Goal: Feedback & Contribution: Submit feedback/report problem

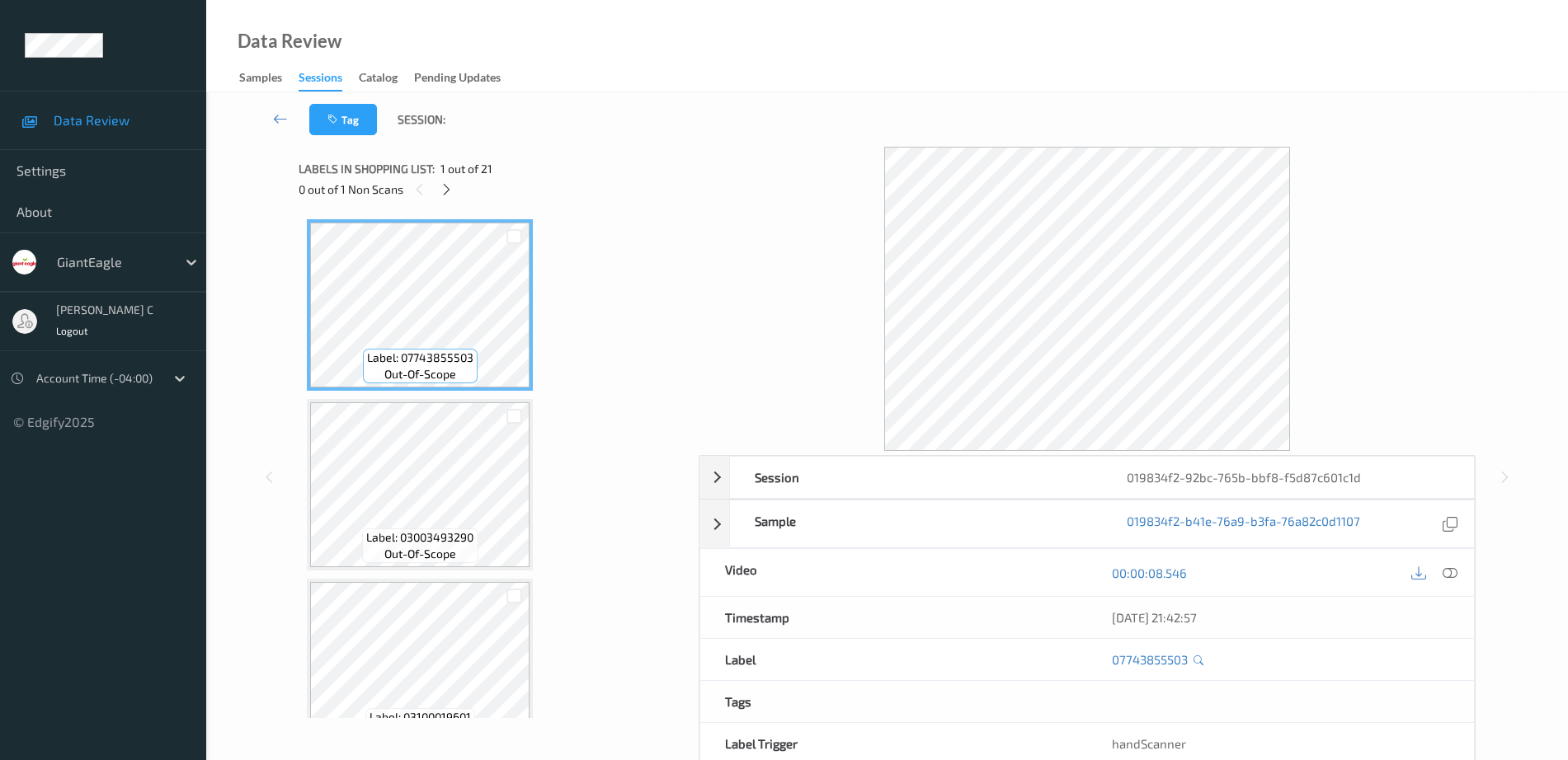
click at [447, 201] on div "Labels in shopping list: 1 out of 21 0 out of 1 Non Scans" at bounding box center [492, 178] width 388 height 64
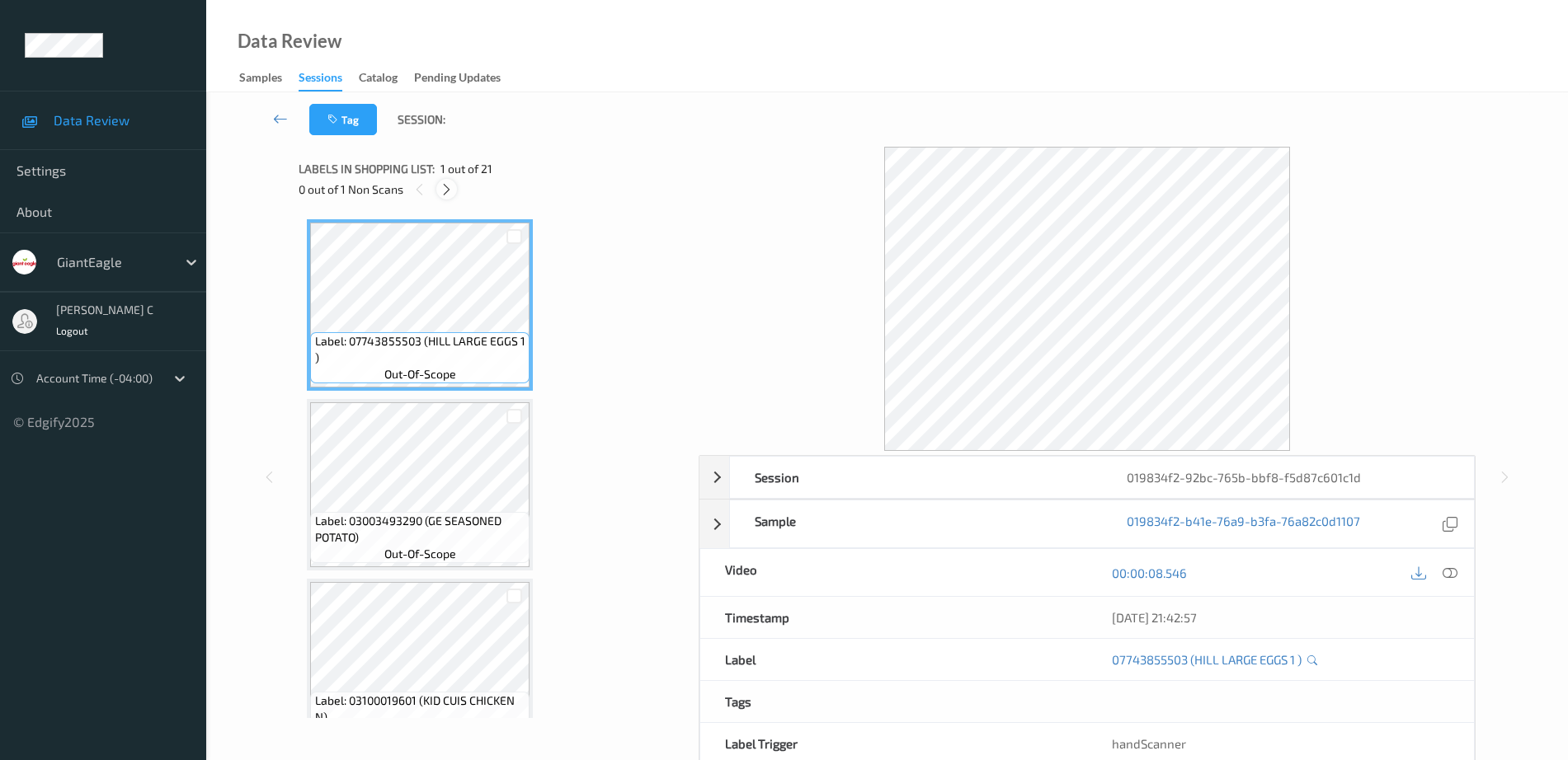
click at [447, 198] on div at bounding box center [446, 188] width 20 height 20
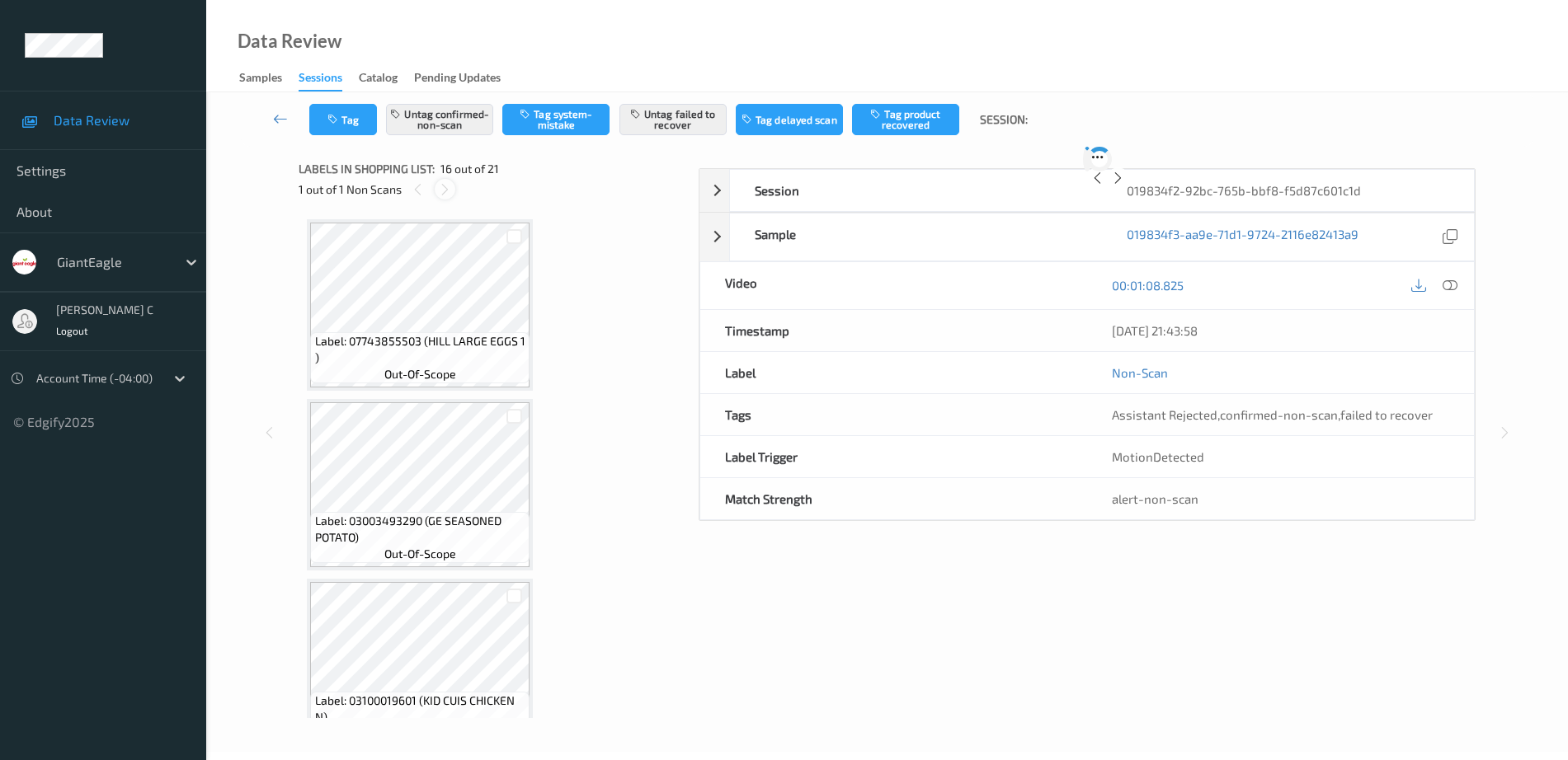
scroll to position [2524, 0]
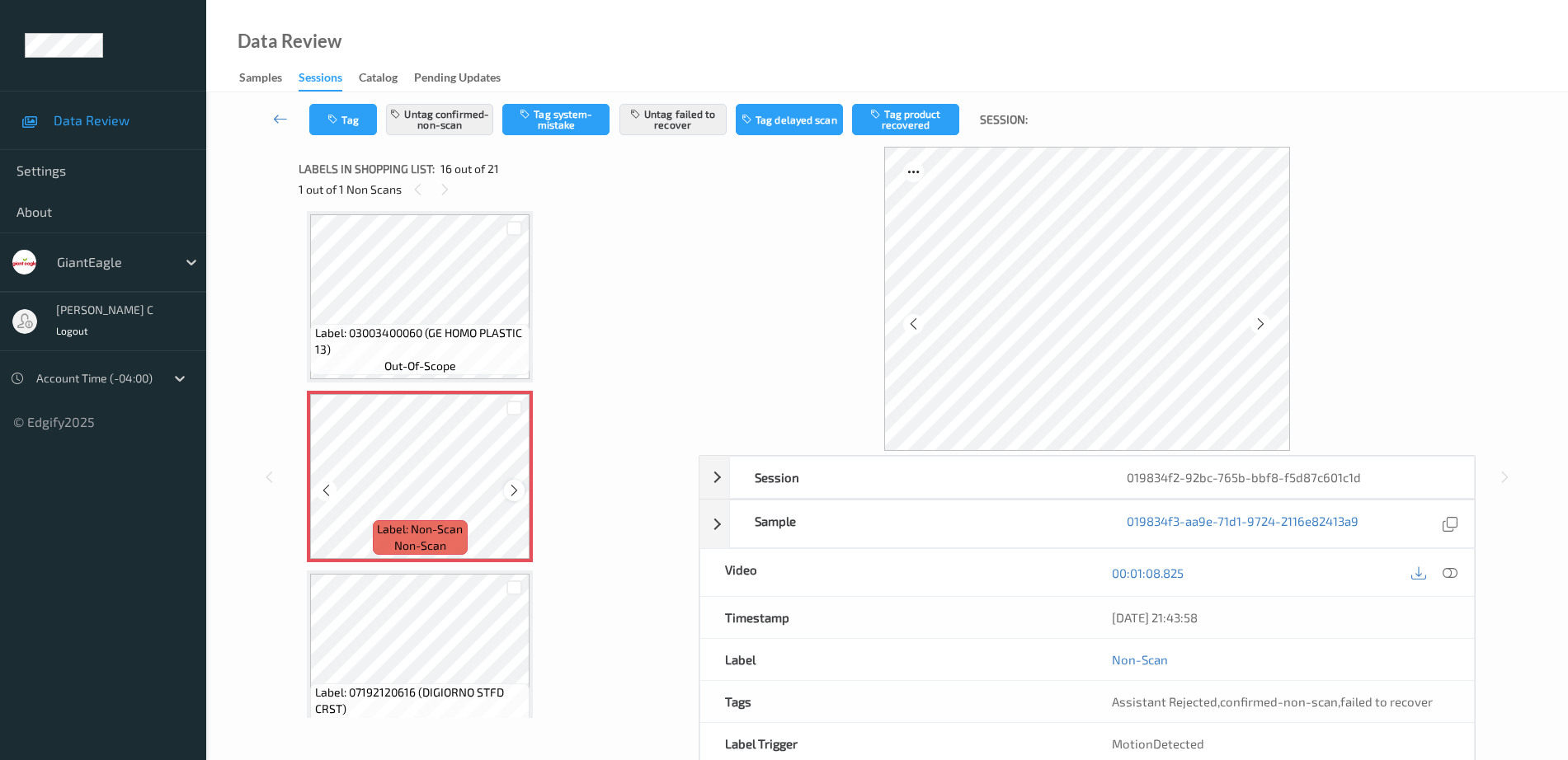
click at [517, 484] on icon at bounding box center [514, 490] width 14 height 15
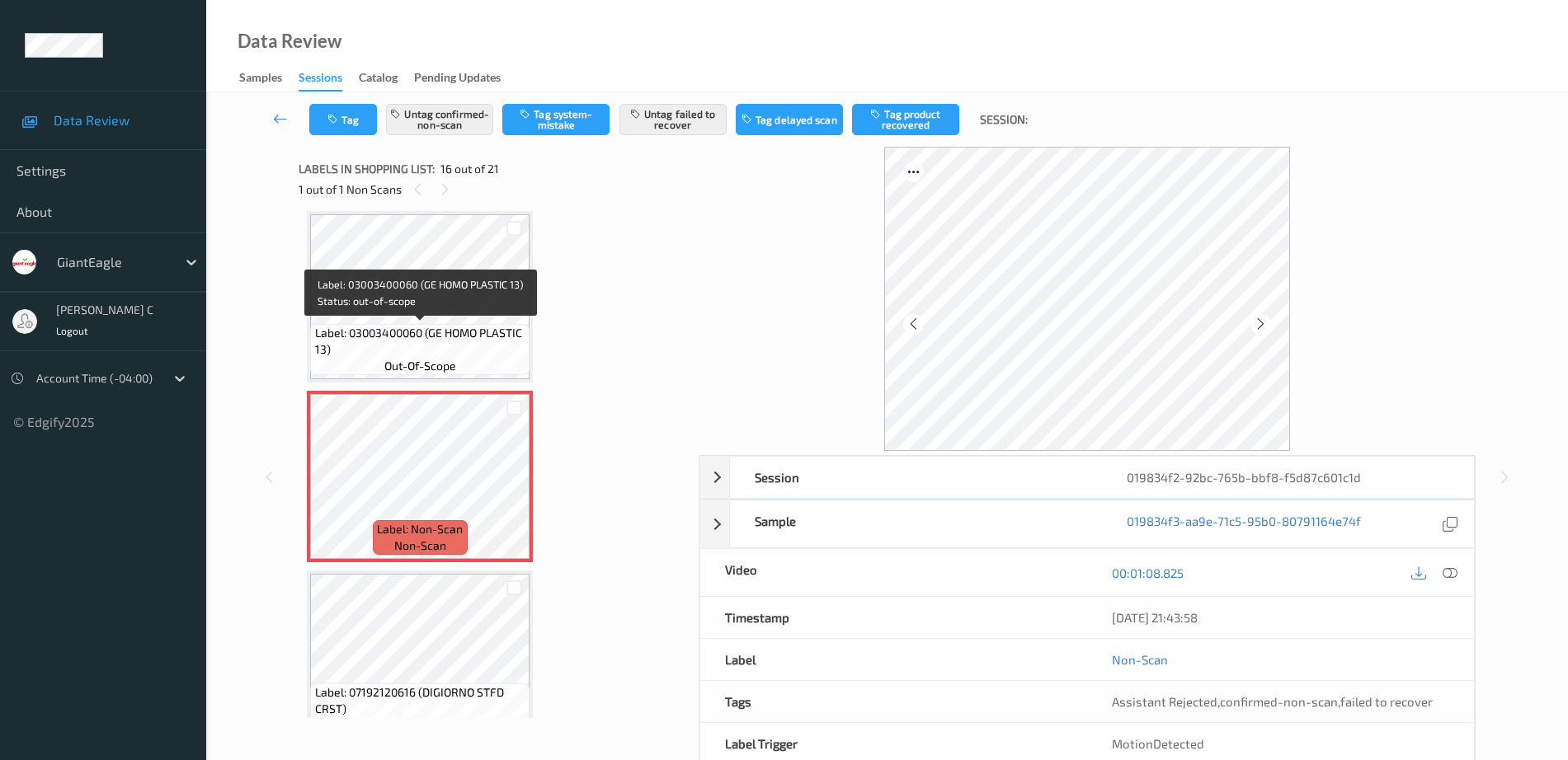
click at [423, 331] on span "Label: 03003400060 (GE HOMO PLASTIC 13)" at bounding box center [421, 341] width 211 height 33
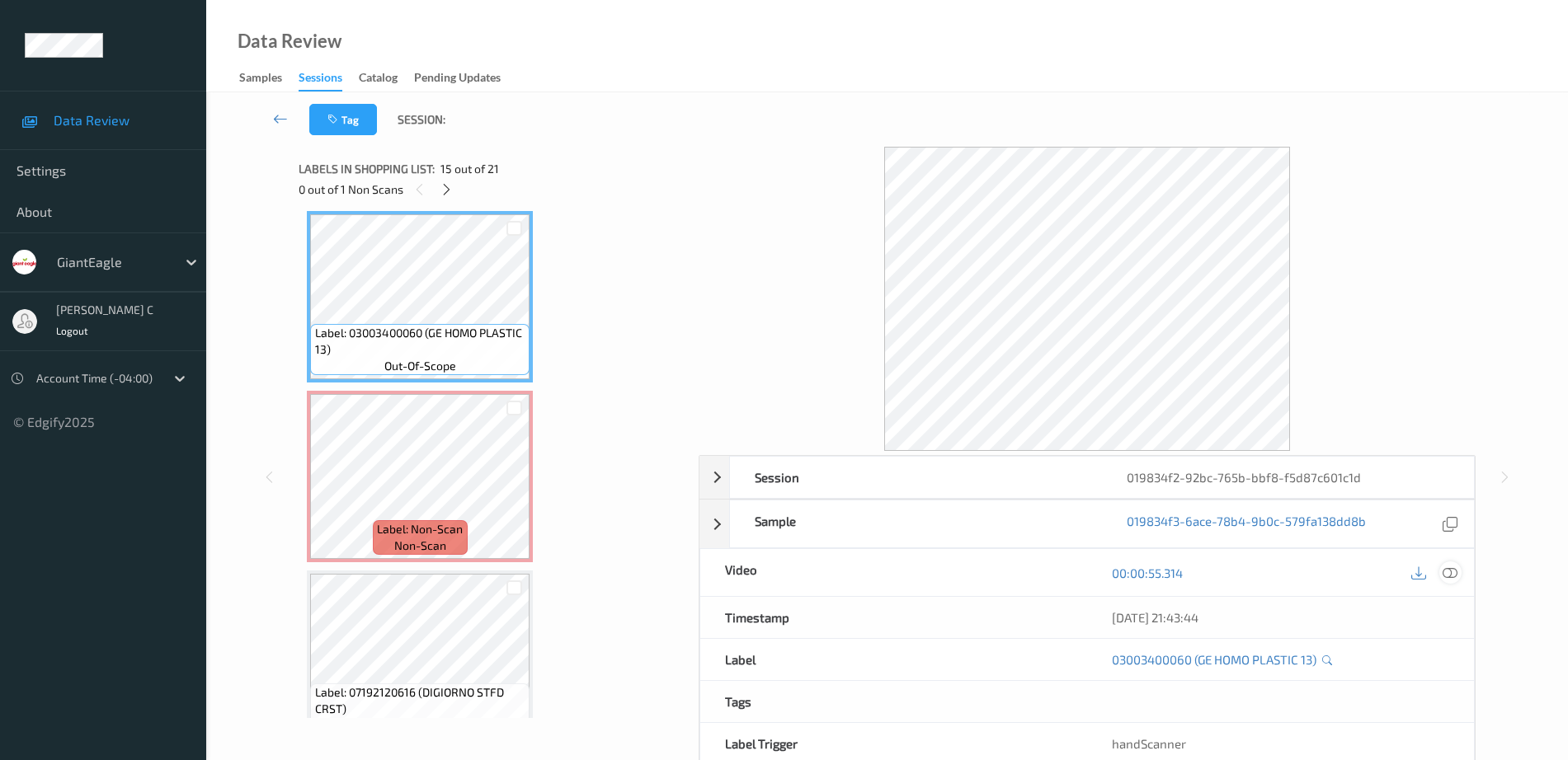
click at [1445, 572] on icon at bounding box center [1450, 573] width 15 height 15
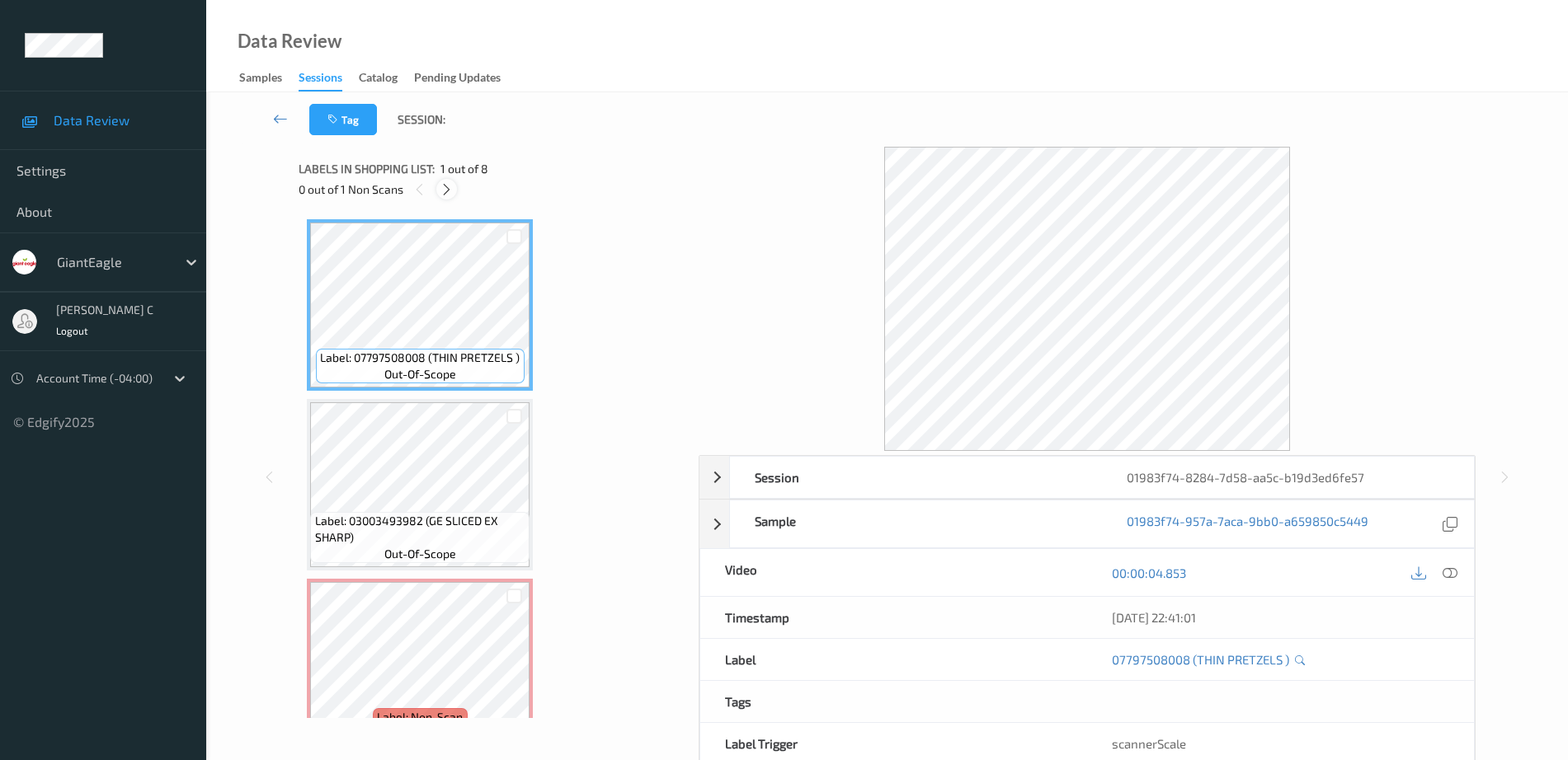
click at [442, 192] on icon at bounding box center [447, 189] width 14 height 15
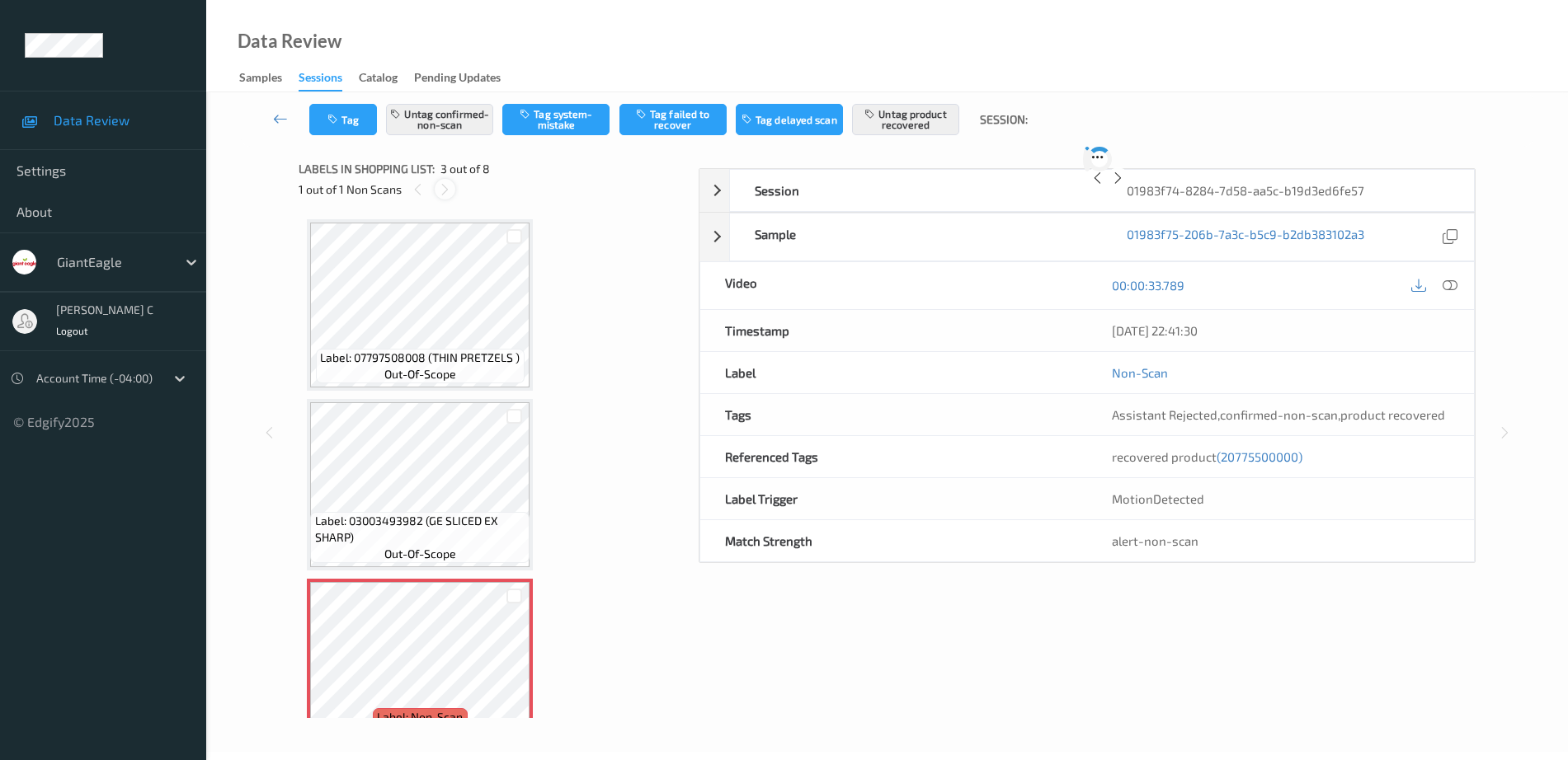
scroll to position [188, 0]
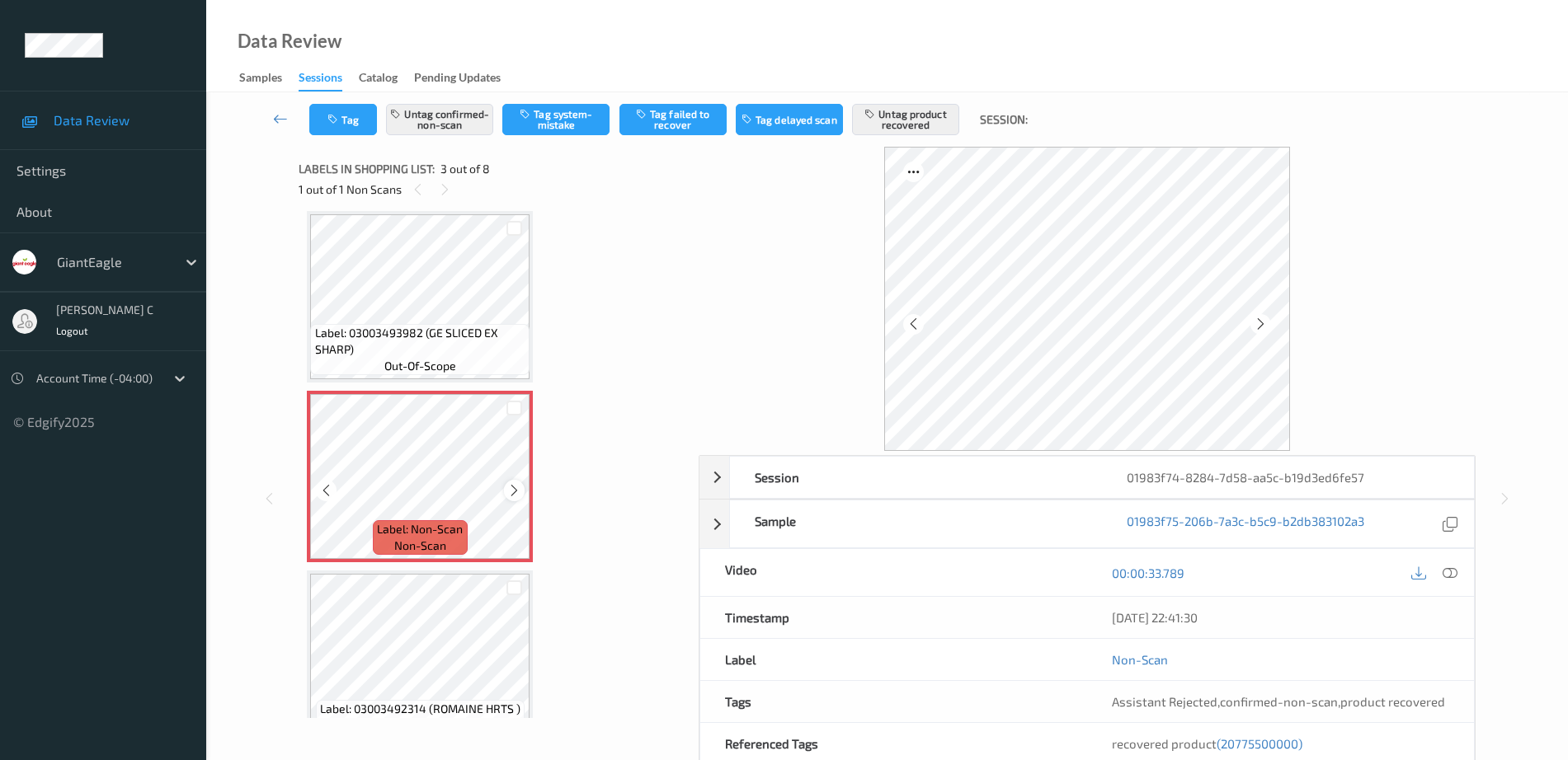
click at [512, 490] on icon at bounding box center [514, 490] width 14 height 15
click at [434, 328] on span "Label: 03003493982 (GE SLICED EX SHARP)" at bounding box center [421, 341] width 211 height 33
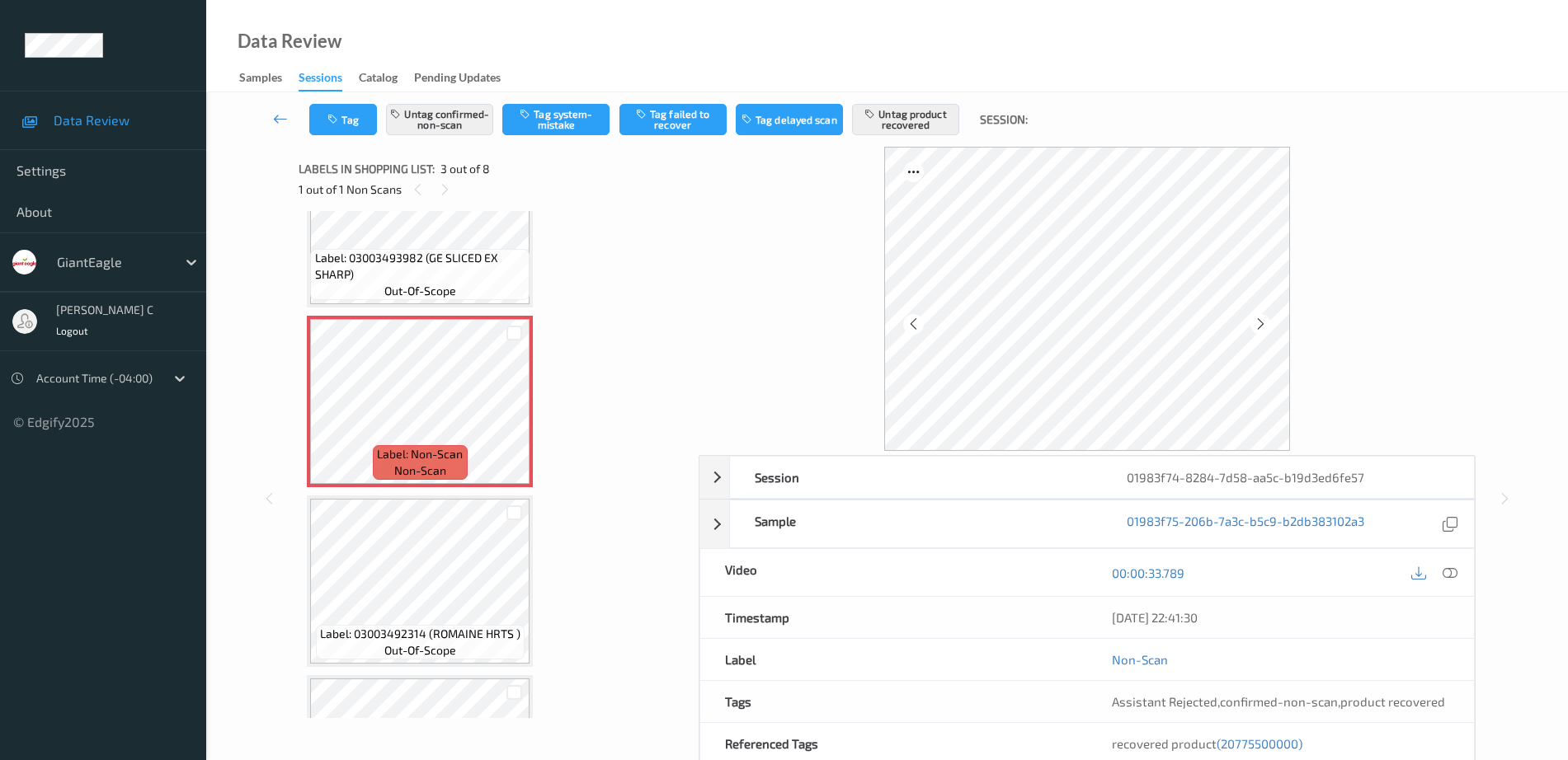
scroll to position [309, 0]
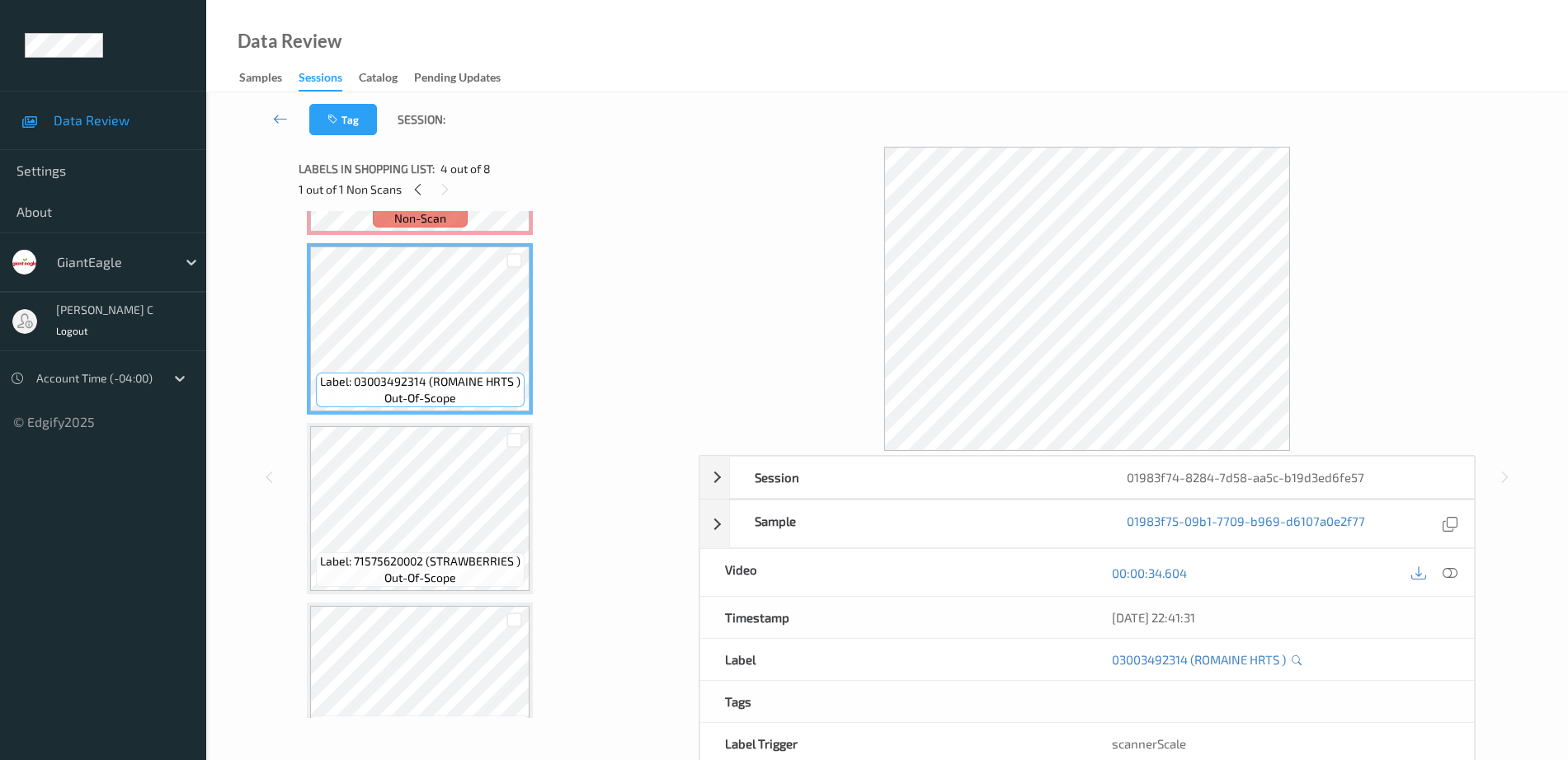
click at [412, 584] on span "out-of-scope" at bounding box center [420, 577] width 72 height 17
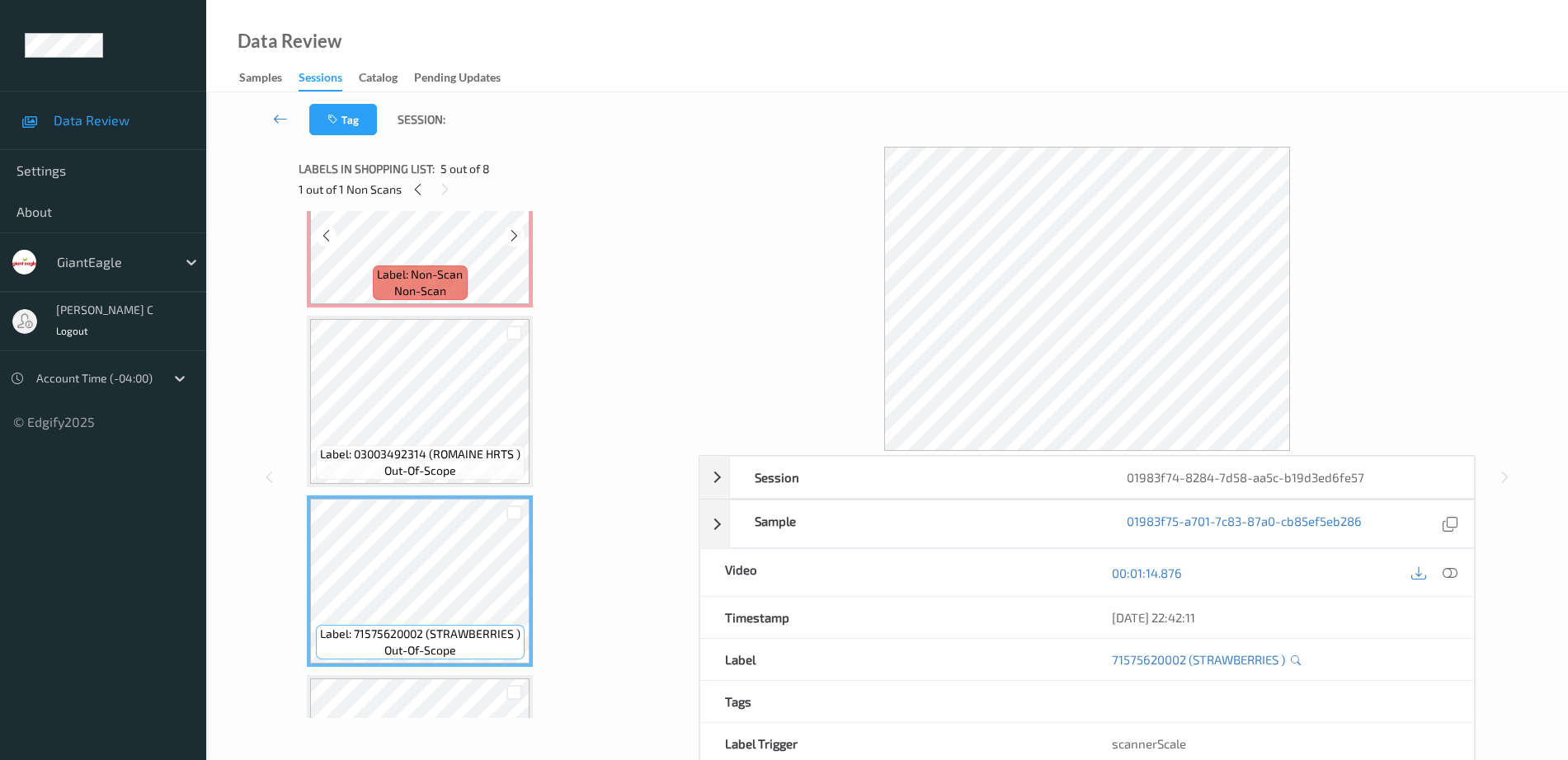
scroll to position [412, 0]
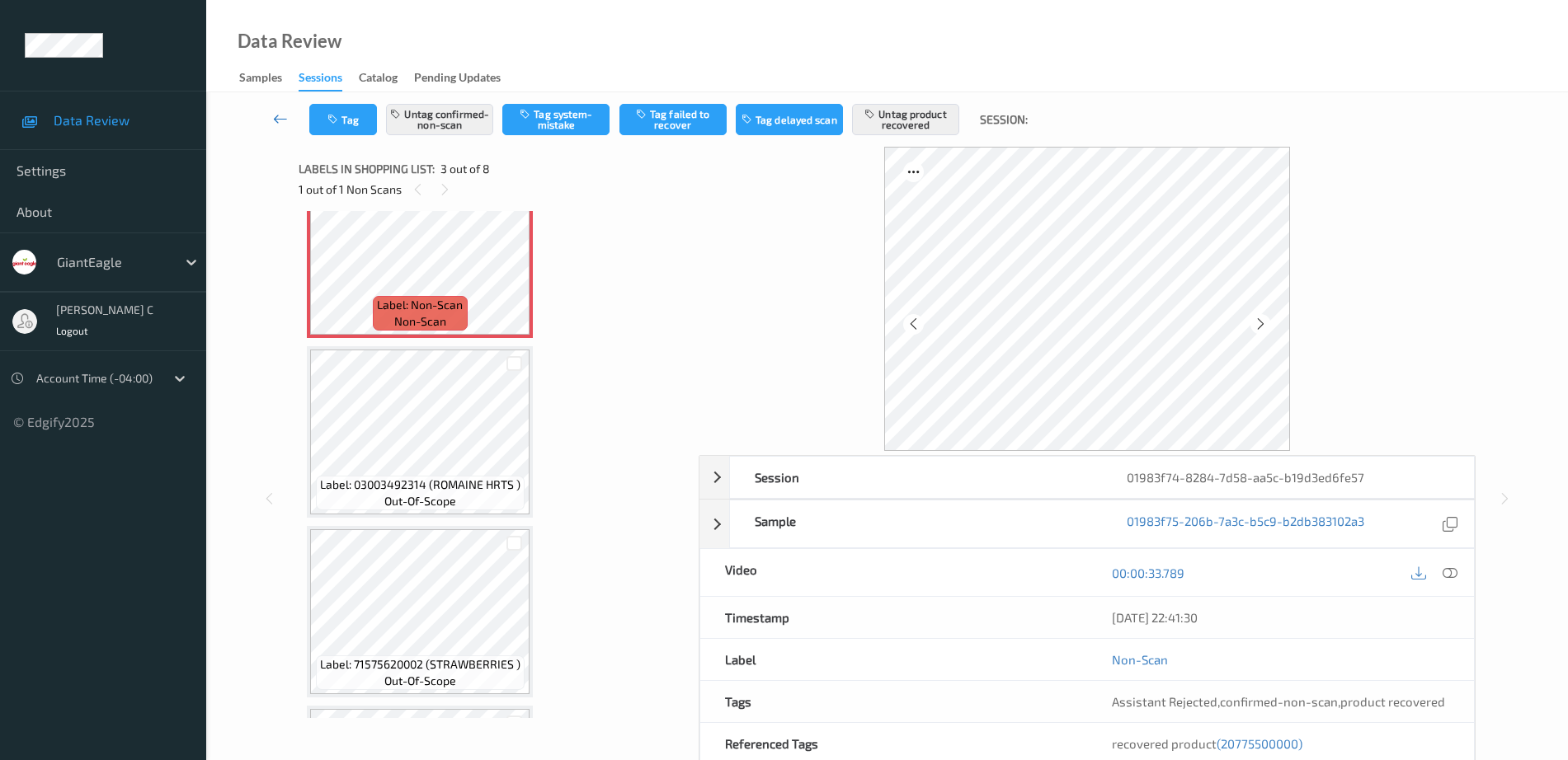
click at [281, 123] on icon at bounding box center [280, 118] width 15 height 17
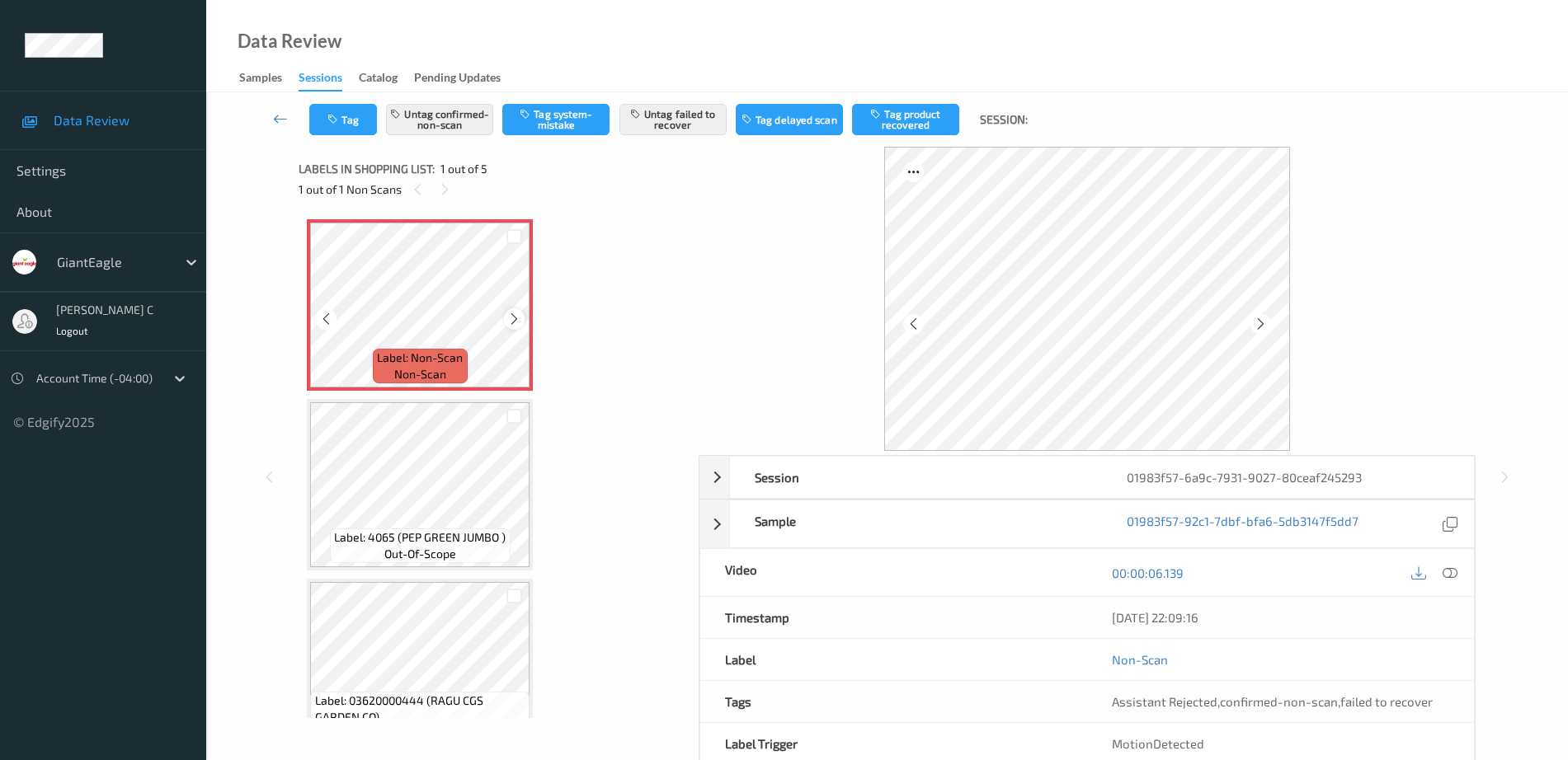
click at [520, 315] on icon at bounding box center [514, 319] width 14 height 15
click at [519, 315] on icon at bounding box center [514, 319] width 14 height 15
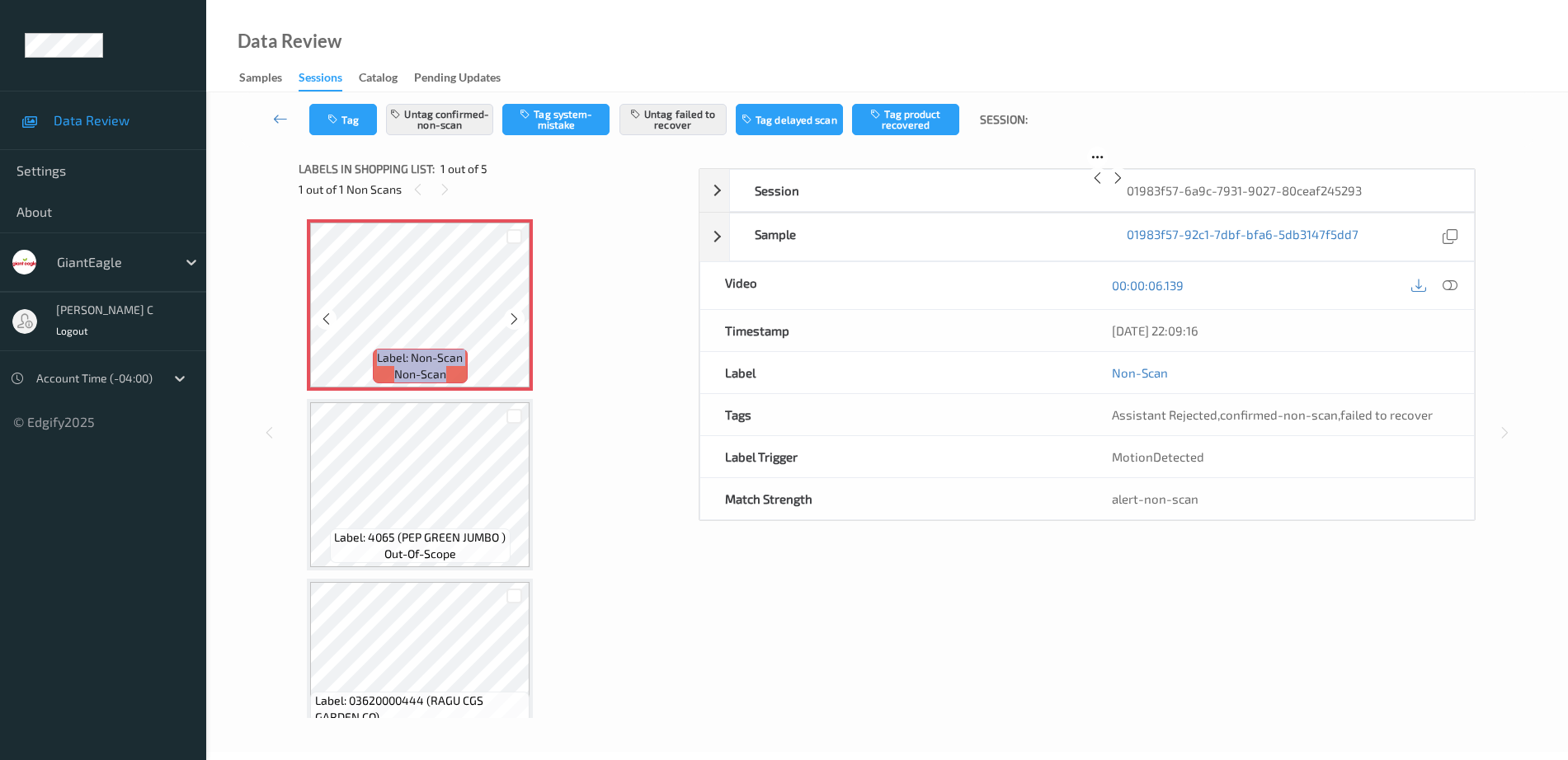
click at [519, 315] on icon at bounding box center [514, 319] width 14 height 15
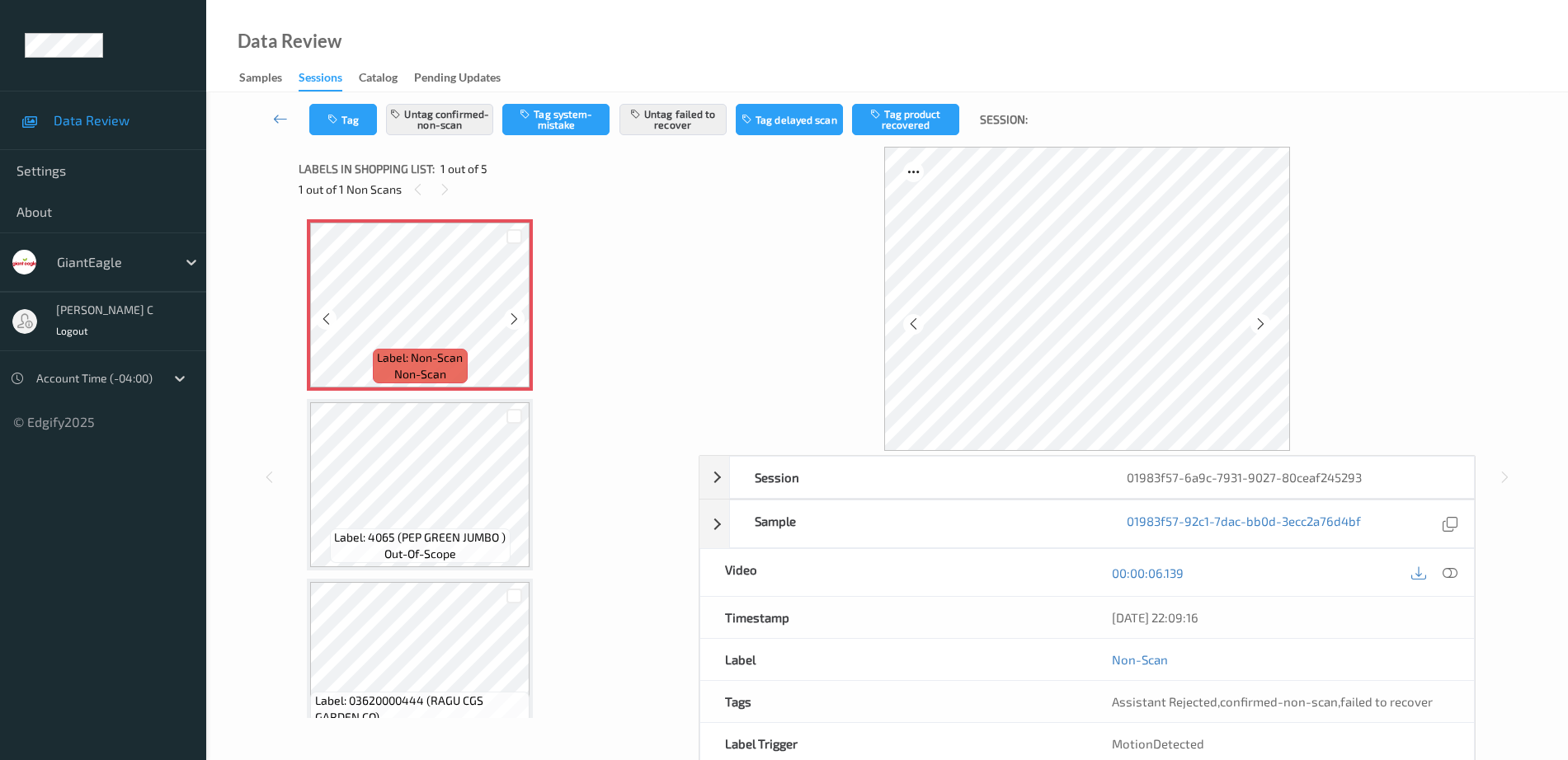
click at [519, 315] on icon at bounding box center [514, 319] width 14 height 15
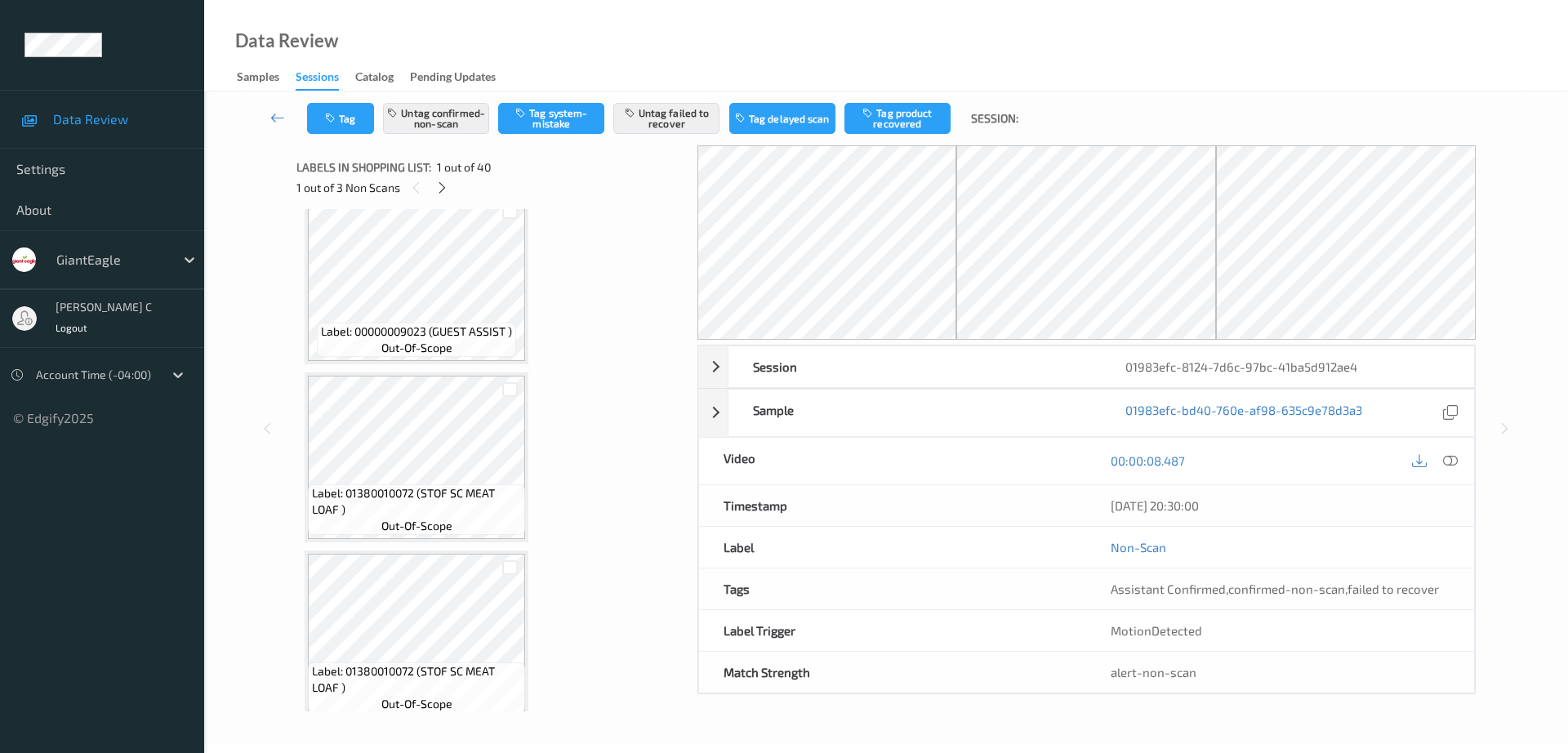
scroll to position [408, 0]
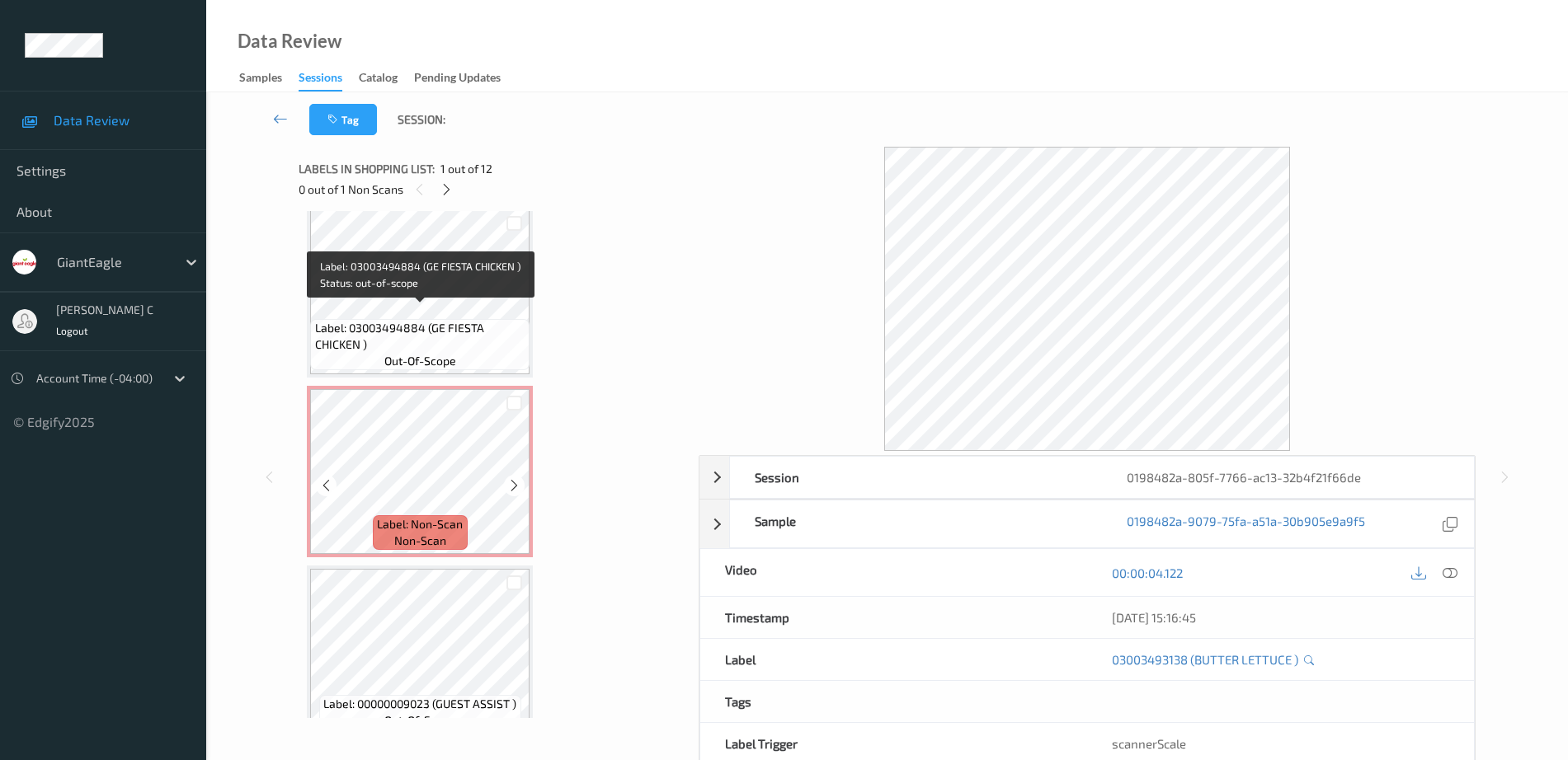
scroll to position [206, 0]
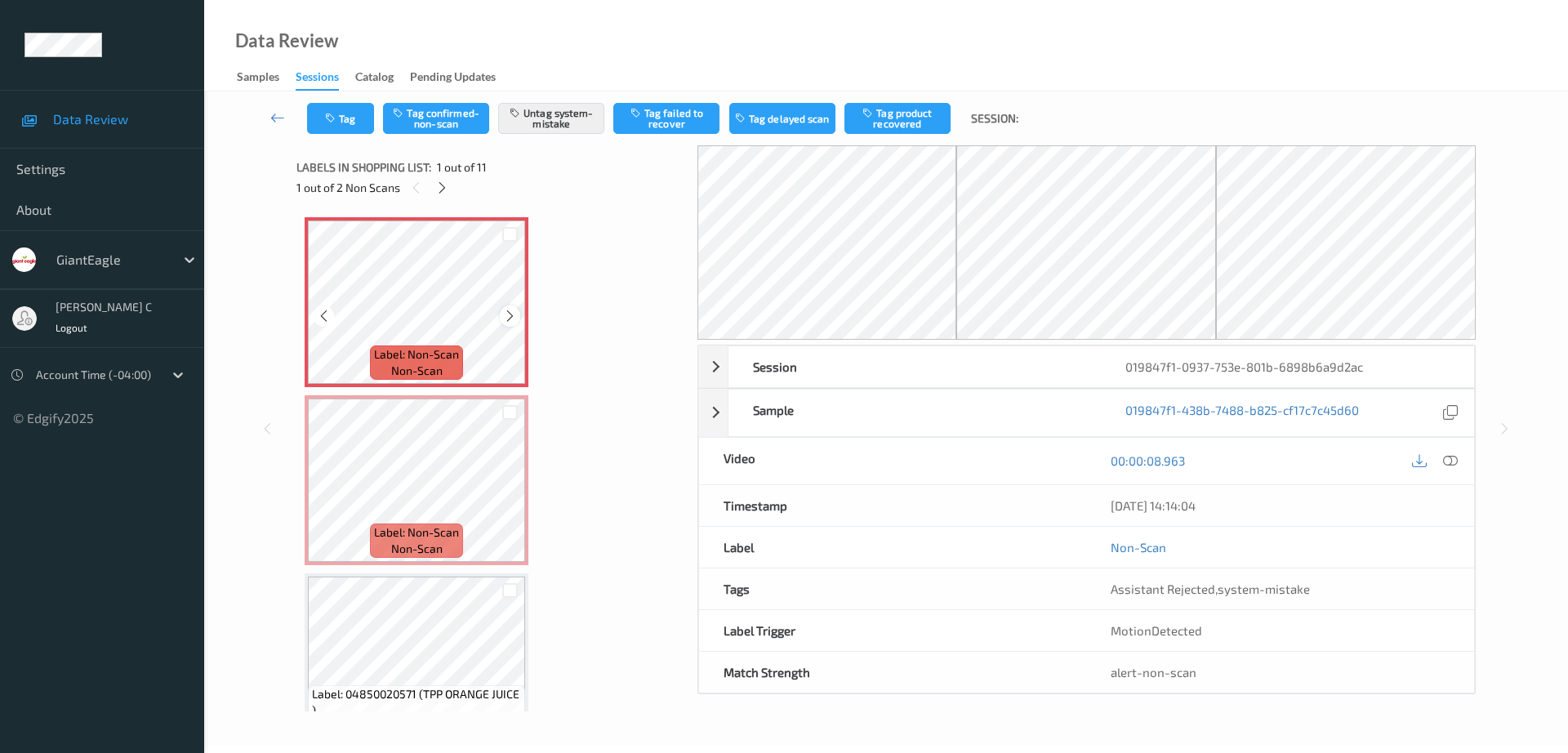
click at [514, 311] on icon at bounding box center [510, 316] width 14 height 15
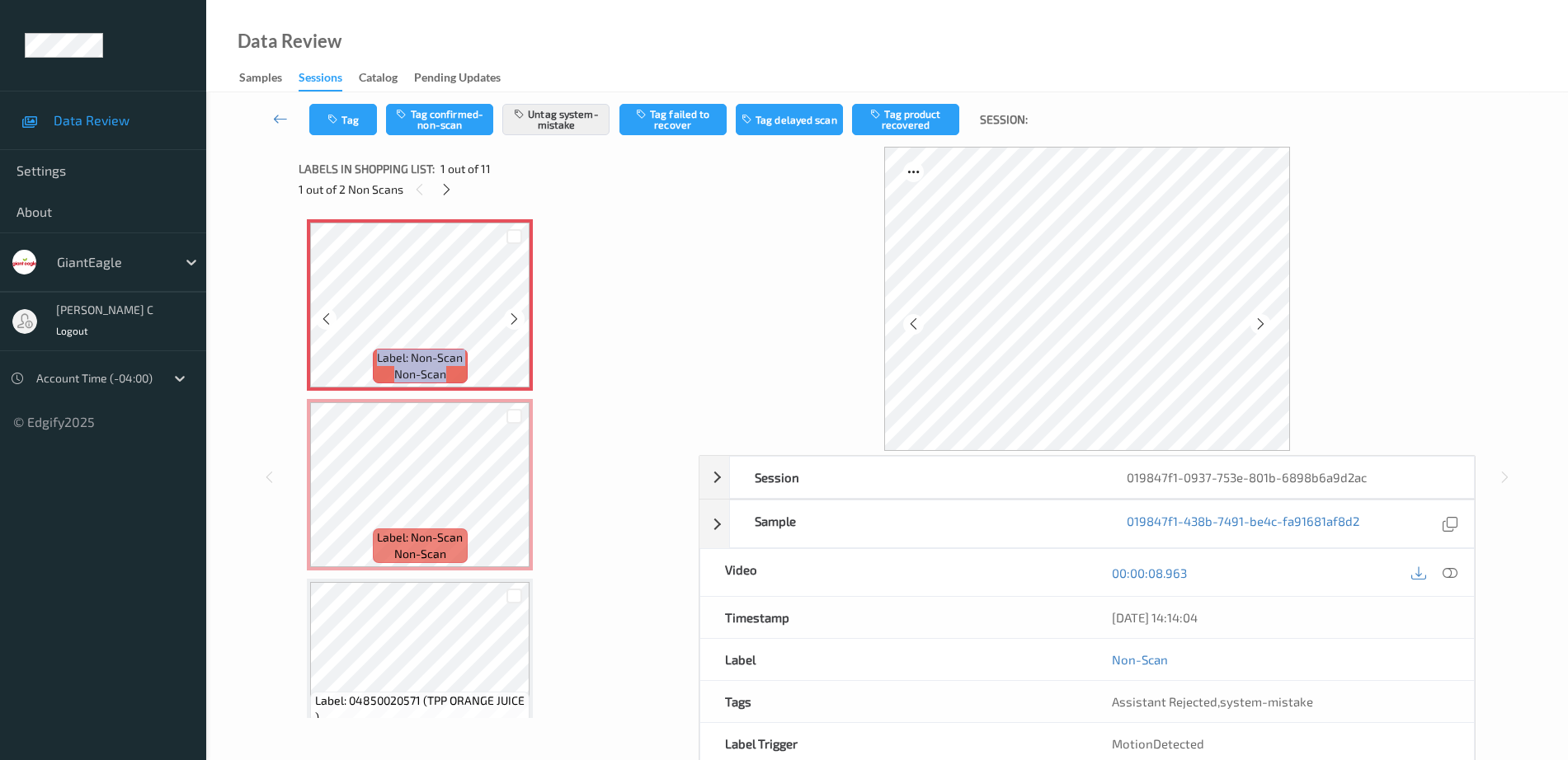
click at [519, 313] on icon at bounding box center [514, 319] width 14 height 15
click at [1453, 569] on icon at bounding box center [1450, 573] width 15 height 15
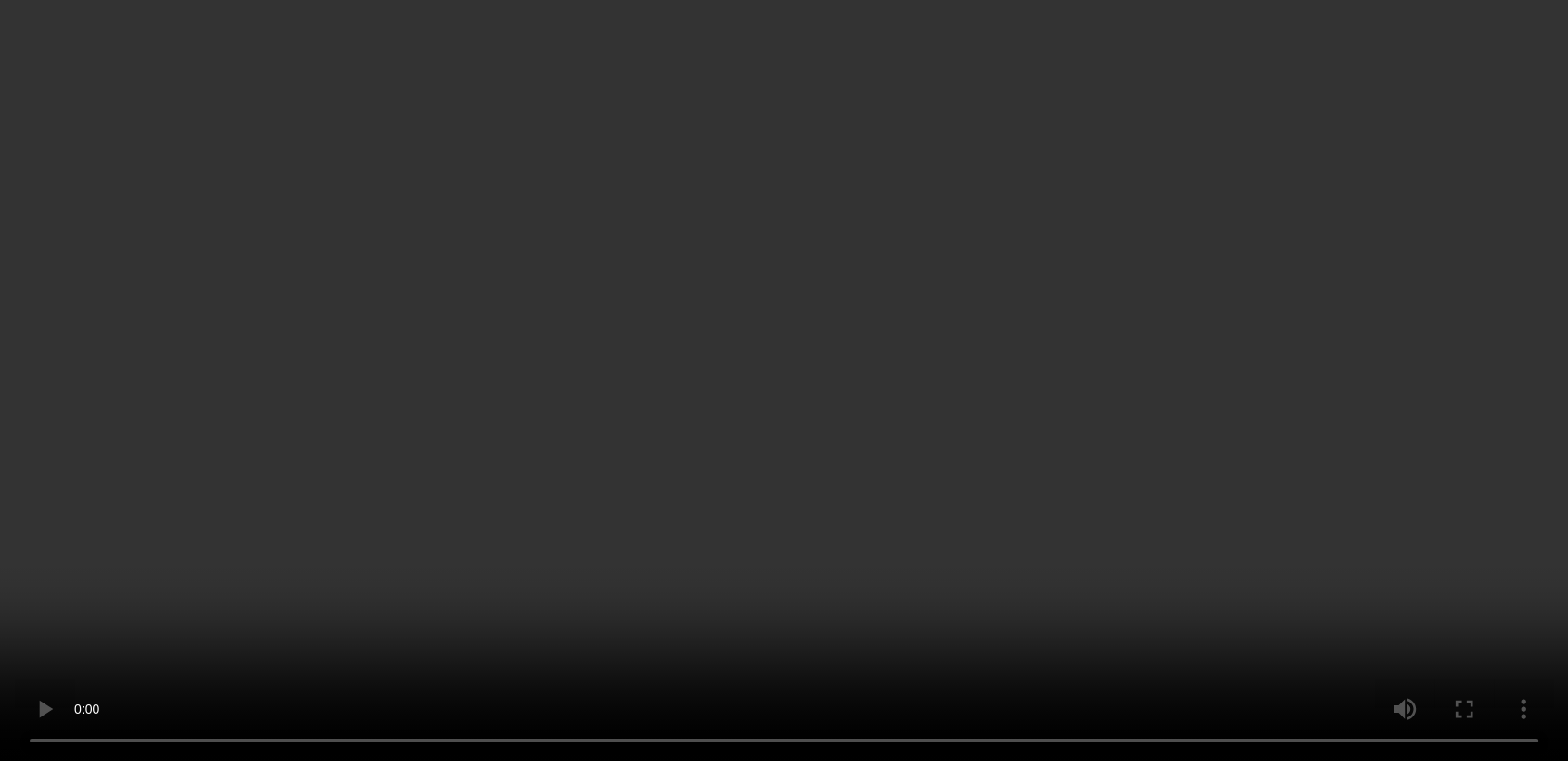
scroll to position [918, 0]
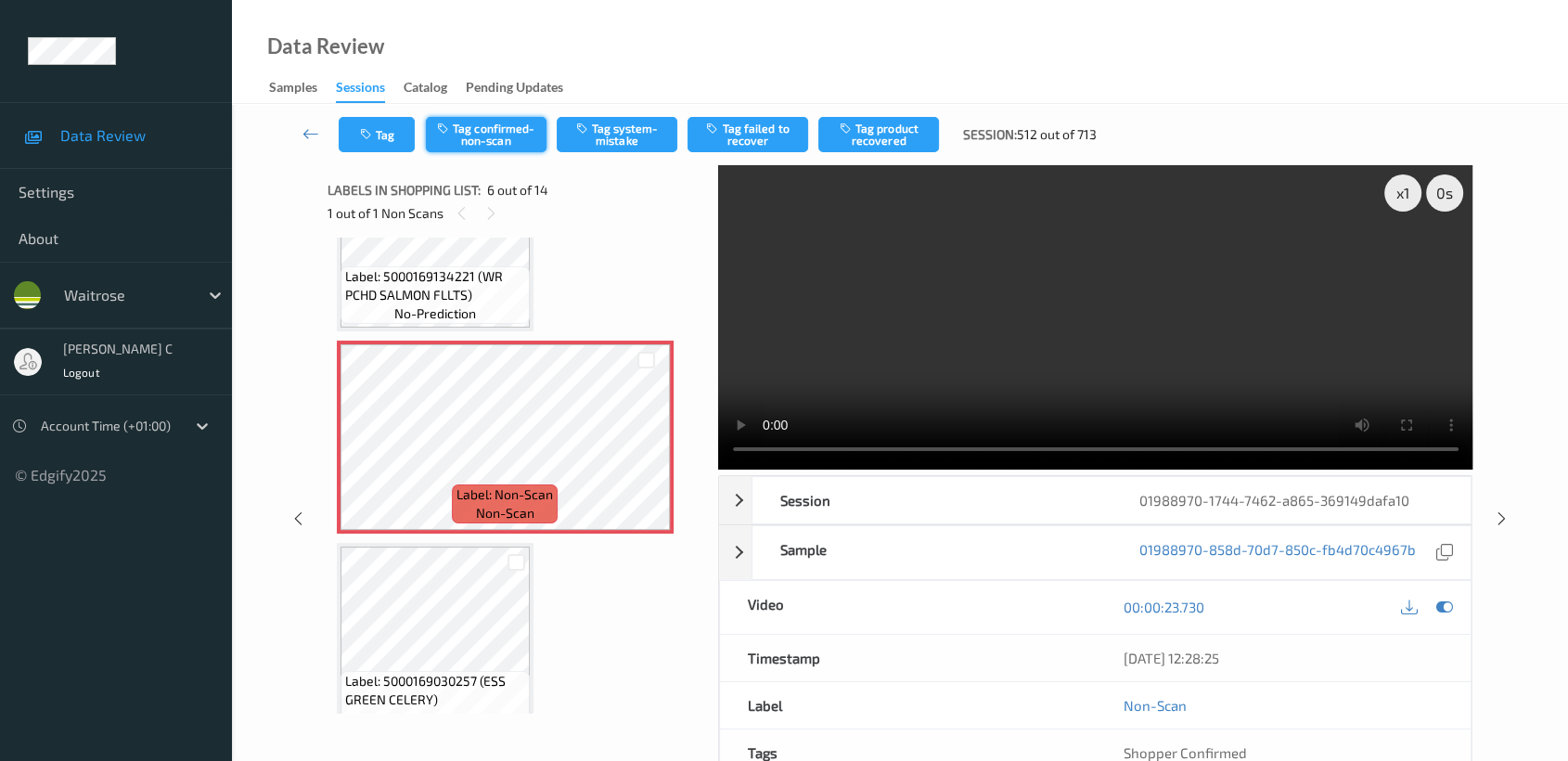
click at [508, 138] on button "Tag confirmed-non-scan" at bounding box center [486, 134] width 121 height 35
click at [891, 136] on button "Tag product recovered" at bounding box center [878, 134] width 121 height 35
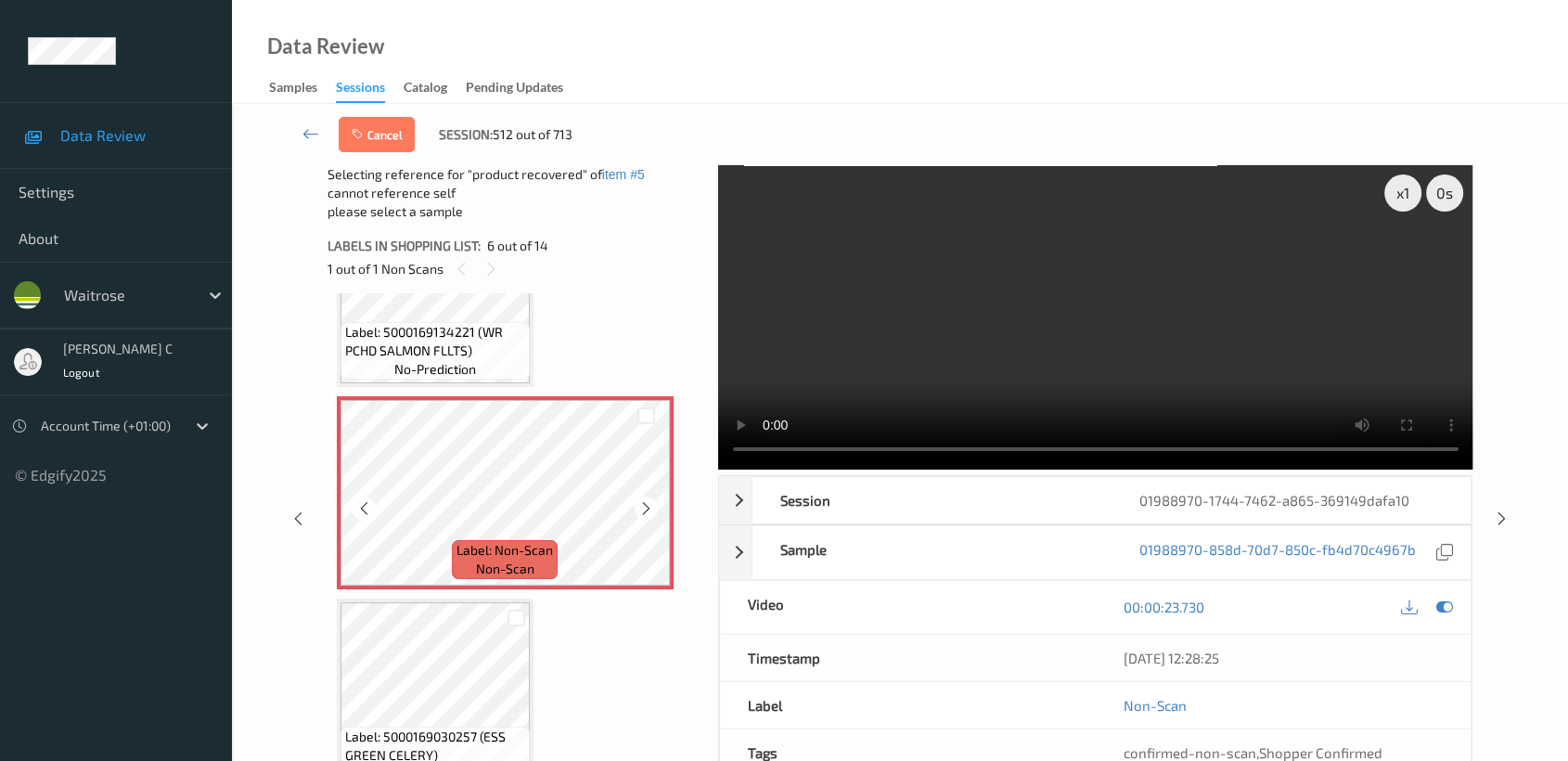
scroll to position [1124, 0]
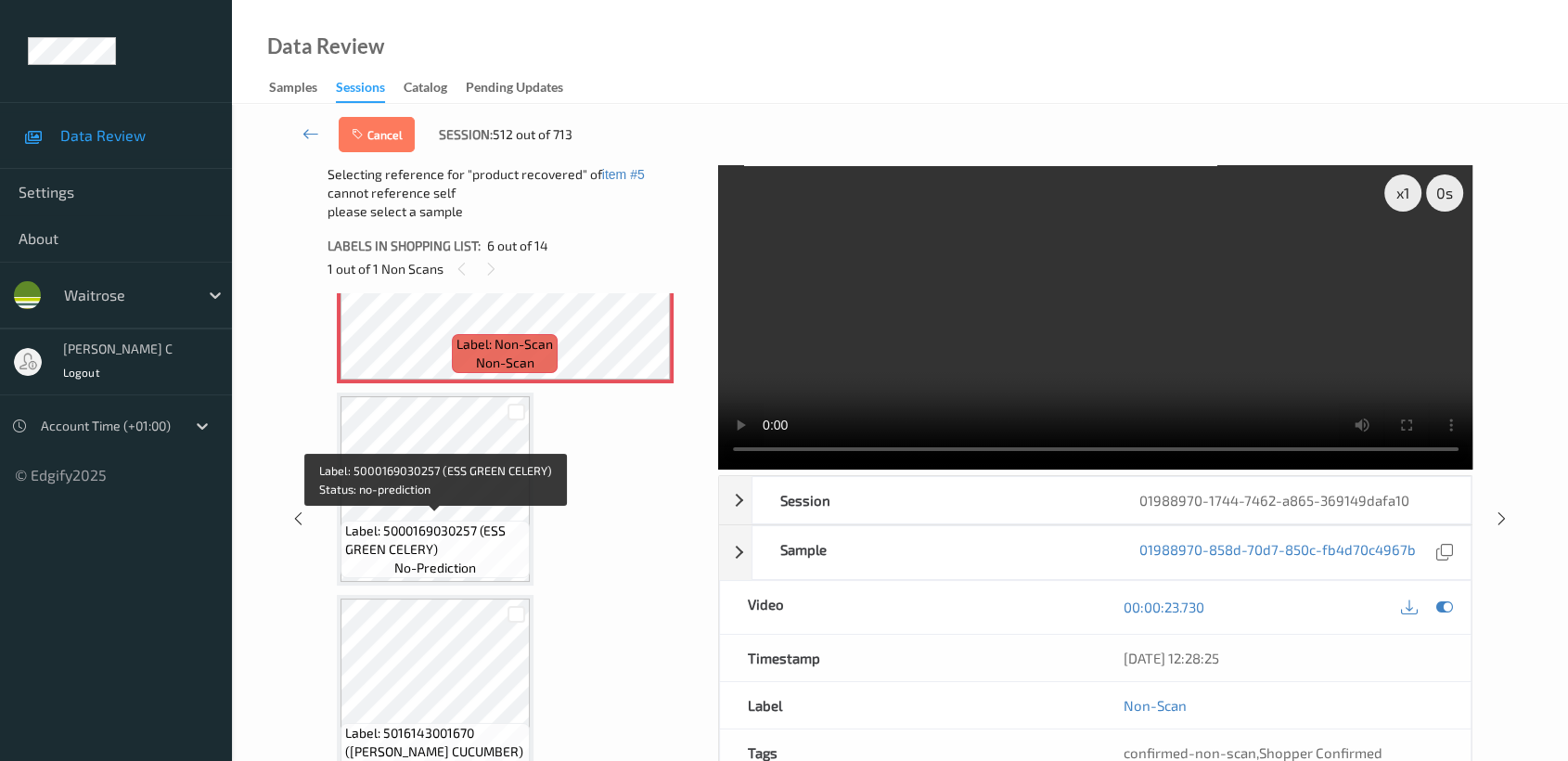
click at [438, 559] on span "no-prediction" at bounding box center [436, 568] width 82 height 19
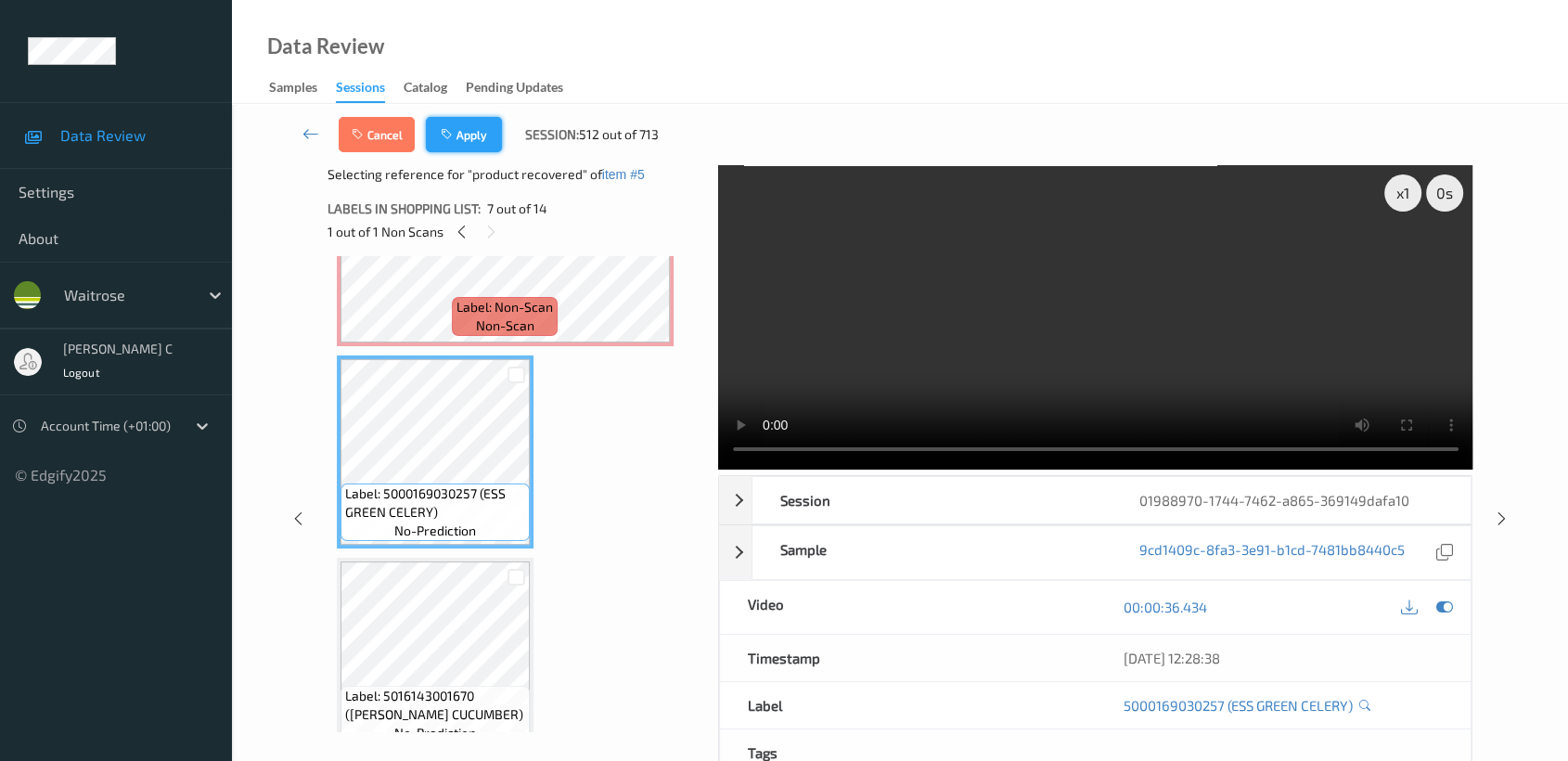
click at [481, 138] on button "Apply" at bounding box center [464, 134] width 76 height 35
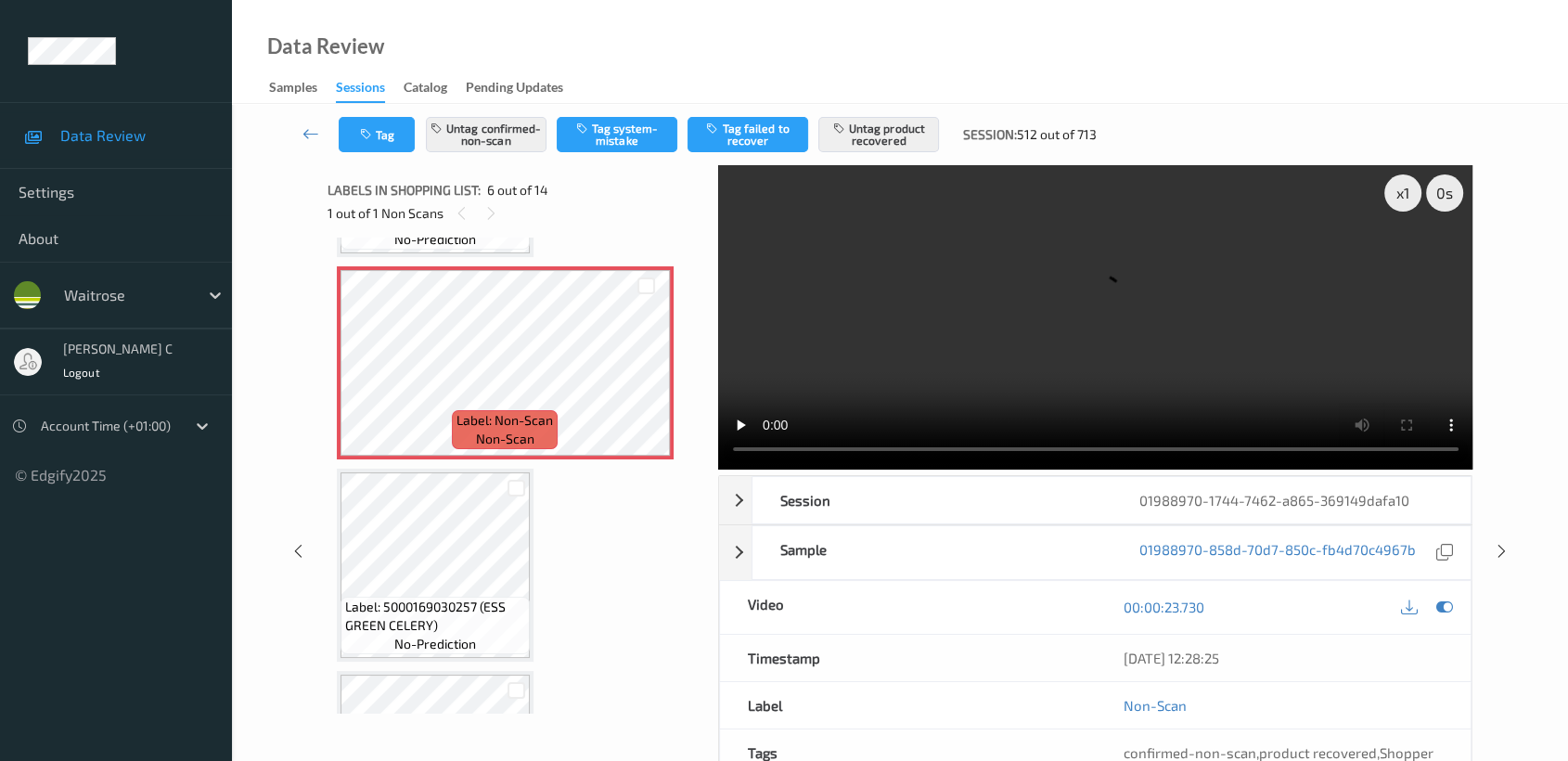
scroll to position [1021, 0]
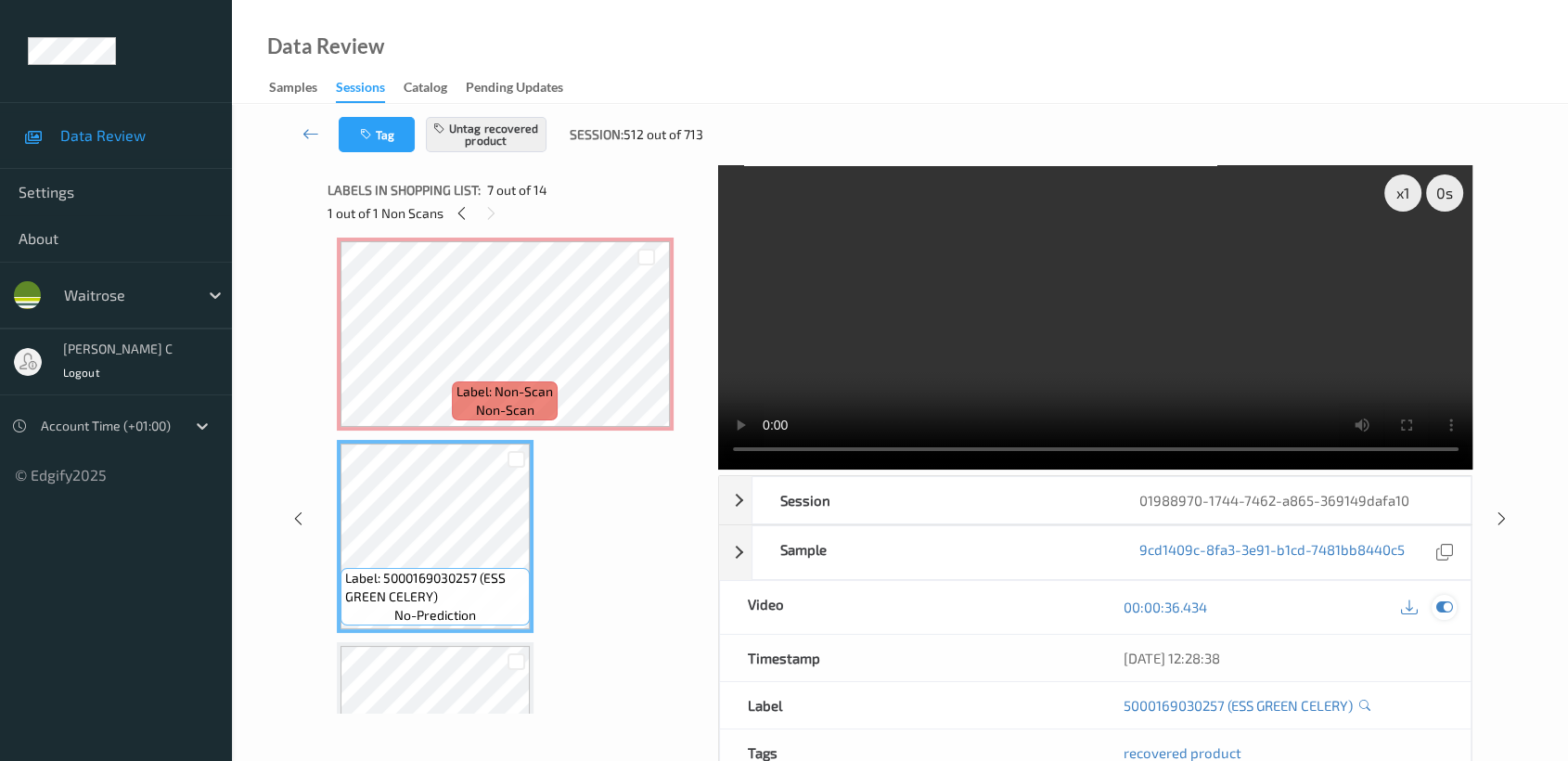
click at [1444, 606] on icon at bounding box center [1444, 607] width 17 height 17
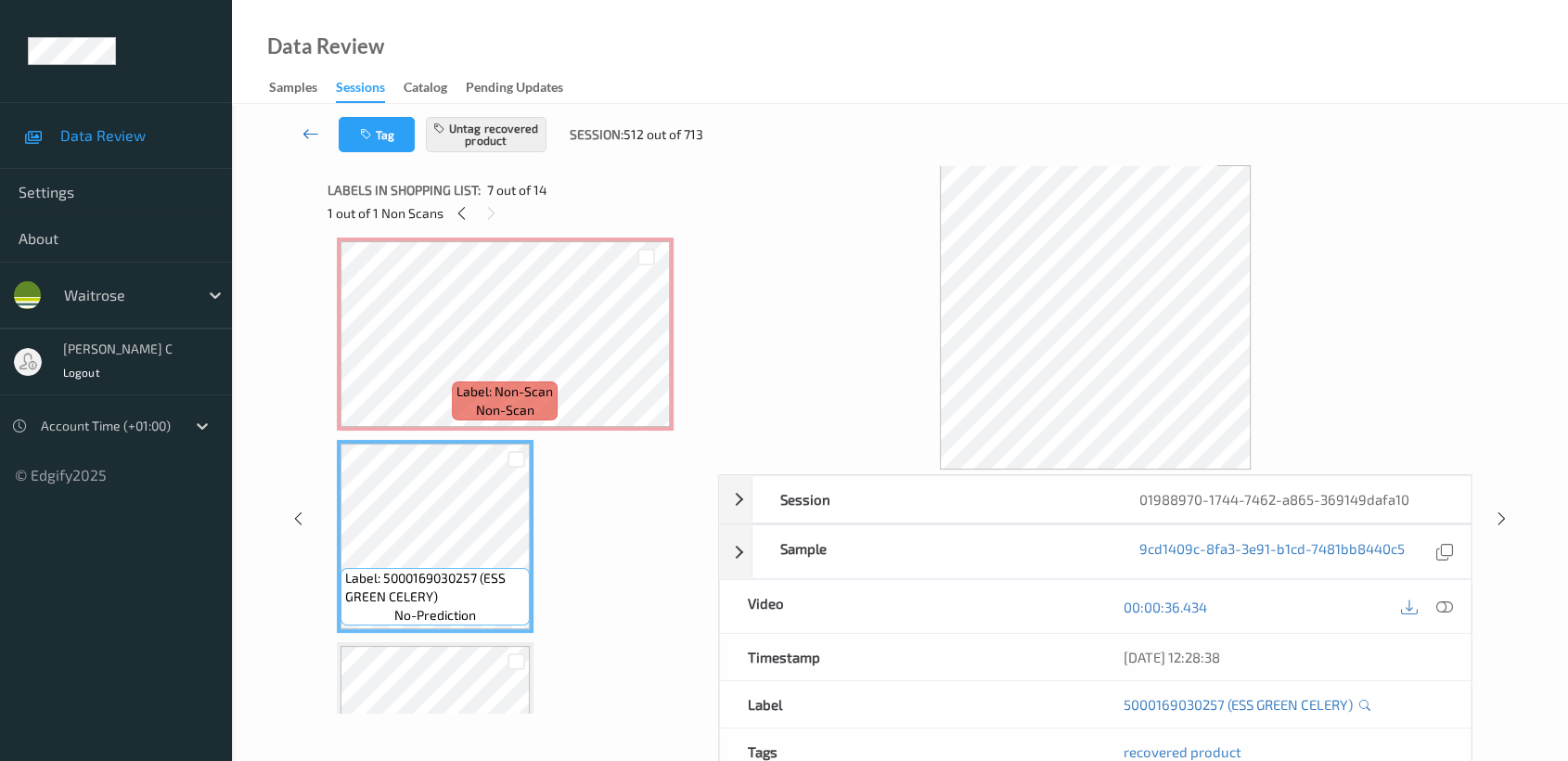
click at [318, 135] on icon at bounding box center [311, 133] width 17 height 19
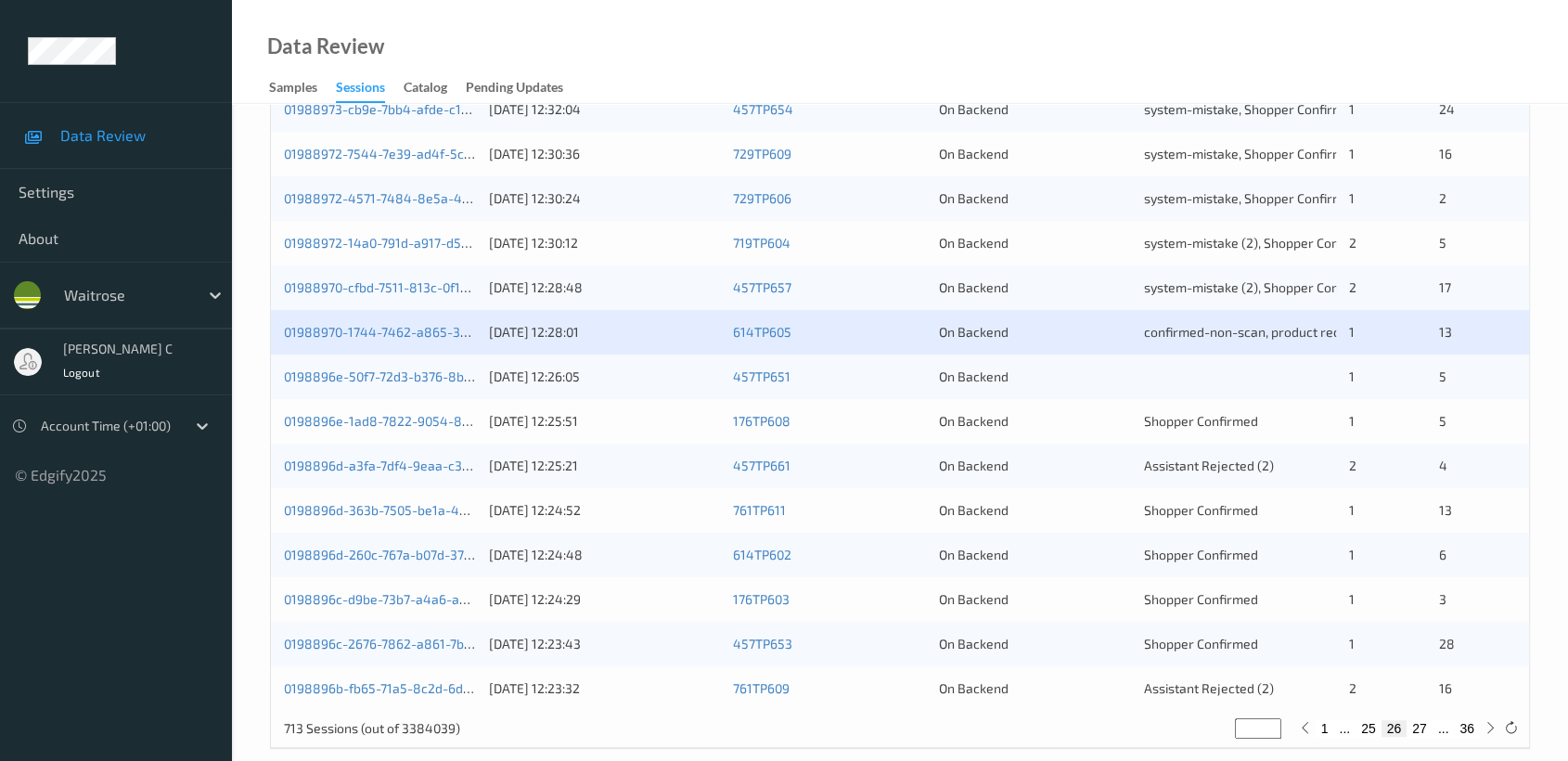
scroll to position [699, 0]
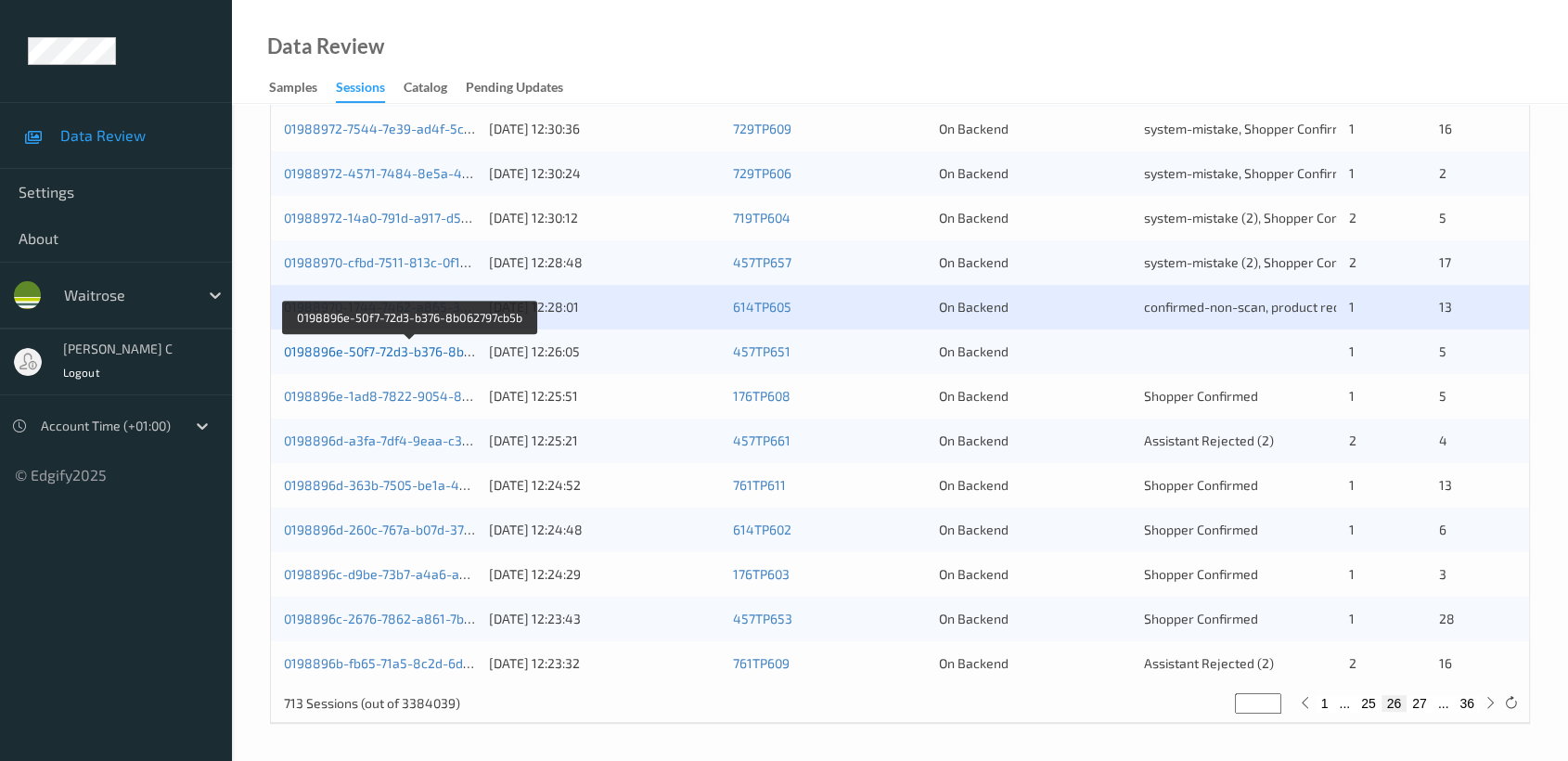
click at [342, 345] on link "0198896e-50f7-72d3-b376-8b062797cb5b" at bounding box center [410, 351] width 252 height 16
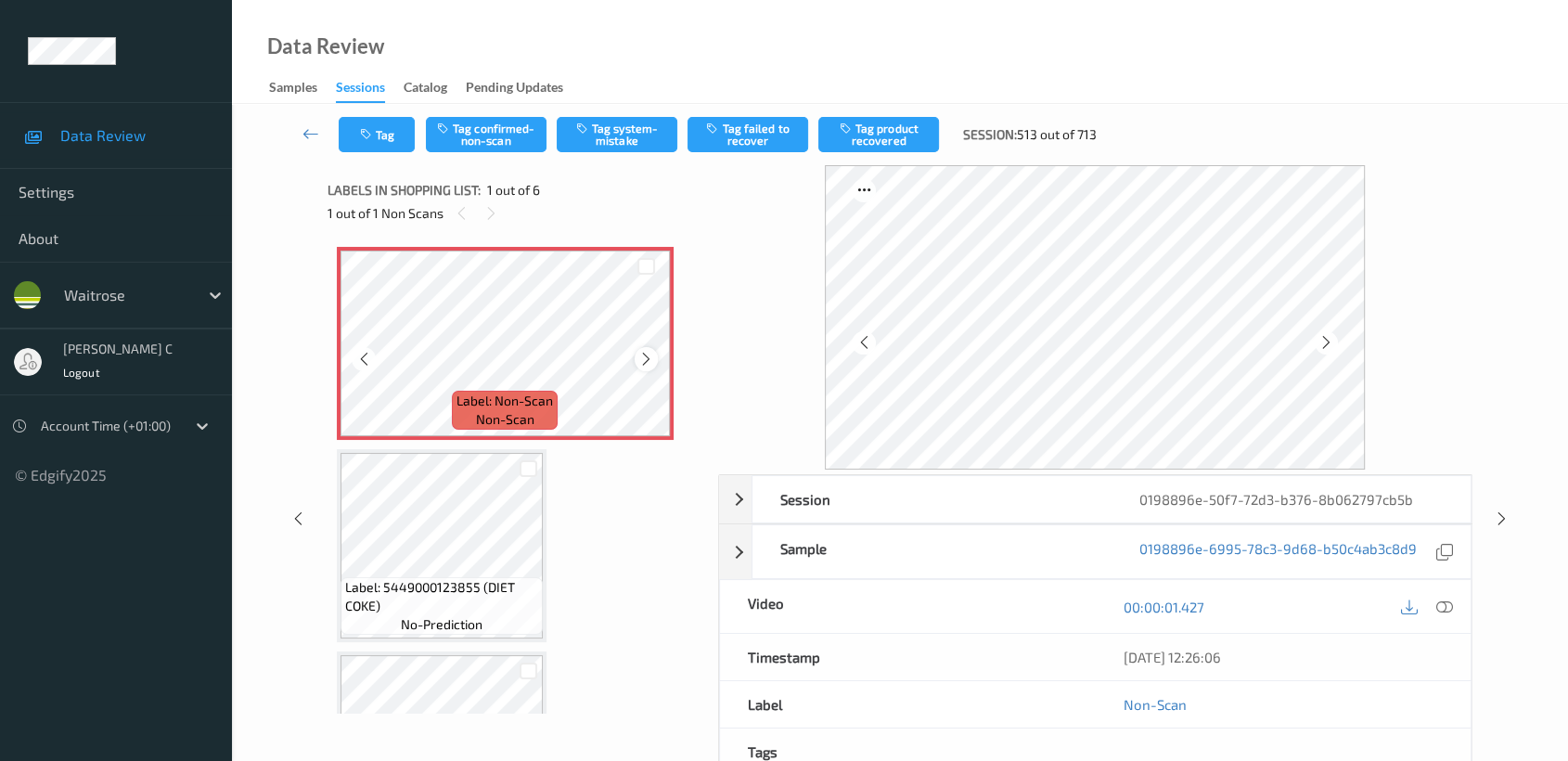
click at [635, 353] on div "Label: Non-Scan non-scan" at bounding box center [505, 343] width 337 height 193
click at [635, 353] on div at bounding box center [646, 358] width 23 height 23
click at [589, 136] on button "Tag system-mistake" at bounding box center [617, 134] width 121 height 35
click at [1444, 602] on icon at bounding box center [1444, 607] width 17 height 17
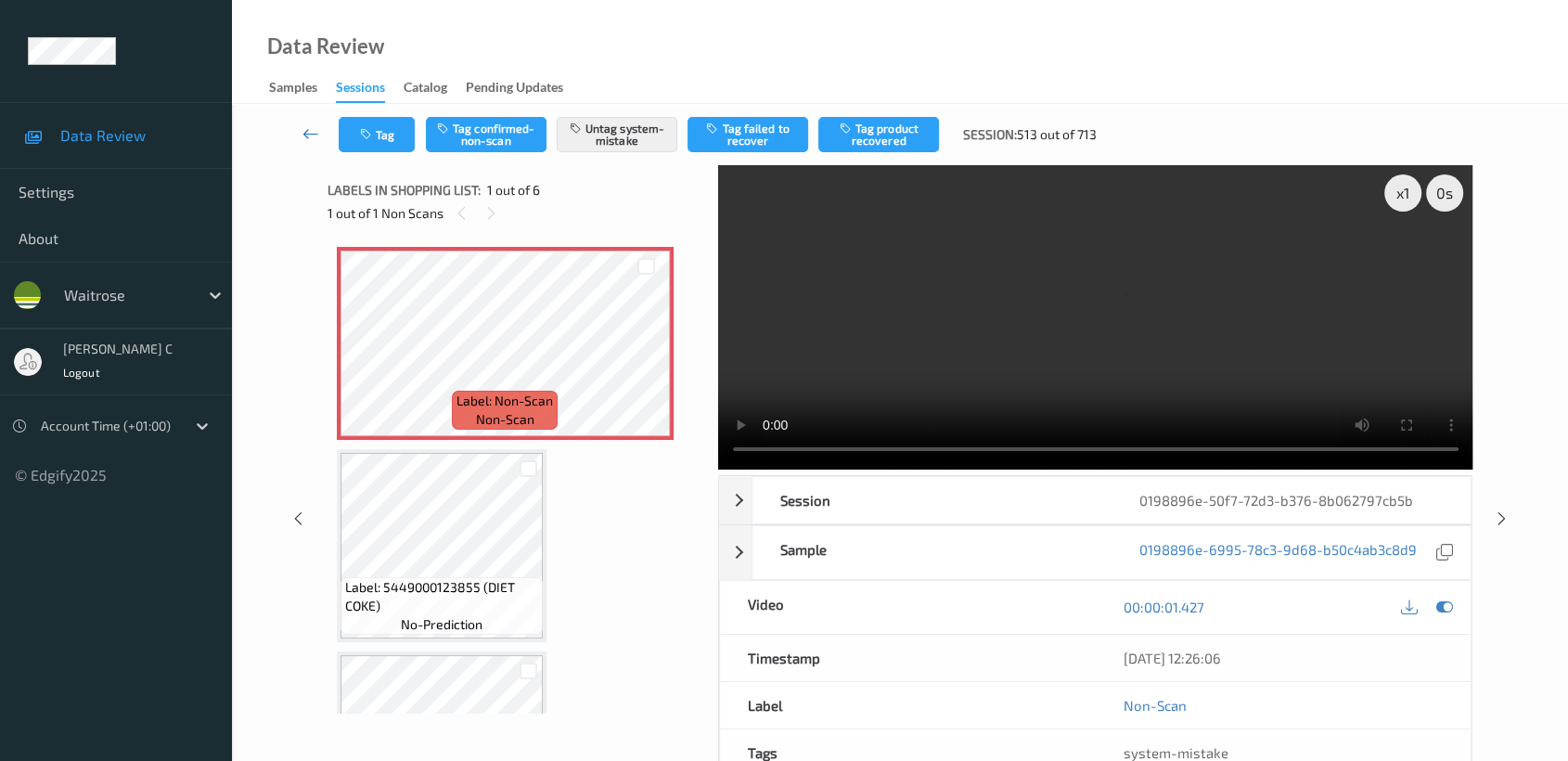
click at [297, 139] on link at bounding box center [311, 134] width 56 height 35
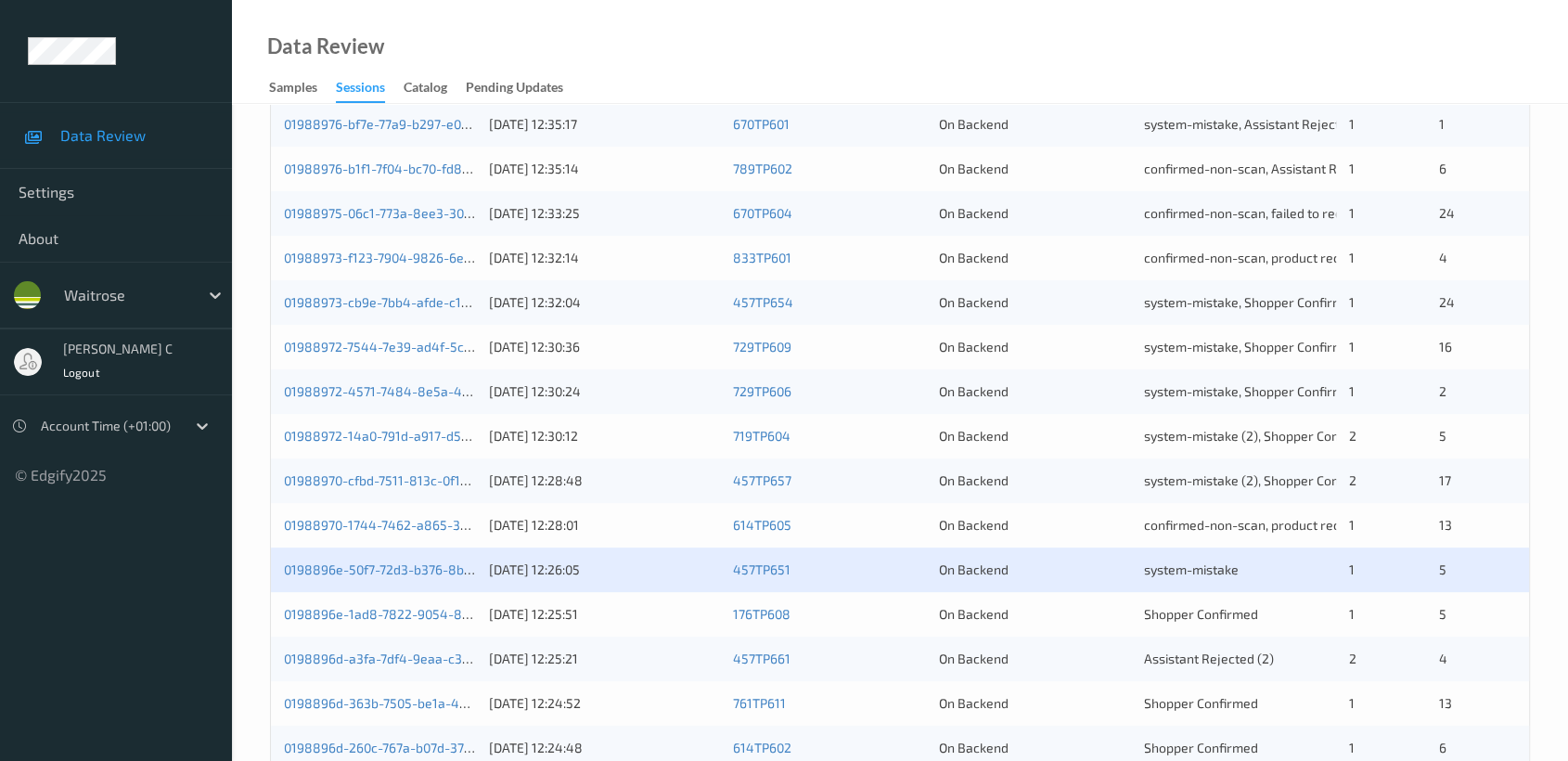
scroll to position [699, 0]
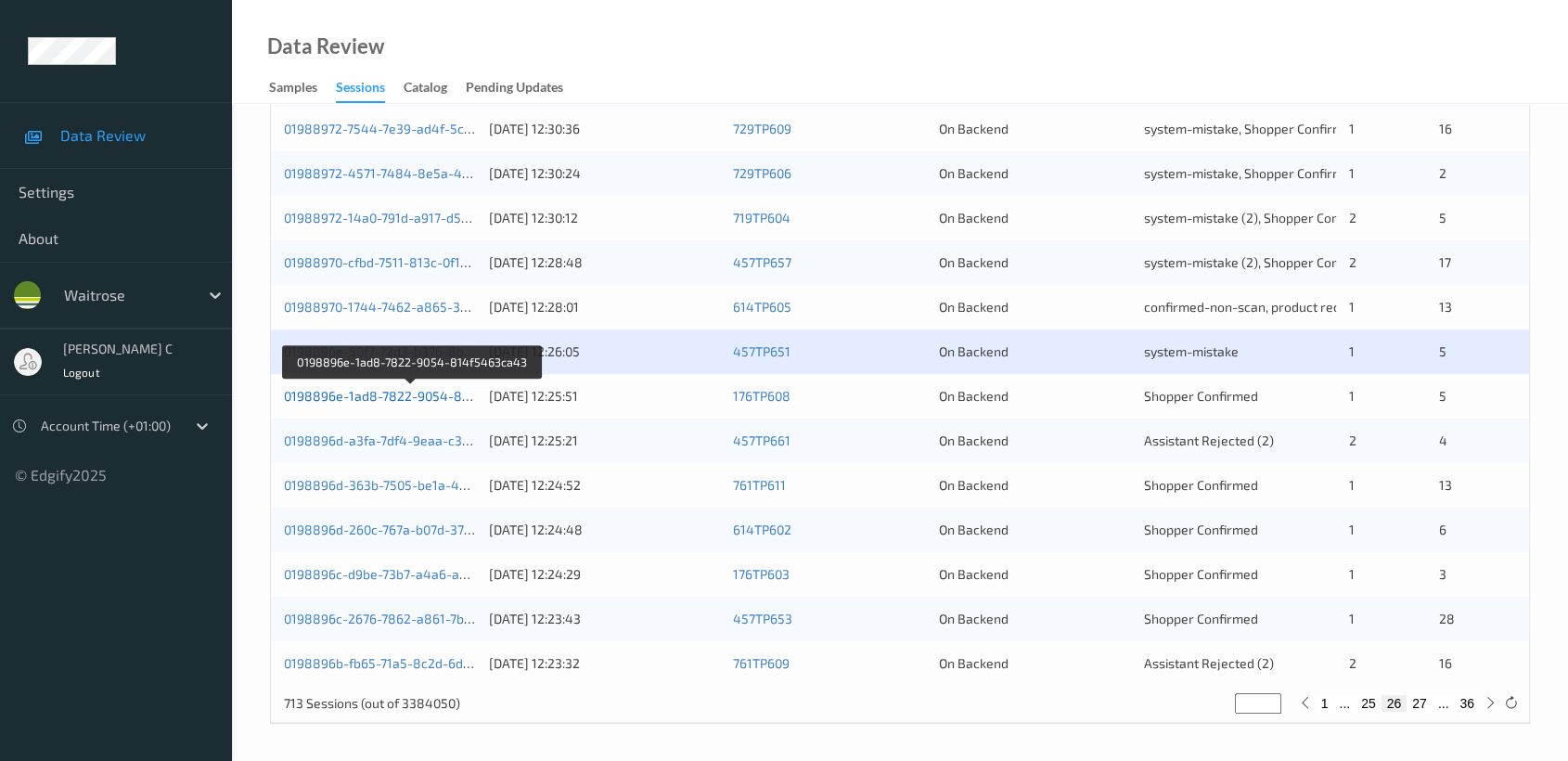
click at [409, 399] on link "0198896e-1ad8-7822-9054-814f5463ca43" at bounding box center [412, 396] width 257 height 16
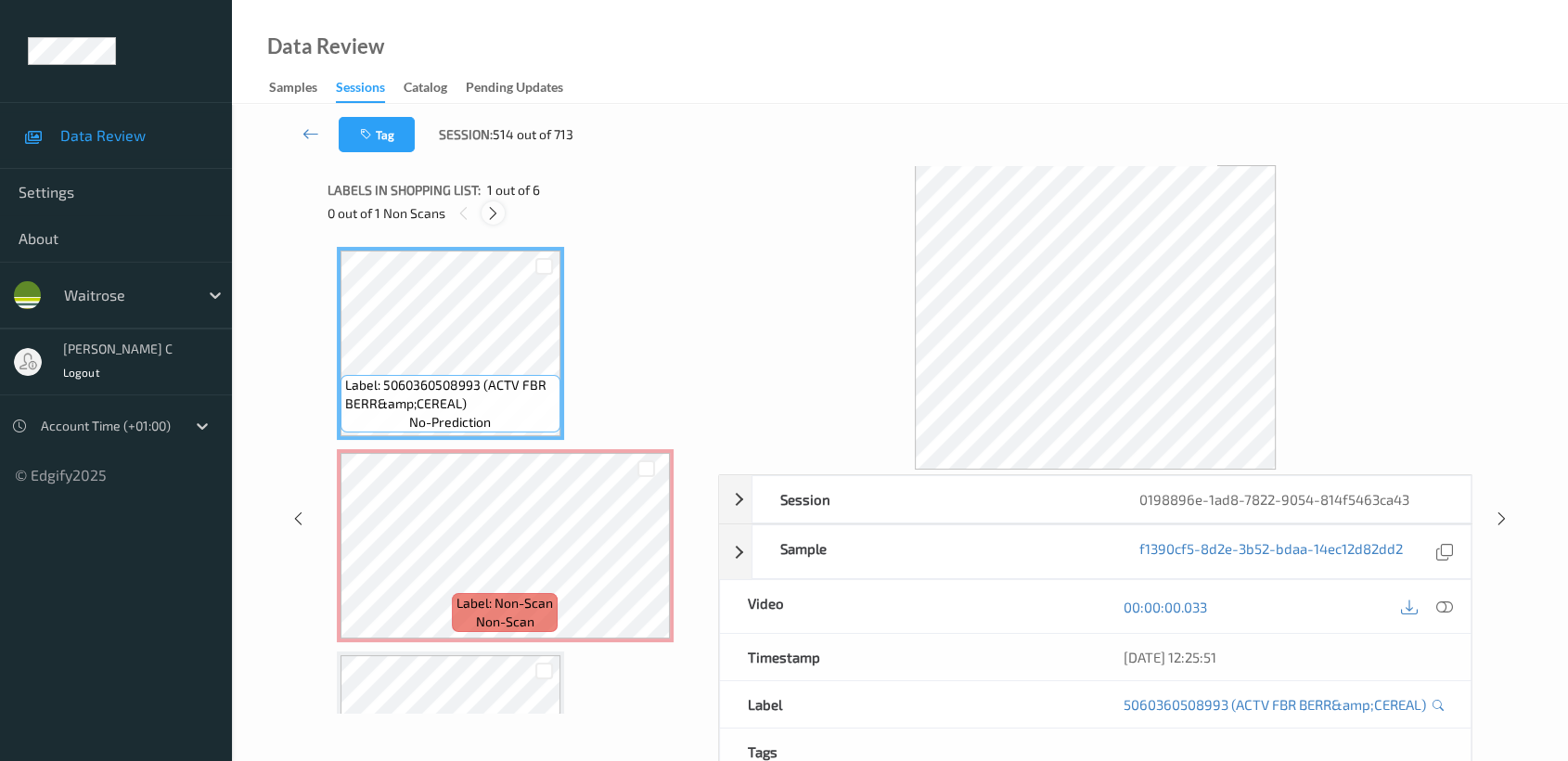
click at [498, 215] on icon at bounding box center [494, 213] width 16 height 17
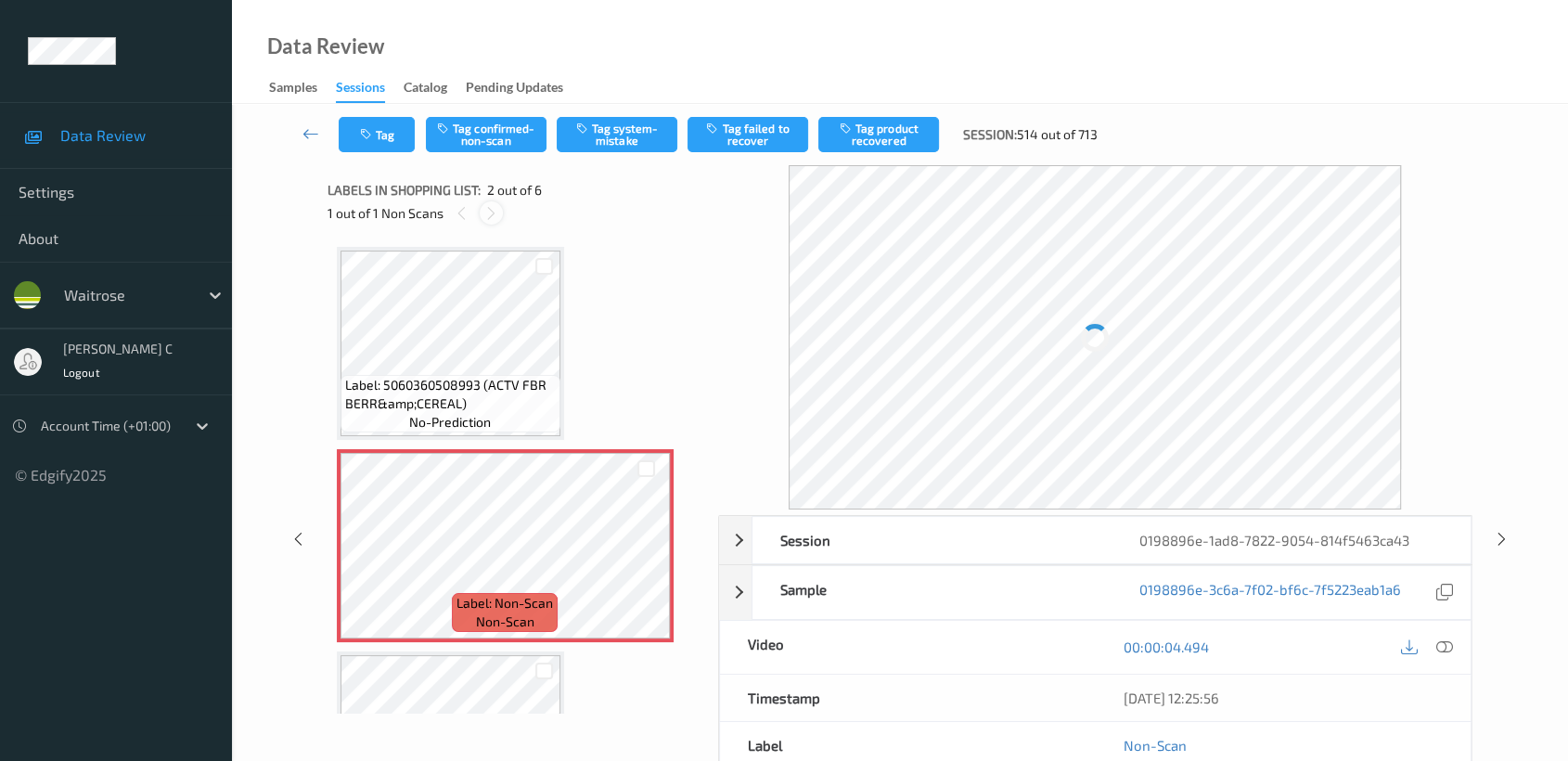
scroll to position [8, 0]
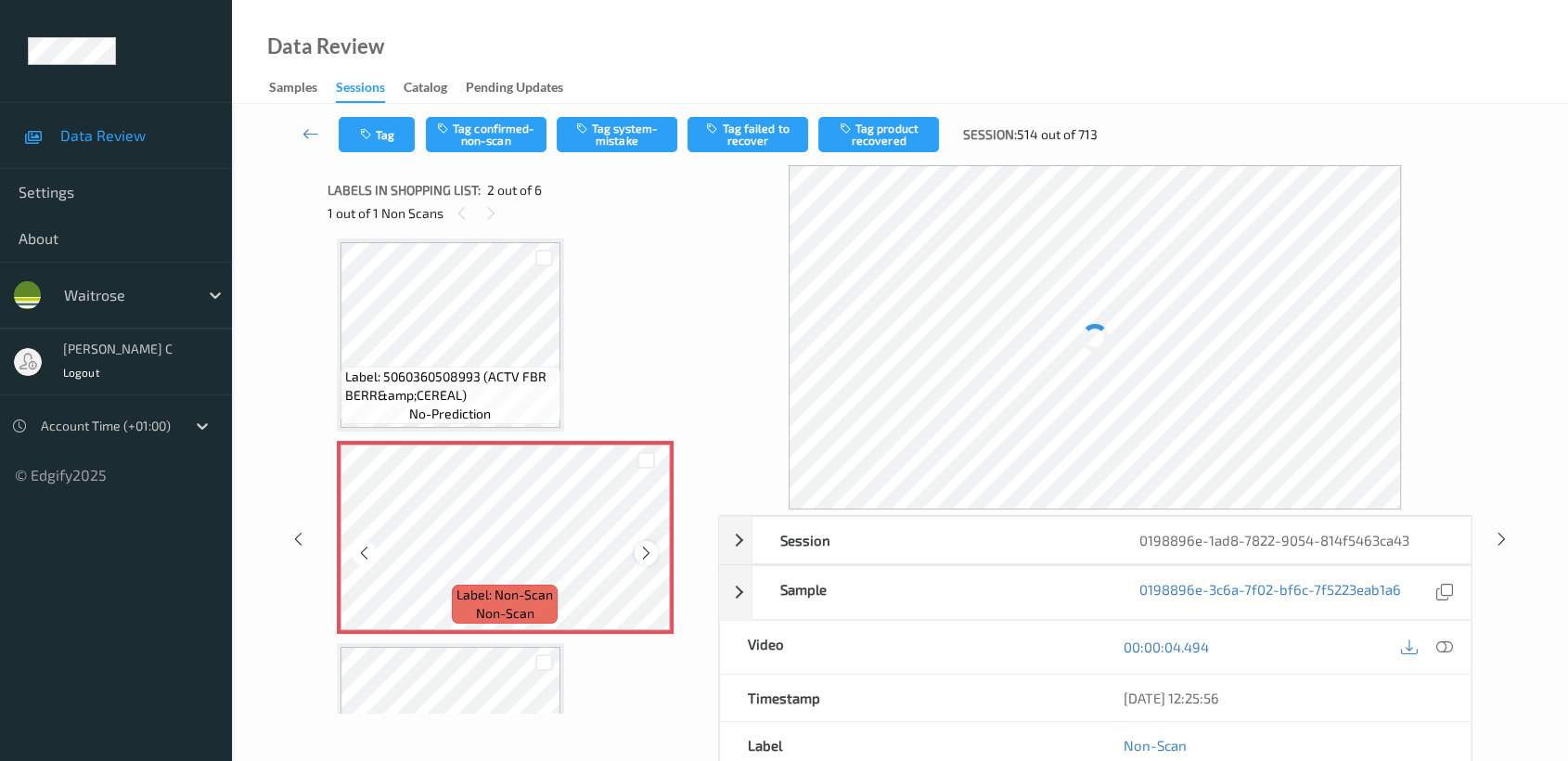
click at [651, 545] on icon at bounding box center [647, 553] width 16 height 17
click at [465, 382] on span "Label: 5060360508993 (ACTV FBR BERR&amp;CEREAL)" at bounding box center [450, 386] width 211 height 37
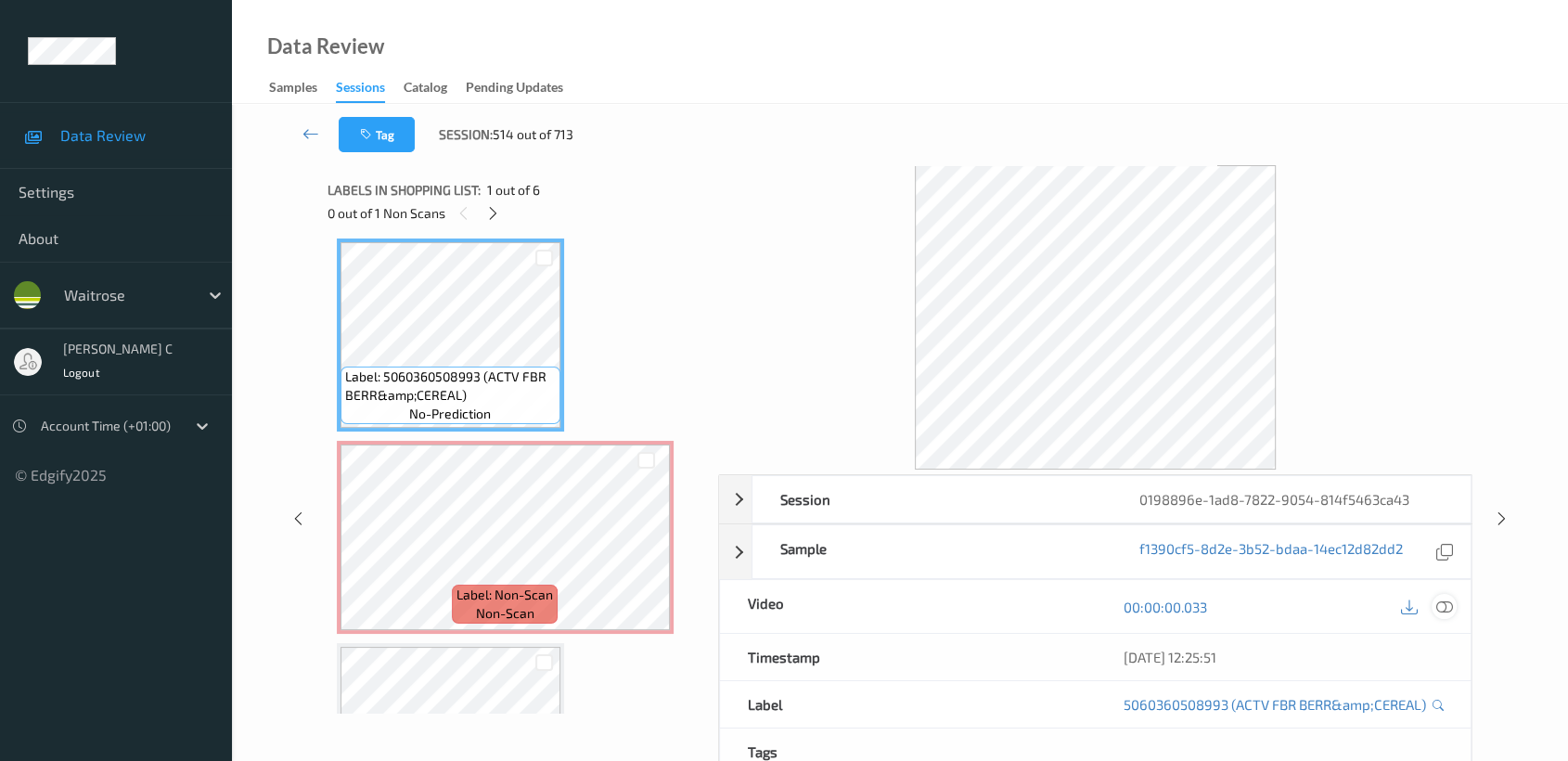
click at [1441, 599] on icon at bounding box center [1444, 607] width 17 height 17
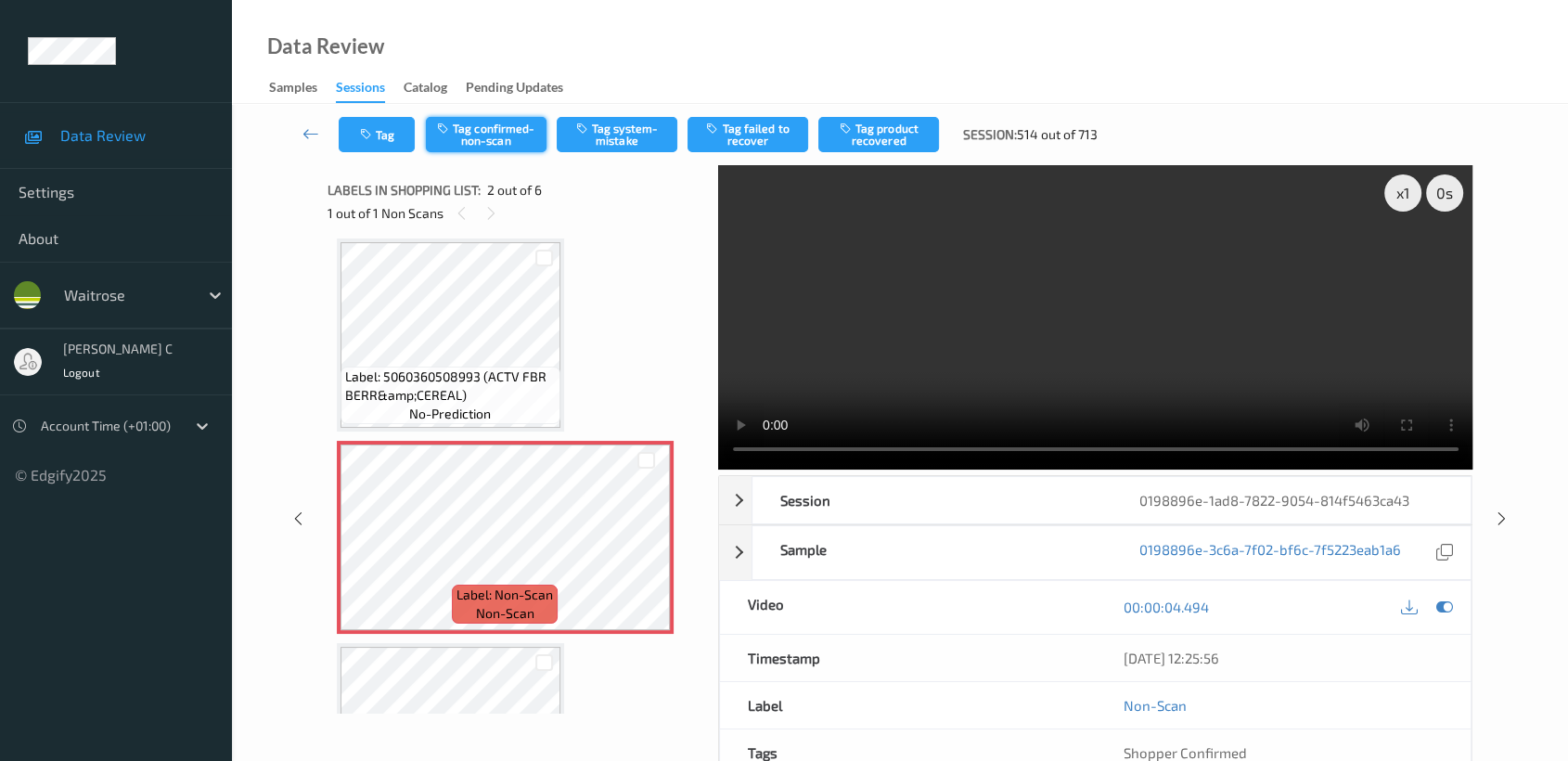
click at [513, 149] on button "Tag confirmed-non-scan" at bounding box center [486, 134] width 121 height 35
click at [893, 128] on button "Tag product recovered" at bounding box center [878, 134] width 121 height 35
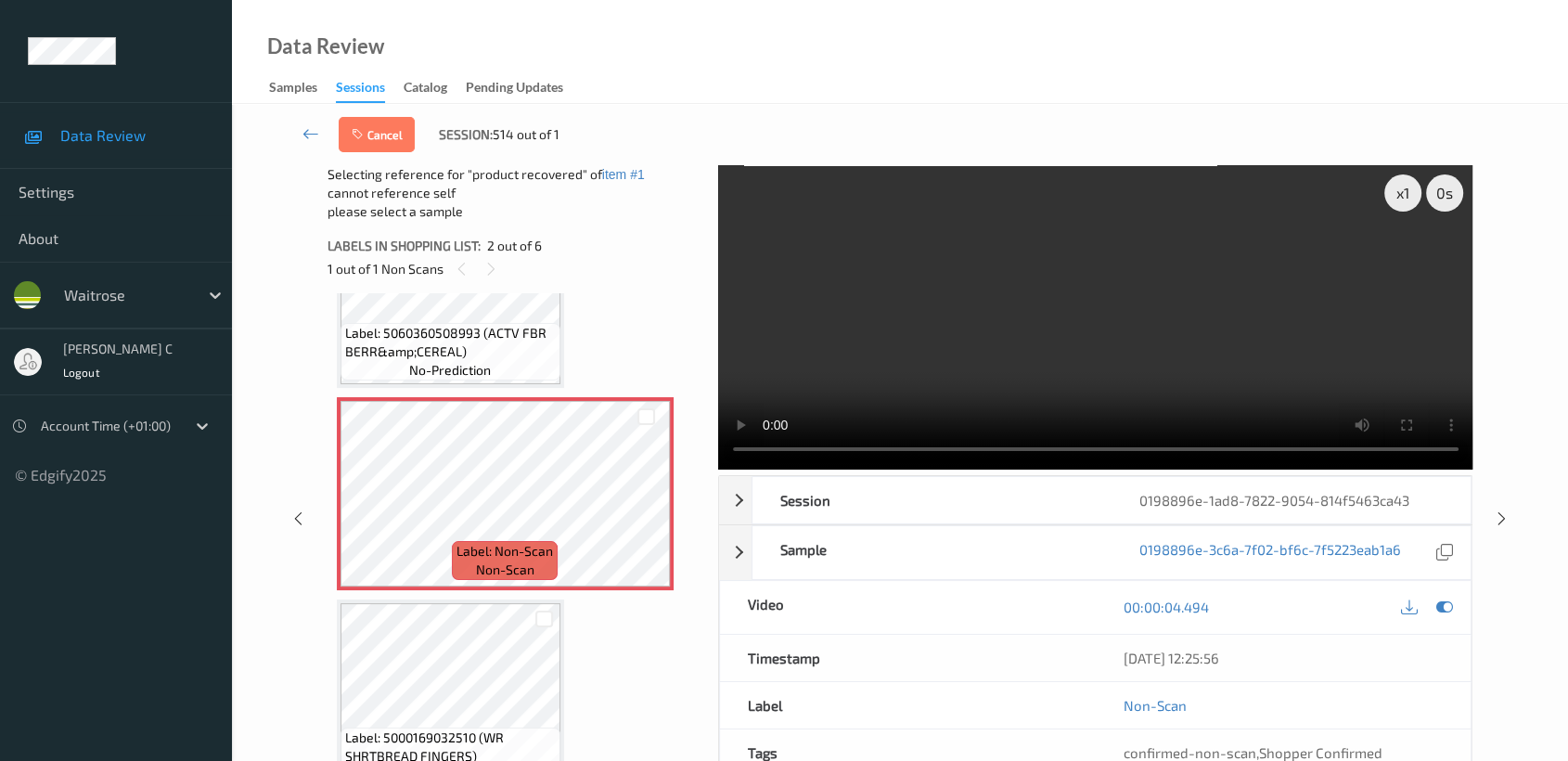
scroll to position [215, 0]
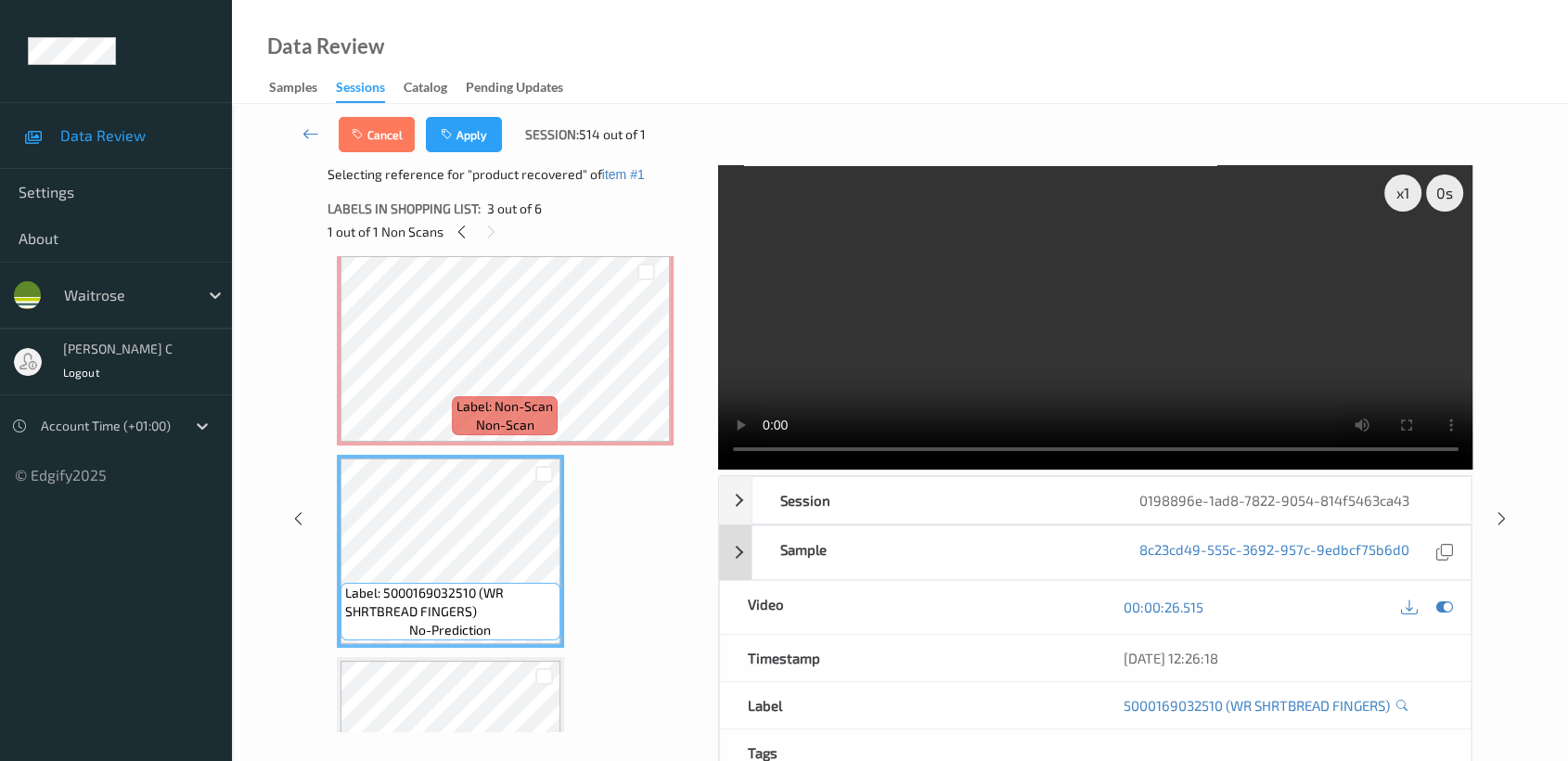
click at [1442, 606] on icon at bounding box center [1444, 607] width 17 height 17
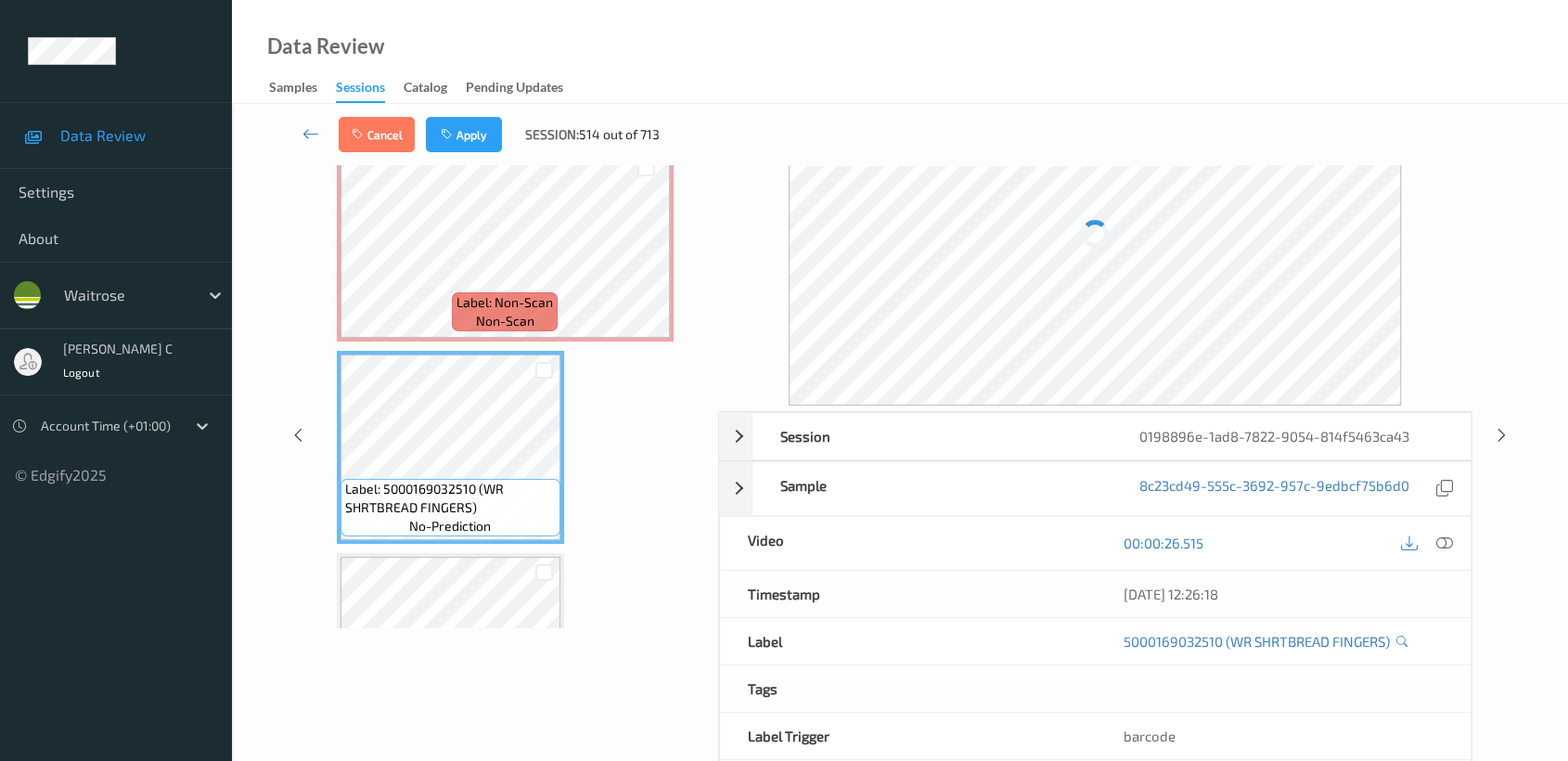
scroll to position [188, 0]
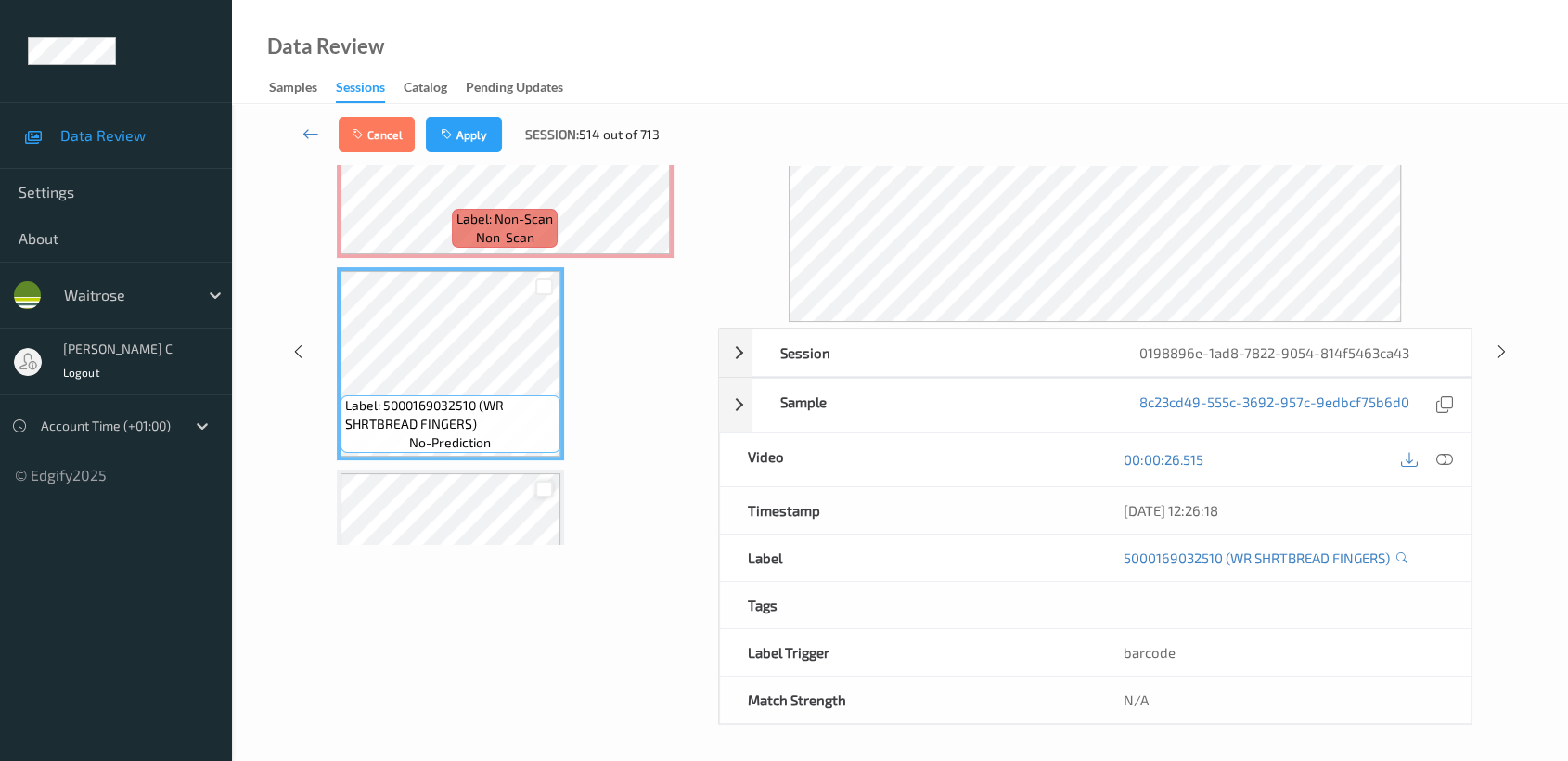
click at [543, 491] on div at bounding box center [545, 490] width 18 height 18
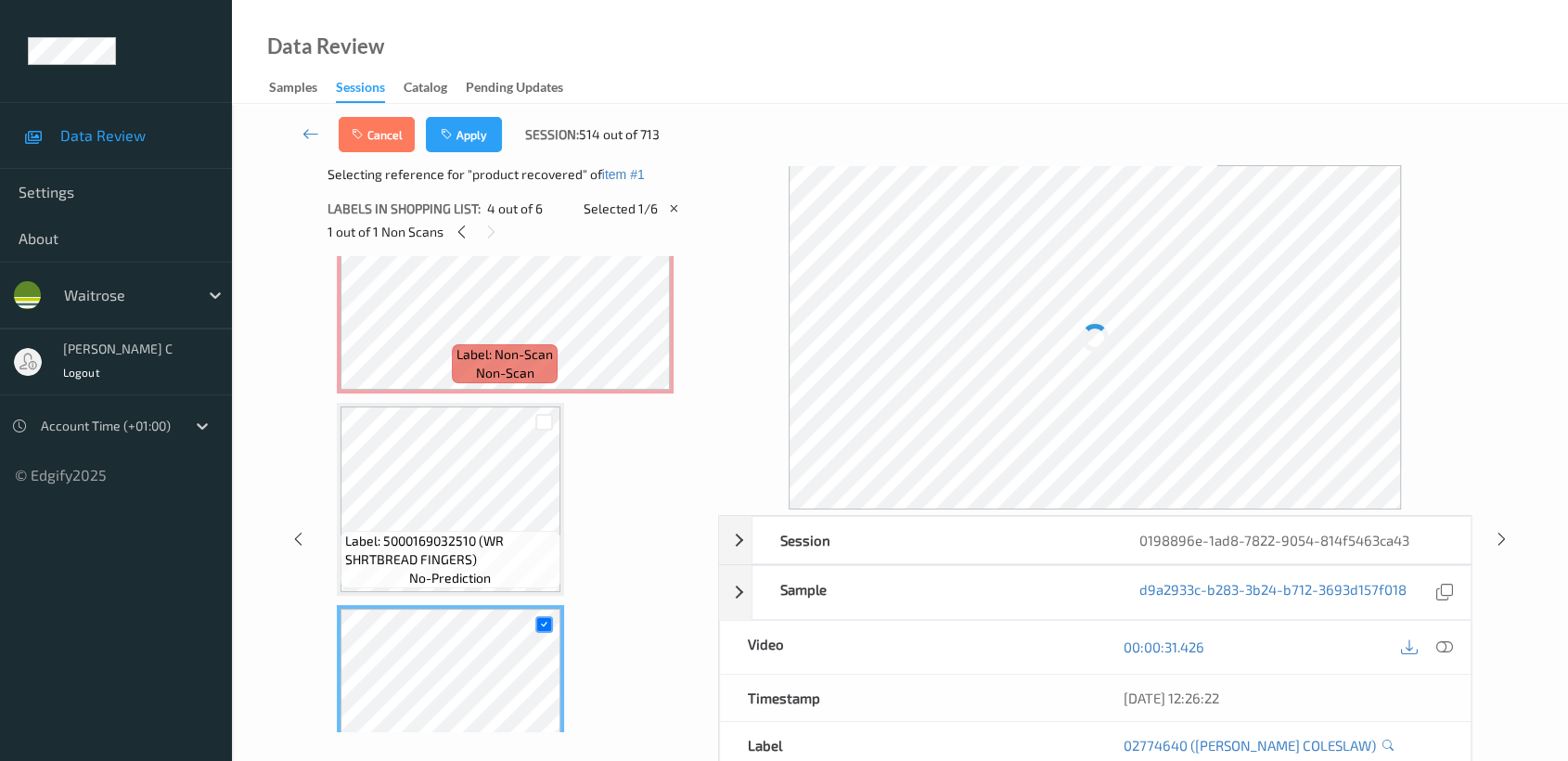
scroll to position [421, 0]
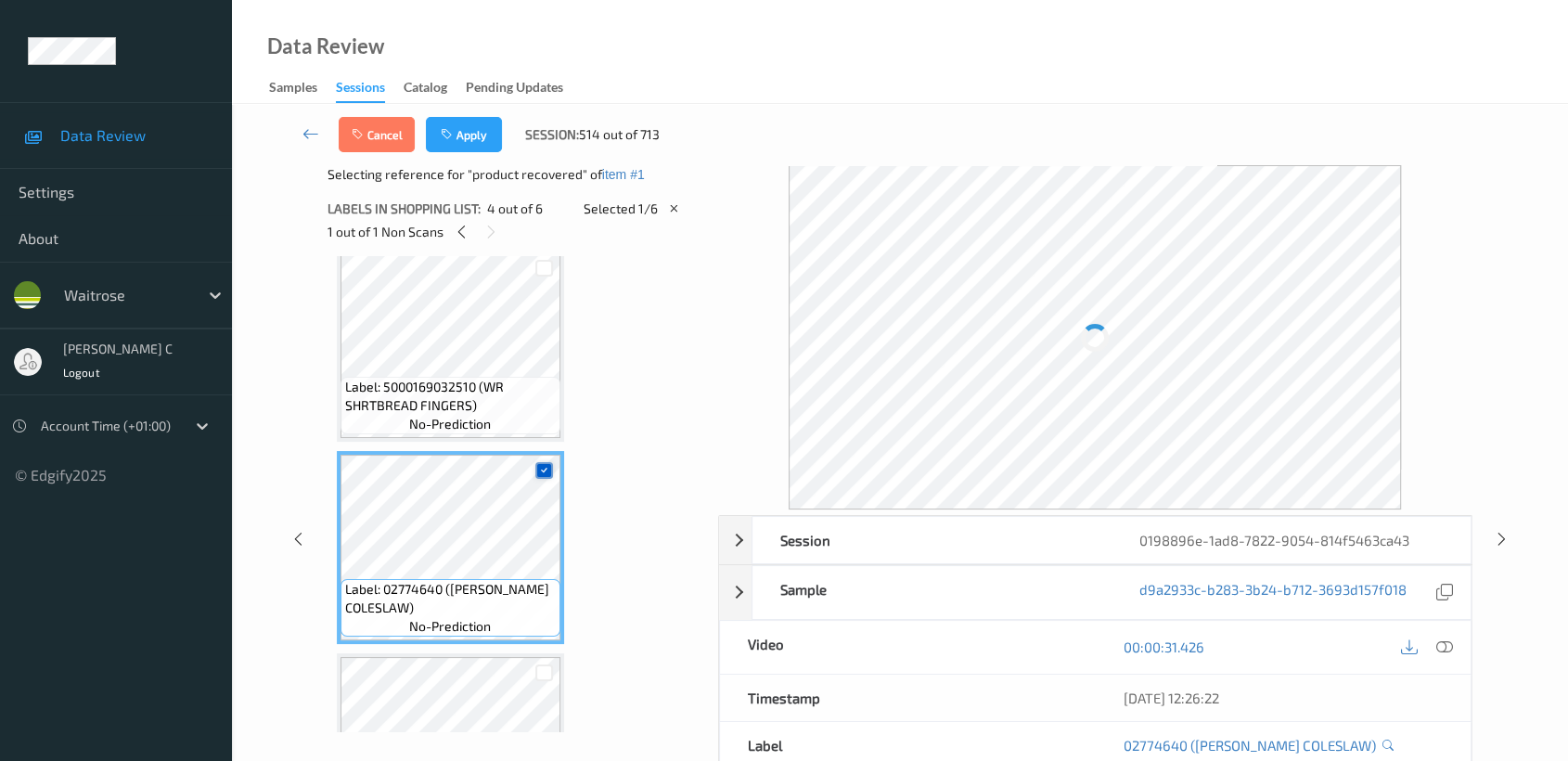
click at [548, 464] on icon at bounding box center [544, 470] width 12 height 12
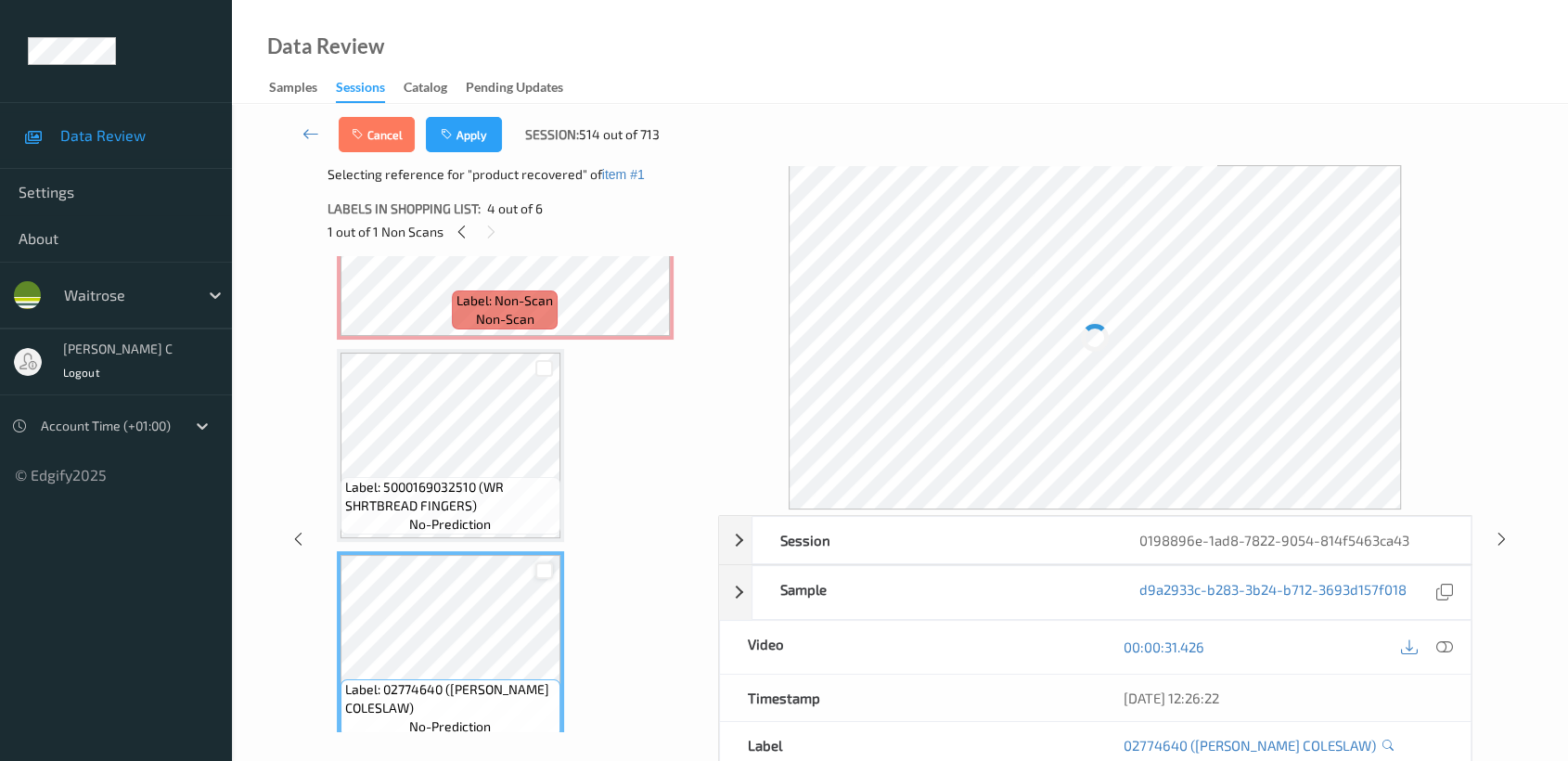
scroll to position [215, 0]
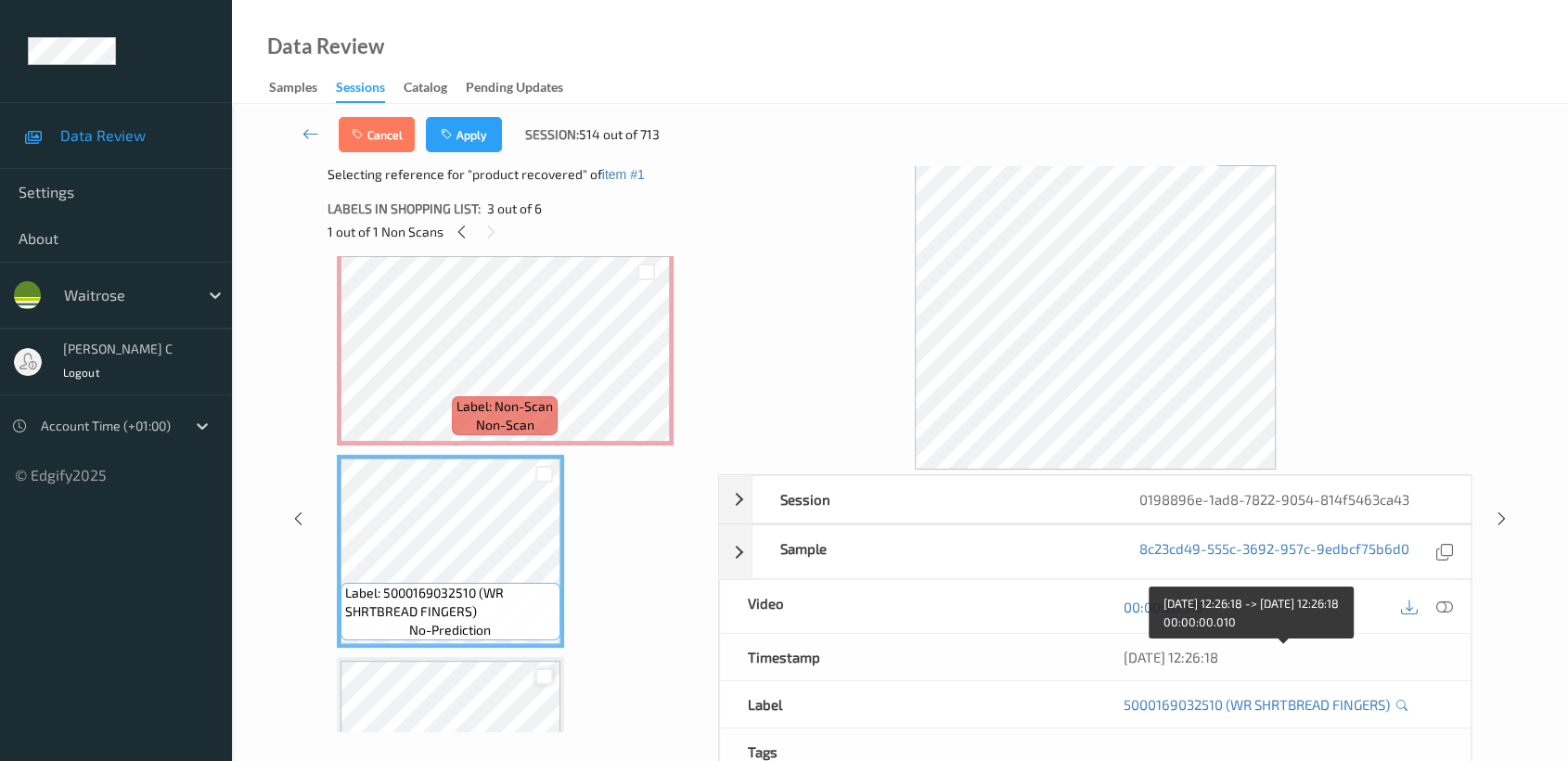
click at [1434, 653] on div "08/08/2025 12:26:18" at bounding box center [1282, 657] width 320 height 19
click at [473, 129] on button "Apply" at bounding box center [464, 134] width 76 height 35
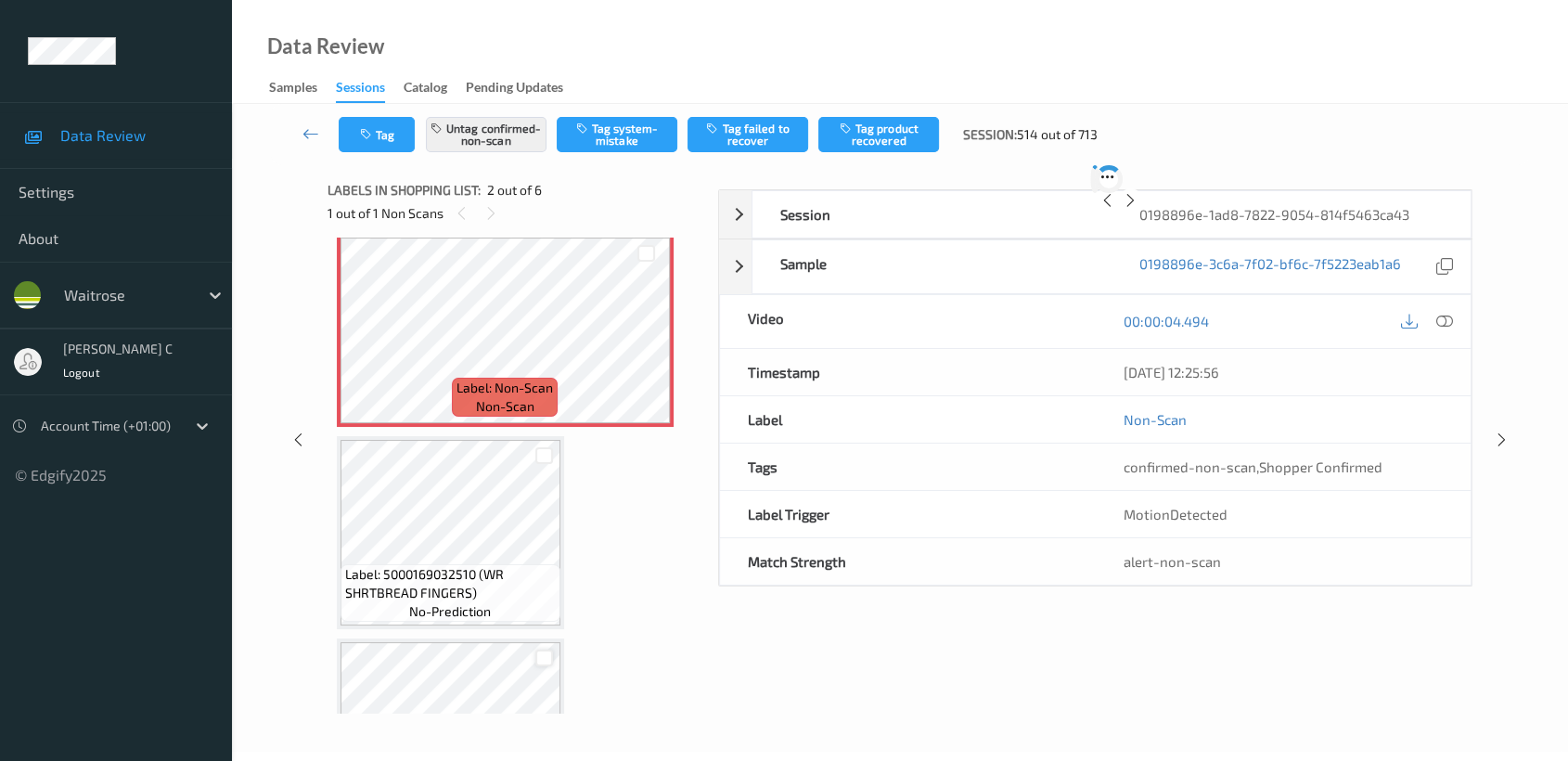
scroll to position [8, 0]
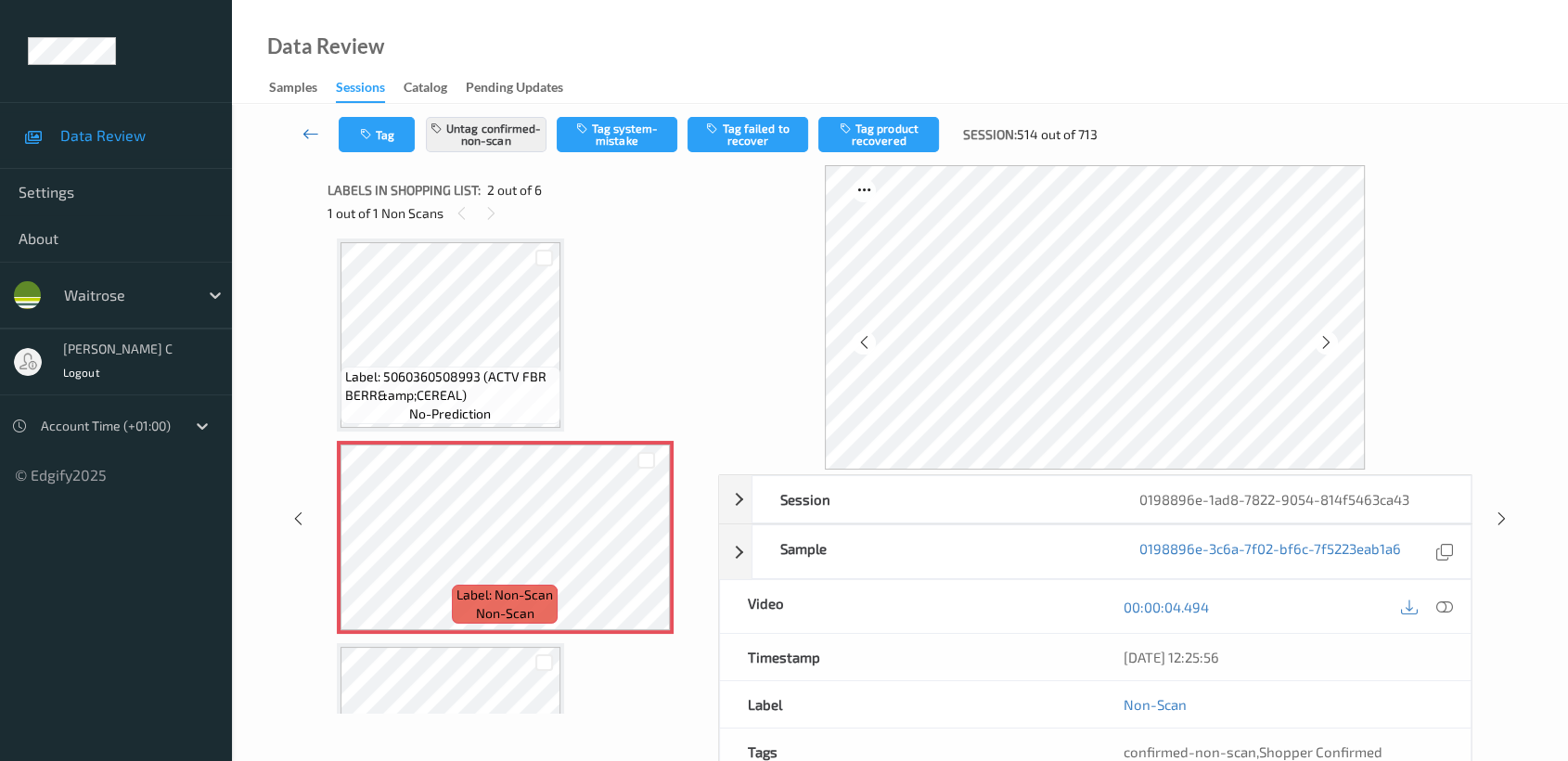
click at [303, 136] on icon at bounding box center [311, 133] width 17 height 19
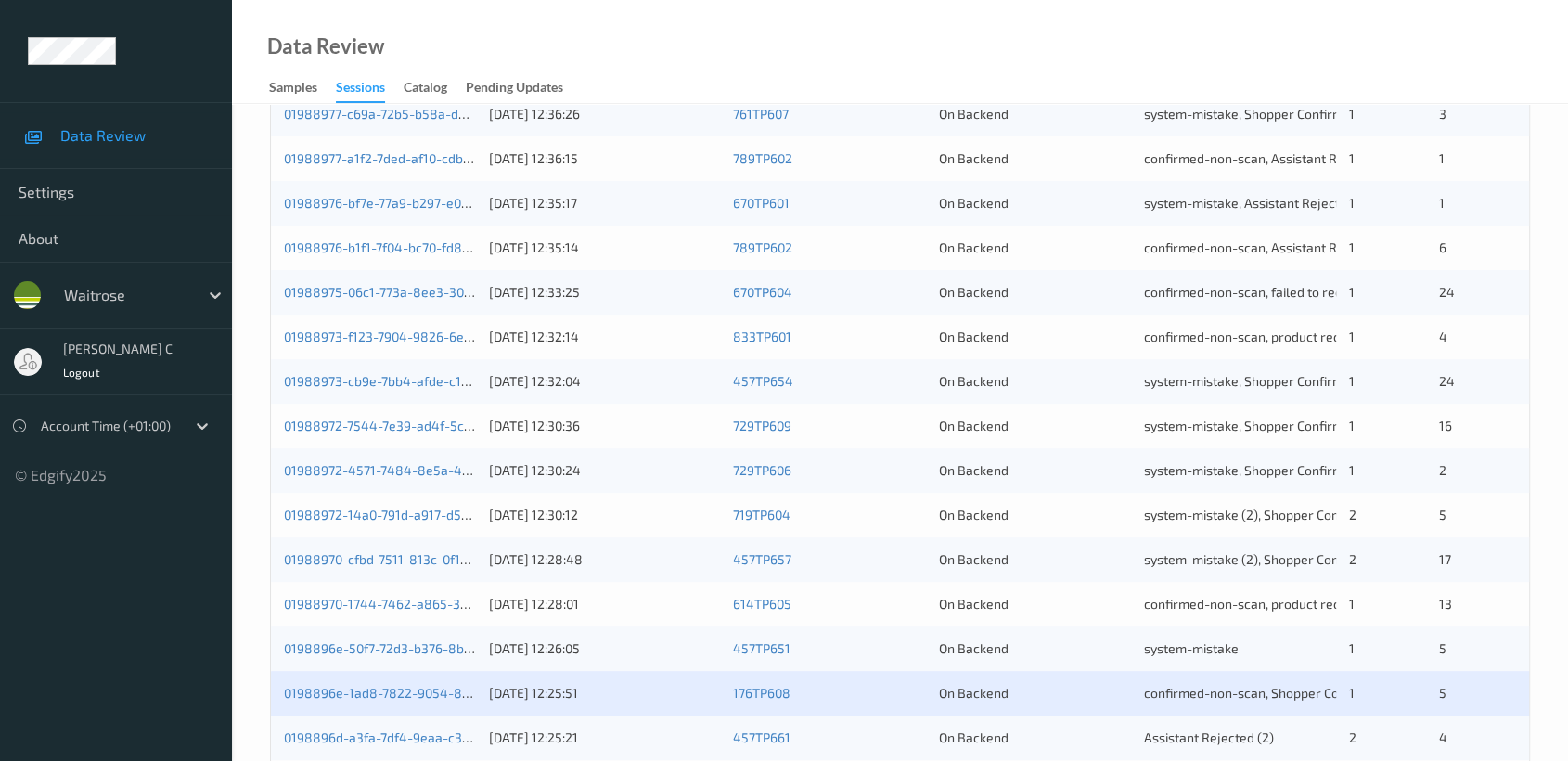
scroll to position [618, 0]
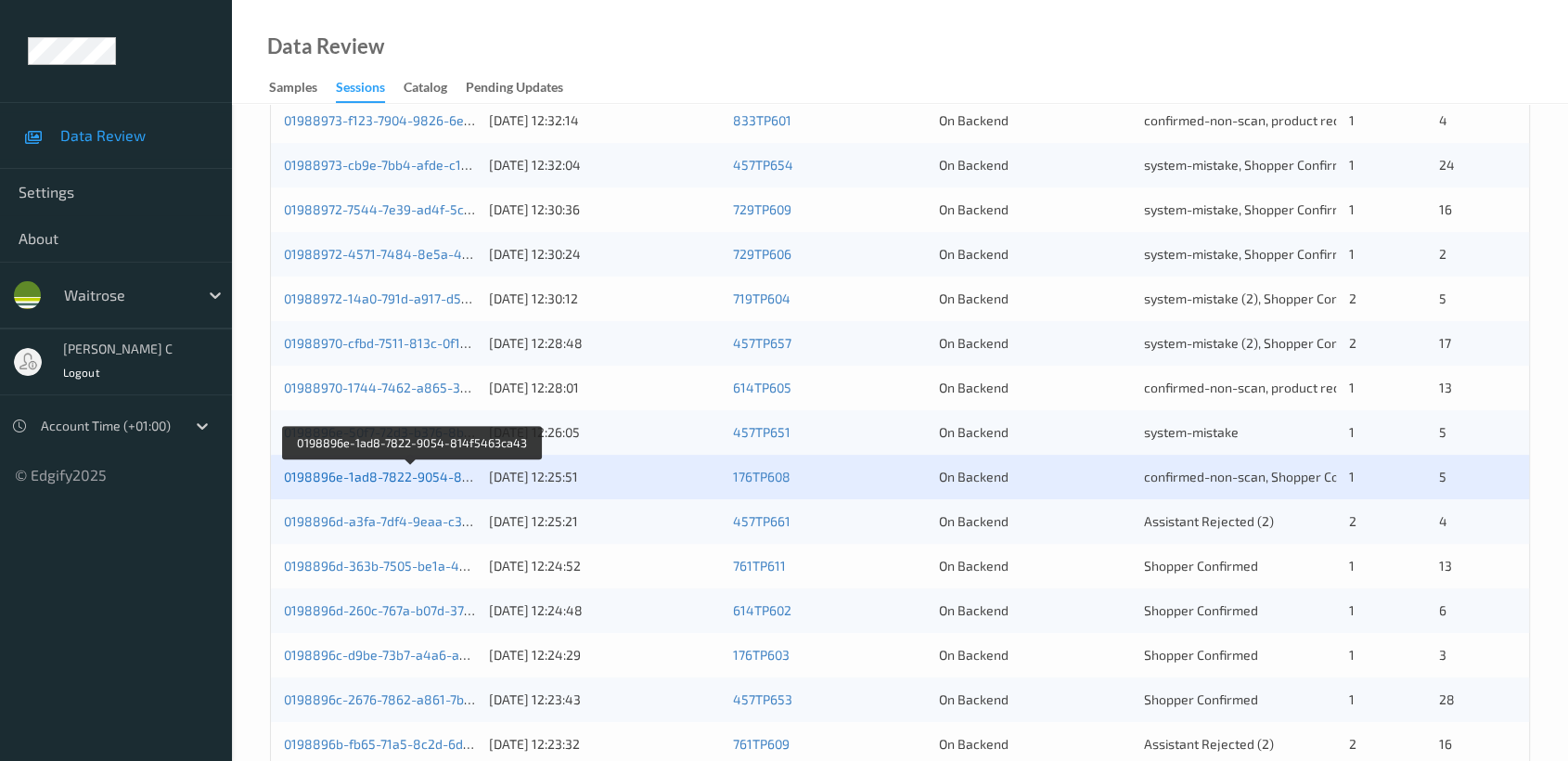
click at [395, 470] on link "0198896e-1ad8-7822-9054-814f5463ca43" at bounding box center [412, 477] width 257 height 16
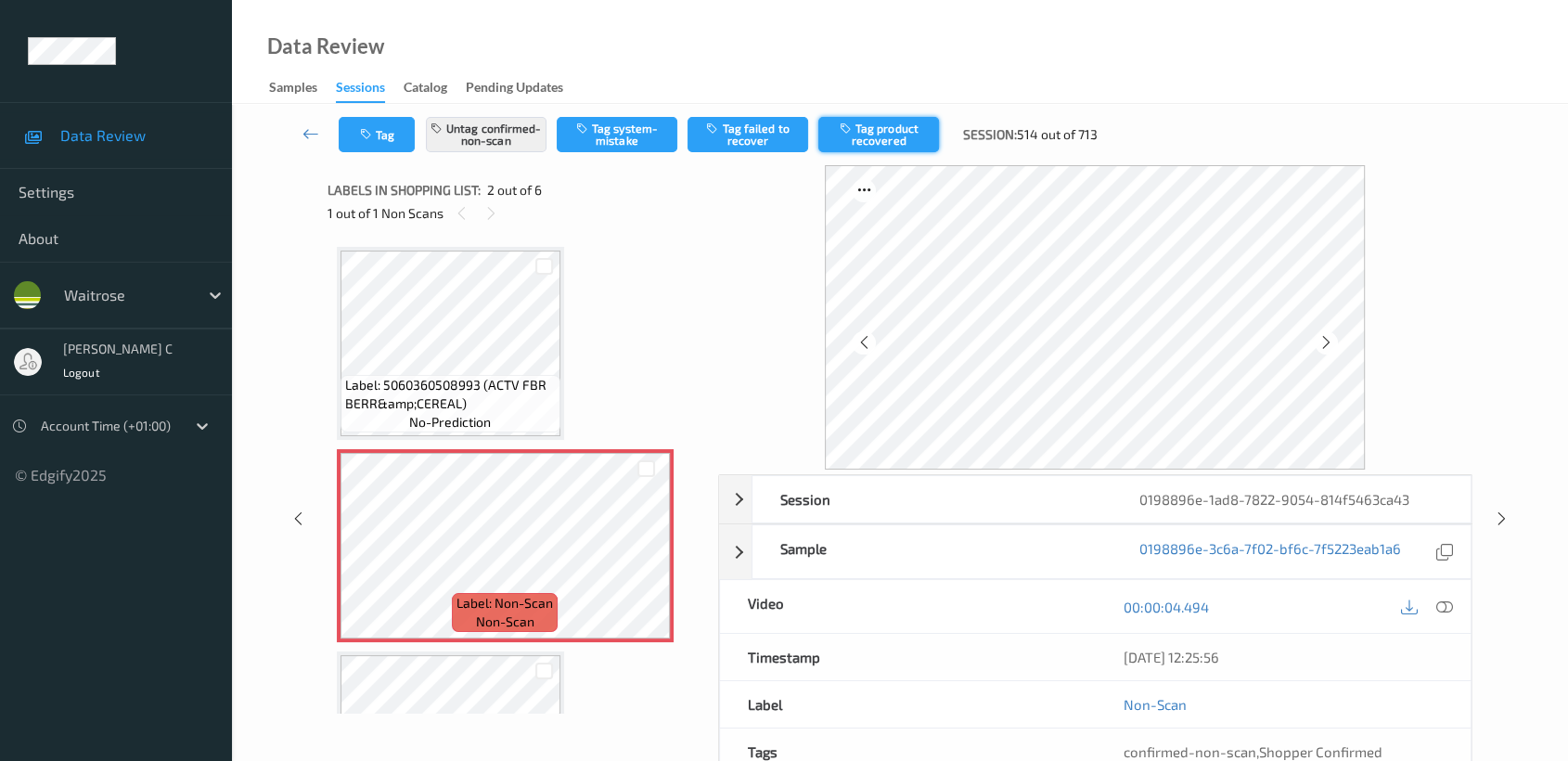
click at [898, 143] on button "Tag product recovered" at bounding box center [878, 134] width 121 height 35
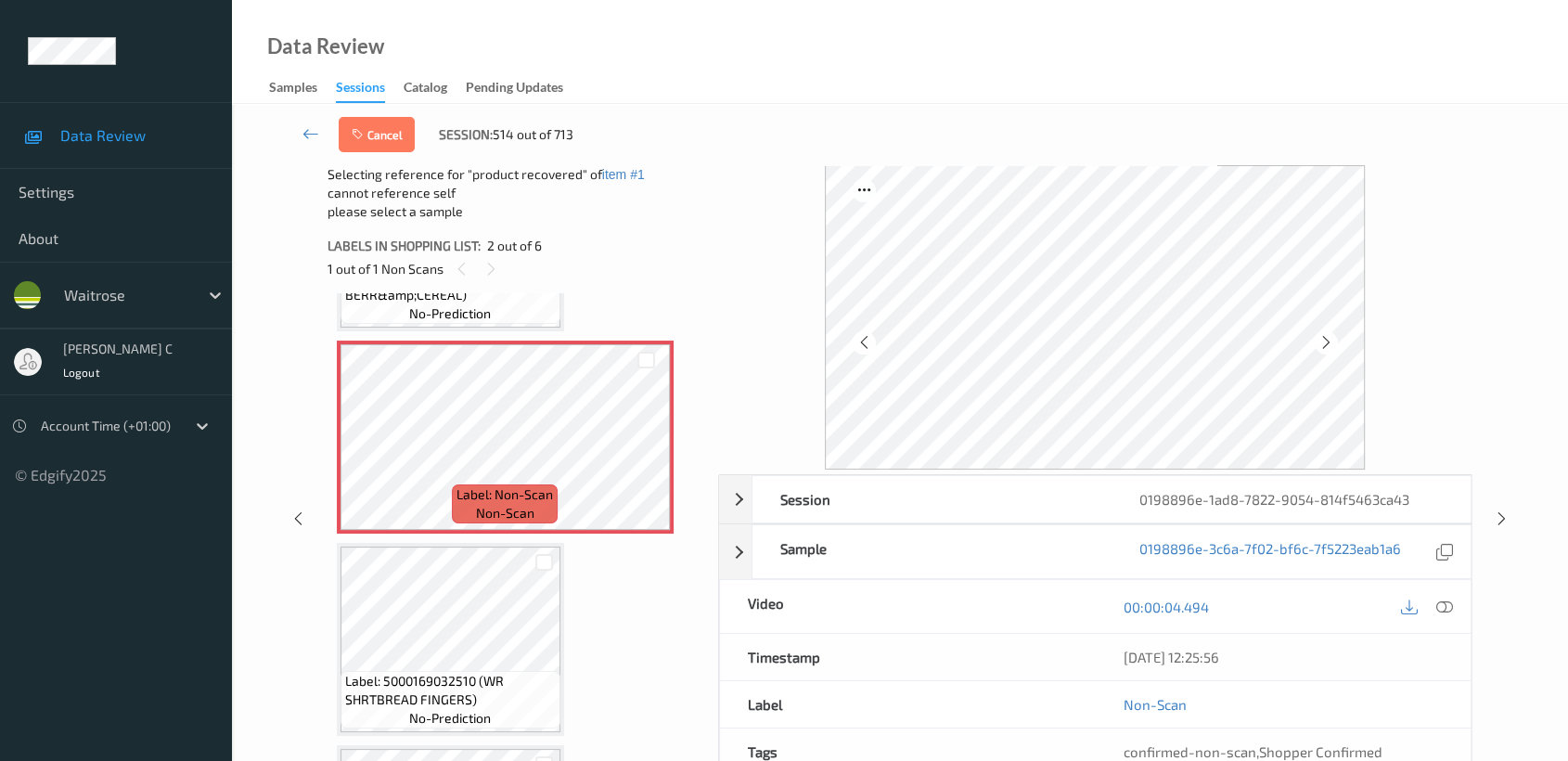
scroll to position [309, 0]
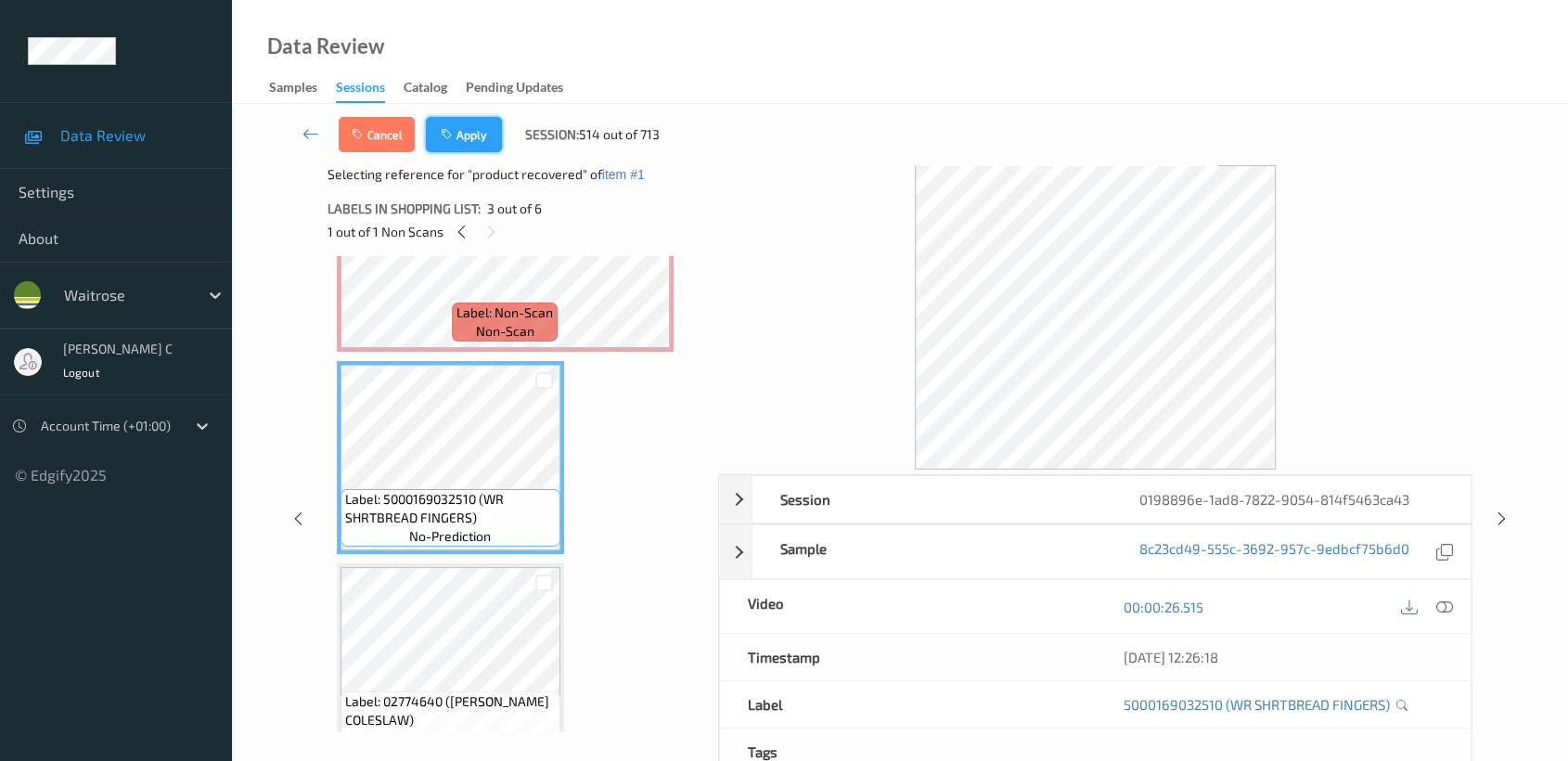
click at [470, 139] on div "Cancel Apply Session: 514 out of 713" at bounding box center [899, 134] width 1260 height 61
click at [301, 125] on link at bounding box center [311, 134] width 56 height 35
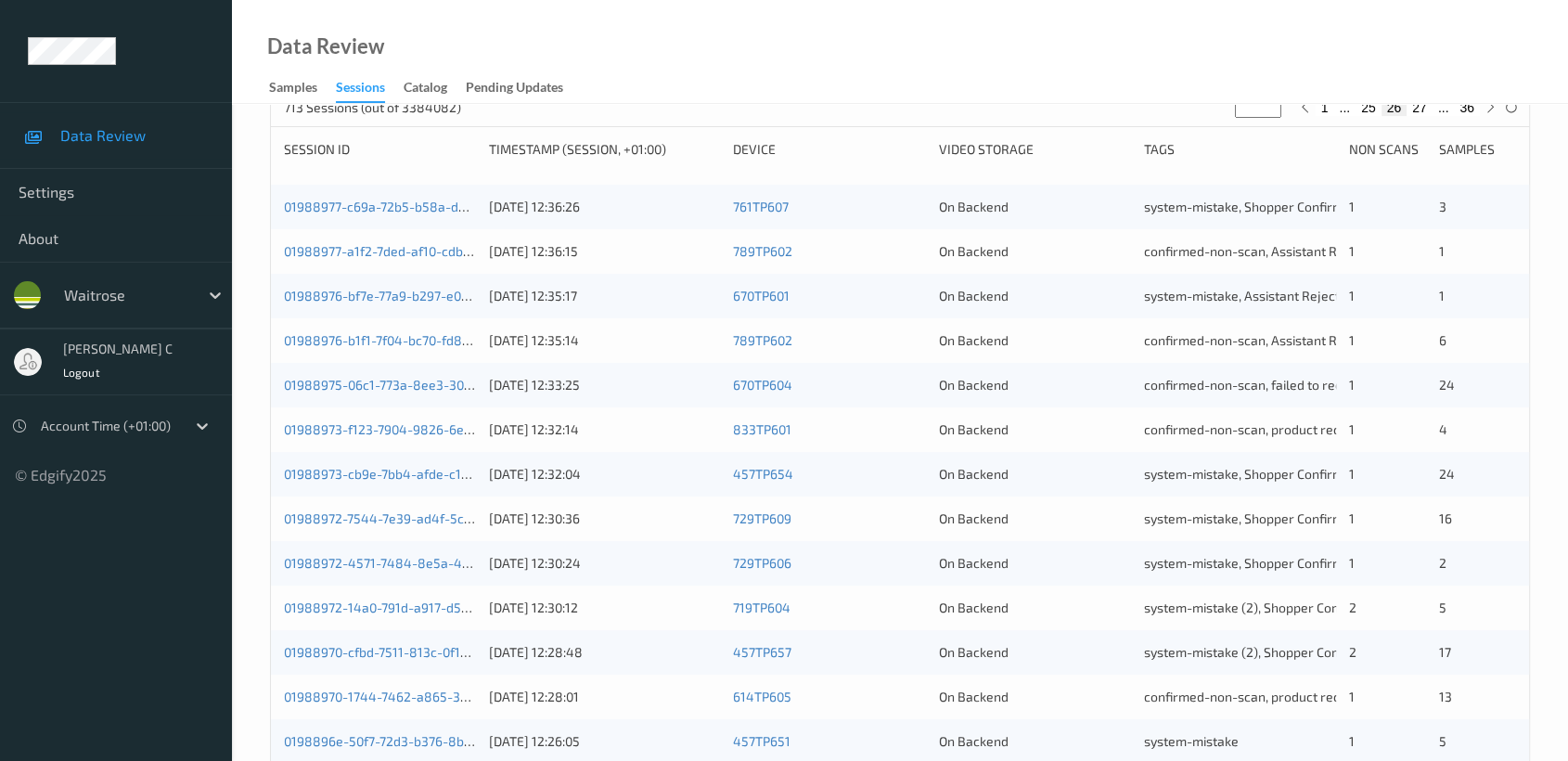
scroll to position [618, 0]
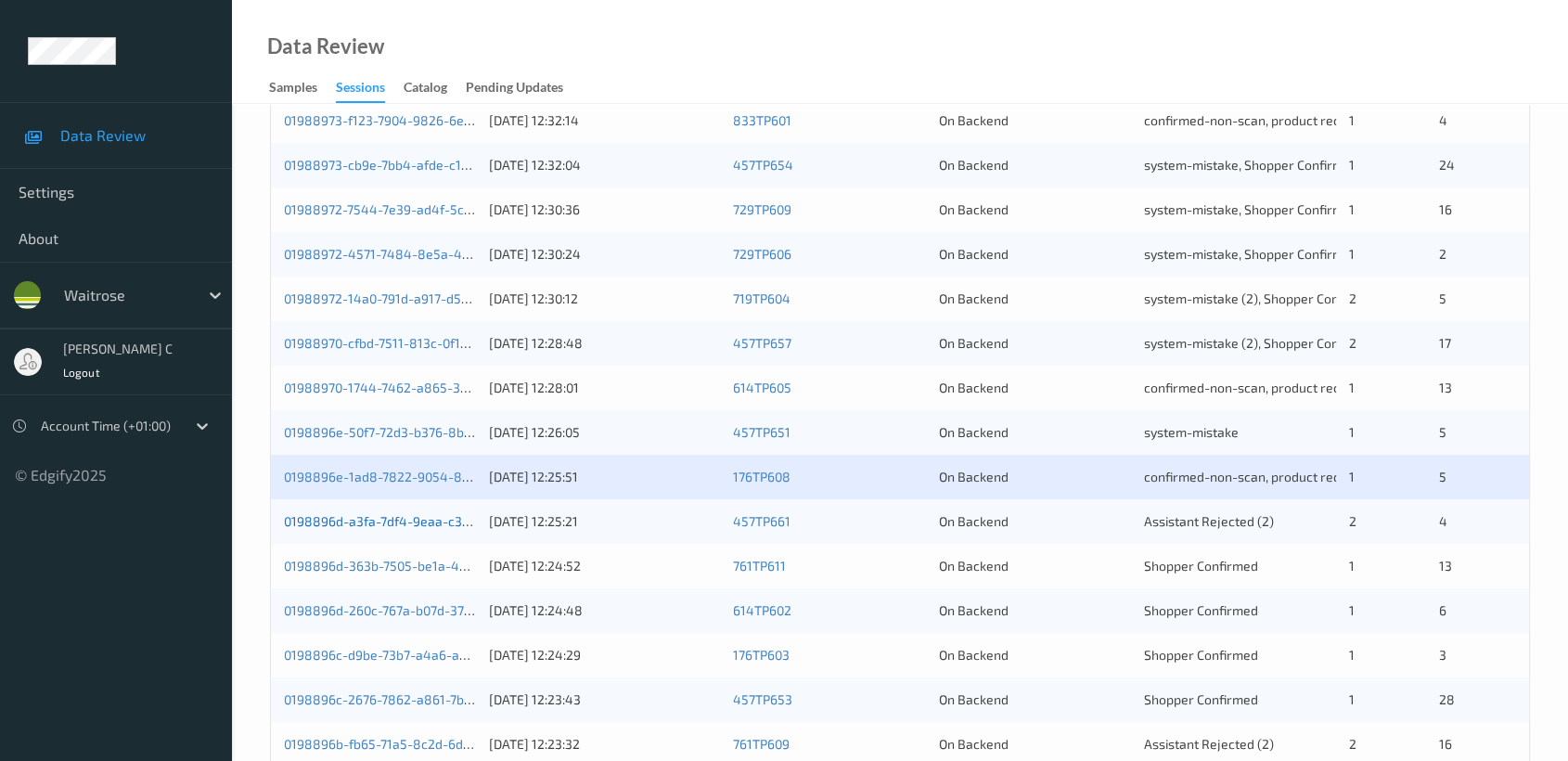
click at [408, 520] on link "0198896d-a3fa-7df4-9eaa-c343a0a7121d" at bounding box center [408, 521] width 249 height 16
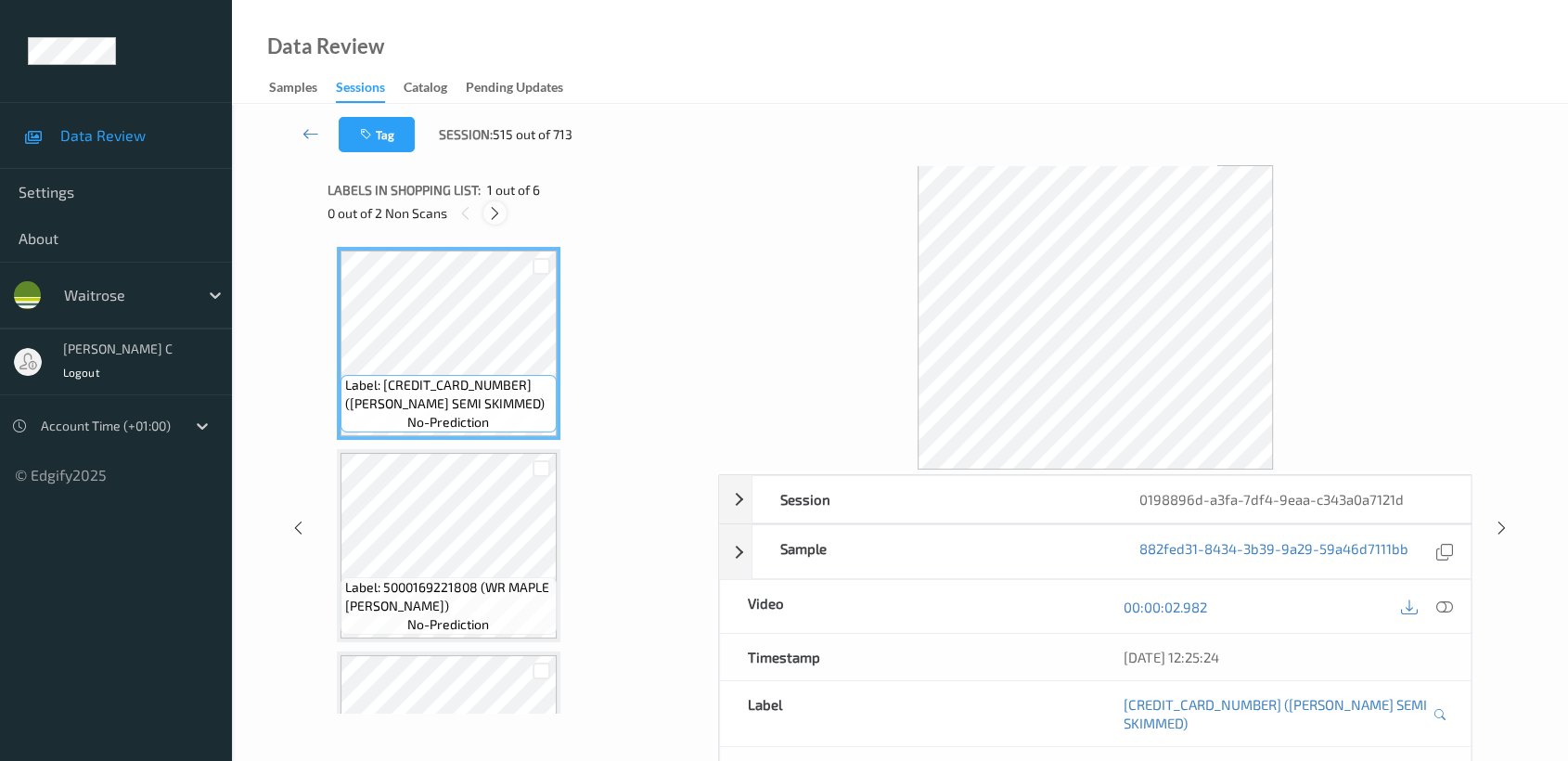
click at [488, 217] on icon at bounding box center [495, 213] width 16 height 17
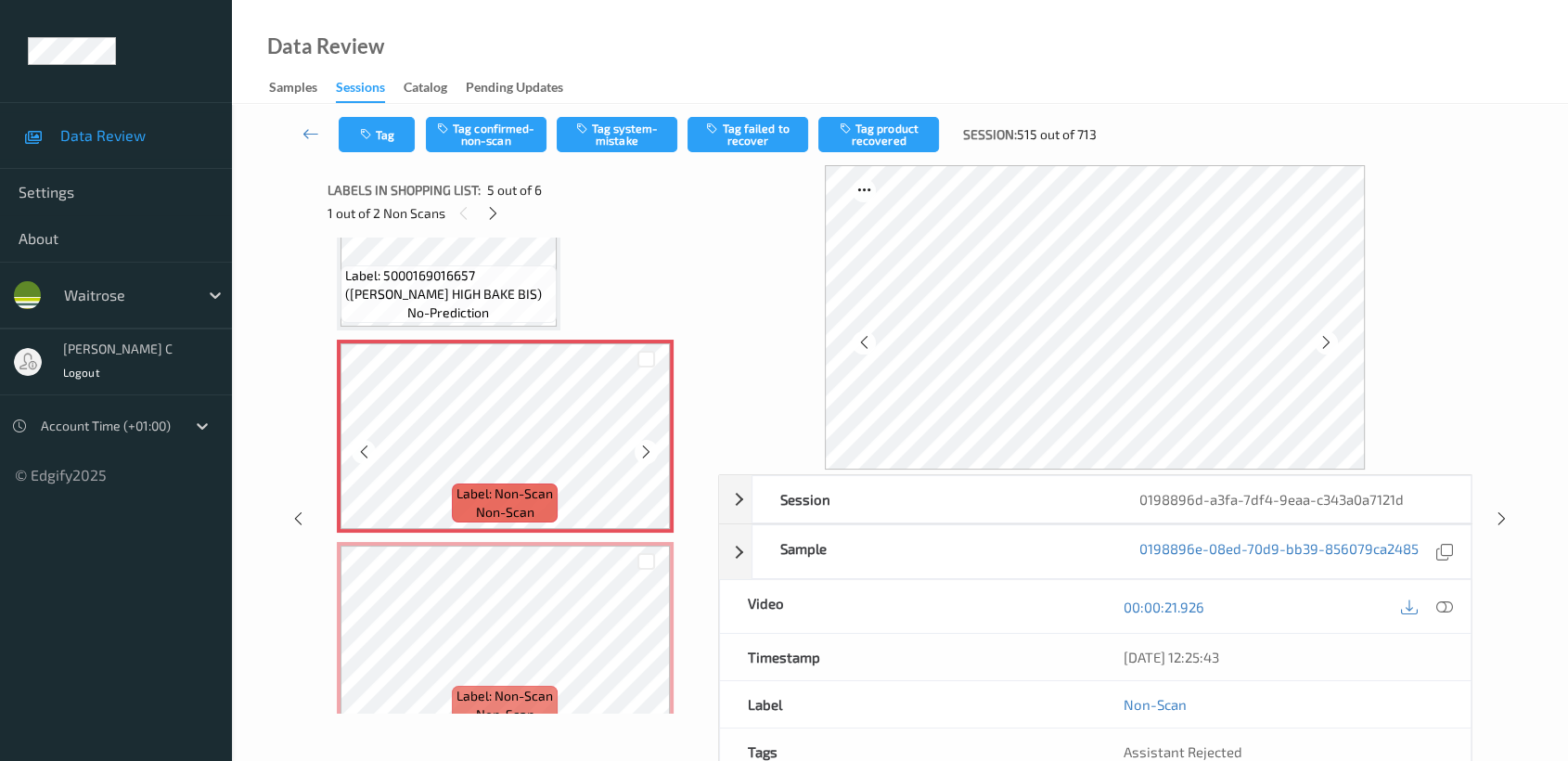
scroll to position [743, 0]
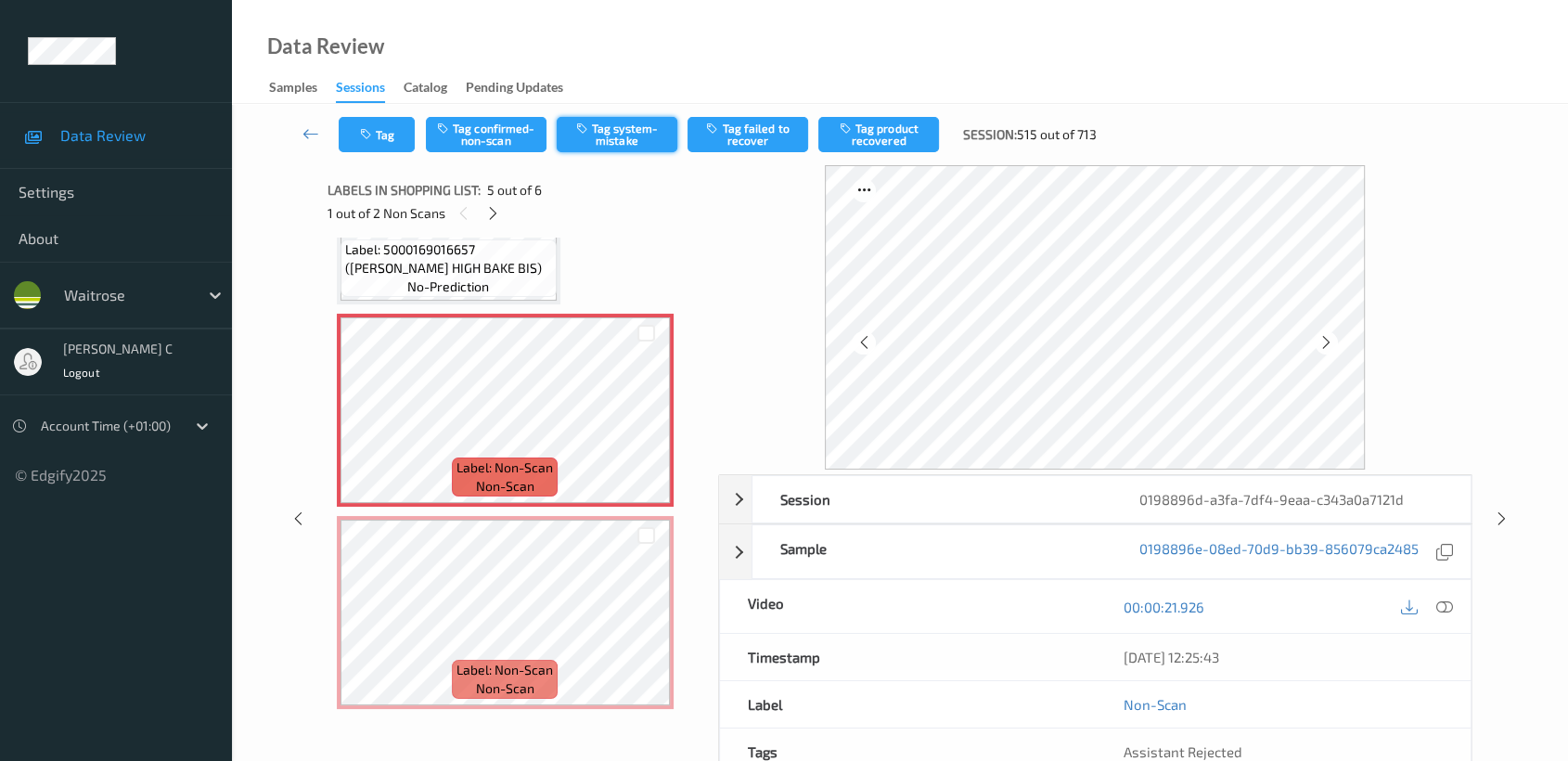
click at [608, 136] on button "Tag system-mistake" at bounding box center [617, 134] width 121 height 35
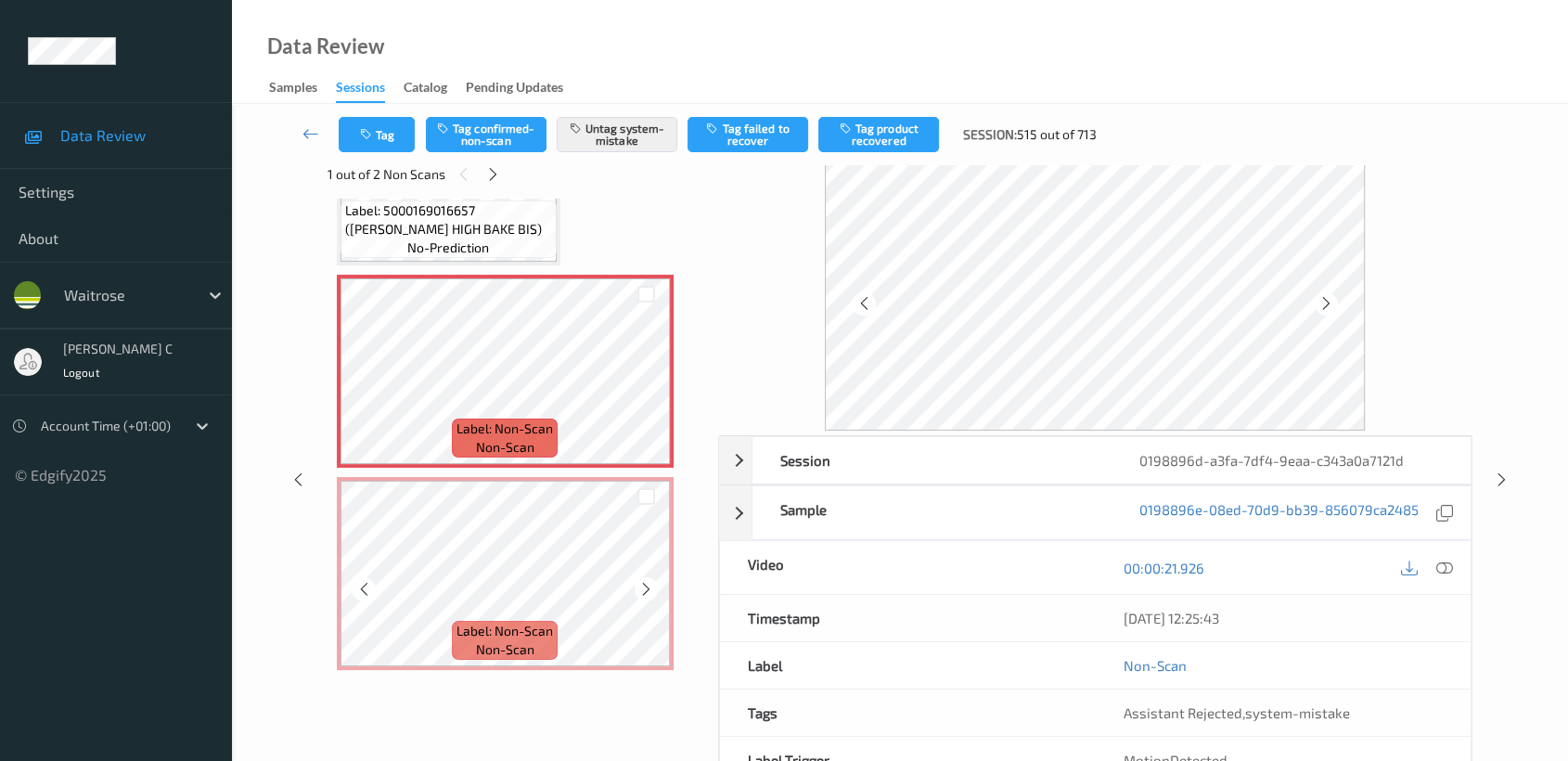
scroll to position [148, 0]
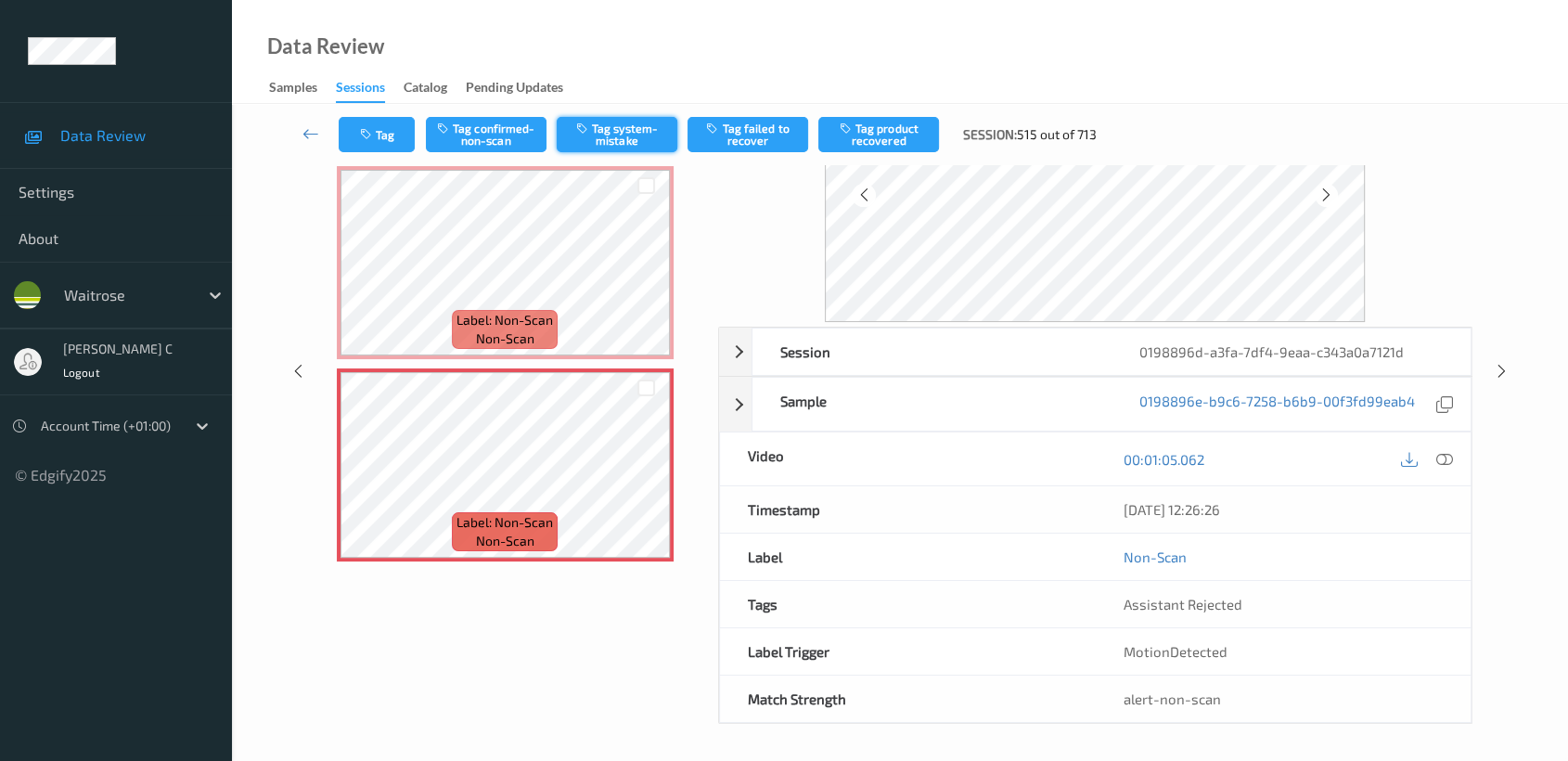
click at [609, 128] on button "Tag system-mistake" at bounding box center [617, 134] width 121 height 35
click at [316, 136] on icon at bounding box center [311, 133] width 17 height 19
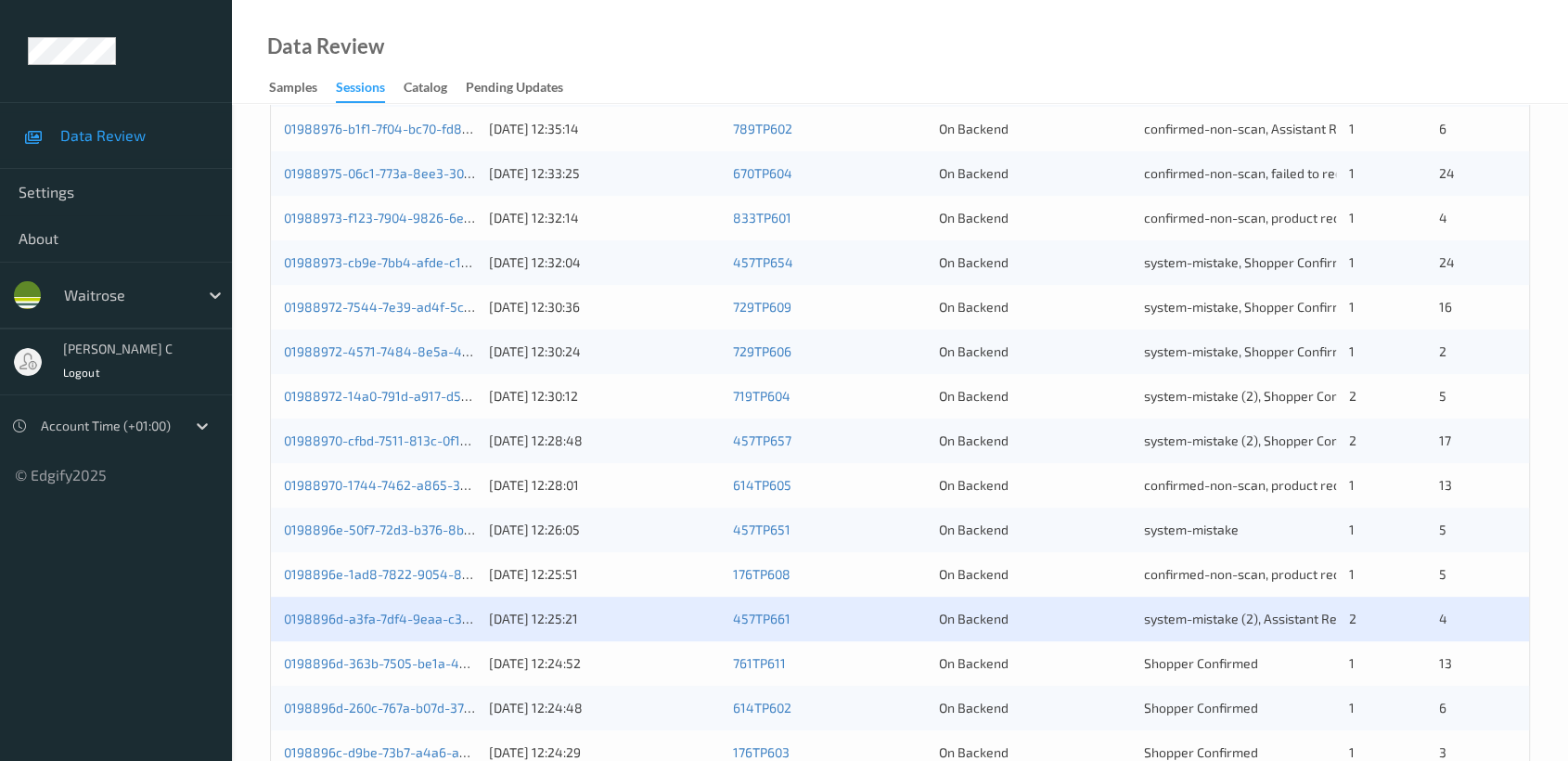
scroll to position [699, 0]
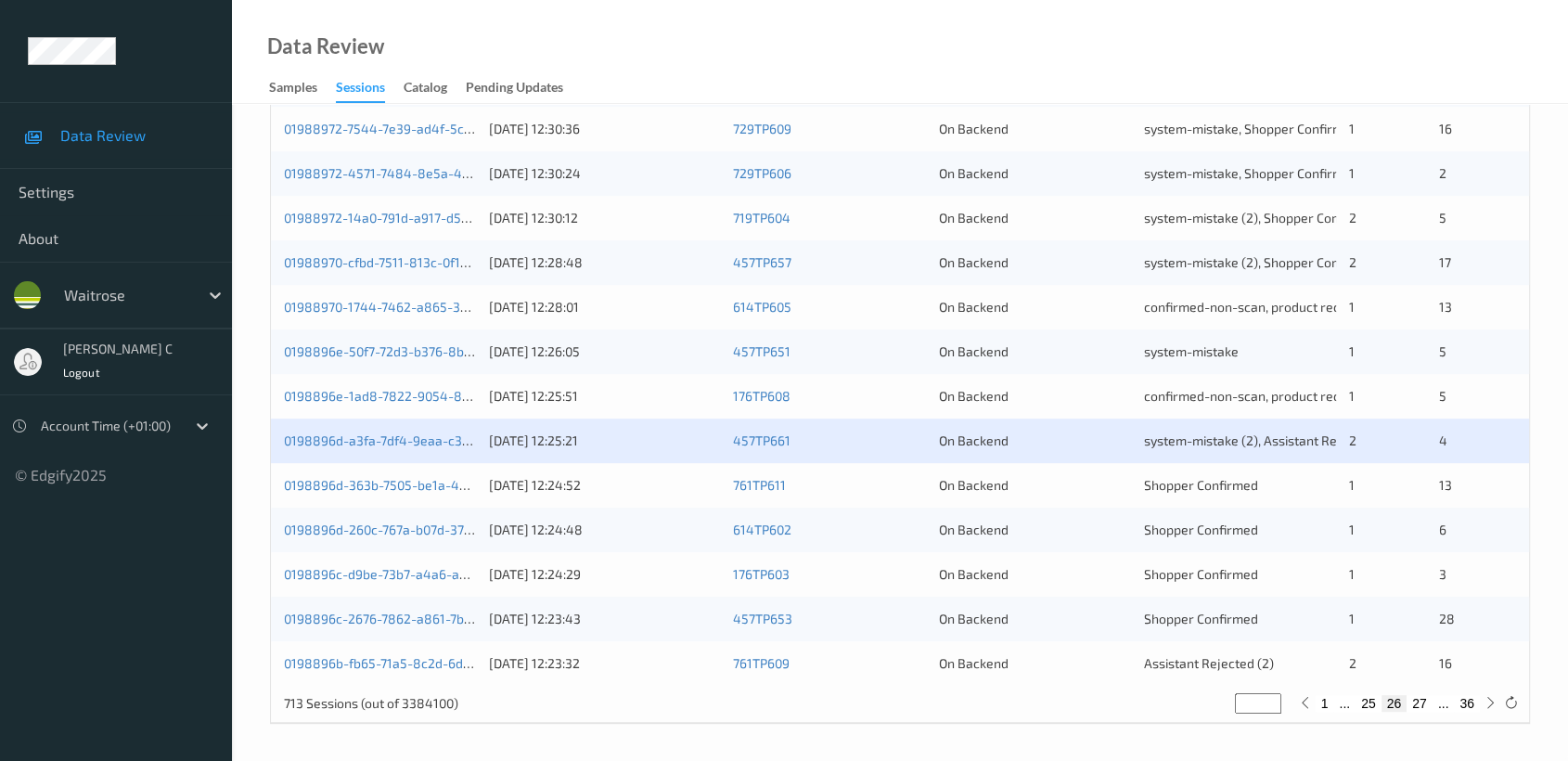
drag, startPoint x: 342, startPoint y: 481, endPoint x: 640, endPoint y: 16, distance: 552.3
click at [342, 480] on link "0198896d-363b-7505-be1a-43933a7f0cda" at bounding box center [410, 485] width 253 height 16
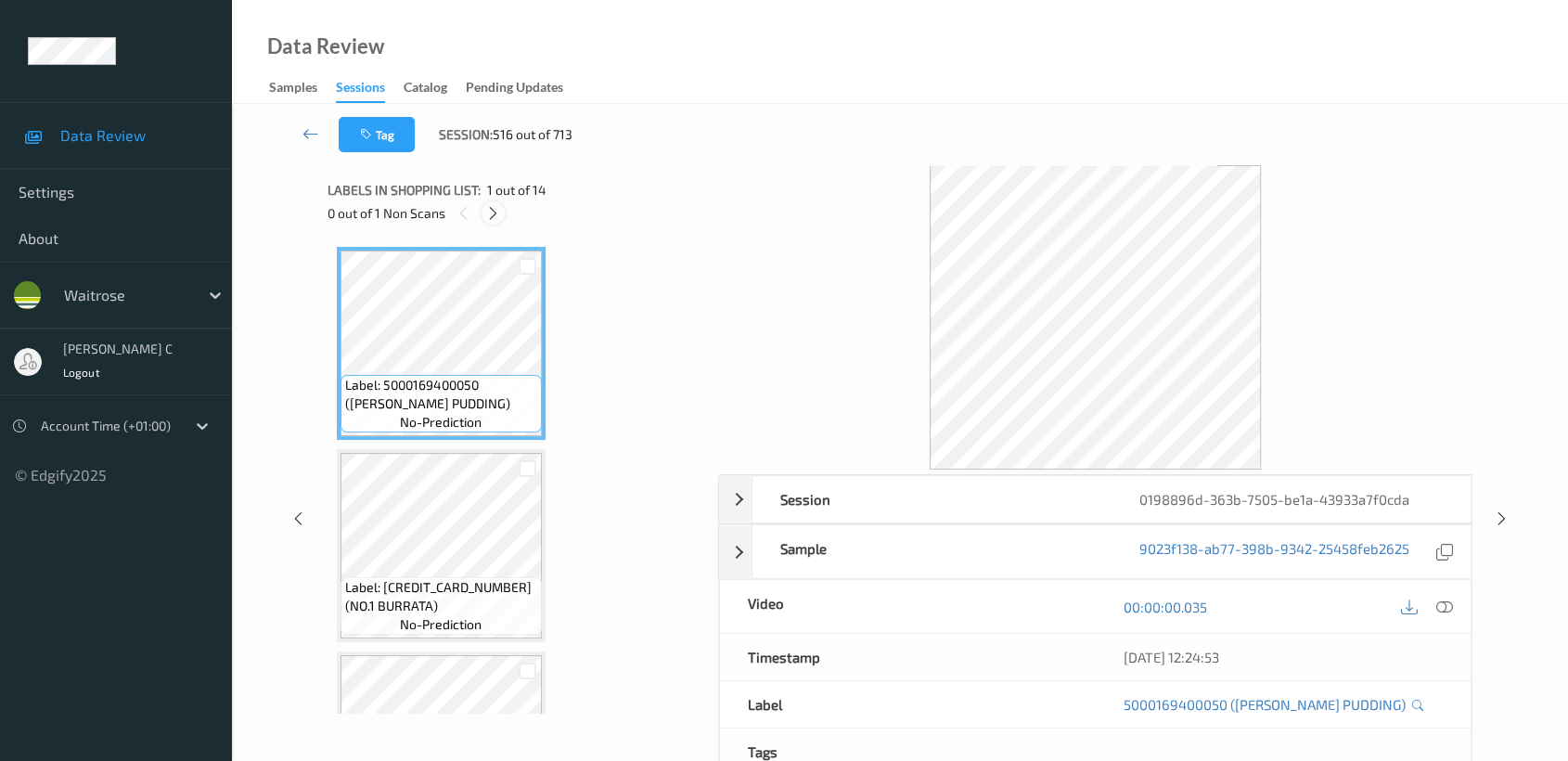
click at [489, 214] on icon at bounding box center [494, 213] width 16 height 17
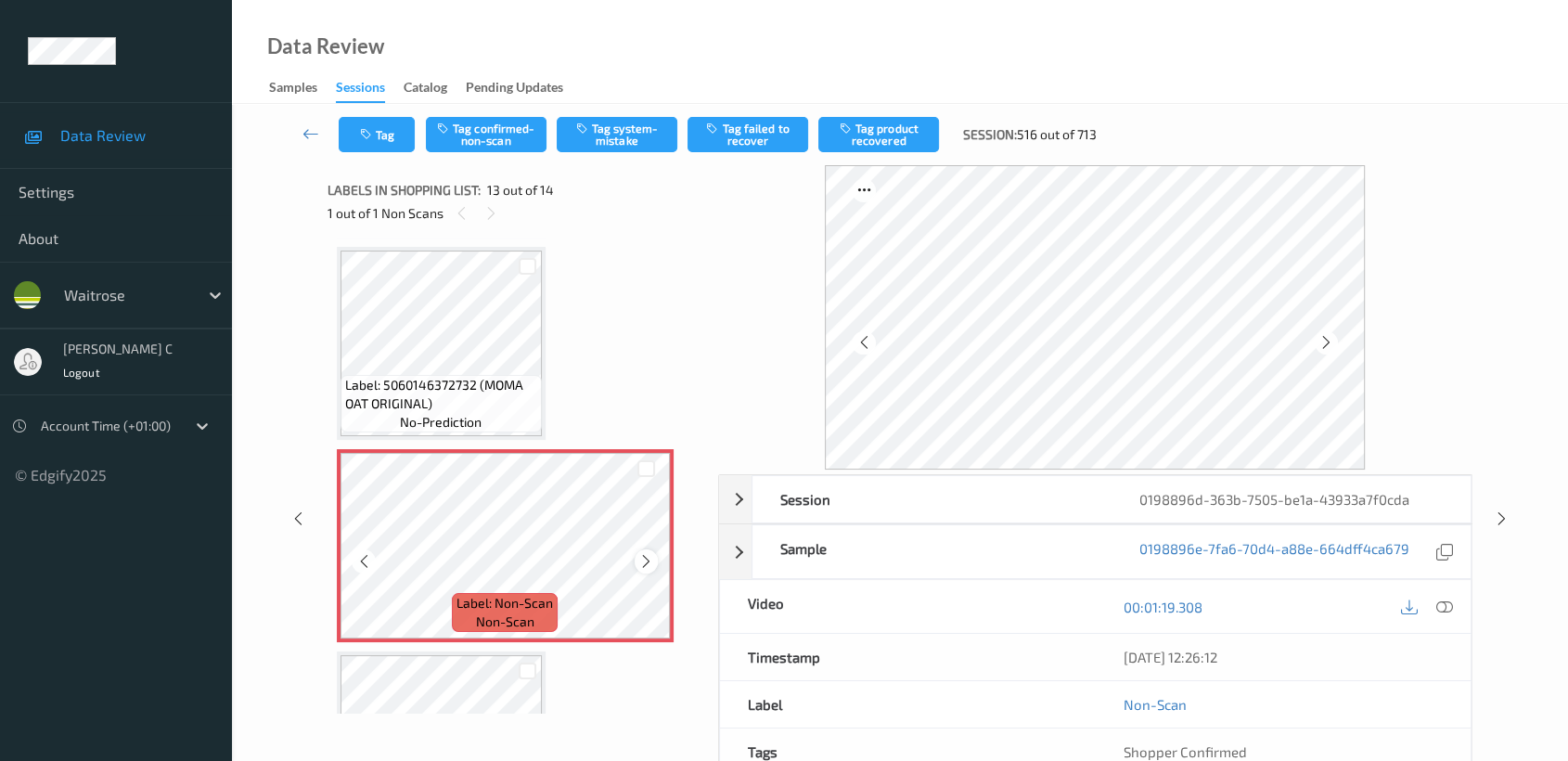
click at [646, 553] on icon at bounding box center [647, 561] width 16 height 17
click at [426, 382] on span "Label: 5060146372732 (MOMA OAT ORIGINAL)" at bounding box center [441, 394] width 192 height 37
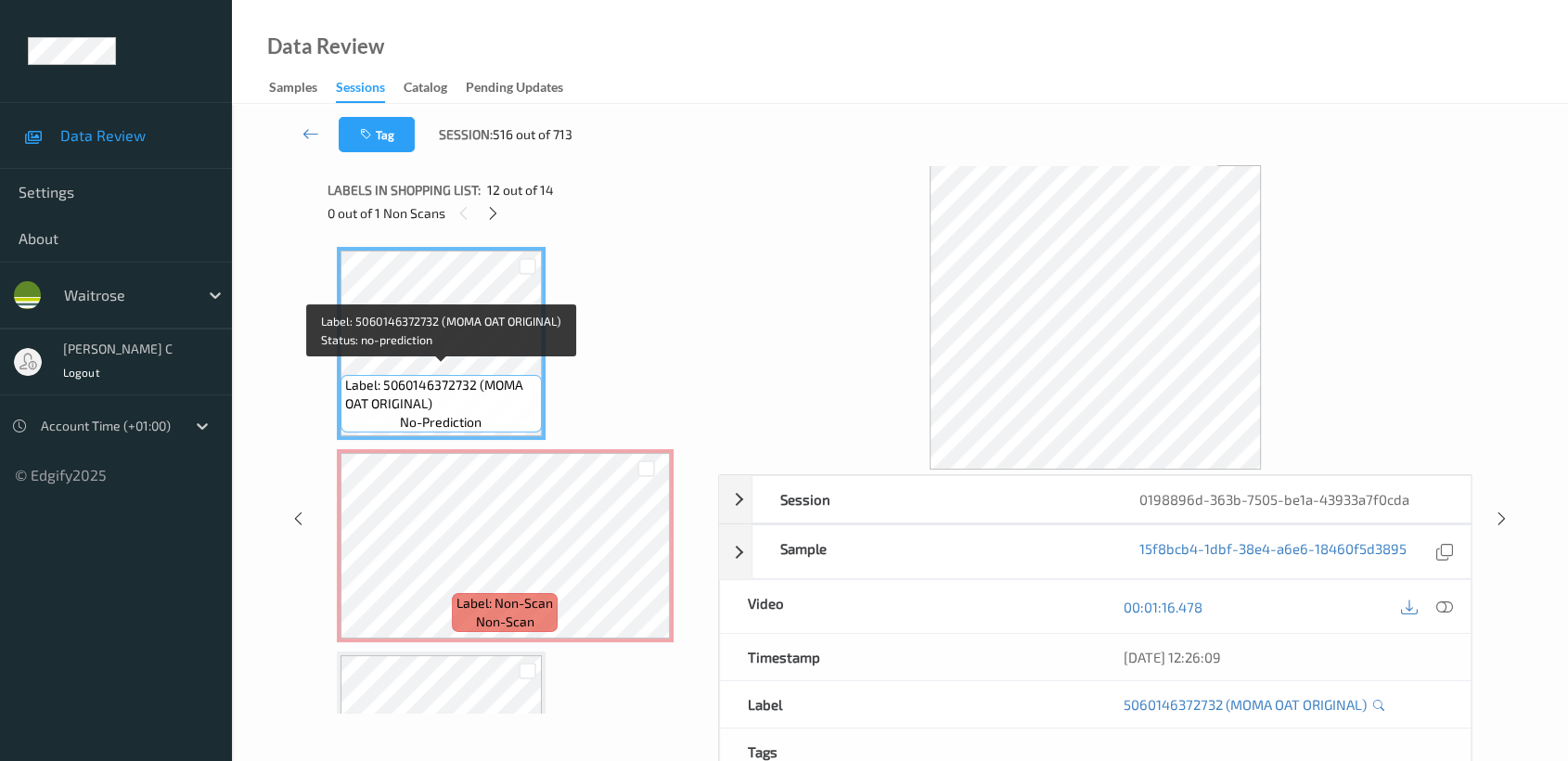
scroll to position [2123, 0]
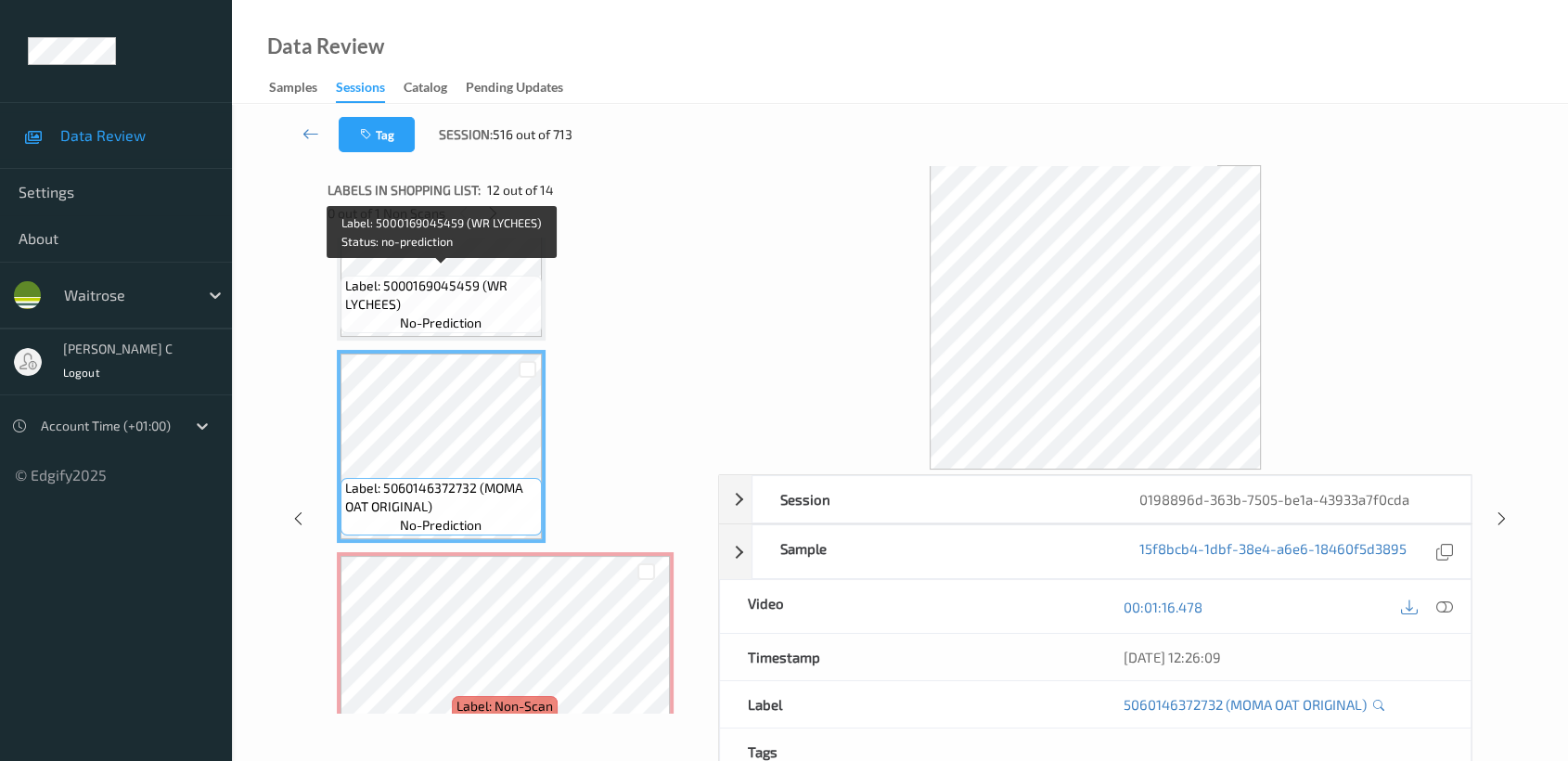
click at [421, 277] on span "Label: 5000169045459 (WR LYCHEES)" at bounding box center [441, 295] width 192 height 37
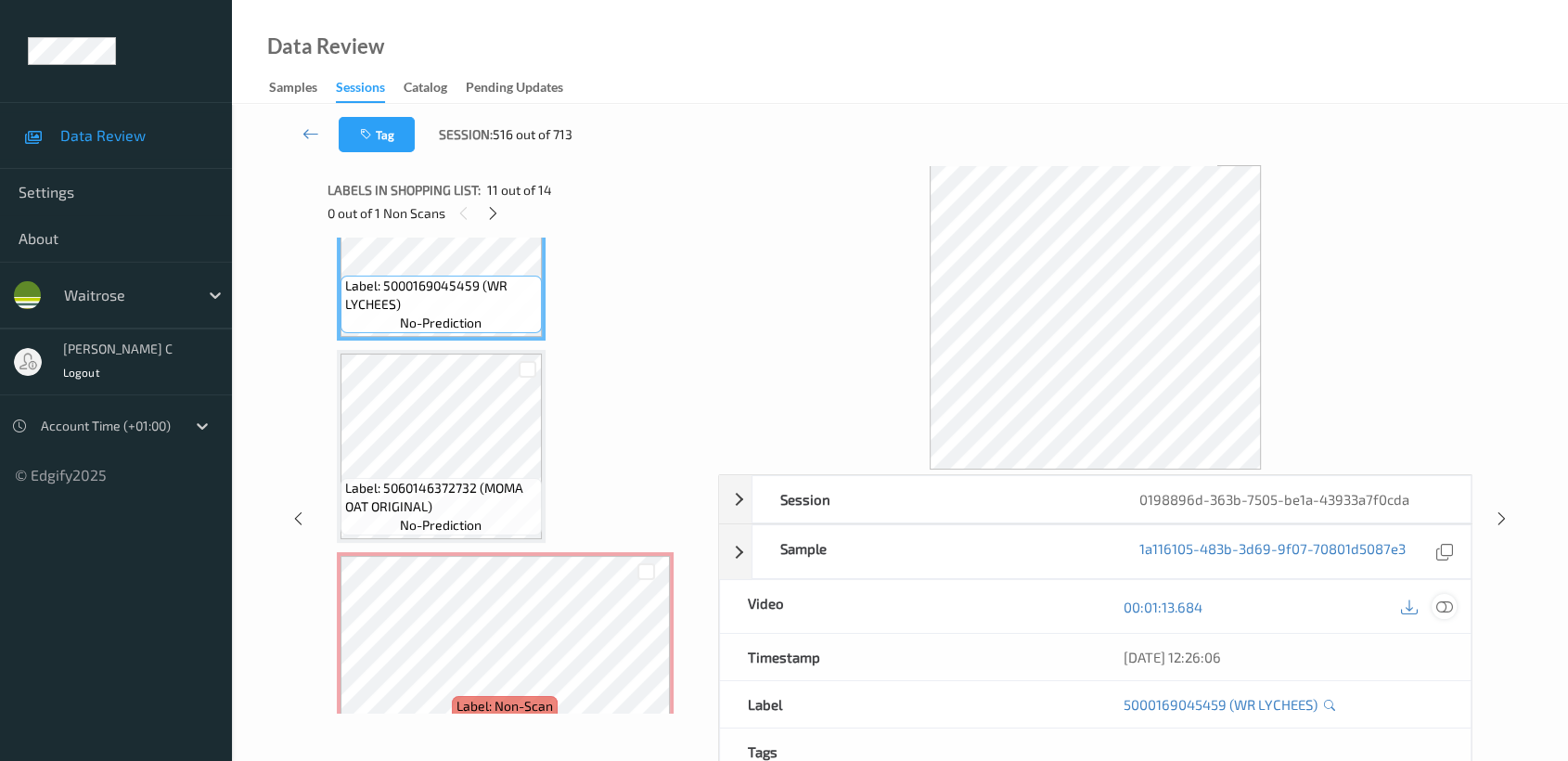
click at [1440, 611] on icon at bounding box center [1444, 607] width 17 height 17
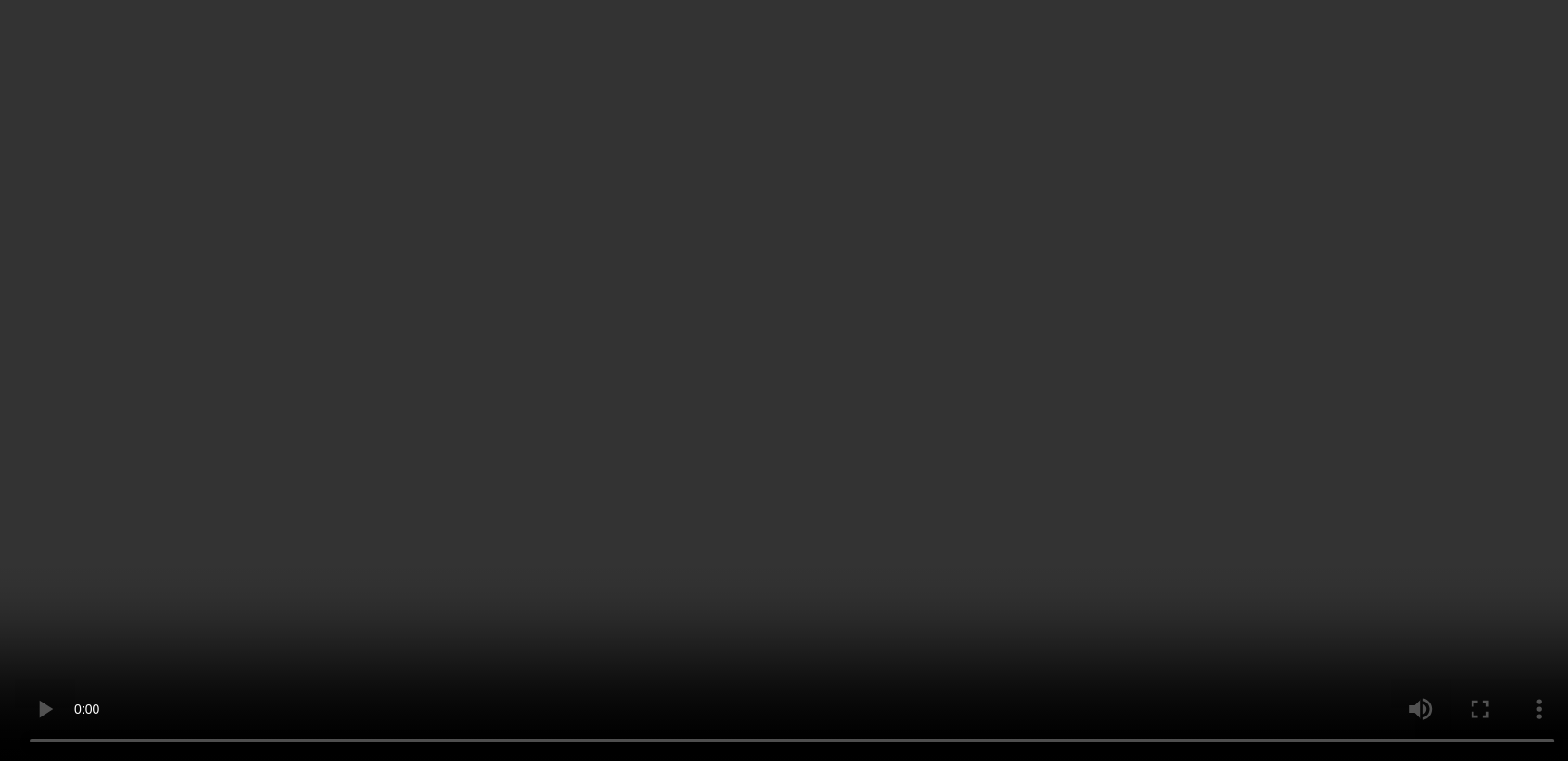
scroll to position [2251, 0]
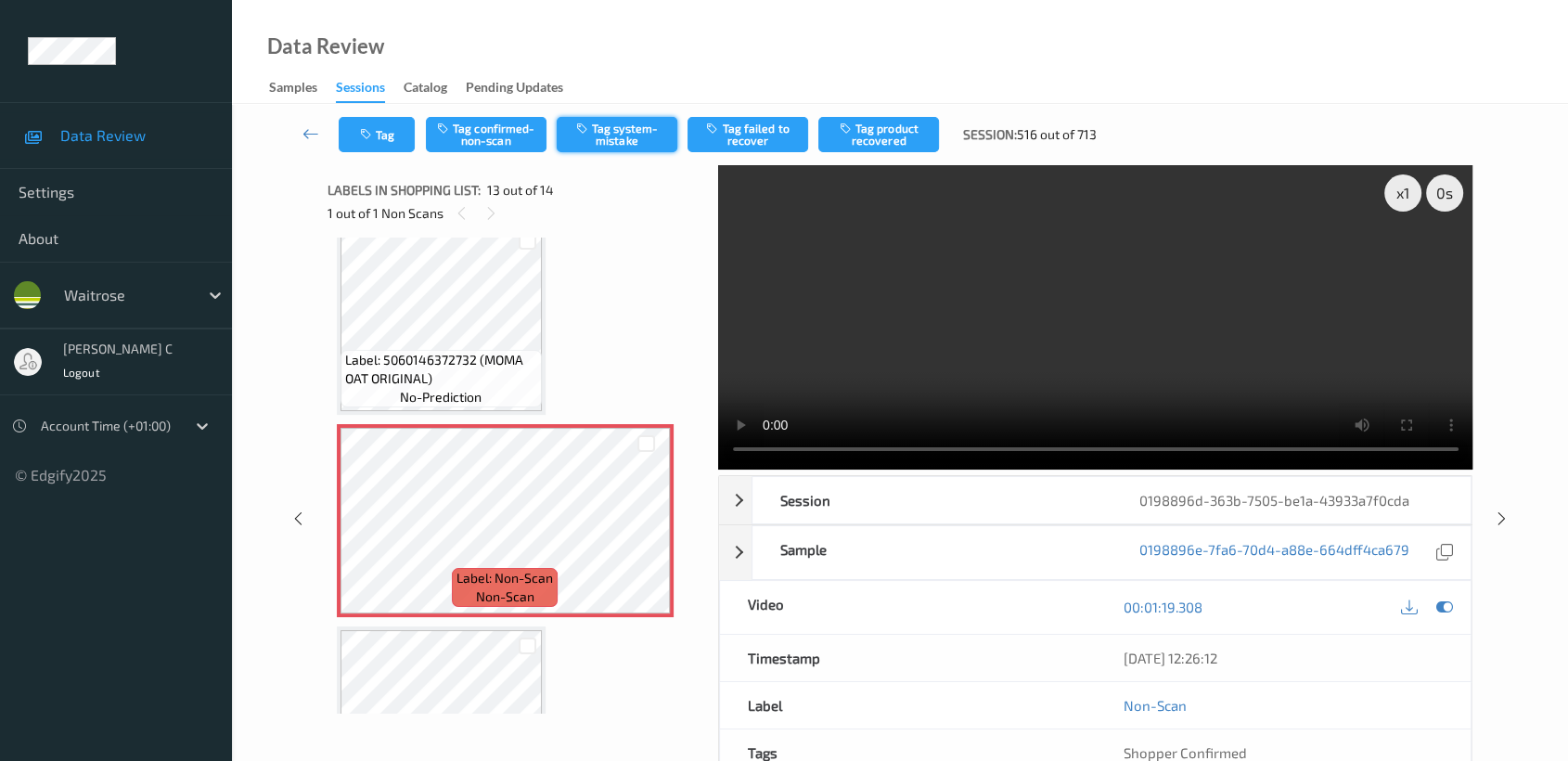
click at [636, 142] on button "Tag system-mistake" at bounding box center [617, 134] width 121 height 35
click at [352, 145] on button "Tag" at bounding box center [377, 134] width 76 height 35
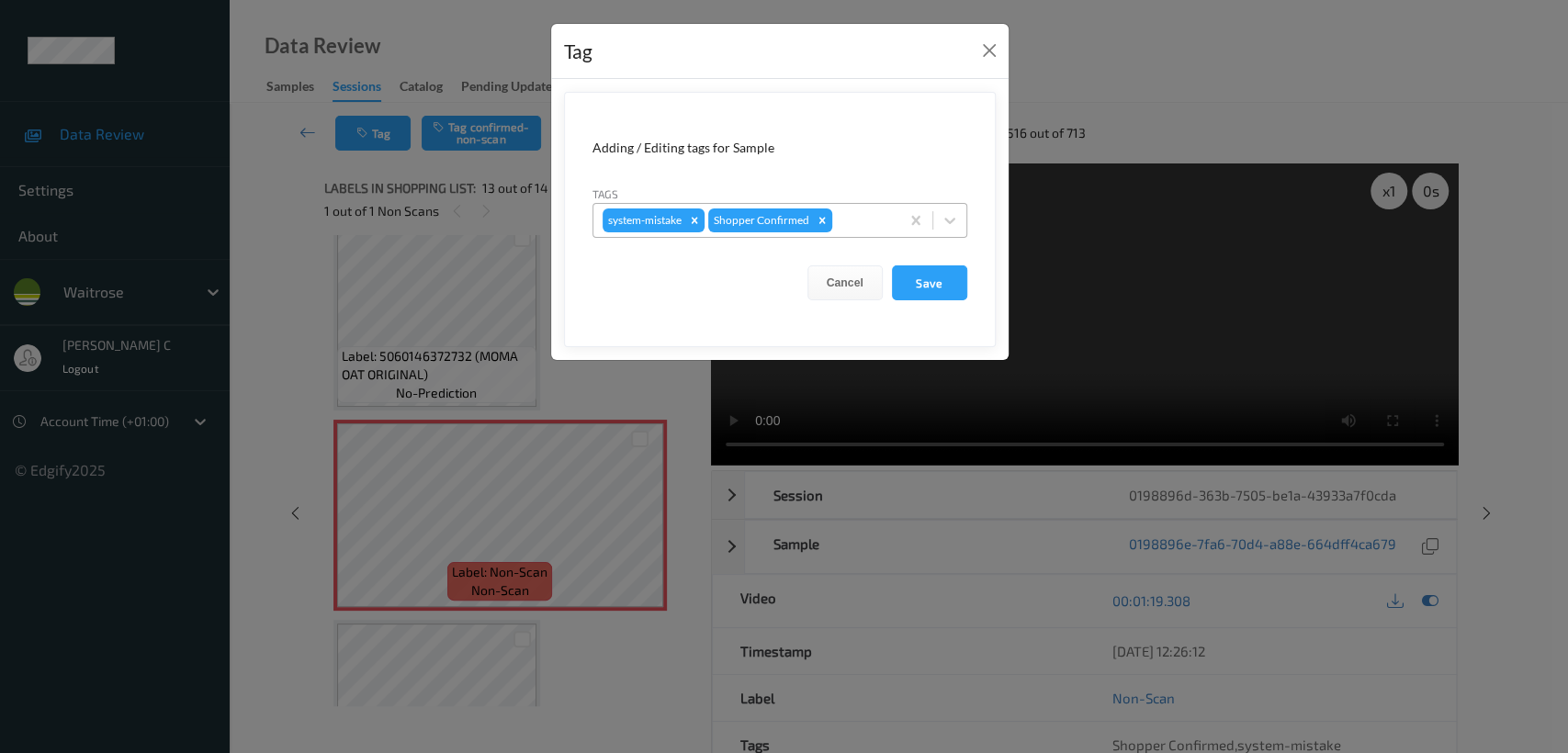
click at [846, 215] on div at bounding box center [863, 221] width 54 height 22
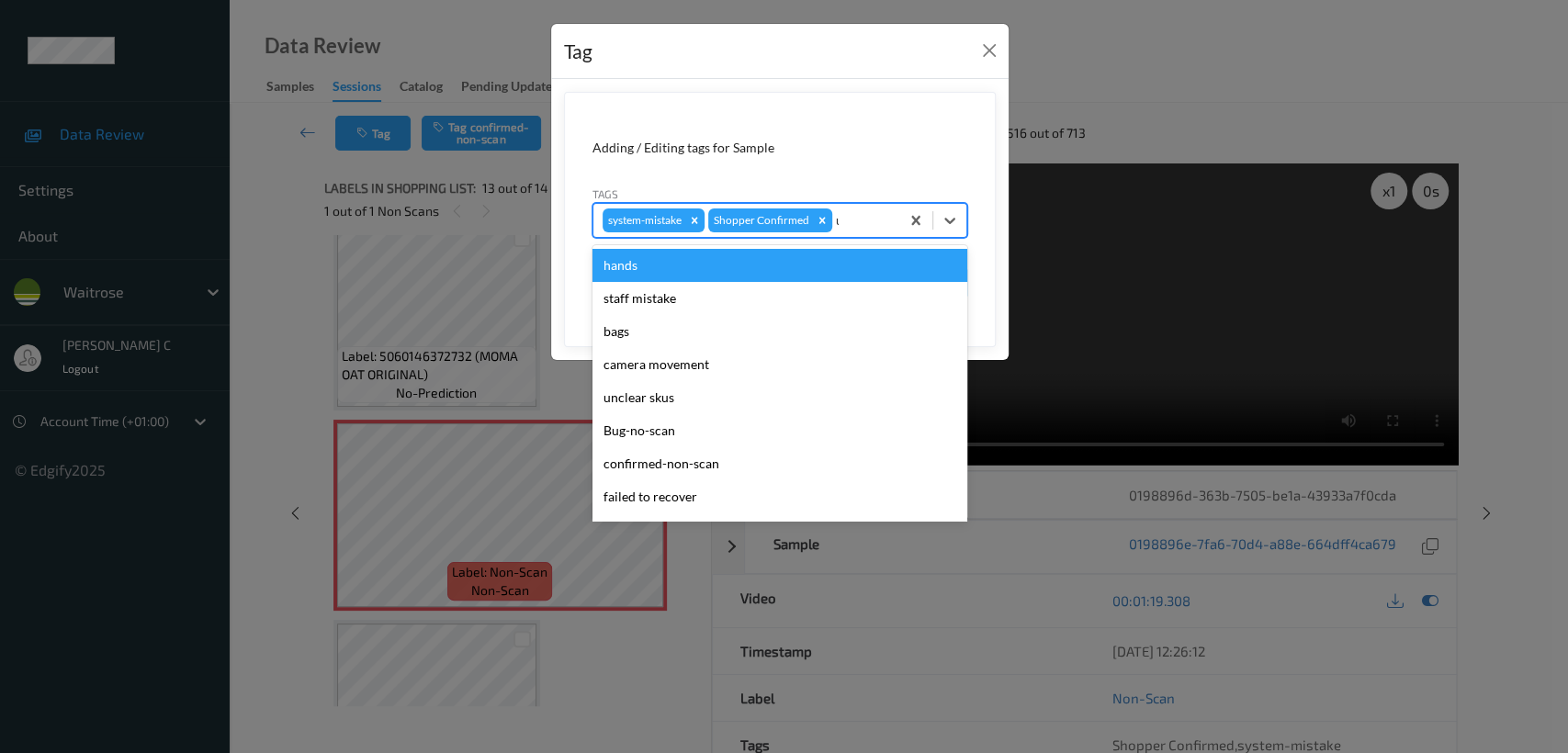
type input "un"
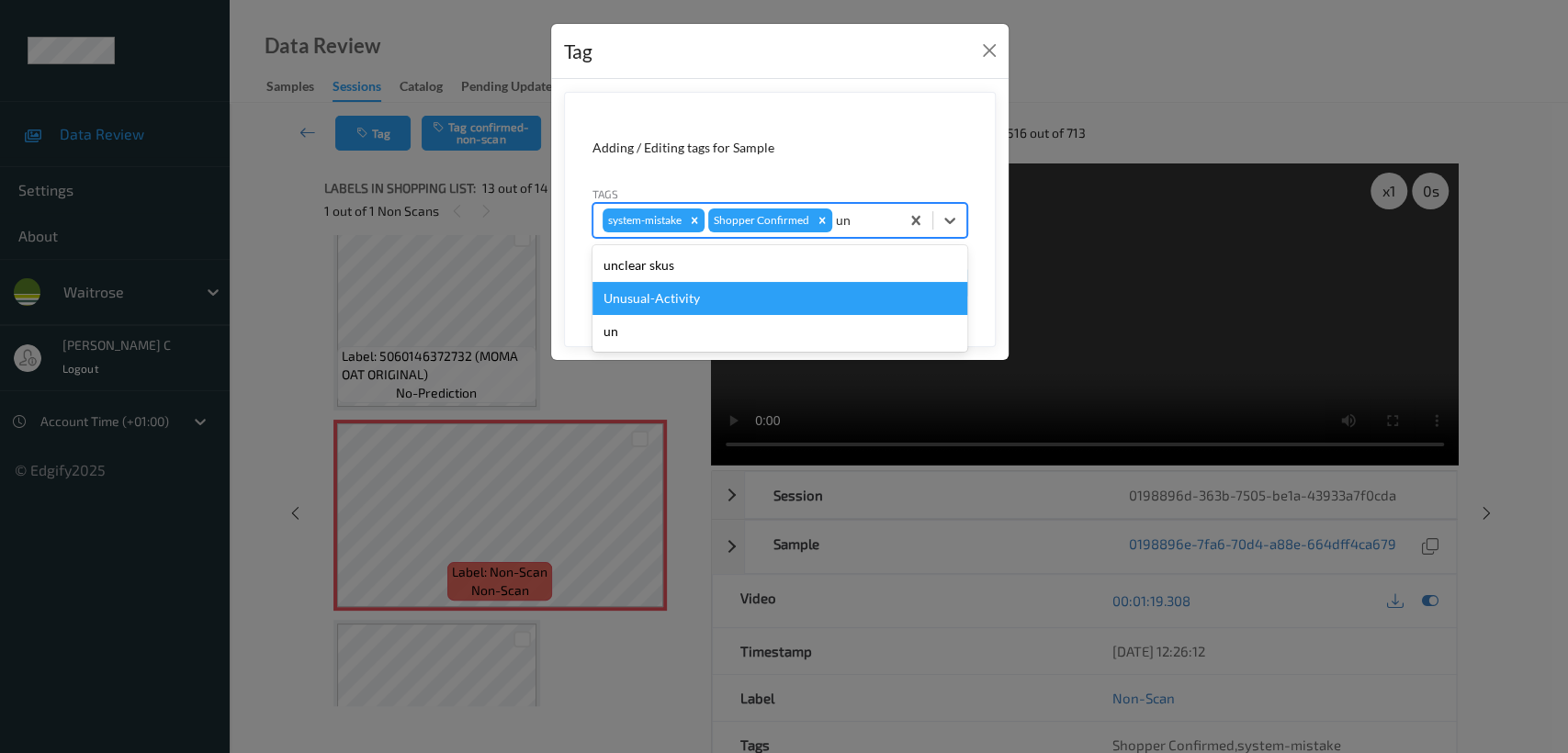
click at [753, 289] on div "Unusual-Activity" at bounding box center [780, 298] width 375 height 33
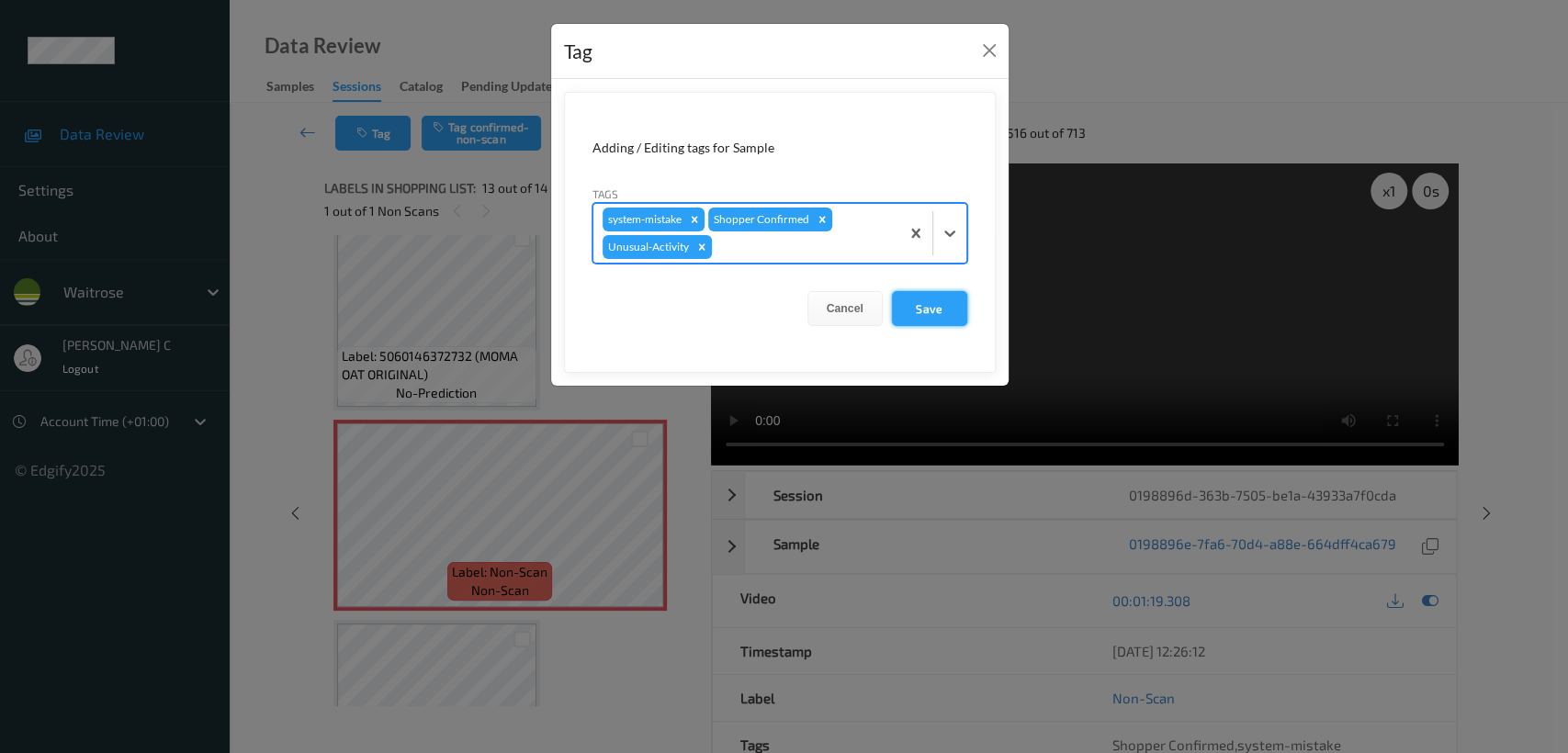
click at [949, 313] on button "Save" at bounding box center [929, 308] width 75 height 35
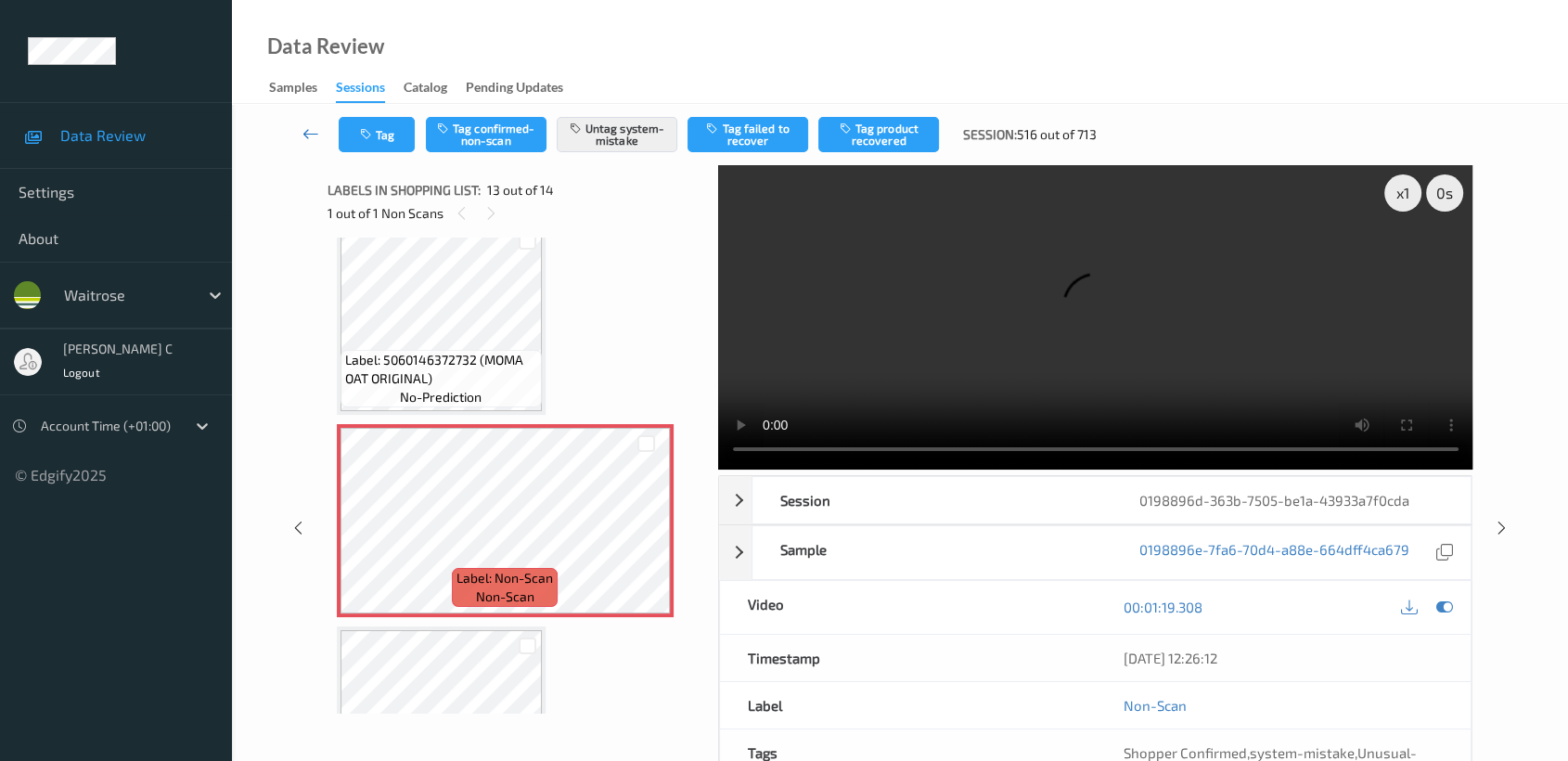
click at [310, 128] on icon at bounding box center [311, 133] width 17 height 19
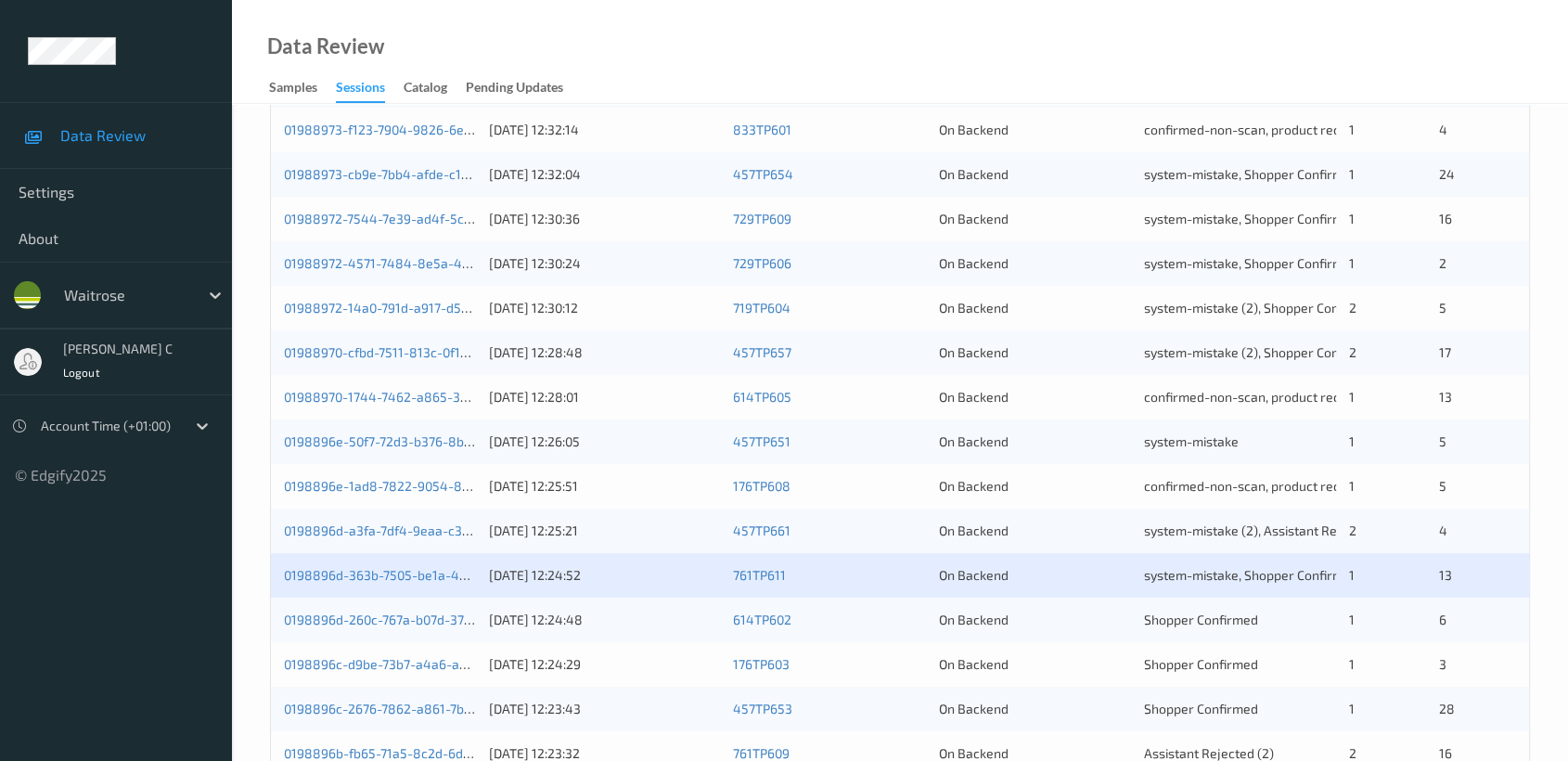
scroll to position [699, 0]
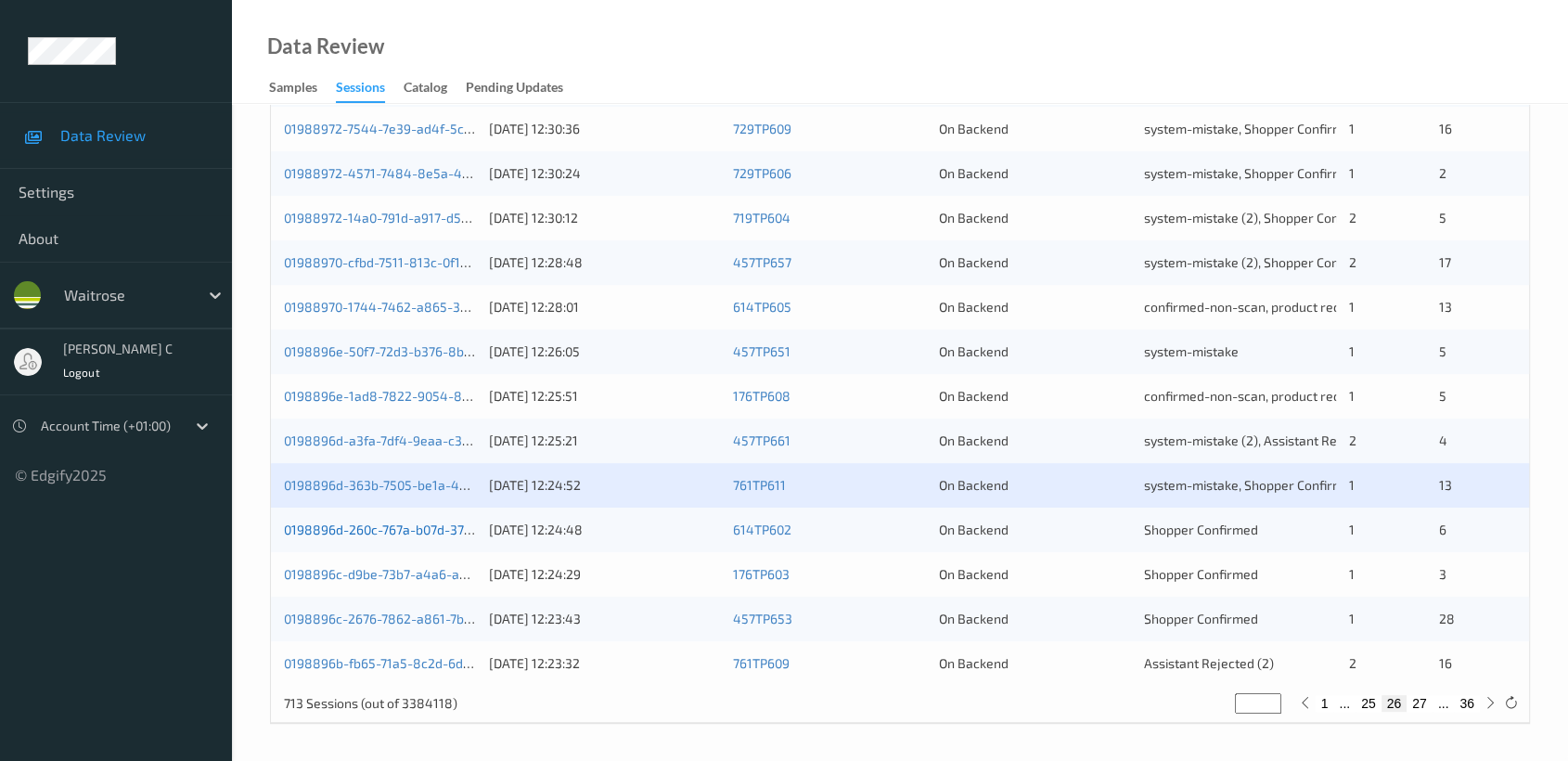
click at [400, 527] on link "0198896d-260c-767a-b07d-37d114179b9f" at bounding box center [407, 530] width 246 height 16
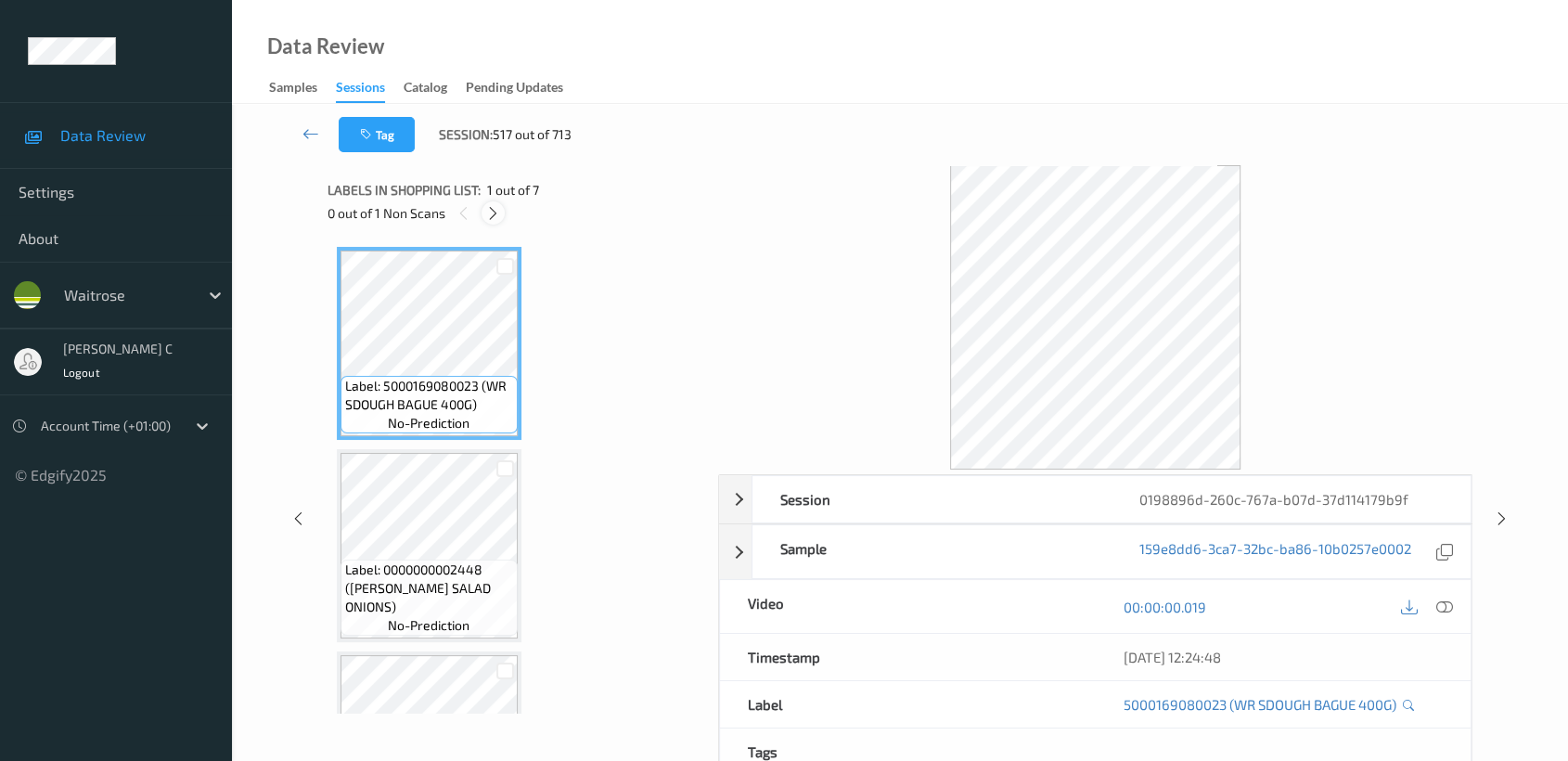
click at [497, 210] on icon at bounding box center [494, 213] width 16 height 17
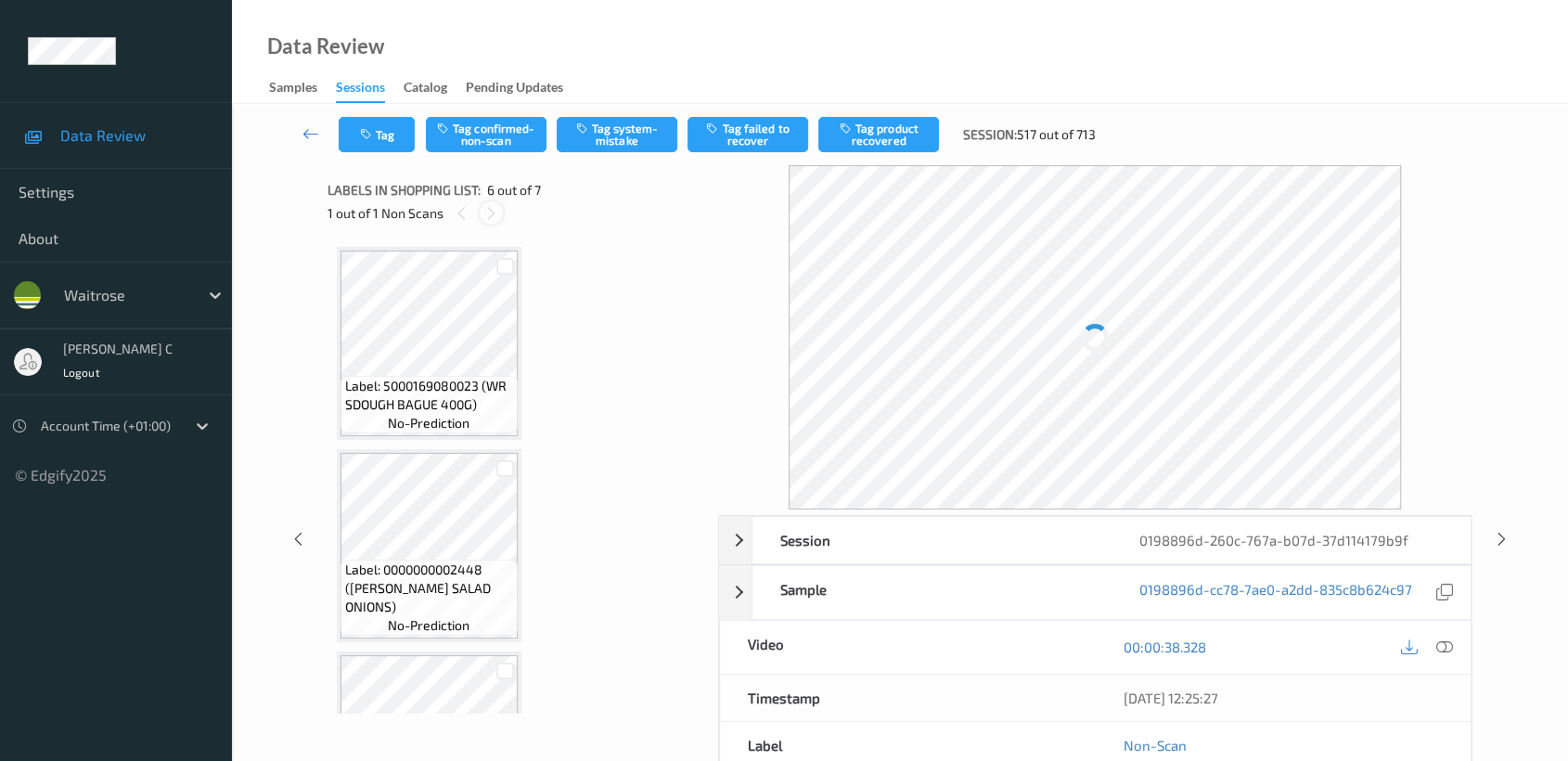
scroll to position [815, 0]
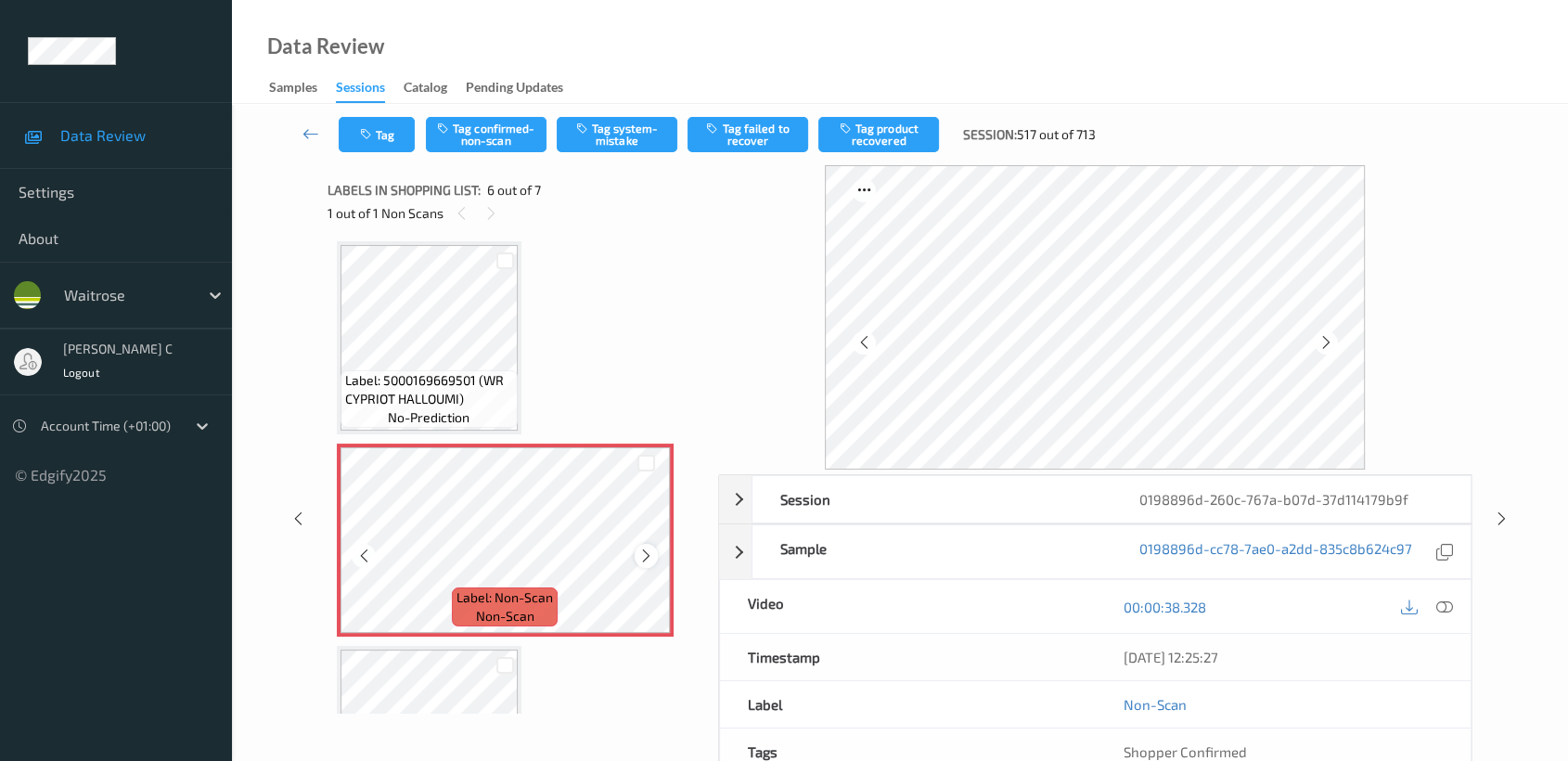
click at [639, 549] on icon at bounding box center [647, 556] width 16 height 17
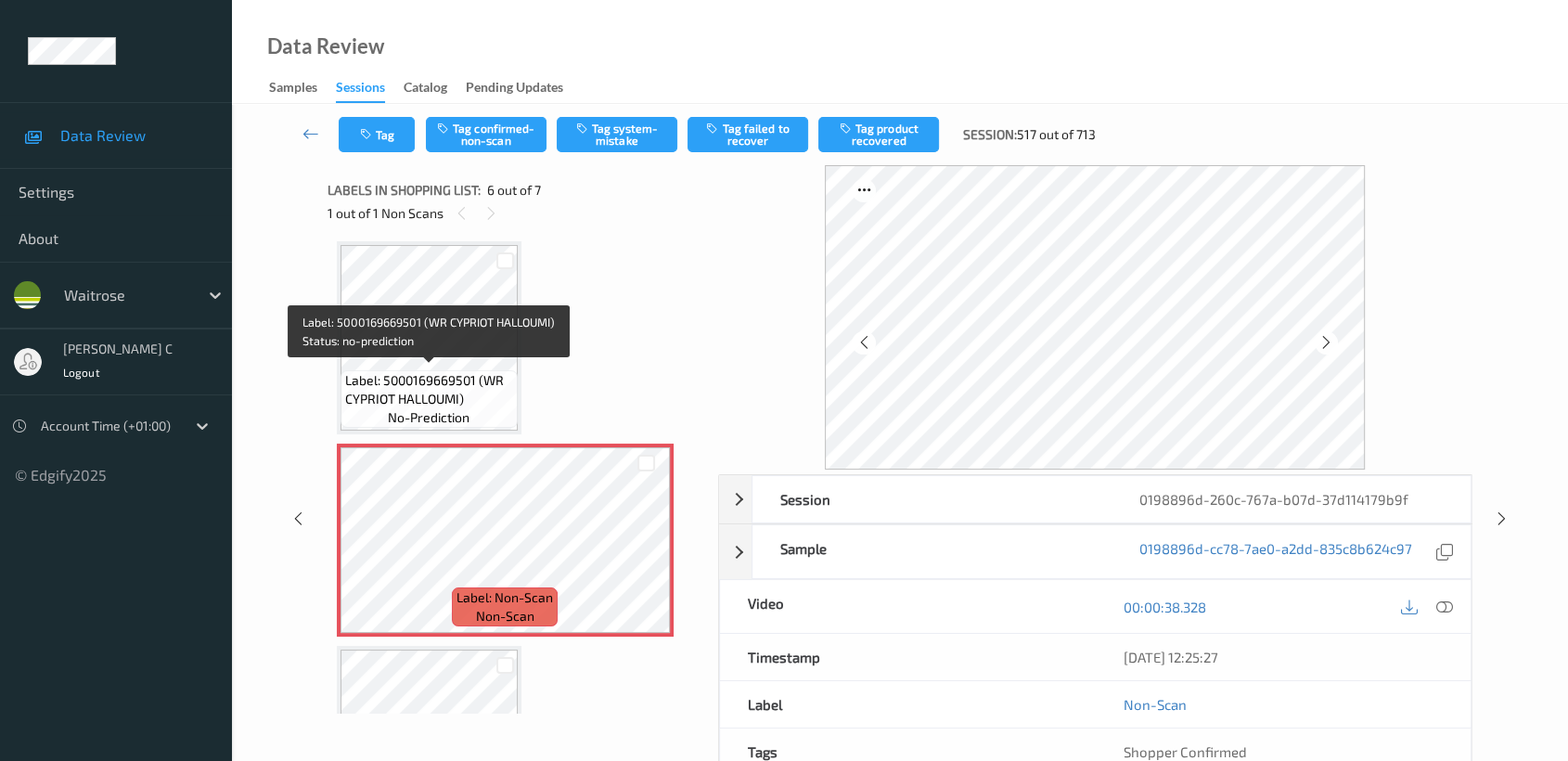
click at [480, 395] on span "Label: 5000169669501 (WR CYPRIOT HALLOUMI)" at bounding box center [429, 389] width 168 height 37
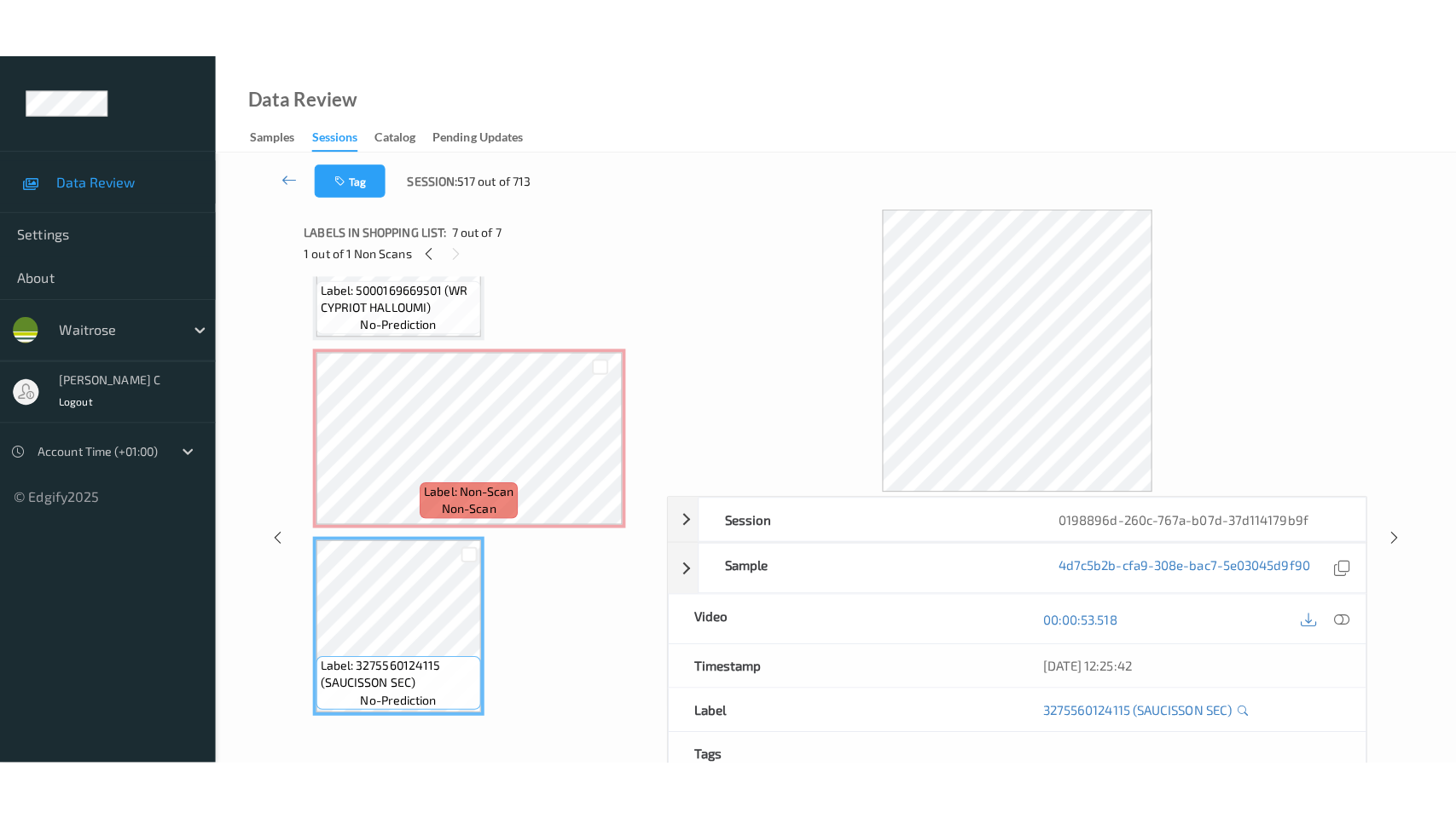
scroll to position [771, 0]
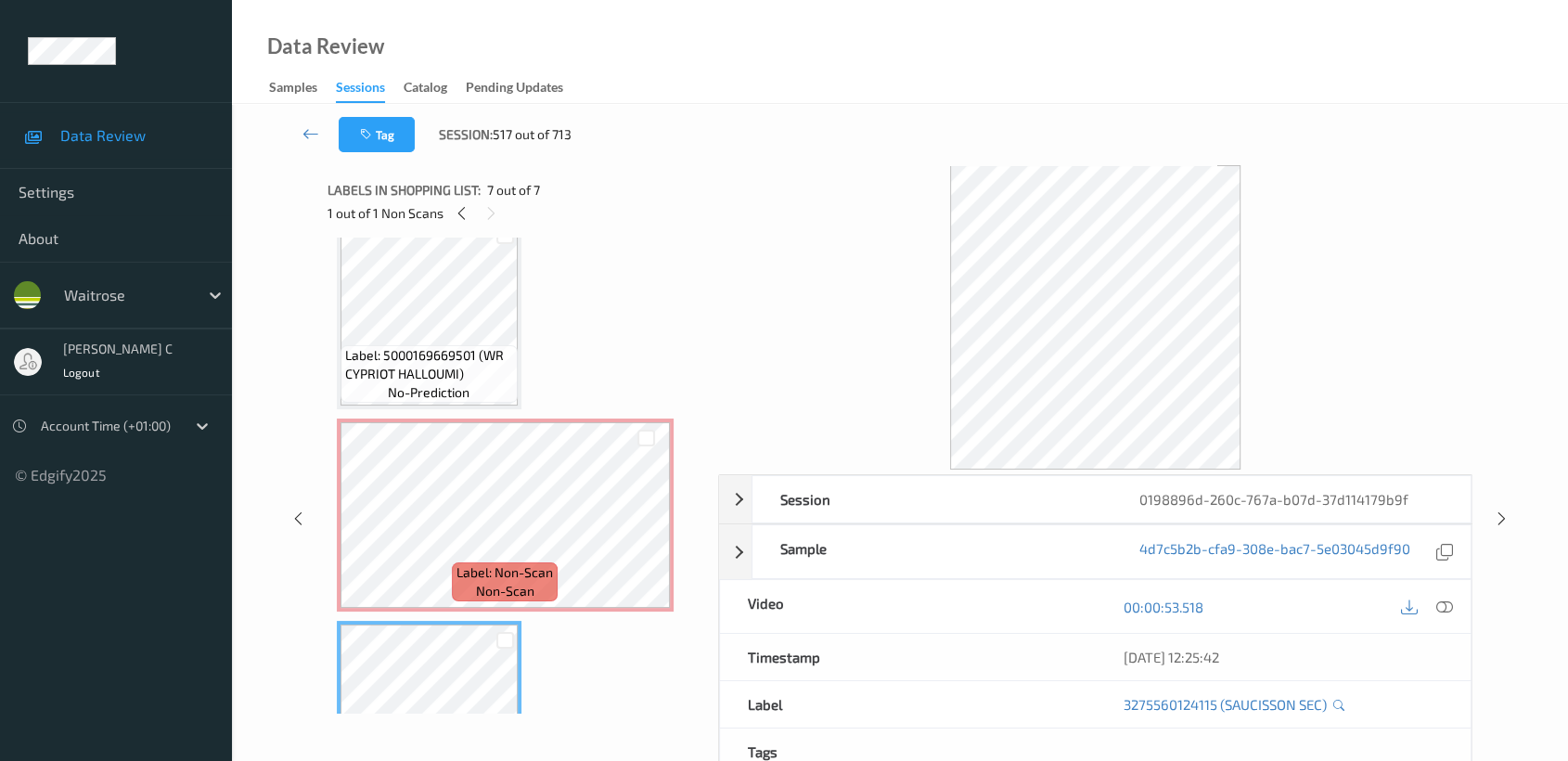
click at [460, 347] on span "Label: 5000169669501 (WR CYPRIOT HALLOUMI)" at bounding box center [429, 364] width 168 height 37
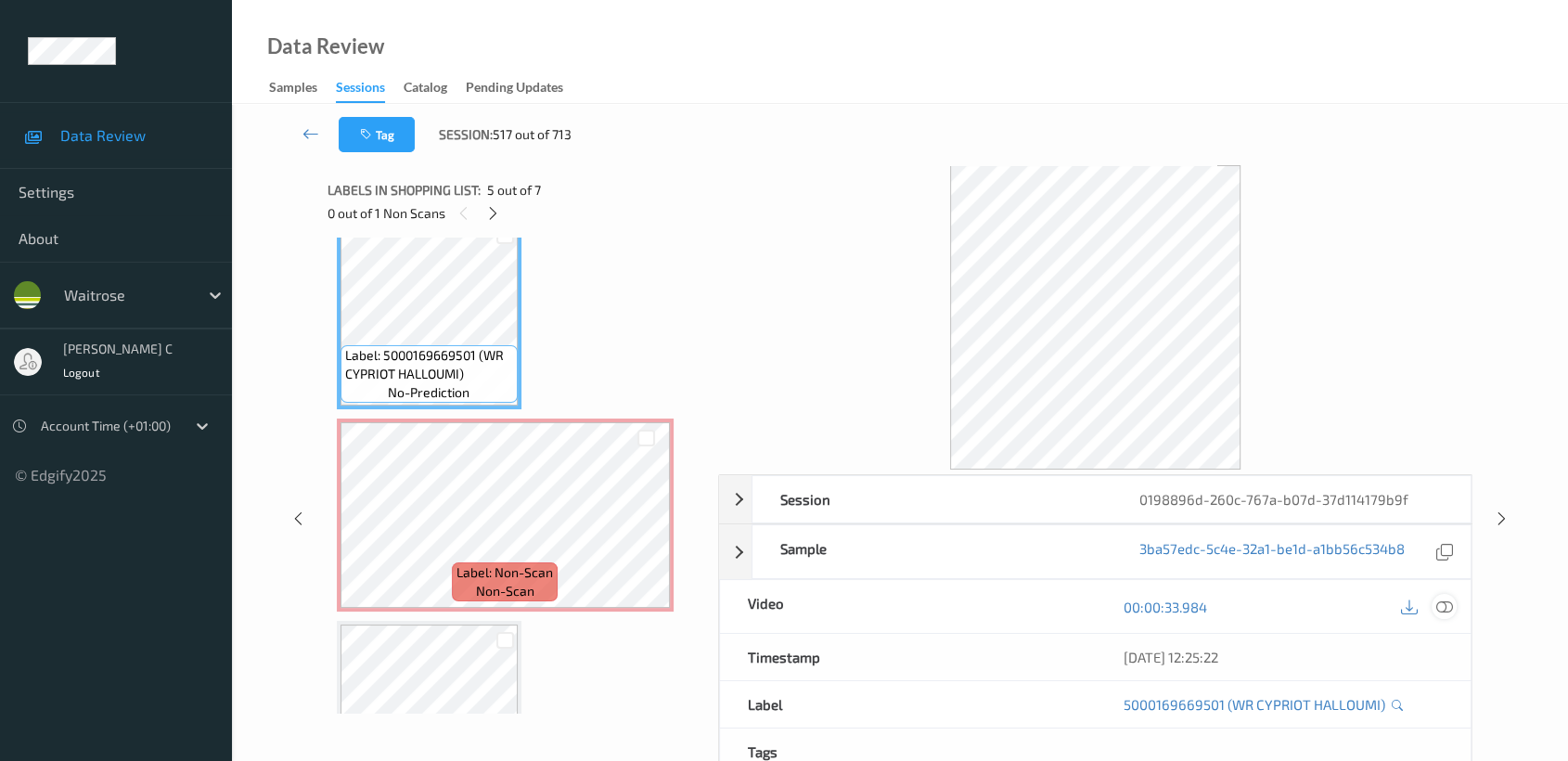
click at [1436, 599] on icon at bounding box center [1444, 607] width 17 height 17
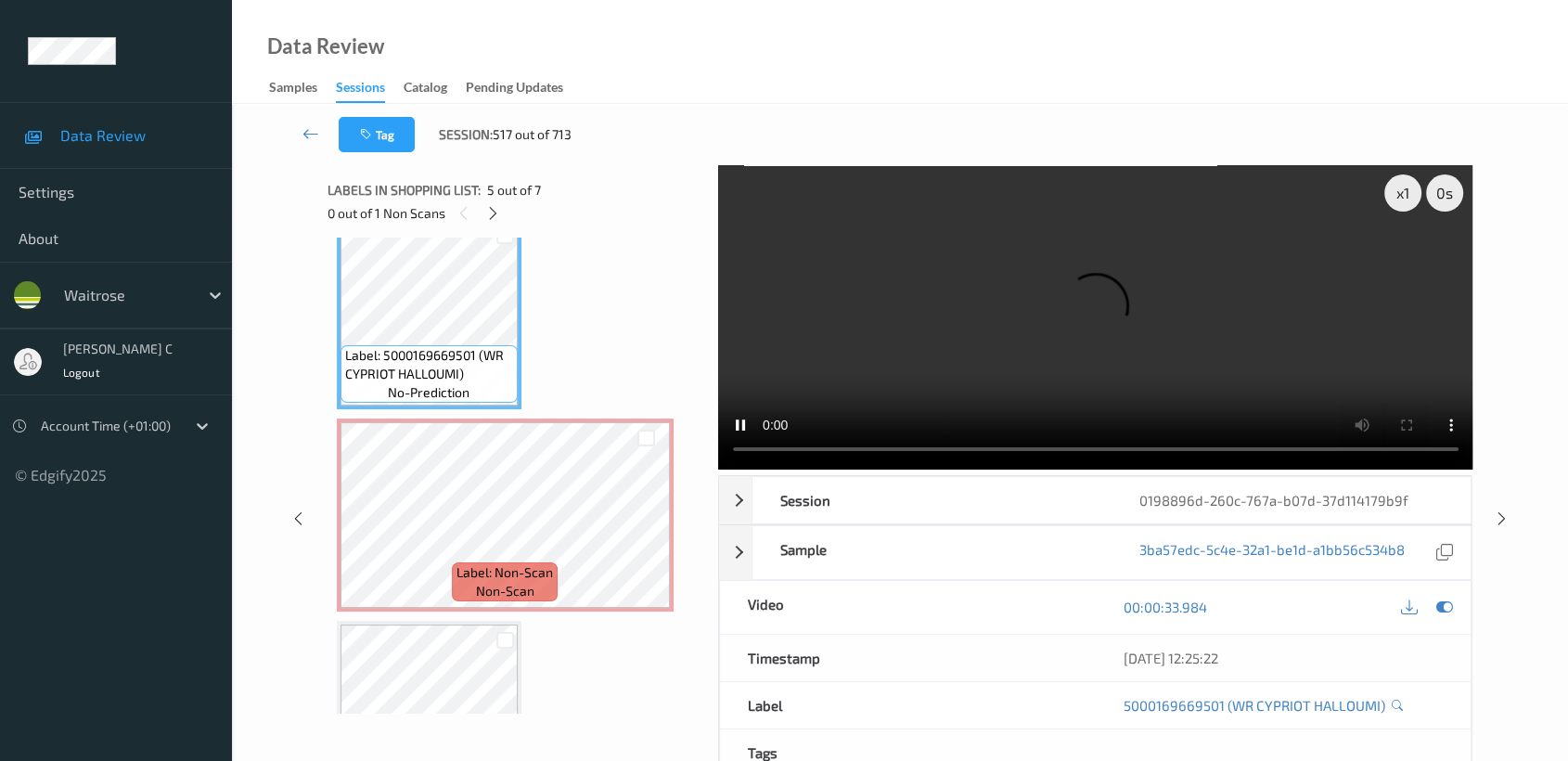
scroll to position [813, 0]
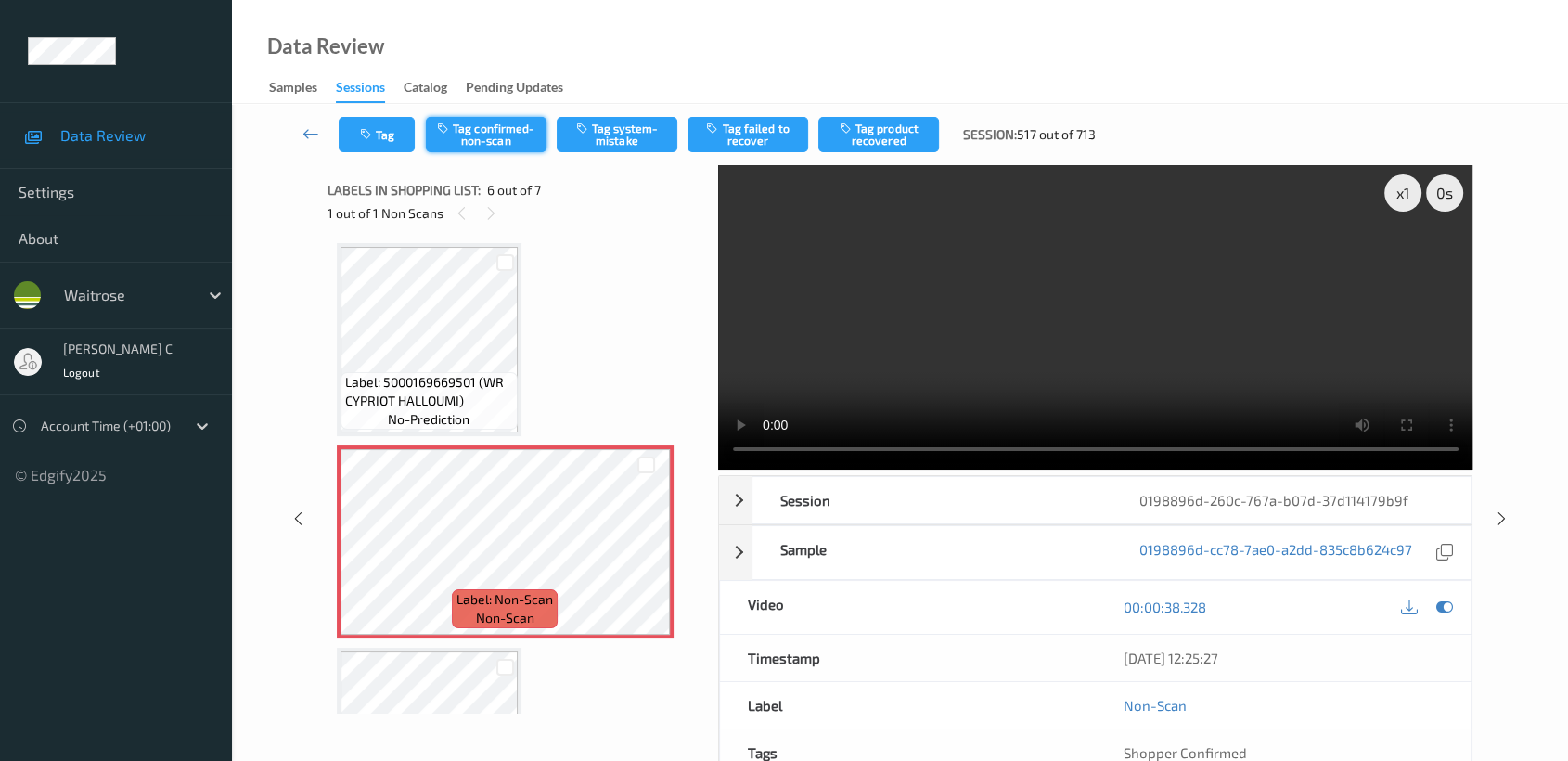
click at [486, 149] on button "Tag confirmed-non-scan" at bounding box center [486, 134] width 121 height 35
click at [883, 125] on button "Tag product recovered" at bounding box center [878, 134] width 121 height 35
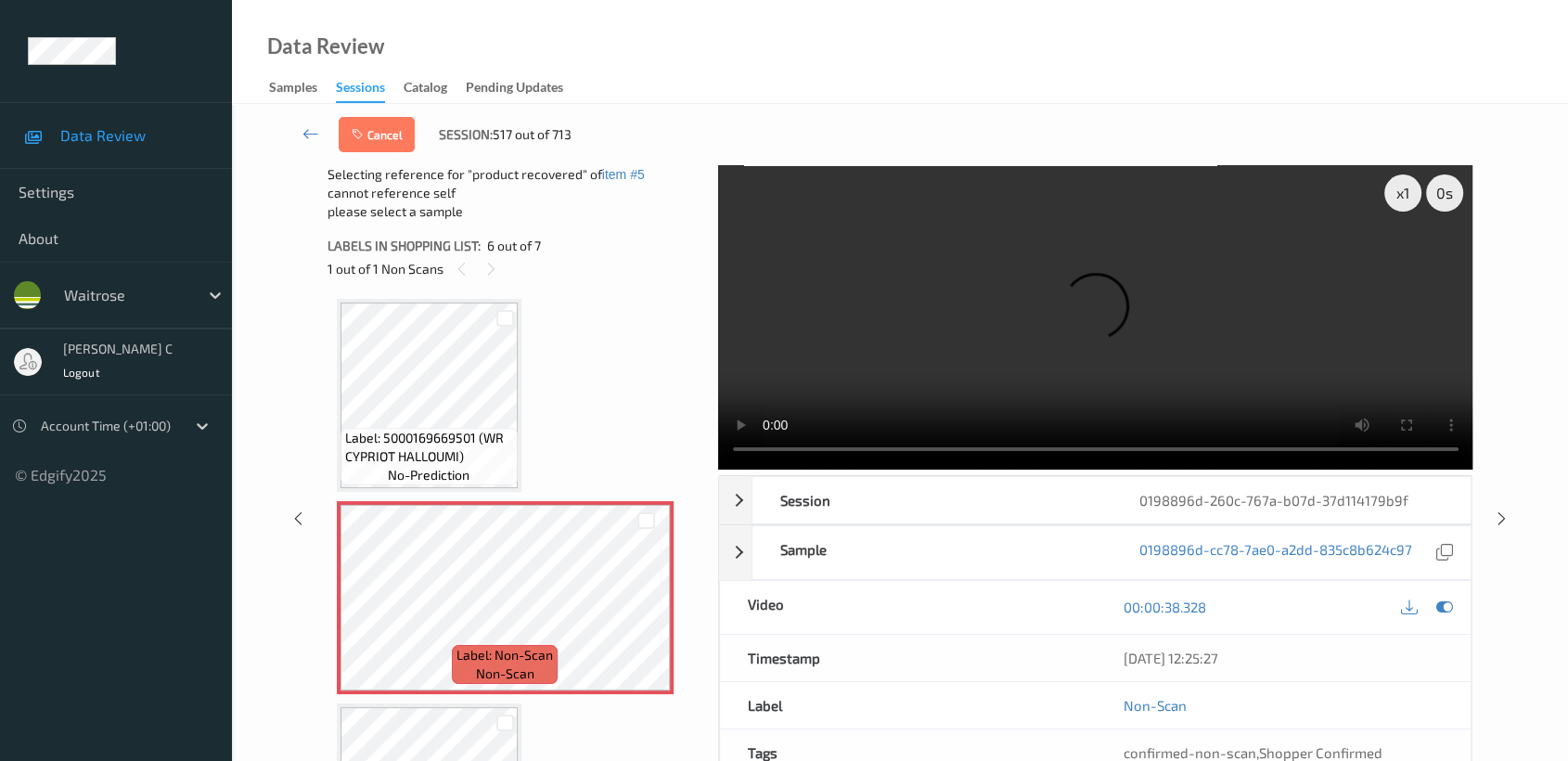
scroll to position [943, 0]
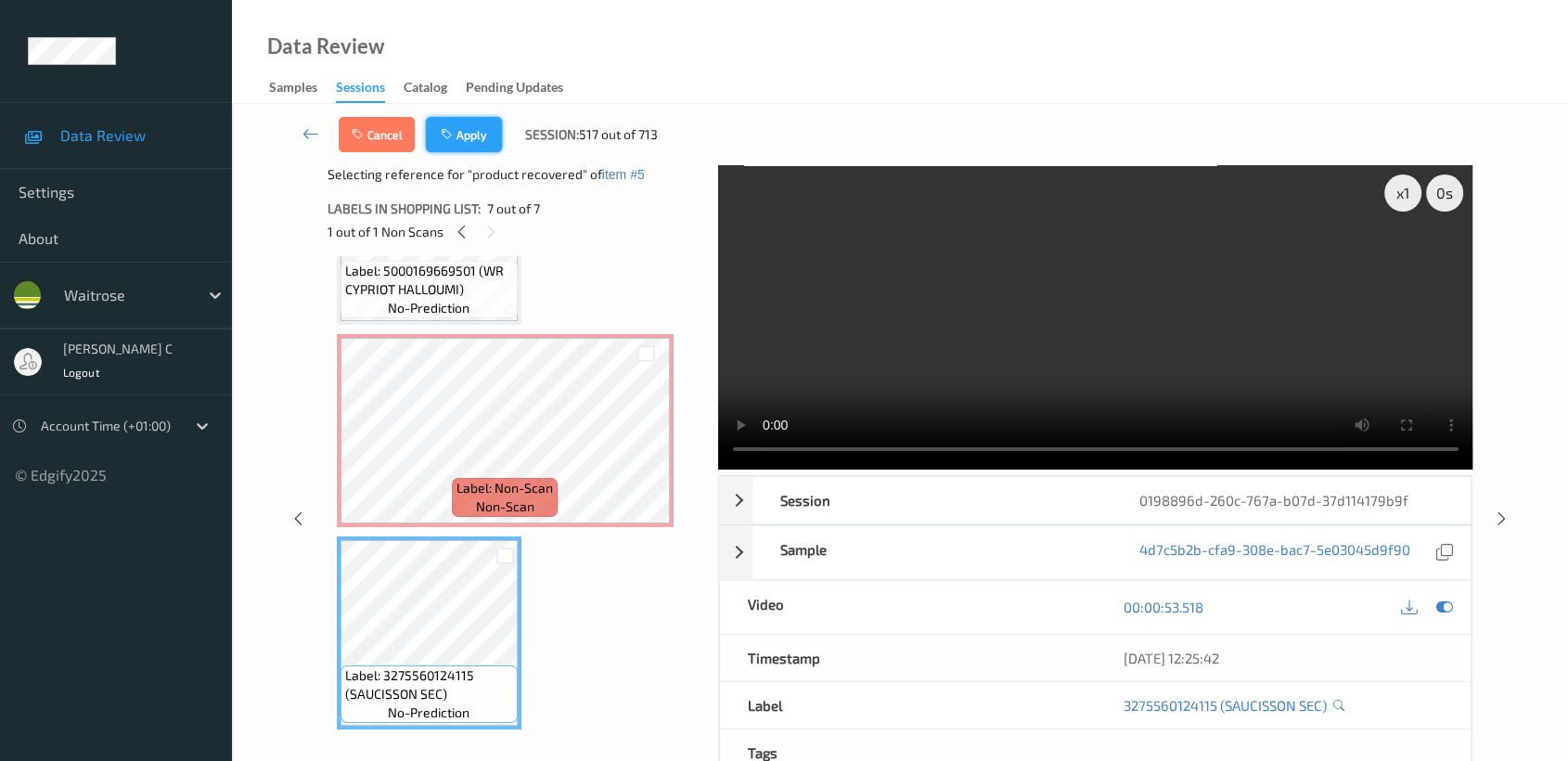
click at [468, 128] on button "Apply" at bounding box center [464, 134] width 76 height 35
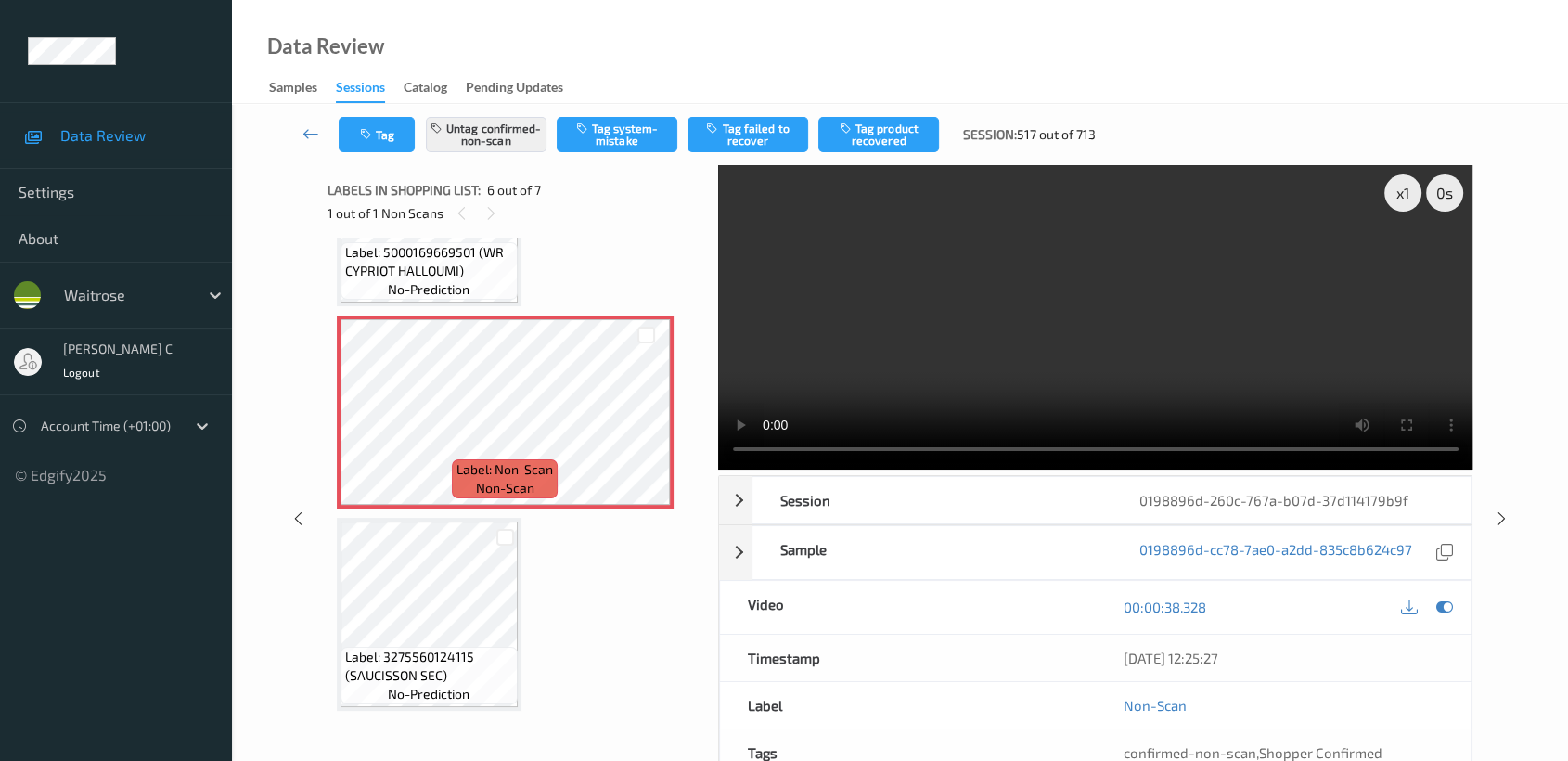
scroll to position [815, 0]
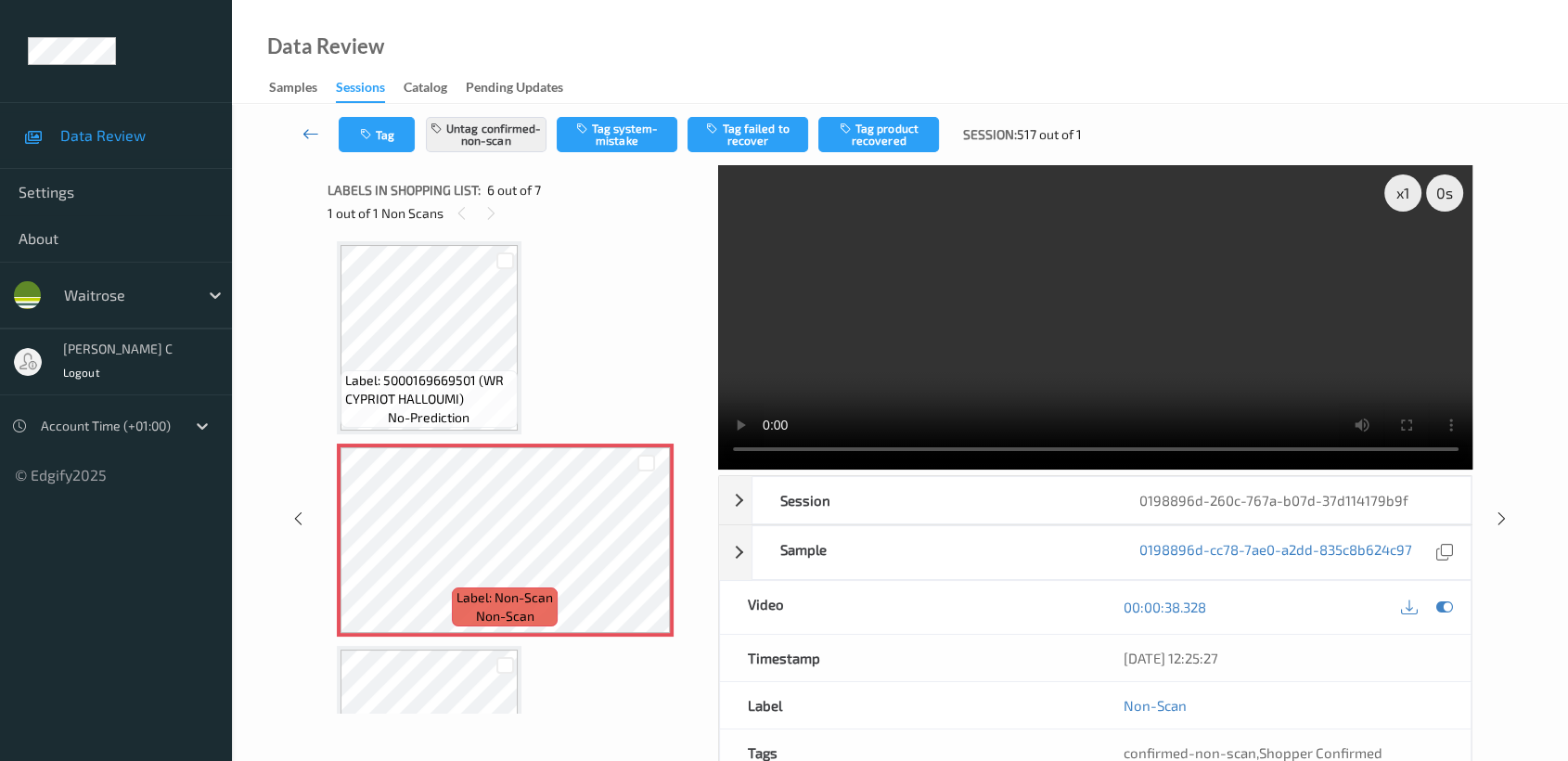
click at [307, 129] on icon at bounding box center [311, 133] width 17 height 19
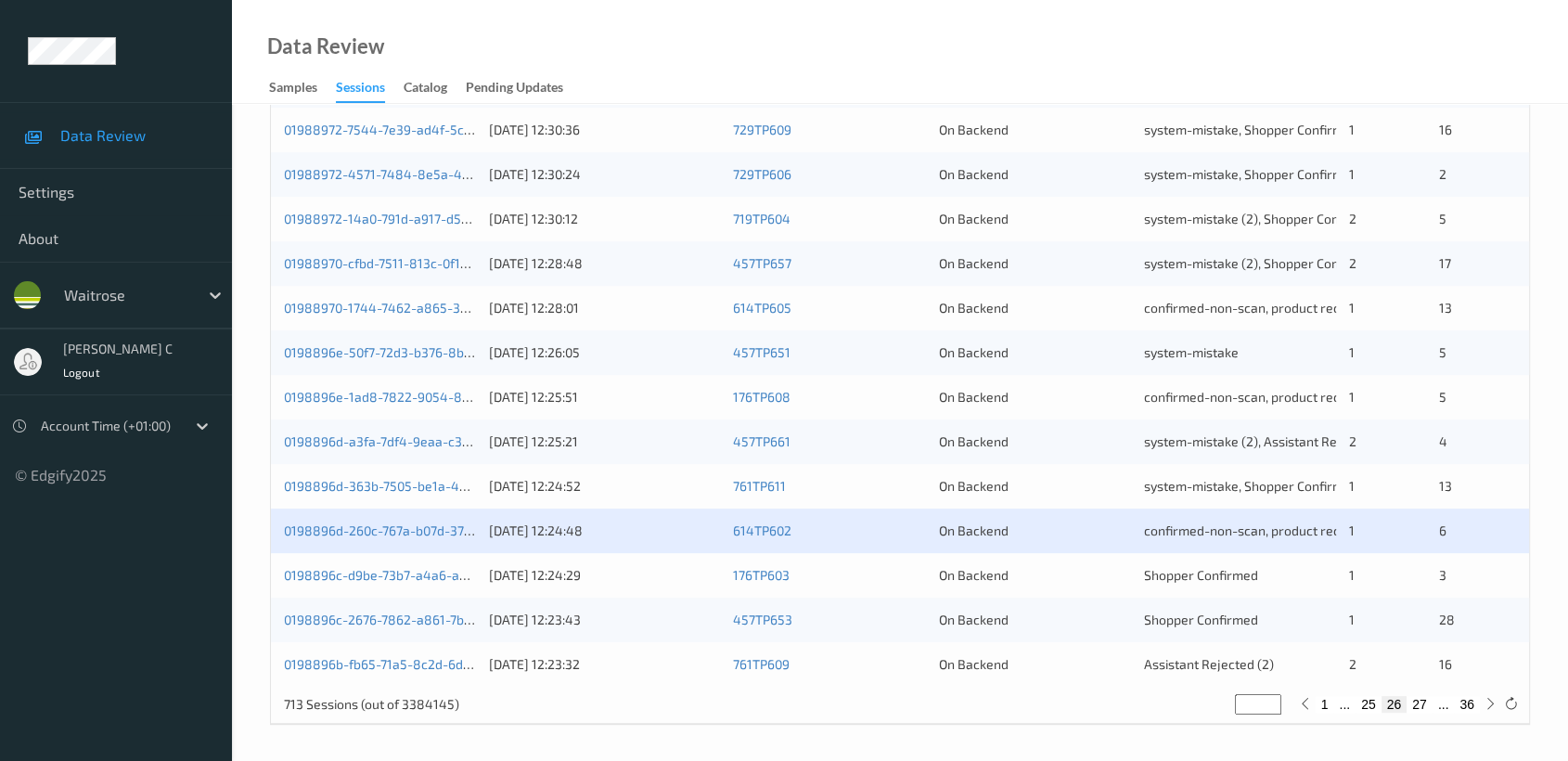
scroll to position [699, 0]
click at [401, 577] on link "0198896c-d9be-73b7-a4a6-a6898317a98d" at bounding box center [412, 574] width 257 height 16
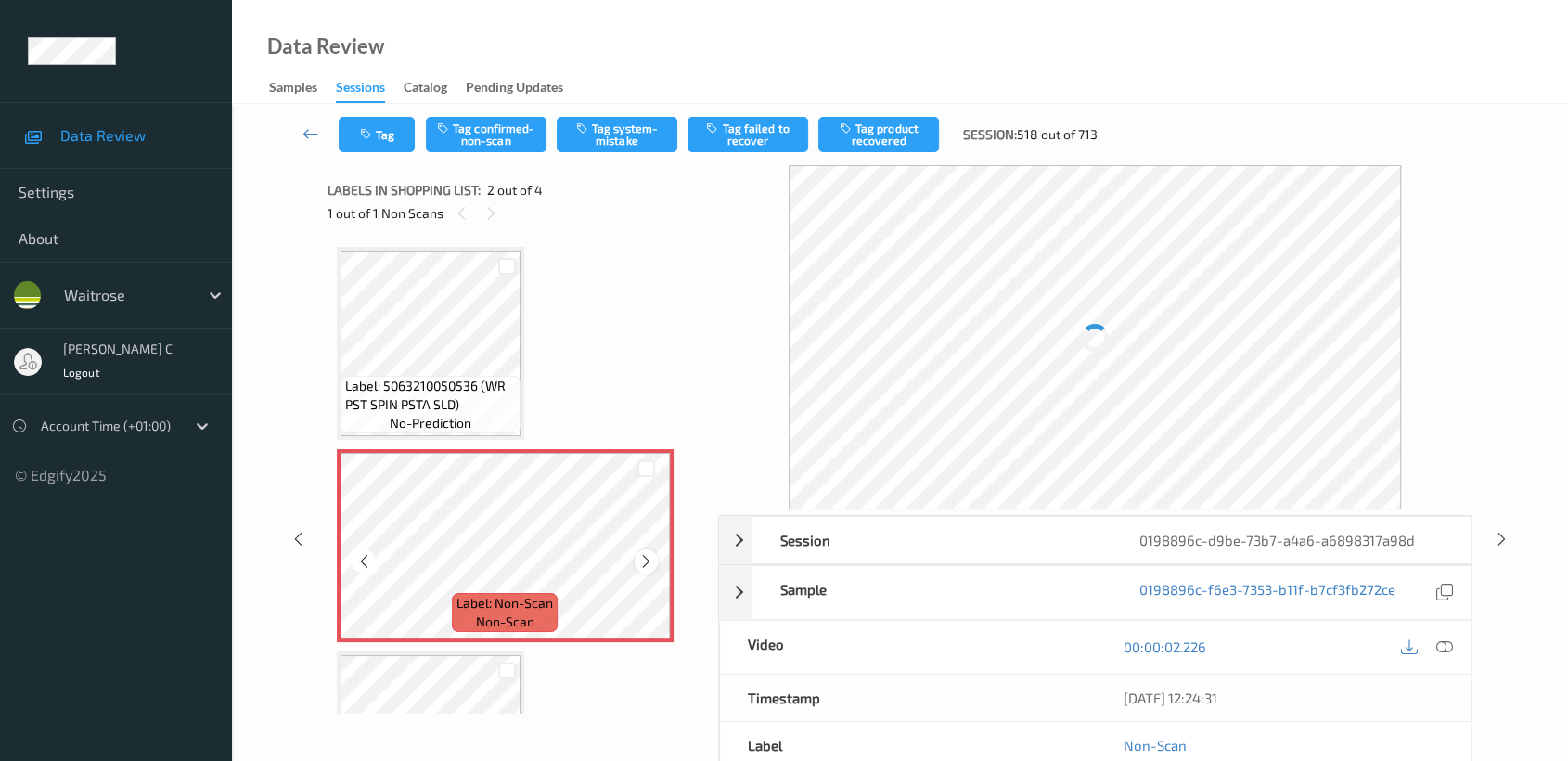
click at [654, 562] on icon at bounding box center [647, 561] width 16 height 17
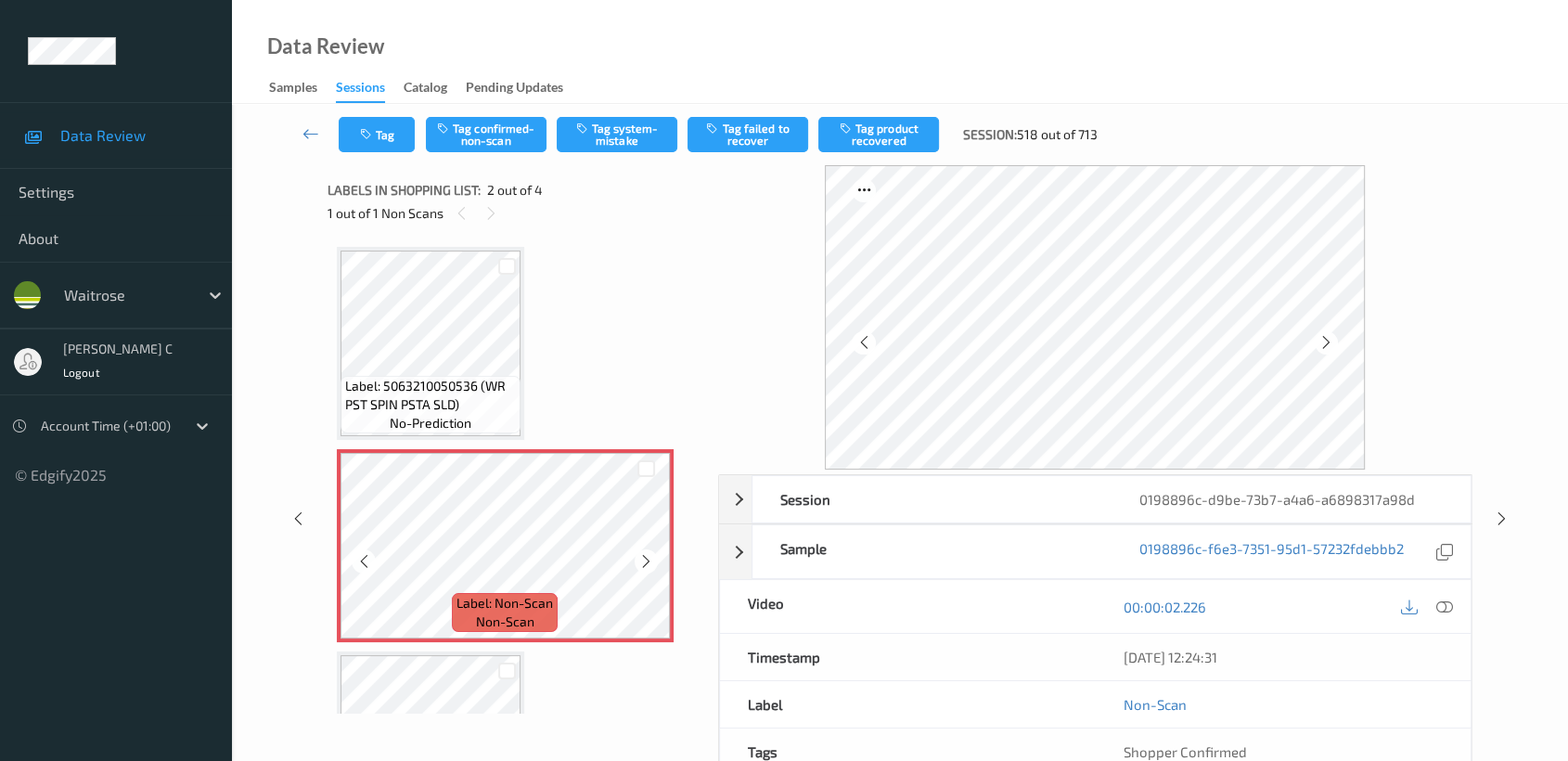
click at [654, 562] on icon at bounding box center [647, 561] width 16 height 17
click at [405, 383] on span "Label: 5063210050536 (WR PST SPIN PSTA SLD)" at bounding box center [430, 395] width 171 height 37
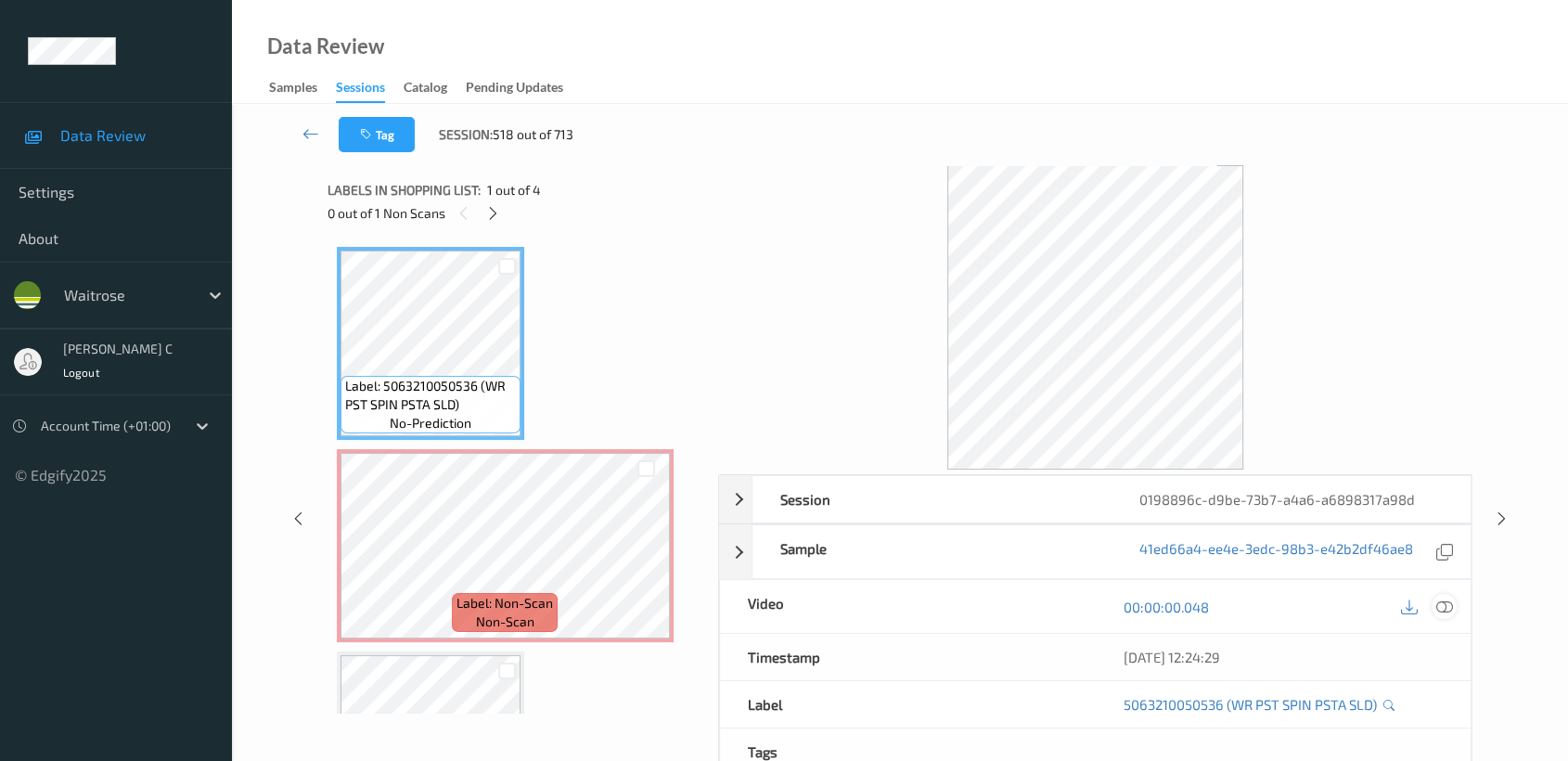
click at [1445, 605] on icon at bounding box center [1444, 607] width 17 height 17
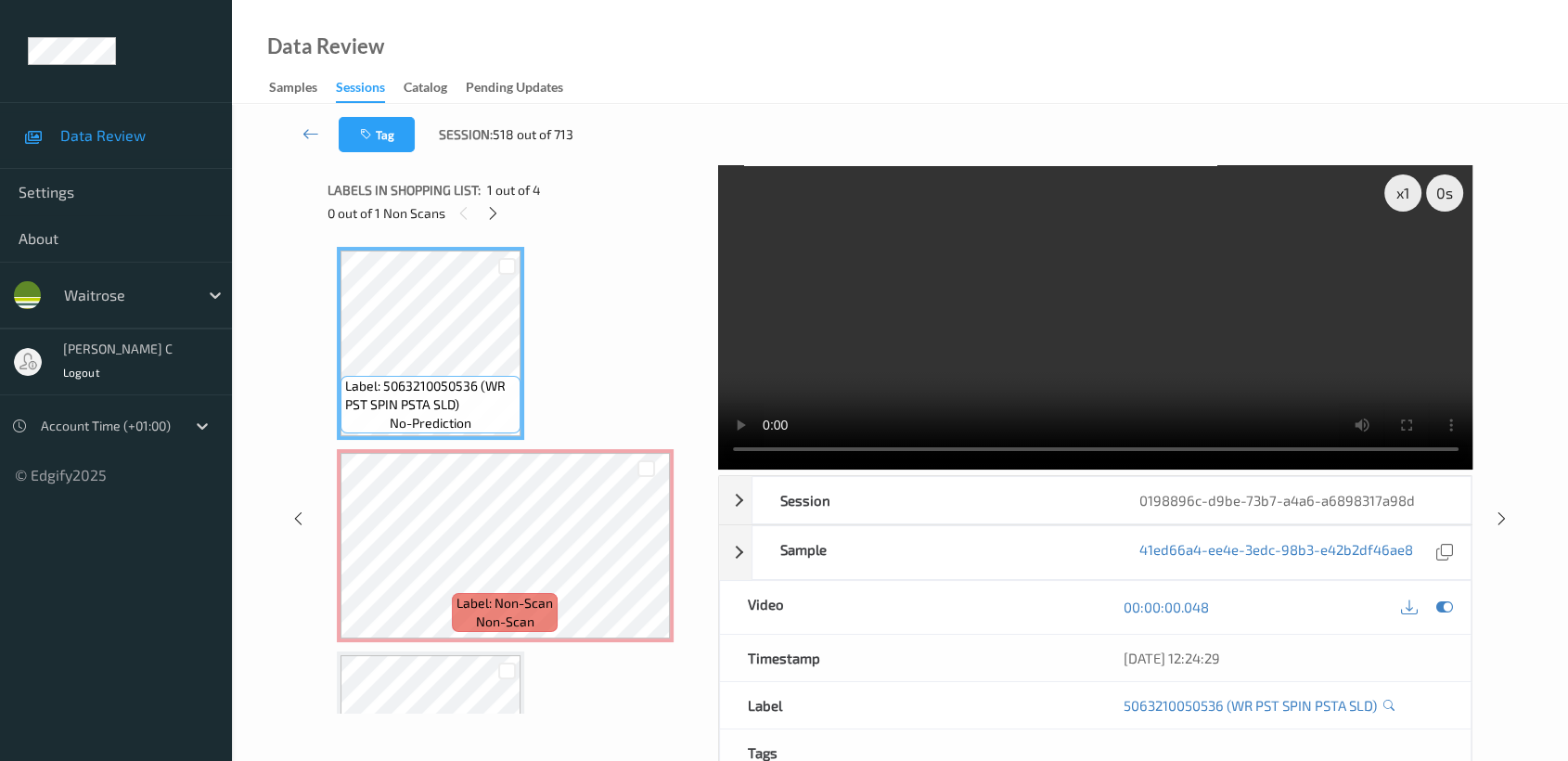
scroll to position [103, 0]
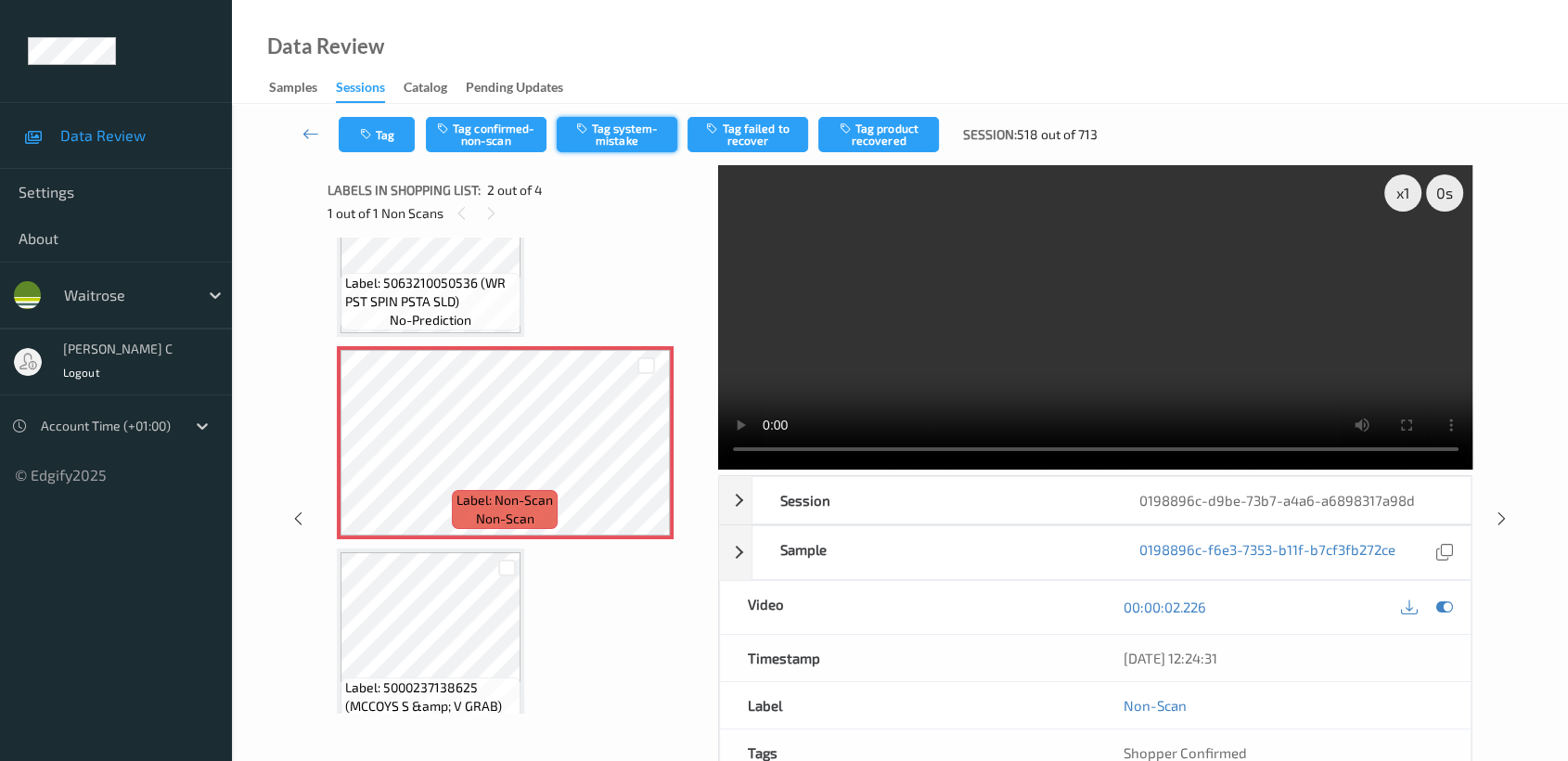
click at [612, 149] on button "Tag system-mistake" at bounding box center [617, 134] width 121 height 35
click at [382, 146] on button "Tag" at bounding box center [377, 134] width 76 height 35
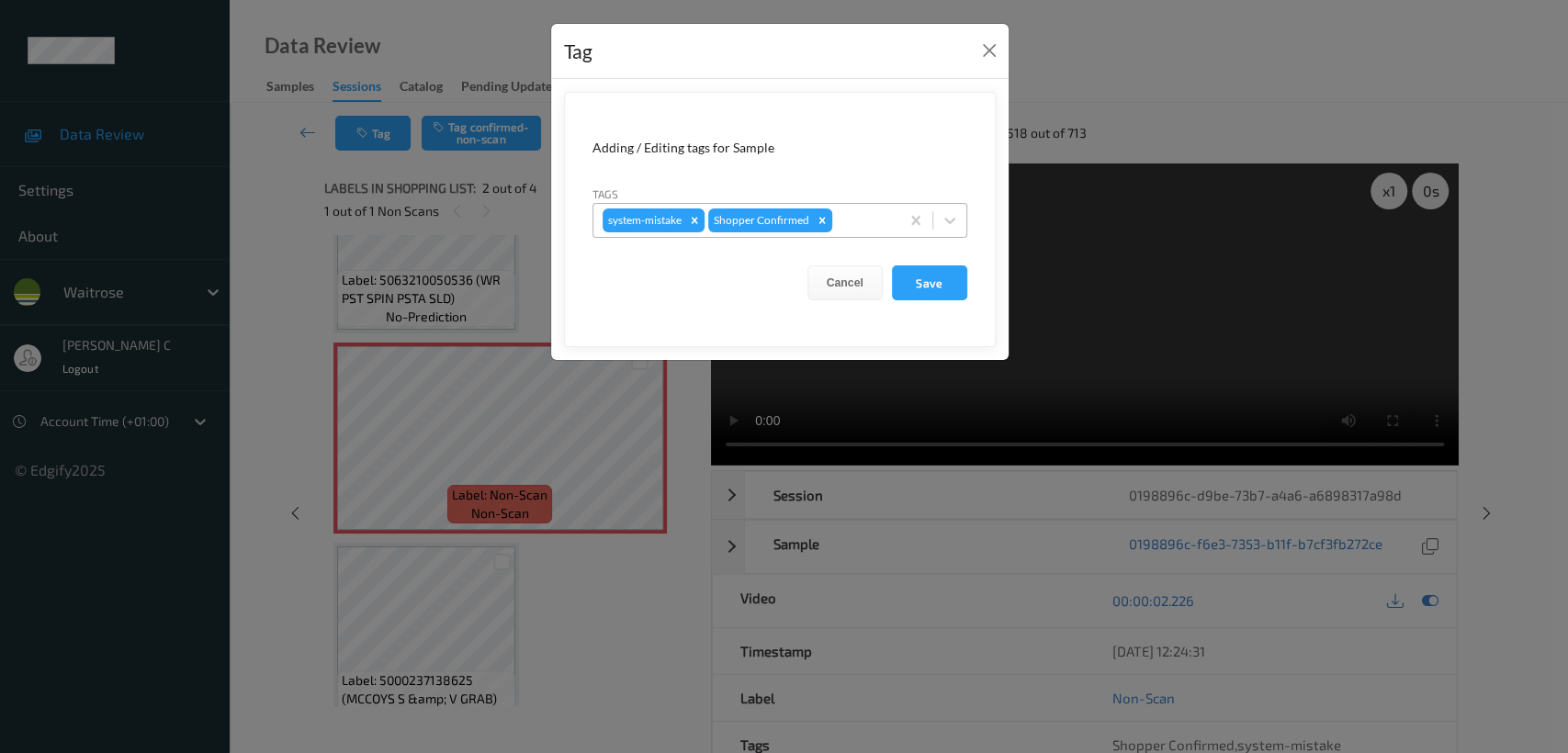
click at [849, 226] on div at bounding box center [863, 221] width 54 height 22
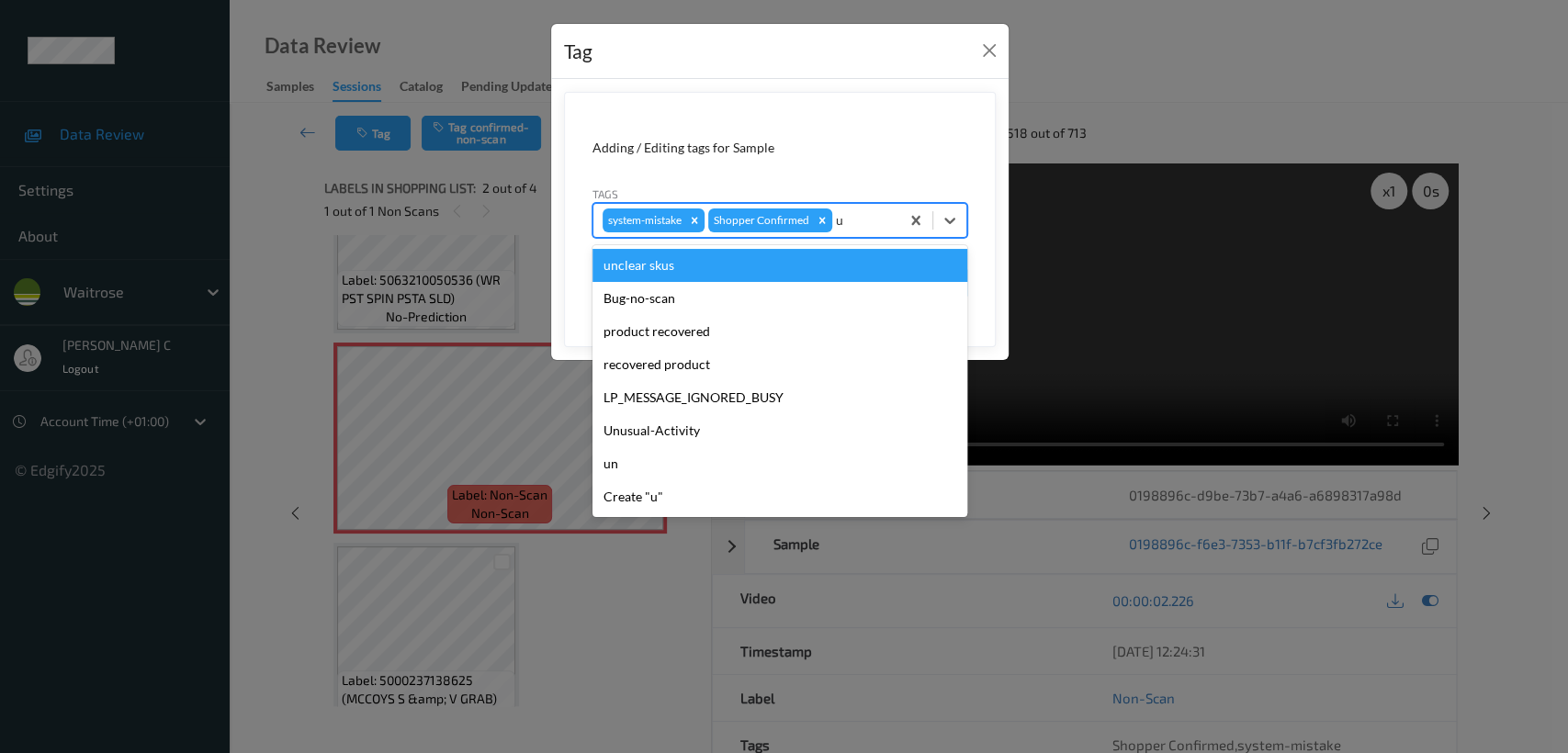
type input "un"
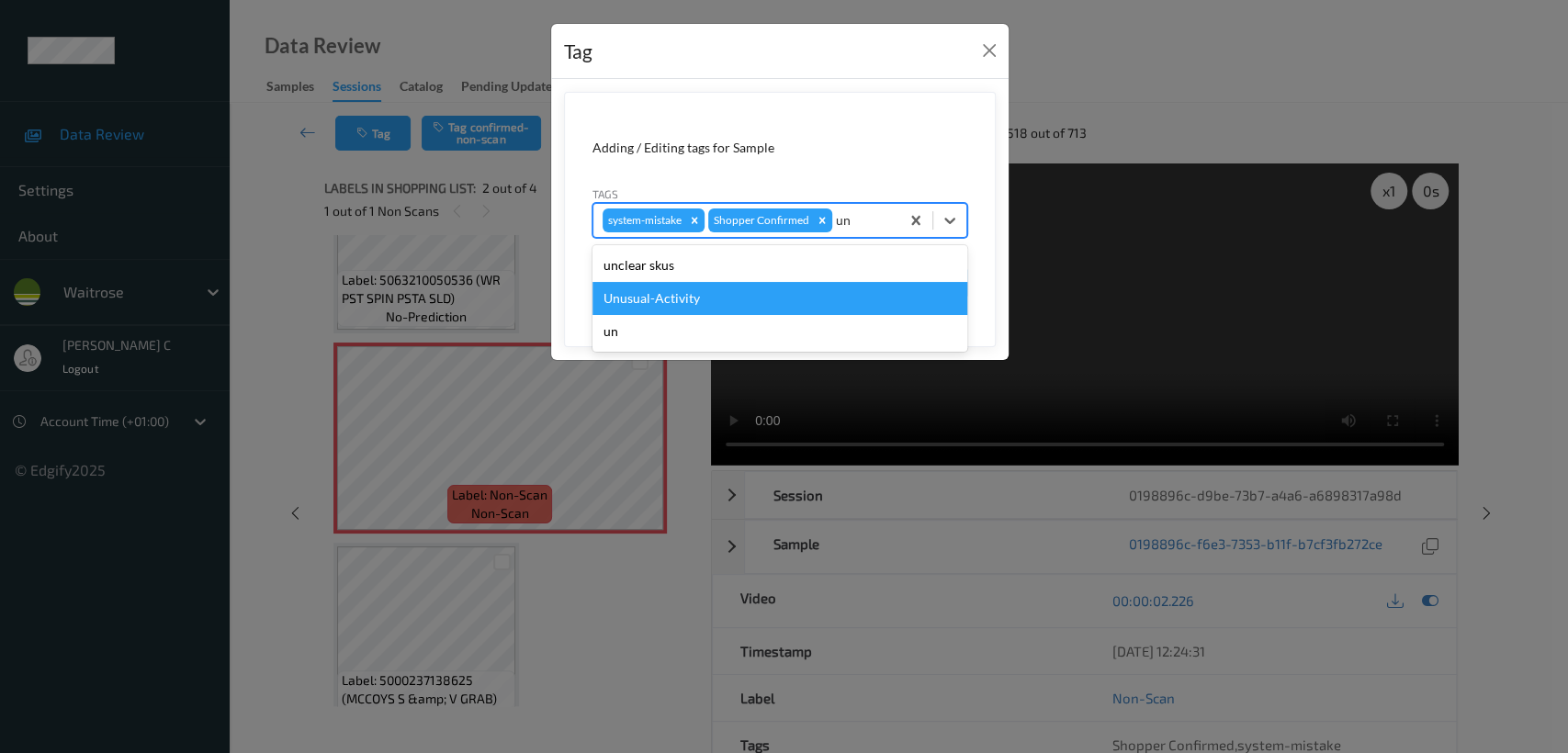
click at [756, 306] on div "Unusual-Activity" at bounding box center [780, 298] width 375 height 33
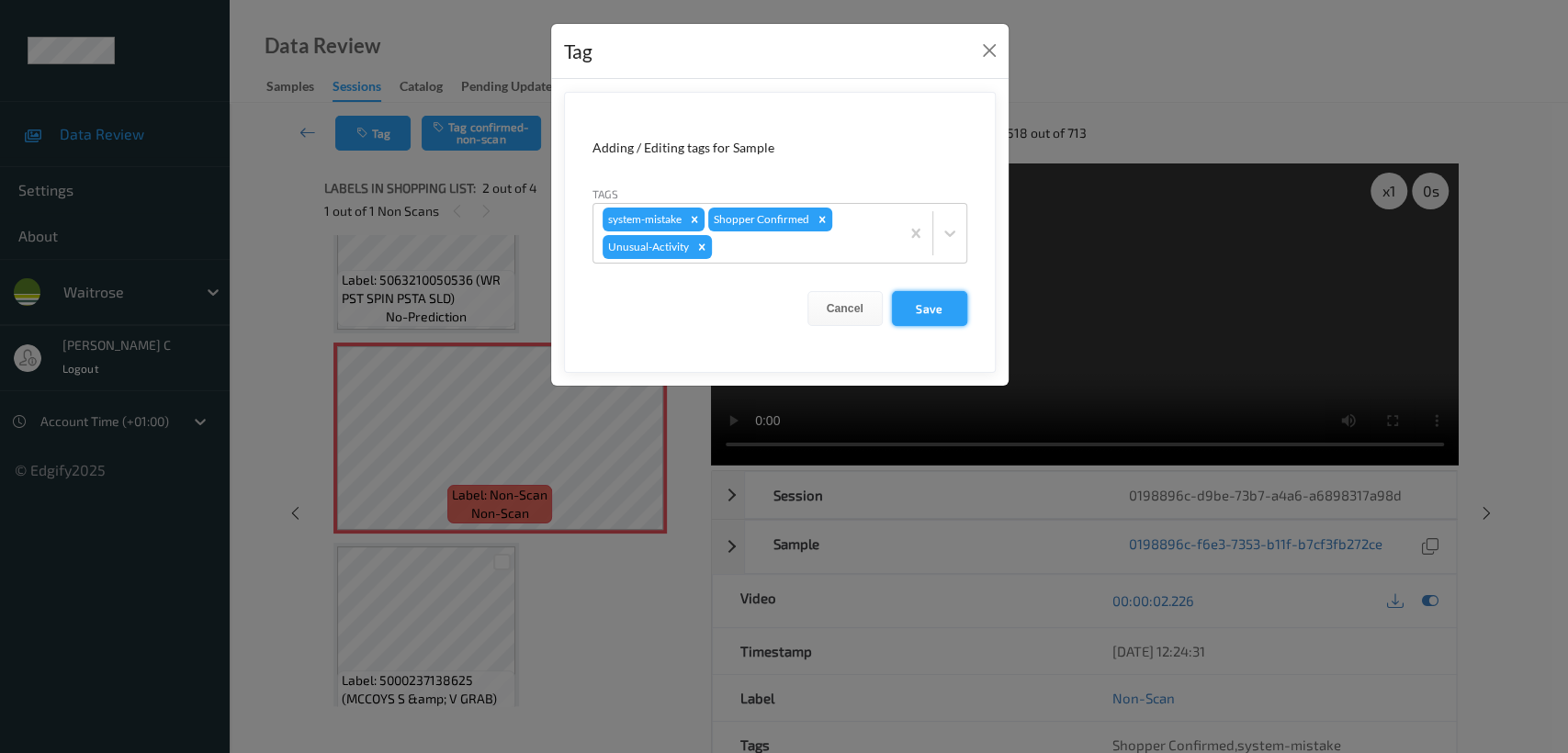
click at [924, 305] on button "Save" at bounding box center [929, 308] width 75 height 35
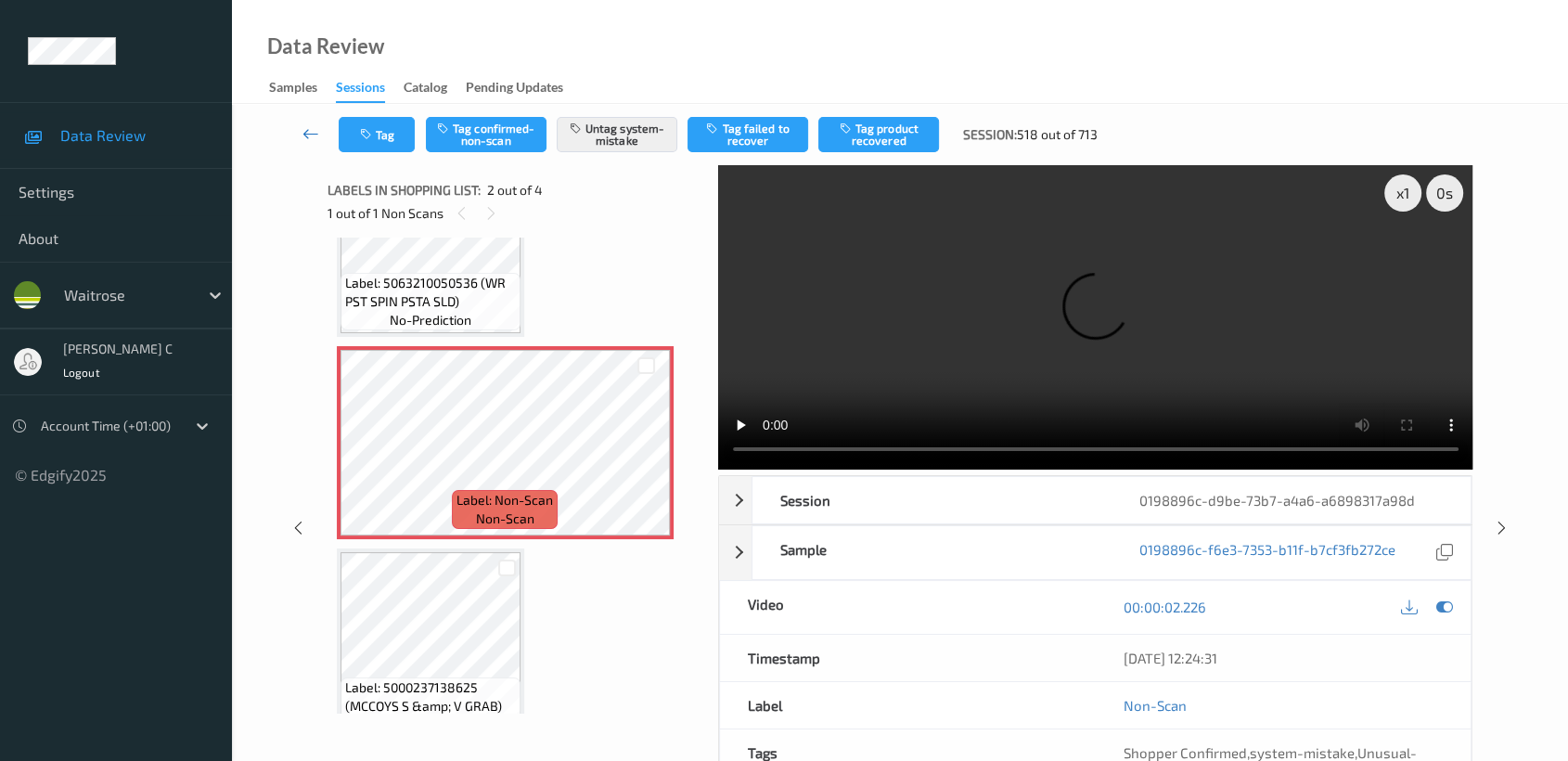
click at [317, 137] on icon at bounding box center [311, 133] width 17 height 19
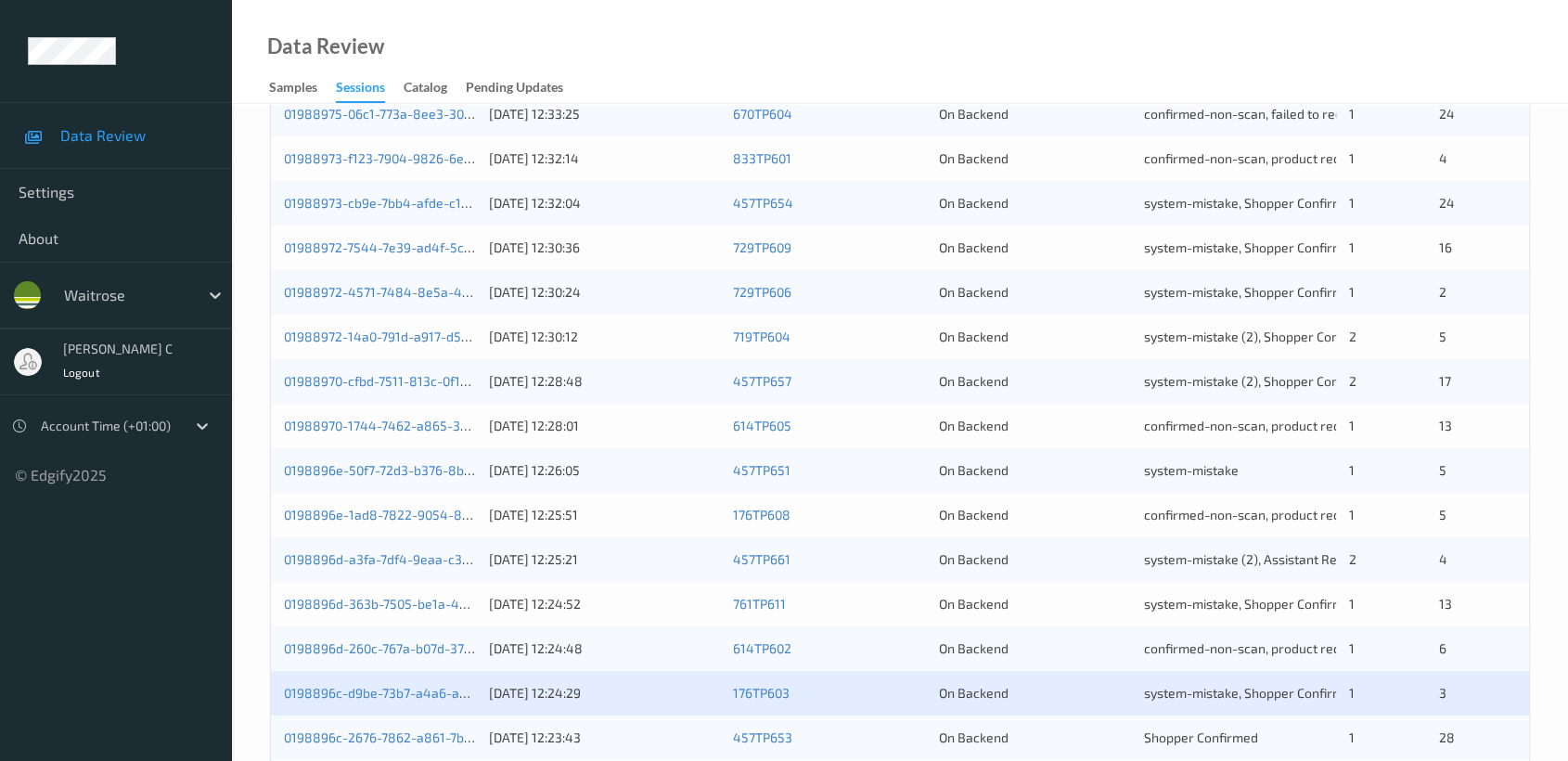
scroll to position [699, 0]
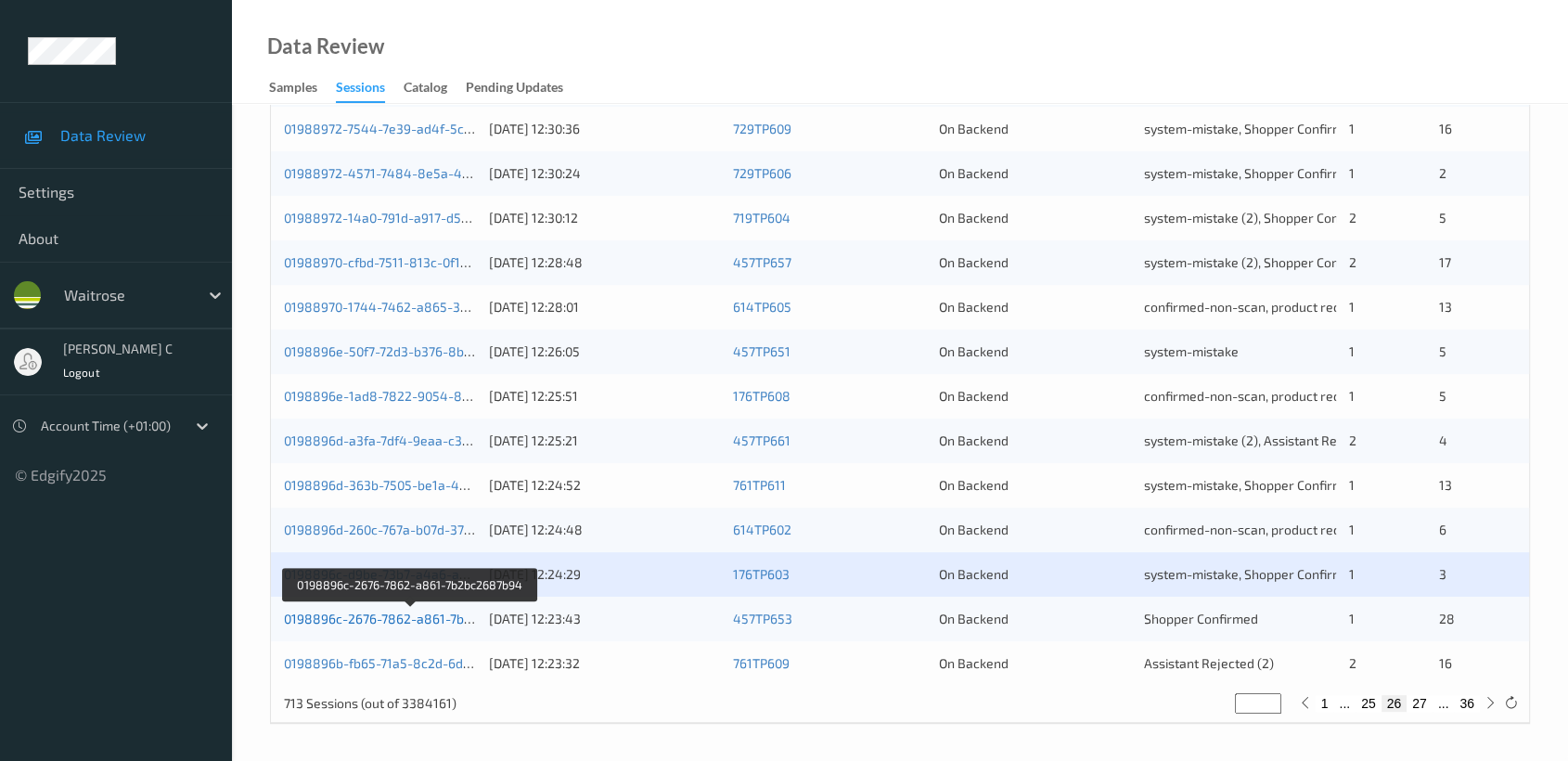
click at [395, 611] on link "0198896c-2676-7862-a861-7b2bc2687b94" at bounding box center [411, 619] width 254 height 16
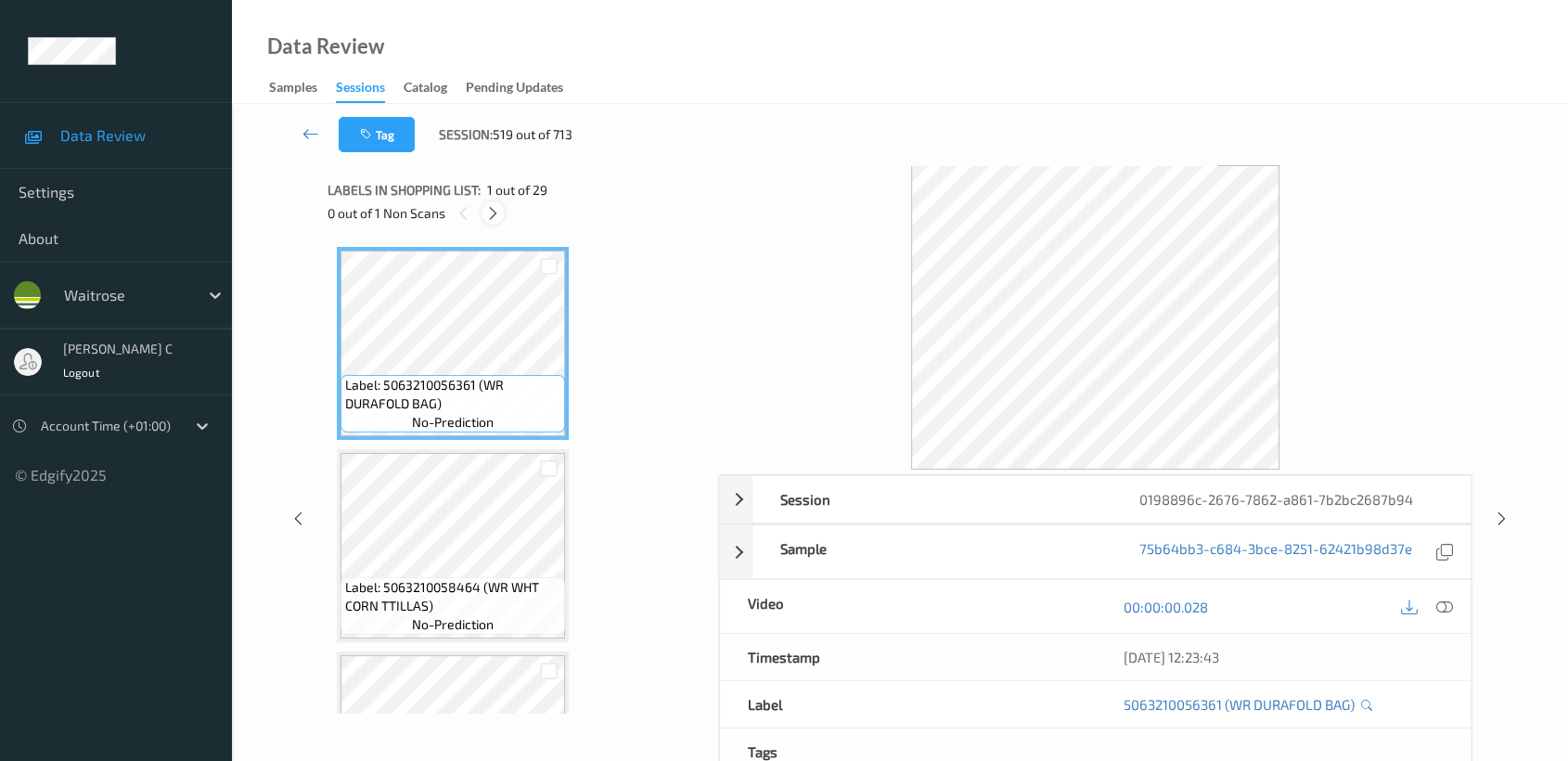
click at [498, 220] on icon at bounding box center [494, 213] width 16 height 17
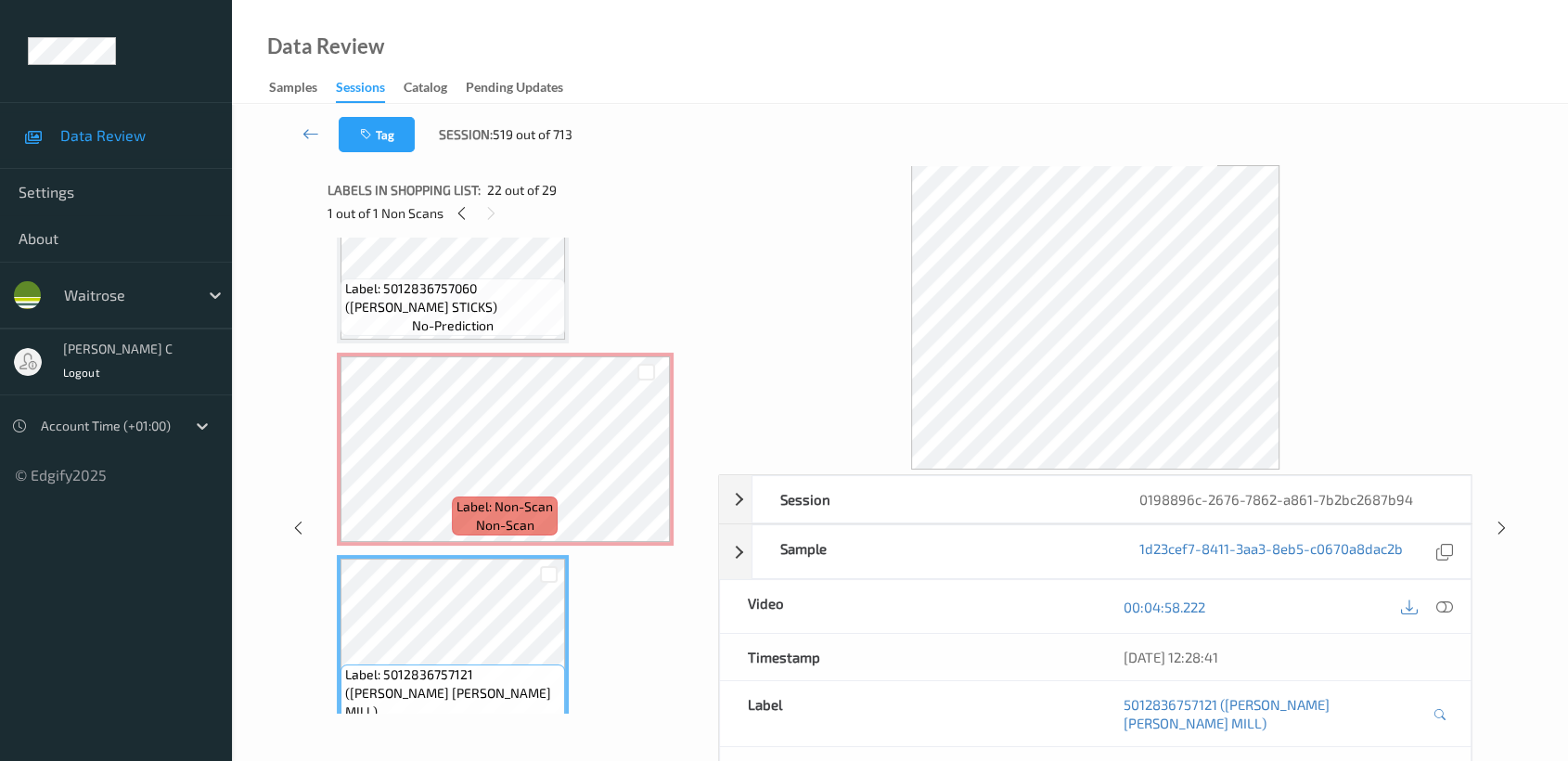
scroll to position [3839, 0]
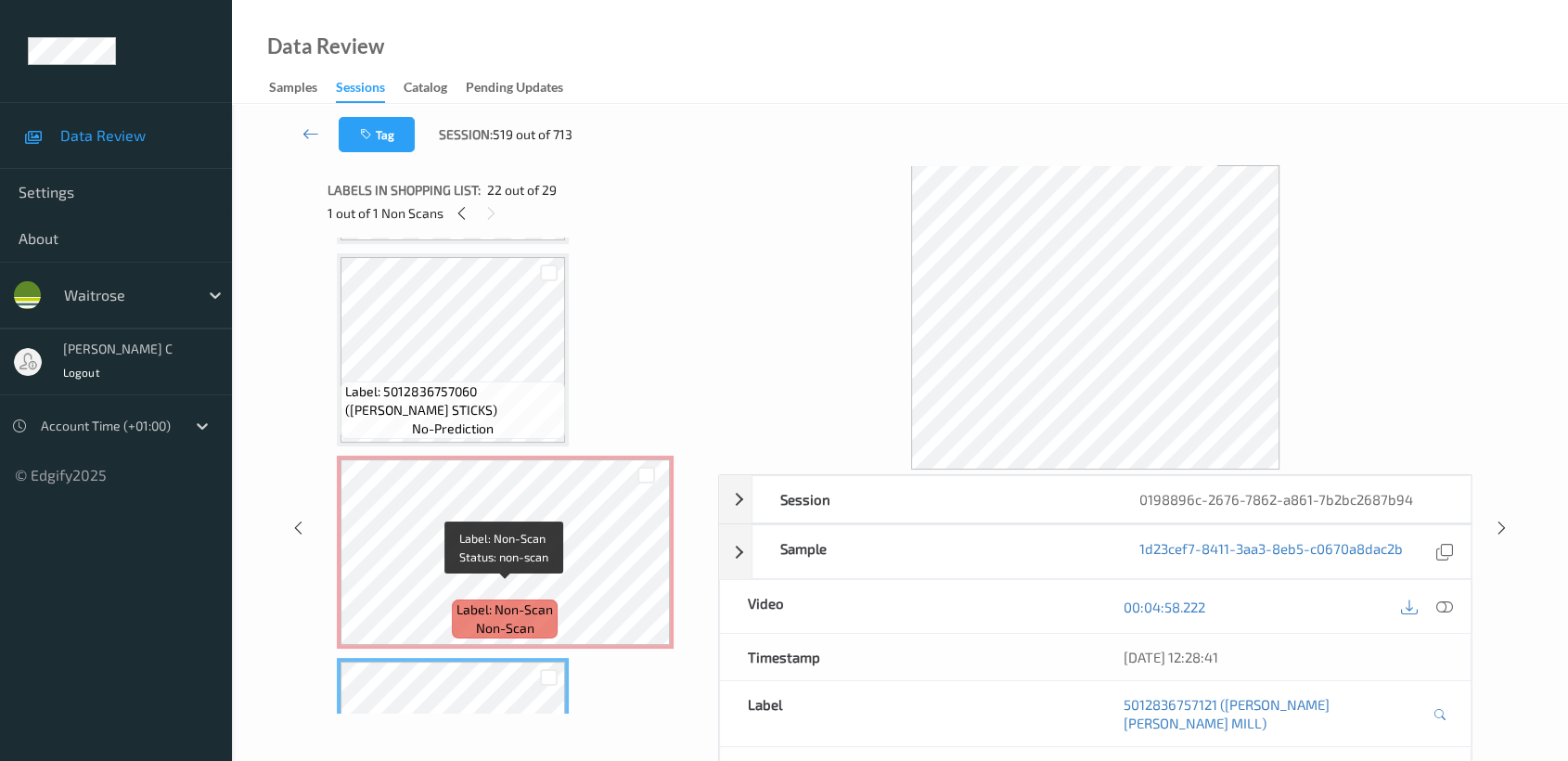
click at [427, 400] on span "Label: 5012836757060 (BART CINNAMON STICKS)" at bounding box center [452, 400] width 215 height 37
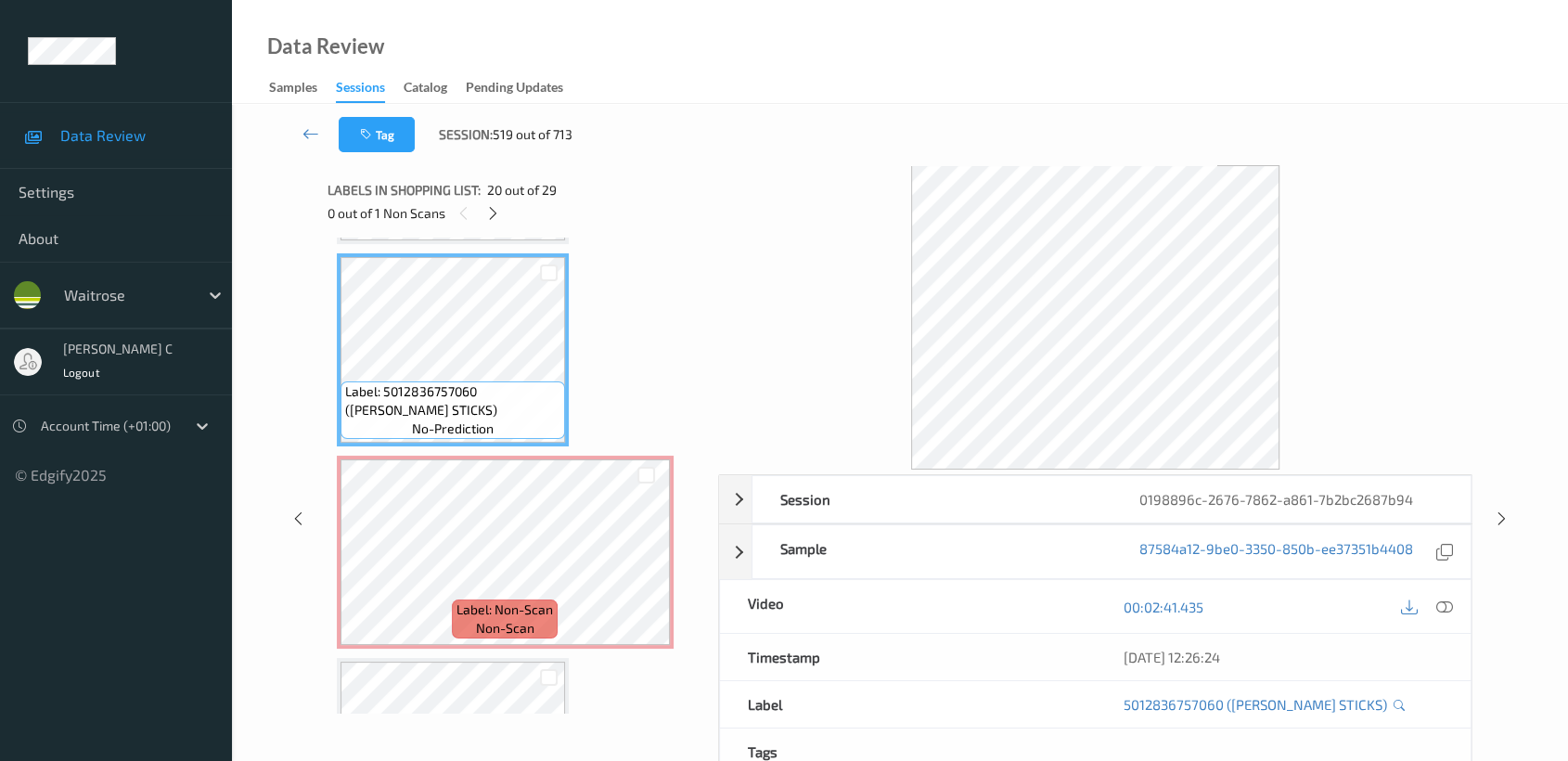
click at [1460, 603] on div "00:02:41.435" at bounding box center [1282, 606] width 376 height 53
click at [1452, 607] on icon at bounding box center [1444, 607] width 17 height 17
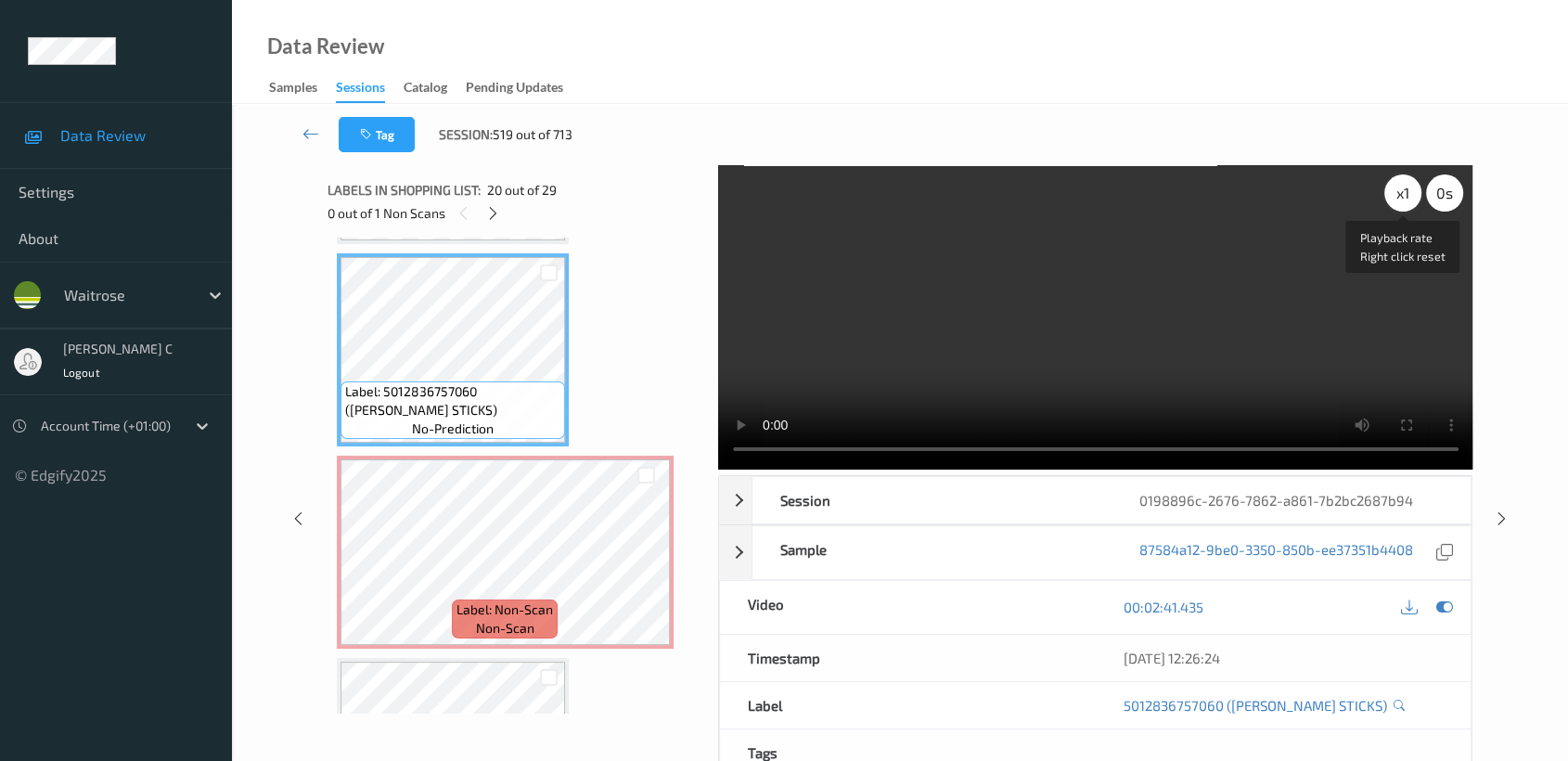
click at [1404, 187] on div "x 1" at bounding box center [1402, 193] width 37 height 37
click at [1404, 187] on div "x 2" at bounding box center [1402, 193] width 37 height 37
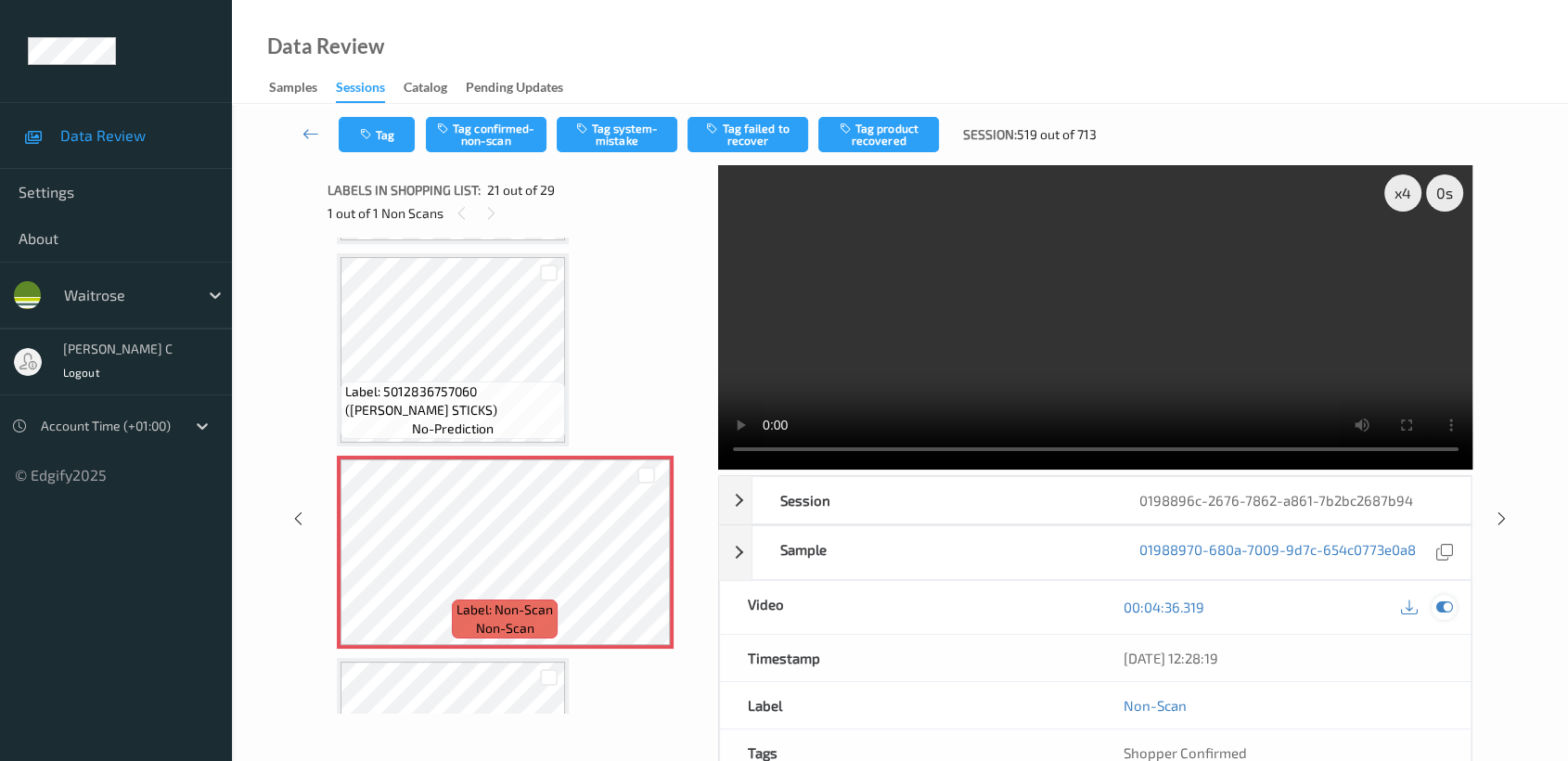
click at [1445, 602] on icon at bounding box center [1444, 607] width 17 height 17
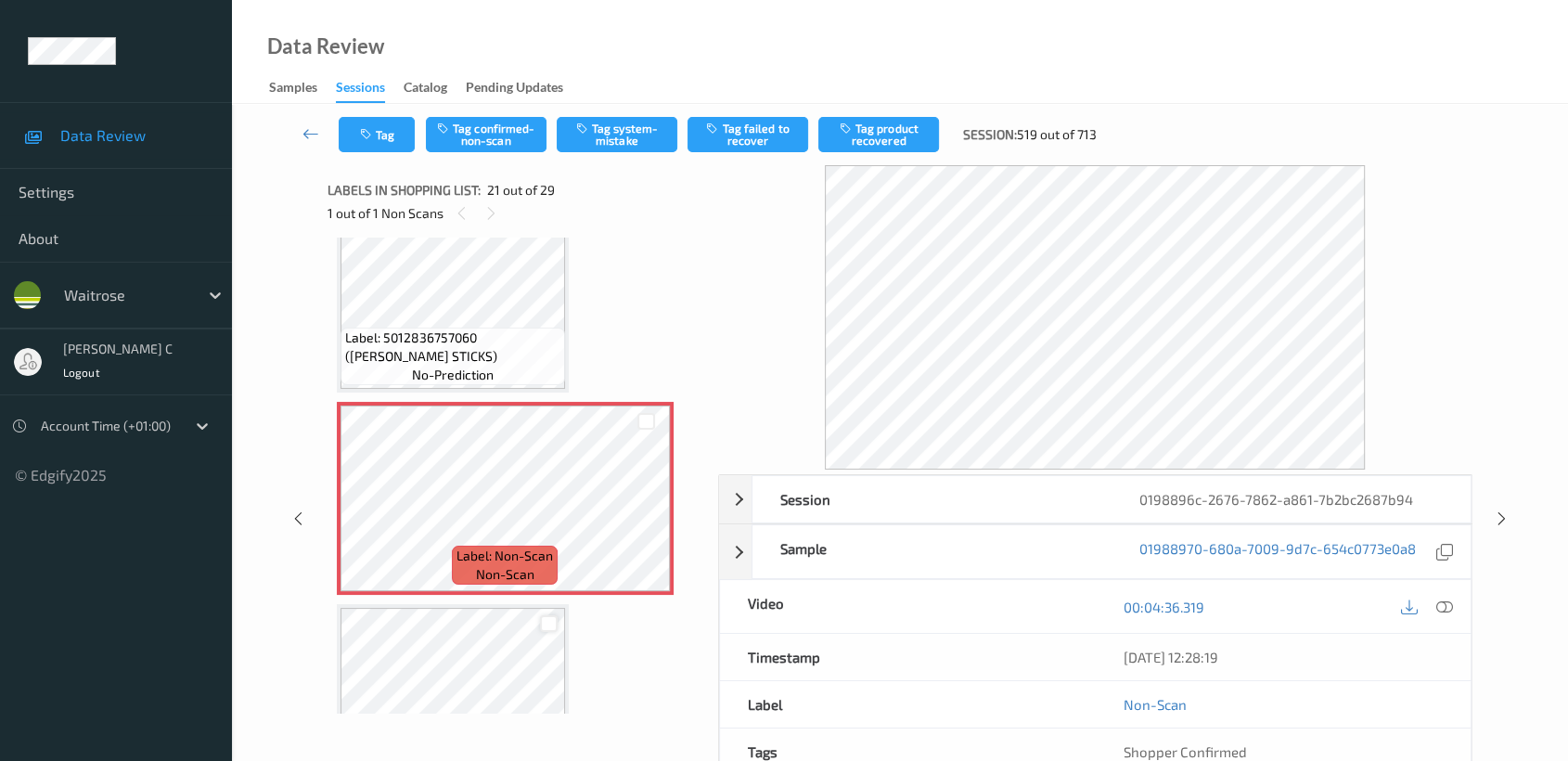
scroll to position [3942, 0]
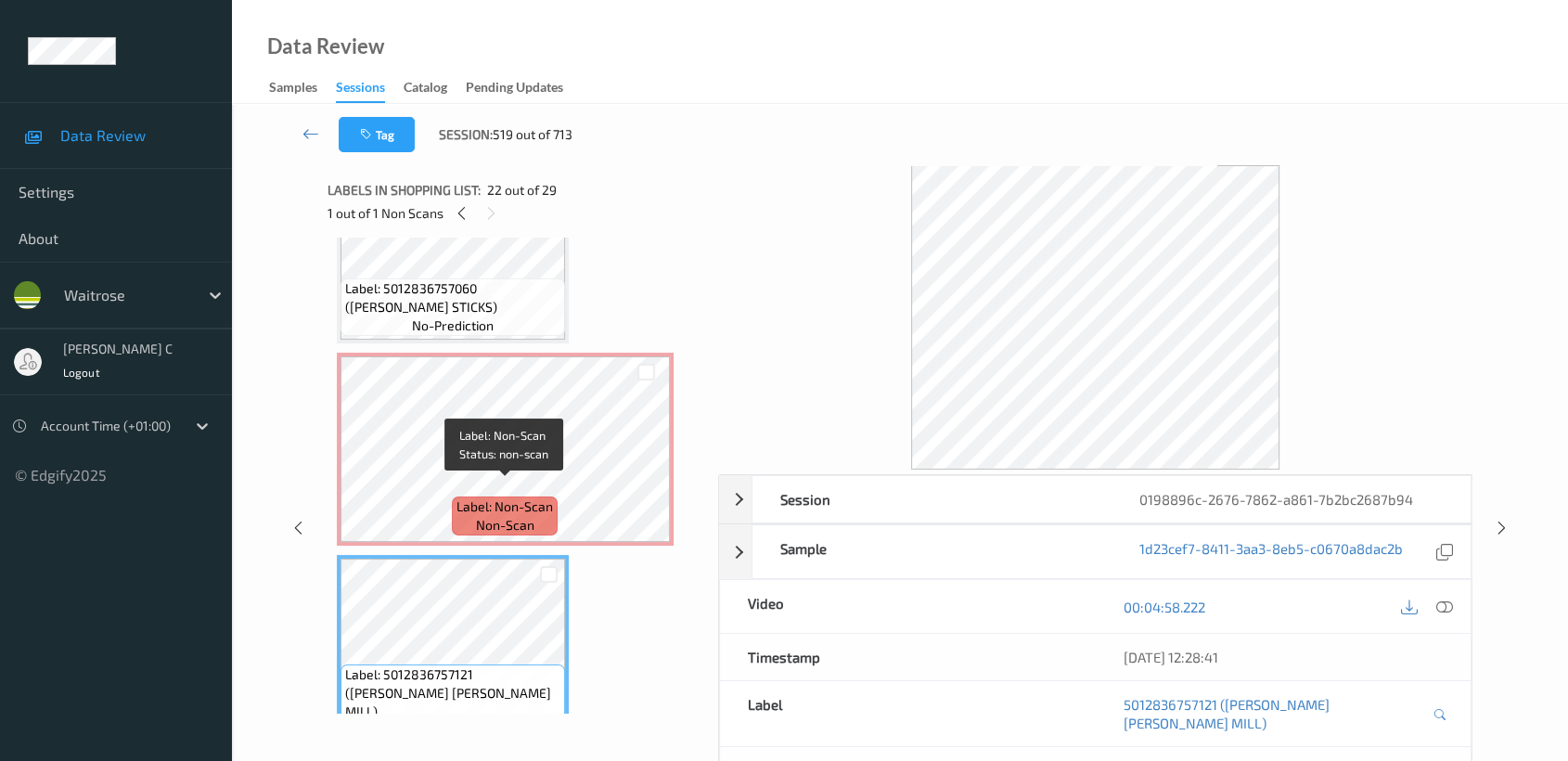
click at [548, 498] on span "Label: Non-Scan" at bounding box center [505, 507] width 97 height 19
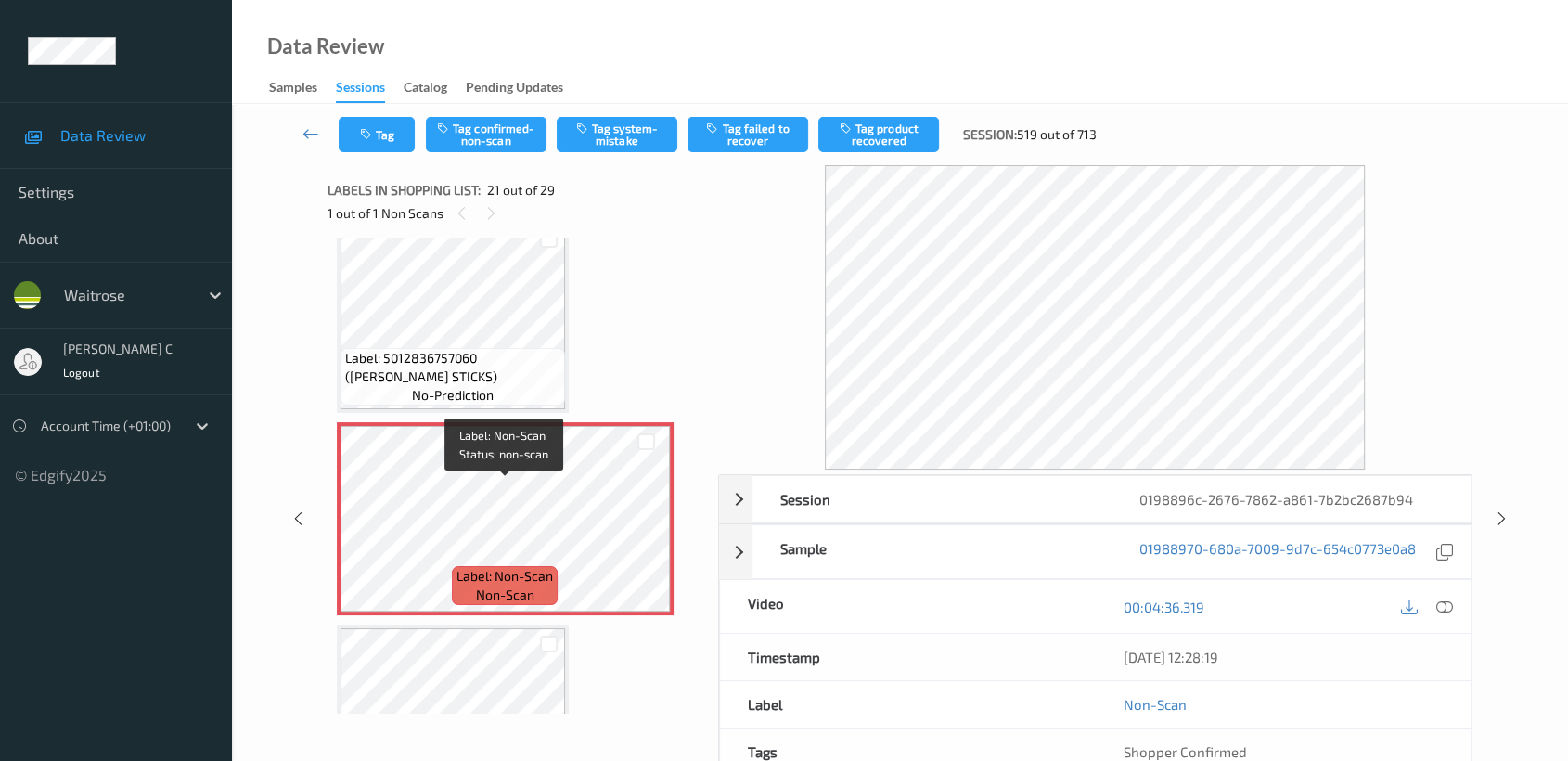
scroll to position [3839, 0]
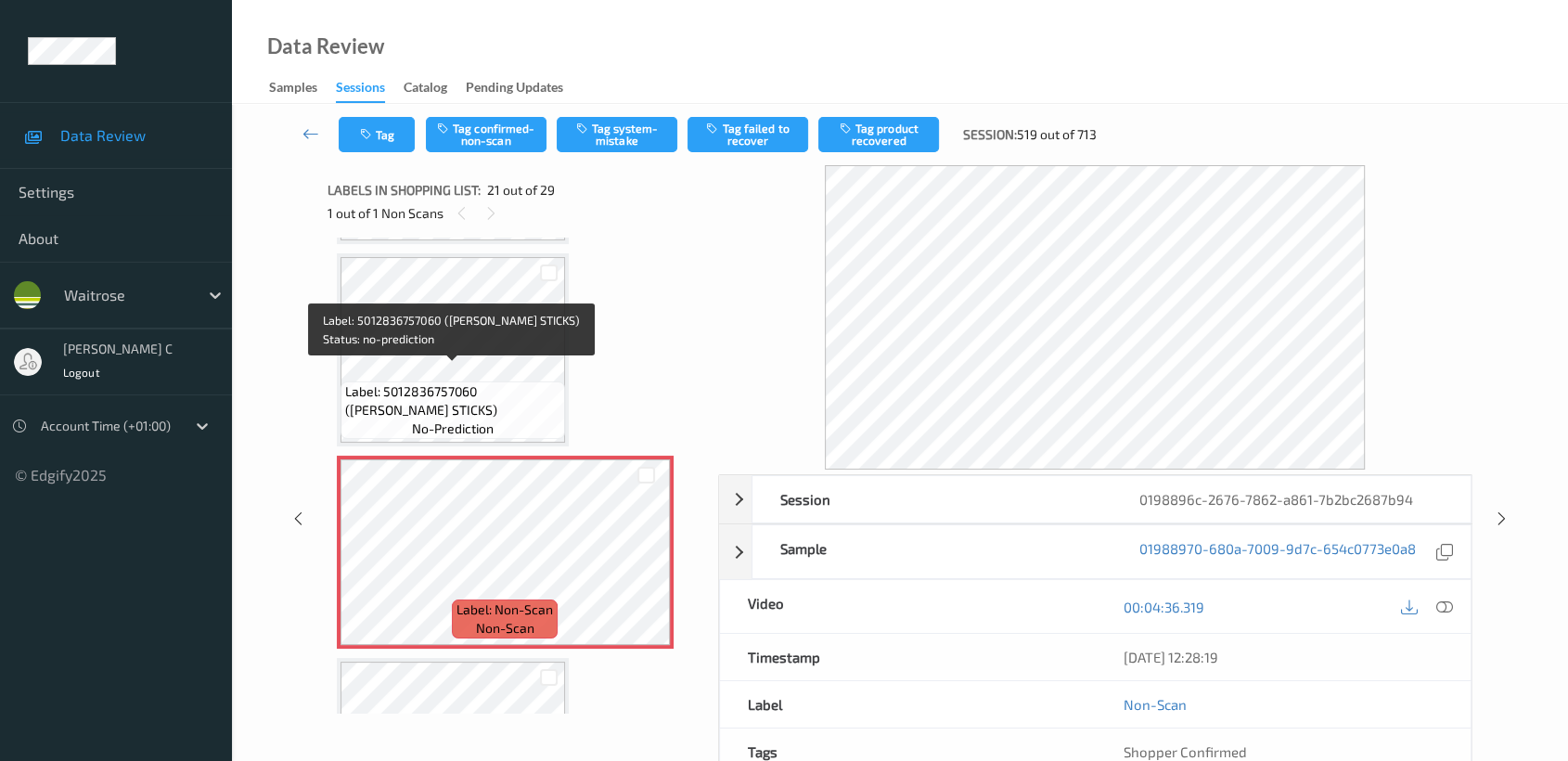
click at [468, 402] on span "Label: 5012836757060 (BART CINNAMON STICKS)" at bounding box center [452, 400] width 215 height 37
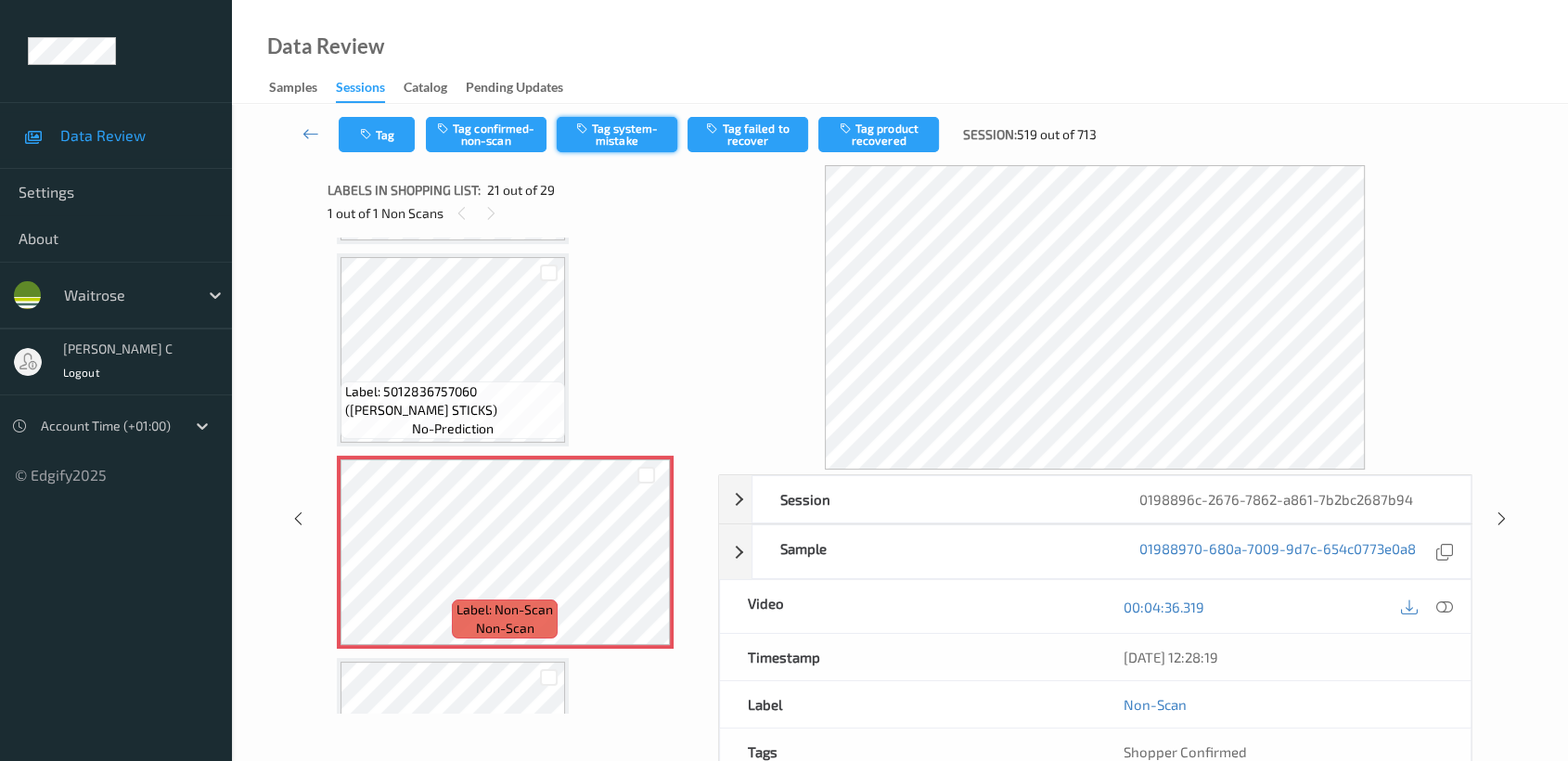
click at [646, 123] on button "Tag system-mistake" at bounding box center [617, 134] width 121 height 35
click at [385, 136] on button "Tag" at bounding box center [377, 134] width 76 height 35
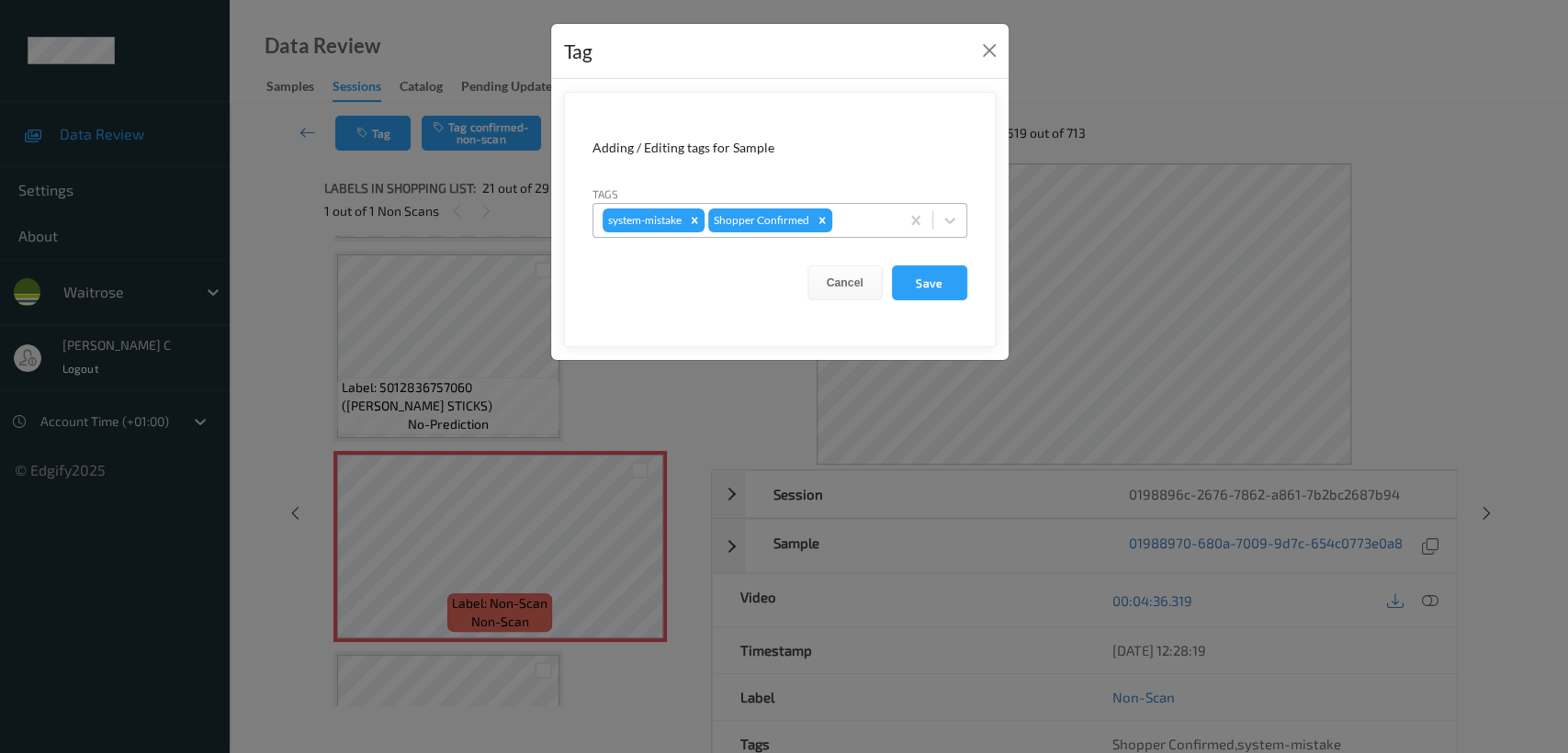
click at [857, 215] on div at bounding box center [863, 221] width 54 height 22
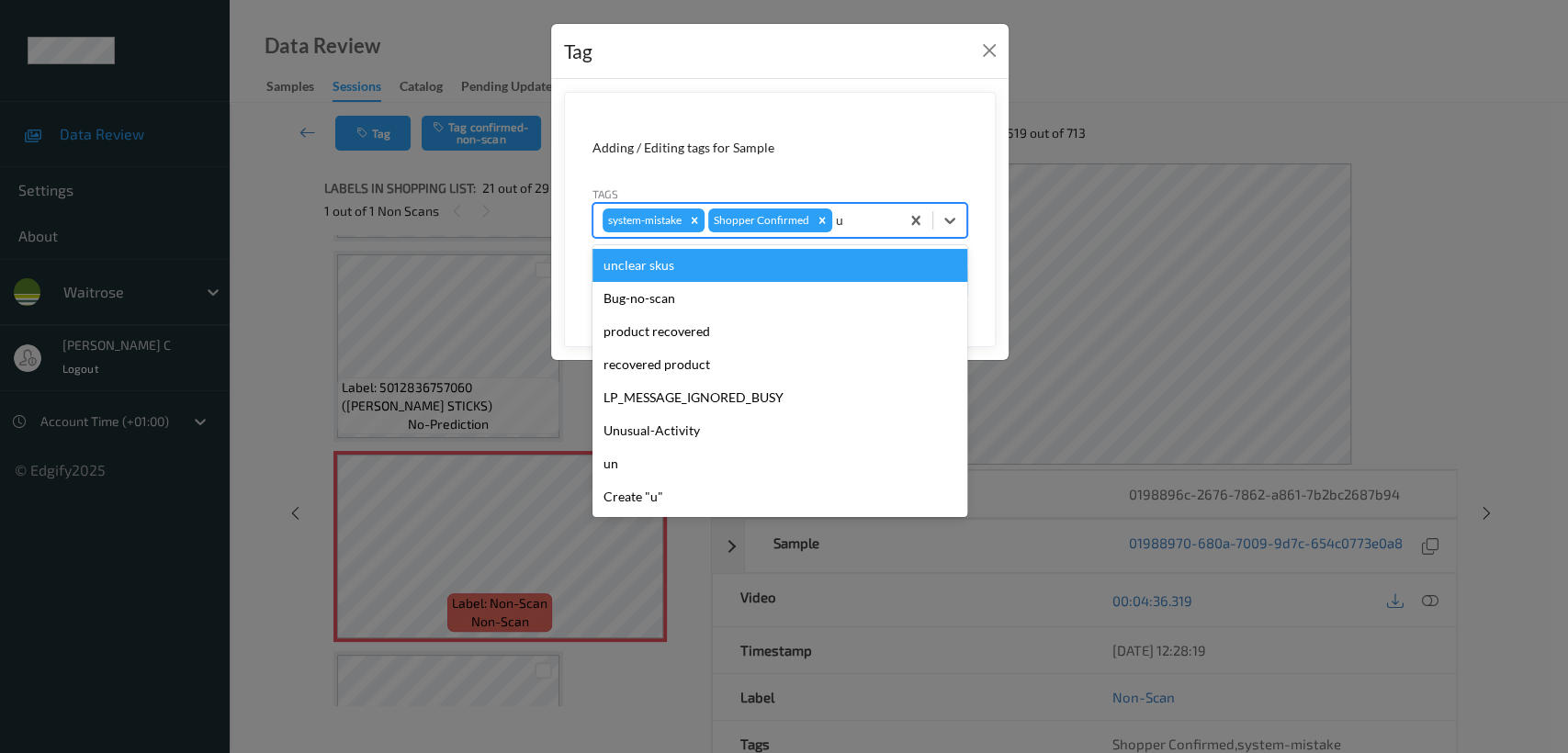
type input "un"
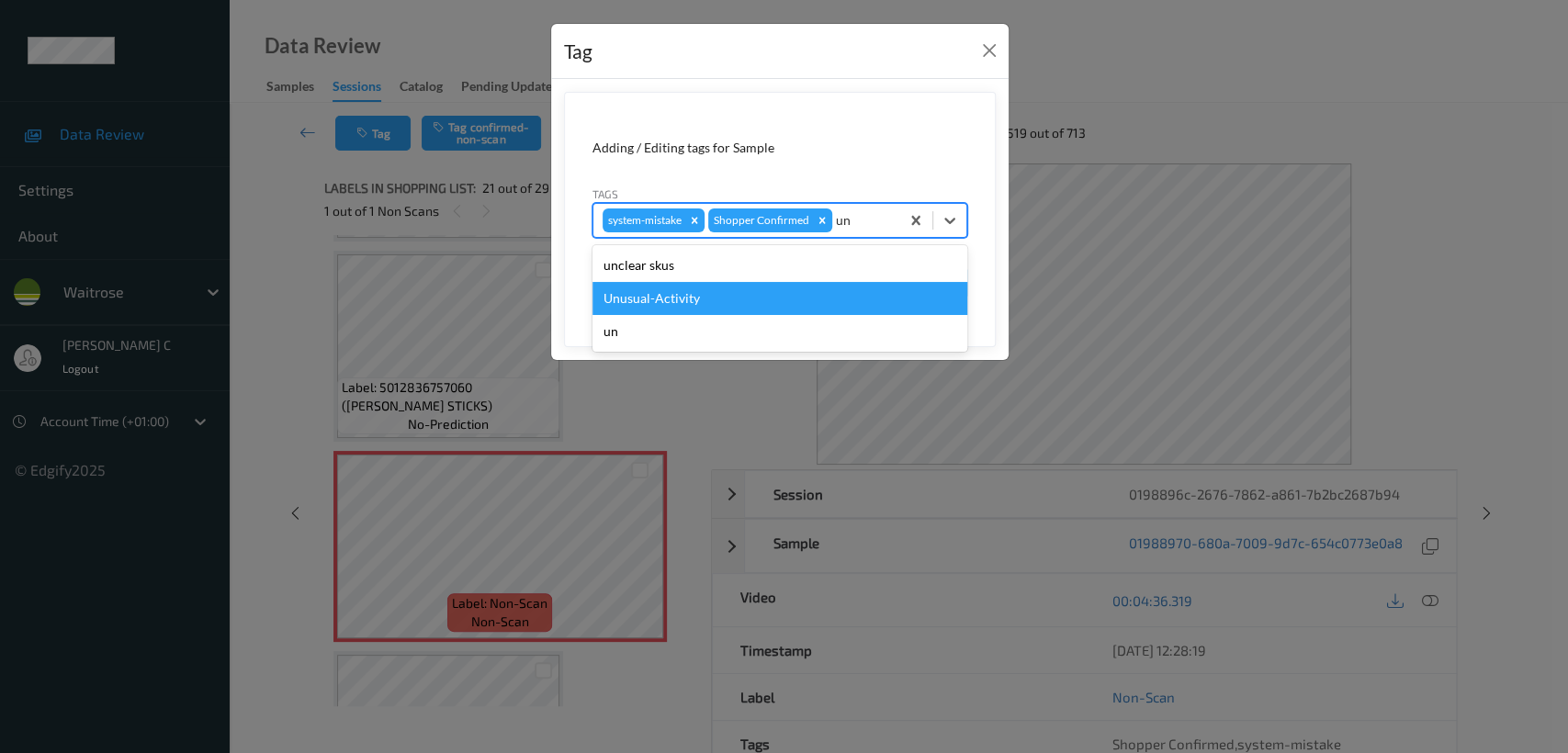
click at [716, 311] on div "Unusual-Activity" at bounding box center [780, 298] width 375 height 33
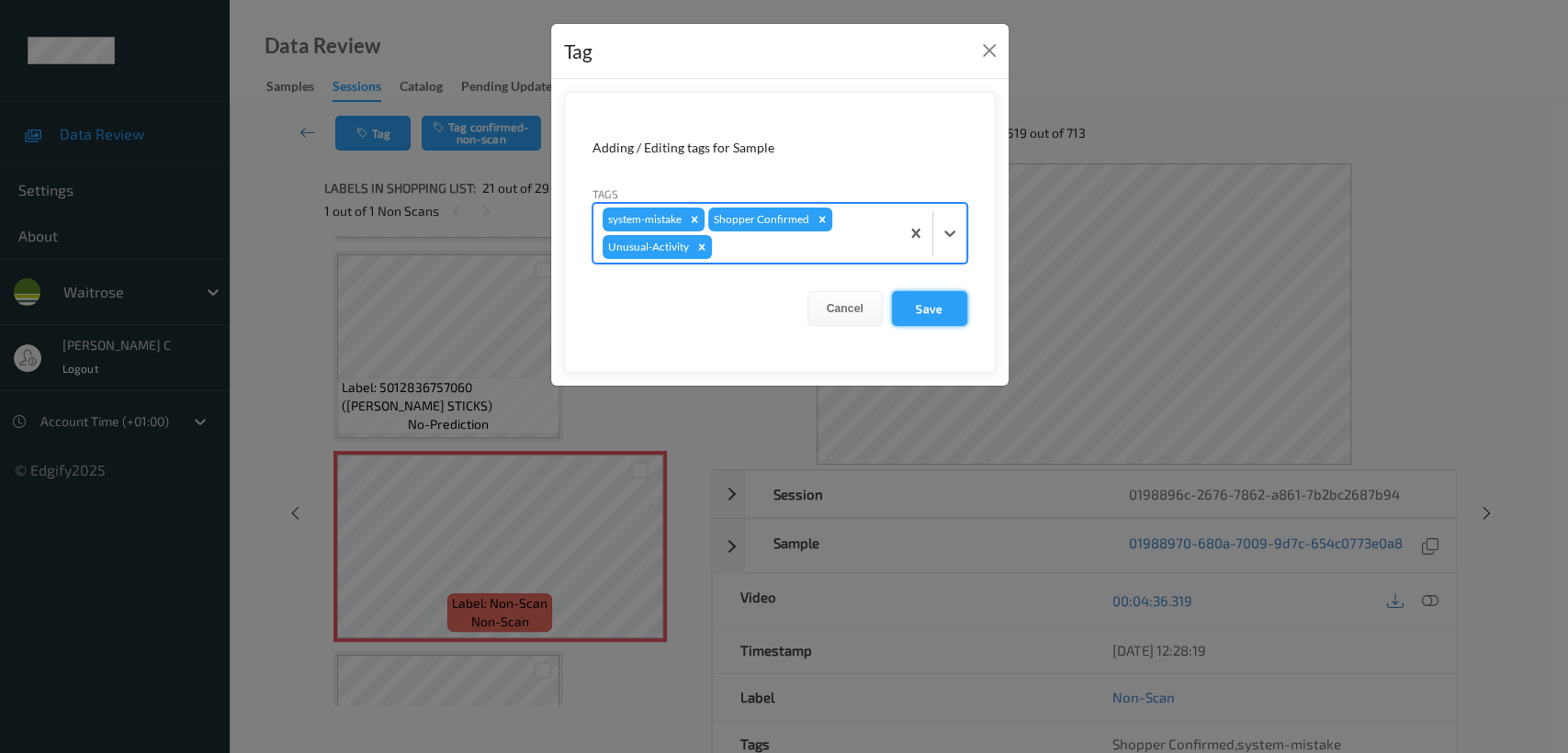
click at [966, 322] on button "Save" at bounding box center [929, 308] width 75 height 35
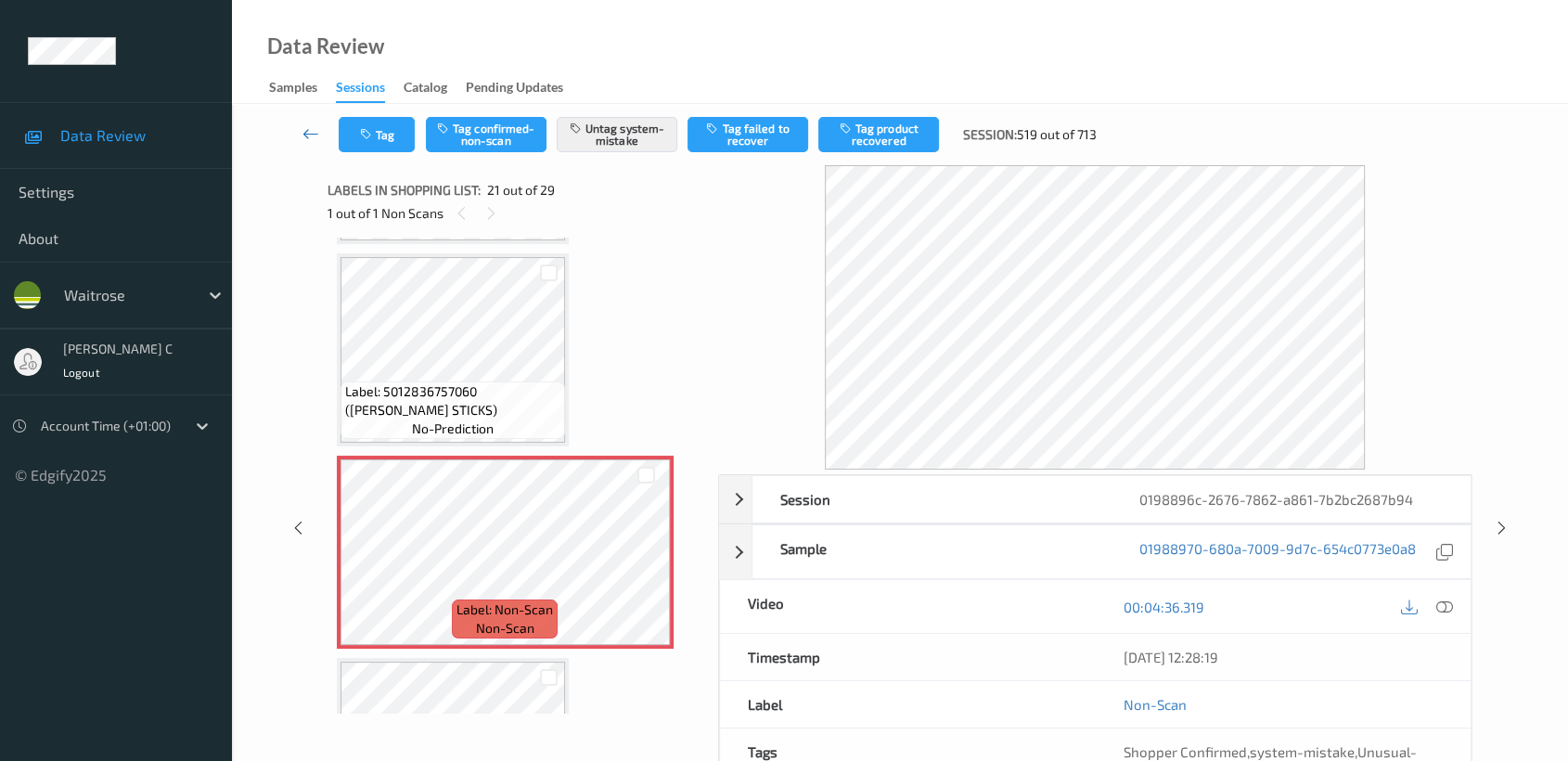
click at [312, 123] on link at bounding box center [311, 134] width 56 height 35
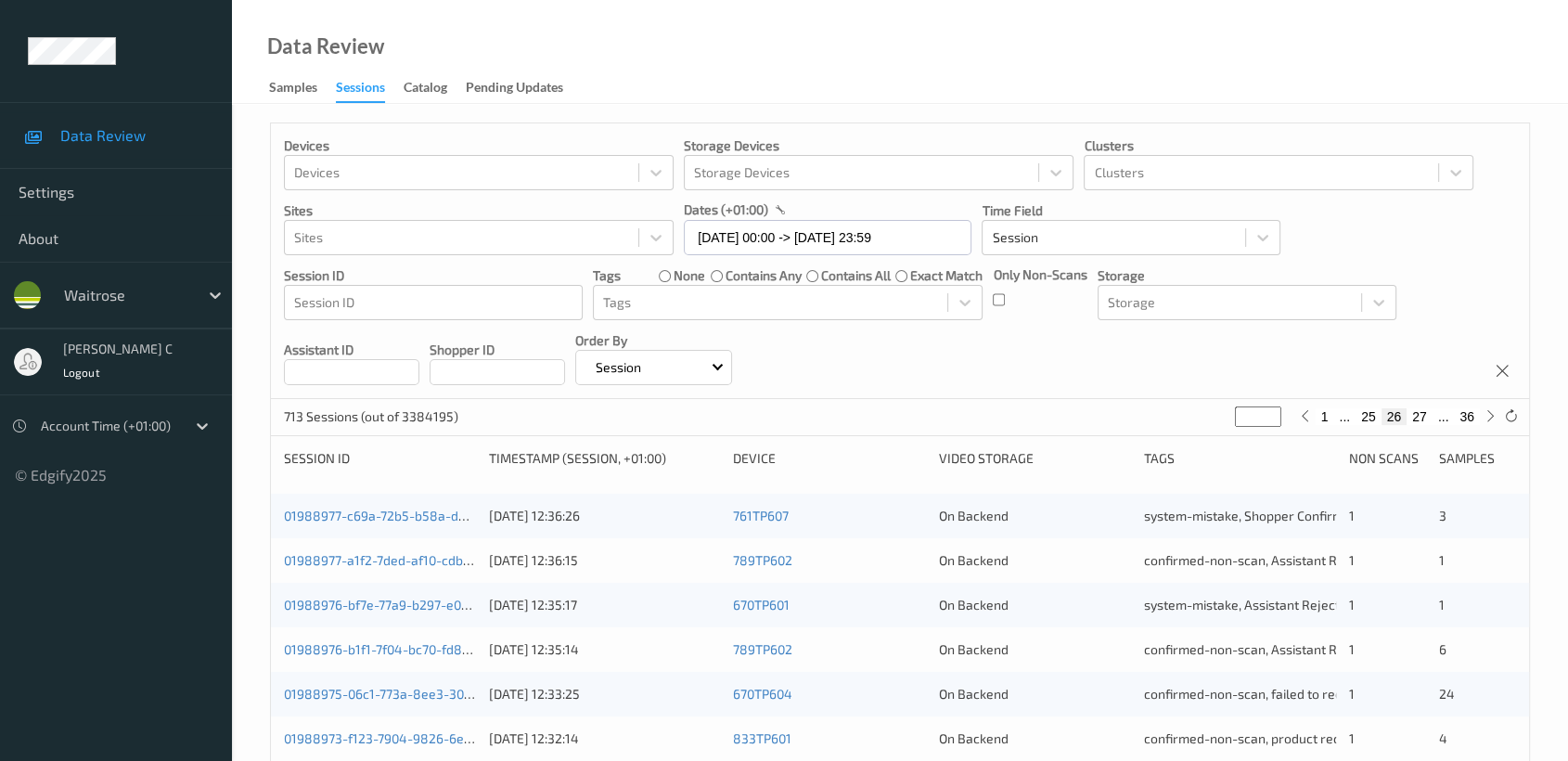
scroll to position [699, 0]
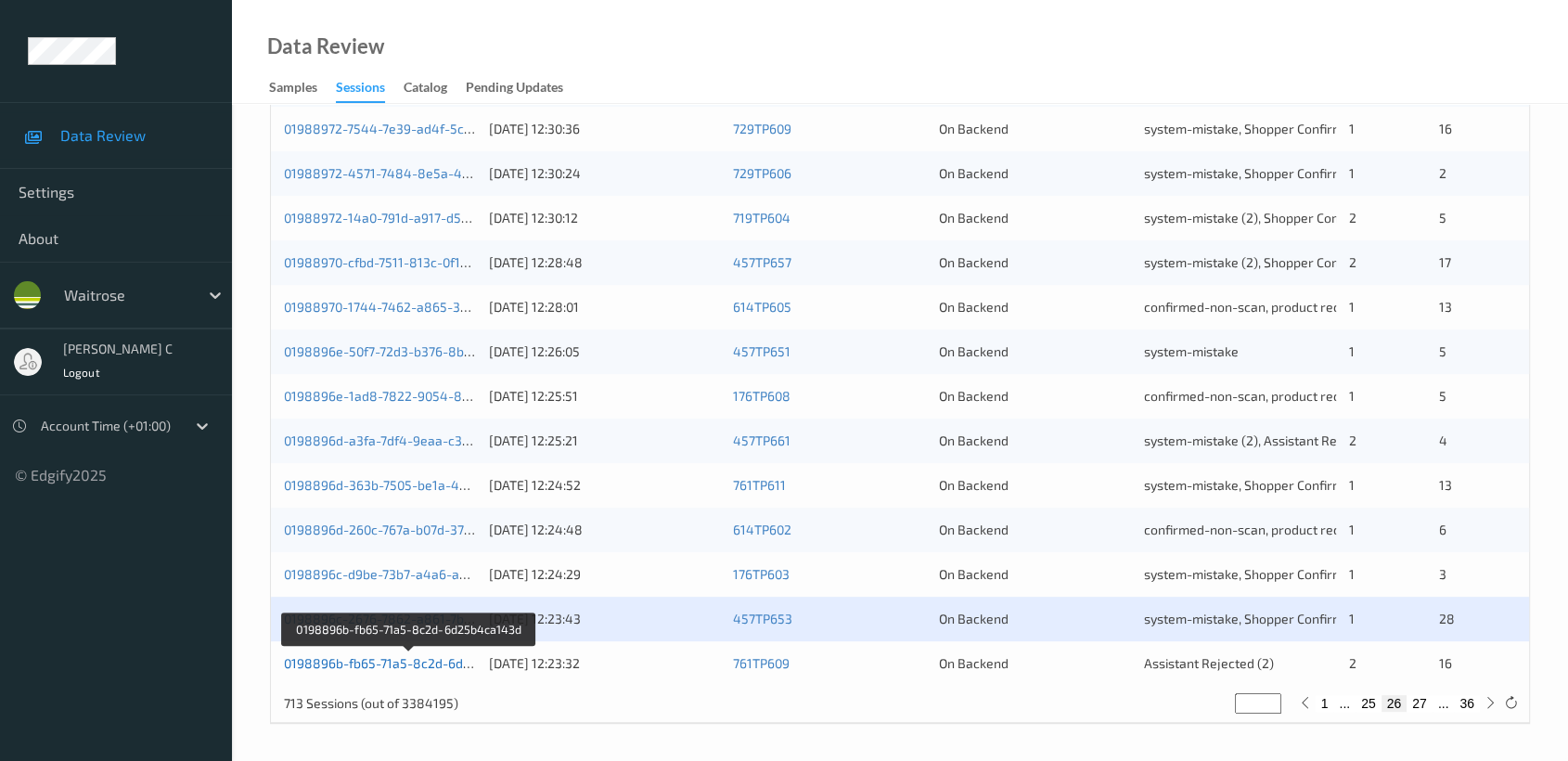
click at [346, 662] on link "0198896b-fb65-71a5-8c2d-6d25b4ca143d" at bounding box center [410, 663] width 253 height 16
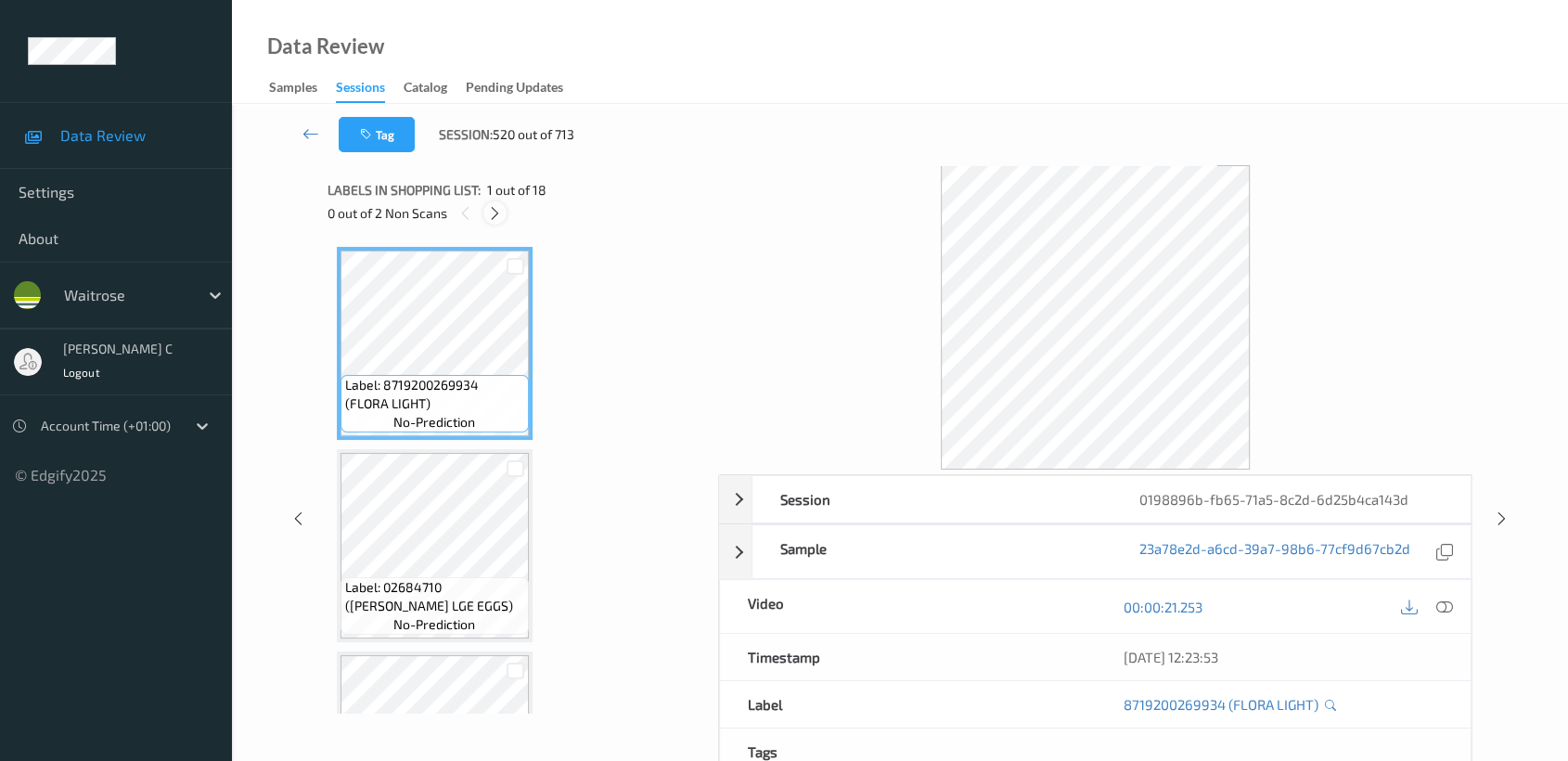
click at [495, 212] on icon at bounding box center [495, 213] width 16 height 17
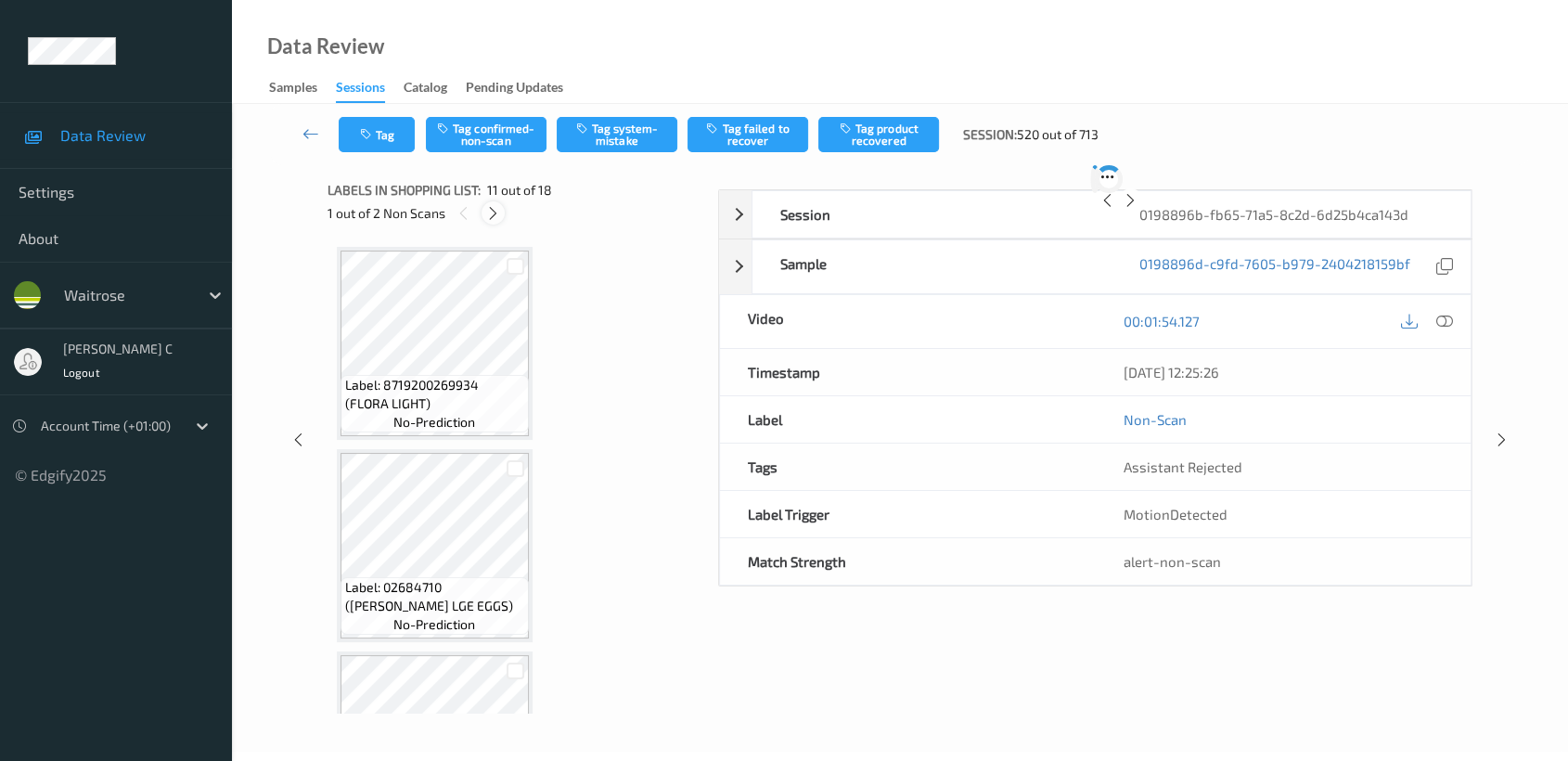
scroll to position [1823, 0]
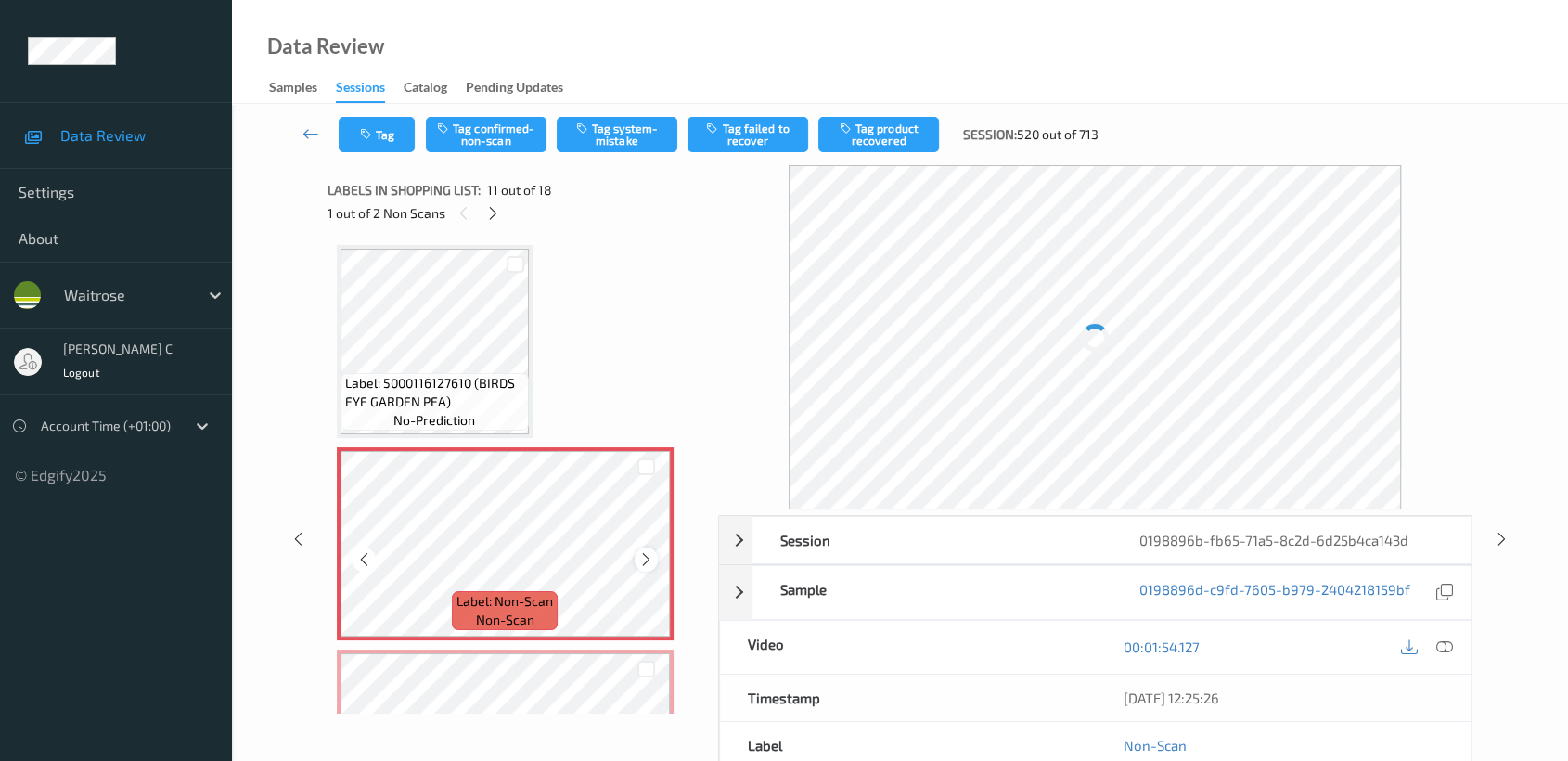
click at [644, 551] on icon at bounding box center [647, 559] width 16 height 17
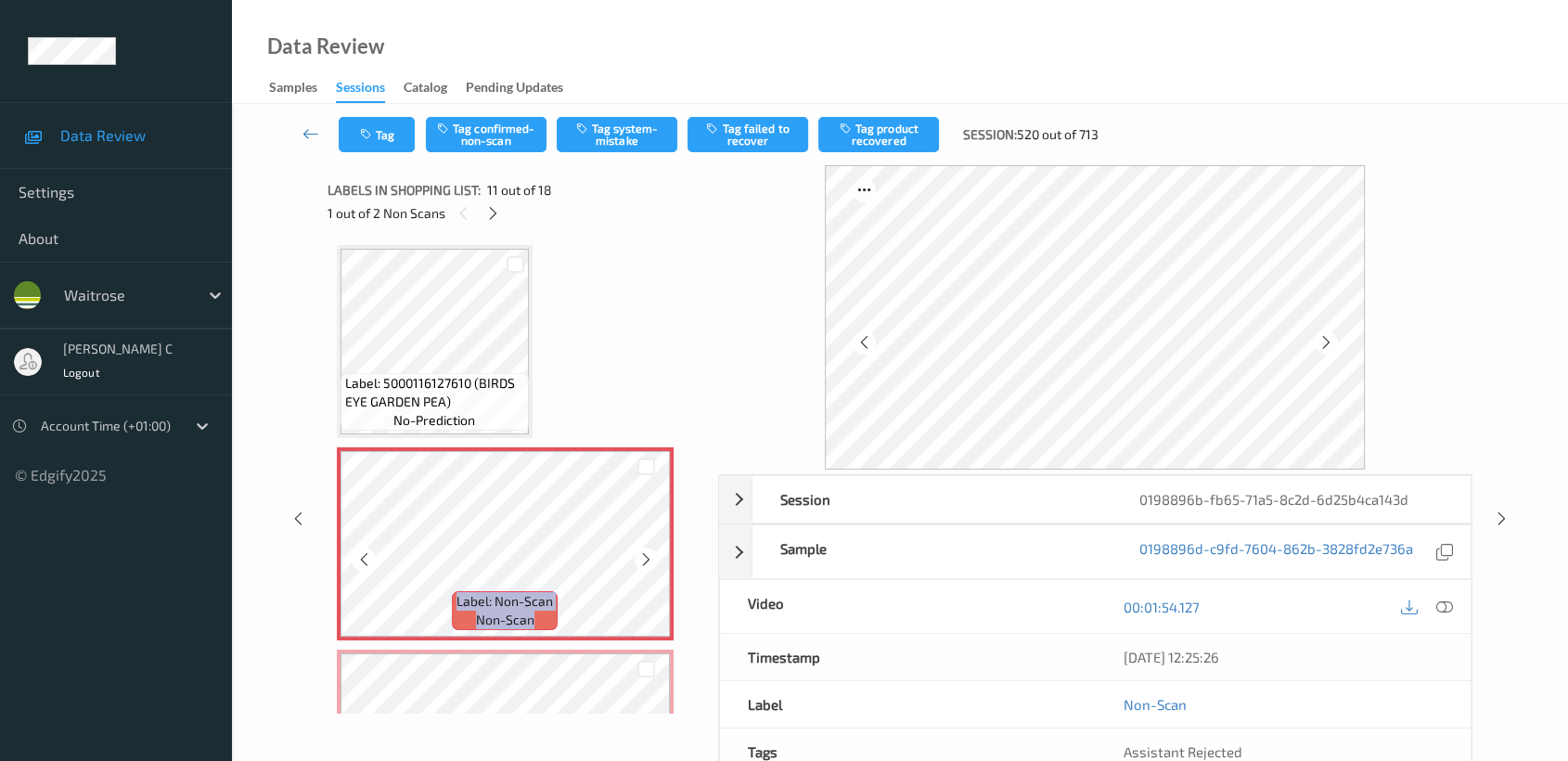
click at [644, 551] on icon at bounding box center [647, 559] width 16 height 17
click at [461, 411] on span "no-prediction" at bounding box center [435, 420] width 82 height 19
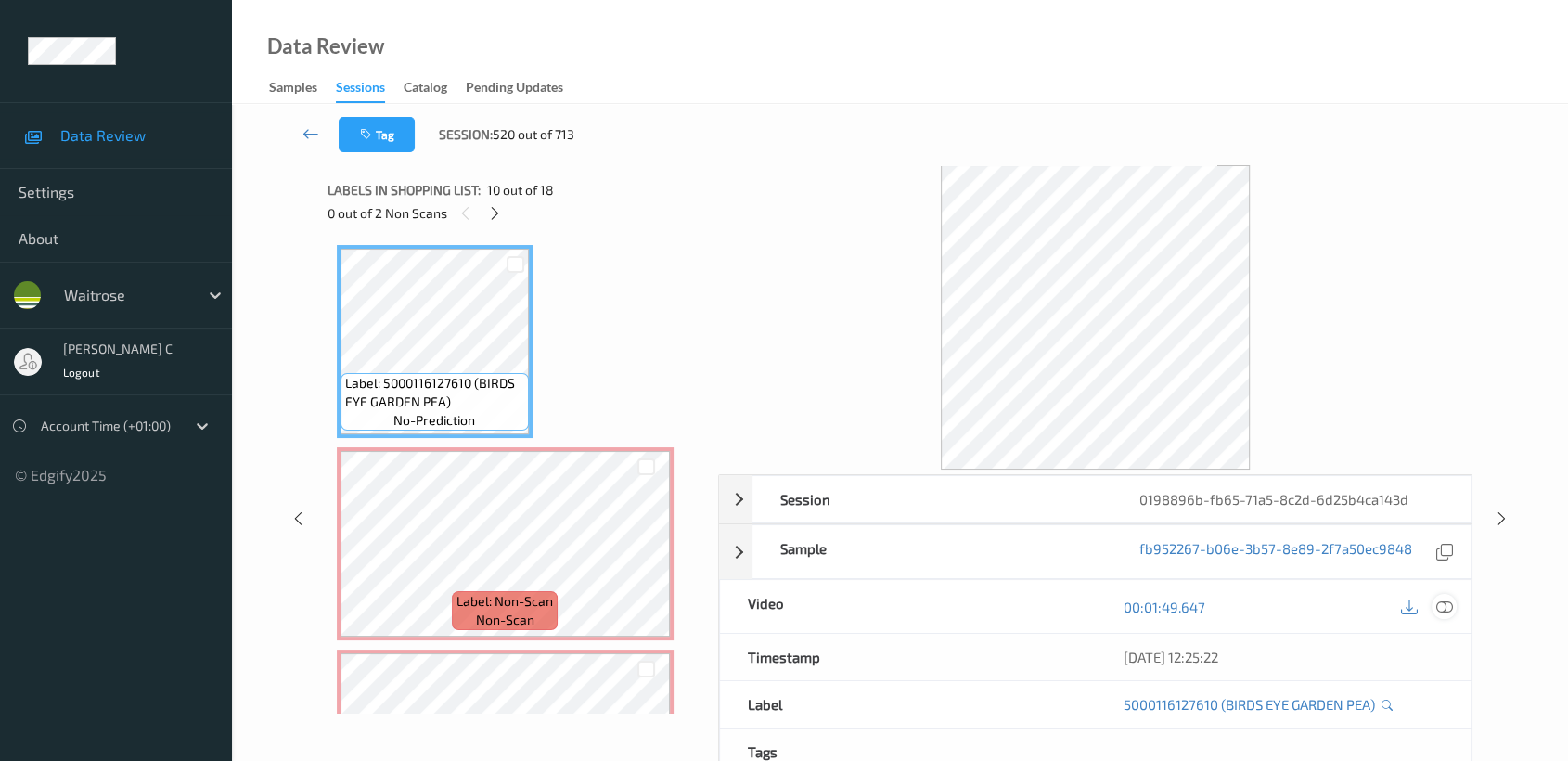
click at [1447, 604] on icon at bounding box center [1444, 607] width 17 height 17
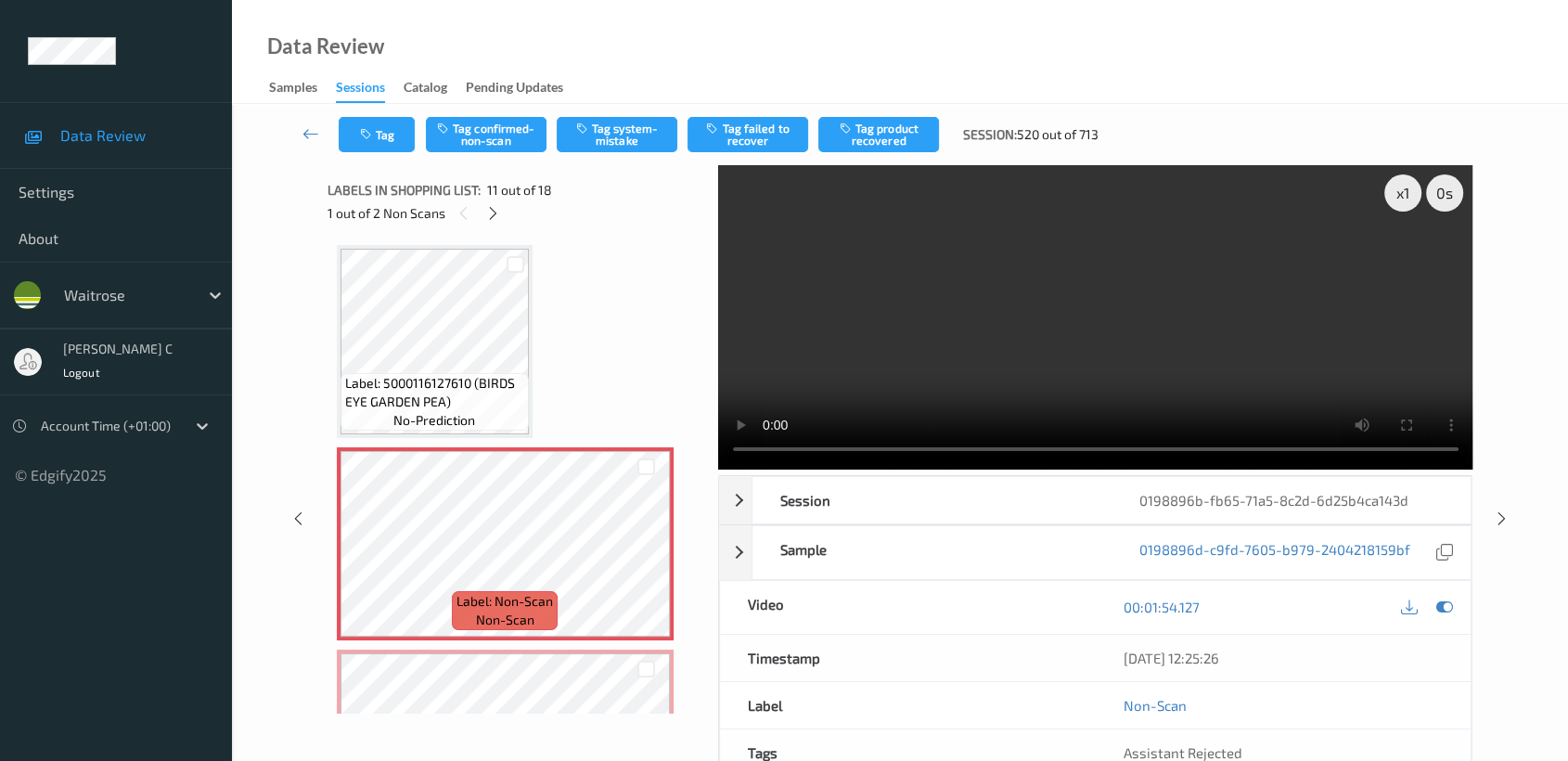
click at [603, 157] on div "Tag Tag confirmed-non-scan Tag system-mistake Tag failed to recover Tag product…" at bounding box center [899, 134] width 1260 height 61
click at [601, 140] on button "Tag system-mistake" at bounding box center [617, 134] width 121 height 35
click at [371, 138] on icon "button" at bounding box center [368, 134] width 16 height 13
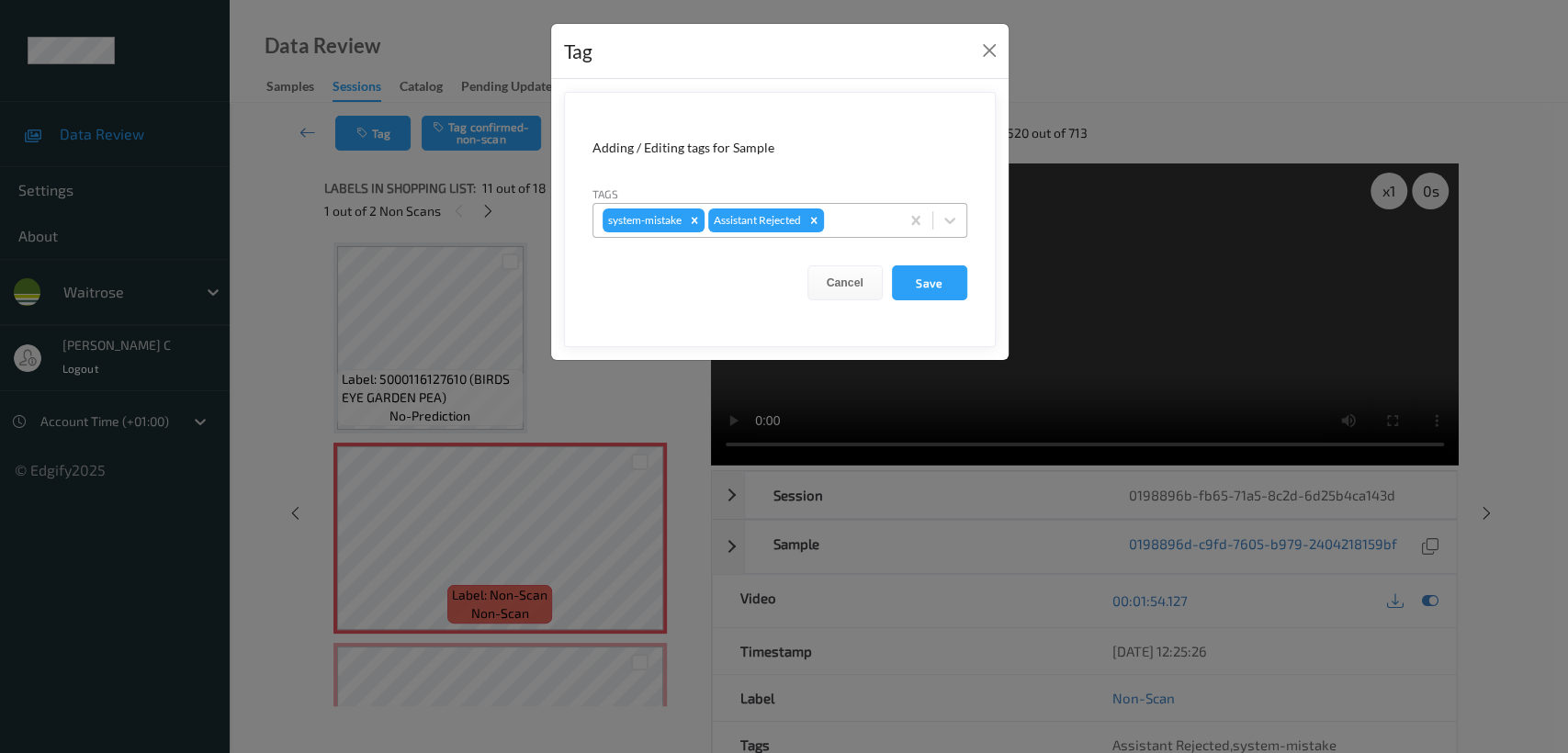
click at [853, 230] on div at bounding box center [858, 221] width 62 height 22
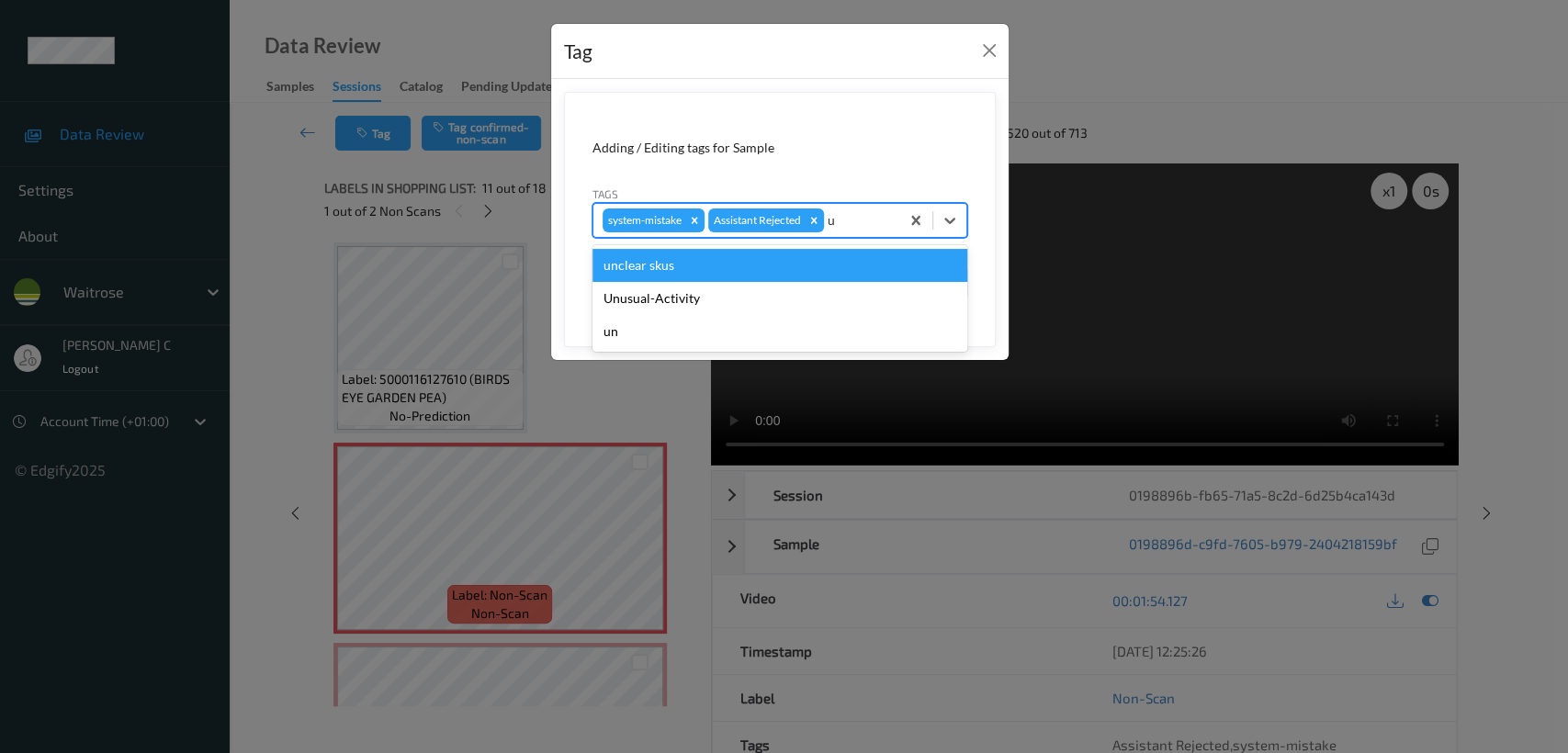
type input "un"
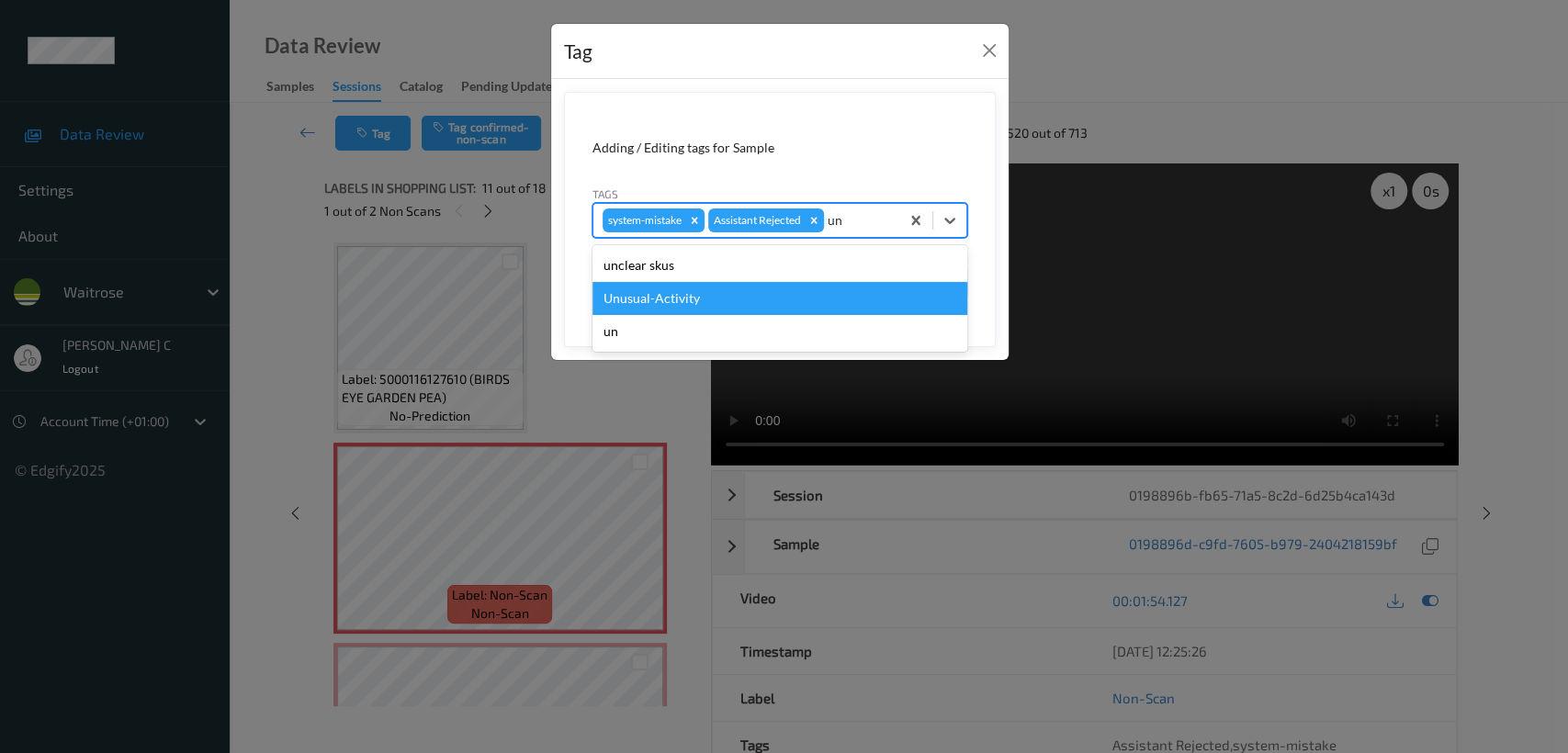
click at [723, 306] on div "Unusual-Activity" at bounding box center [780, 298] width 375 height 33
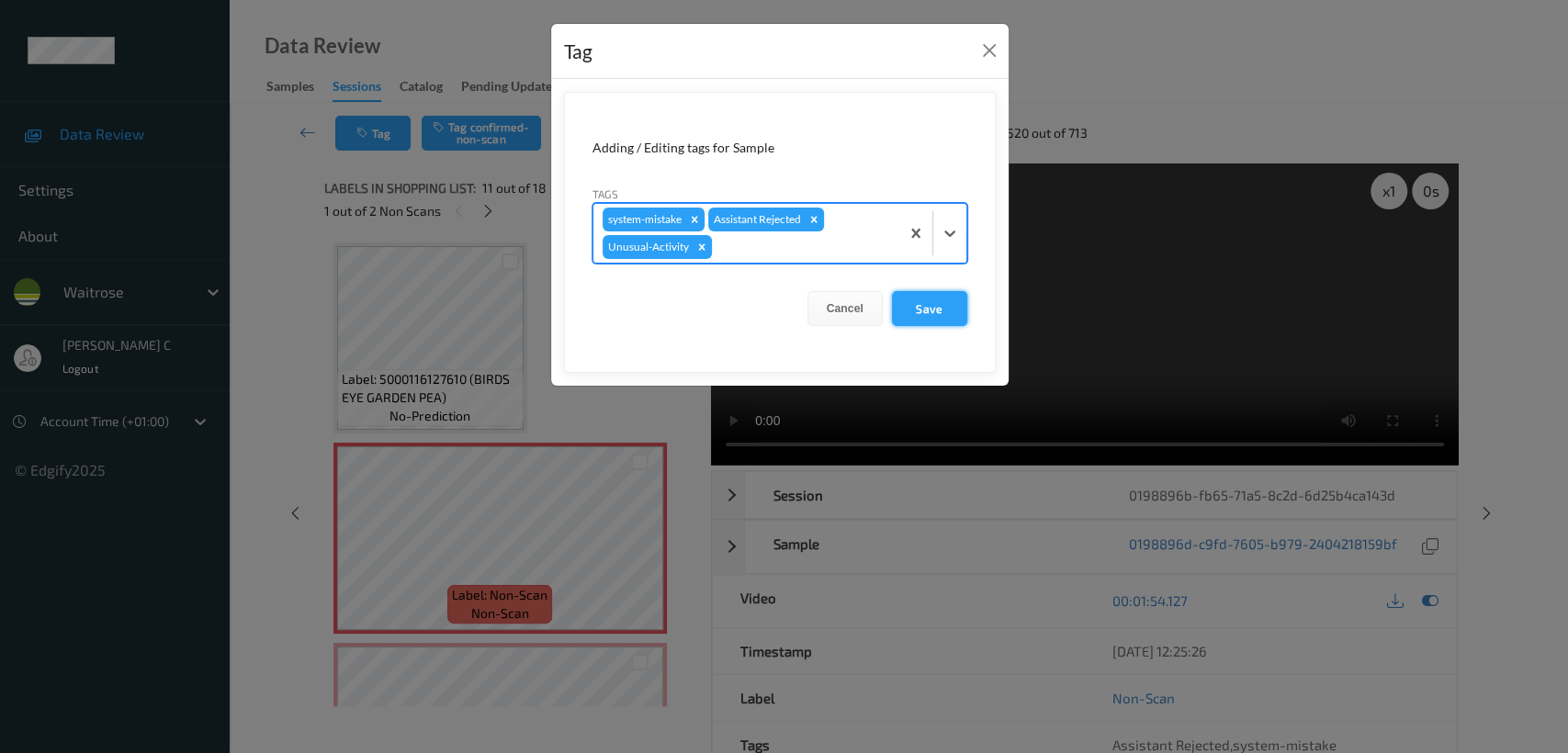
click at [925, 323] on button "Save" at bounding box center [929, 308] width 75 height 35
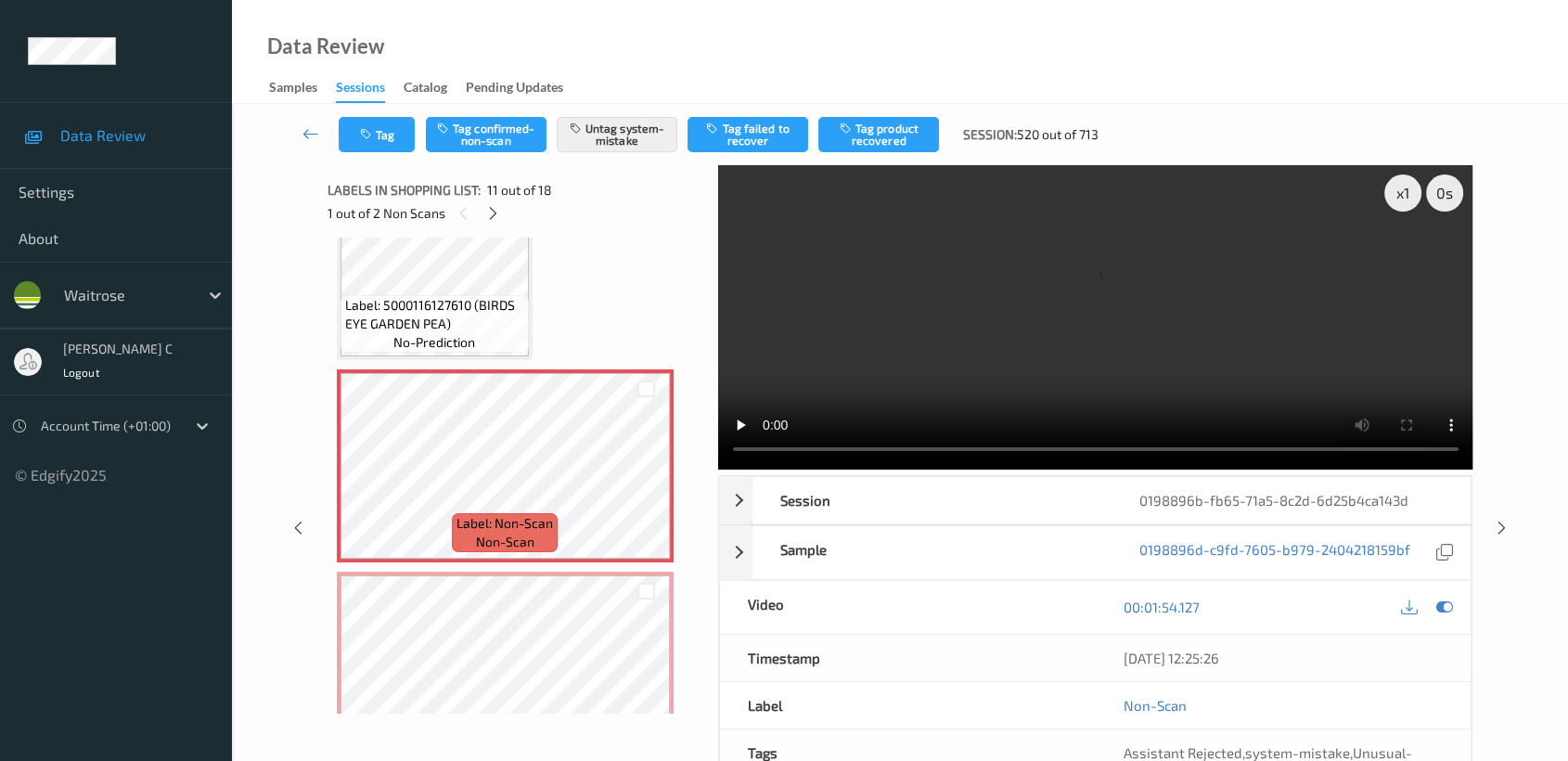
scroll to position [2029, 0]
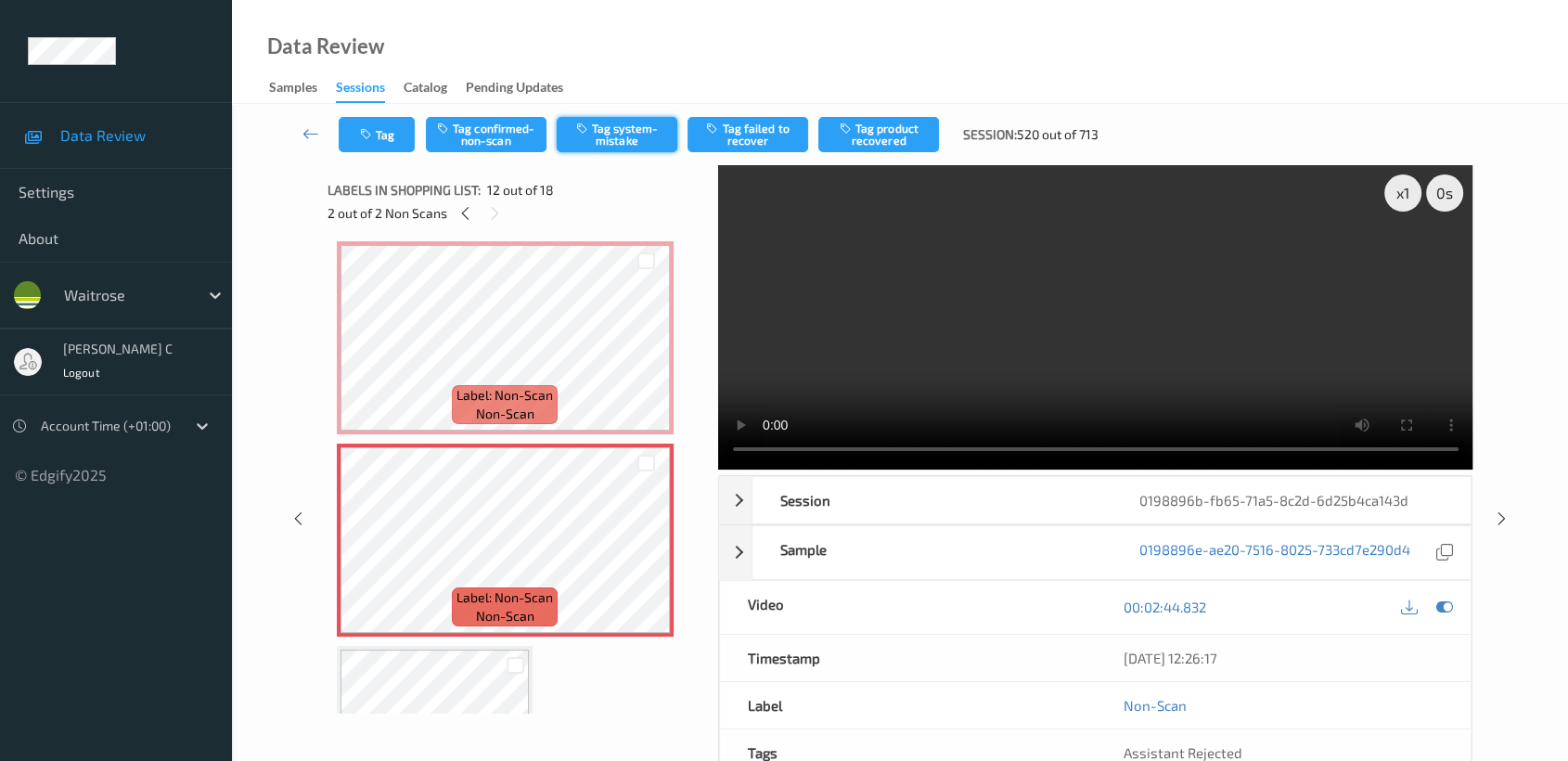
click at [654, 143] on button "Tag system-mistake" at bounding box center [617, 134] width 121 height 35
click at [380, 145] on button "Tag" at bounding box center [377, 134] width 76 height 35
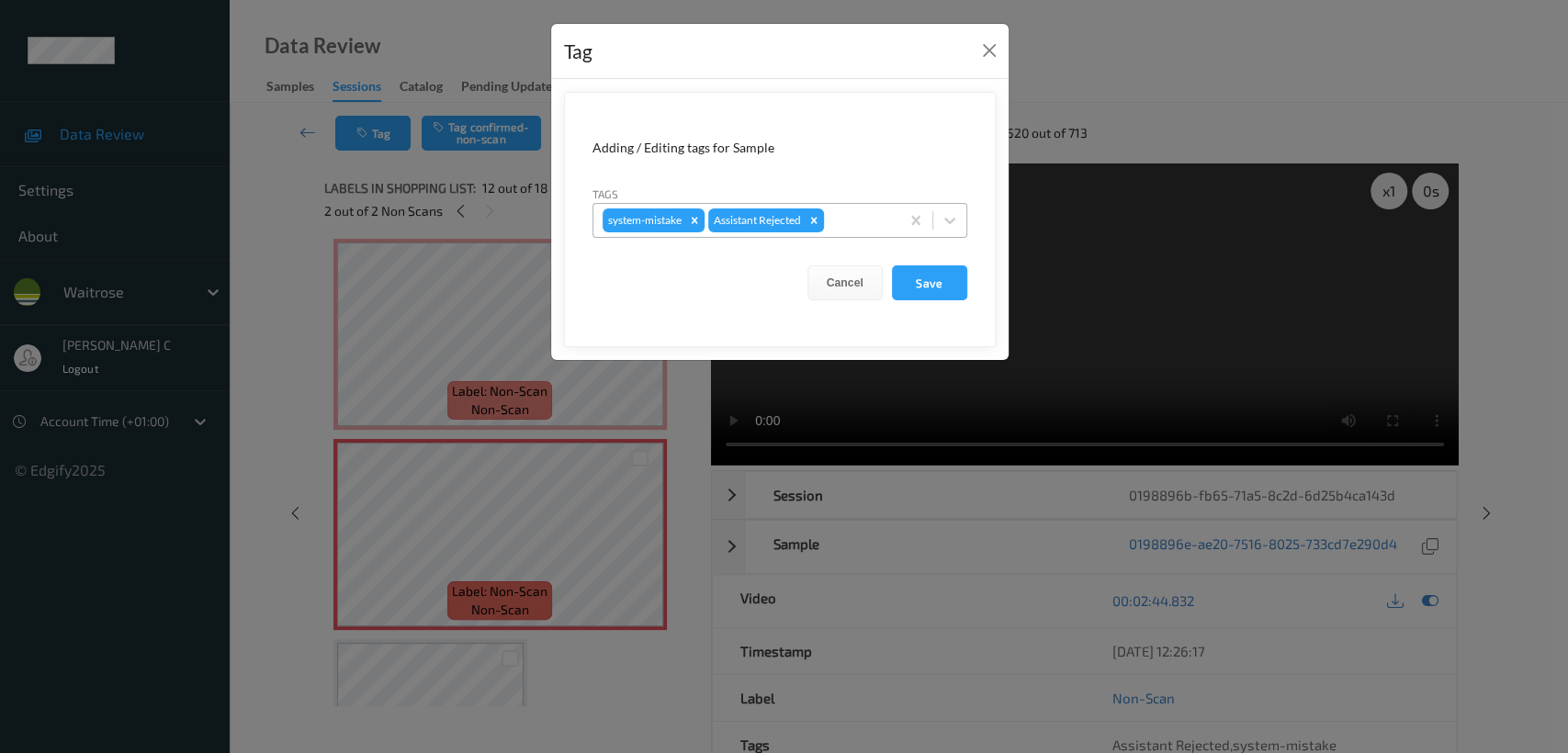
click at [854, 222] on div at bounding box center [858, 221] width 62 height 22
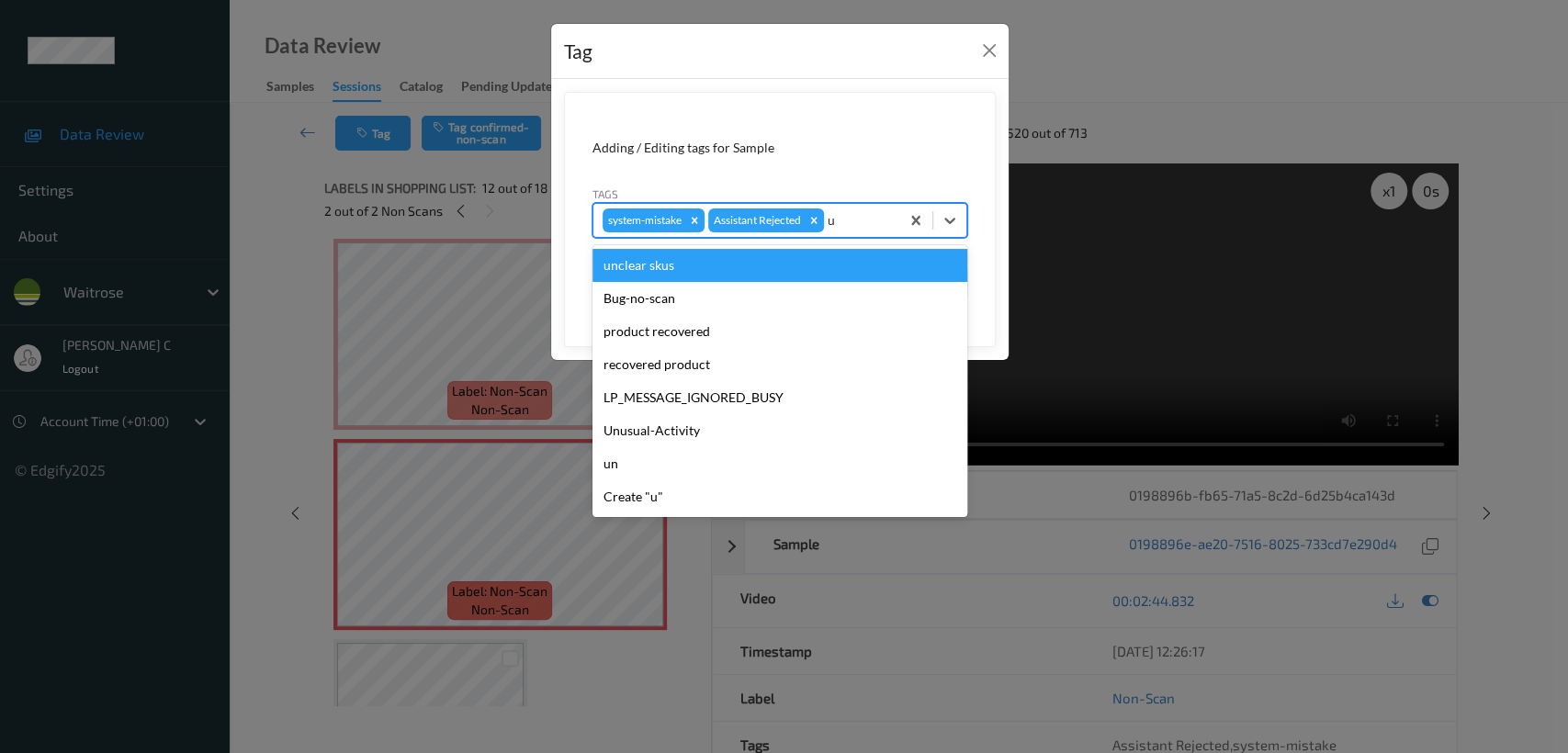
type input "un"
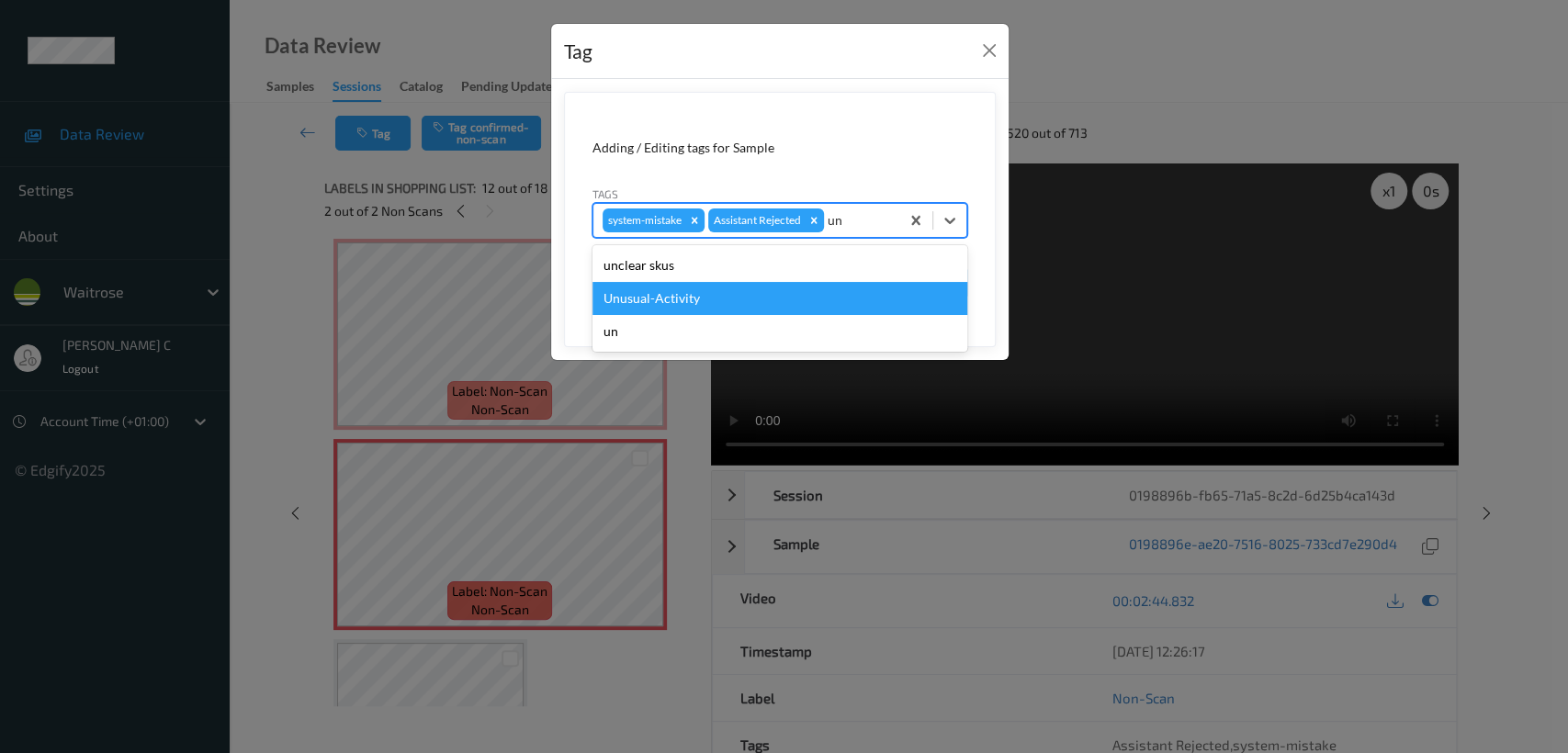
click at [726, 285] on div "Unusual-Activity" at bounding box center [780, 298] width 375 height 33
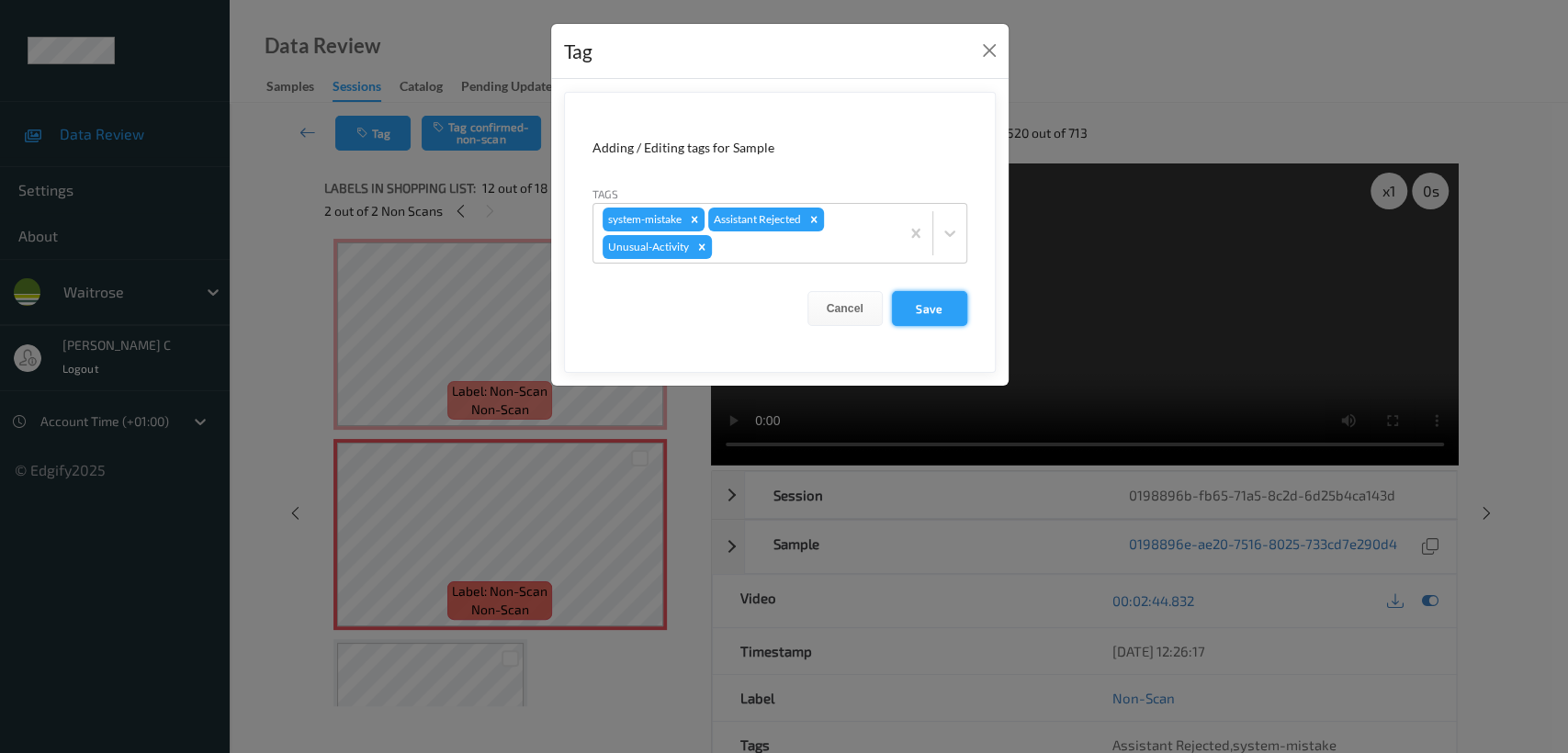
click at [932, 320] on button "Save" at bounding box center [929, 308] width 75 height 35
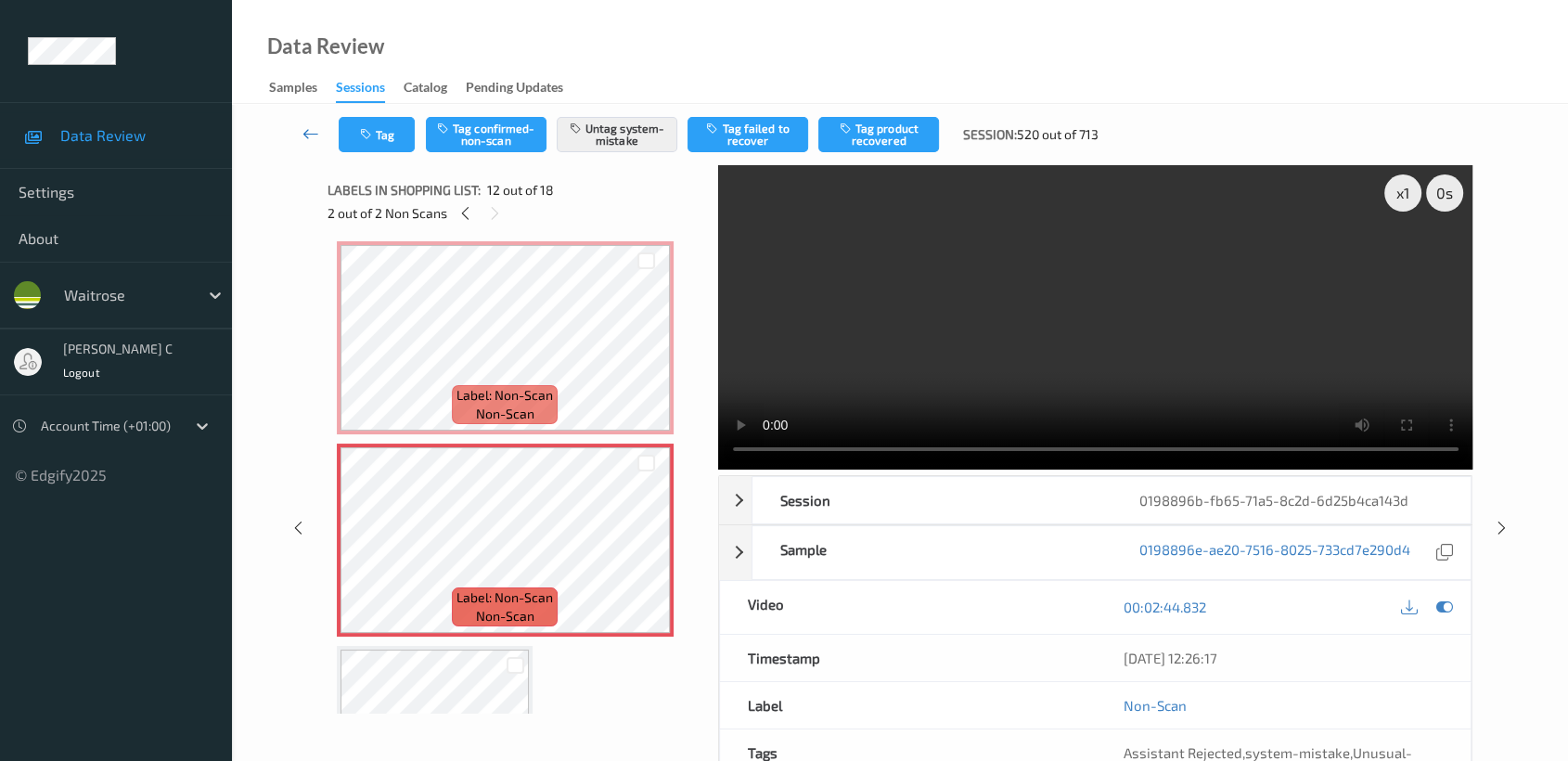
click at [310, 125] on icon at bounding box center [311, 133] width 17 height 19
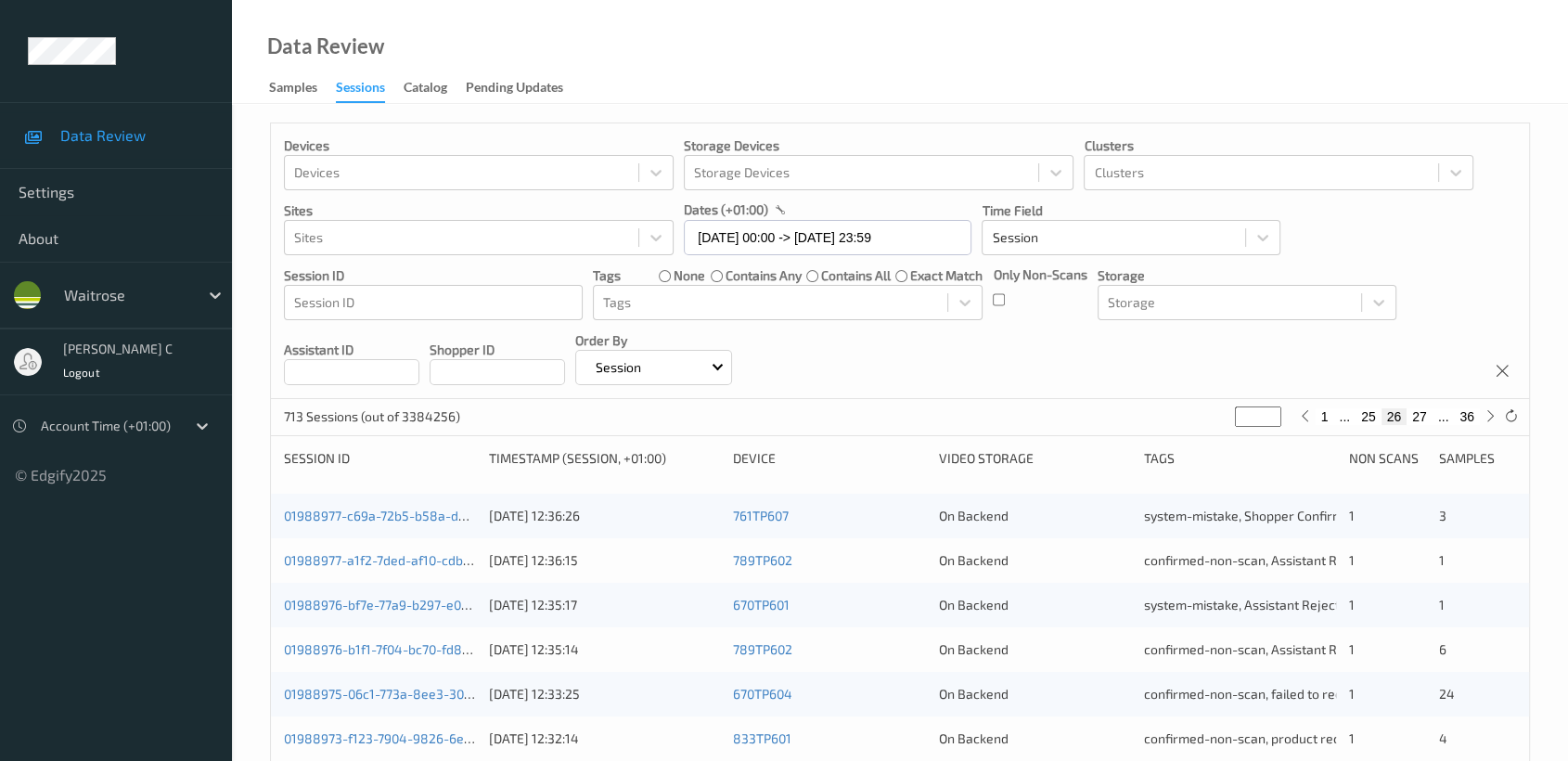
drag, startPoint x: 1252, startPoint y: 419, endPoint x: 1340, endPoint y: 636, distance: 234.2
click at [1236, 423] on input "**" at bounding box center [1258, 417] width 46 height 20
type input "*"
type input "**"
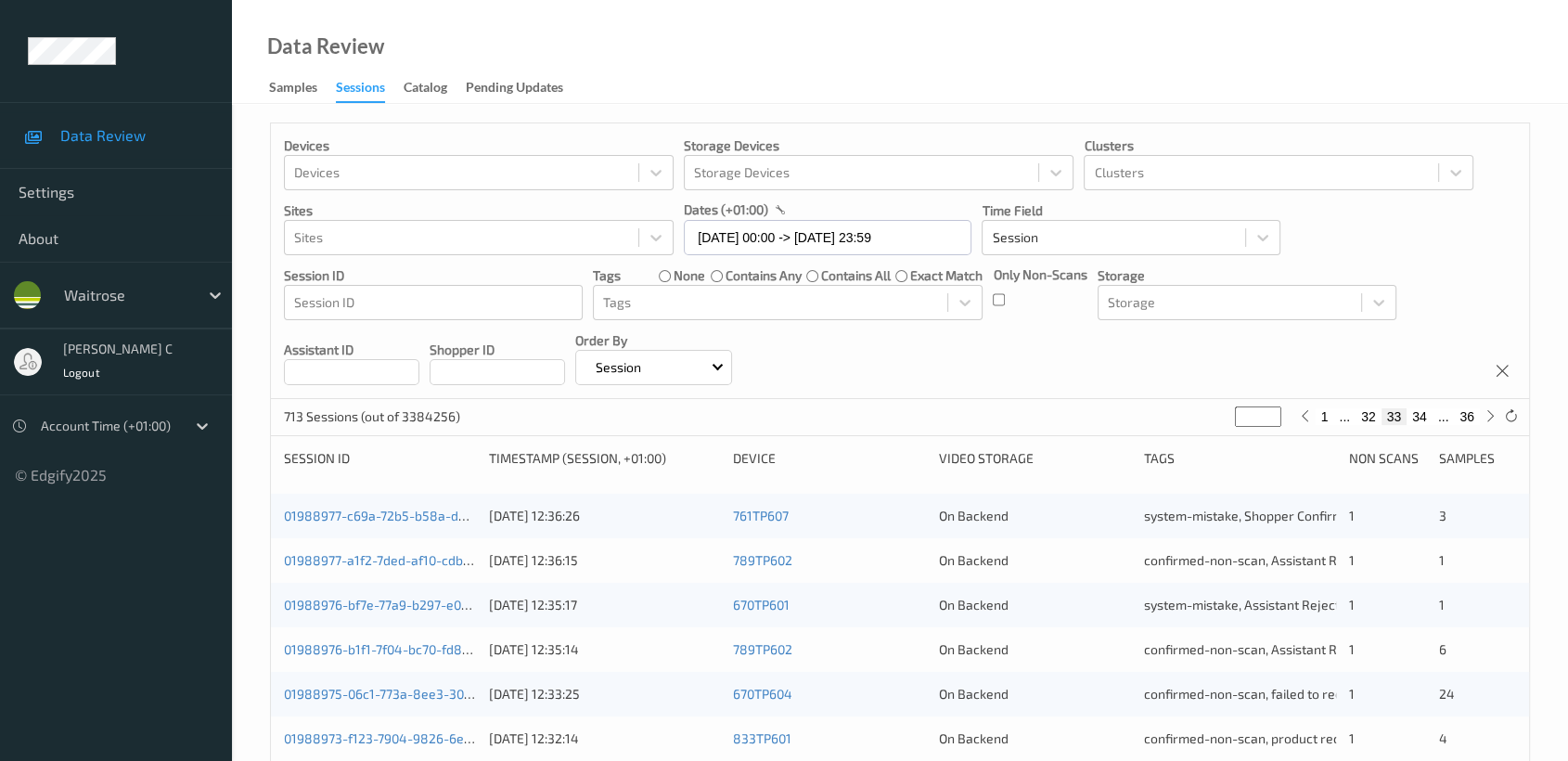
type input "**"
click at [1396, 413] on button "33" at bounding box center [1394, 416] width 26 height 17
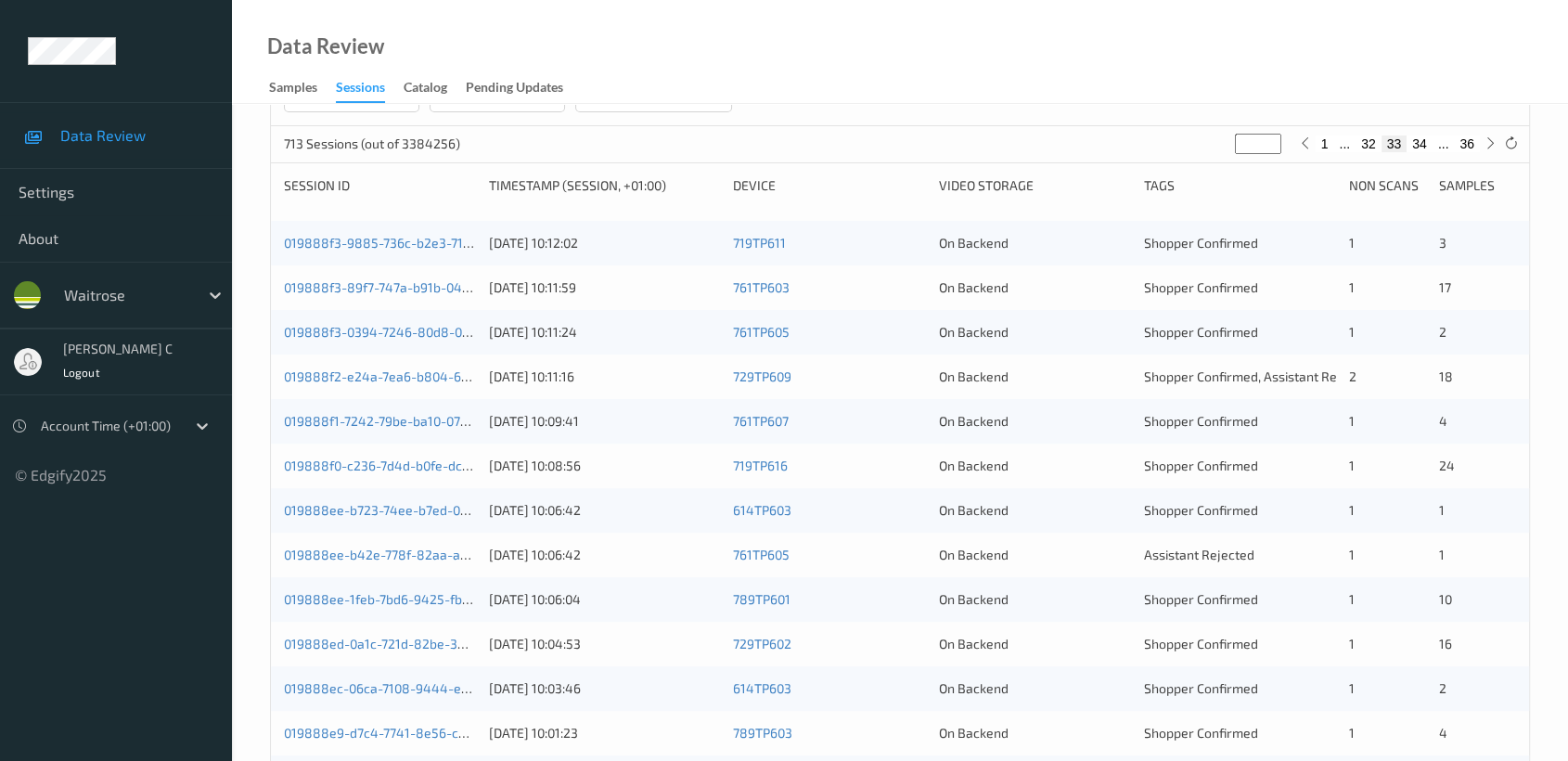
scroll to position [184, 0]
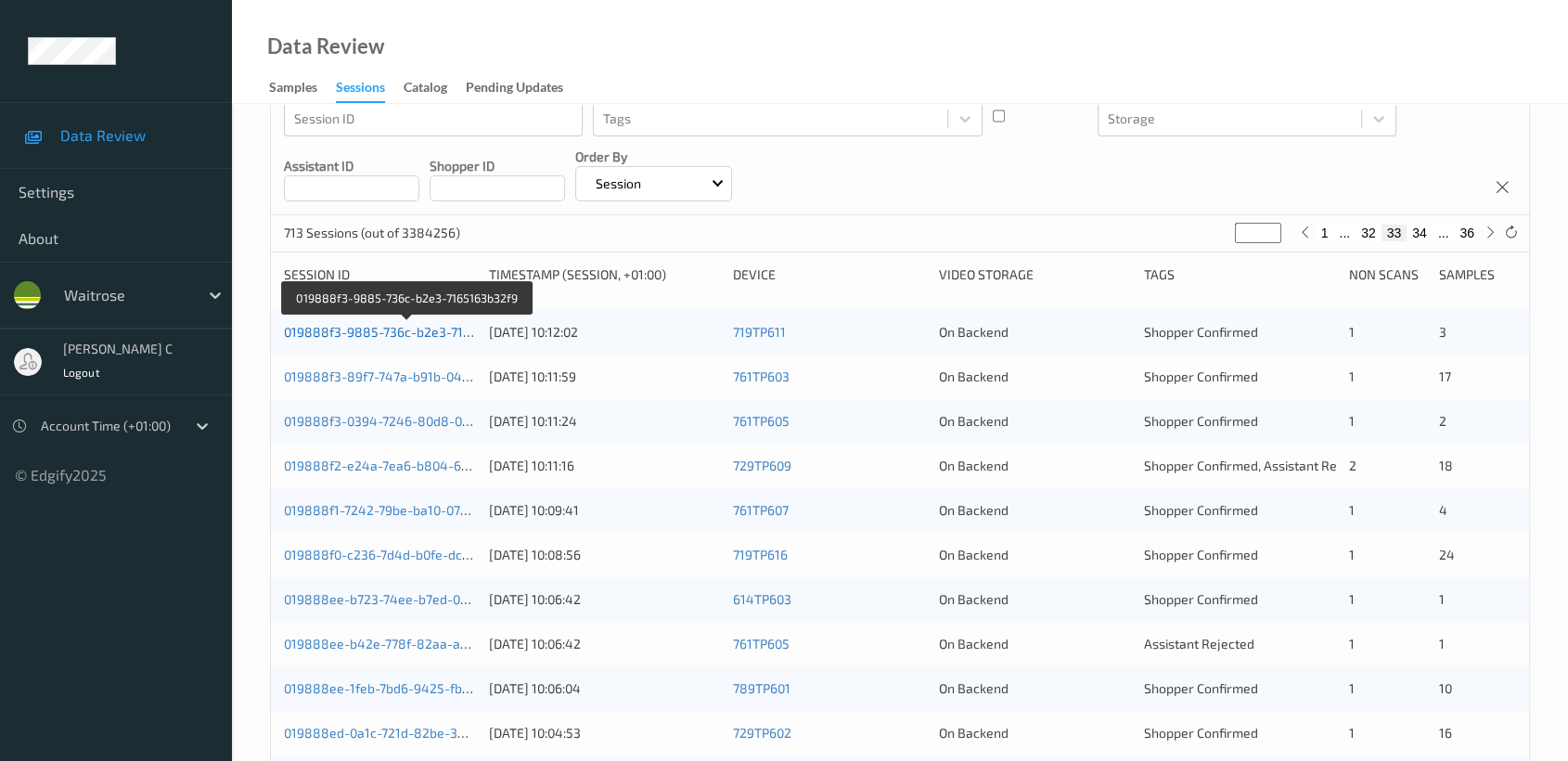
click at [348, 331] on link "019888f3-9885-736c-b2e3-7165163b32f9" at bounding box center [408, 332] width 249 height 16
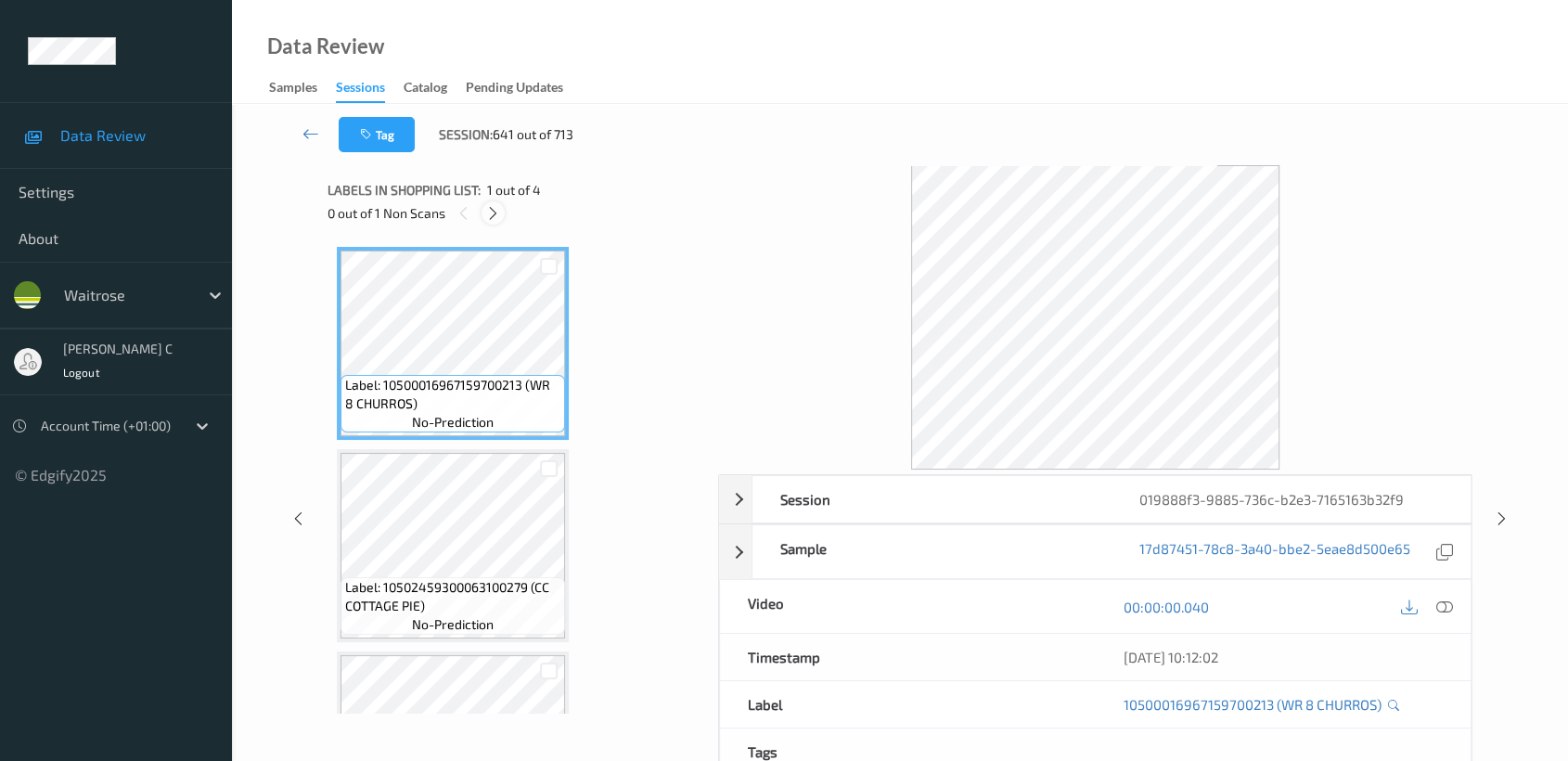
click at [490, 208] on icon at bounding box center [494, 213] width 16 height 17
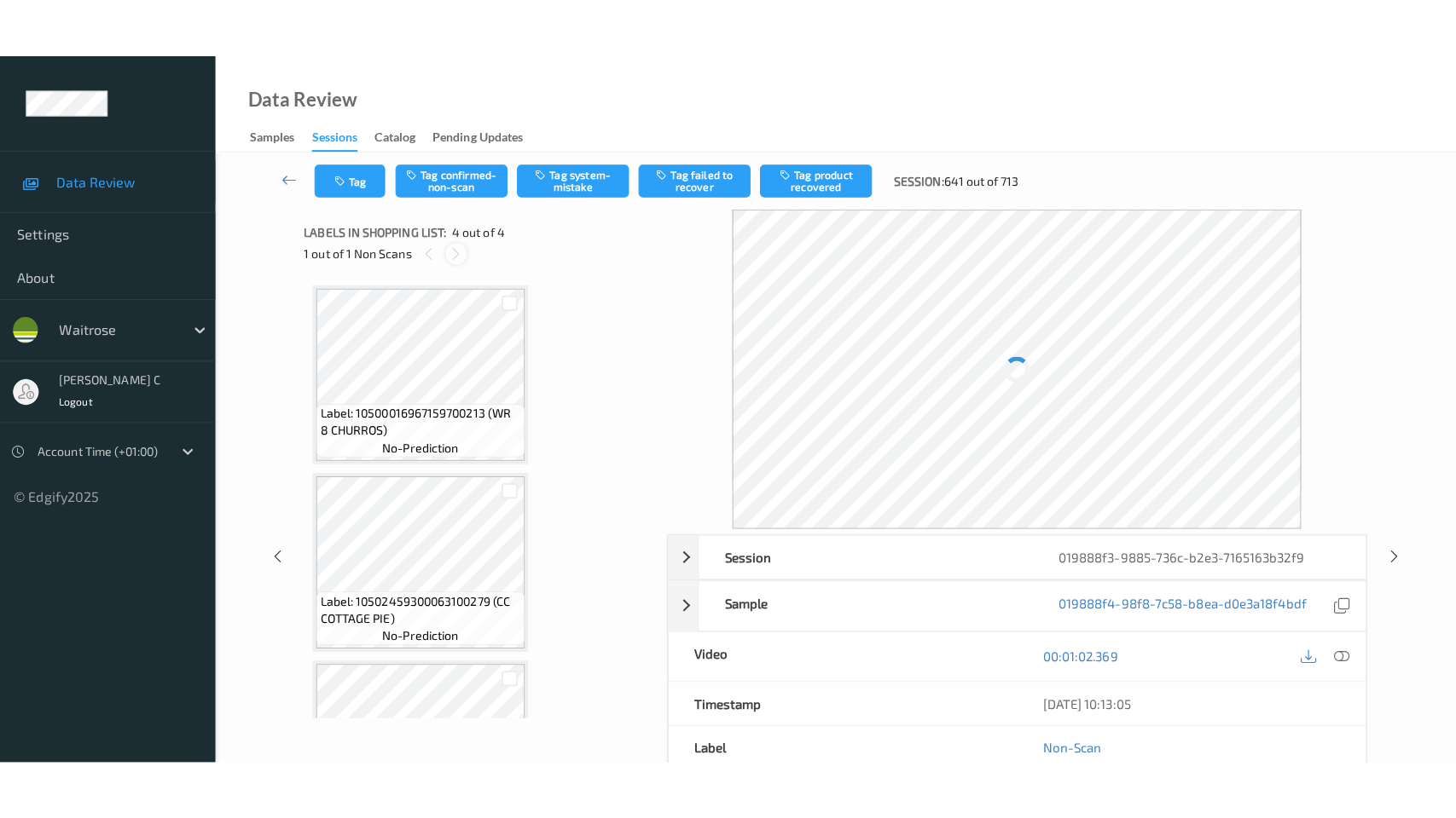
scroll to position [311, 0]
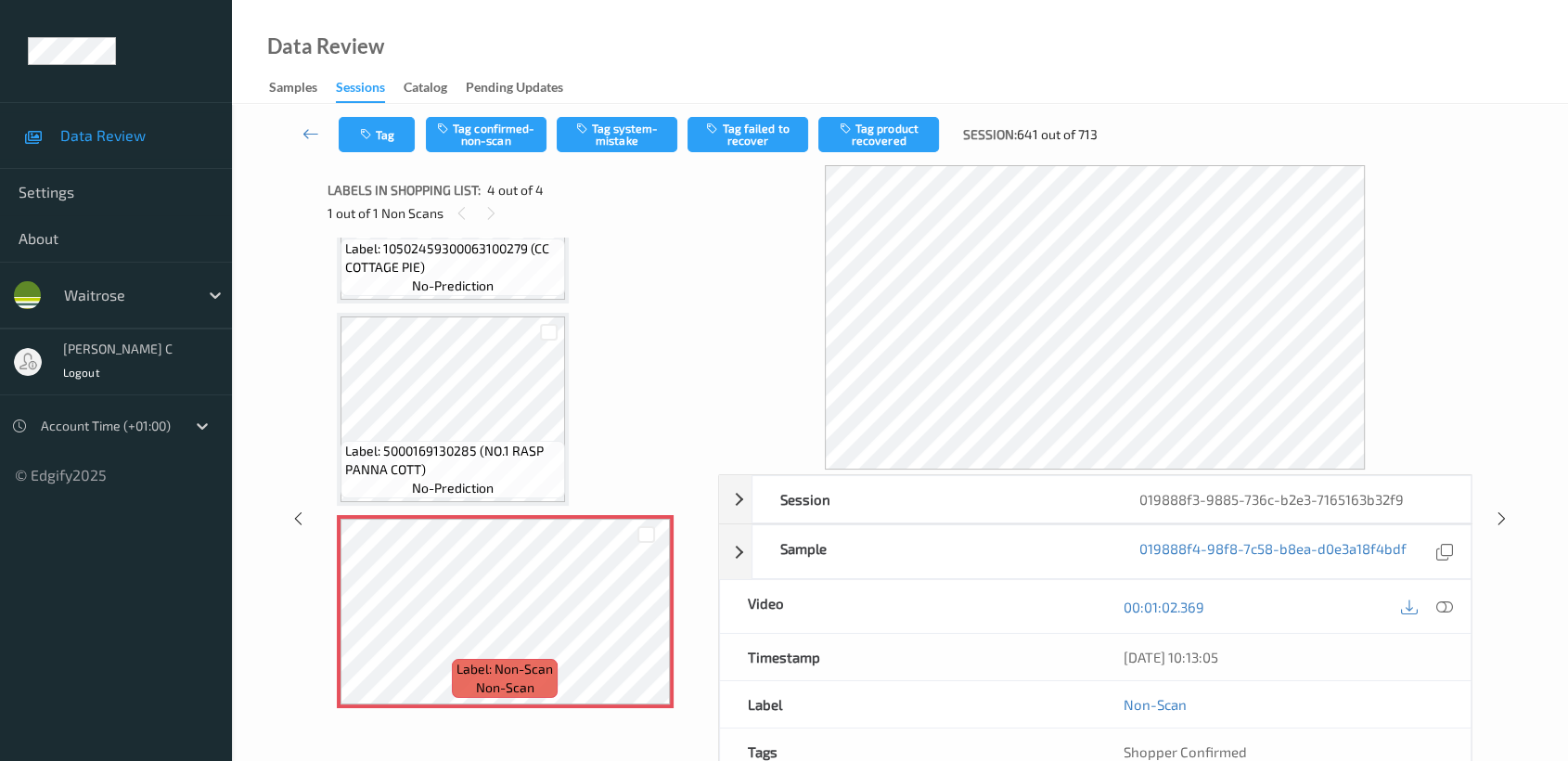
click at [483, 460] on span "Label: 5000169130285 (NO.1 RASP PANNA COTT)" at bounding box center [452, 460] width 215 height 37
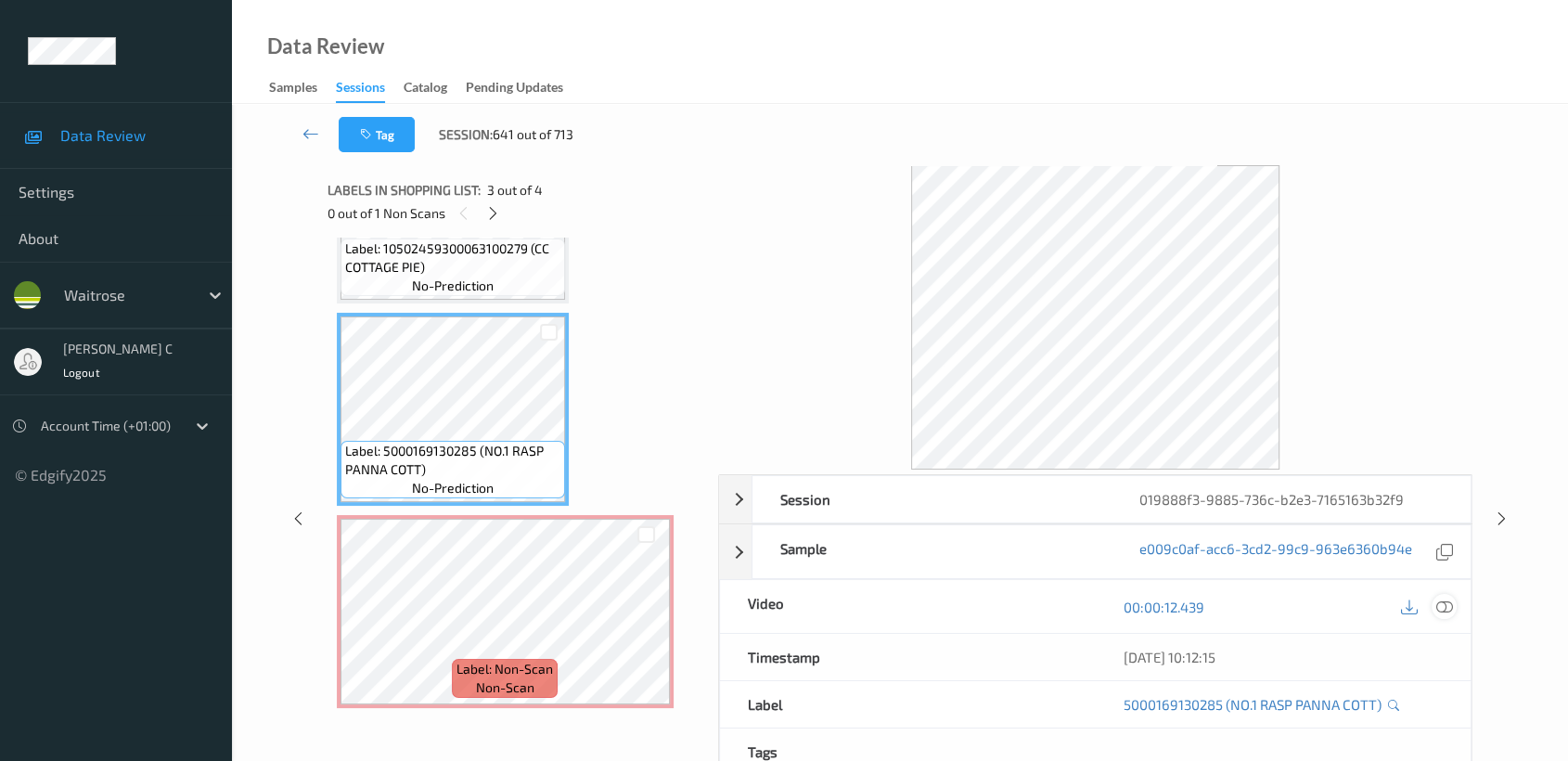
click at [1451, 605] on icon at bounding box center [1444, 607] width 17 height 17
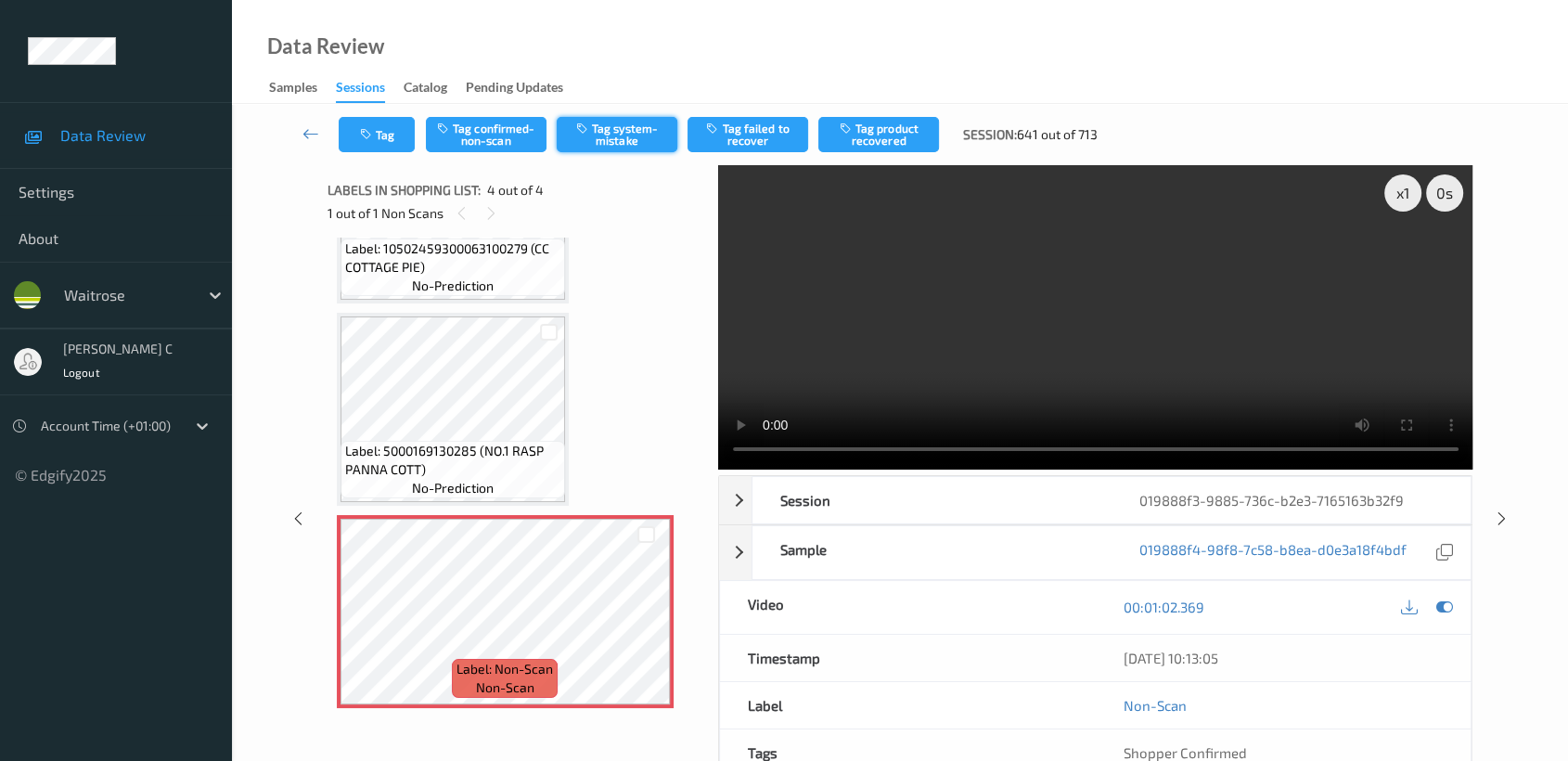
click at [566, 148] on button "Tag system-mistake" at bounding box center [617, 134] width 121 height 35
click at [384, 134] on button "Tag" at bounding box center [377, 134] width 76 height 35
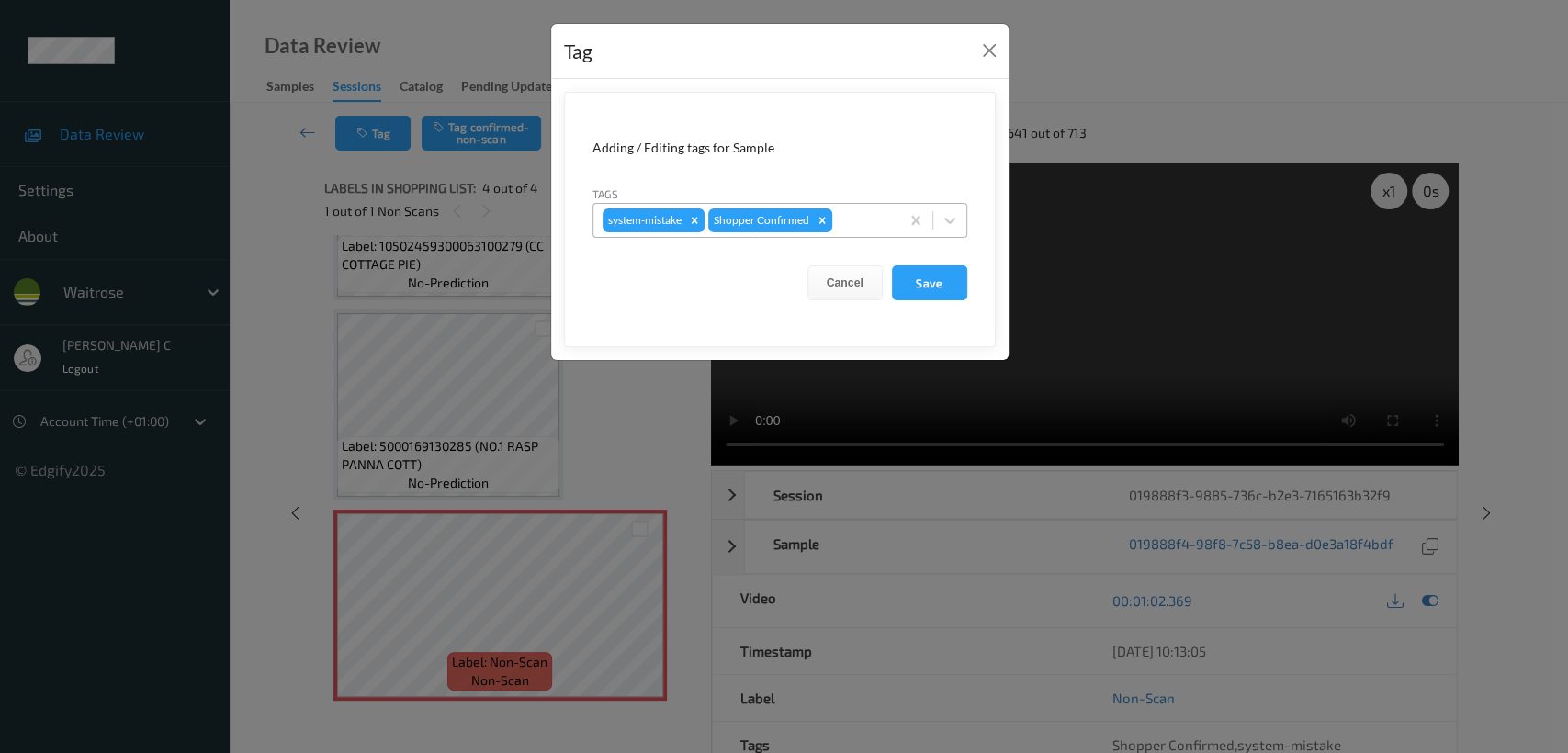
click at [848, 216] on div at bounding box center [863, 221] width 54 height 22
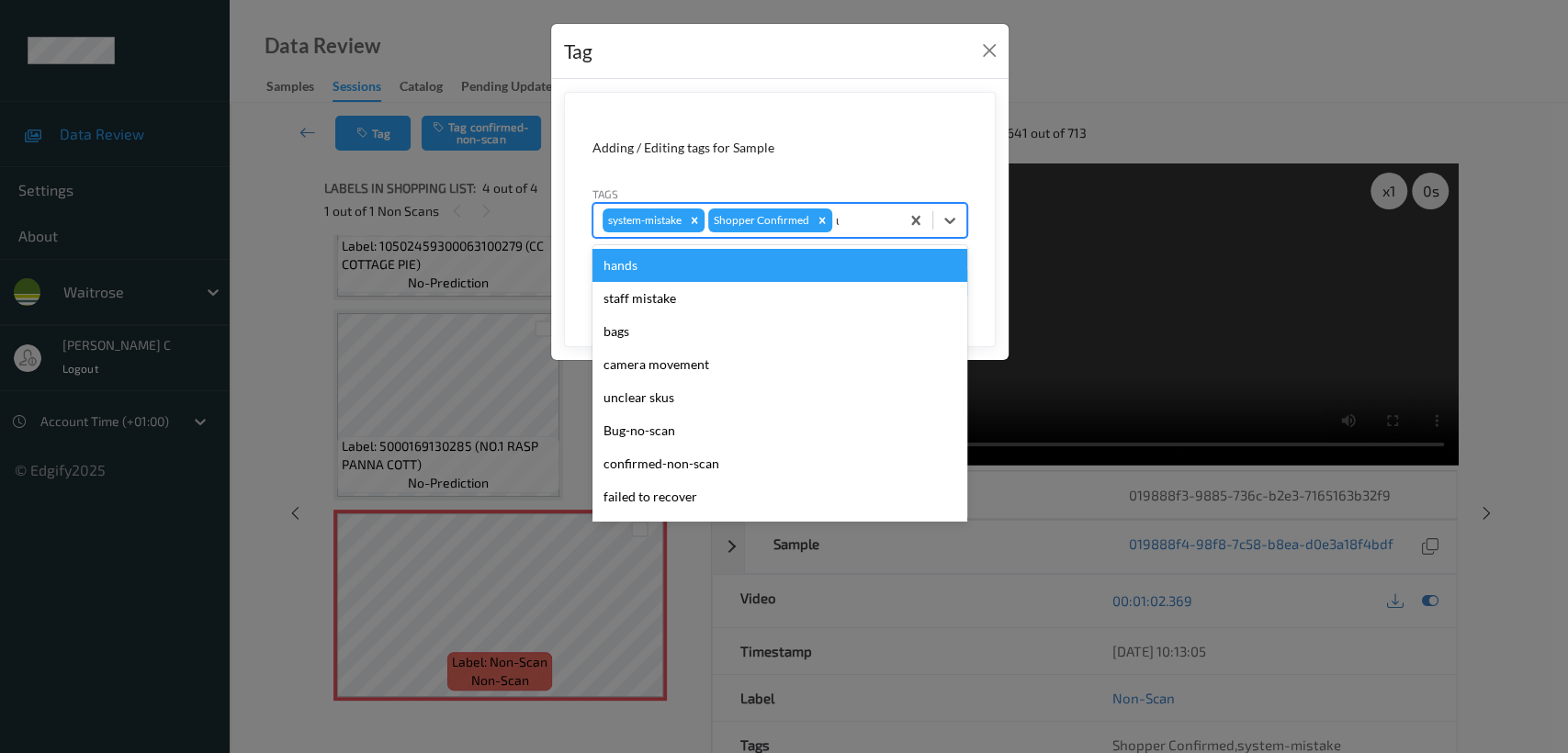
type input "un"
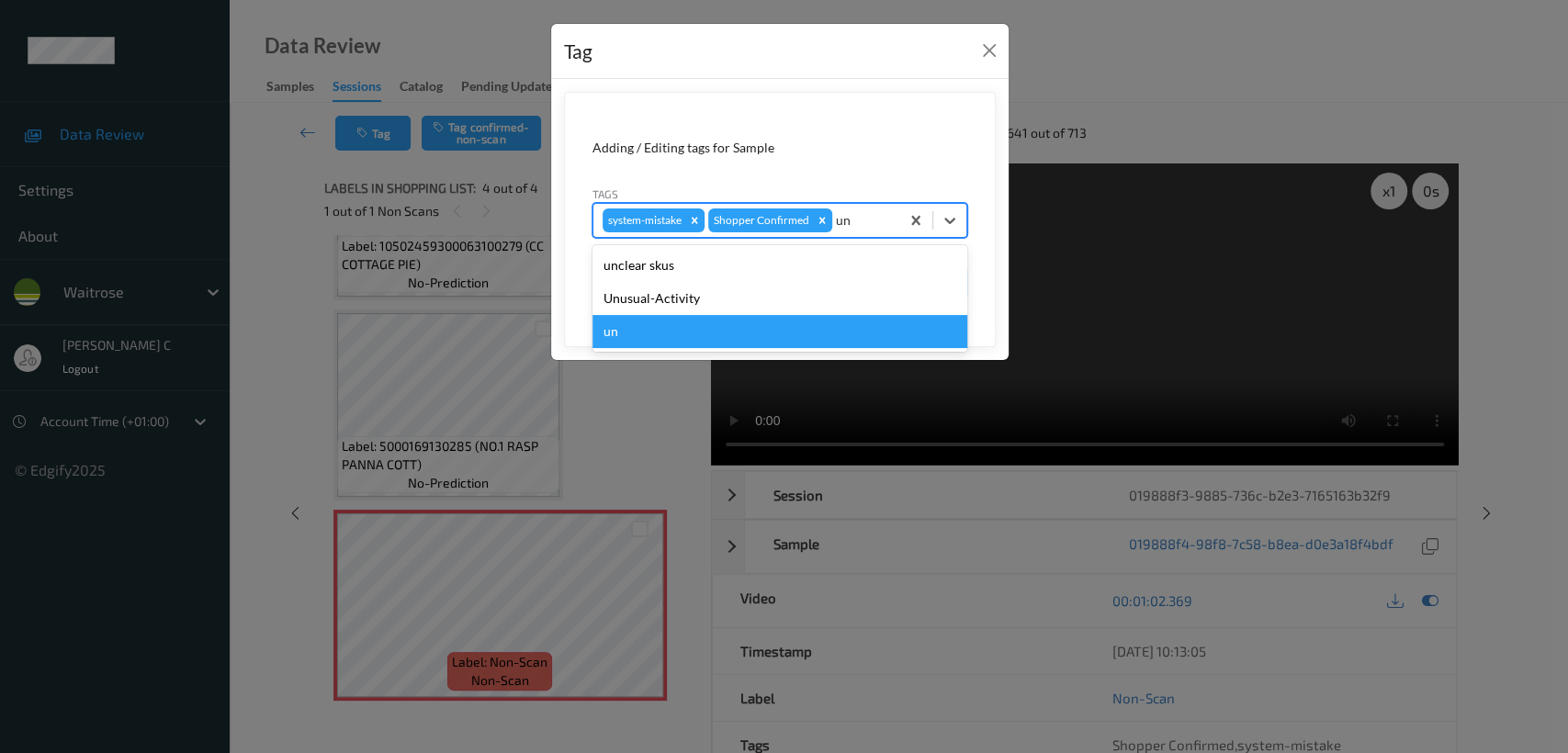
click at [679, 311] on div "Unusual-Activity" at bounding box center [780, 298] width 375 height 33
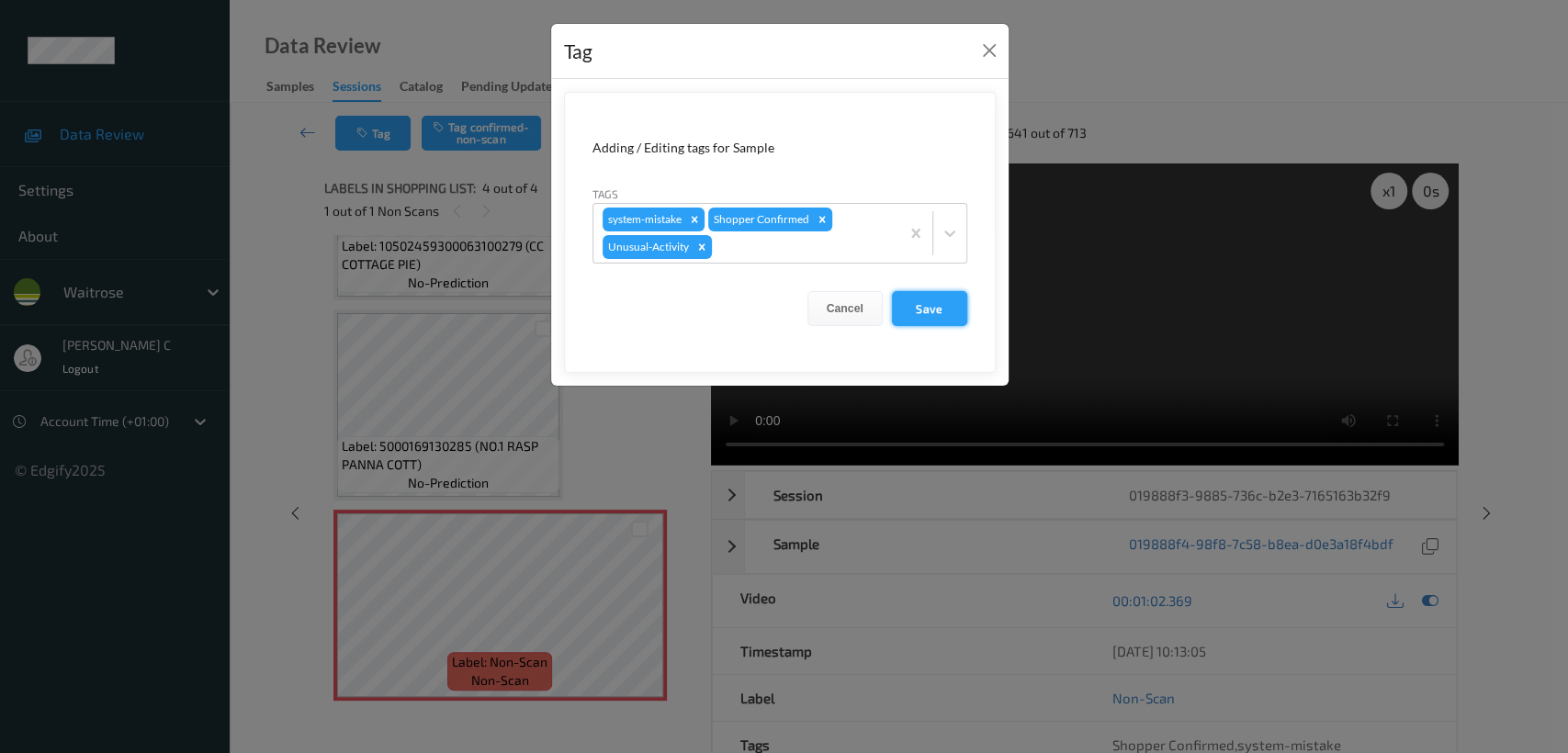
click at [907, 326] on button "Save" at bounding box center [929, 308] width 75 height 35
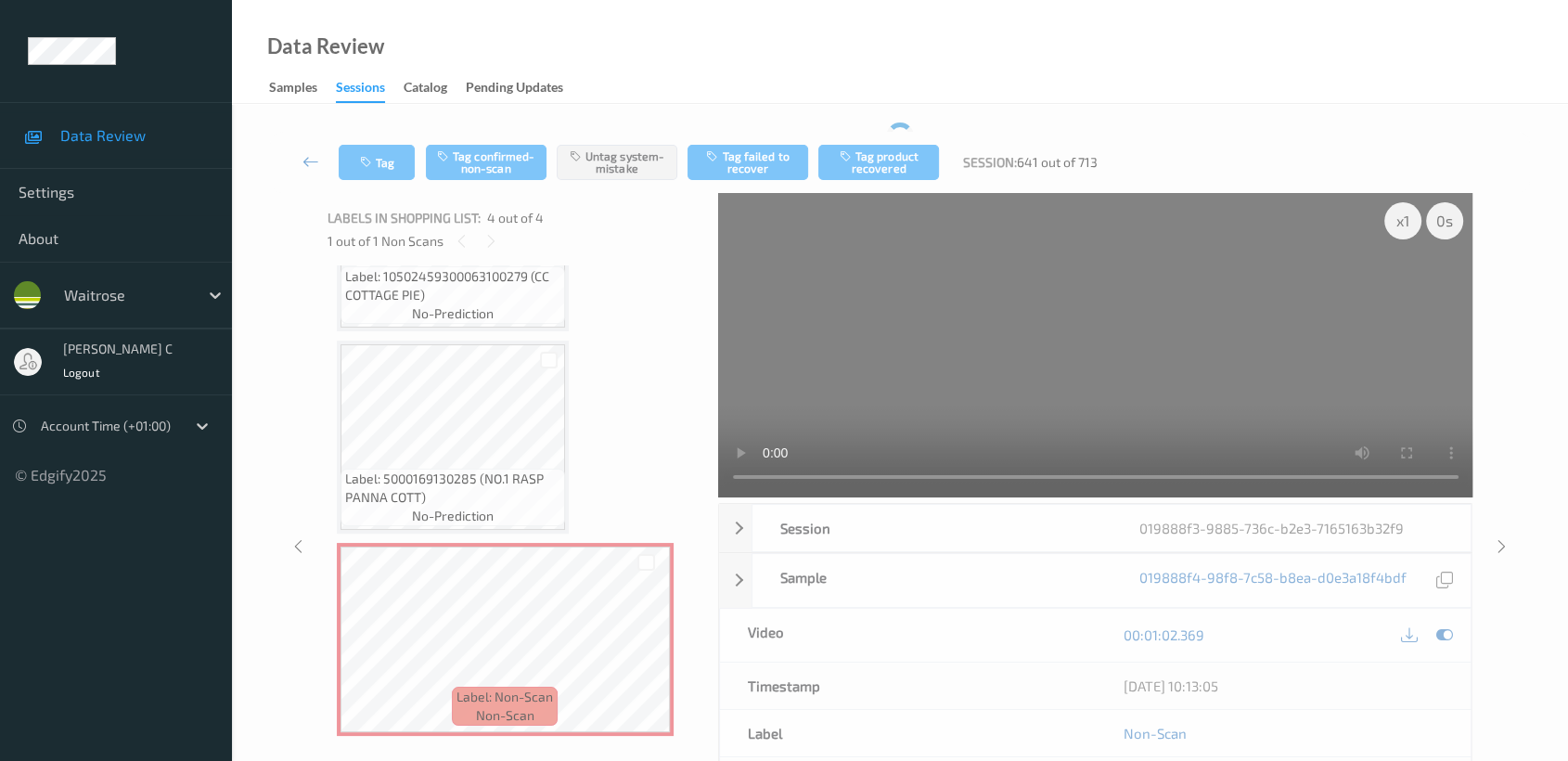
click at [310, 155] on icon at bounding box center [311, 161] width 17 height 19
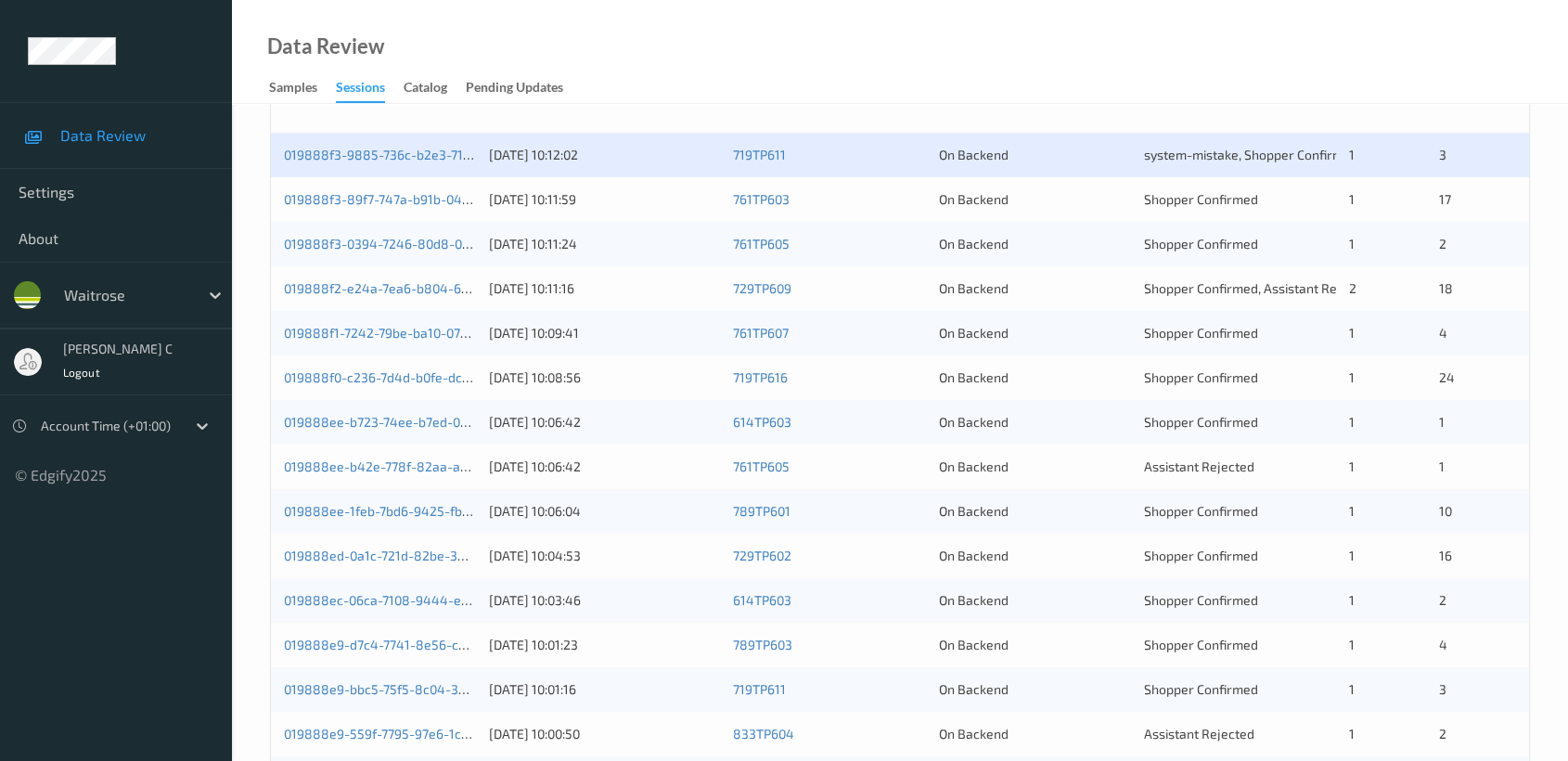
scroll to position [206, 0]
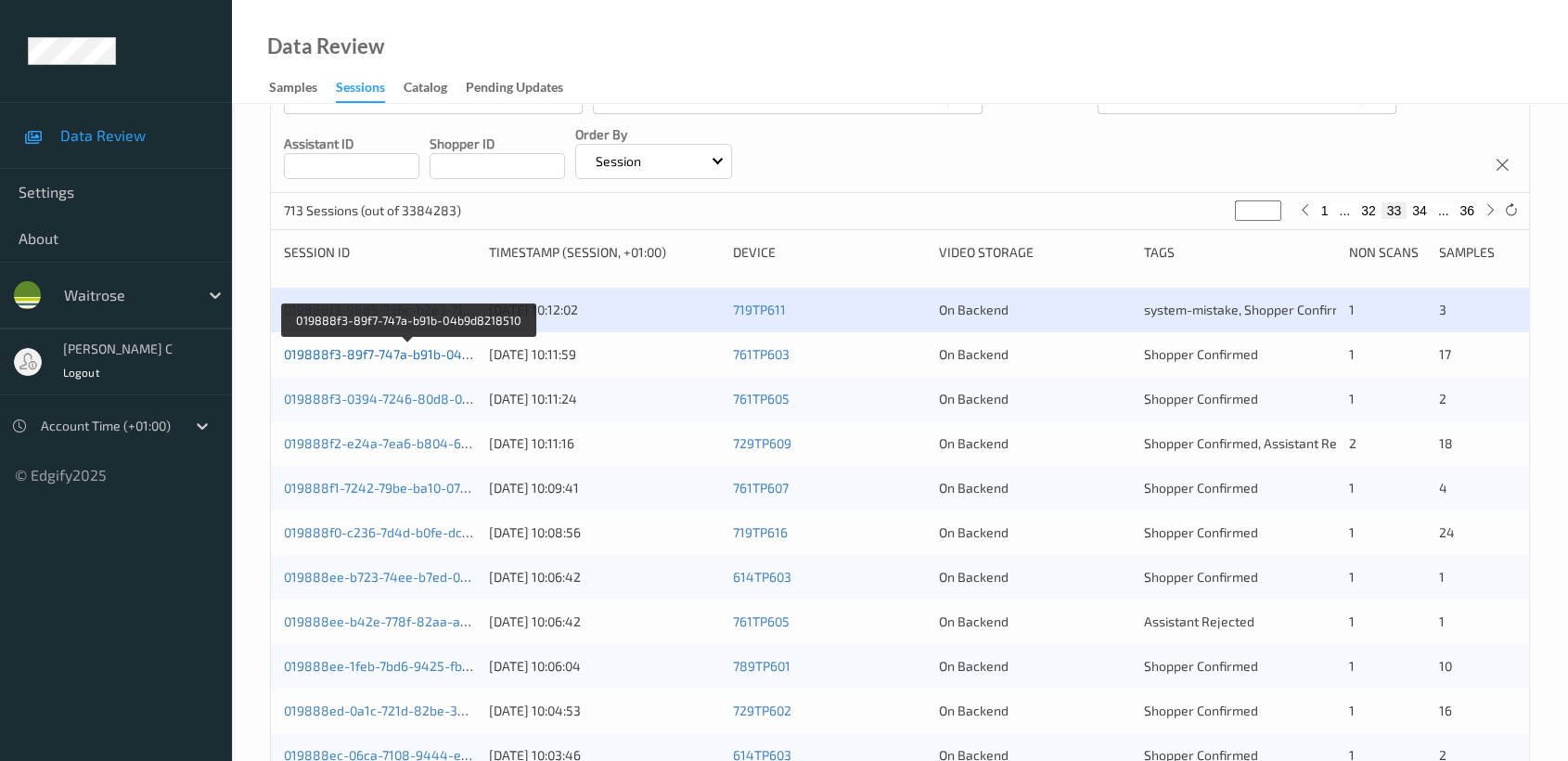
click at [352, 356] on link "019888f3-89f7-747a-b91b-04b9d8218510" at bounding box center [409, 354] width 251 height 16
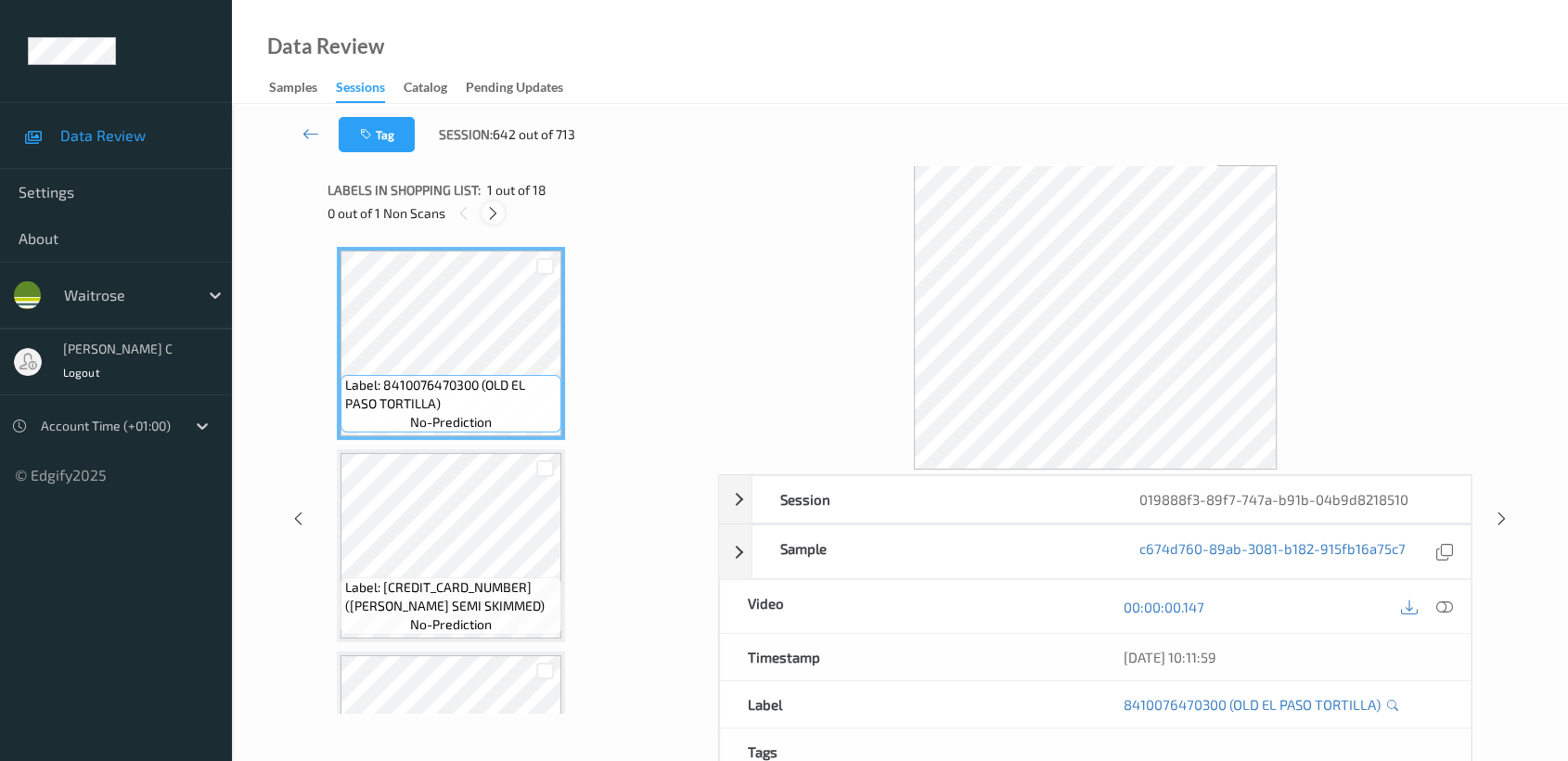
click at [497, 218] on icon at bounding box center [494, 213] width 16 height 17
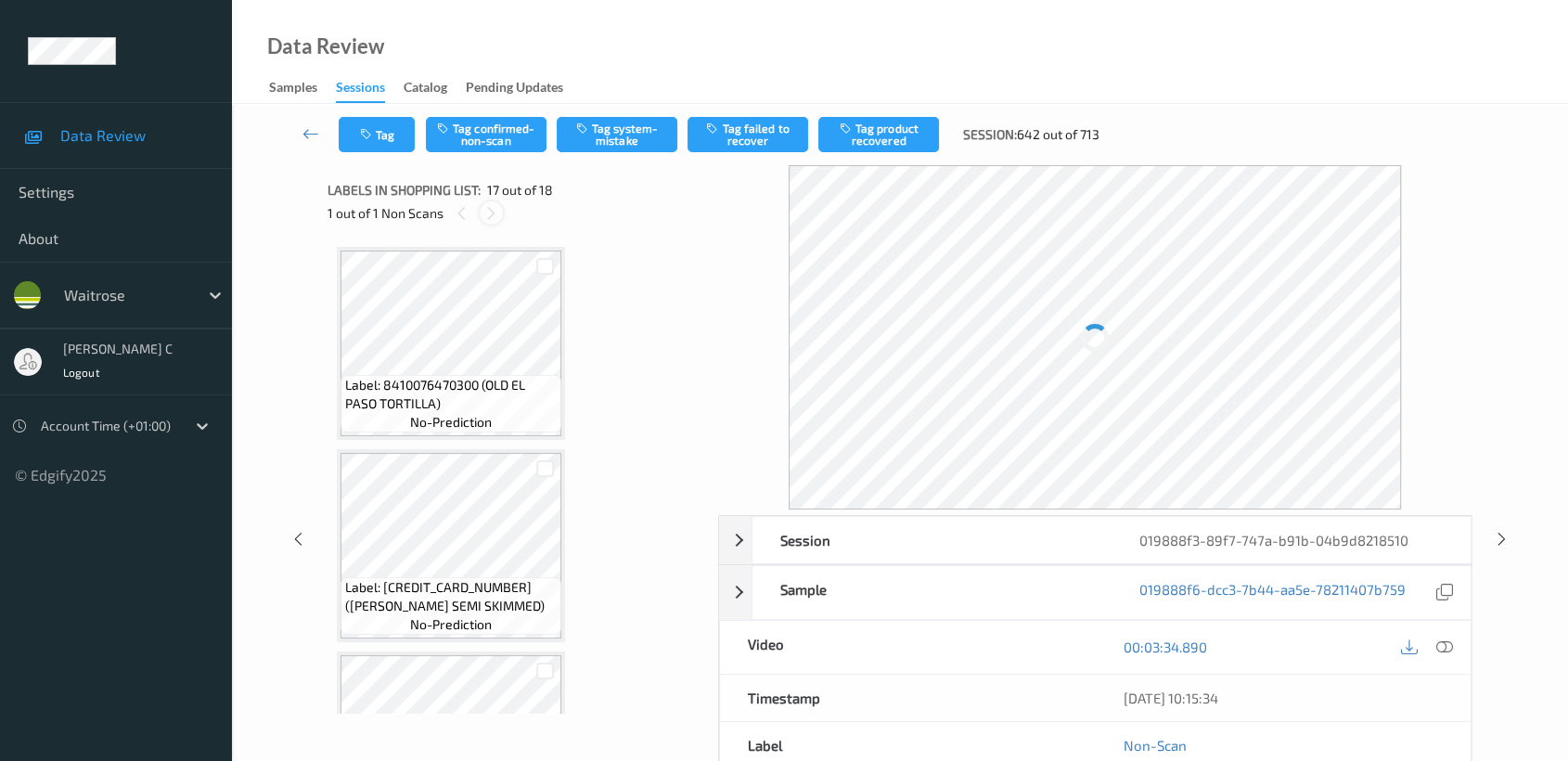
scroll to position [3032, 0]
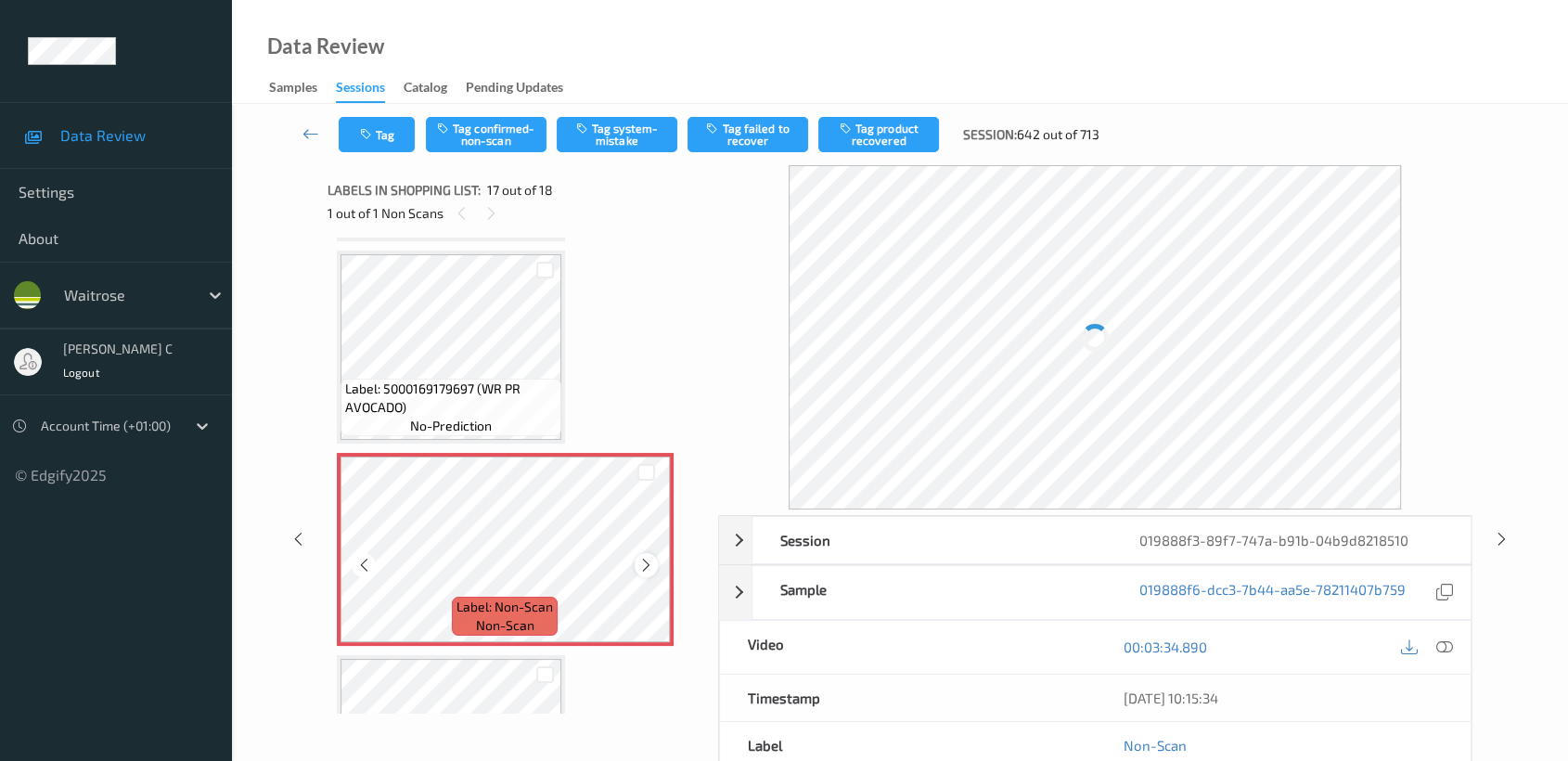
click at [641, 557] on icon at bounding box center [647, 565] width 16 height 17
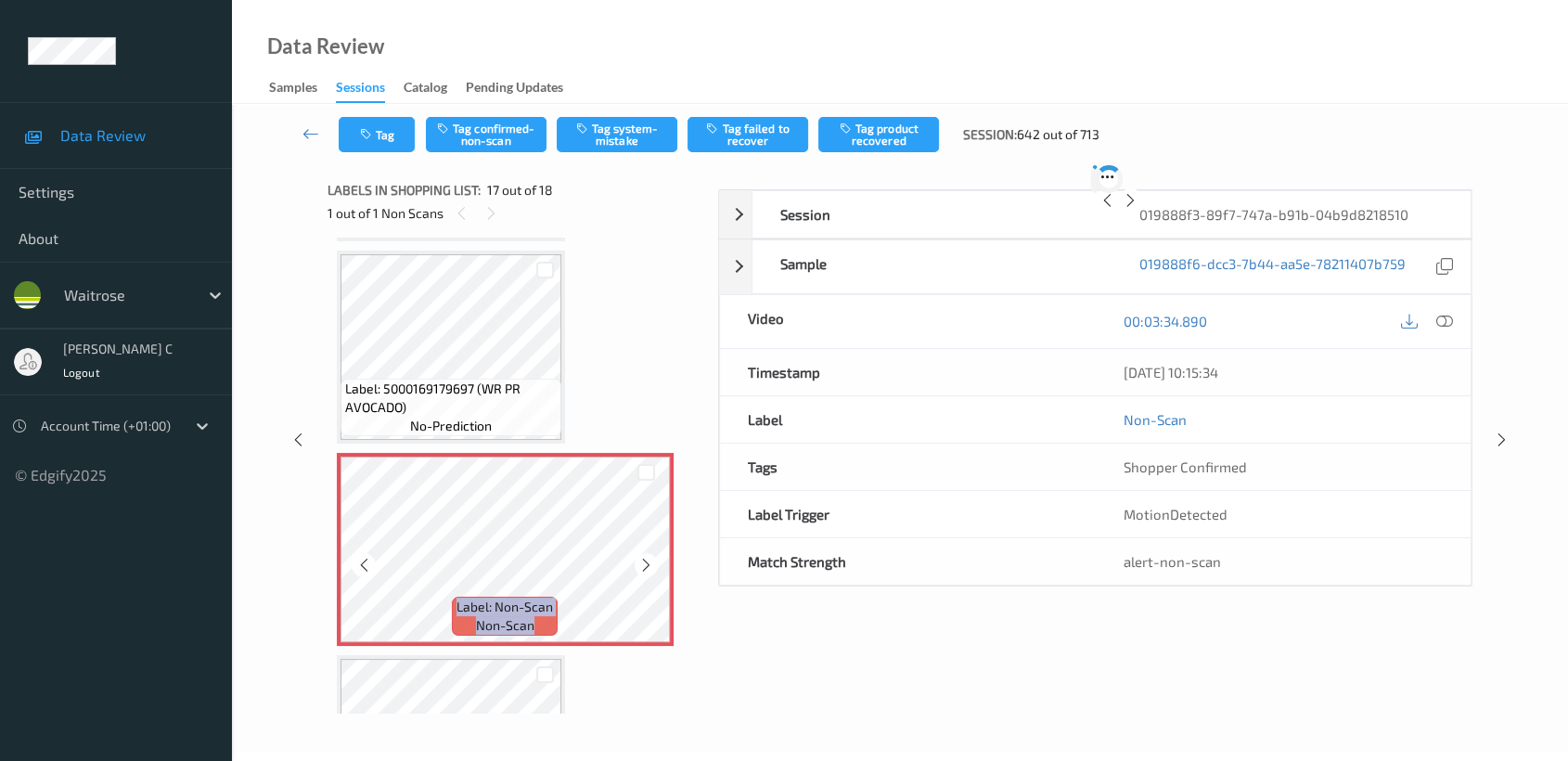
click at [641, 557] on icon at bounding box center [647, 565] width 16 height 17
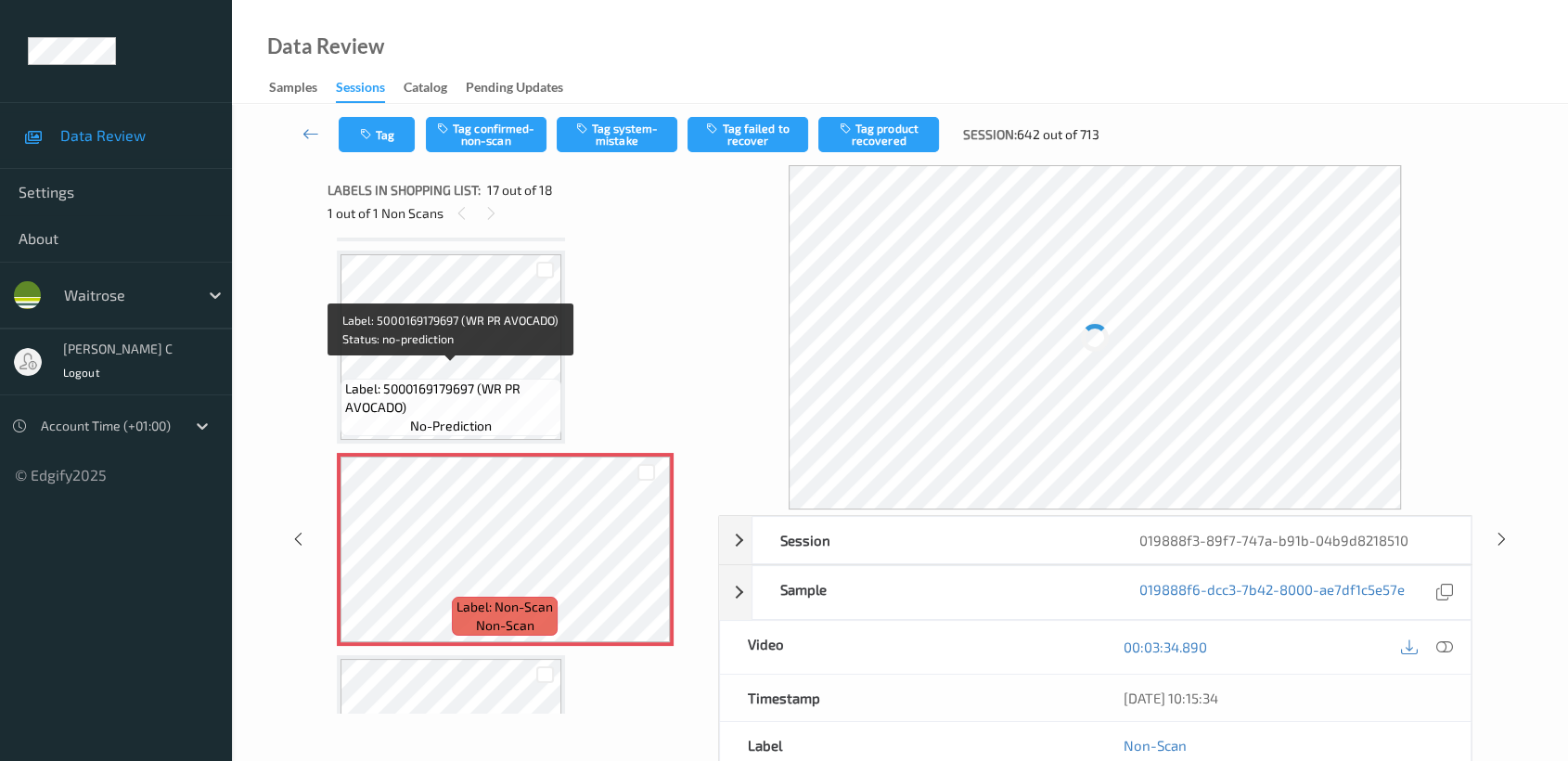
click at [450, 380] on span "Label: 5000169179697 (WR PR AVOCADO)" at bounding box center [451, 398] width 212 height 37
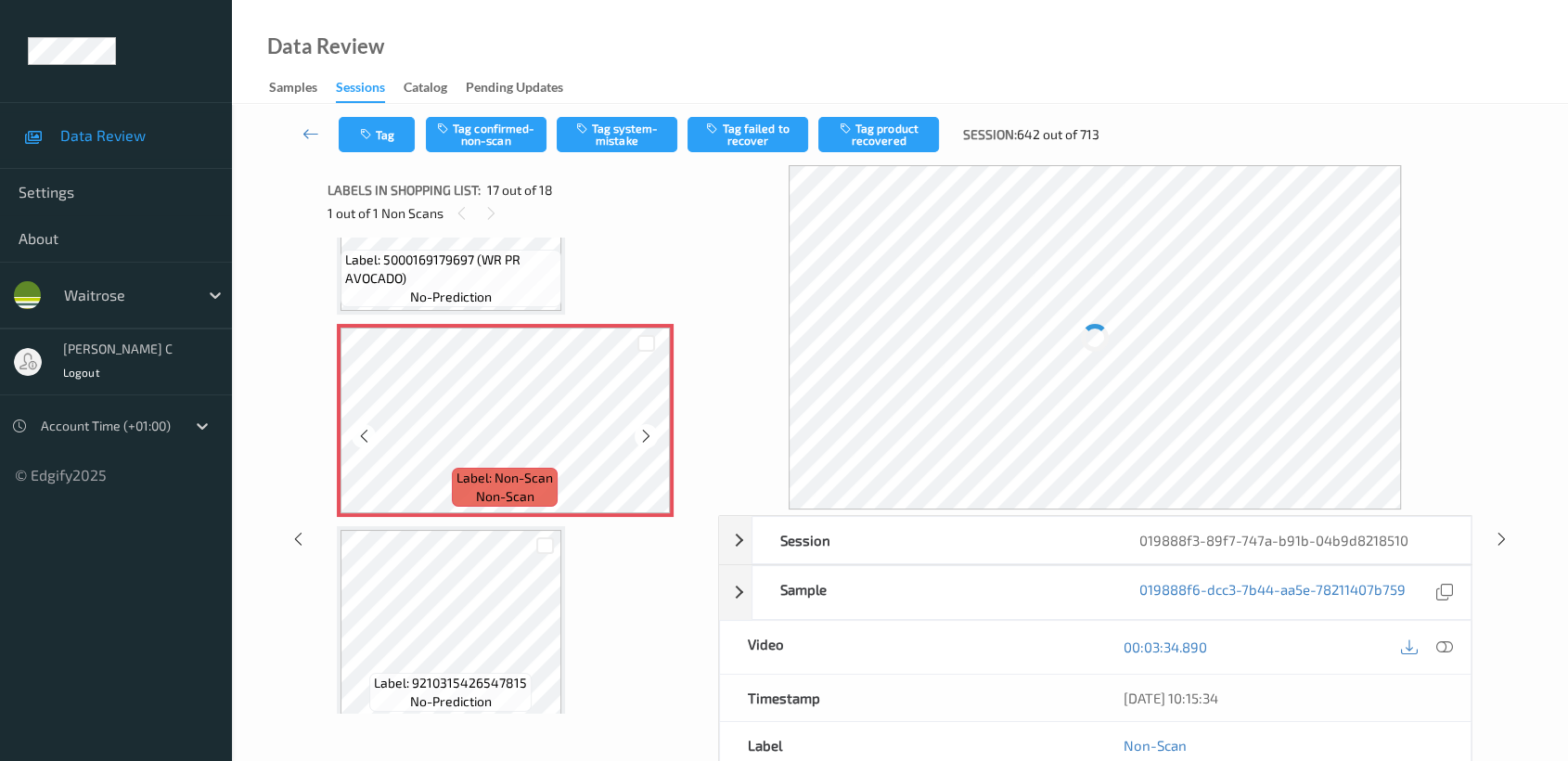
scroll to position [103, 0]
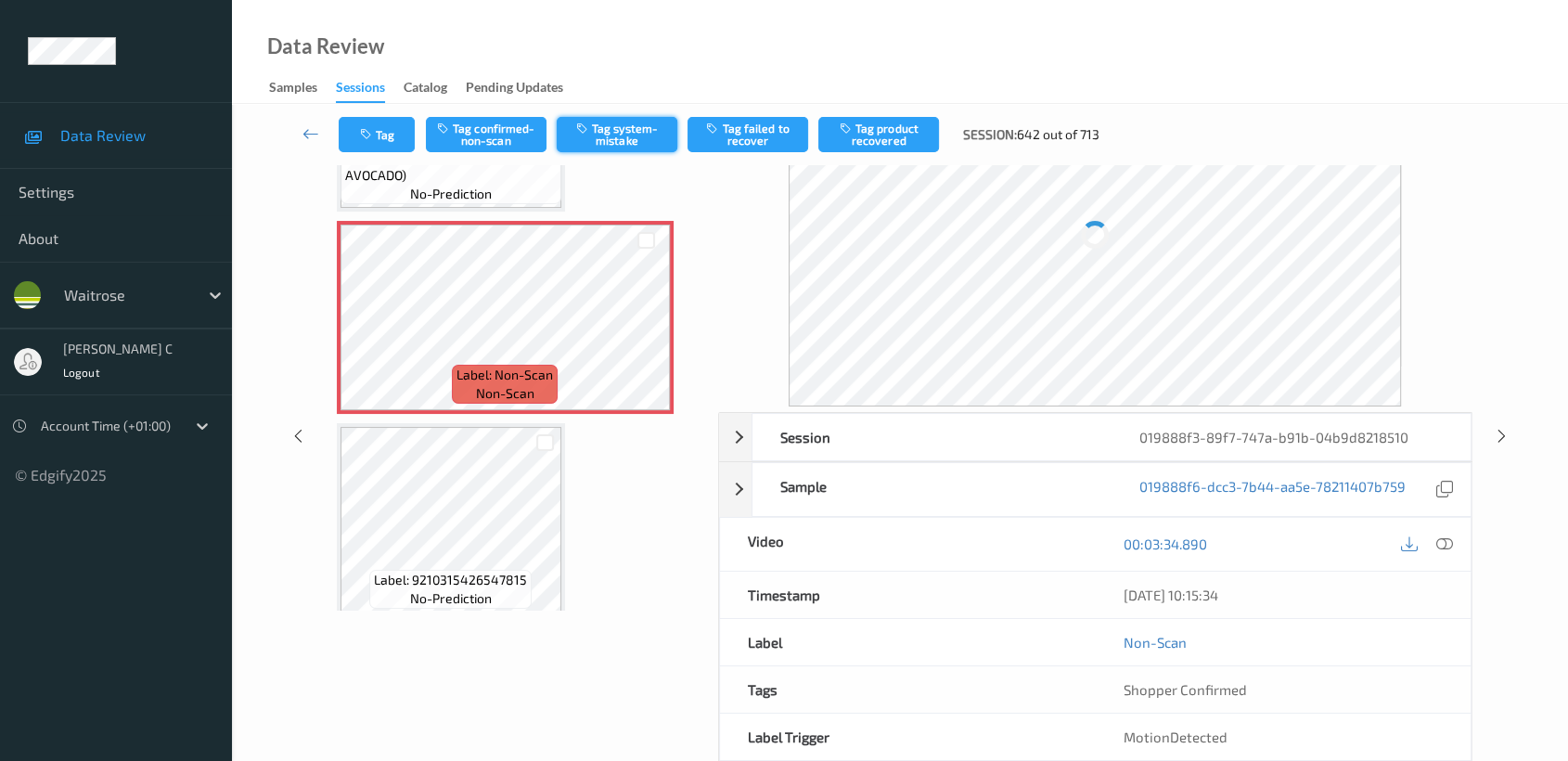
click at [594, 147] on button "Tag system-mistake" at bounding box center [617, 134] width 121 height 35
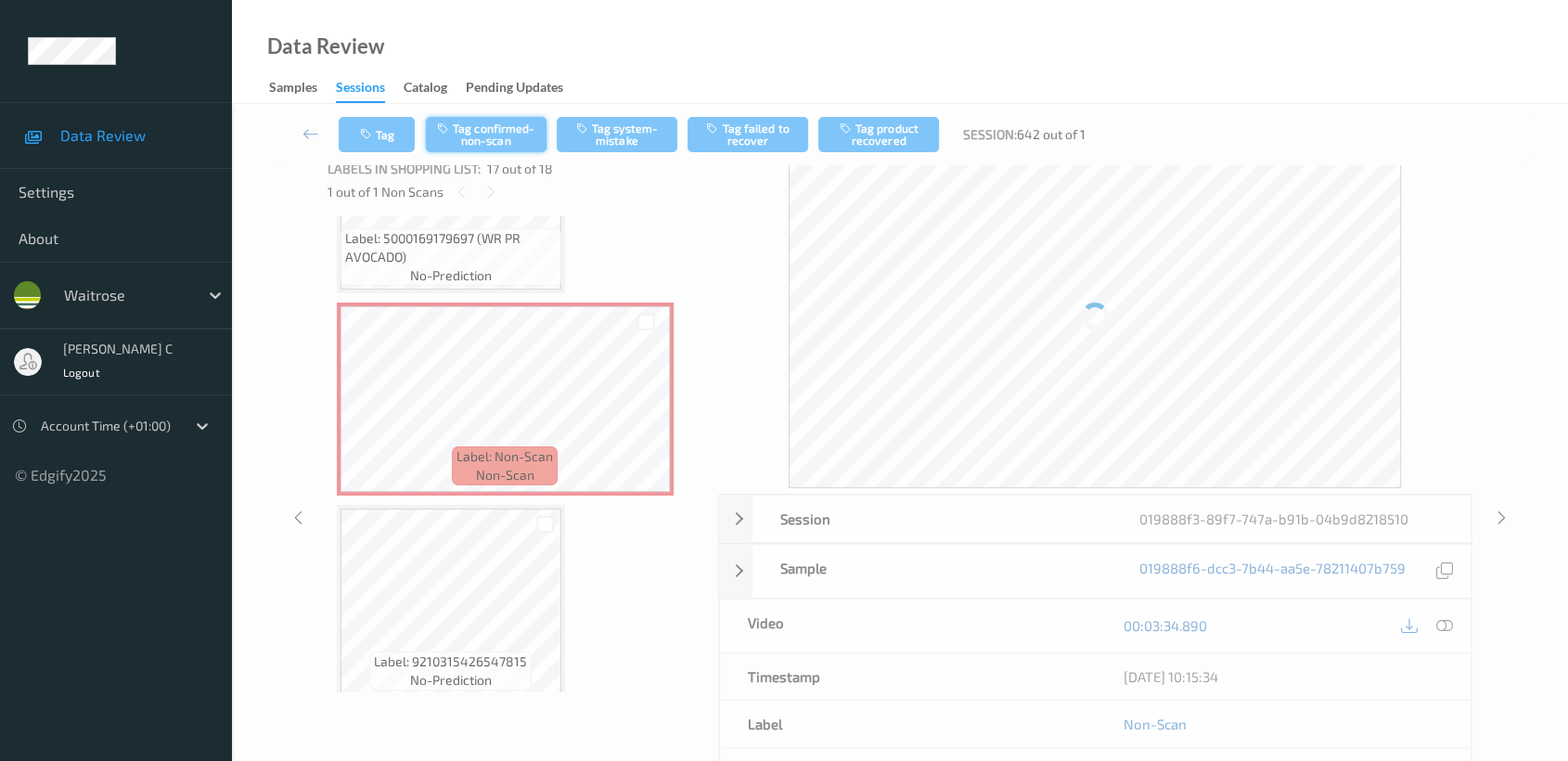
scroll to position [0, 0]
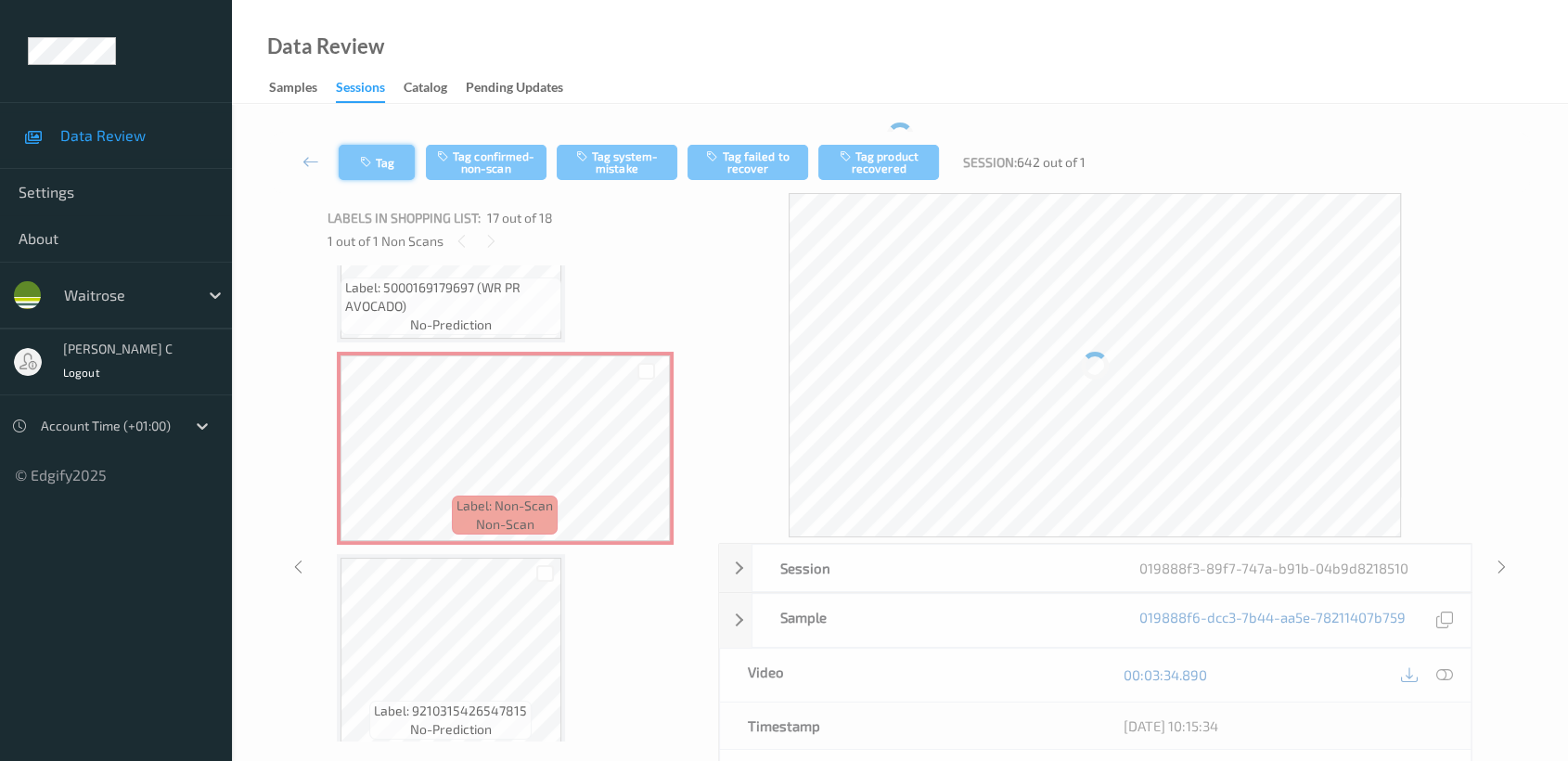
click at [385, 158] on button "Tag" at bounding box center [377, 162] width 76 height 35
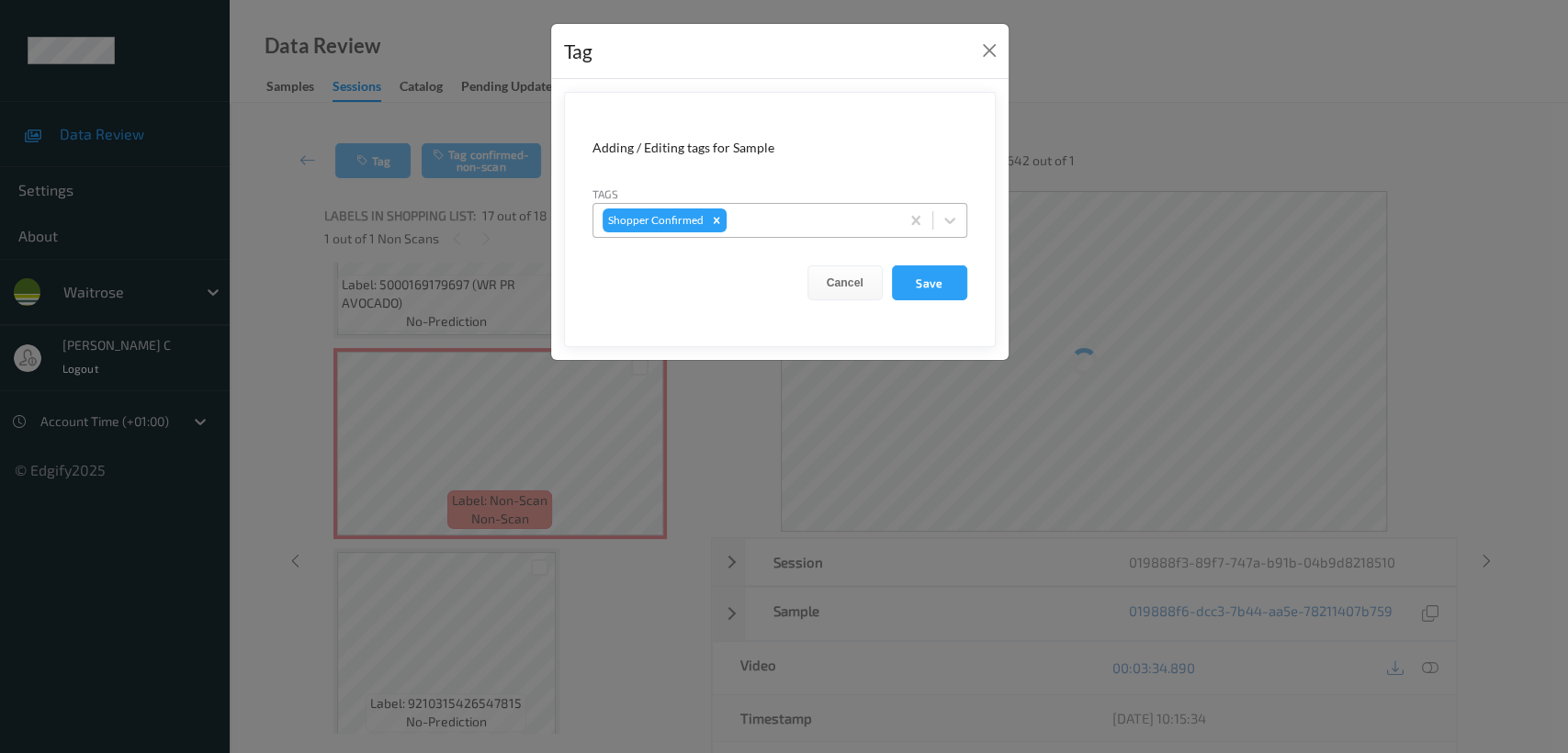
click at [783, 217] on div at bounding box center [810, 221] width 160 height 22
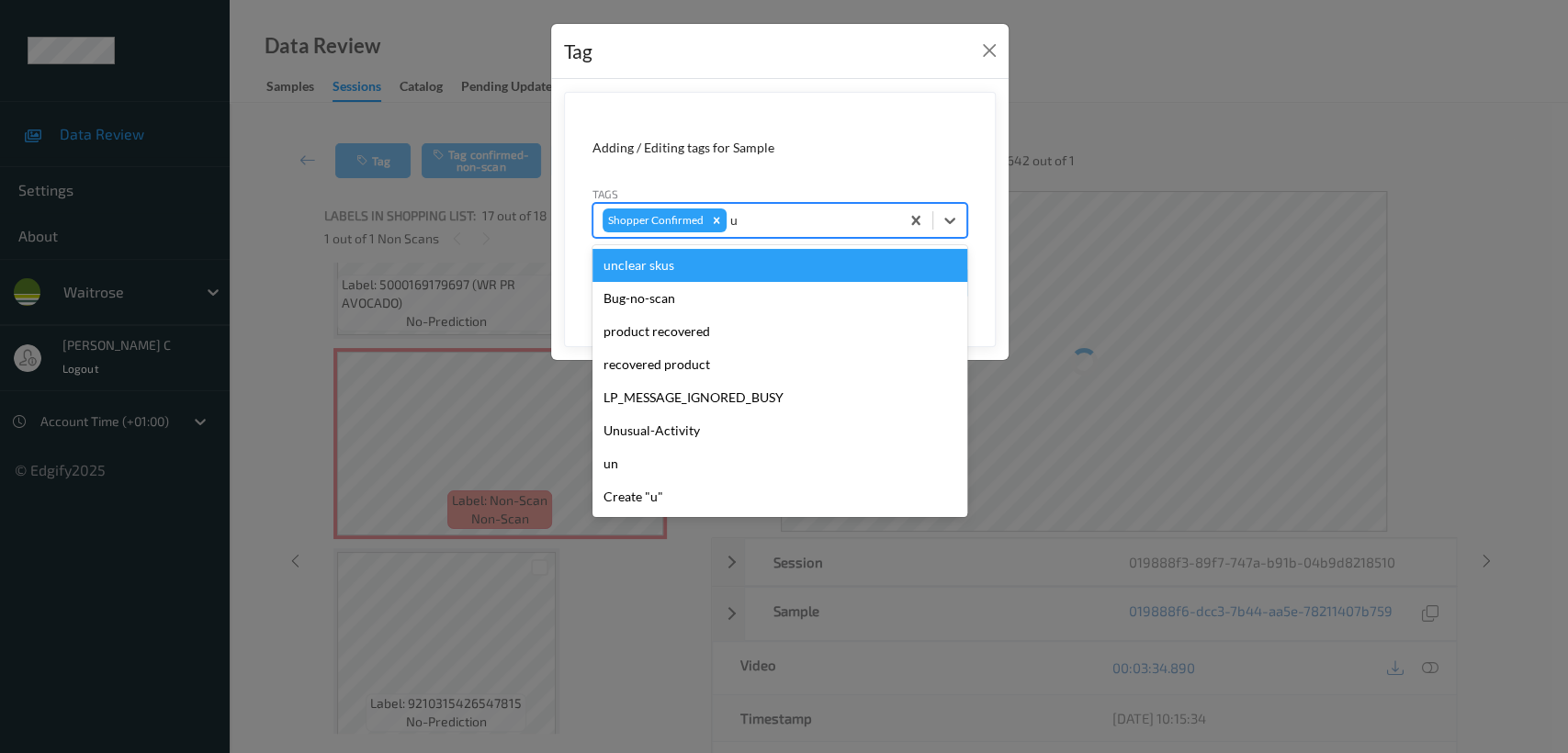
type input "un"
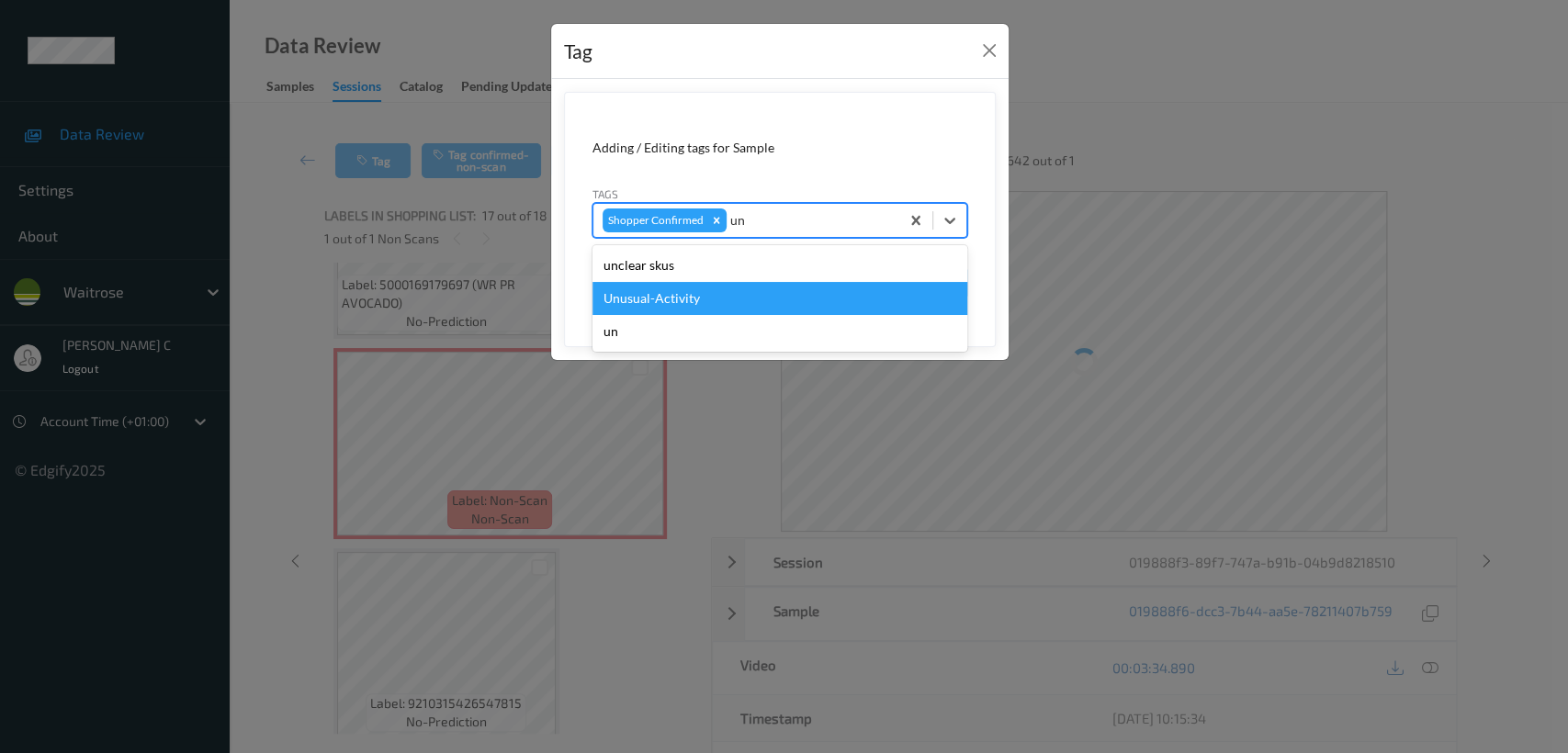
click at [644, 304] on div "Unusual-Activity" at bounding box center [780, 298] width 375 height 33
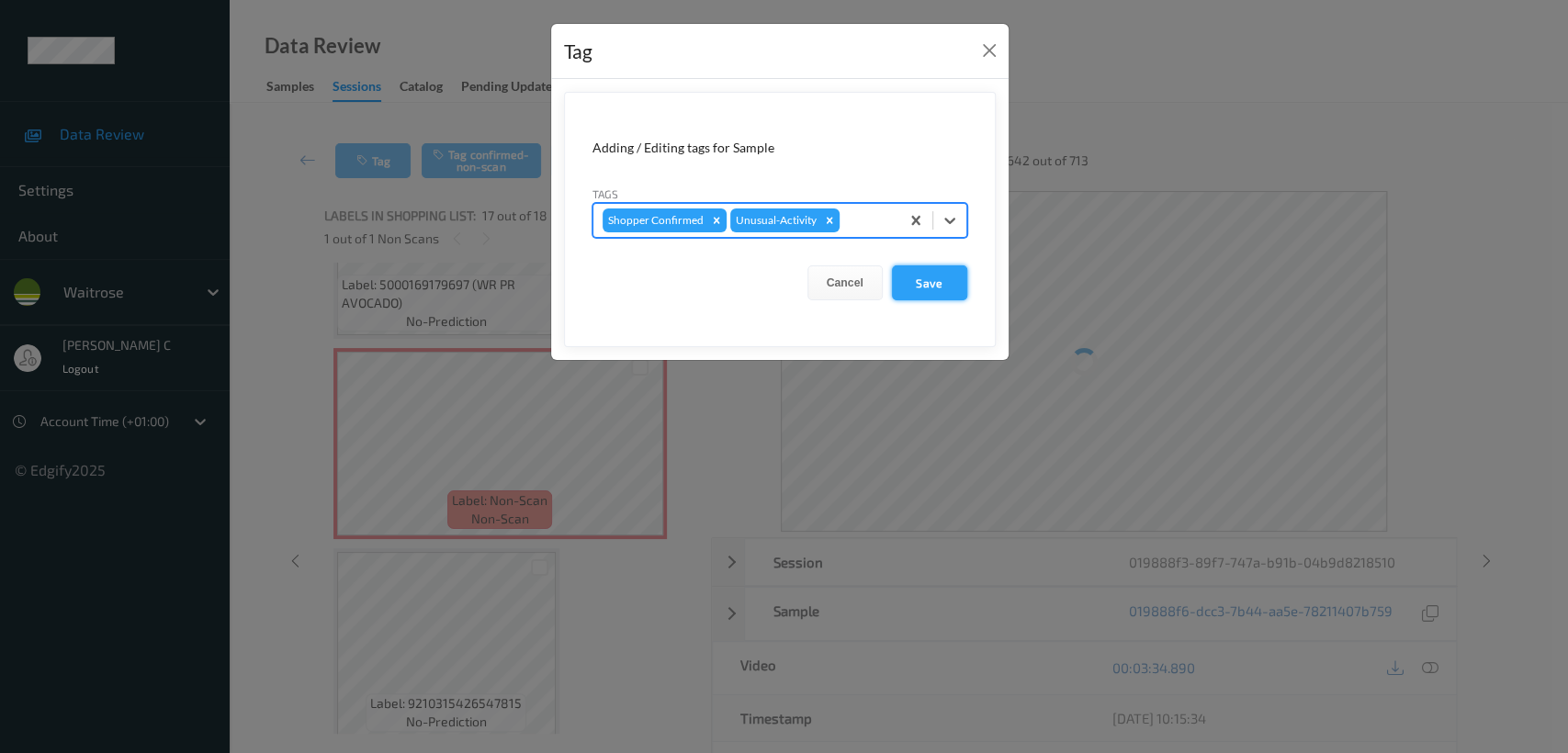
click at [891, 290] on button "Save" at bounding box center [929, 282] width 75 height 35
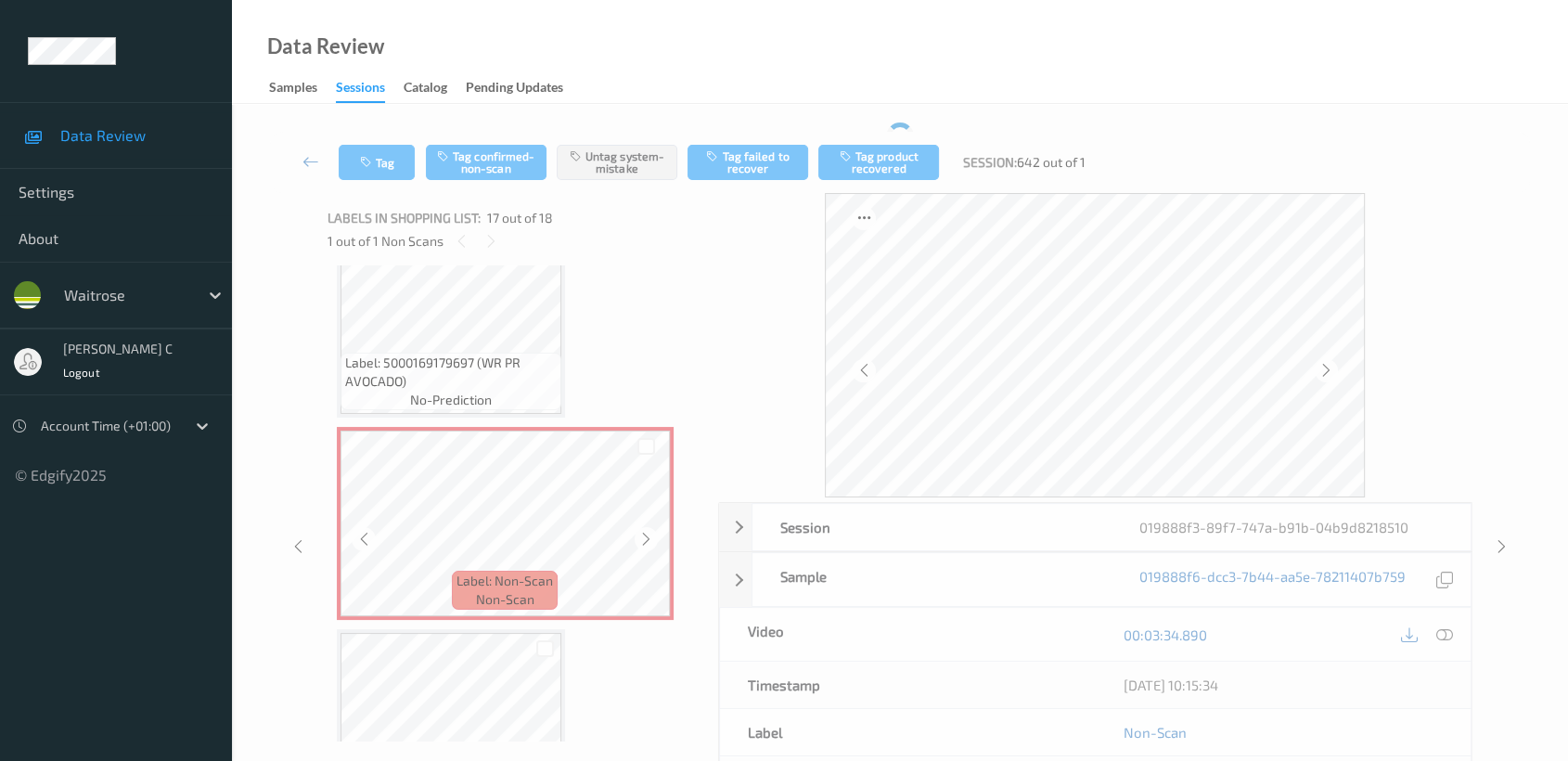
scroll to position [3058, 0]
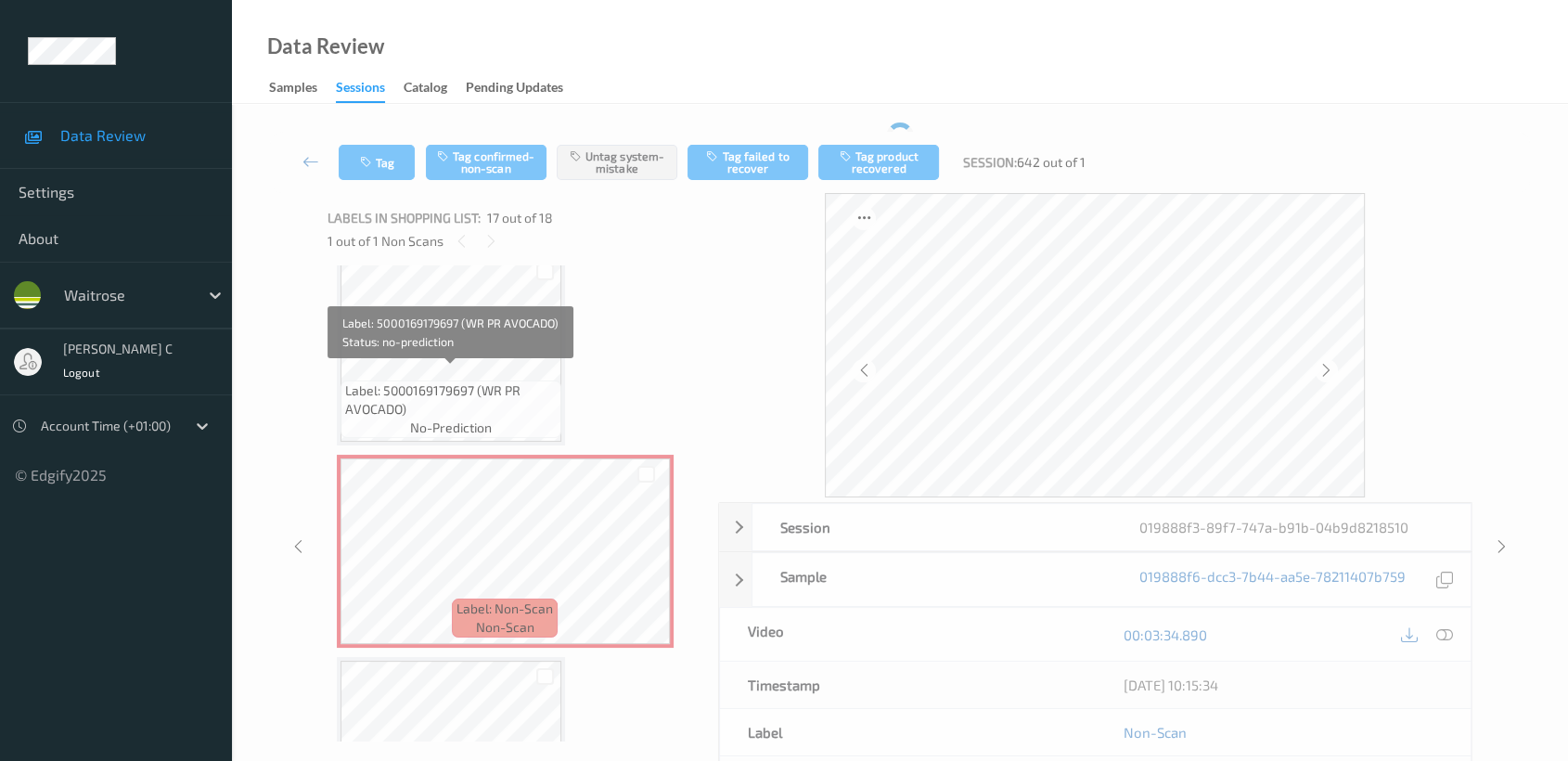
click at [499, 382] on span "Label: 5000169179697 (WR PR AVOCADO)" at bounding box center [451, 400] width 212 height 37
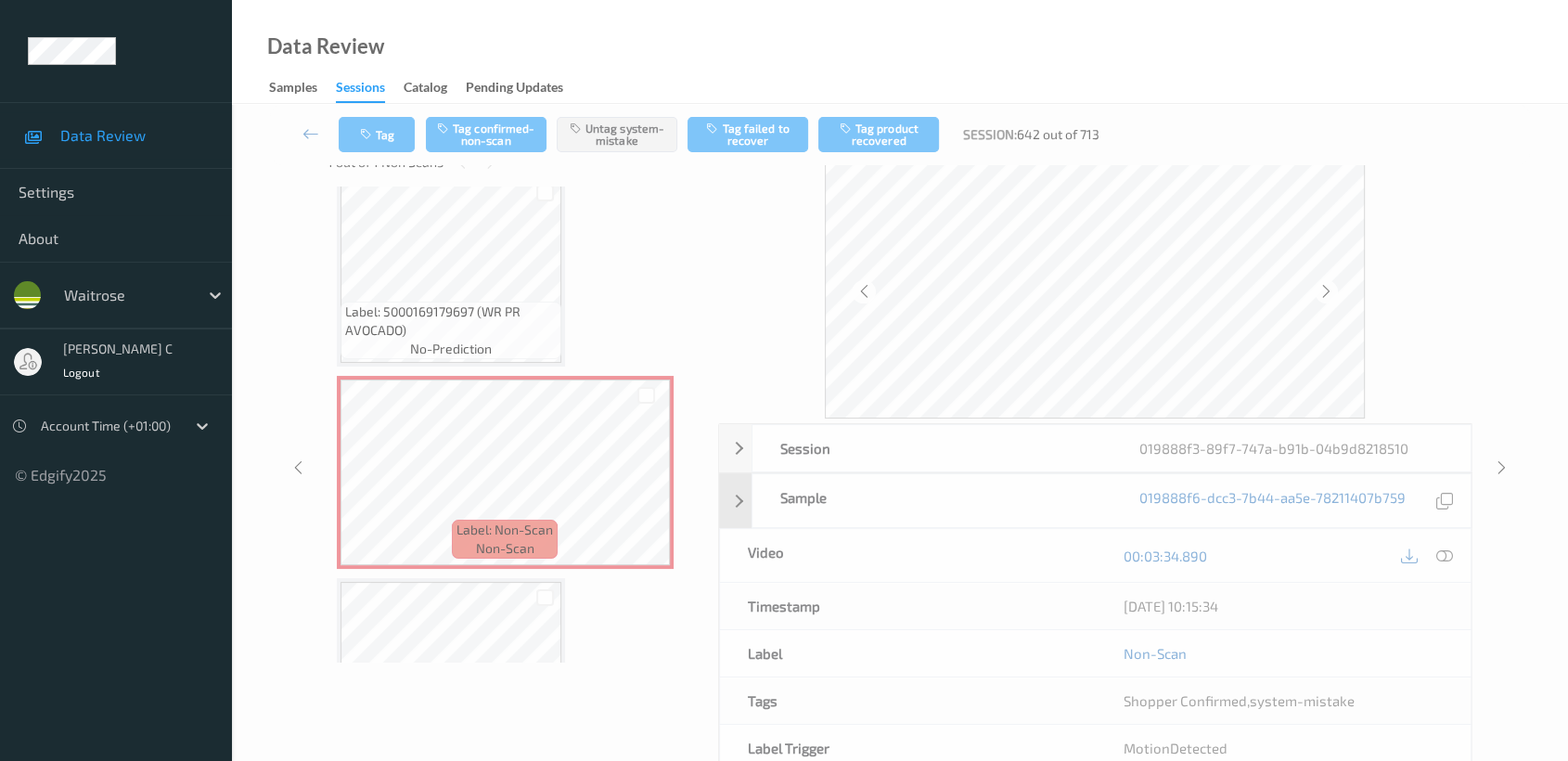
scroll to position [0, 0]
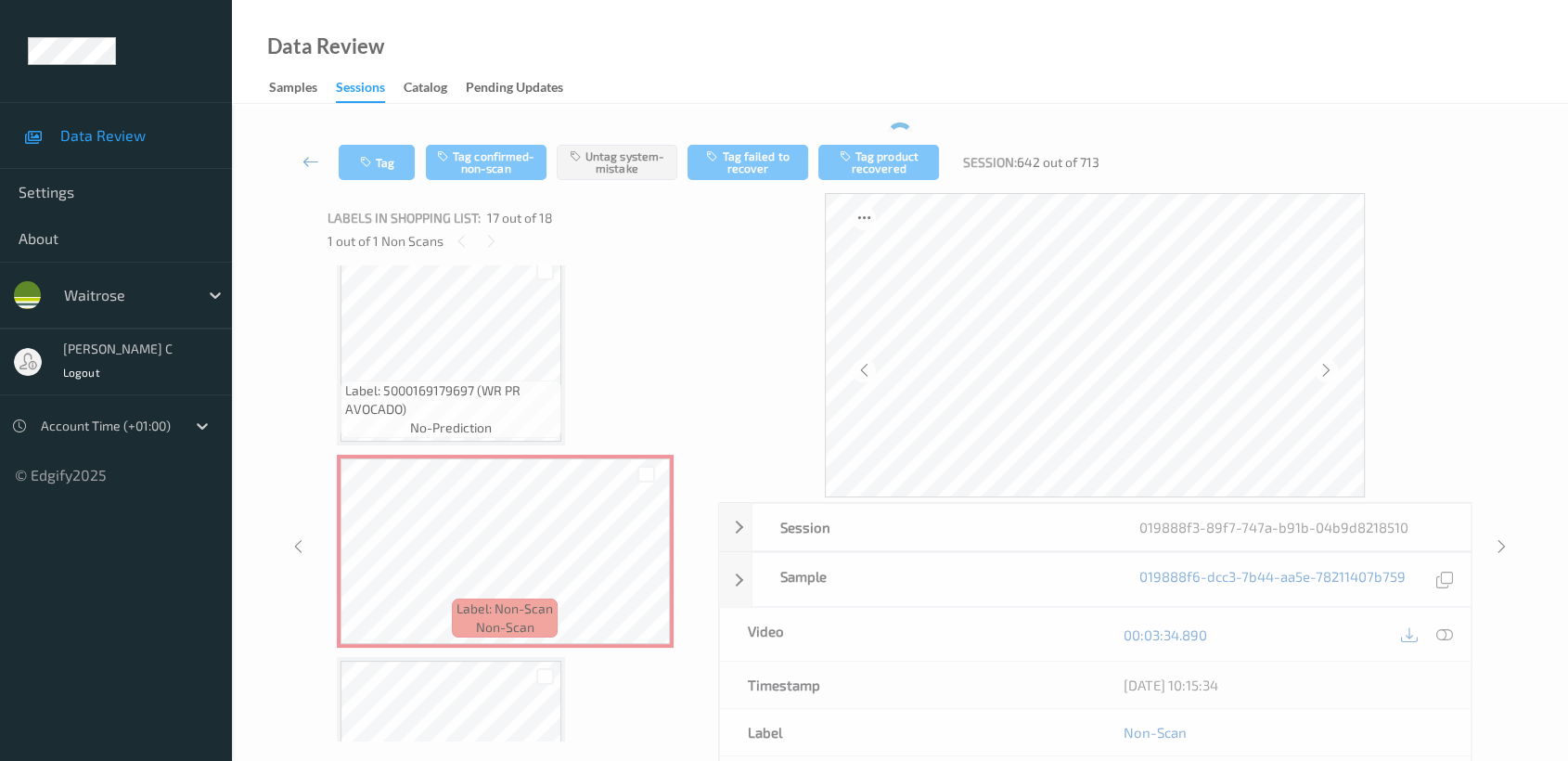
click at [305, 154] on icon at bounding box center [311, 161] width 17 height 19
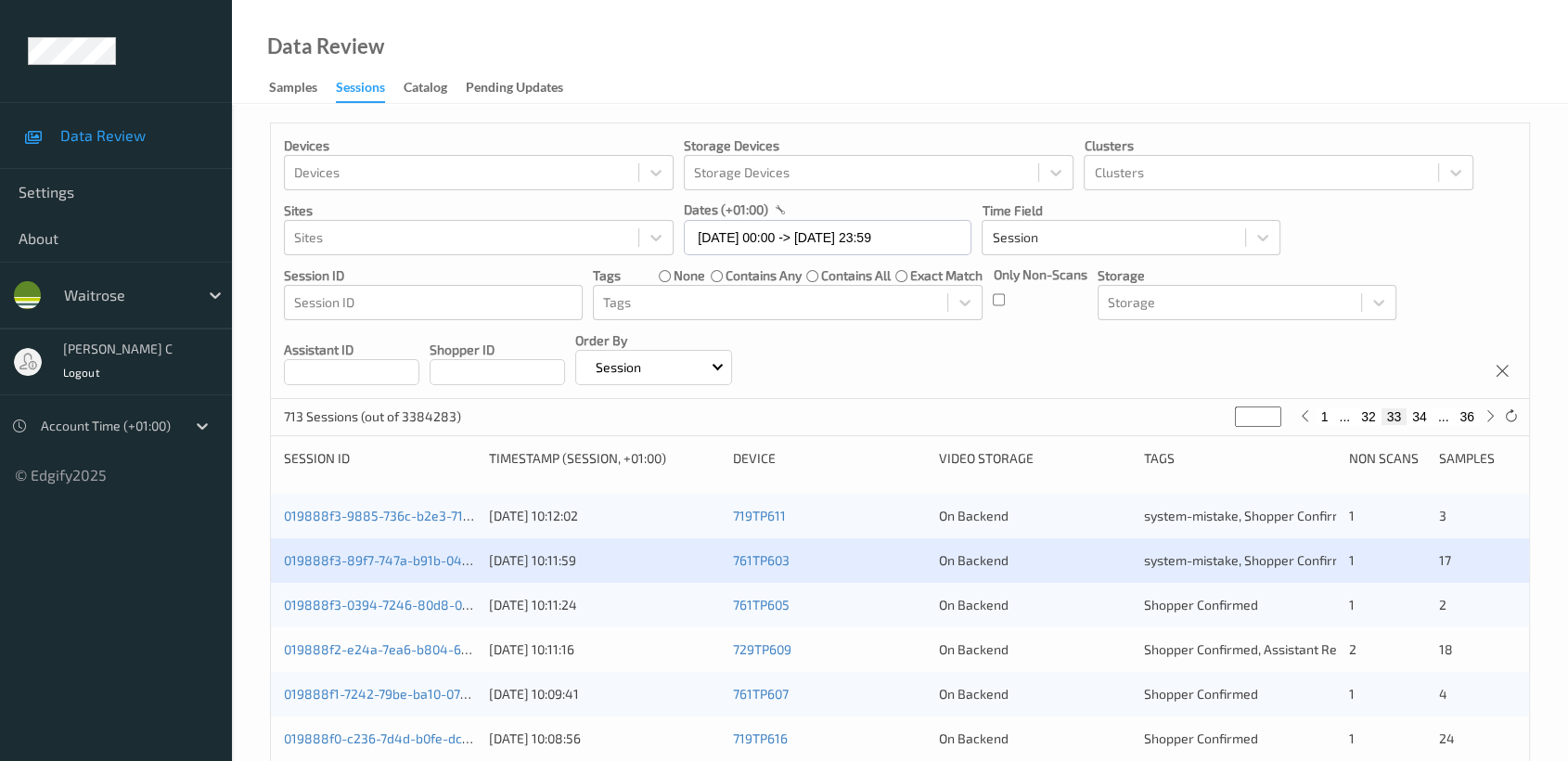
scroll to position [309, 0]
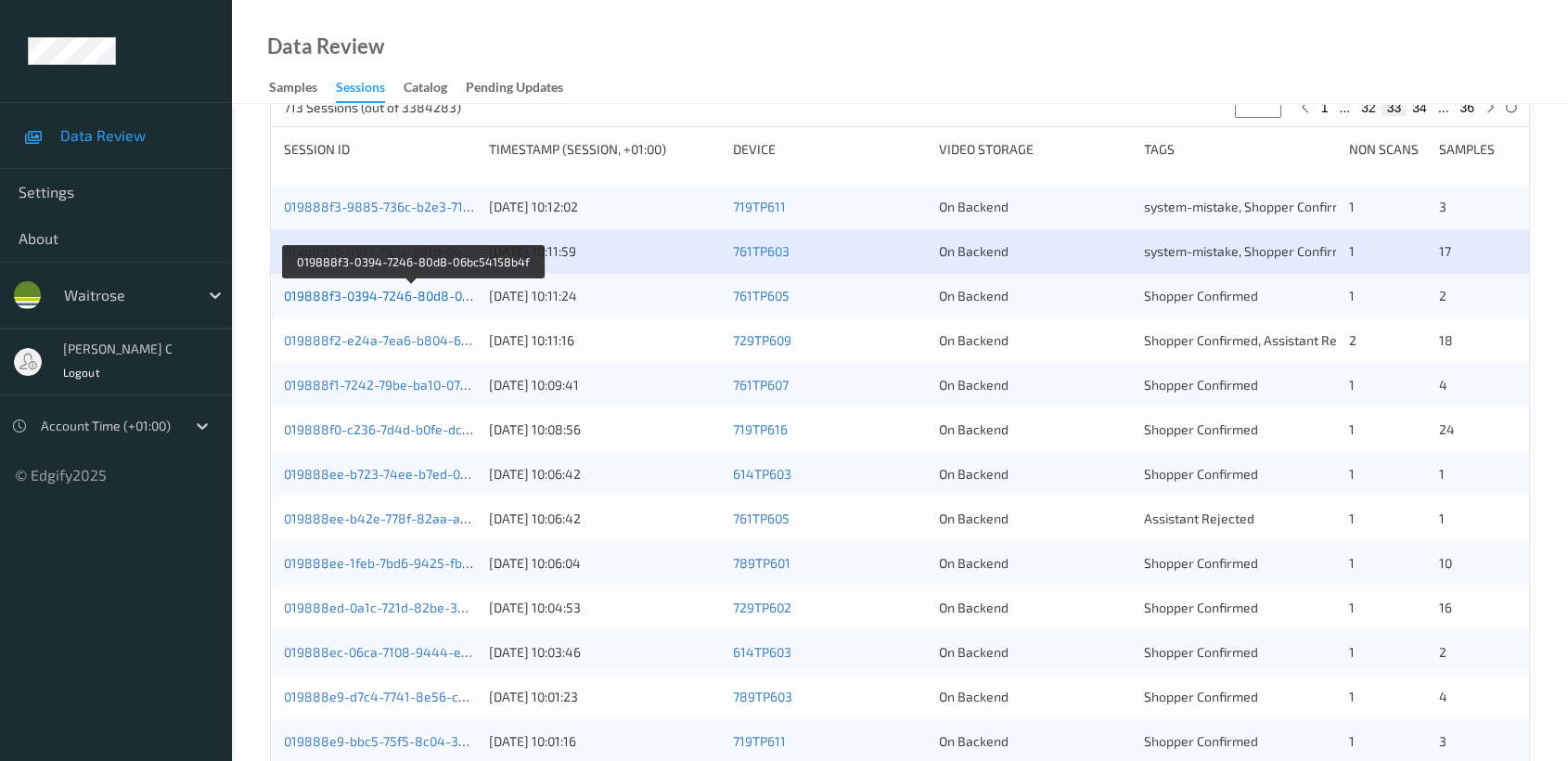
click at [345, 293] on link "019888f3-0394-7246-80d8-06bc54158b4f" at bounding box center [412, 296] width 257 height 16
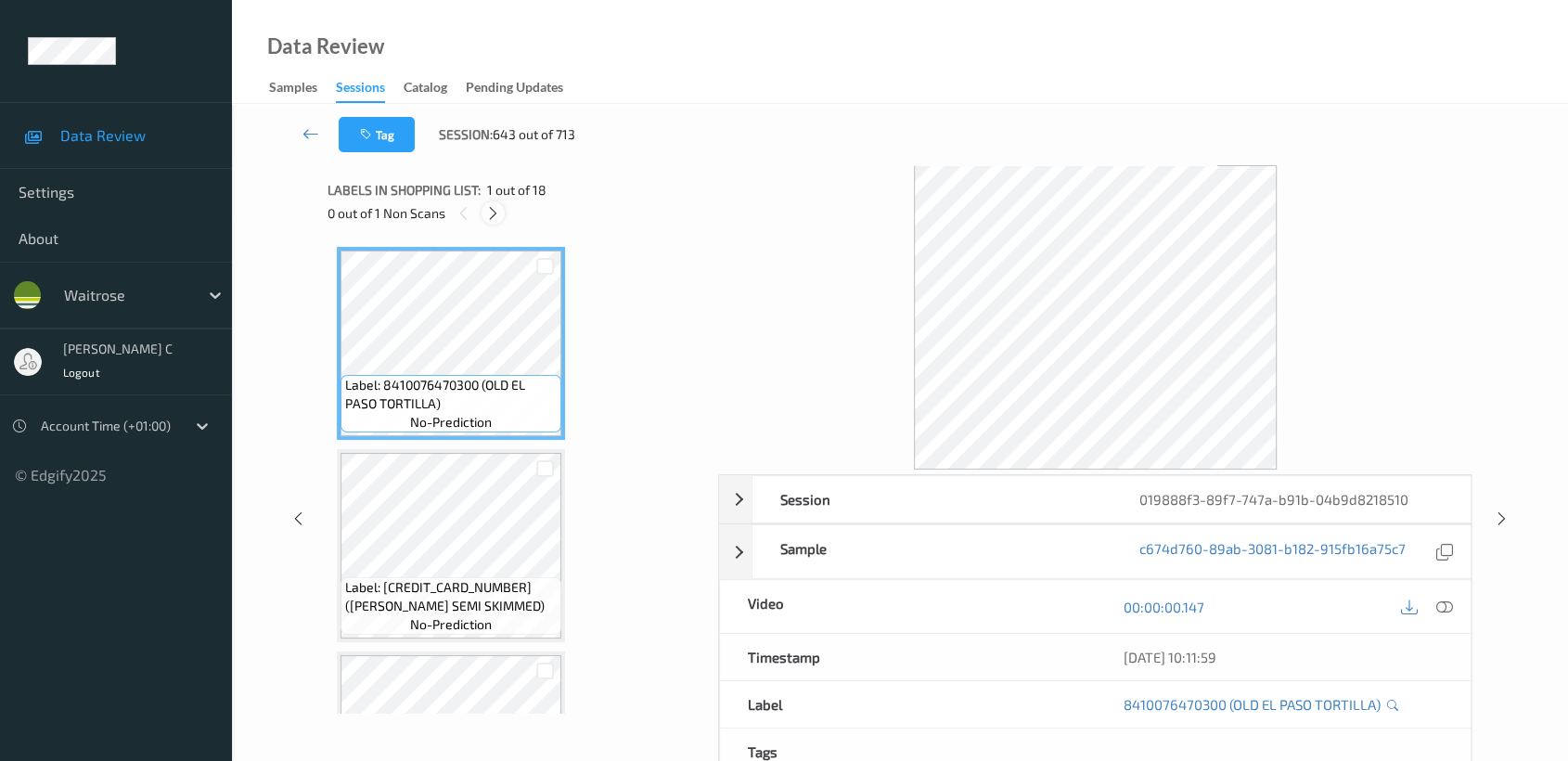
click at [493, 215] on icon at bounding box center [494, 213] width 16 height 17
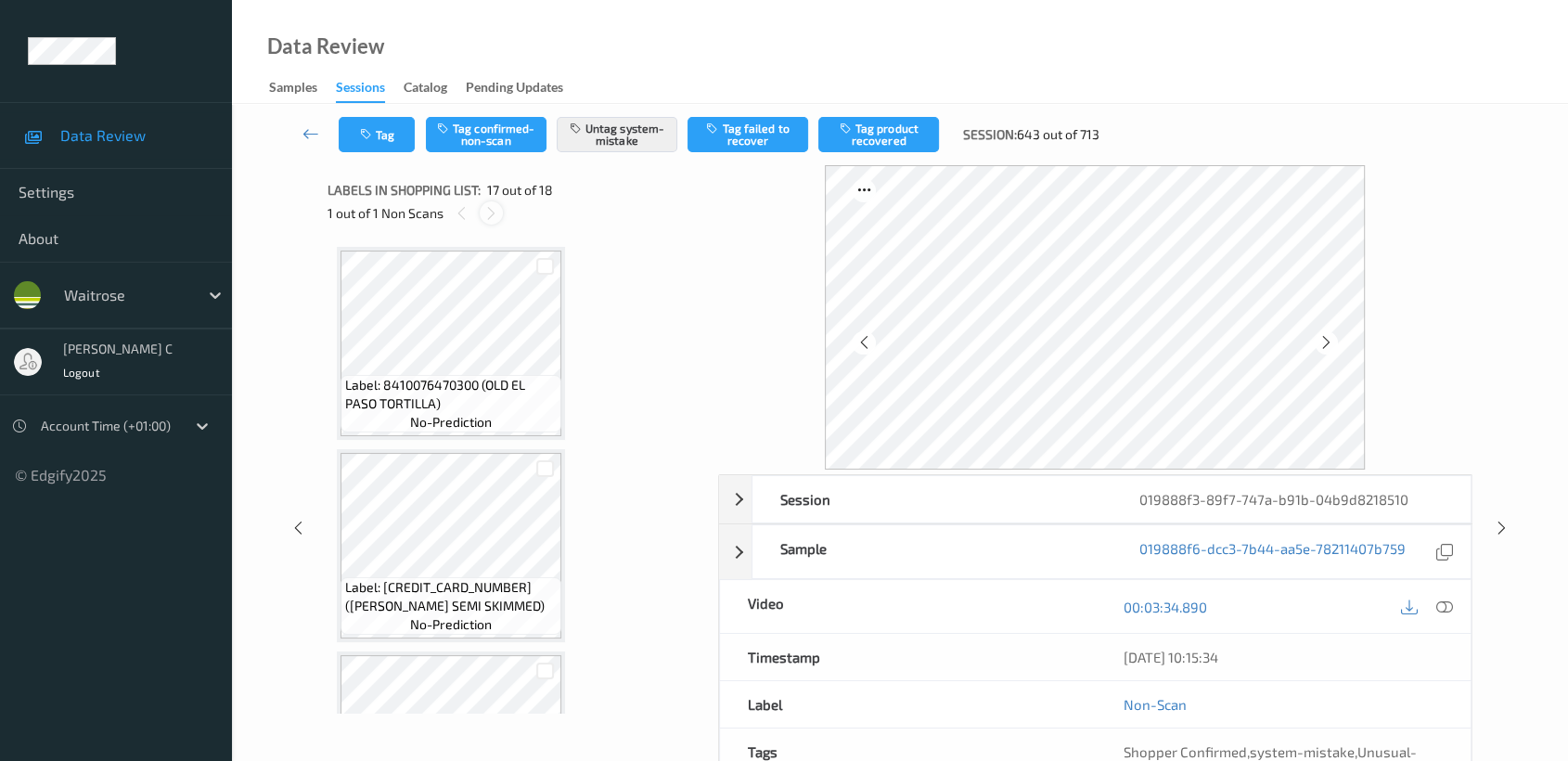
scroll to position [3032, 0]
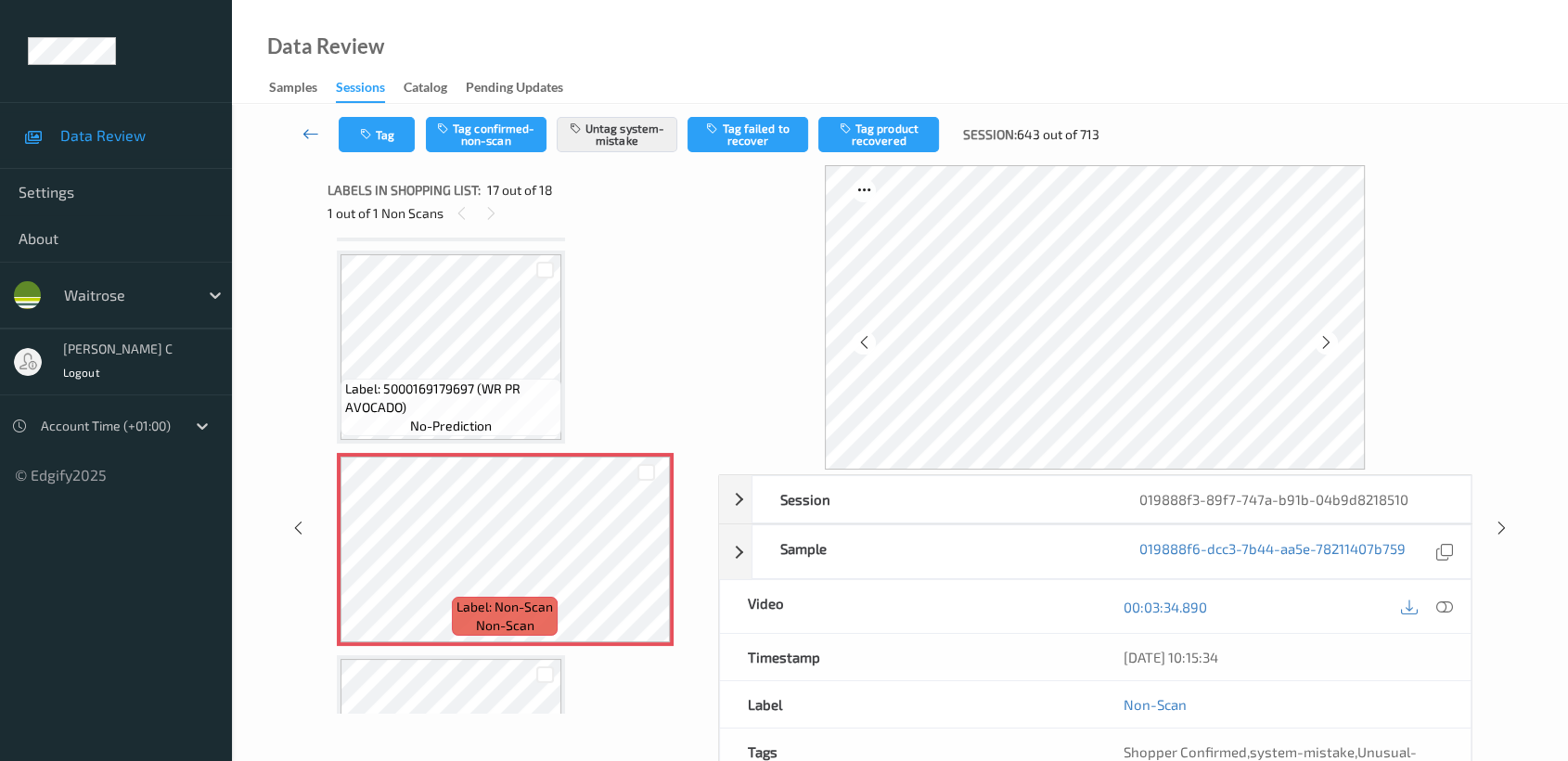
click at [313, 128] on icon at bounding box center [311, 133] width 17 height 19
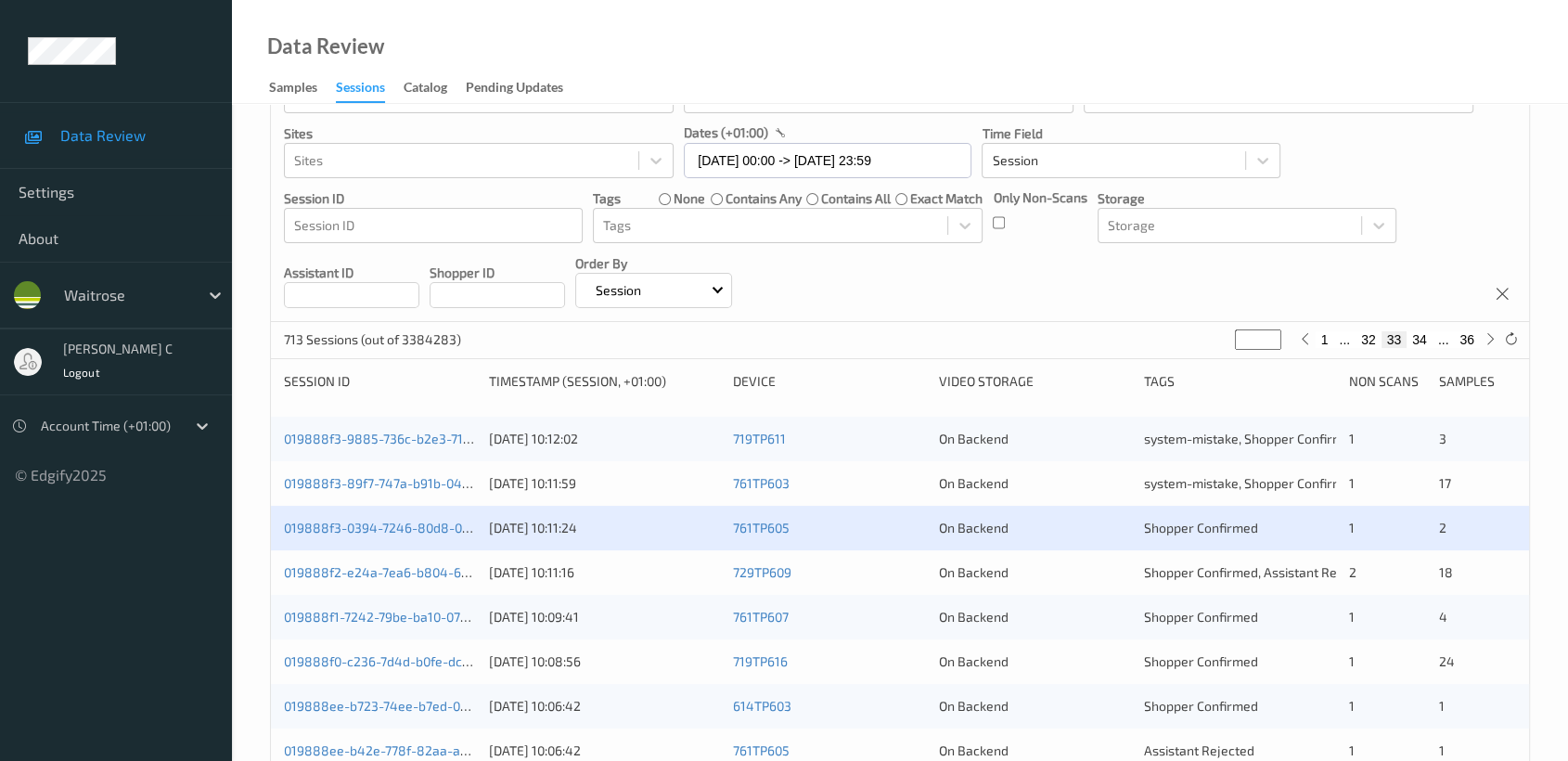
scroll to position [206, 0]
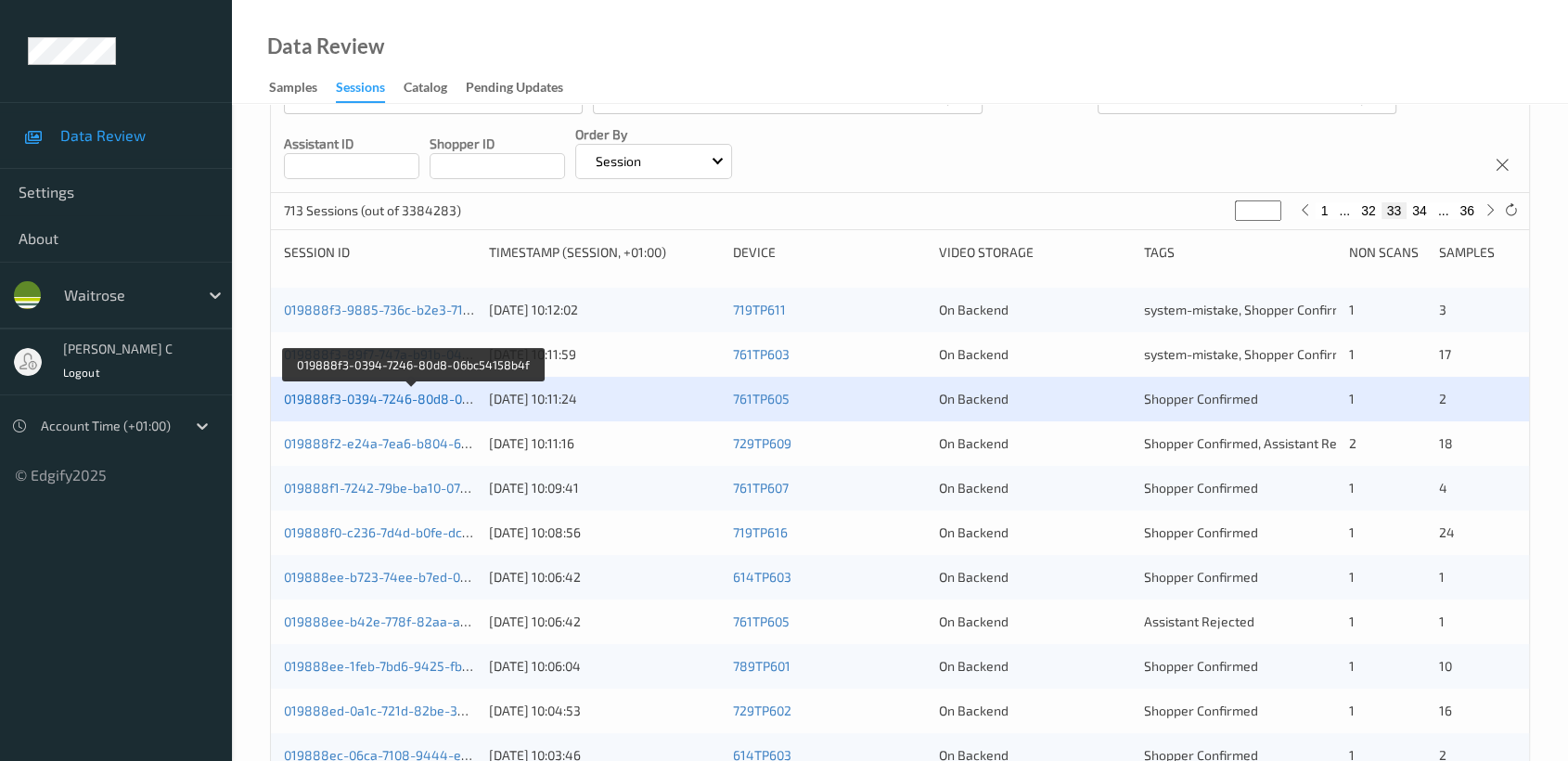
click at [431, 395] on link "019888f3-0394-7246-80d8-06bc54158b4f" at bounding box center [412, 399] width 257 height 16
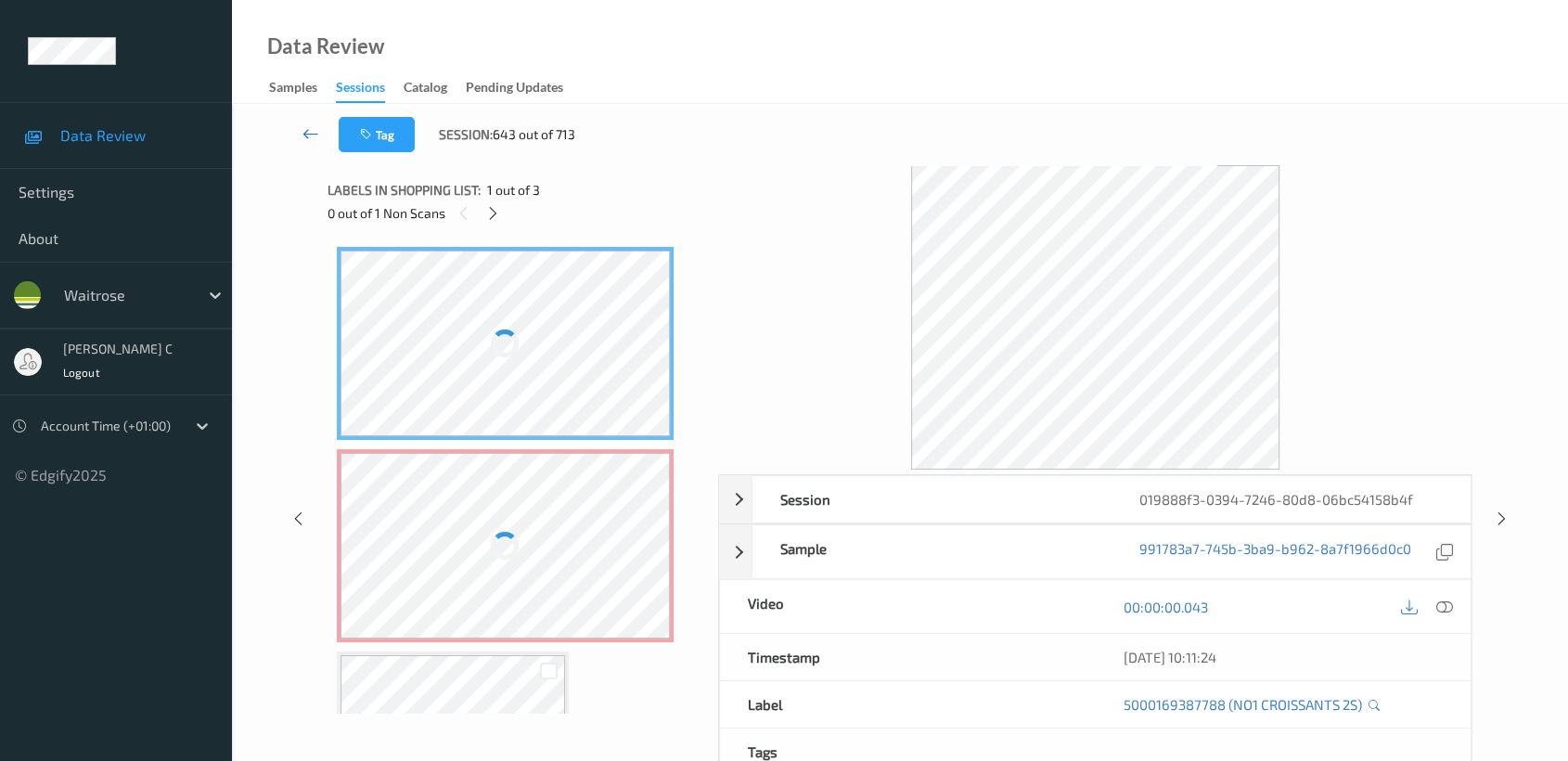
click at [315, 132] on icon at bounding box center [311, 133] width 17 height 19
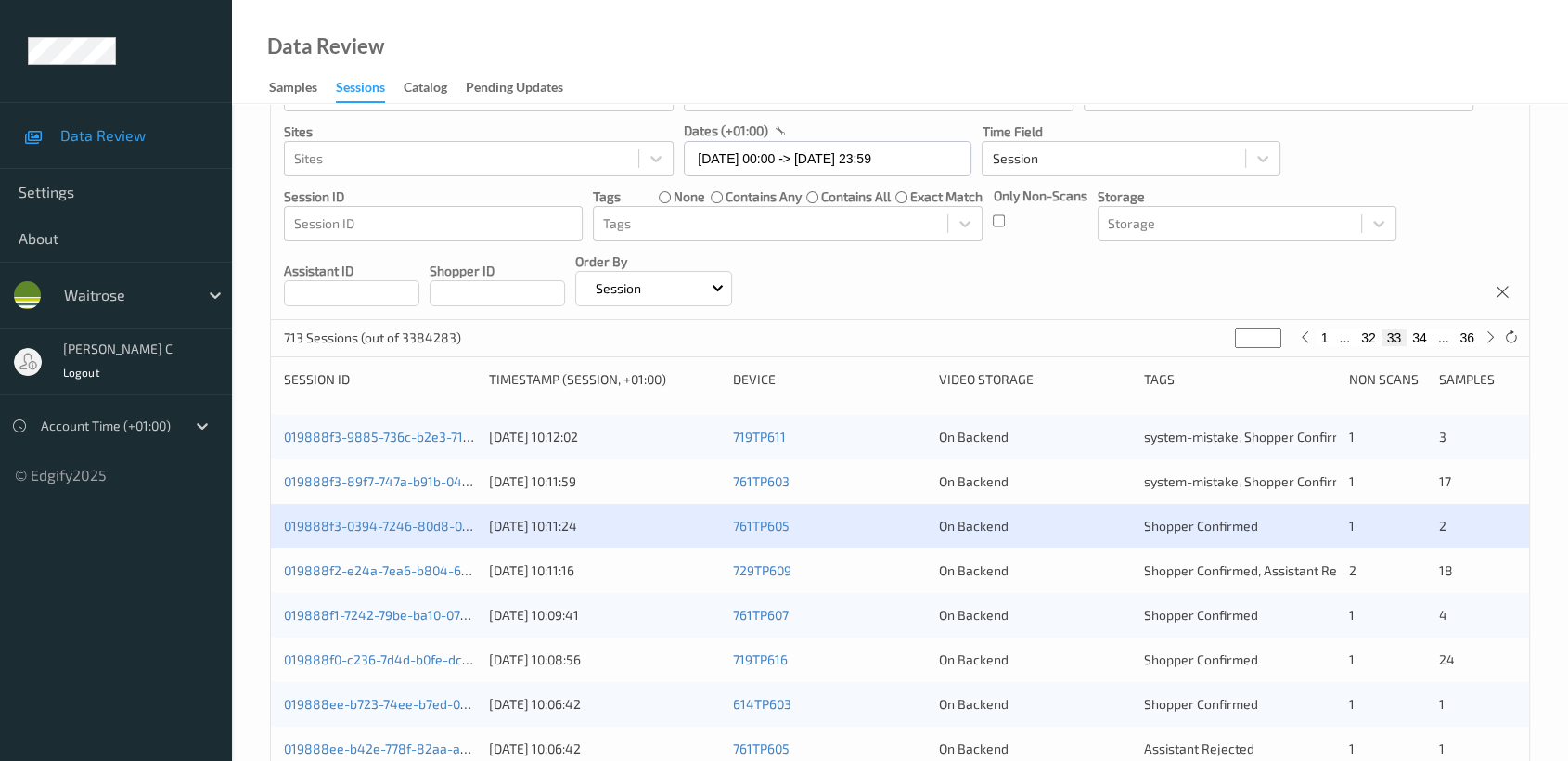
scroll to position [309, 0]
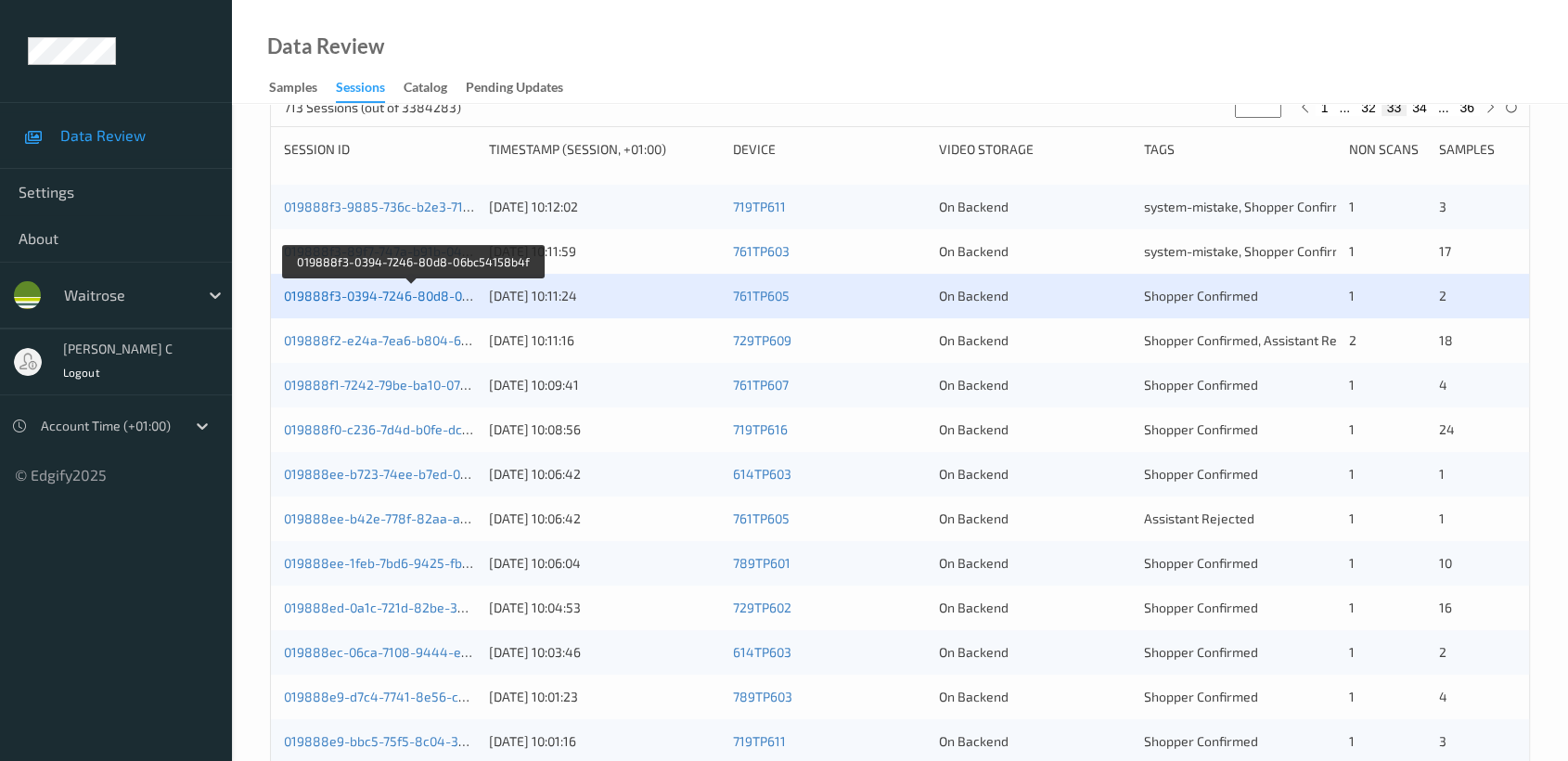
click at [342, 296] on link "019888f3-0394-7246-80d8-06bc54158b4f" at bounding box center [412, 296] width 257 height 16
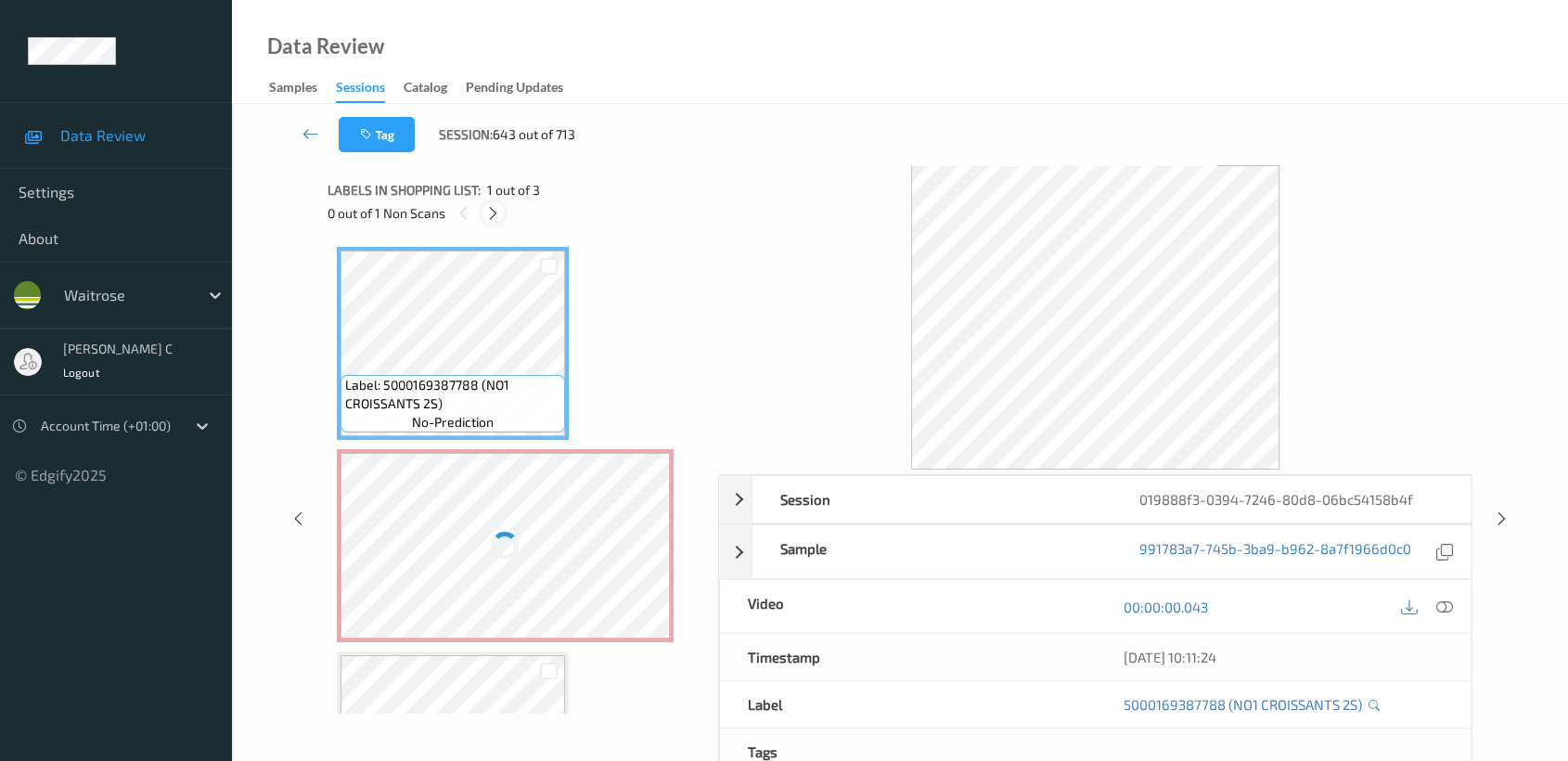
click at [492, 206] on icon at bounding box center [494, 213] width 16 height 17
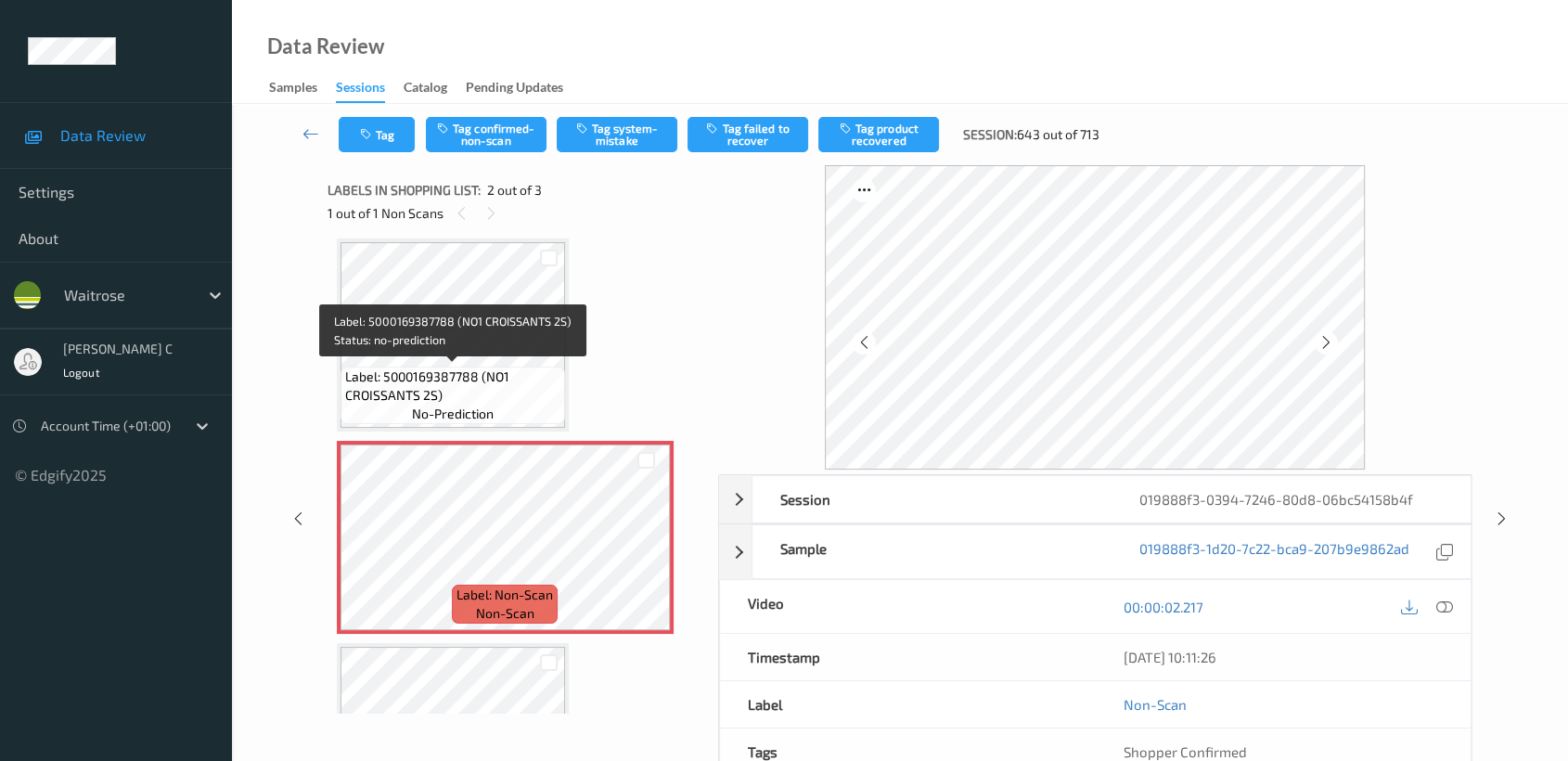
click at [520, 384] on span "Label: 5000169387788 (NO1 CROISSANTS 2S)" at bounding box center [452, 386] width 215 height 37
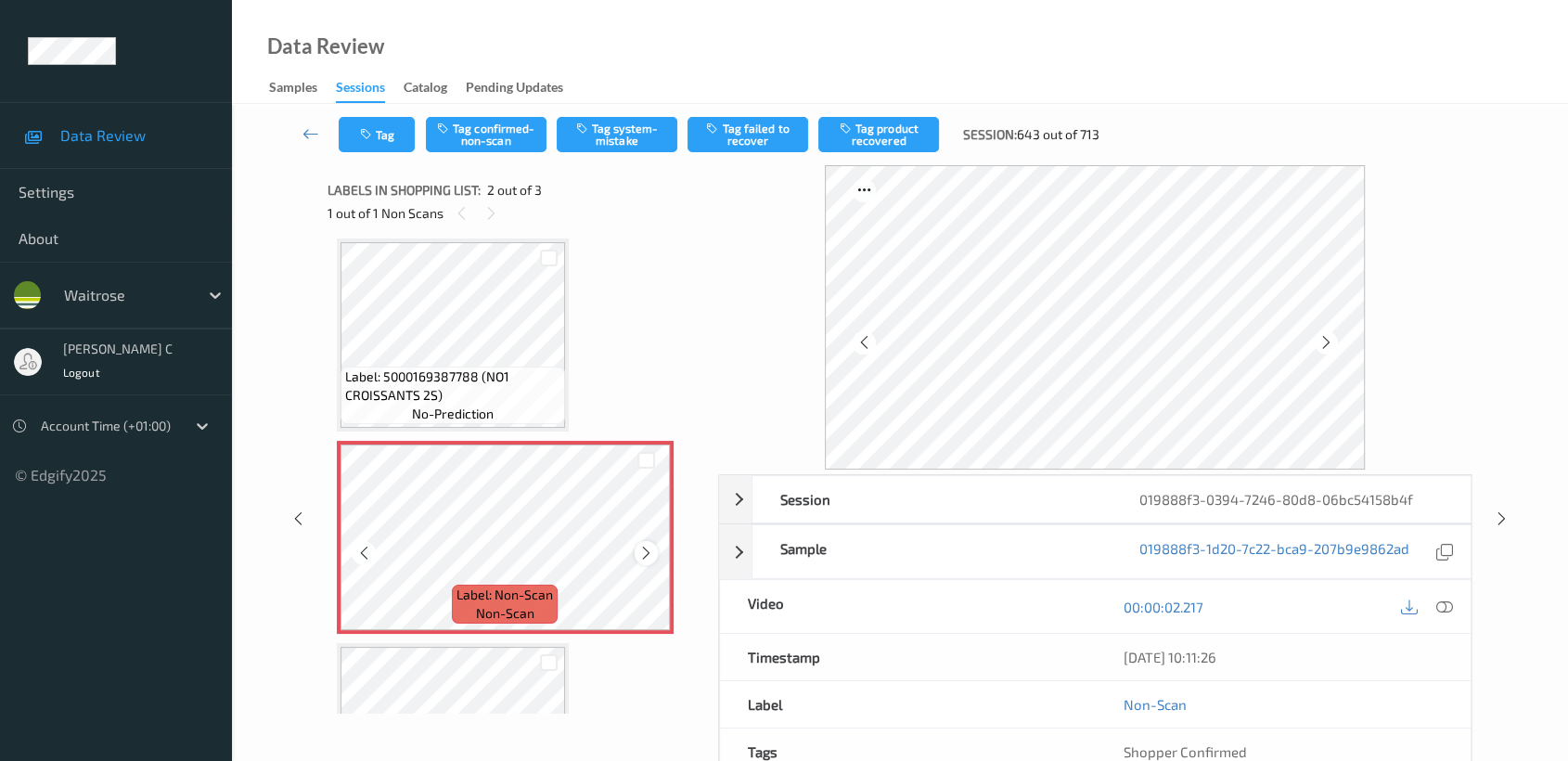
click at [644, 551] on icon at bounding box center [647, 553] width 16 height 17
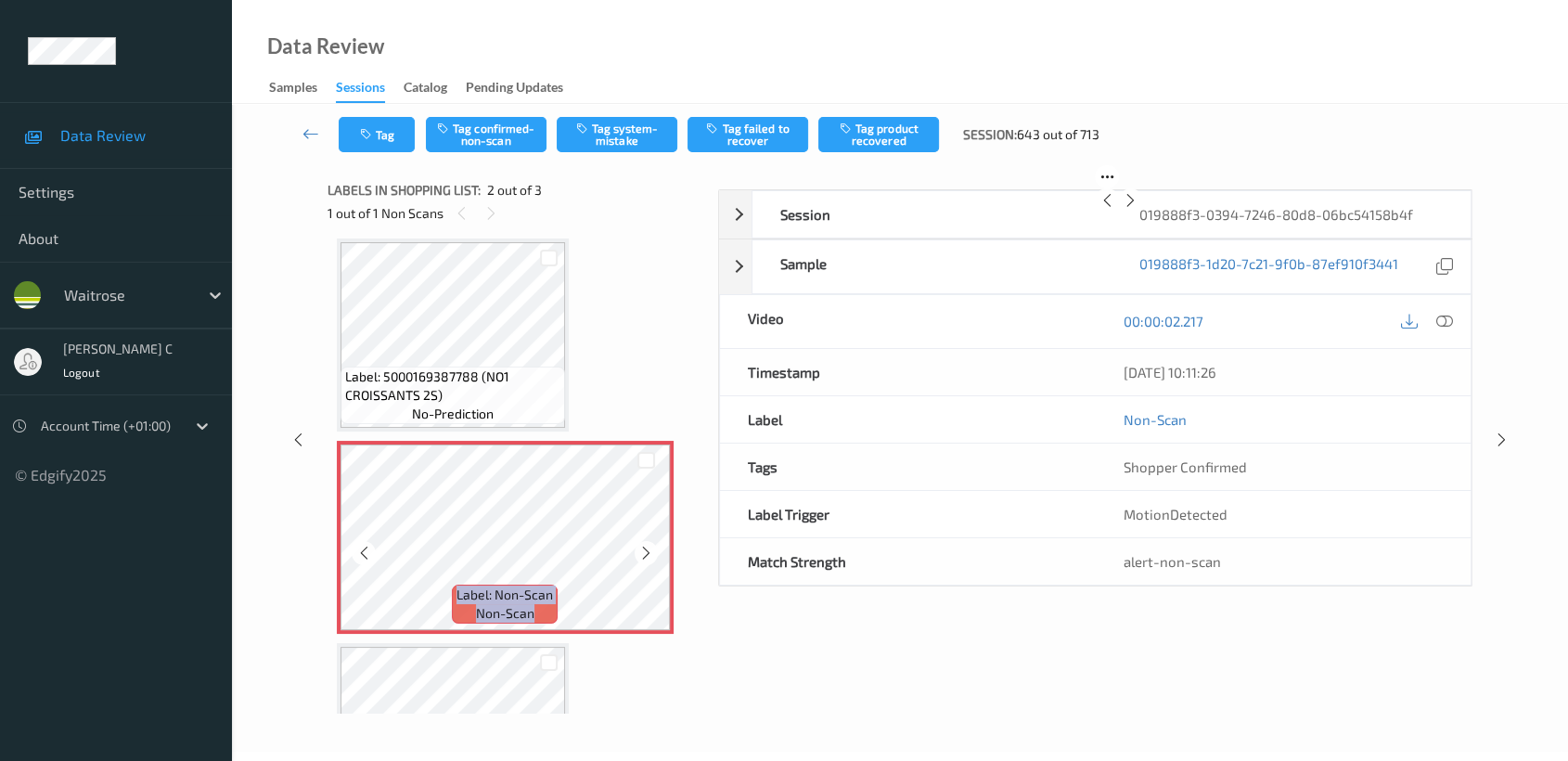
click at [644, 551] on icon at bounding box center [647, 553] width 16 height 17
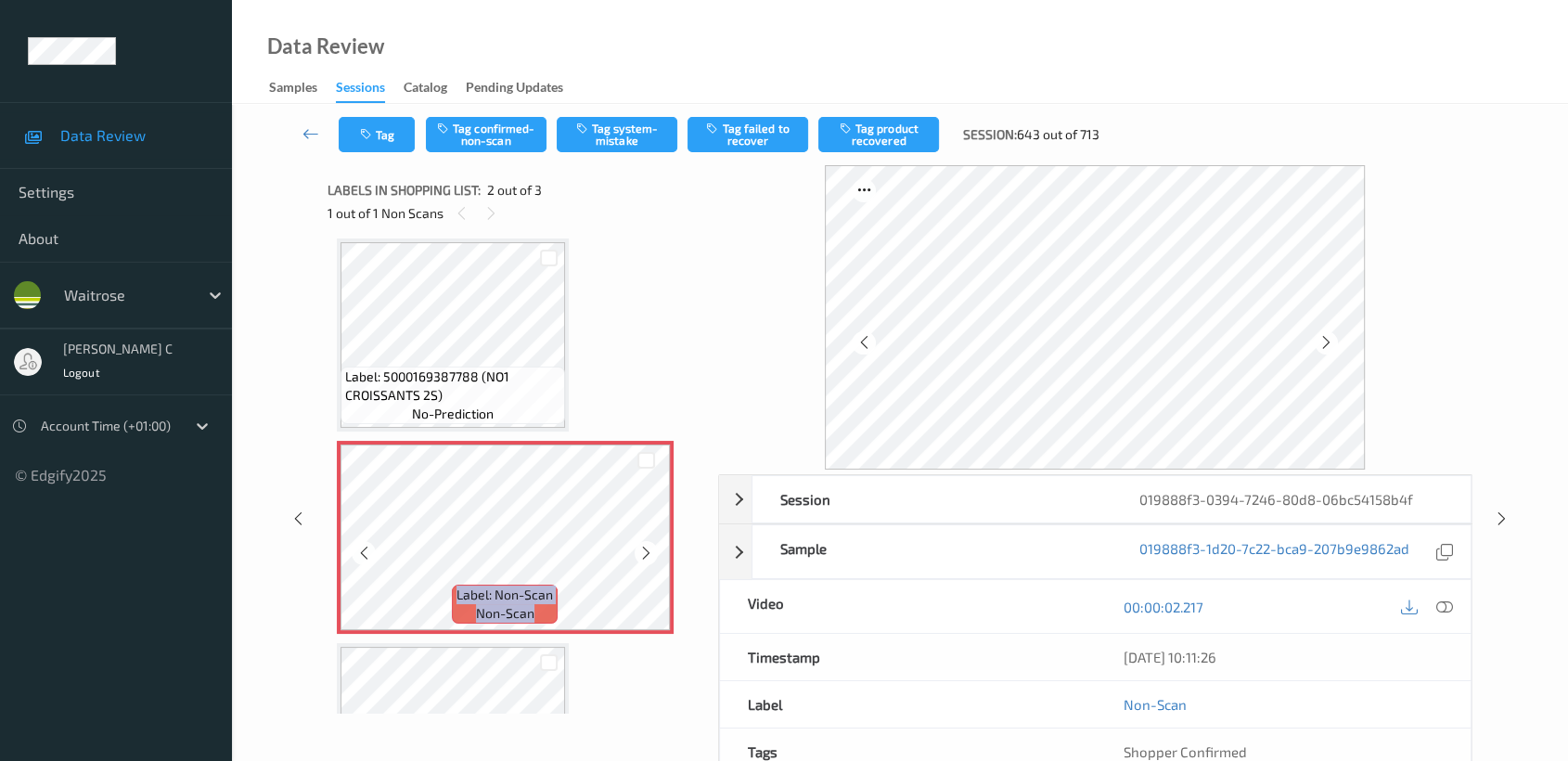
click at [644, 551] on icon at bounding box center [647, 553] width 16 height 17
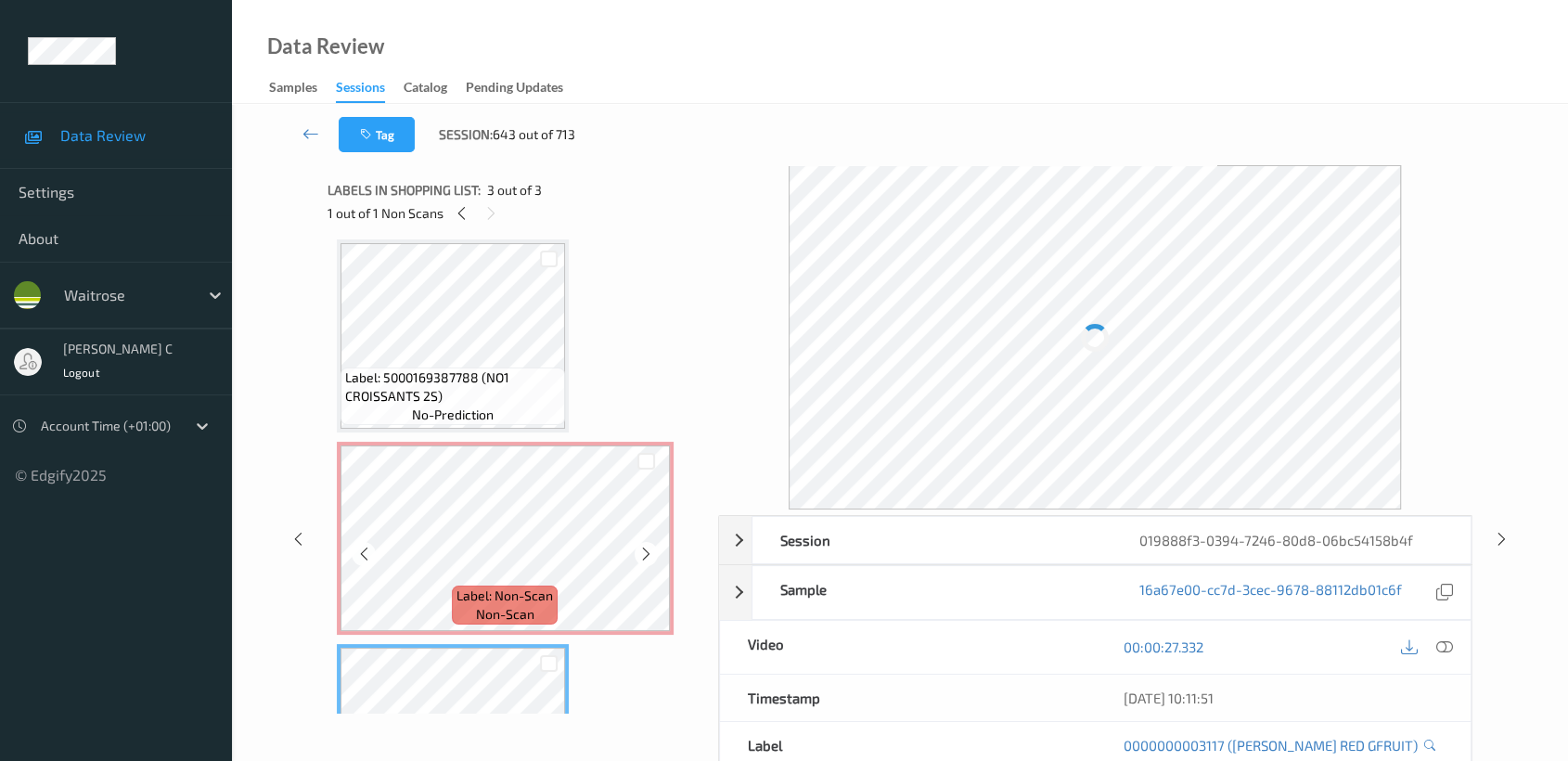
scroll to position [0, 0]
click at [521, 383] on span "Label: 5000169387788 (NO1 CROISSANTS 2S)" at bounding box center [452, 394] width 215 height 37
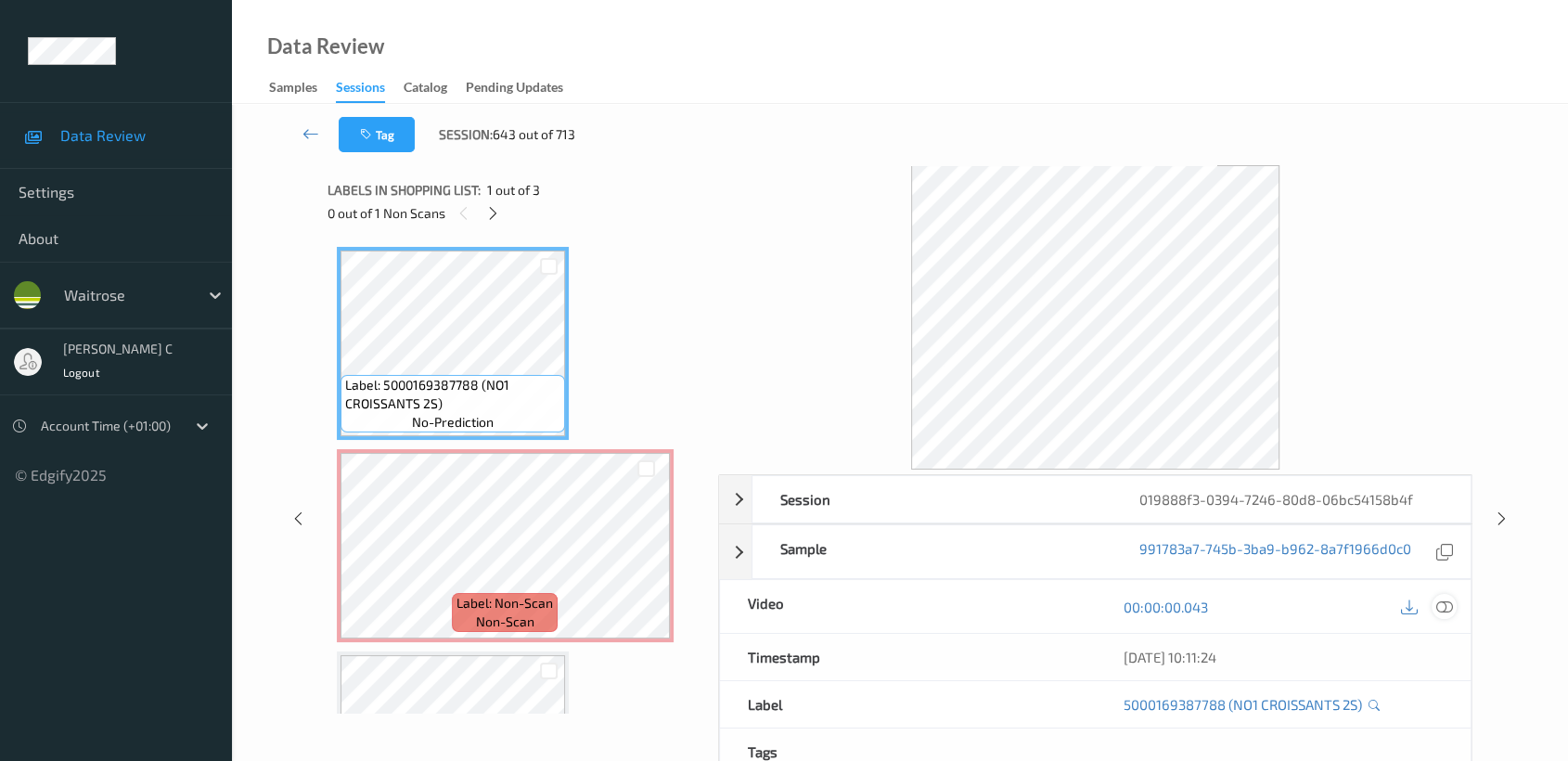
click at [1441, 614] on icon at bounding box center [1444, 607] width 17 height 17
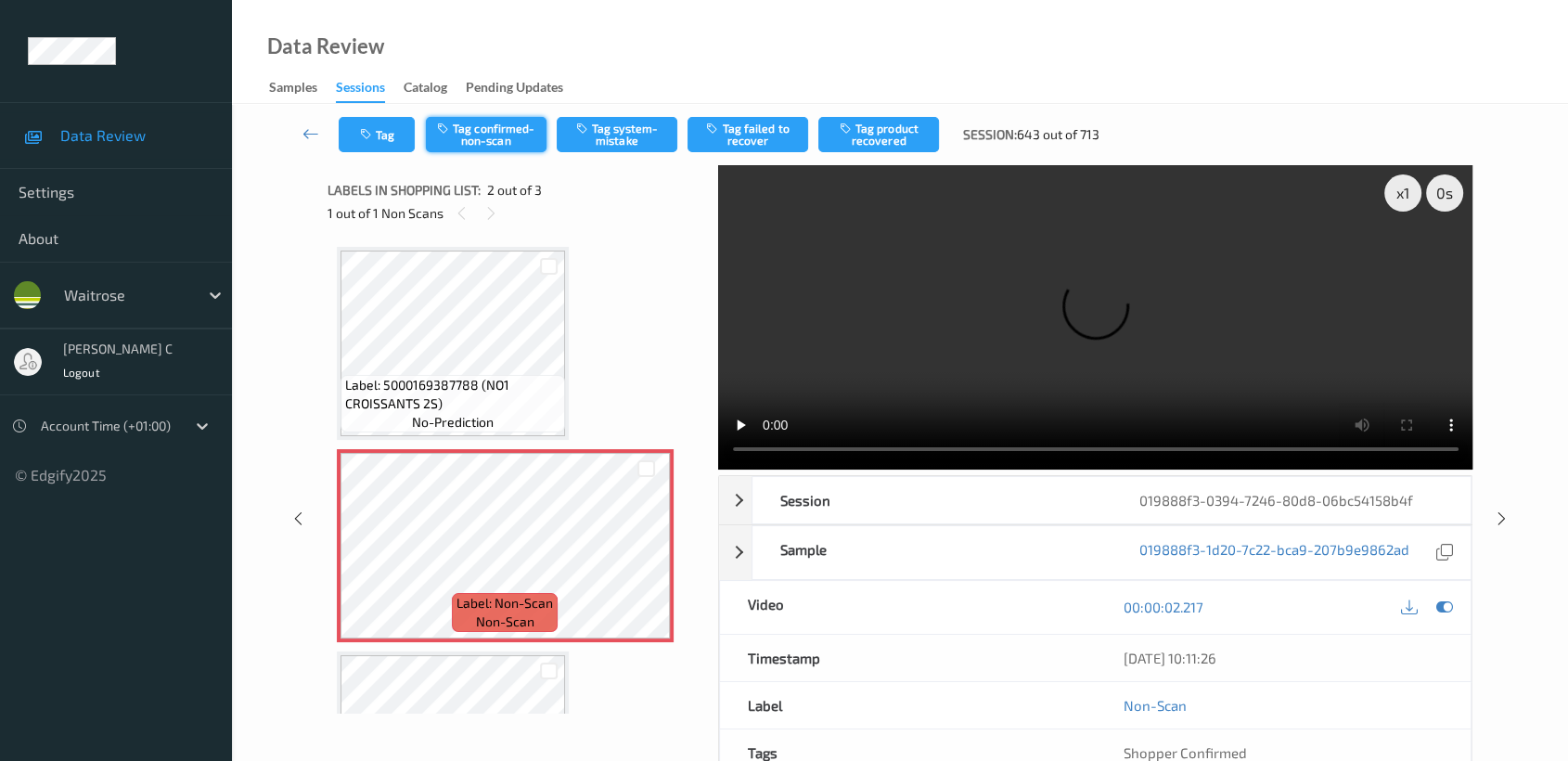
click at [490, 144] on button "Tag confirmed-non-scan" at bounding box center [486, 134] width 121 height 35
click at [892, 134] on button "Tag product recovered" at bounding box center [878, 134] width 121 height 35
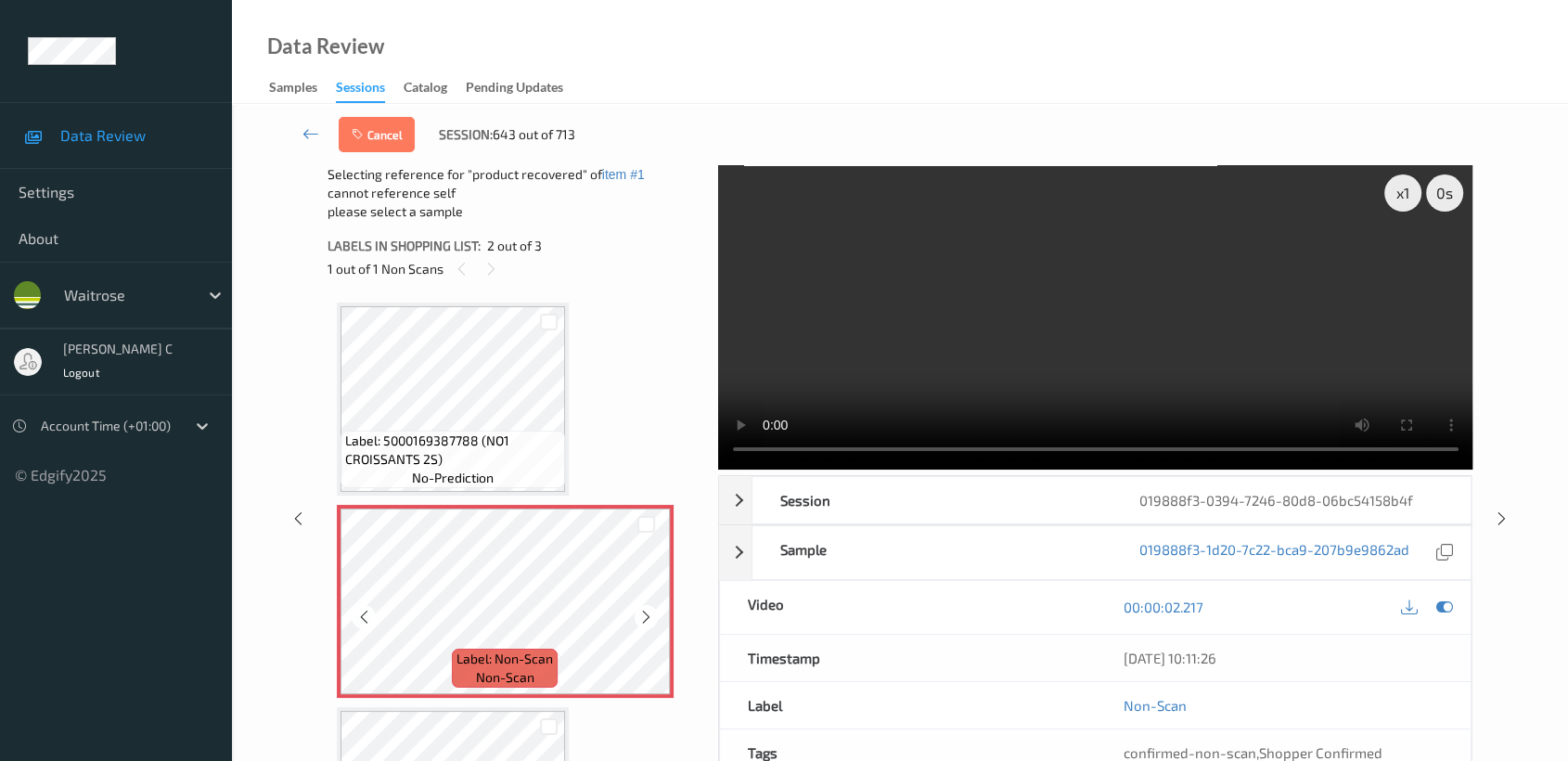
scroll to position [137, 0]
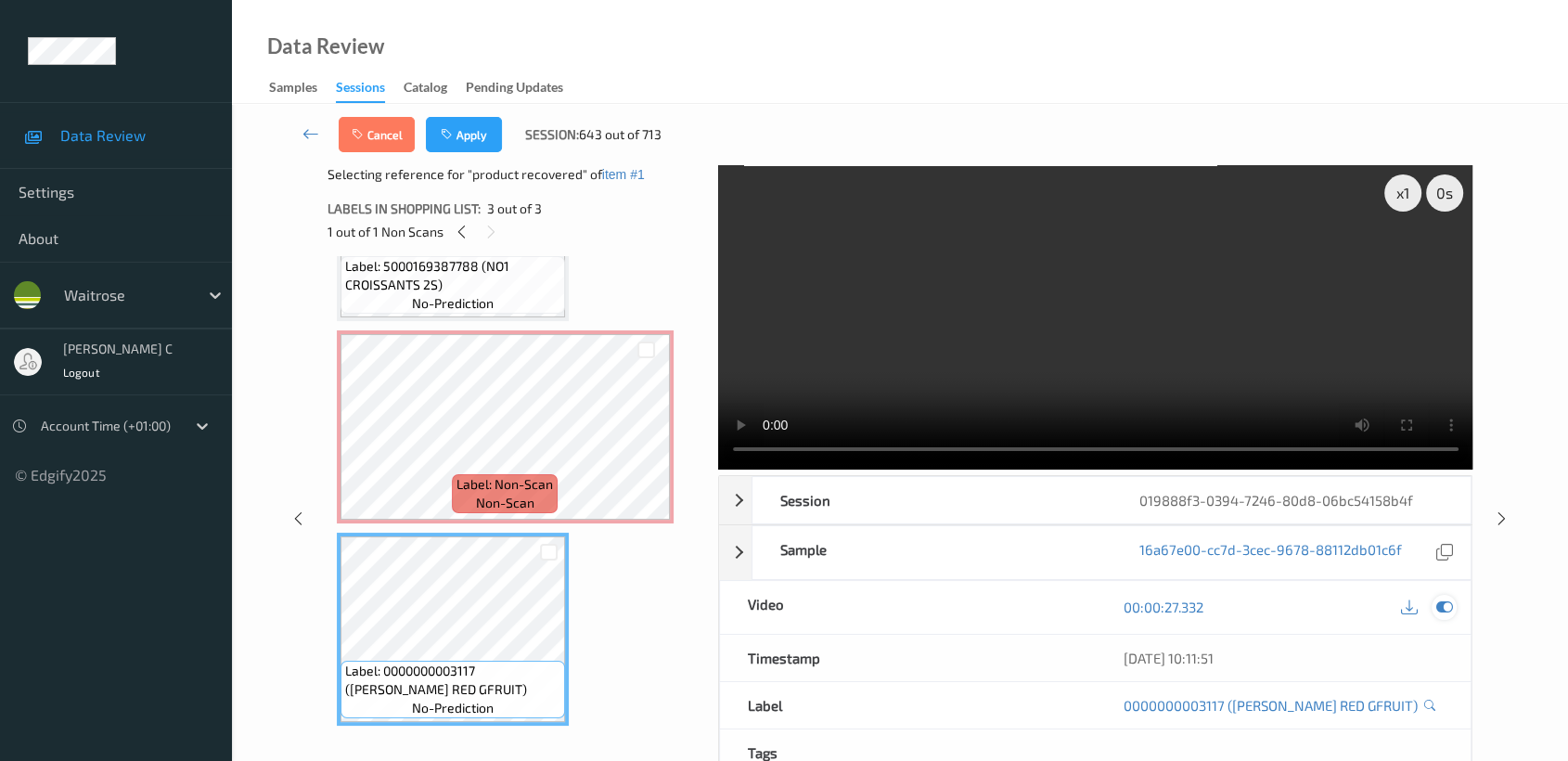
click at [1436, 604] on icon at bounding box center [1444, 607] width 17 height 17
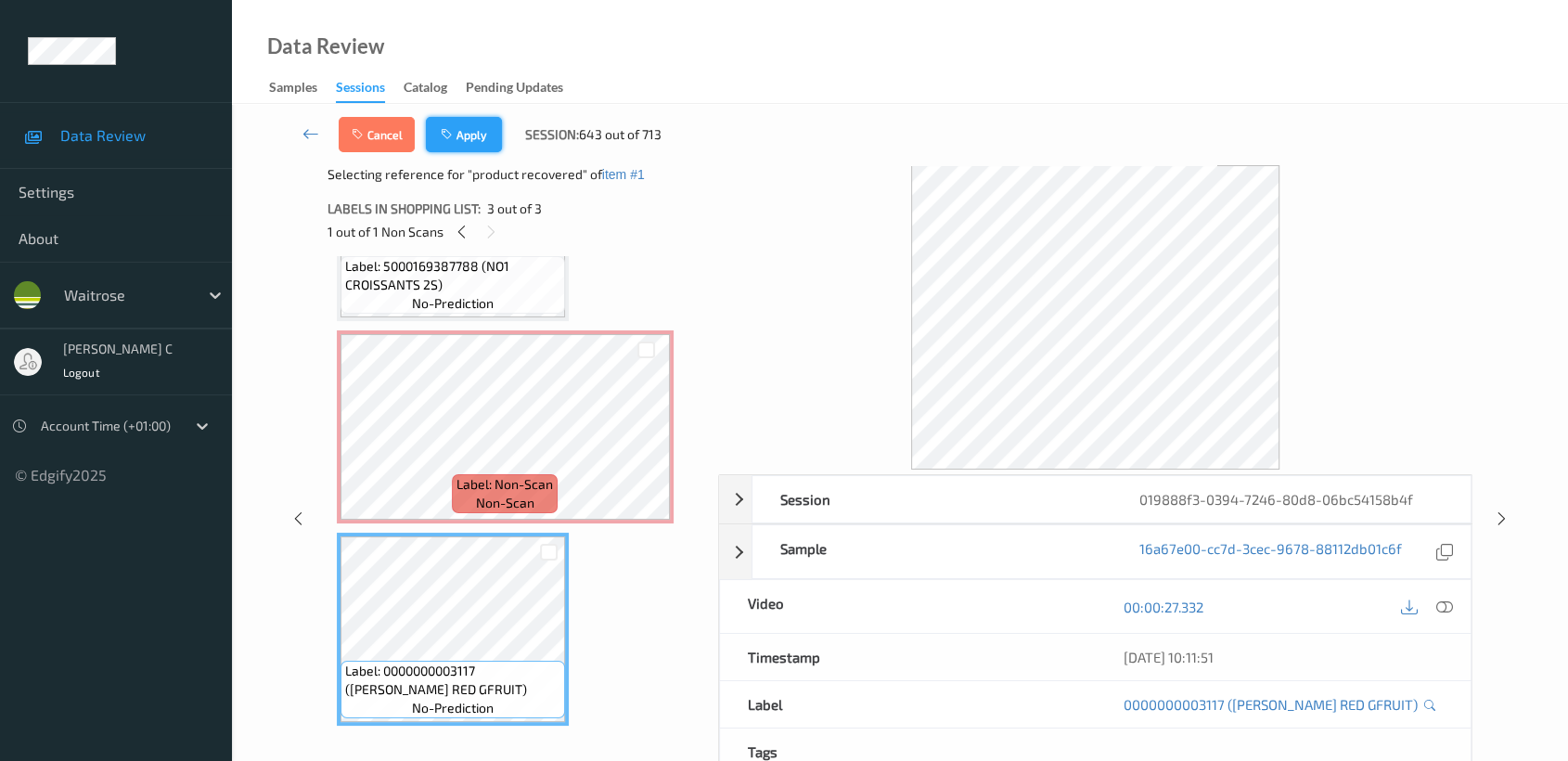
click at [460, 136] on button "Apply" at bounding box center [464, 134] width 76 height 35
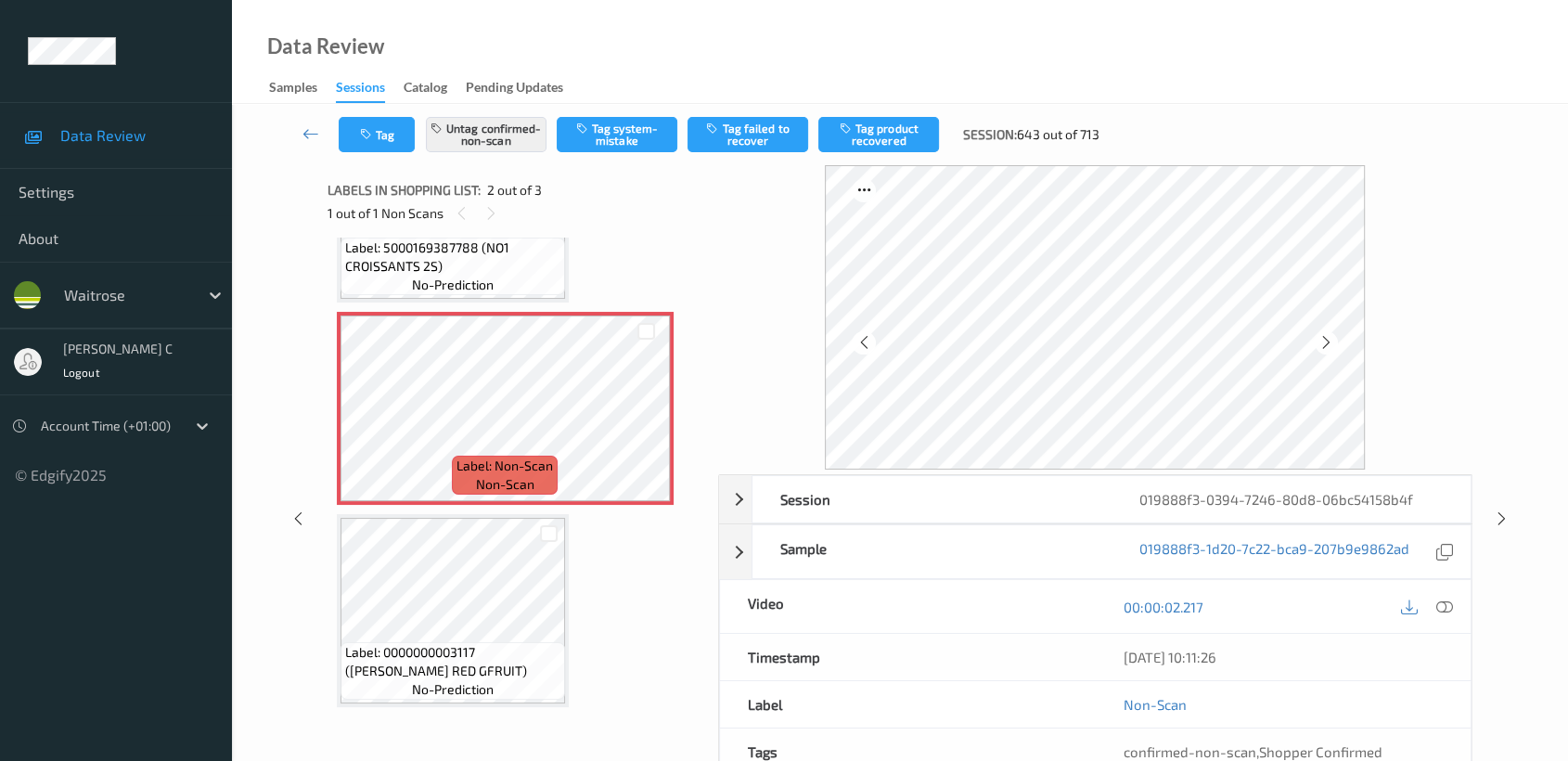
scroll to position [8, 0]
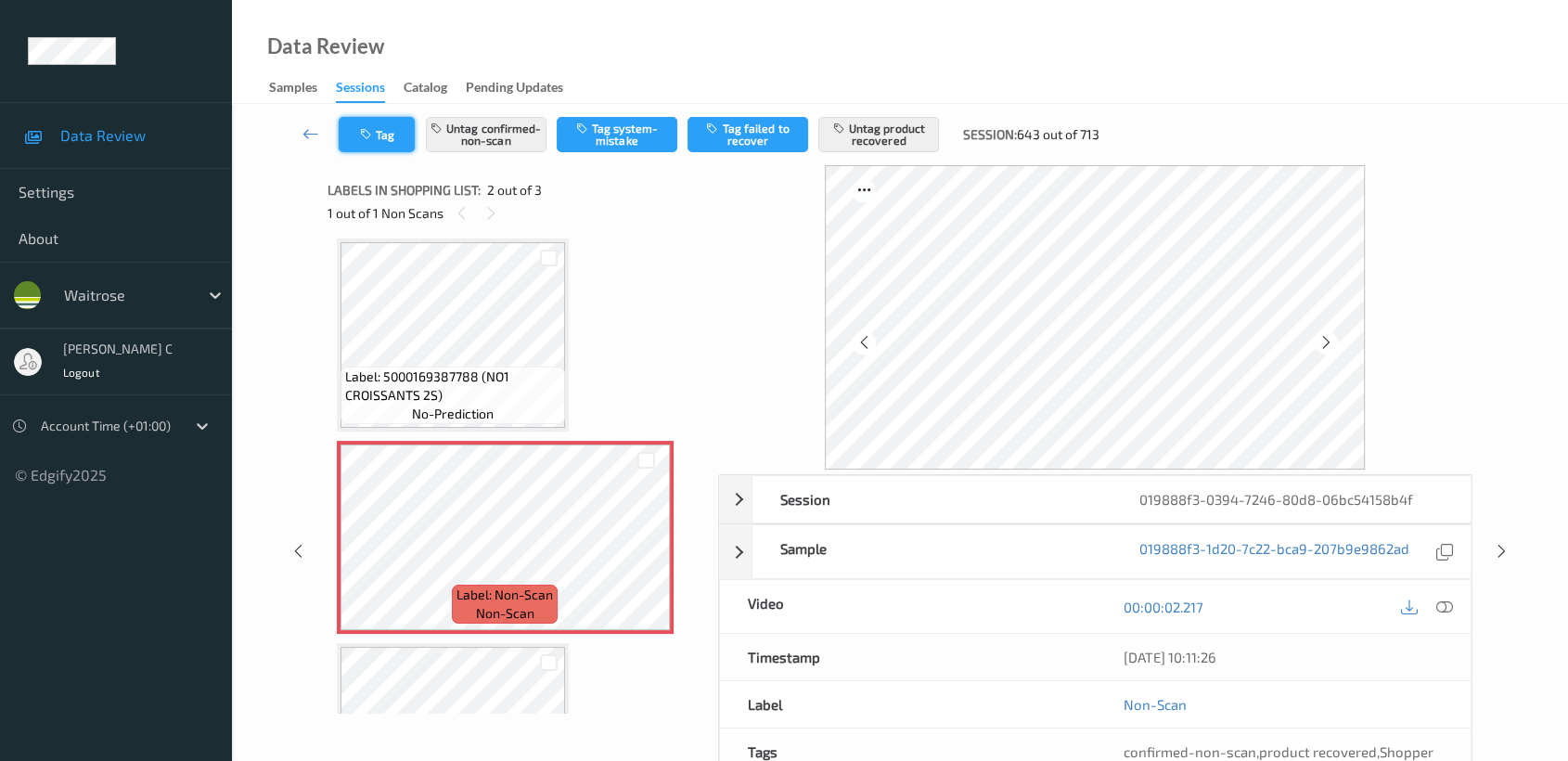
click at [385, 137] on button "Tag" at bounding box center [377, 134] width 76 height 35
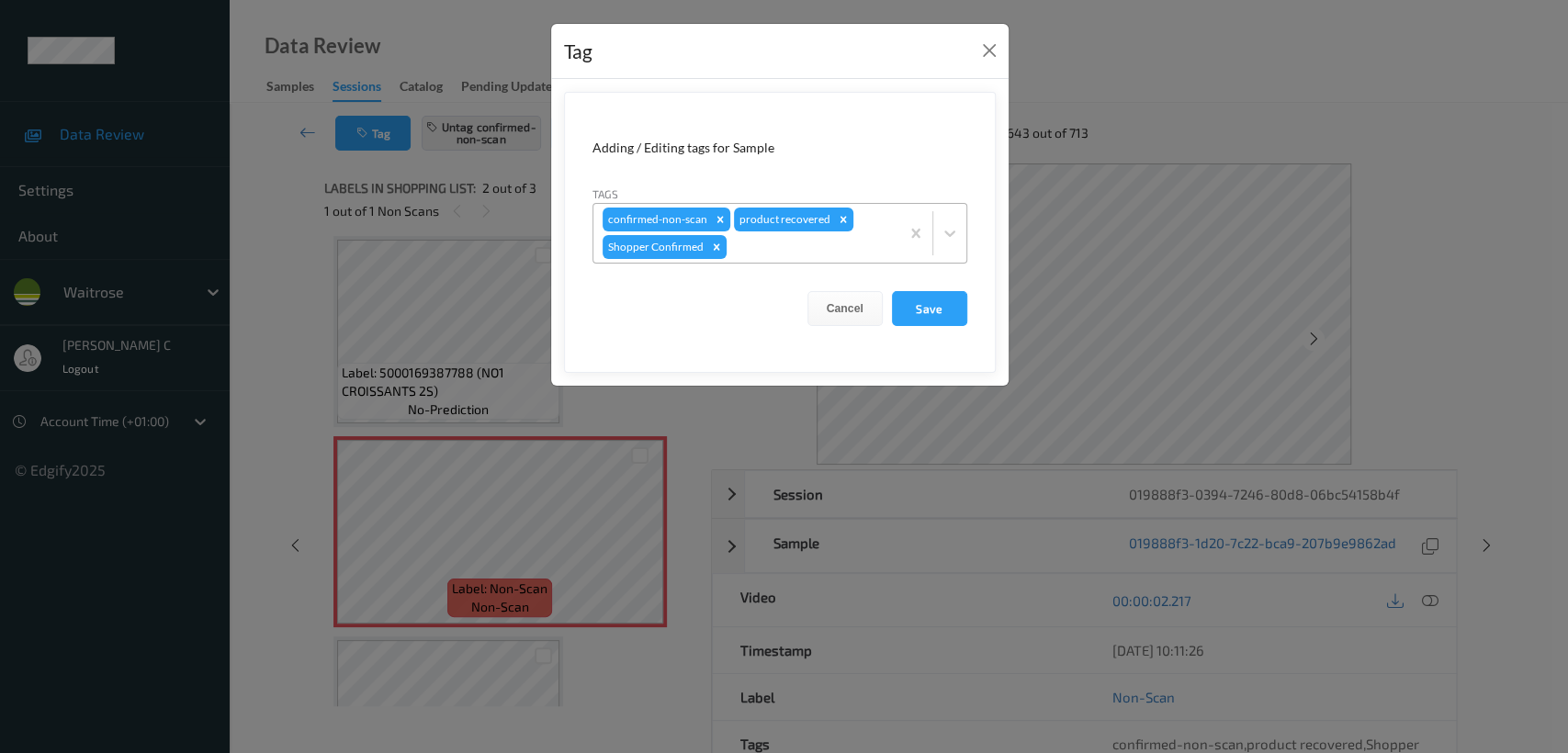
click at [864, 237] on div at bounding box center [810, 247] width 160 height 22
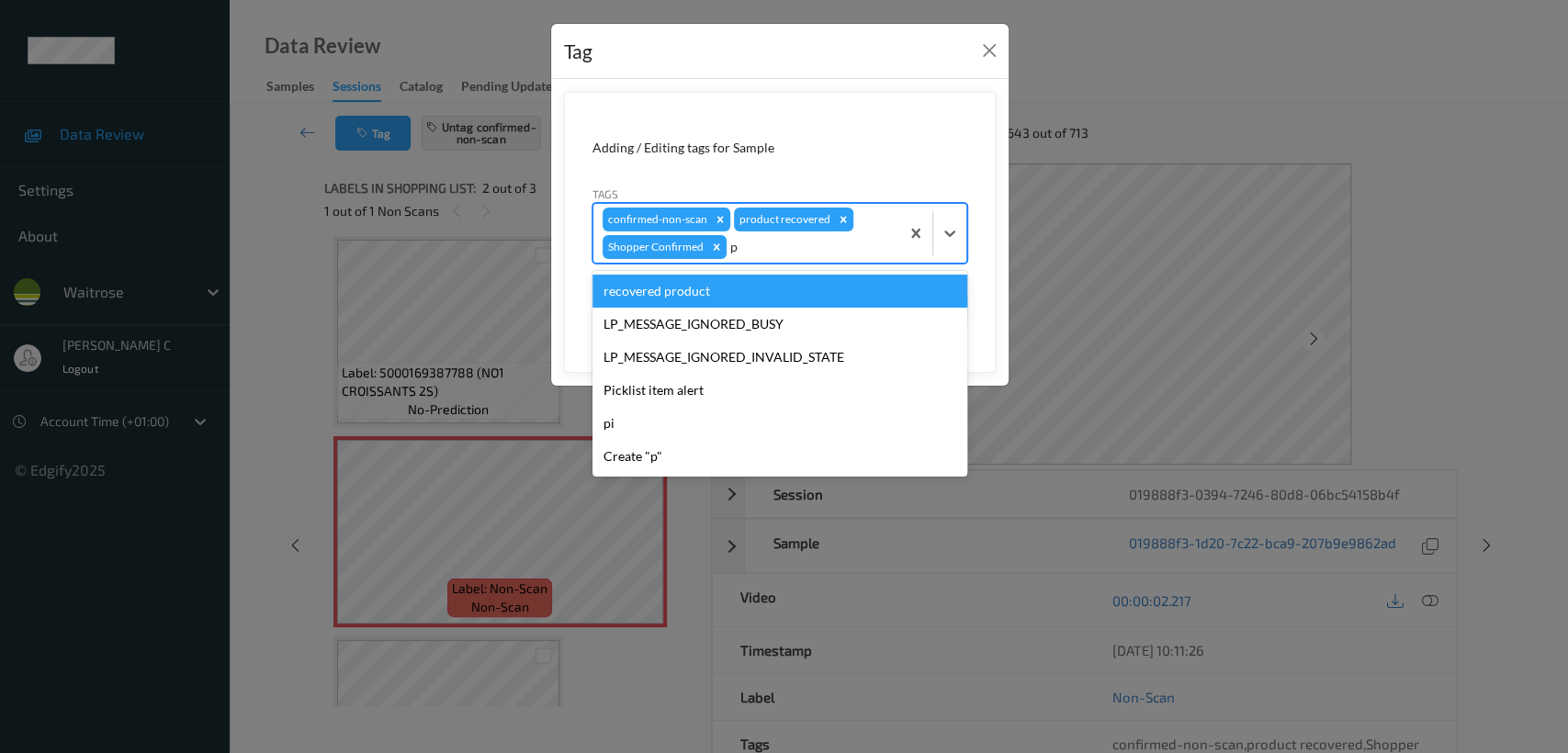
type input "pi"
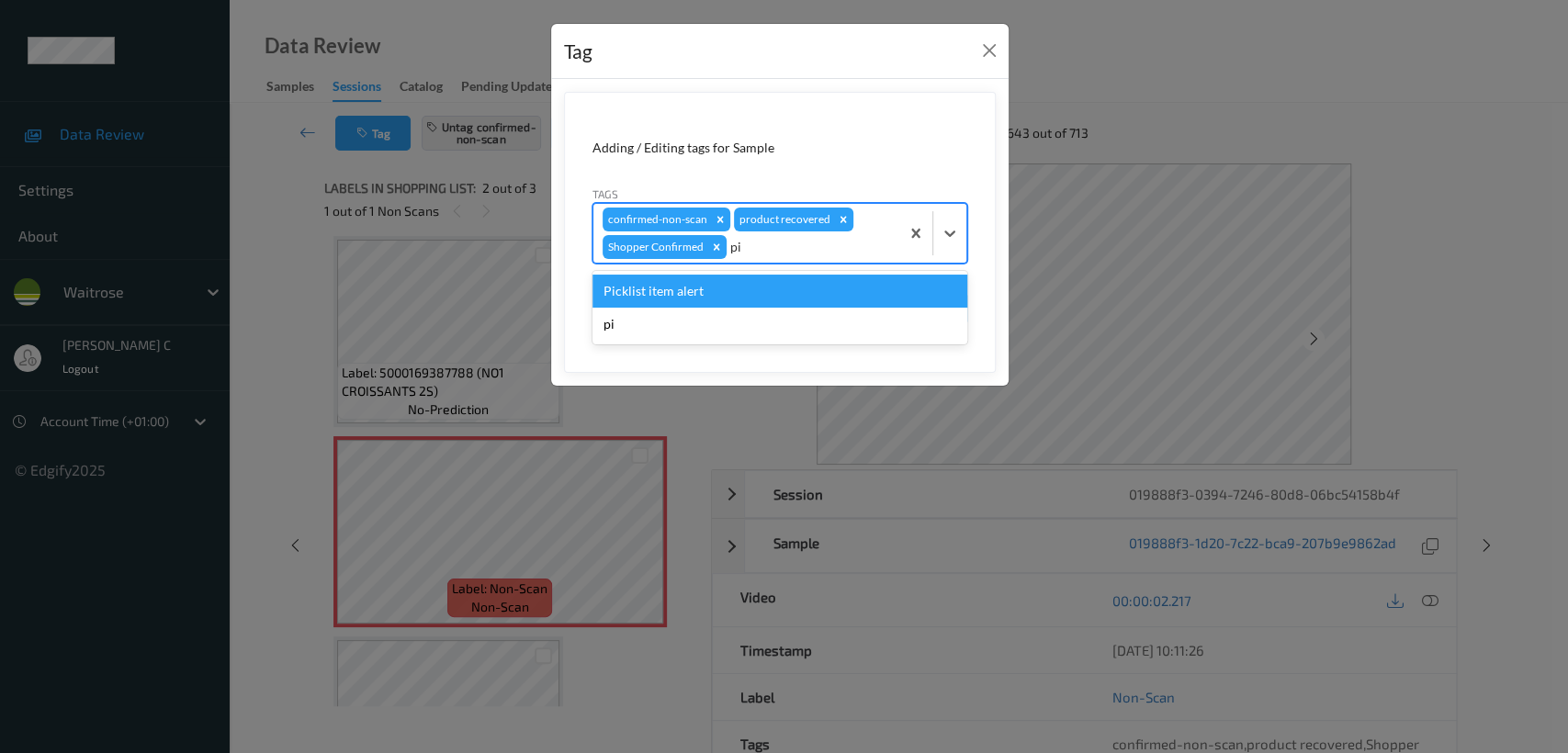
click at [735, 299] on div "Picklist item alert" at bounding box center [780, 291] width 375 height 33
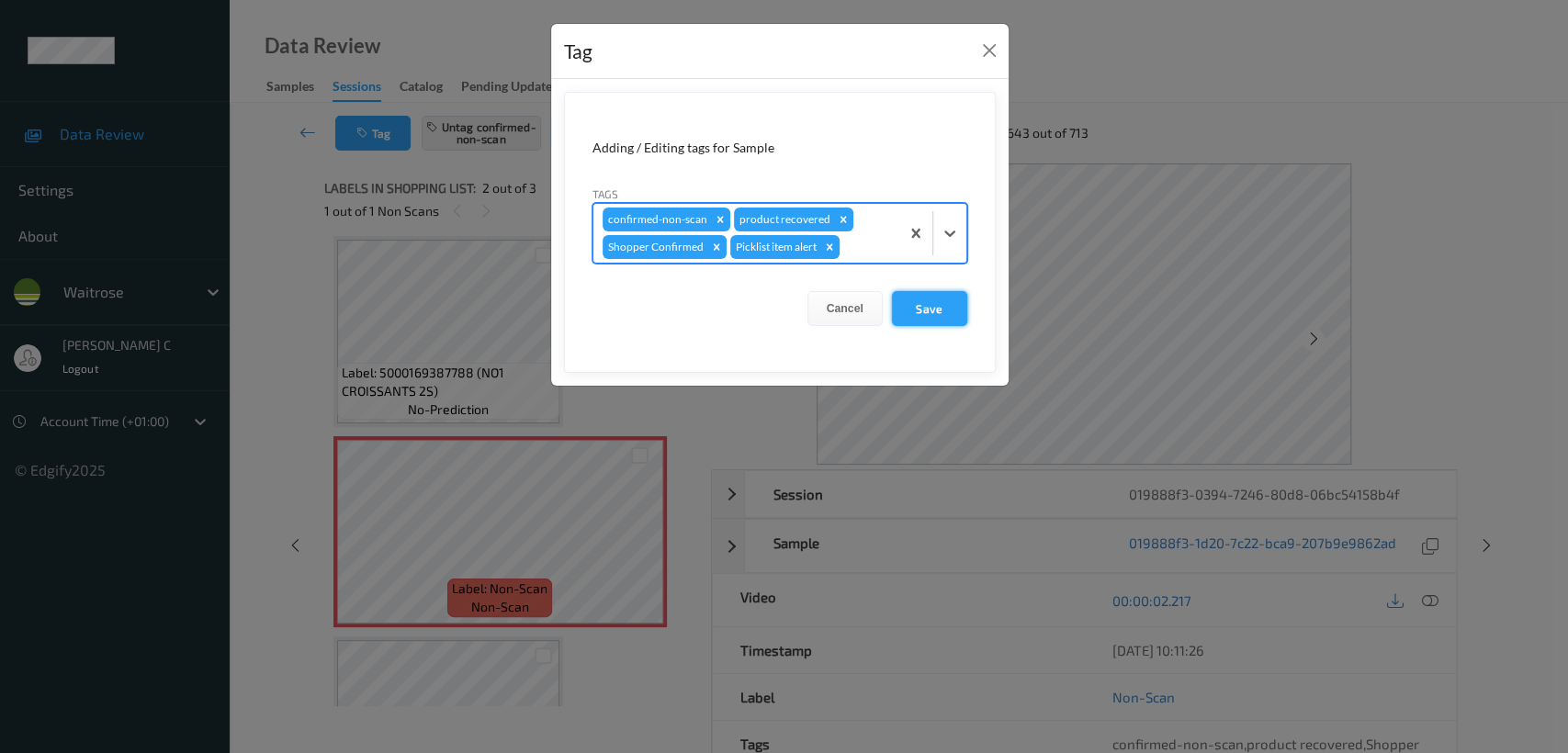
click at [945, 308] on button "Save" at bounding box center [929, 308] width 75 height 35
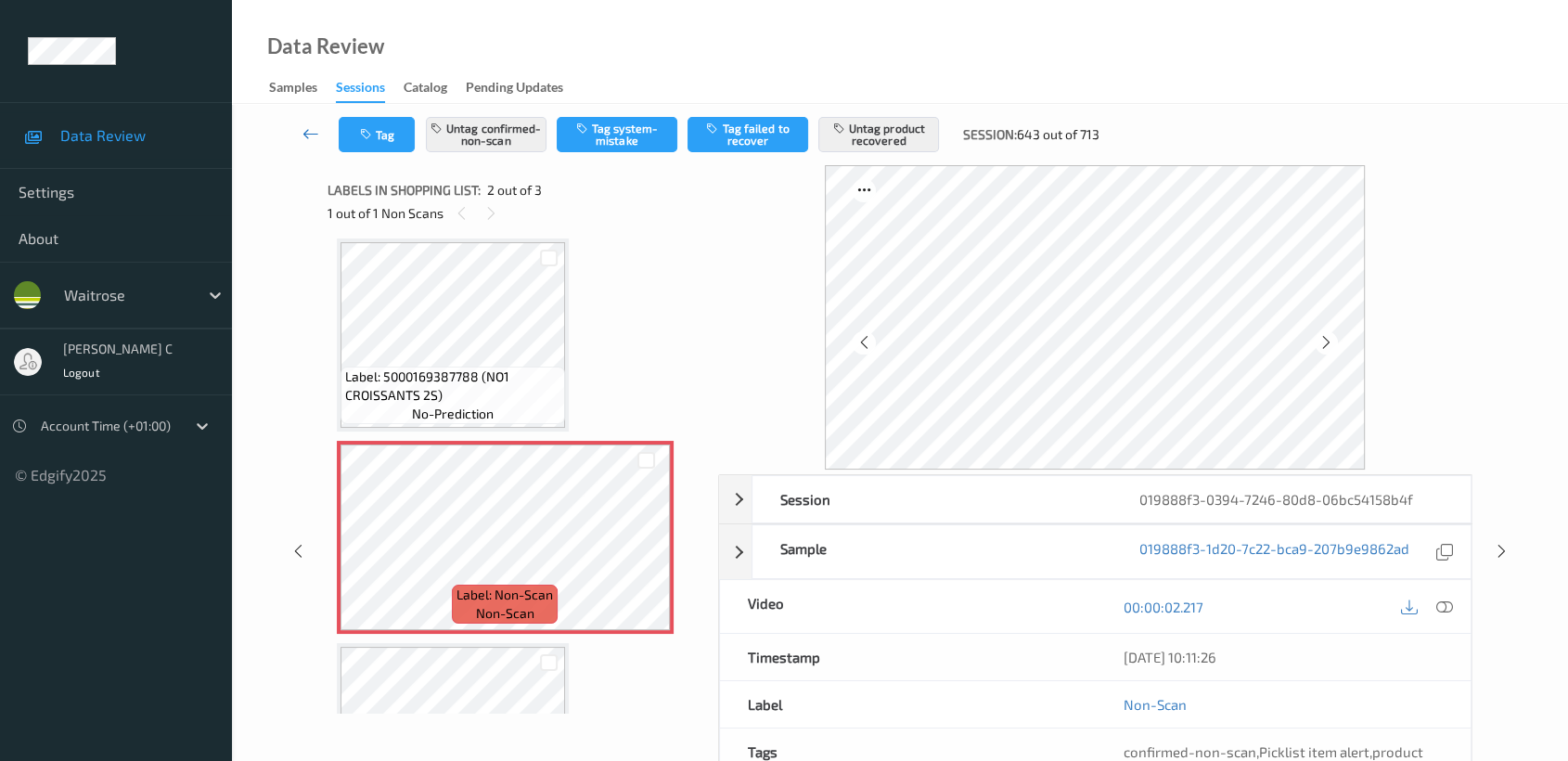
click at [312, 134] on icon at bounding box center [311, 133] width 17 height 19
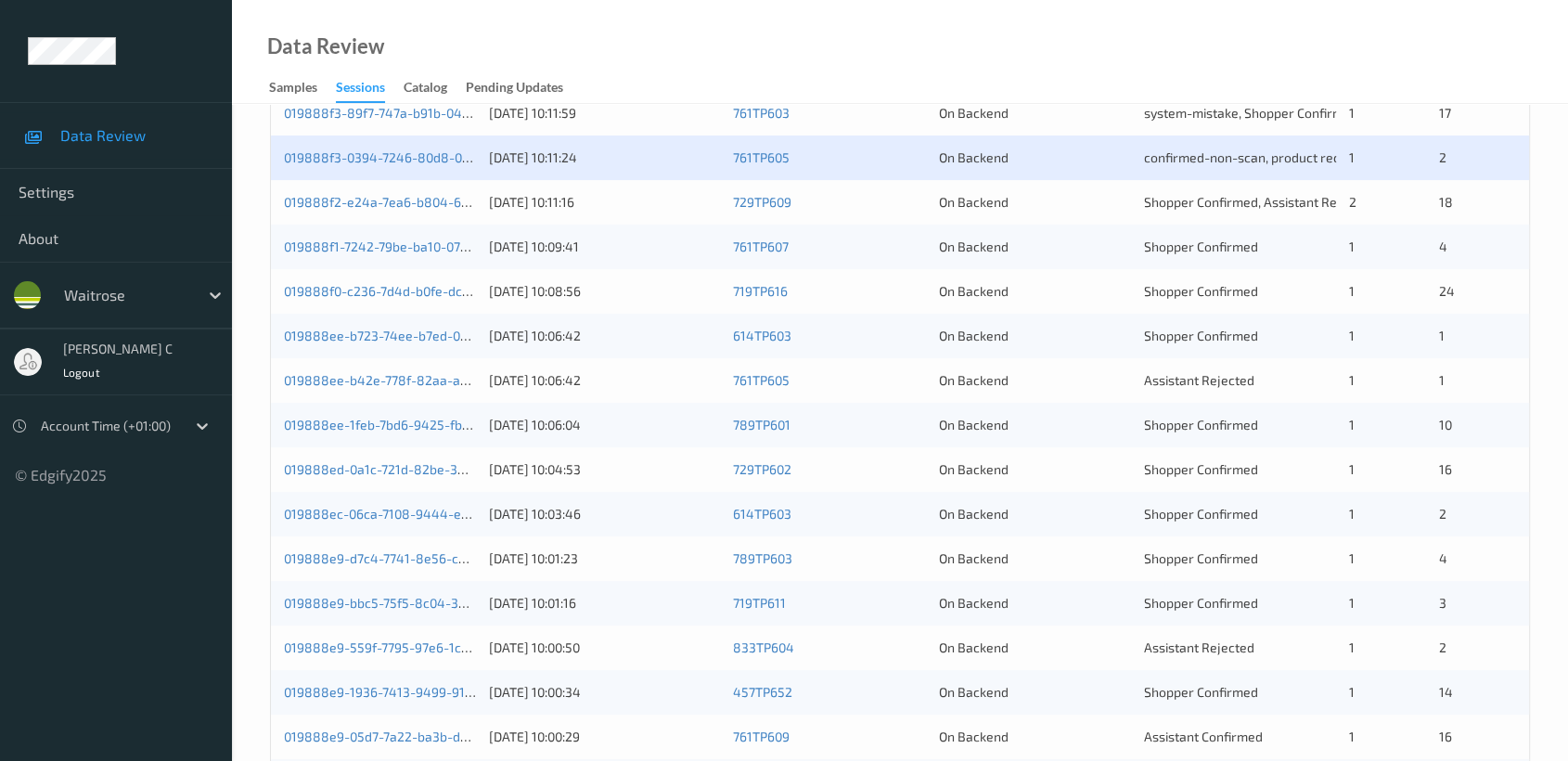
scroll to position [412, 0]
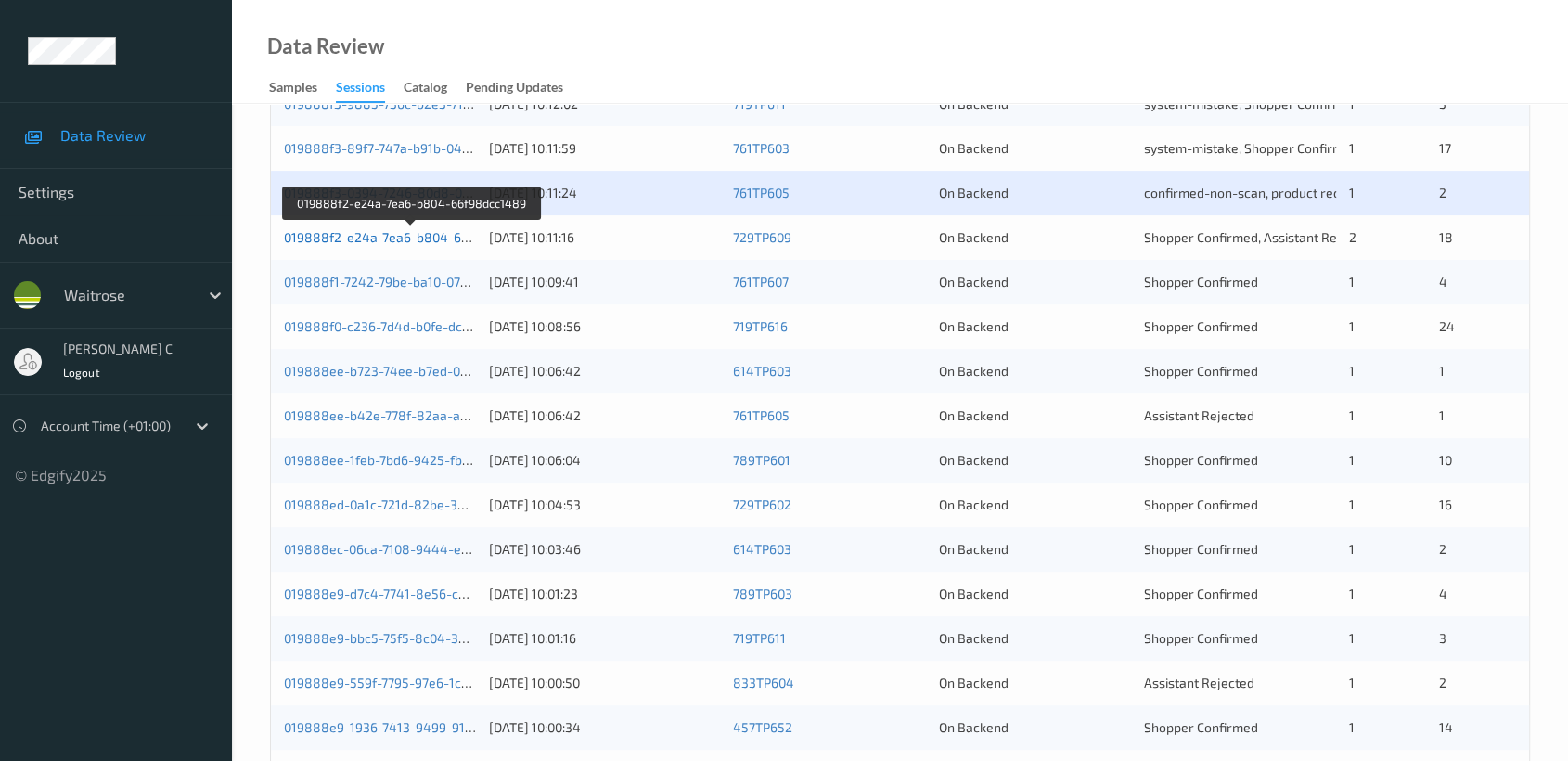
click at [386, 230] on link "019888f2-e24a-7ea6-b804-66f98dcc1489" at bounding box center [411, 237] width 255 height 16
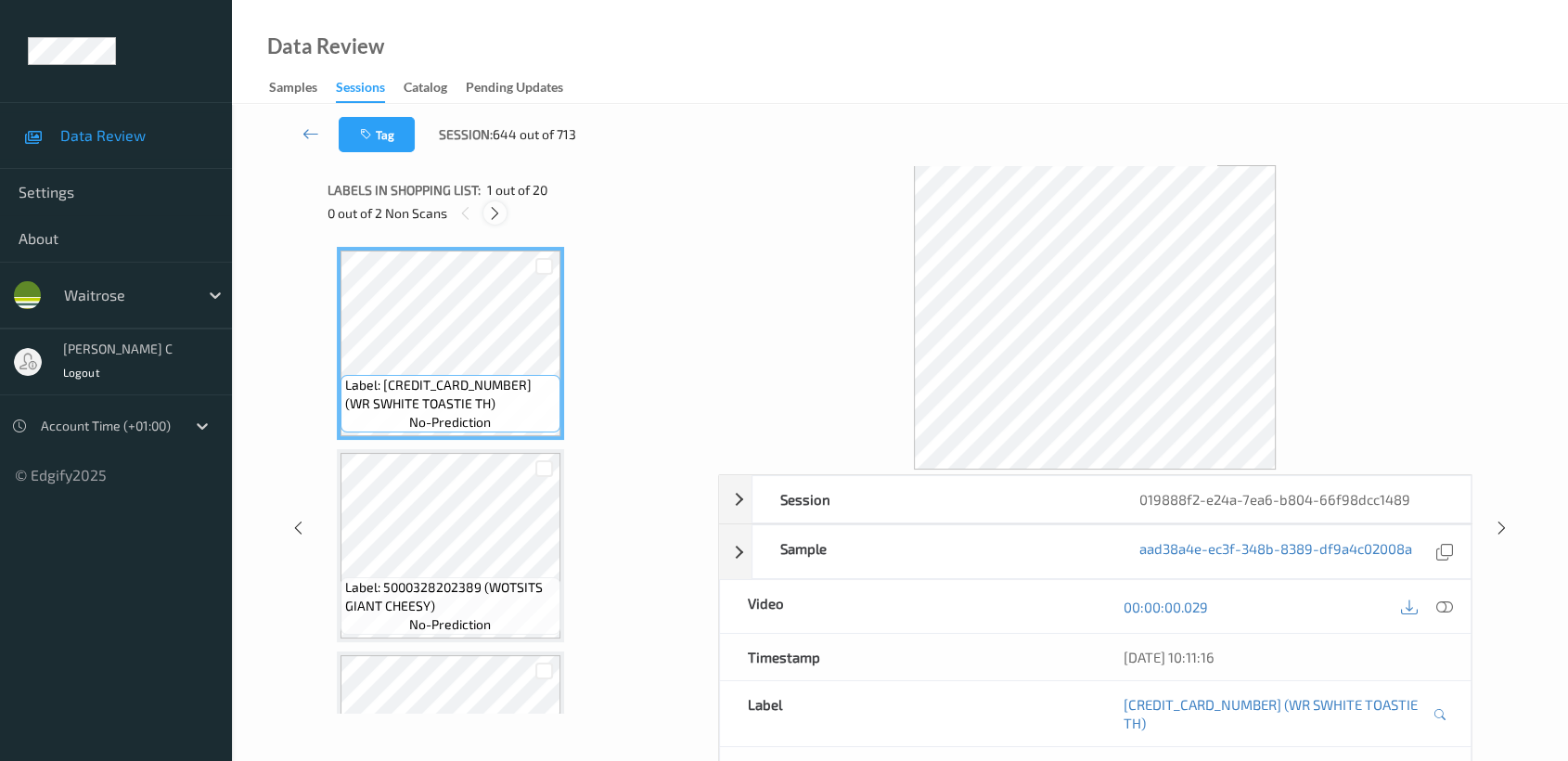
click at [492, 213] on icon at bounding box center [495, 213] width 16 height 17
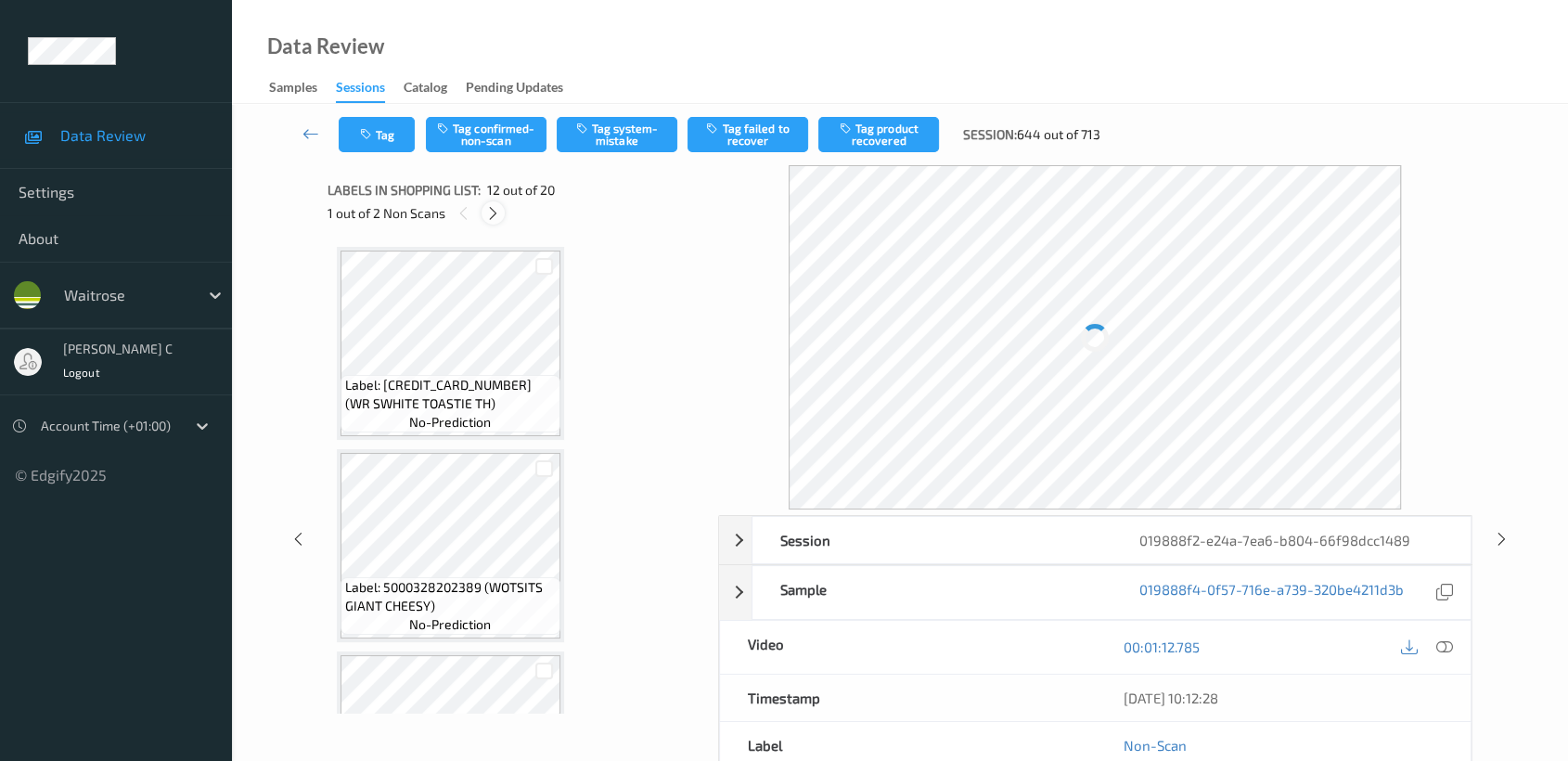
scroll to position [2025, 0]
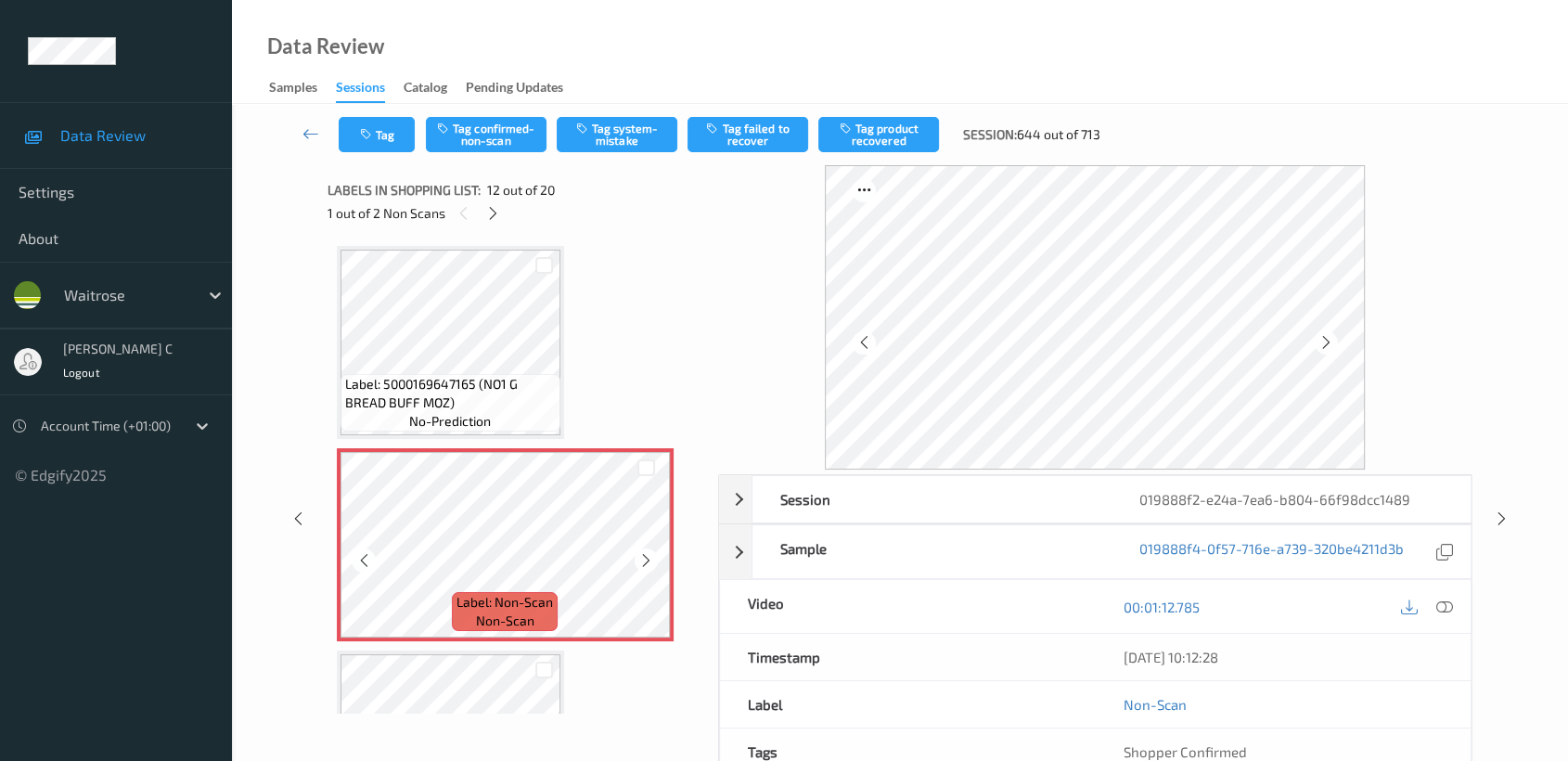
click at [551, 593] on span "Label: Non-Scan" at bounding box center [505, 602] width 97 height 19
click at [635, 552] on div at bounding box center [646, 560] width 23 height 23
click at [639, 552] on icon at bounding box center [647, 560] width 16 height 17
click at [464, 374] on div "Label: 5000169647165 (NO1 G BREAD BUFF MOZ) no-prediction" at bounding box center [451, 403] width 220 height 58
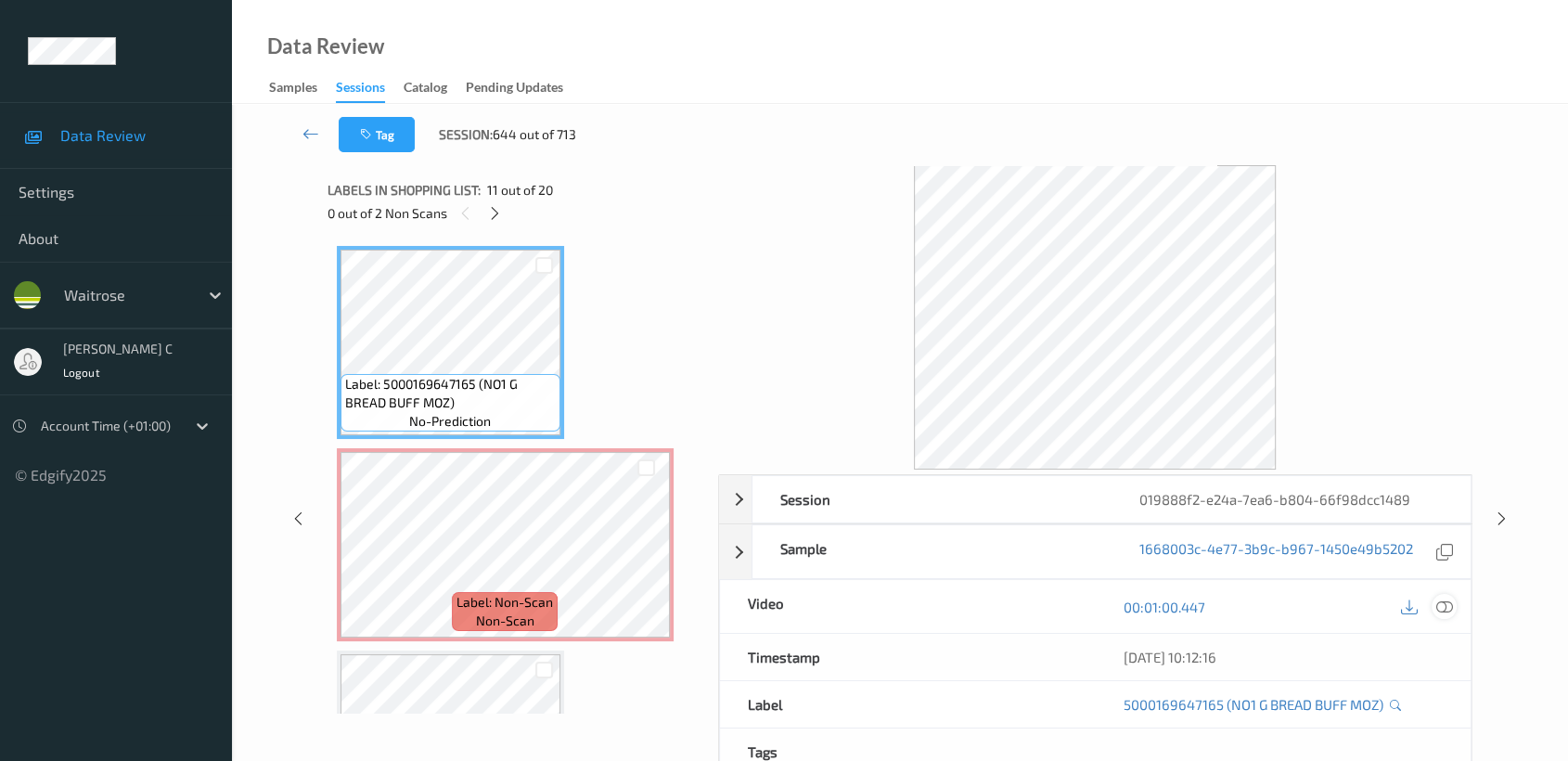
click at [1444, 602] on icon at bounding box center [1444, 607] width 17 height 17
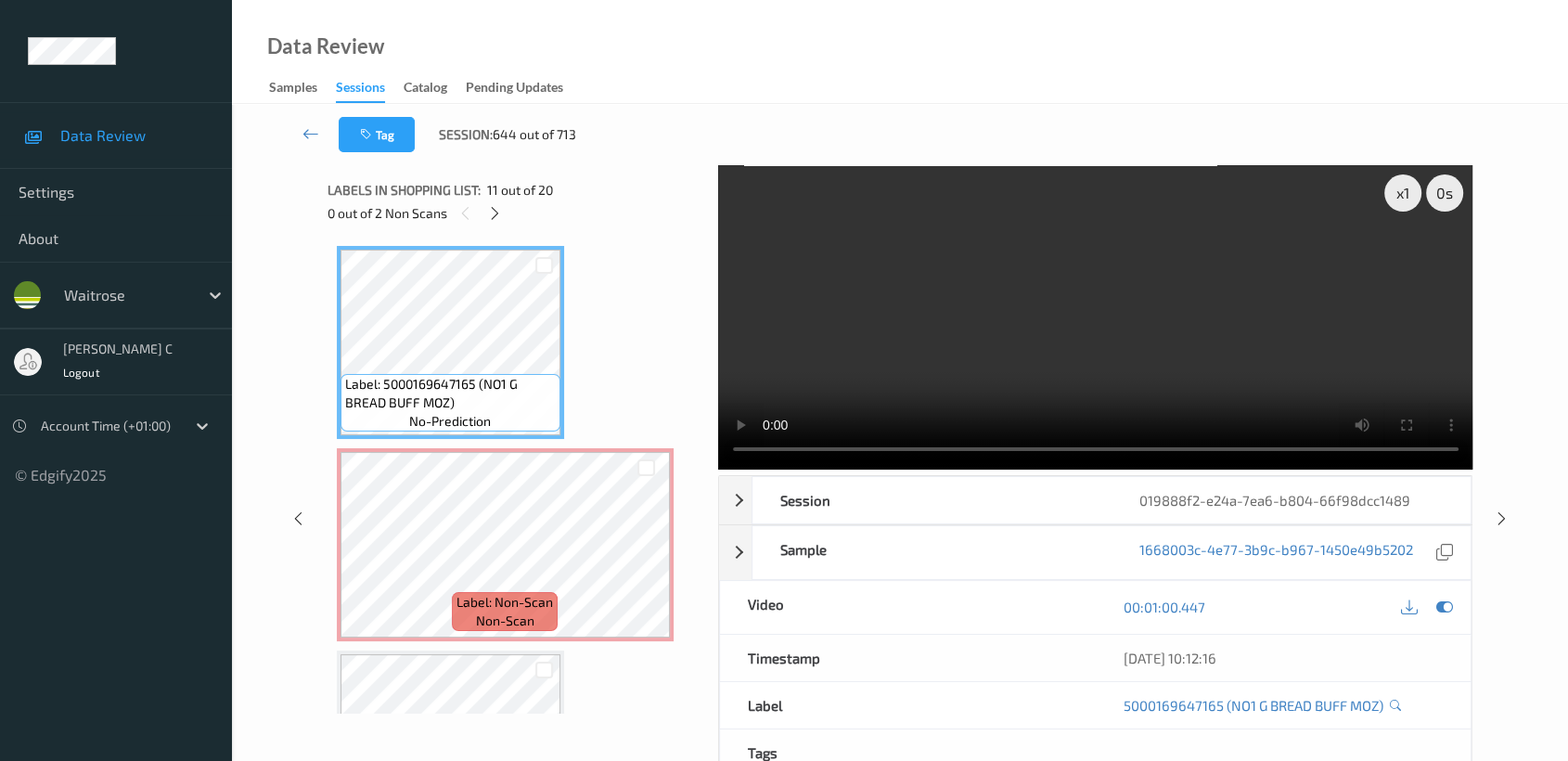
scroll to position [1819, 0]
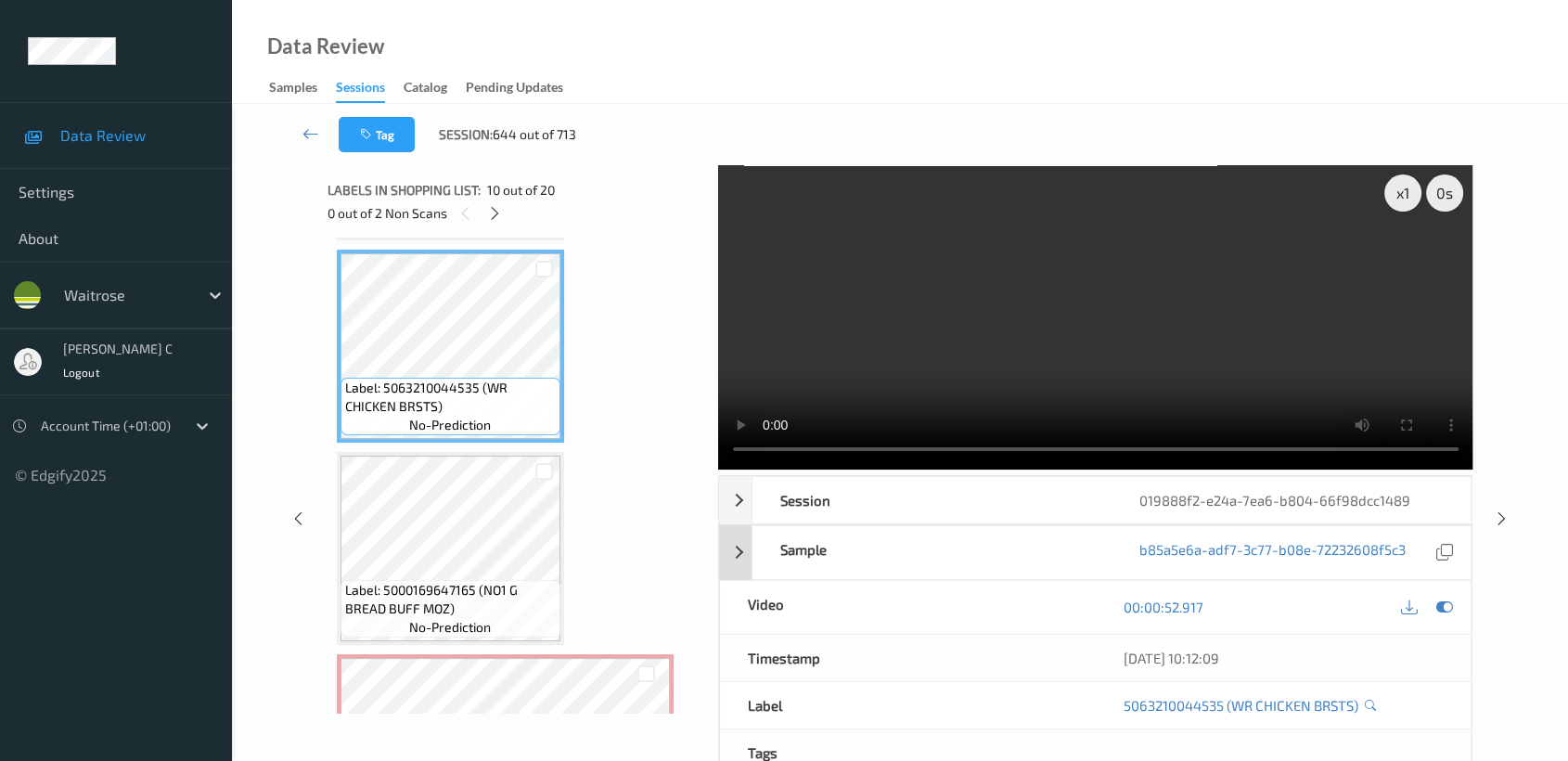
click at [1443, 610] on icon at bounding box center [1444, 607] width 17 height 17
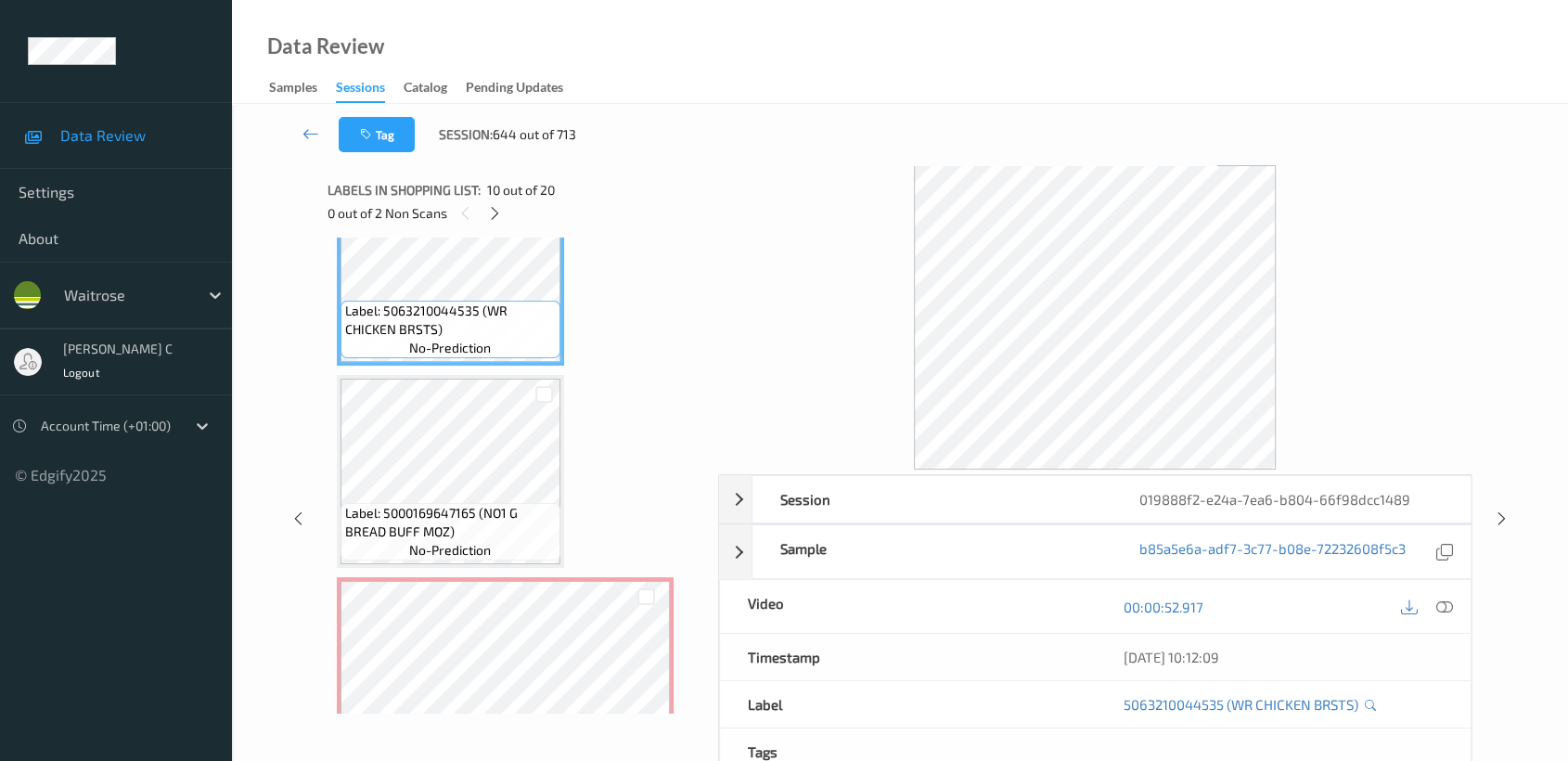
scroll to position [2025, 0]
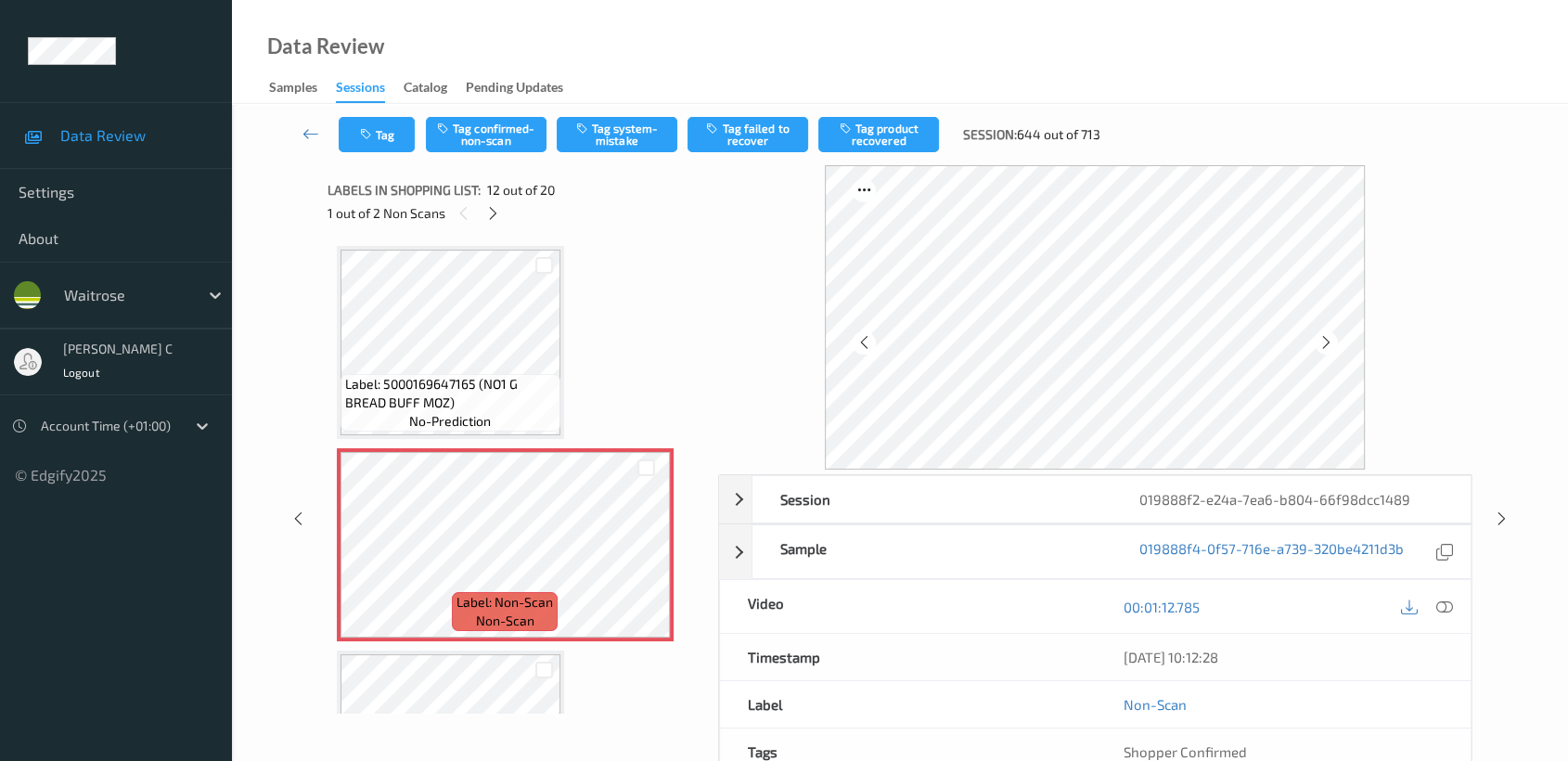
click at [535, 154] on div "Tag Tag confirmed-non-scan Tag system-mistake Tag failed to recover Tag product…" at bounding box center [899, 134] width 1260 height 61
click at [527, 145] on button "Tag confirmed-non-scan" at bounding box center [486, 134] width 121 height 35
click at [876, 130] on button "Tag product recovered" at bounding box center [878, 134] width 121 height 35
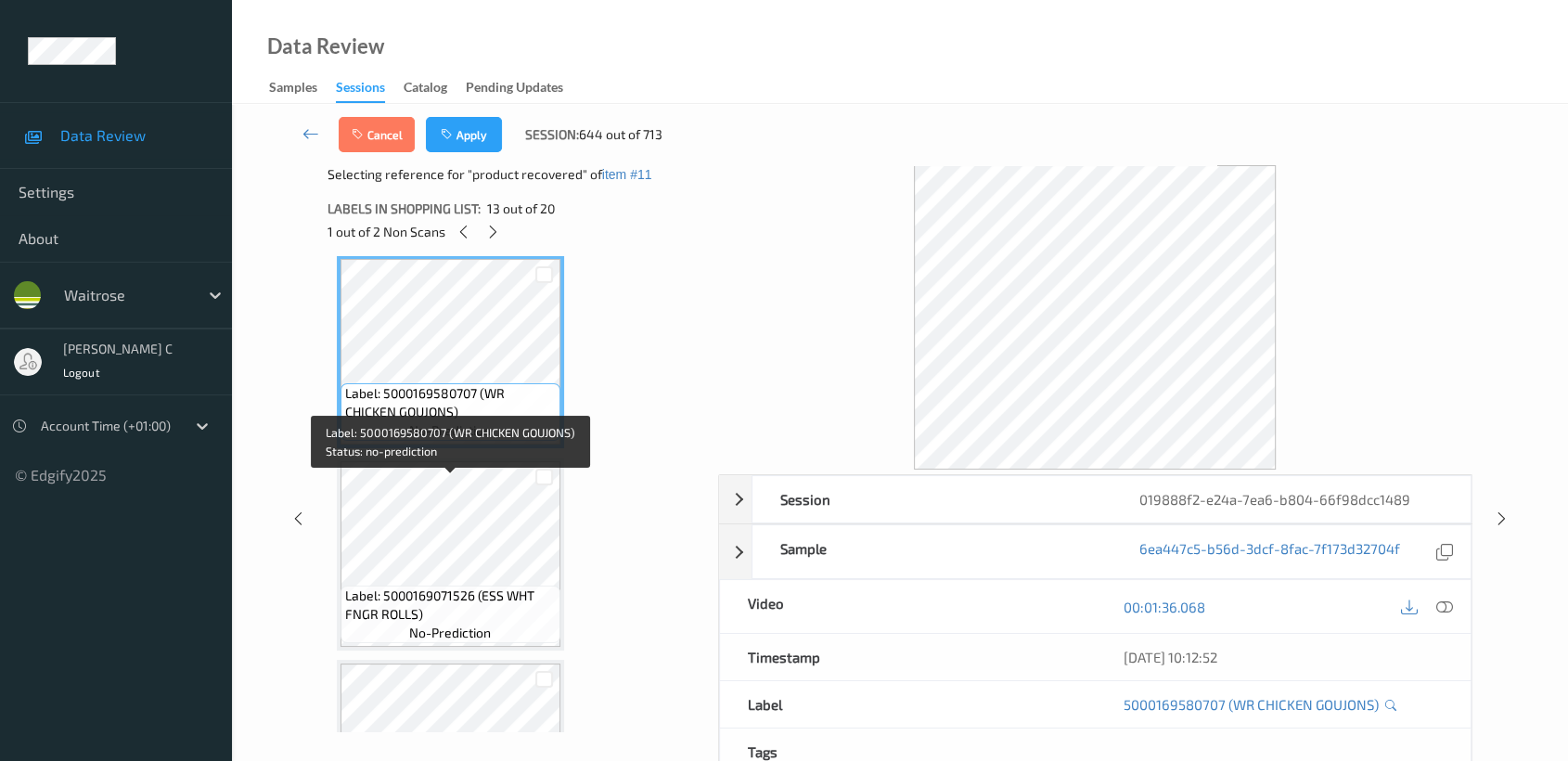
scroll to position [2540, 0]
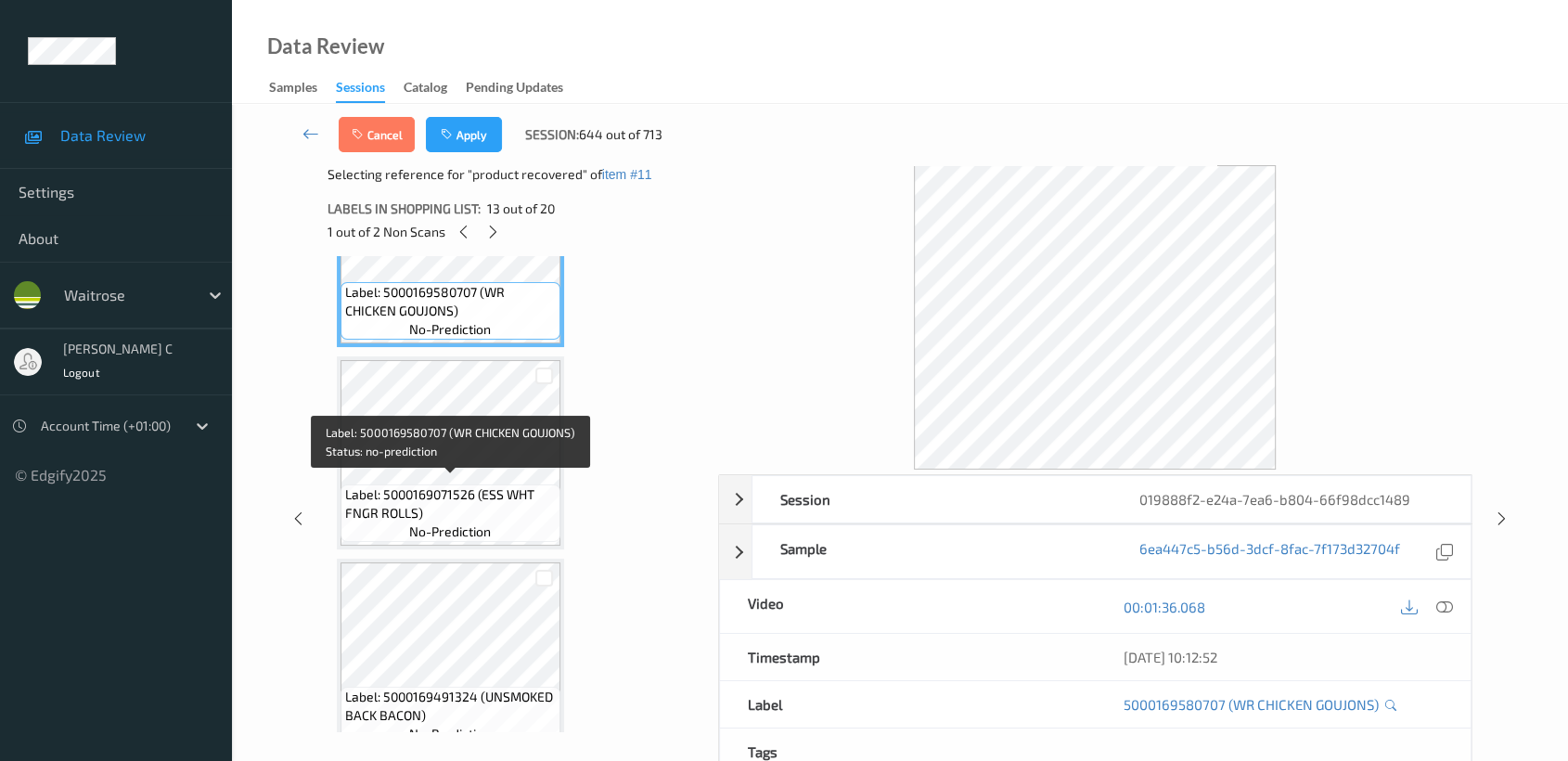
click at [513, 488] on span "Label: 5000169071526 (ESS WHT FNGR ROLLS)" at bounding box center [450, 504] width 211 height 37
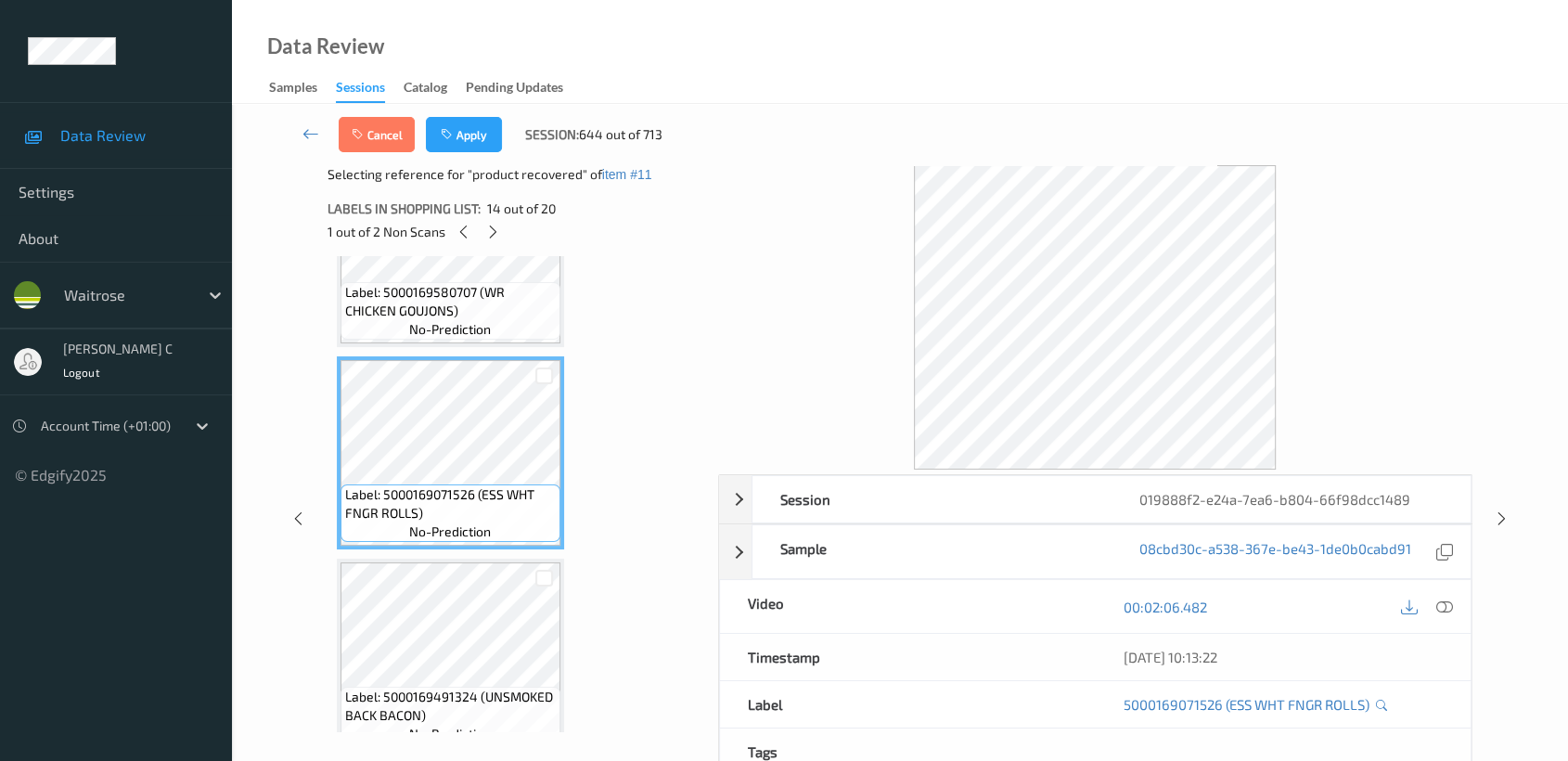
click at [485, 152] on div "Cancel Apply Session: 644 out of 713" at bounding box center [899, 134] width 1260 height 61
click at [475, 143] on button "Apply" at bounding box center [464, 134] width 76 height 35
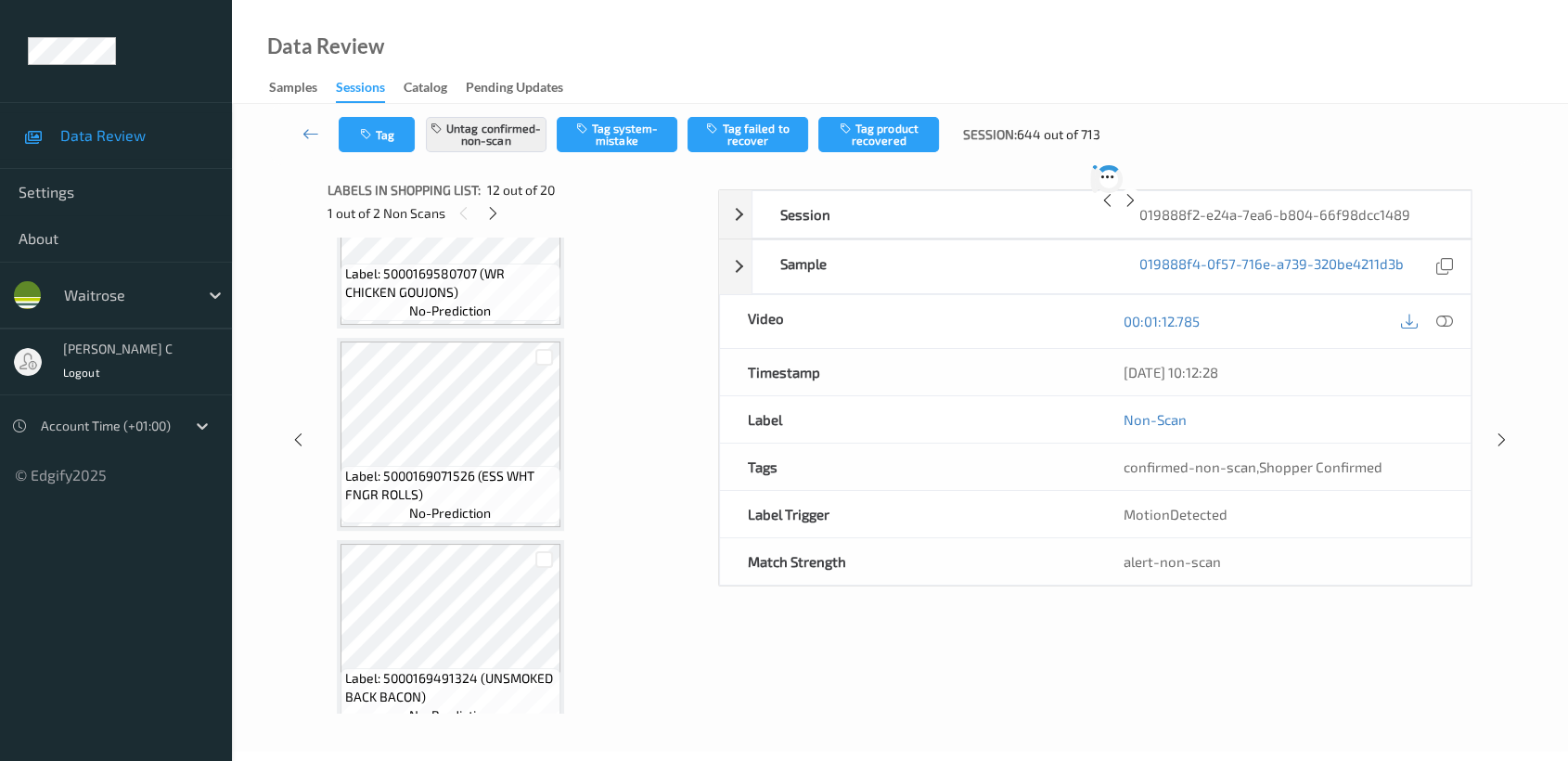
scroll to position [2025, 0]
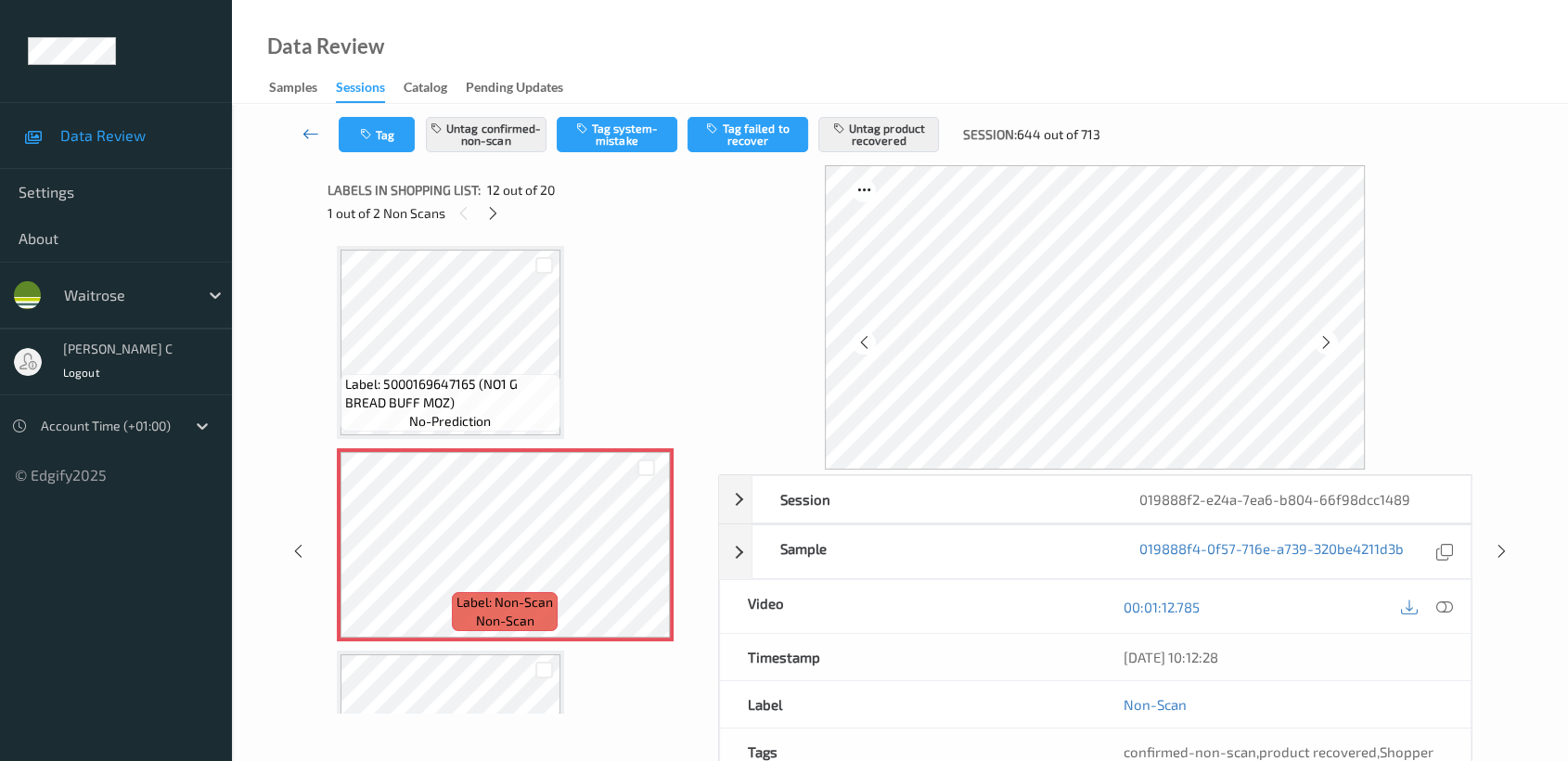
click at [314, 133] on icon at bounding box center [311, 133] width 17 height 19
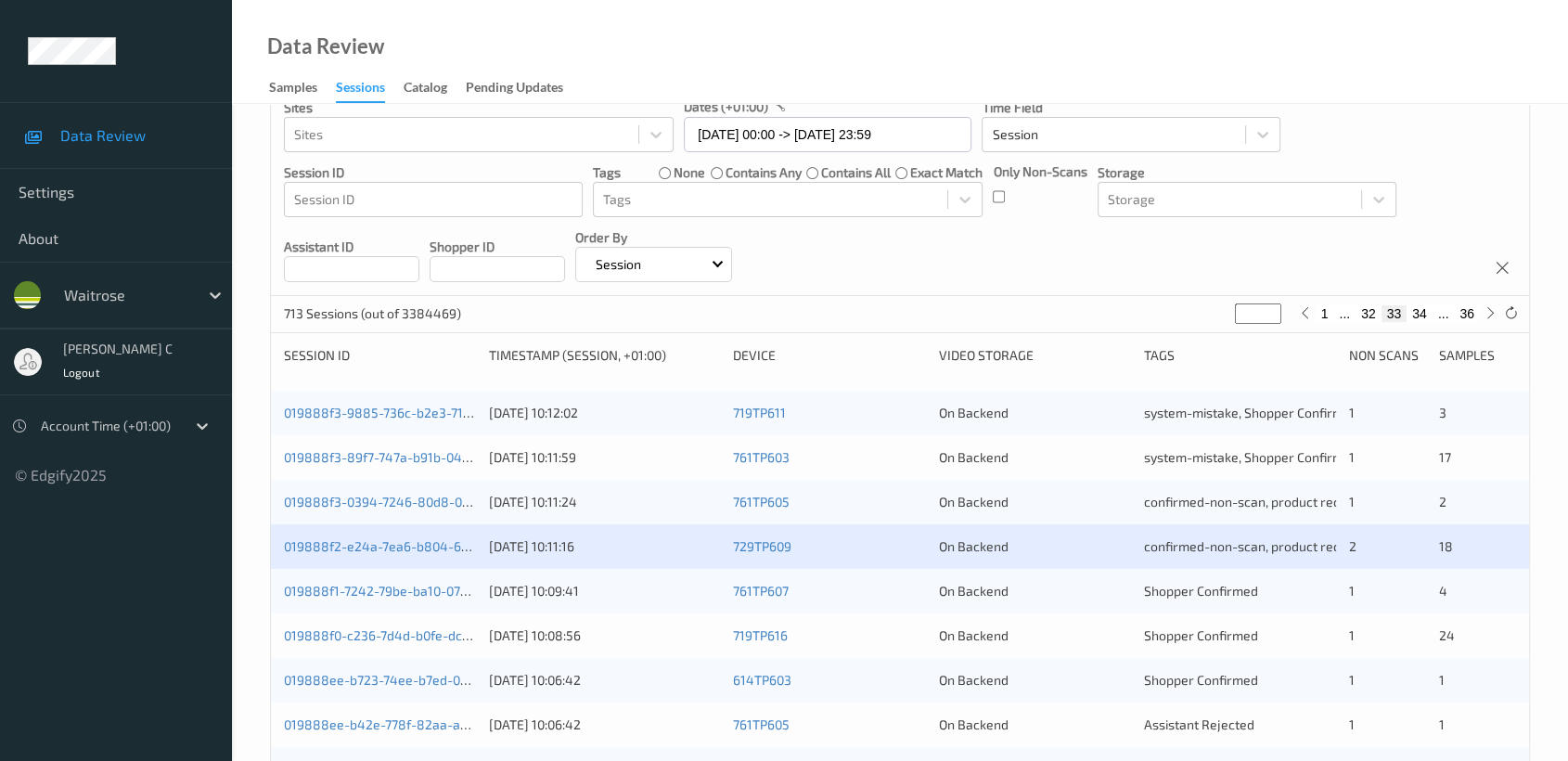
scroll to position [309, 0]
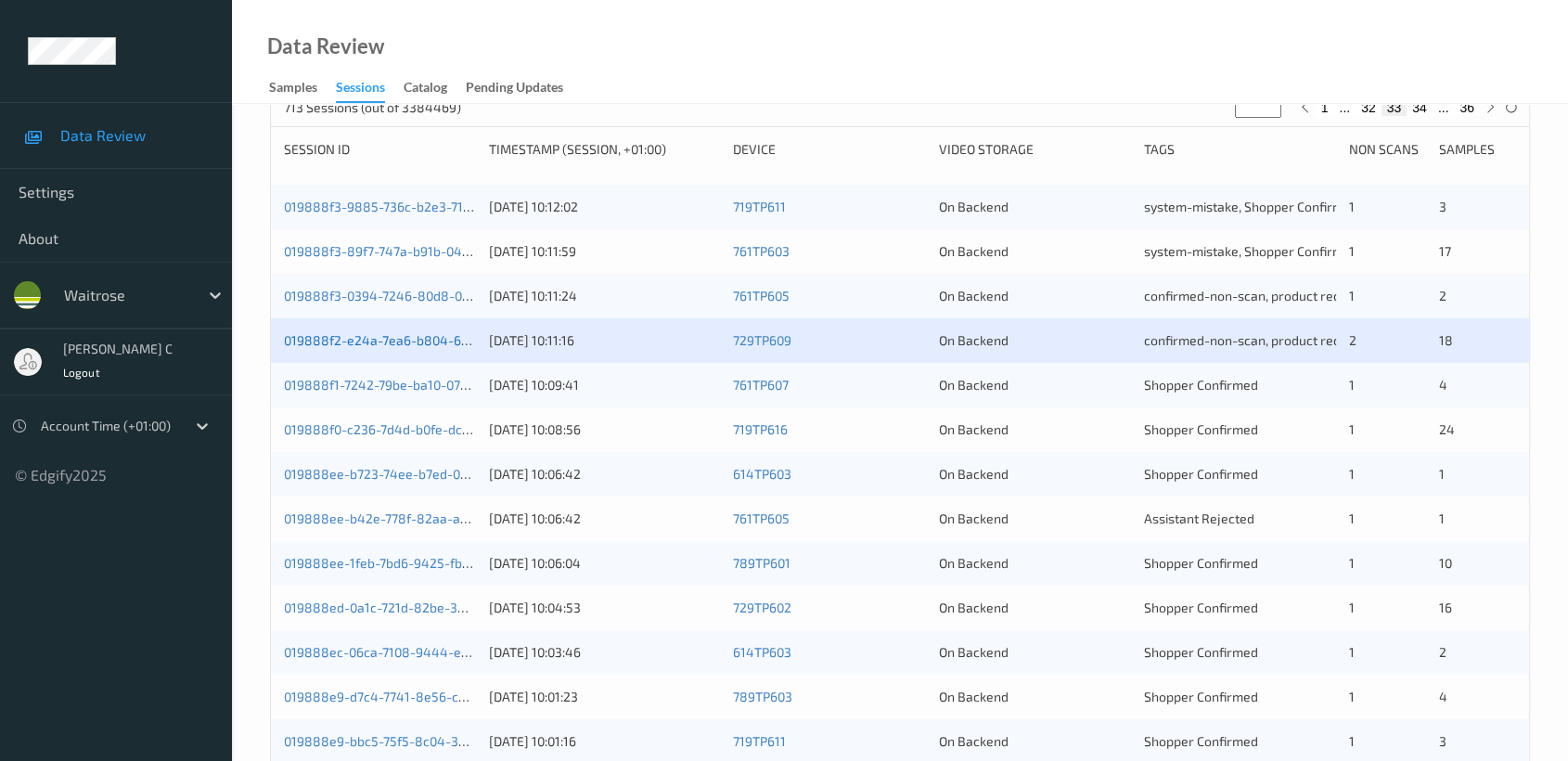
click at [379, 338] on link "019888f2-e24a-7ea6-b804-66f98dcc1489" at bounding box center [411, 340] width 255 height 16
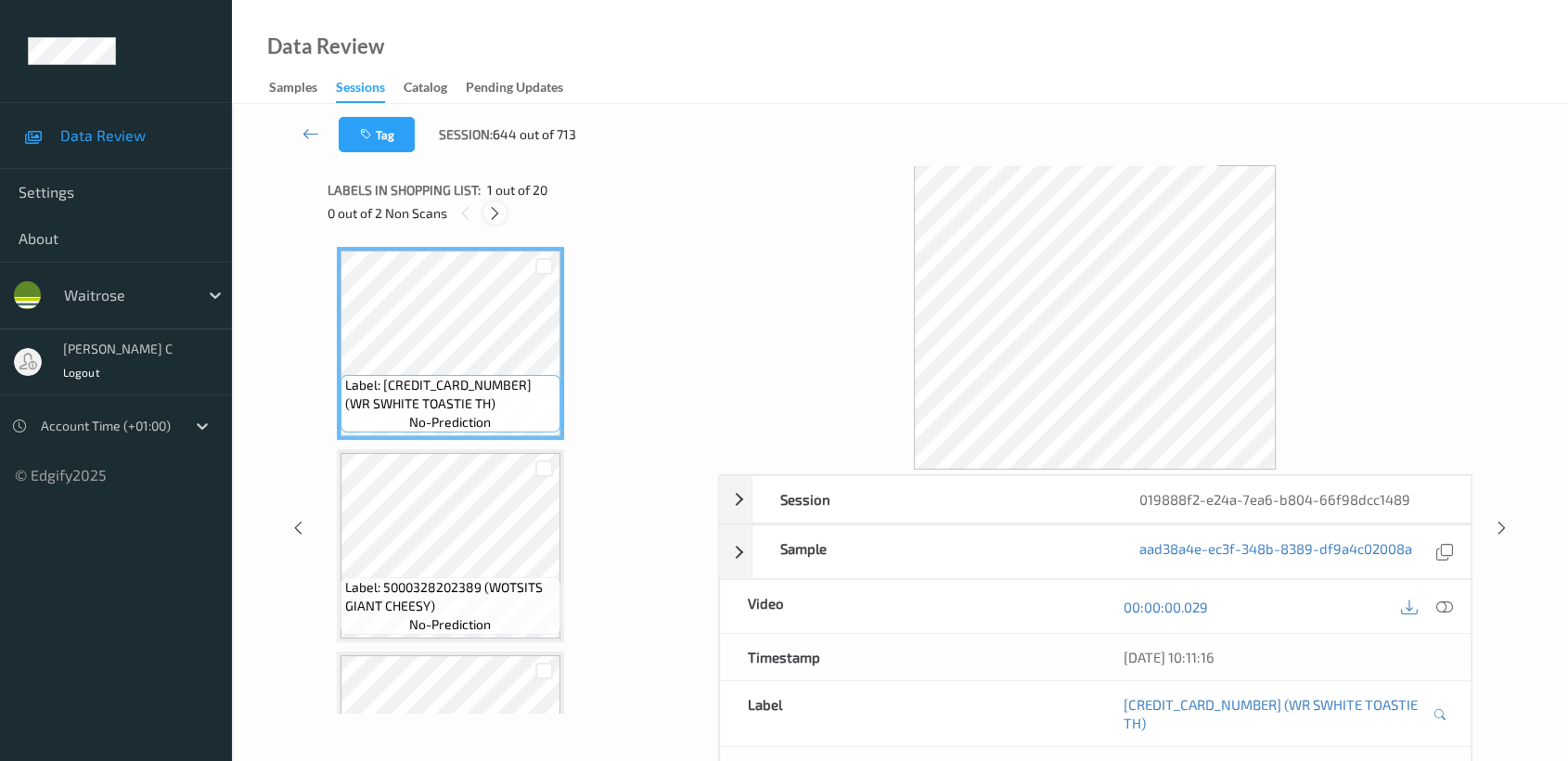
click at [490, 216] on icon at bounding box center [495, 213] width 16 height 17
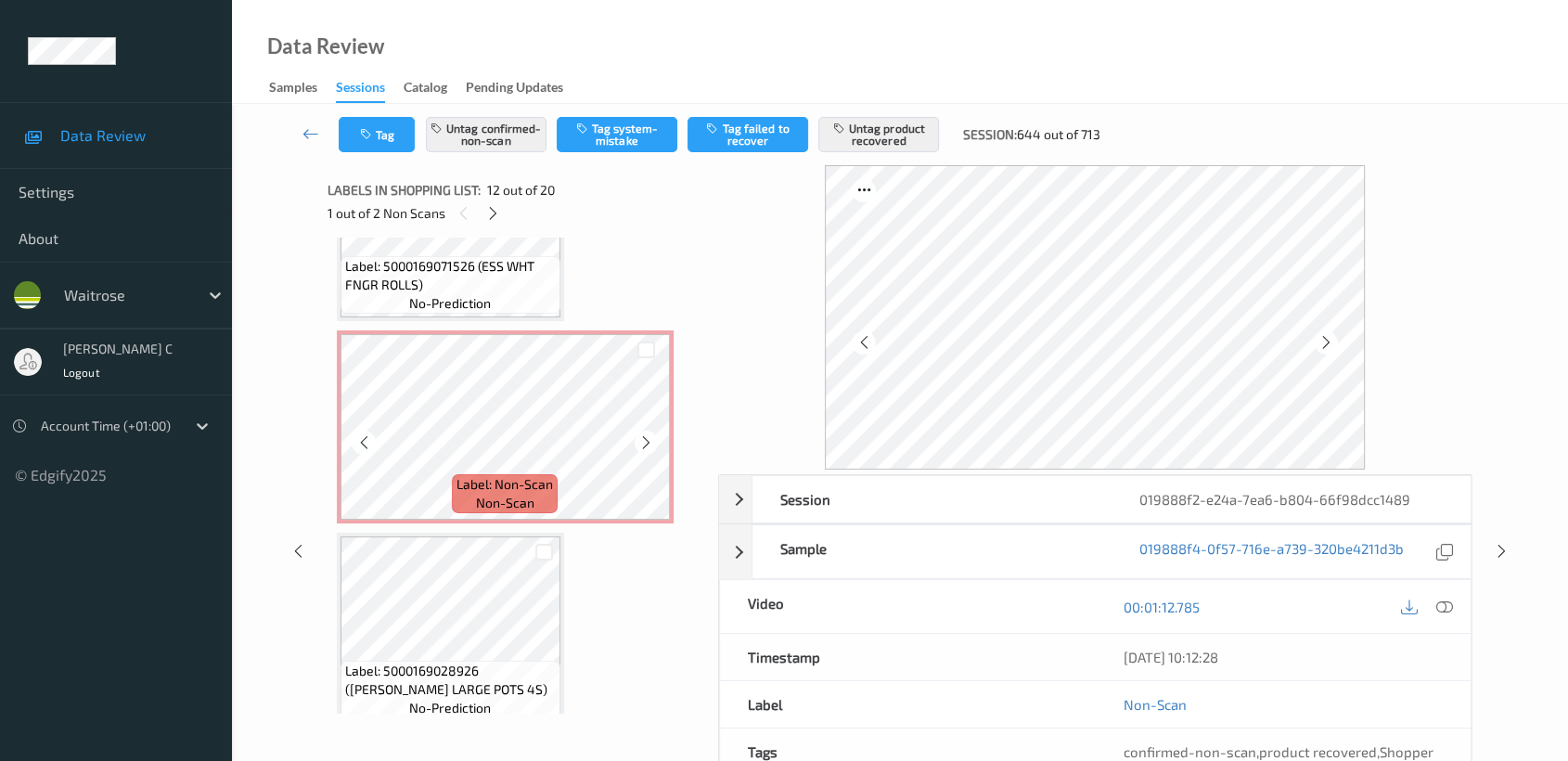
scroll to position [3254, 0]
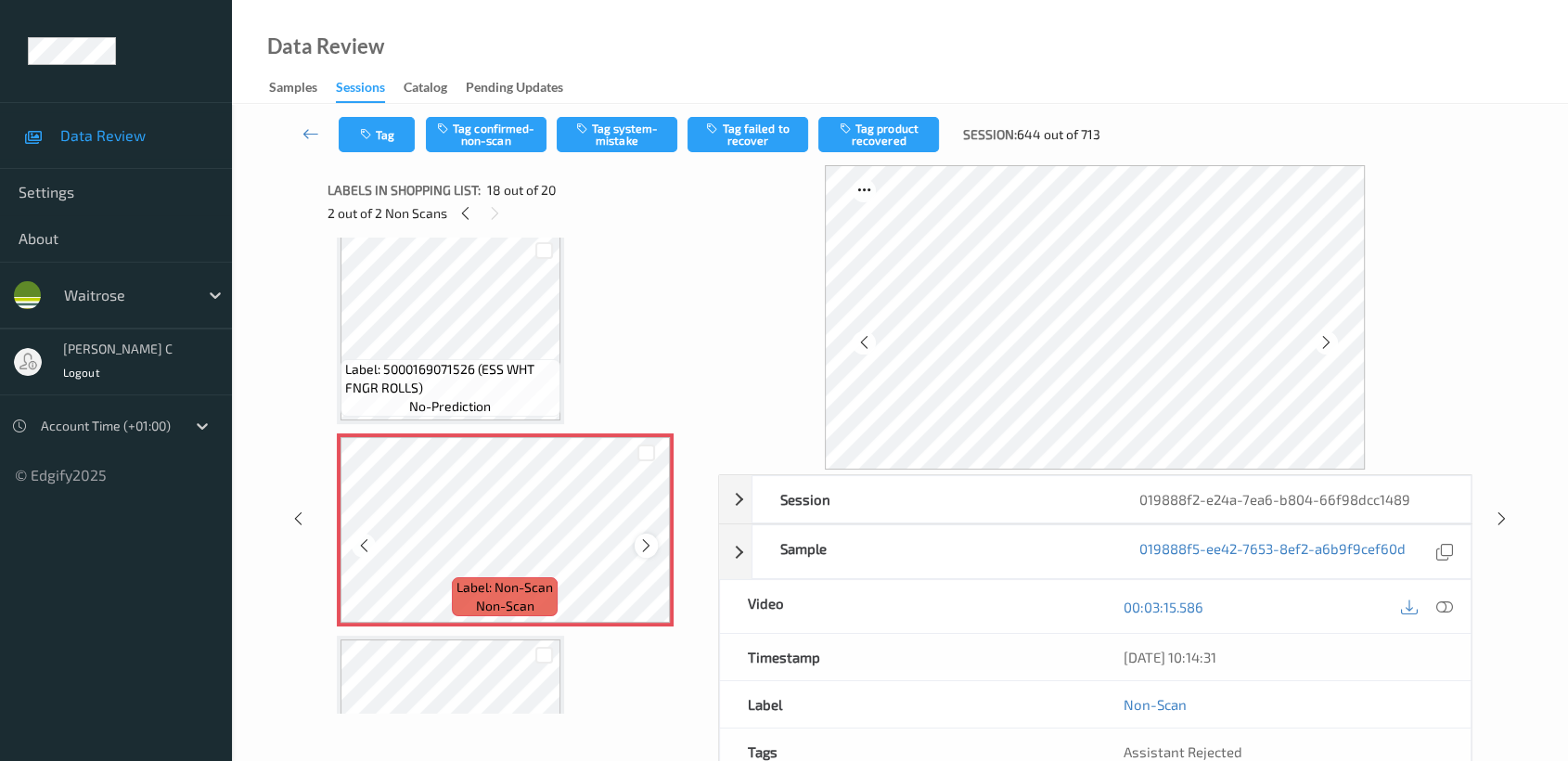
click at [646, 538] on icon at bounding box center [647, 546] width 16 height 17
click at [453, 365] on span "Label: 5000169071526 (ESS WHT FNGR ROLLS)" at bounding box center [450, 378] width 211 height 37
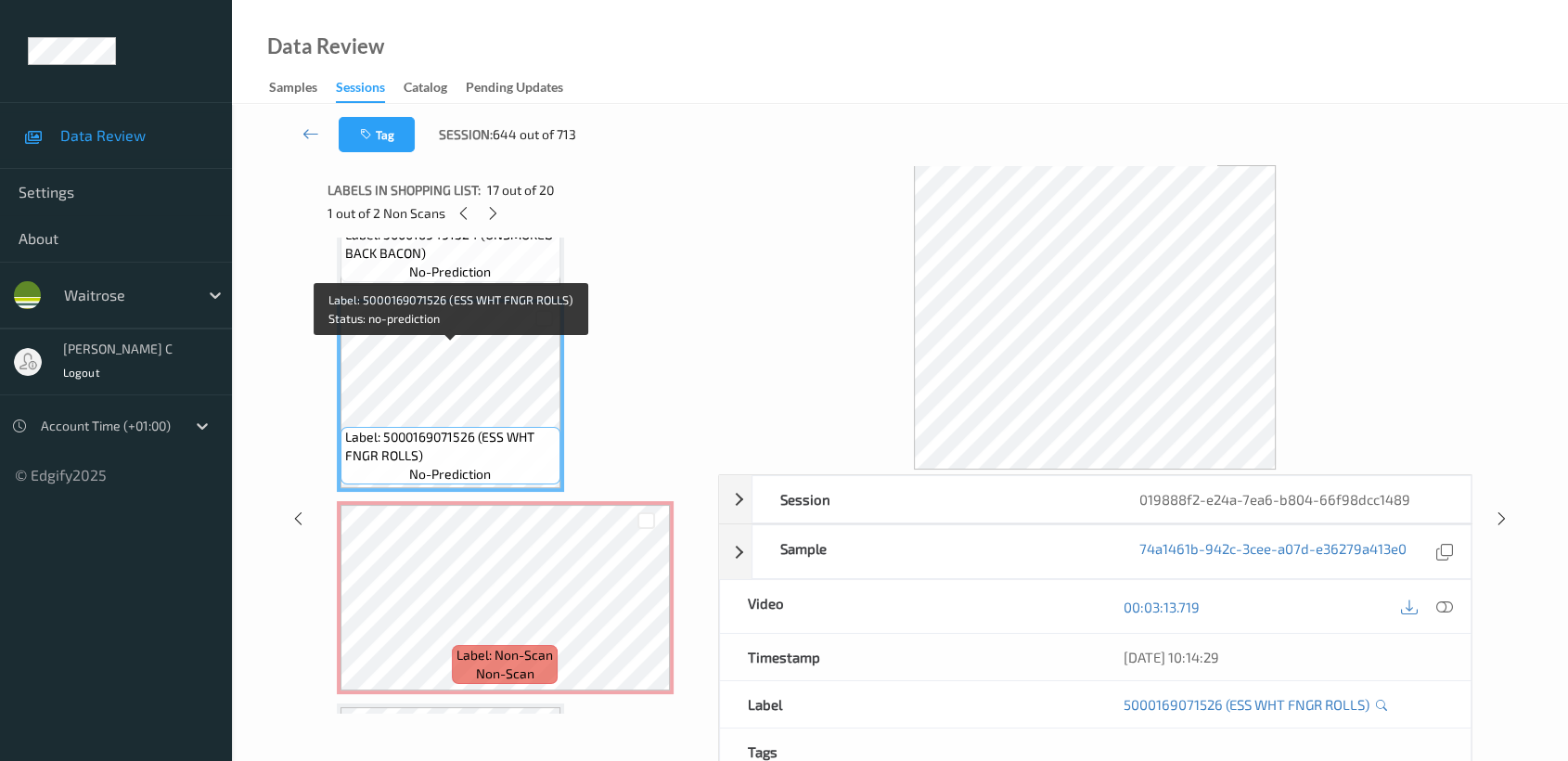
scroll to position [3151, 0]
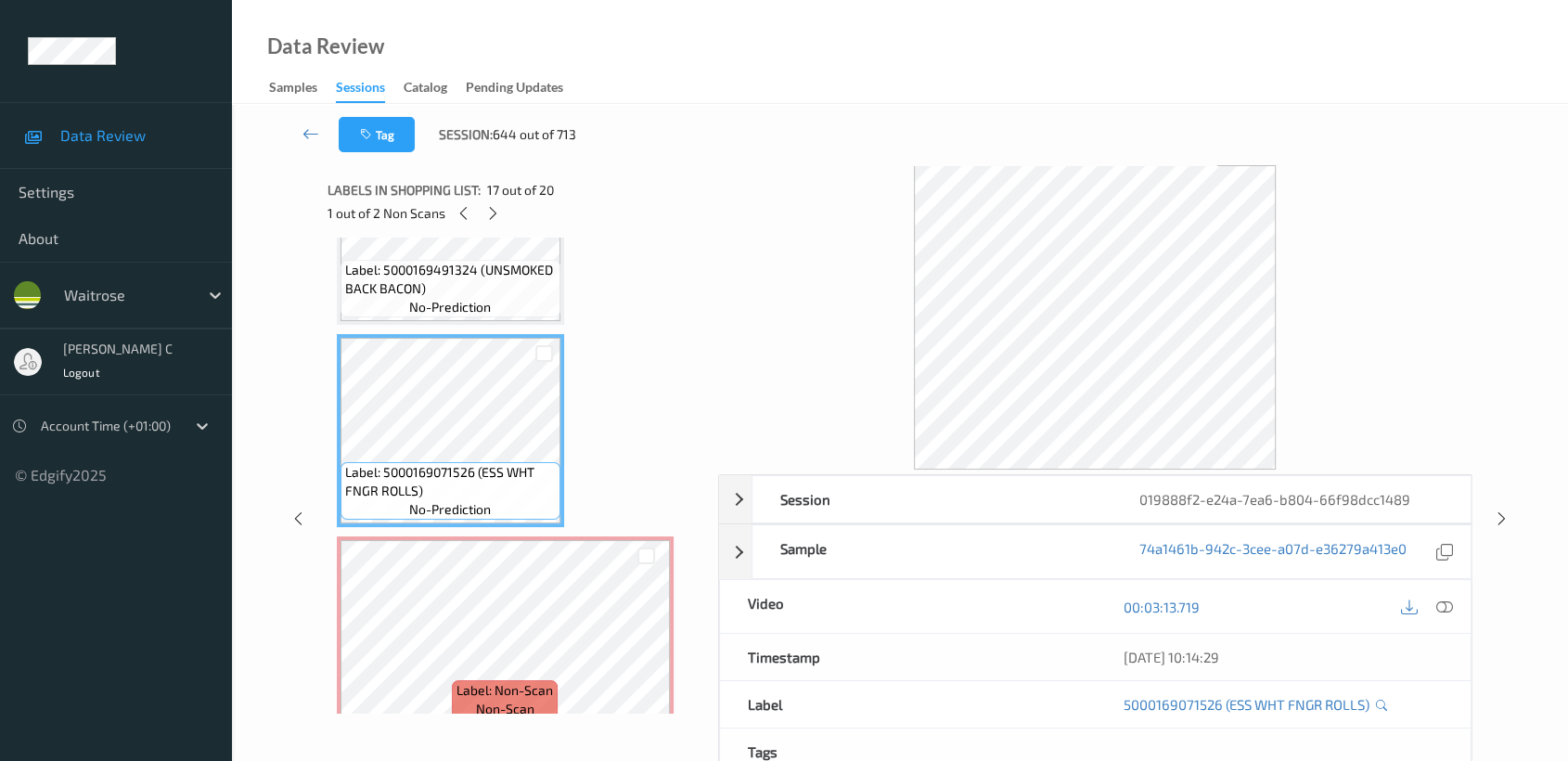
click at [442, 298] on span "no-prediction" at bounding box center [450, 307] width 82 height 19
click at [458, 302] on span "no-prediction" at bounding box center [450, 307] width 82 height 19
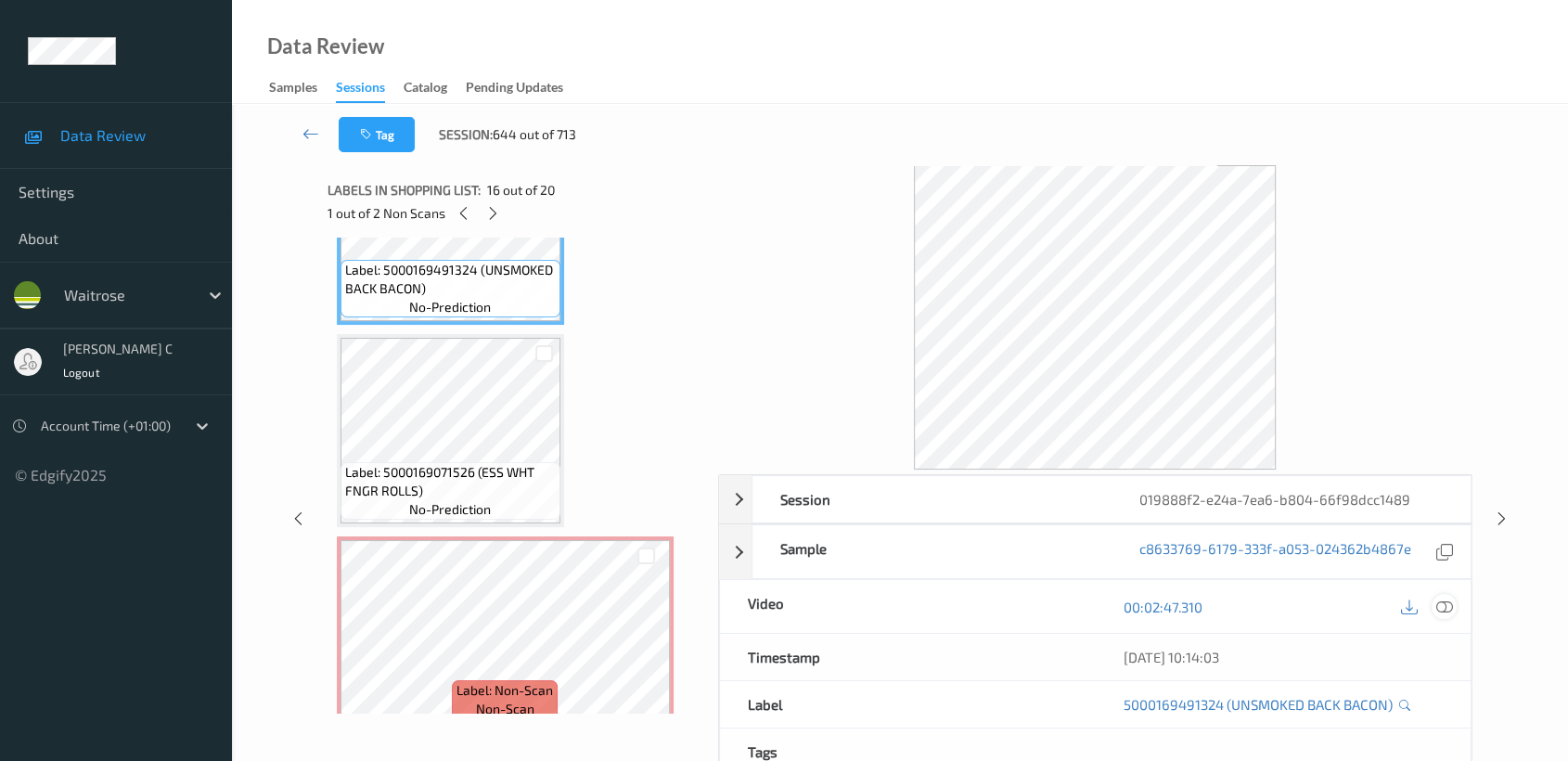
click at [1445, 606] on icon at bounding box center [1444, 607] width 17 height 17
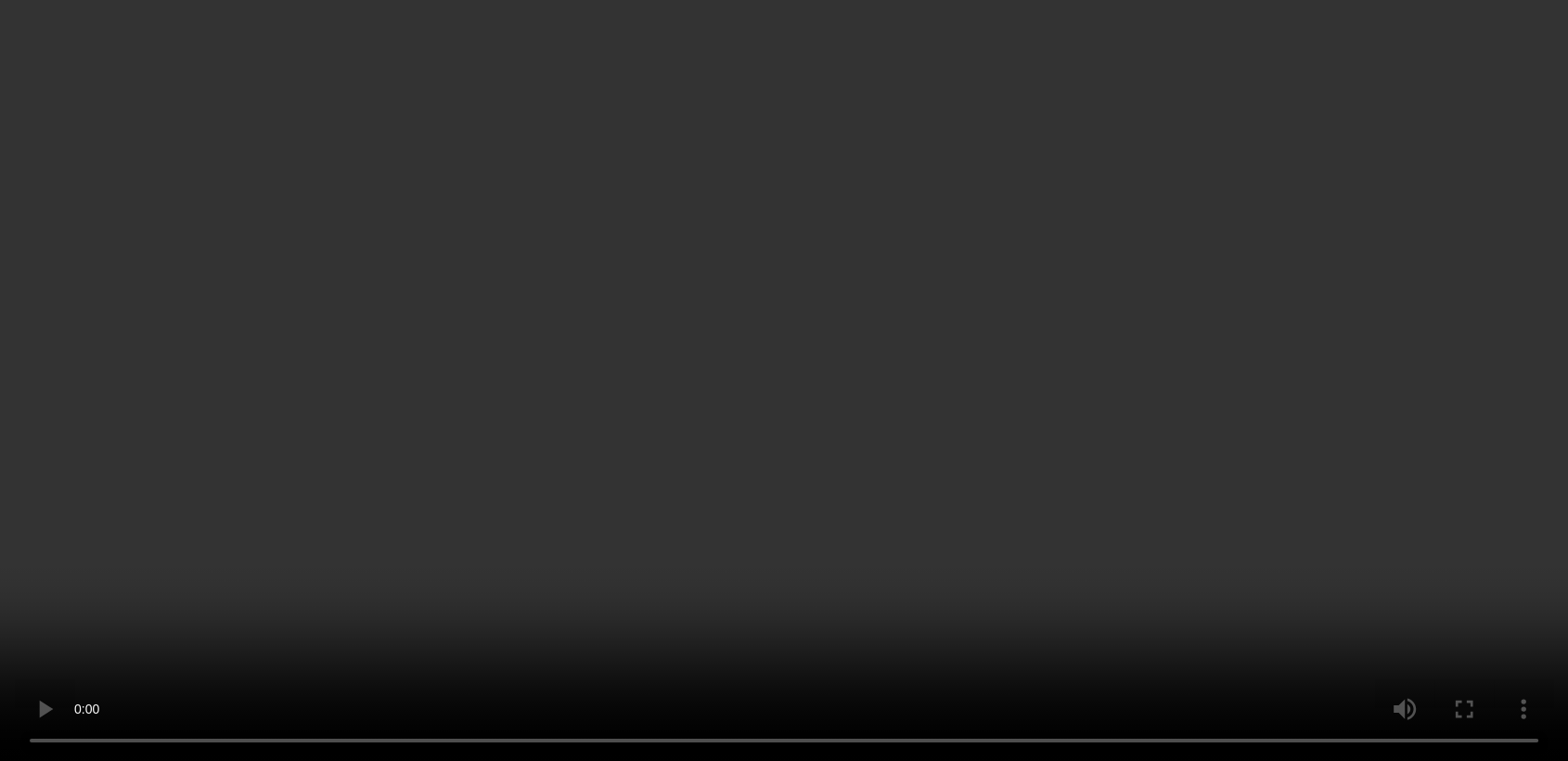
scroll to position [3254, 0]
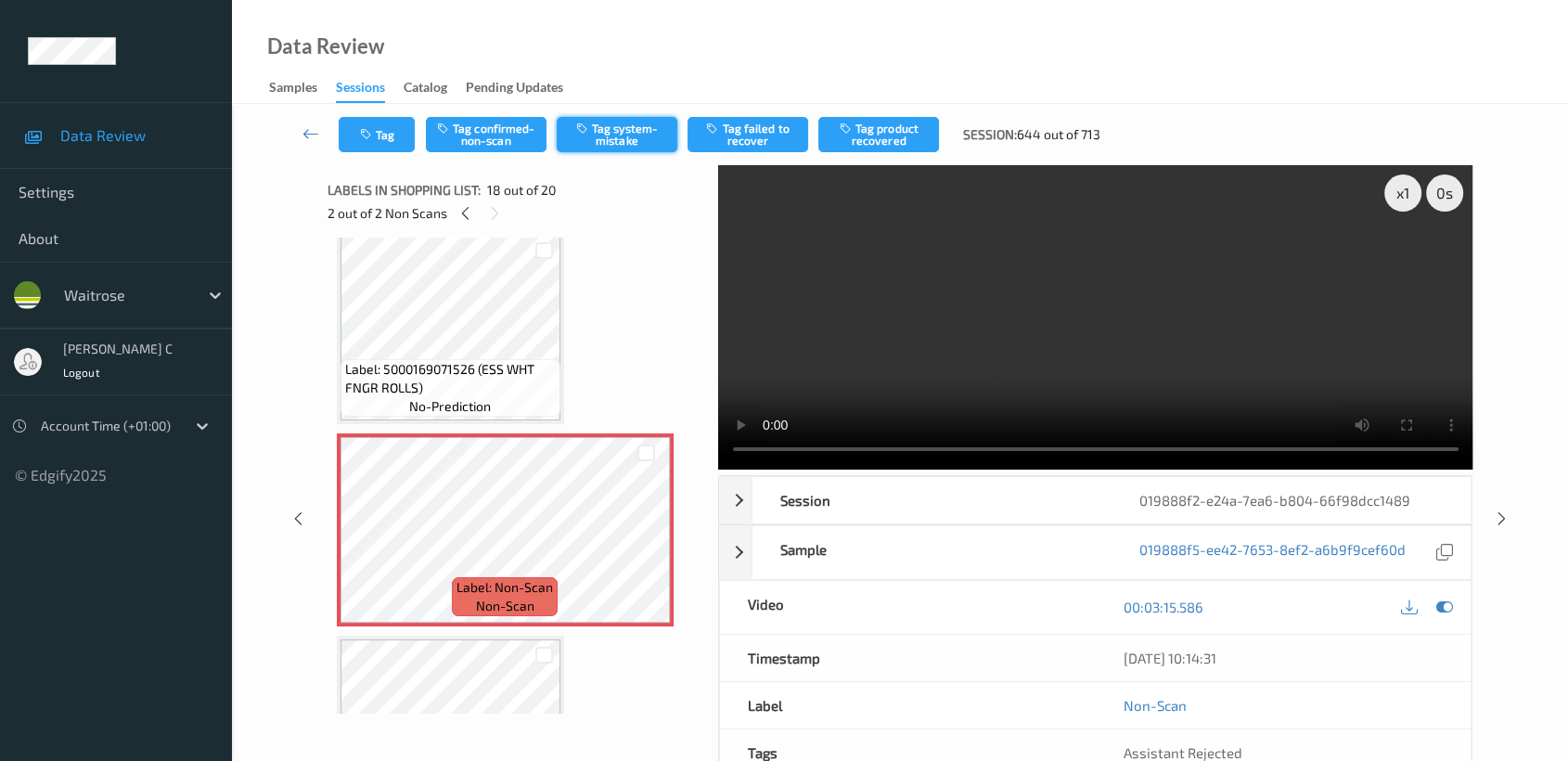
click at [622, 141] on button "Tag system-mistake" at bounding box center [617, 134] width 121 height 35
click at [382, 123] on button "Tag" at bounding box center [377, 134] width 76 height 35
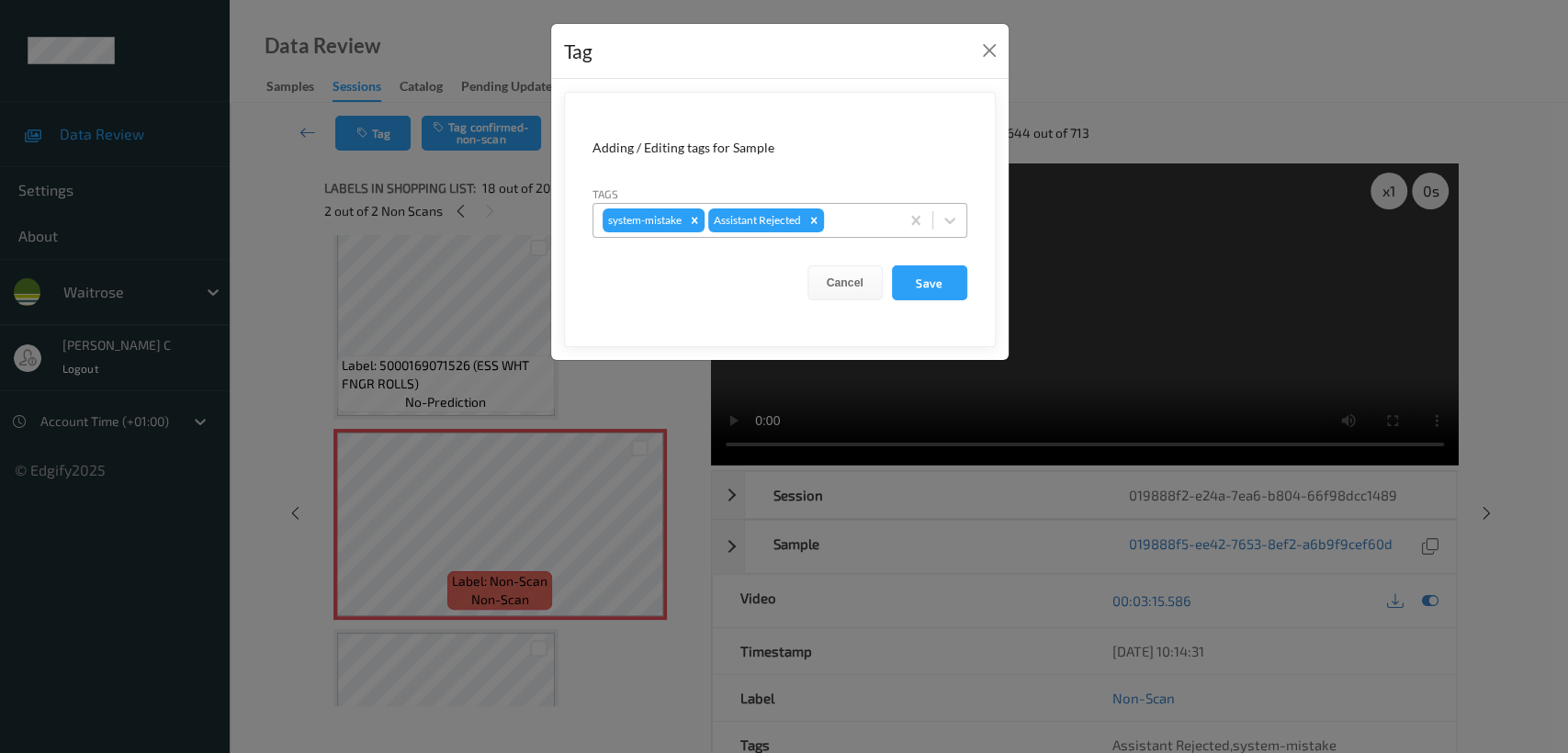
click at [846, 217] on div at bounding box center [858, 221] width 62 height 22
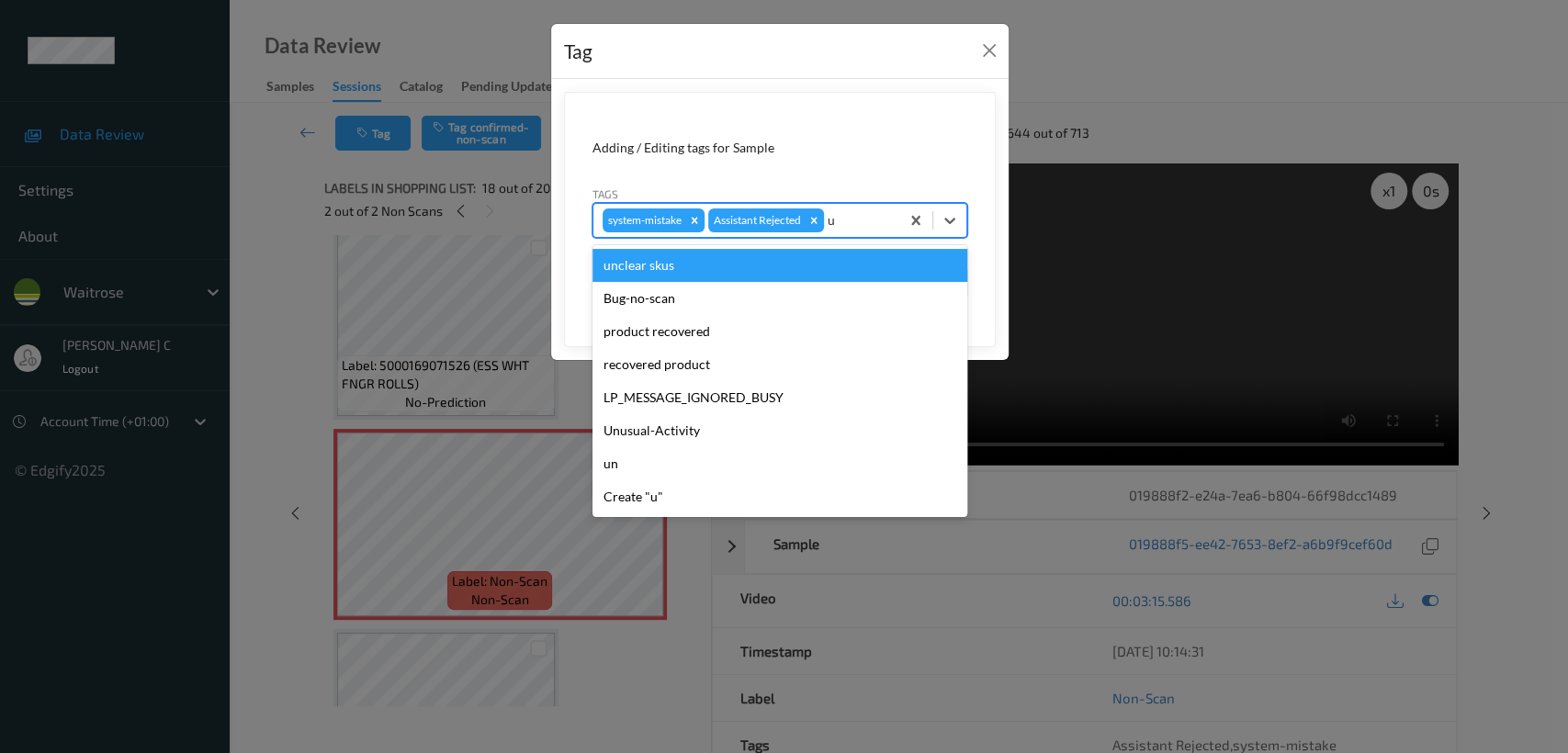
type input "un"
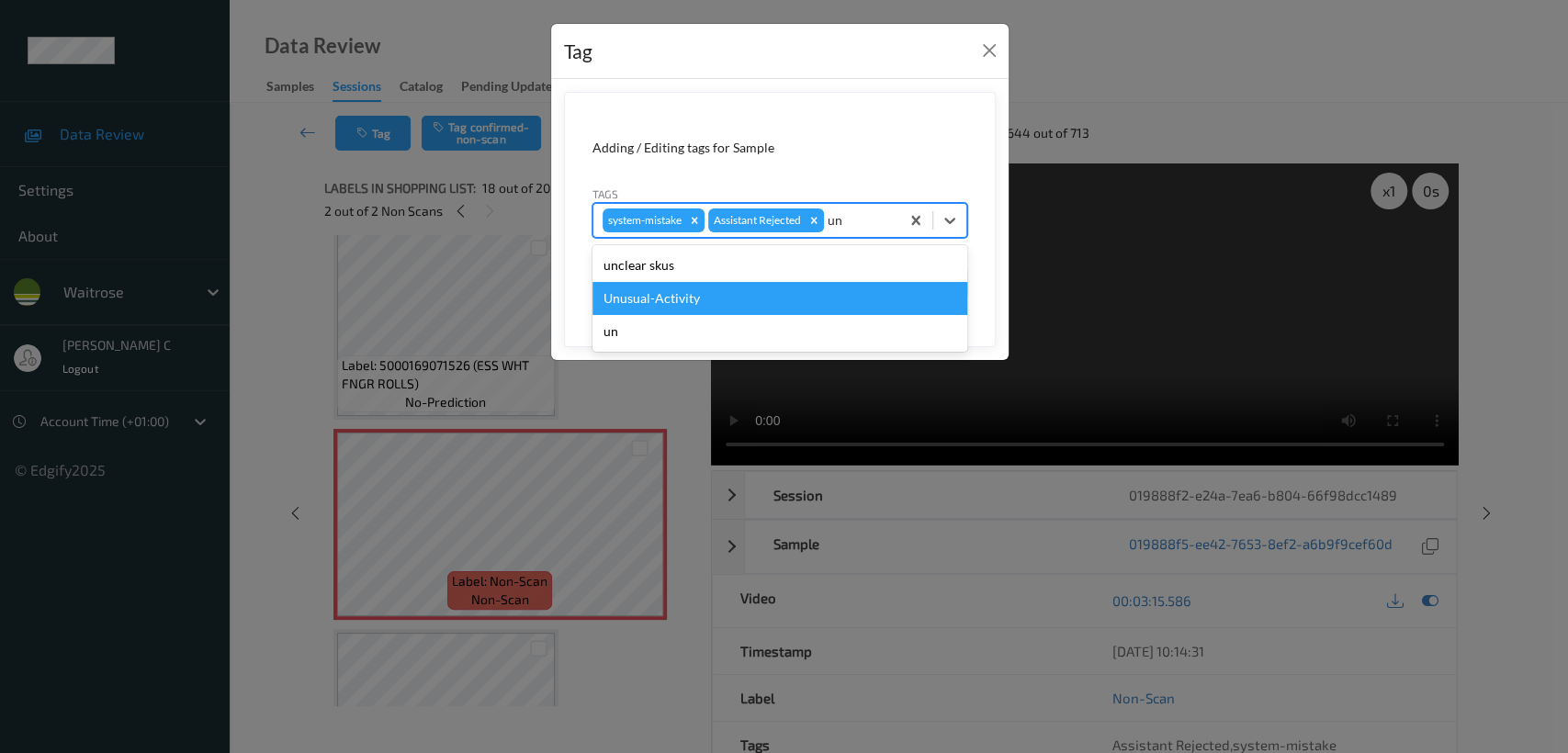
click at [662, 300] on div "Unusual-Activity" at bounding box center [780, 298] width 375 height 33
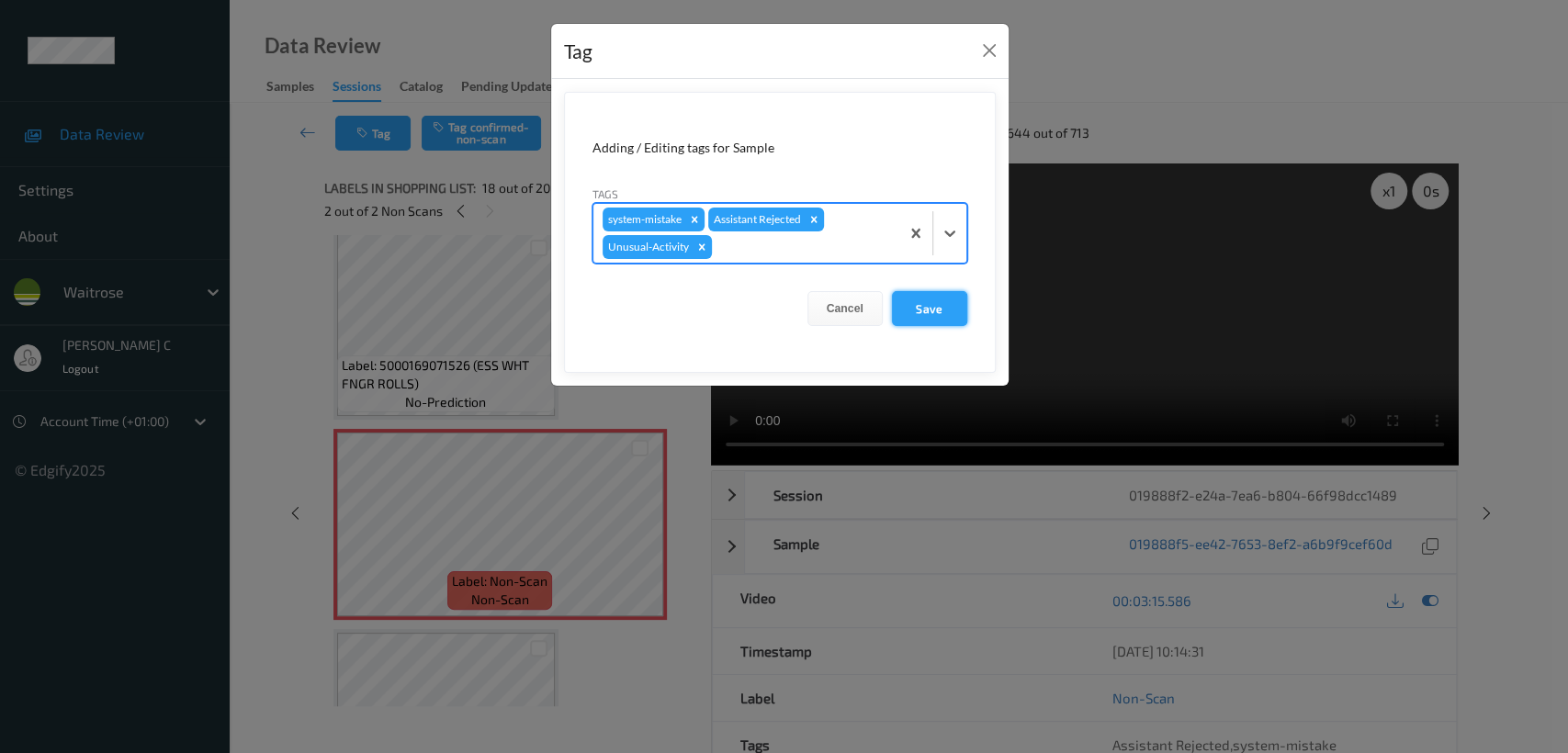
click at [908, 306] on button "Save" at bounding box center [929, 308] width 75 height 35
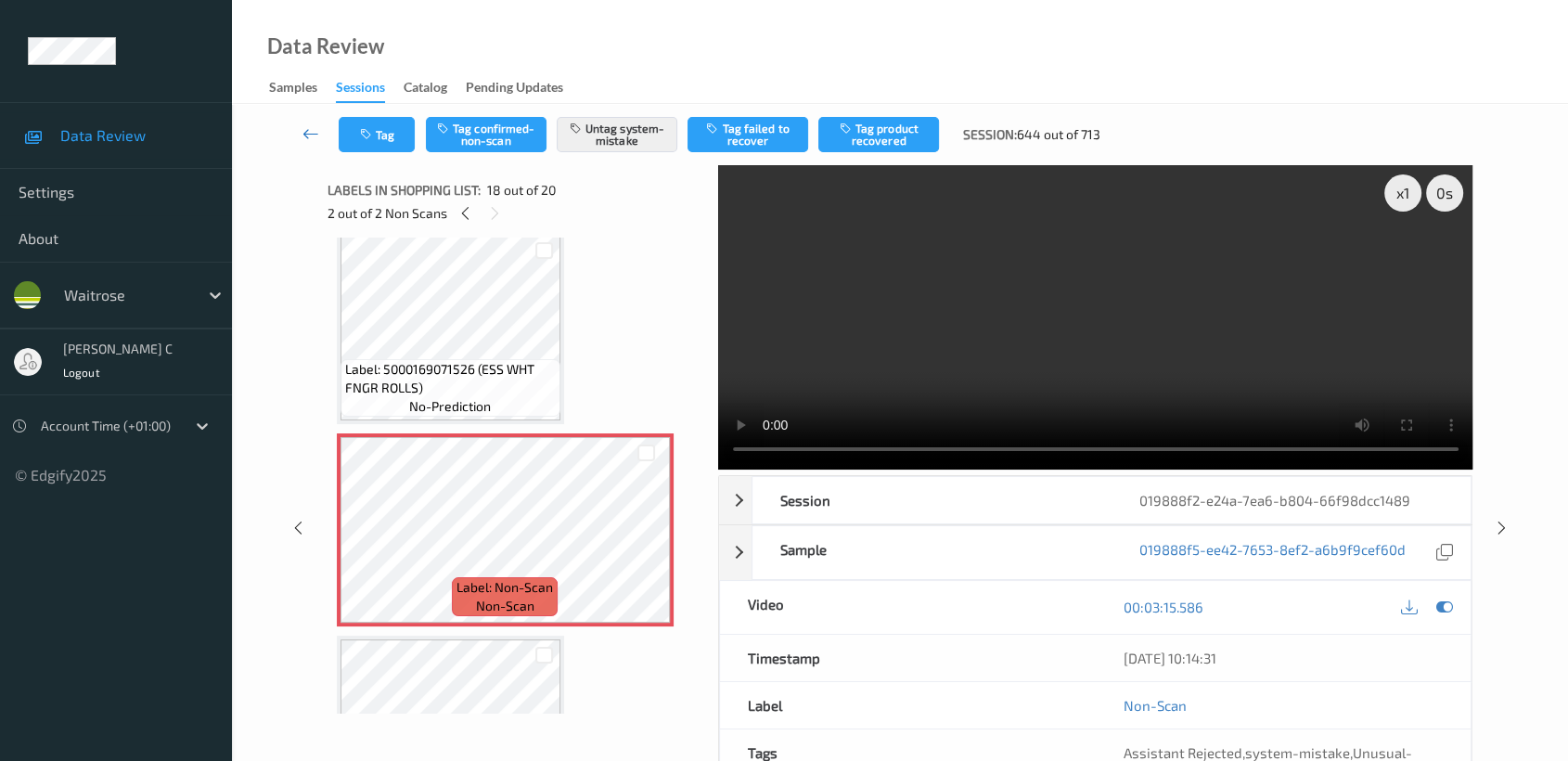
click at [306, 136] on icon at bounding box center [311, 133] width 17 height 19
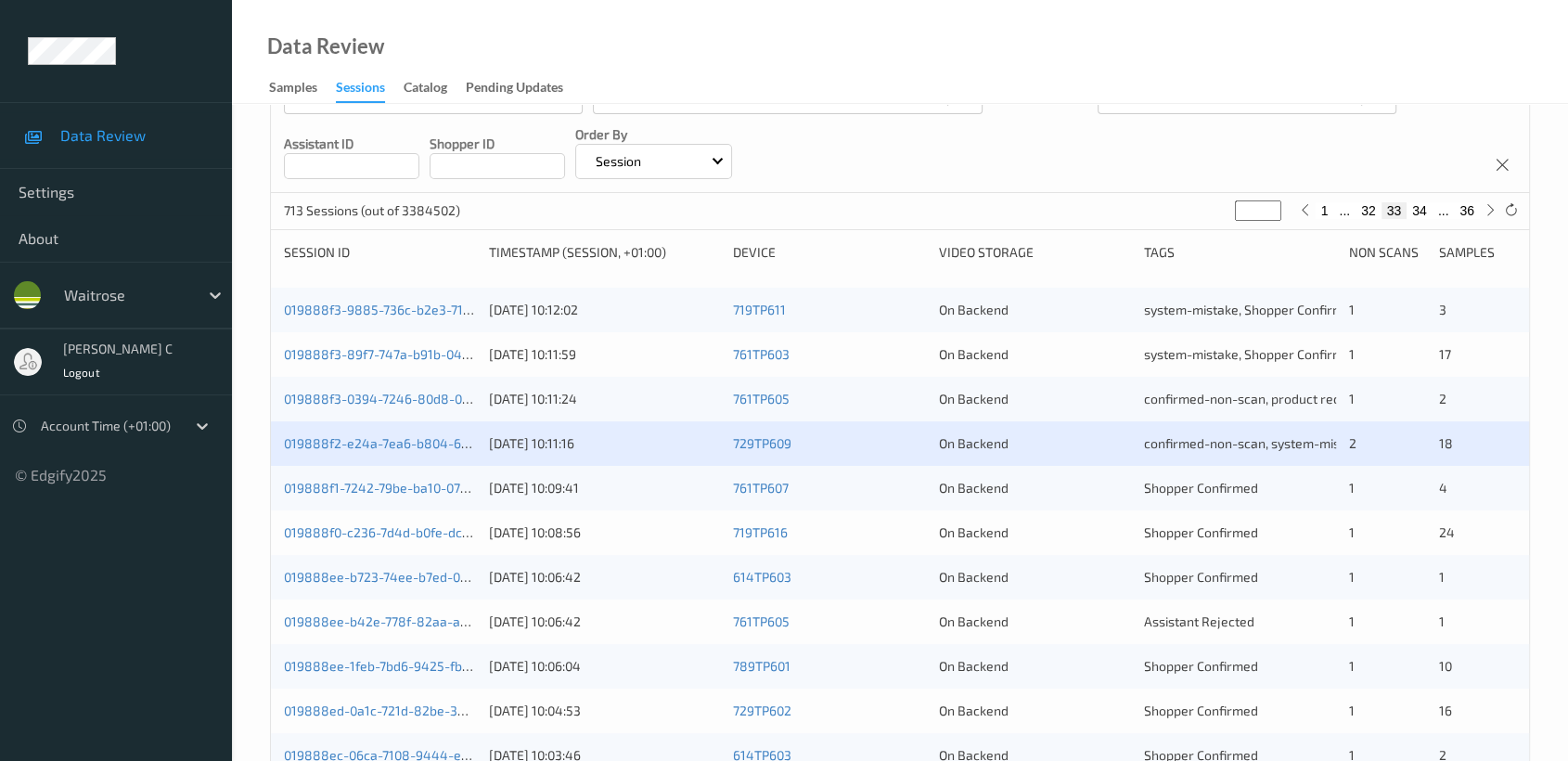
scroll to position [412, 0]
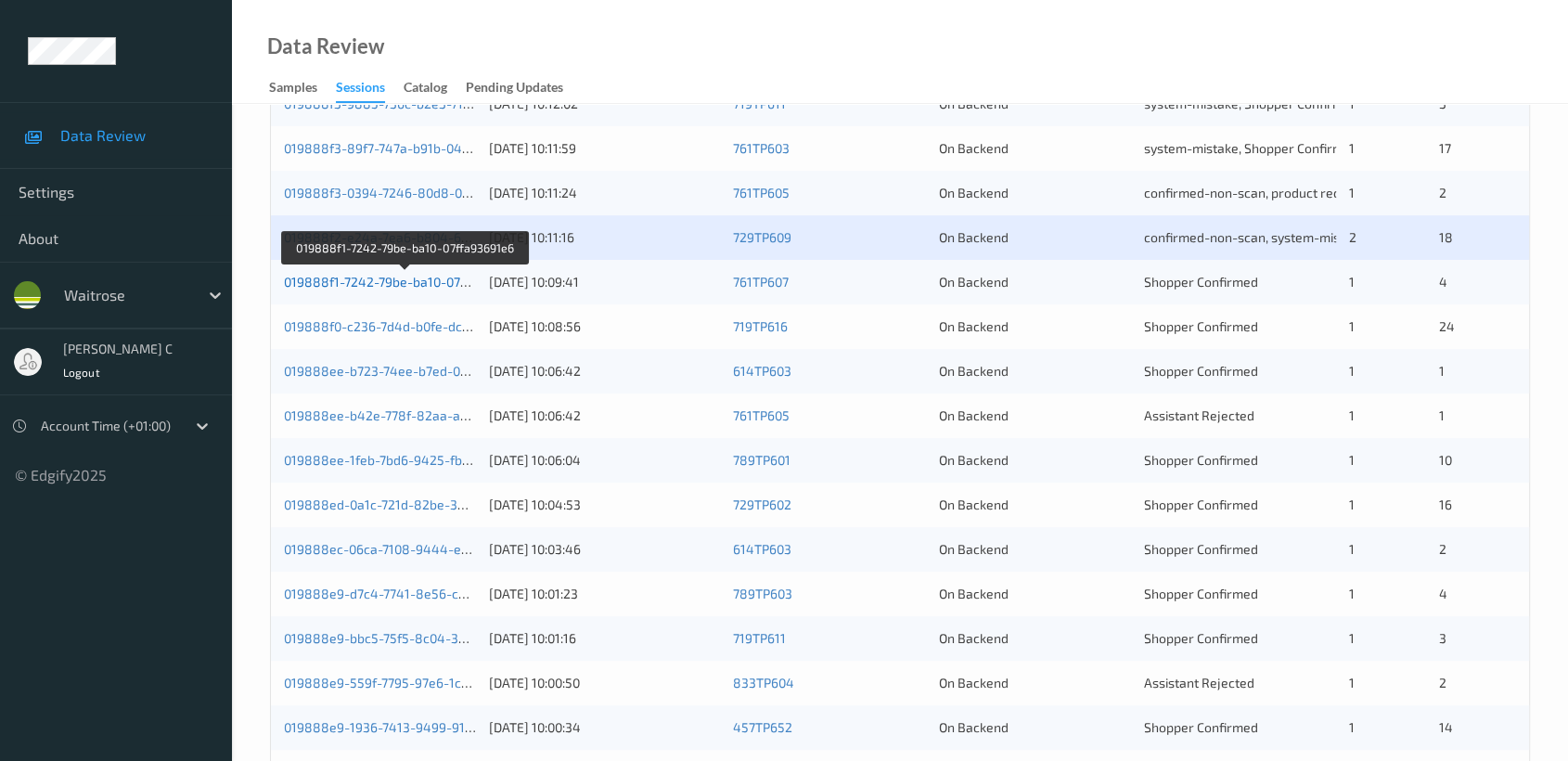
click at [310, 279] on link "019888f1-7242-79be-ba10-07ffa93691e6" at bounding box center [405, 282] width 243 height 16
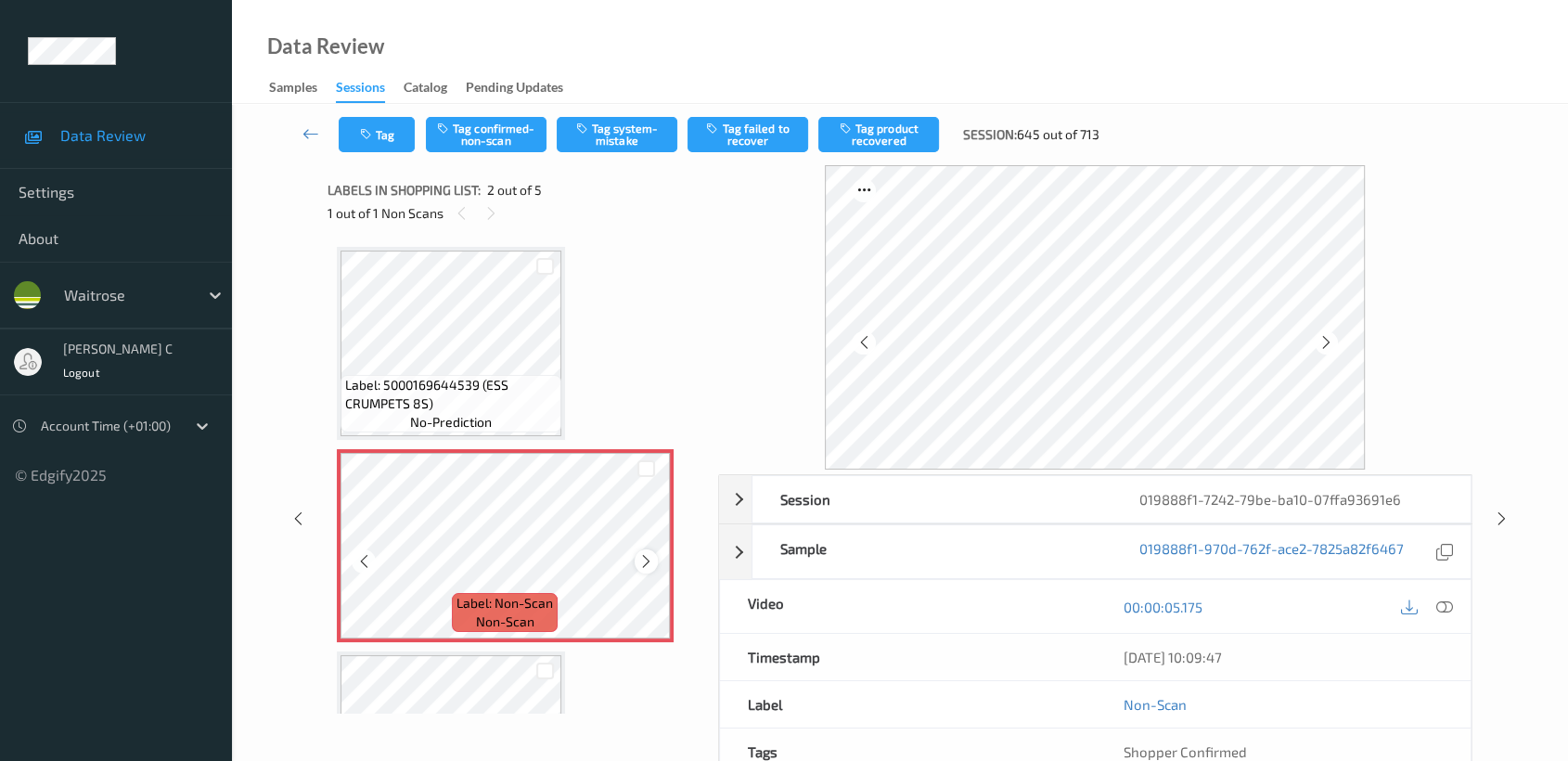
click at [647, 564] on icon at bounding box center [647, 561] width 16 height 17
click at [502, 440] on div "Label: 5000169644539 (ESS CRUMPETS 8S) no-prediction Label: Non-Scan non-scan L…" at bounding box center [516, 748] width 359 height 1003
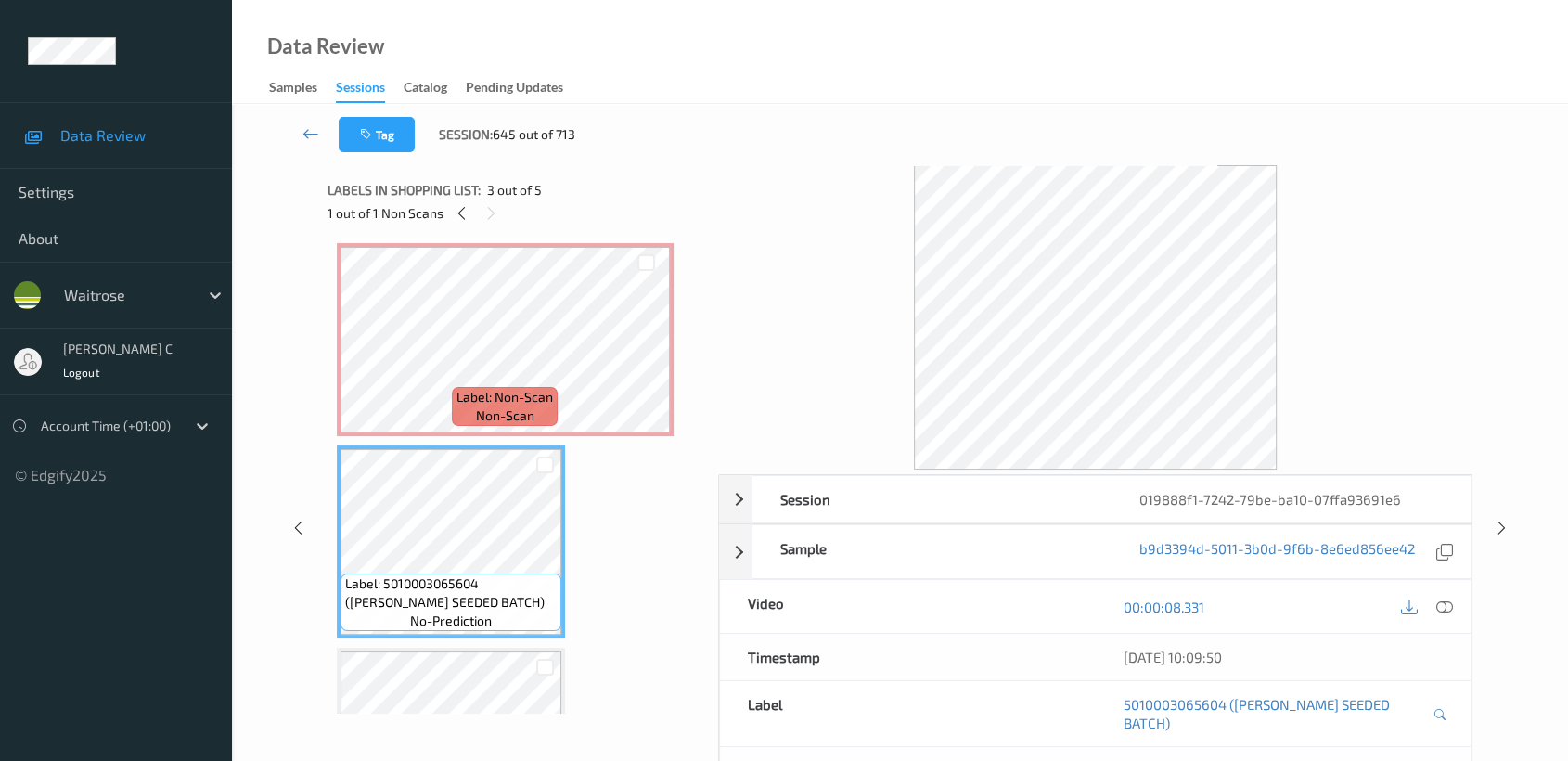
scroll to position [103, 0]
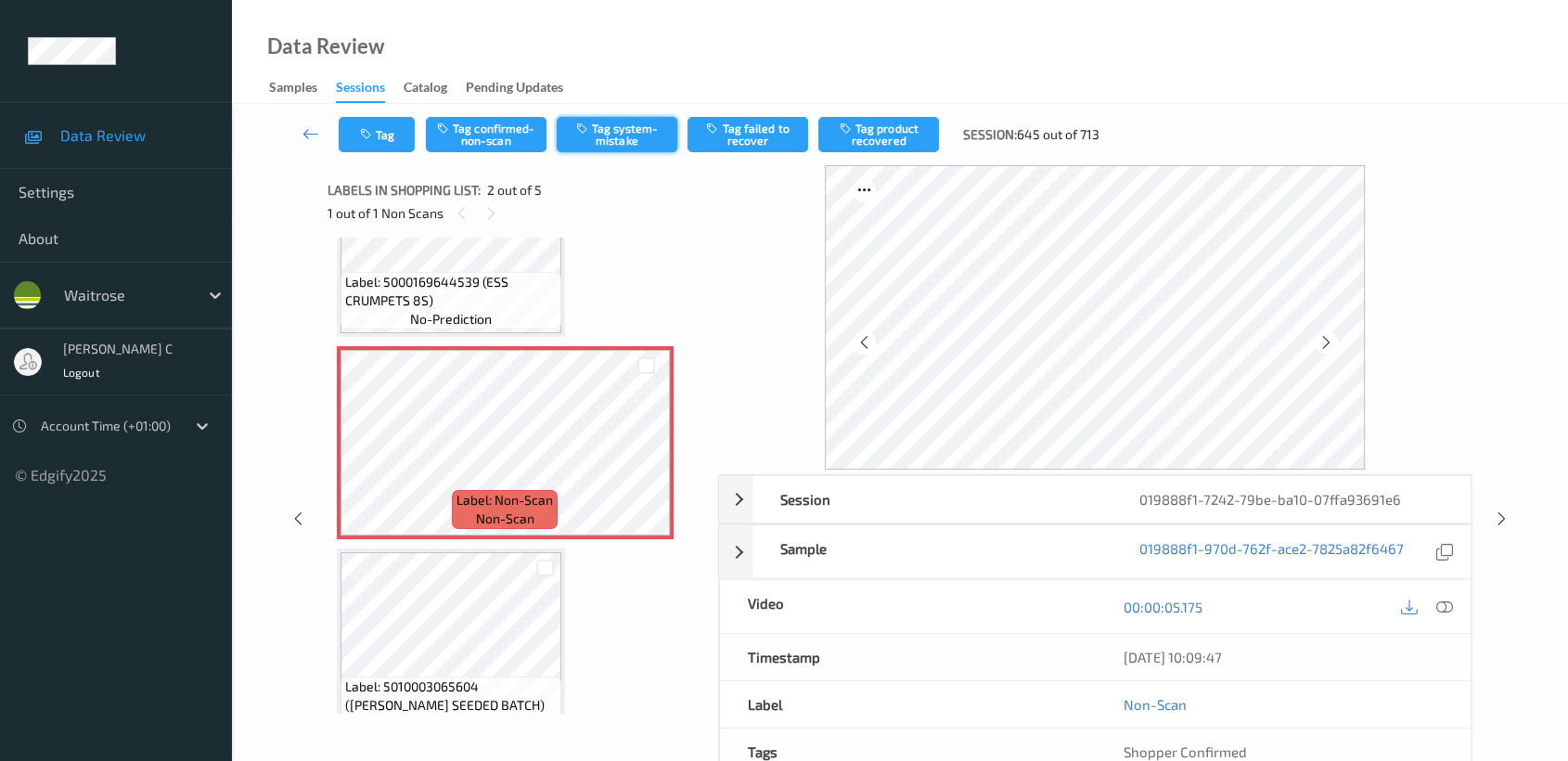
click at [615, 144] on button "Tag system-mistake" at bounding box center [617, 134] width 121 height 35
click at [369, 138] on icon "button" at bounding box center [368, 134] width 16 height 13
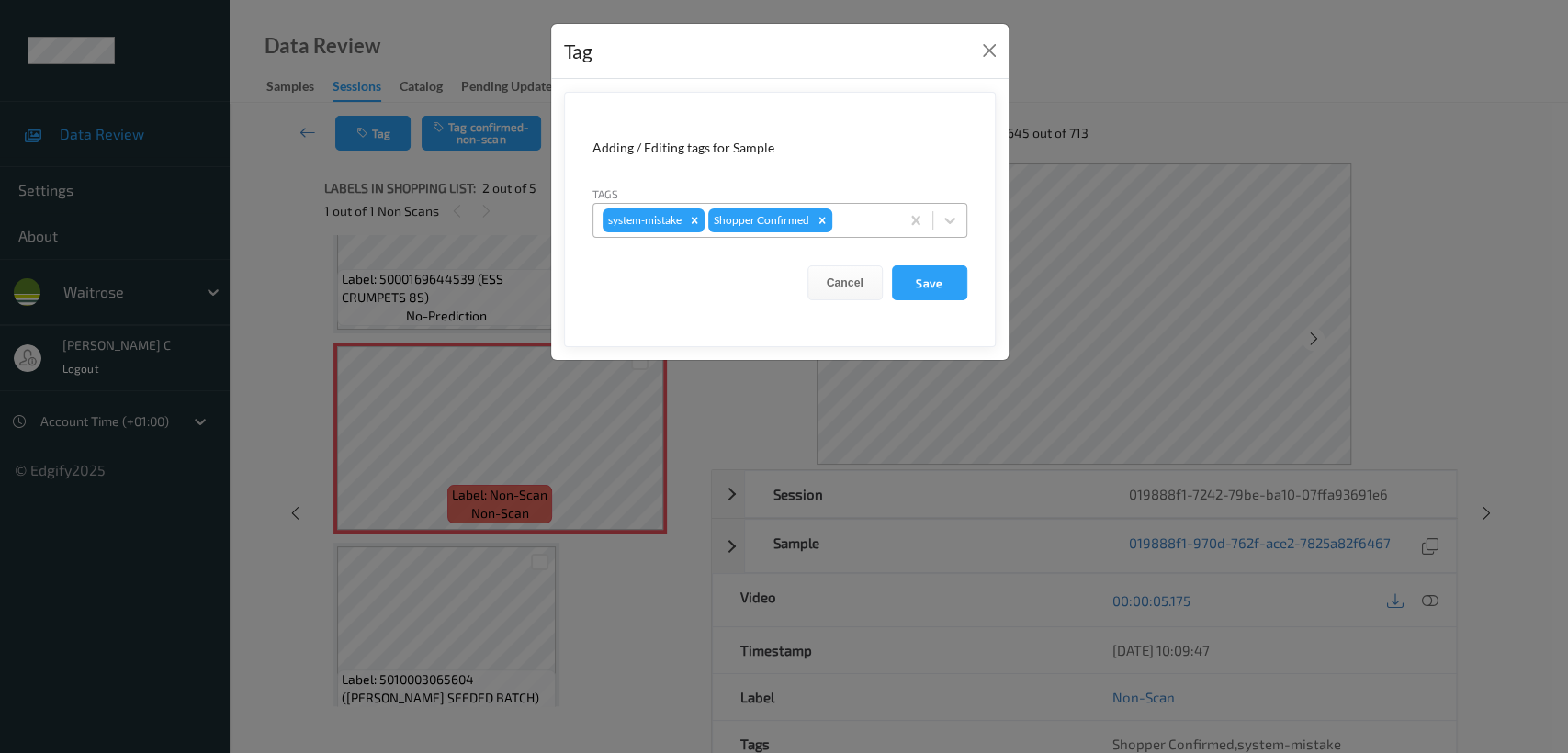
click at [853, 230] on div at bounding box center [863, 221] width 54 height 22
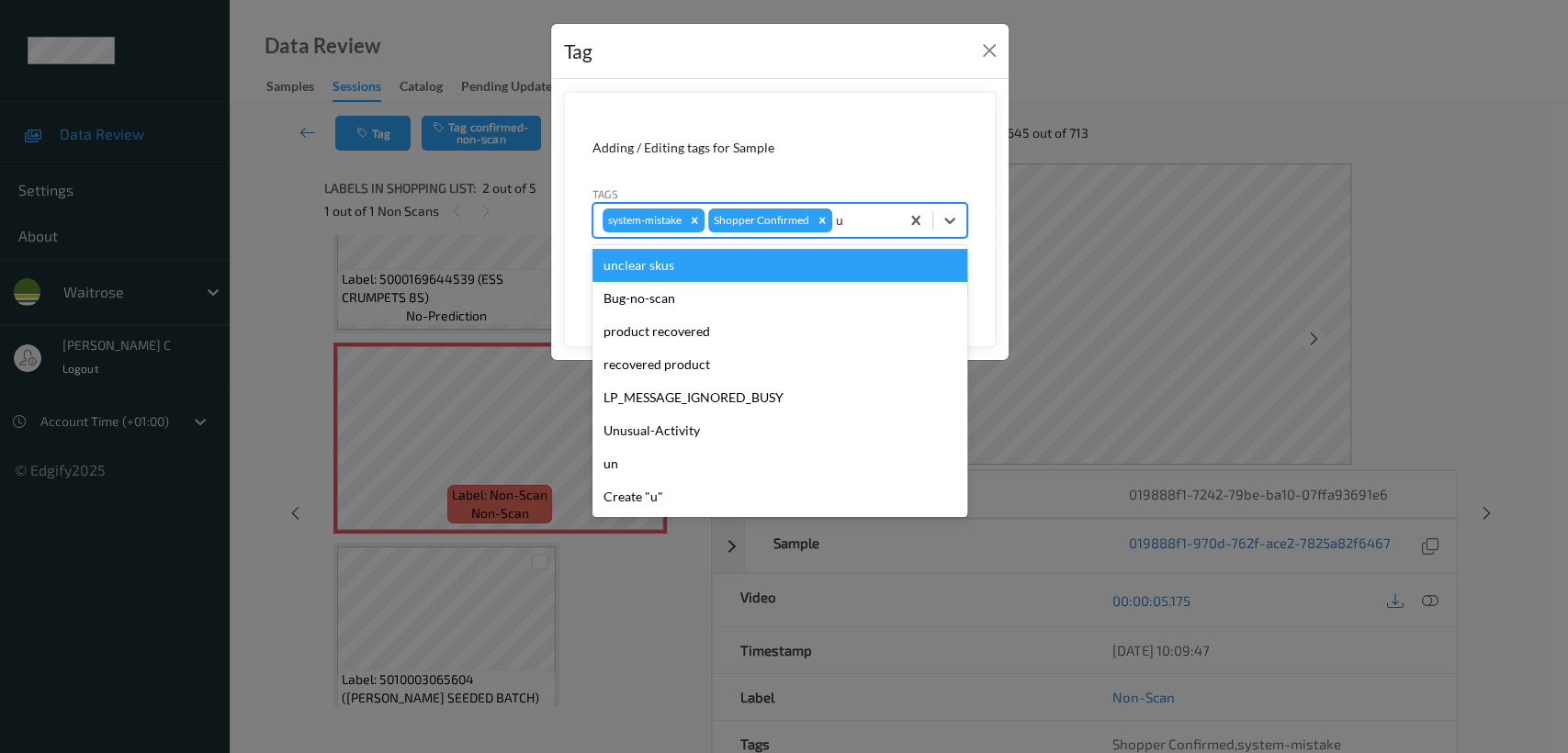
type input "un"
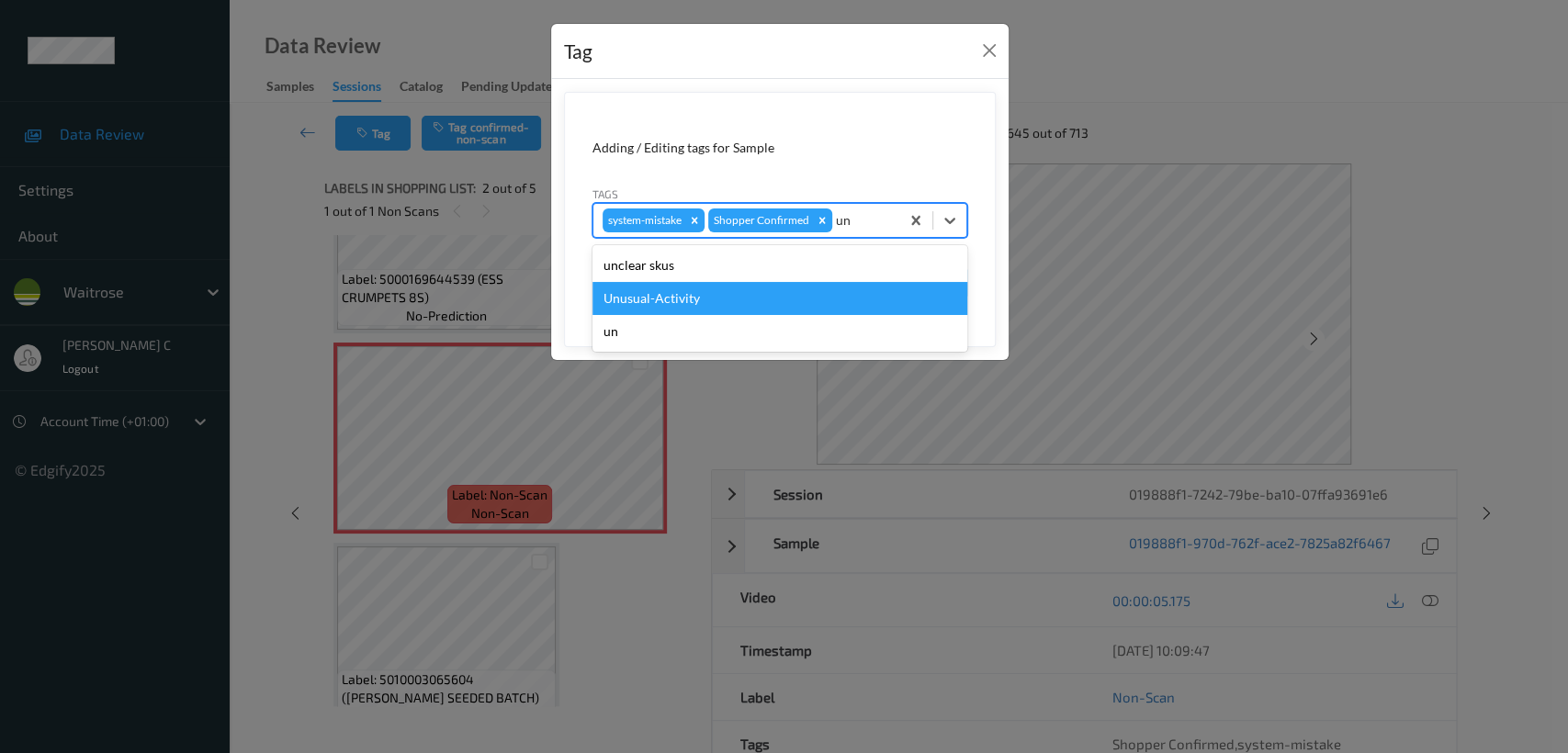
click at [741, 296] on div "Unusual-Activity" at bounding box center [780, 298] width 375 height 33
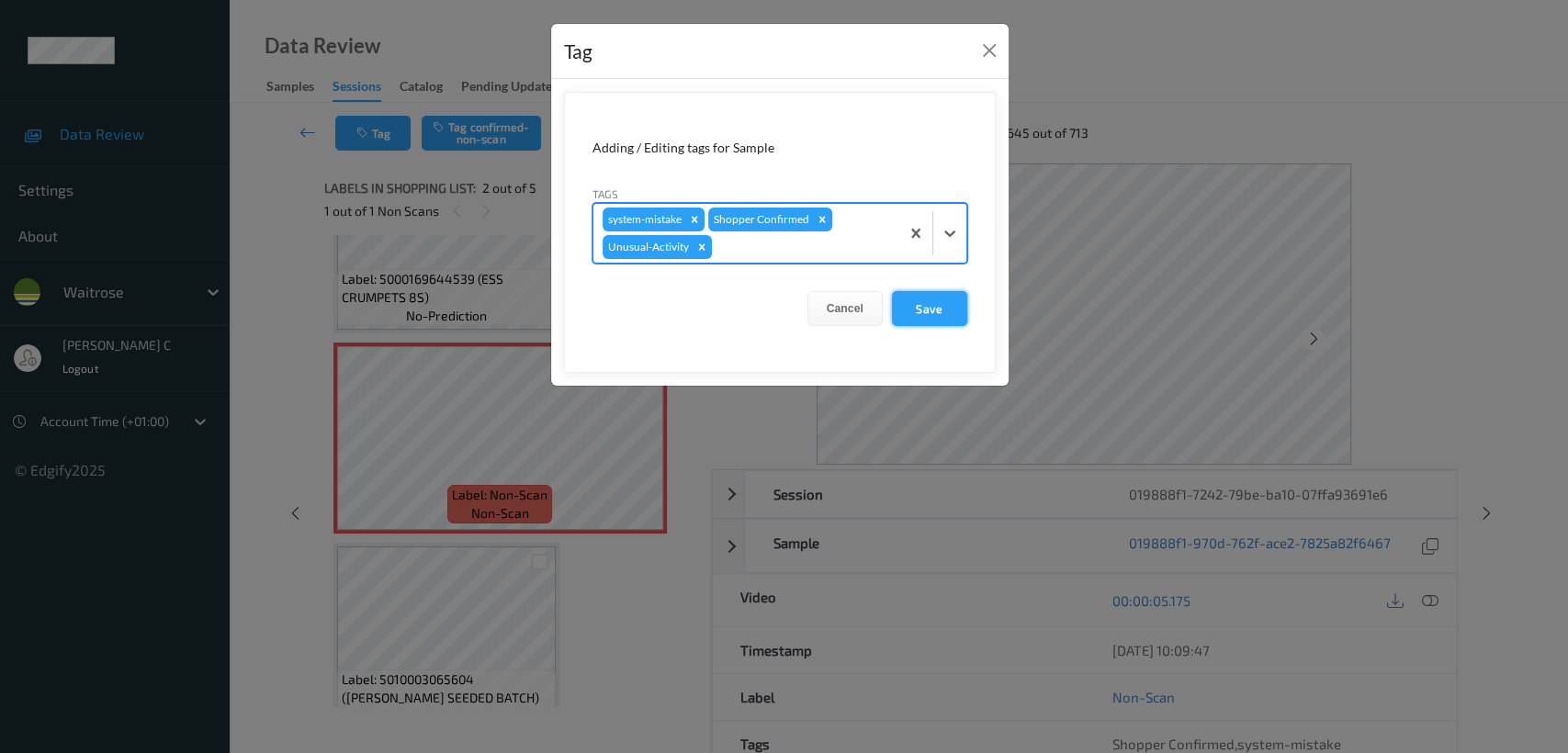
click at [916, 317] on button "Save" at bounding box center [929, 308] width 75 height 35
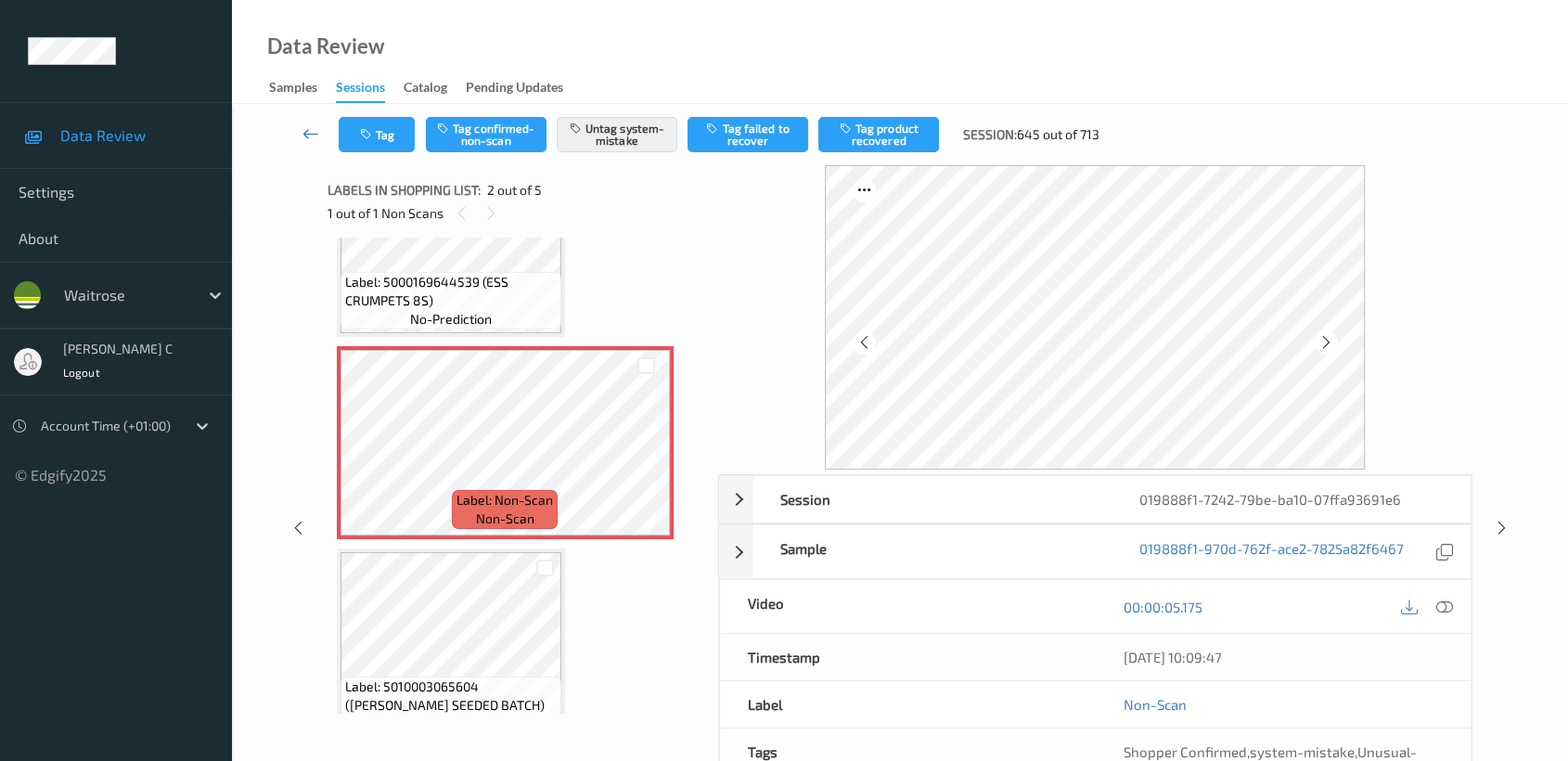
click at [308, 137] on icon at bounding box center [311, 133] width 17 height 19
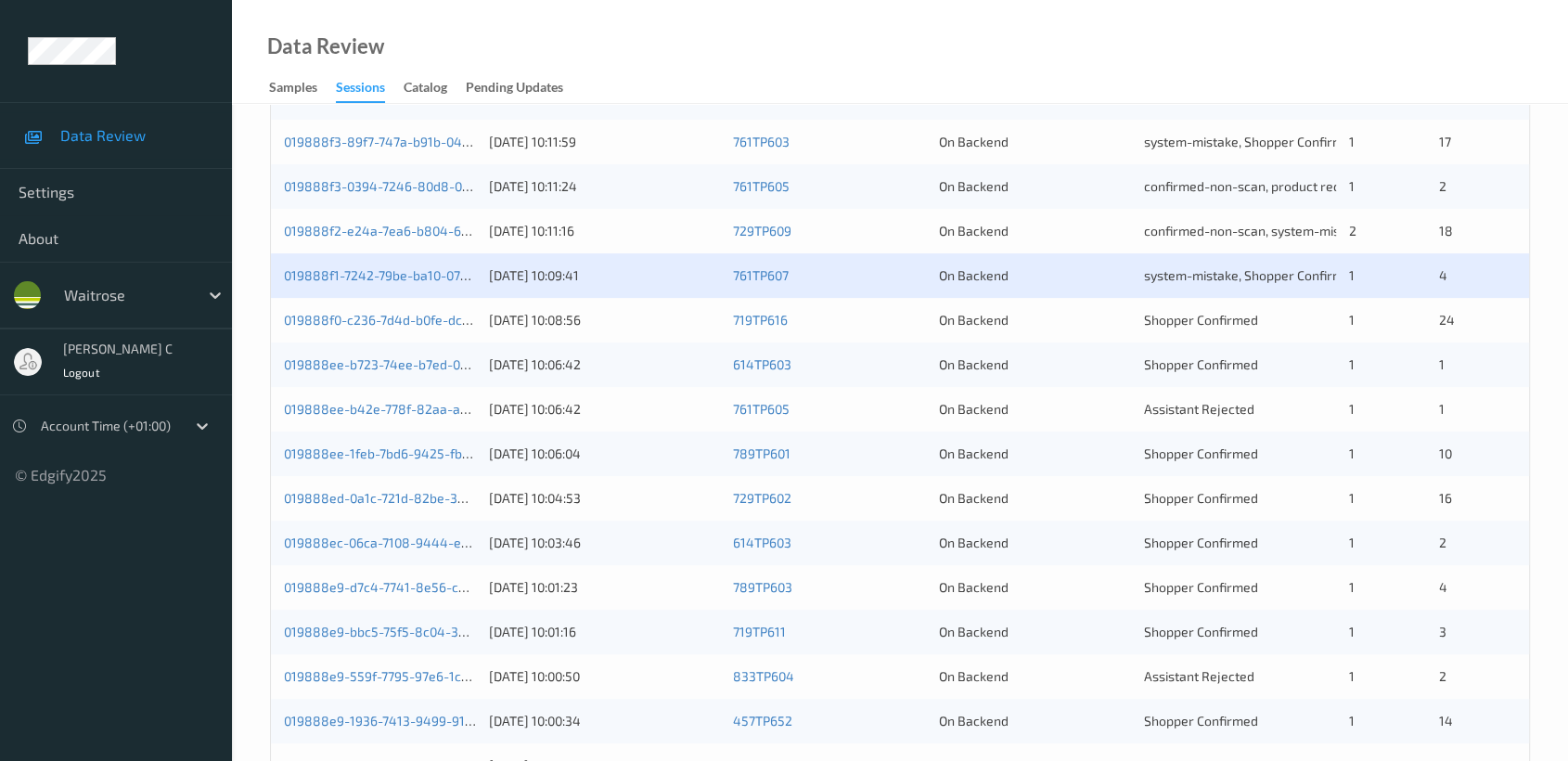
scroll to position [412, 0]
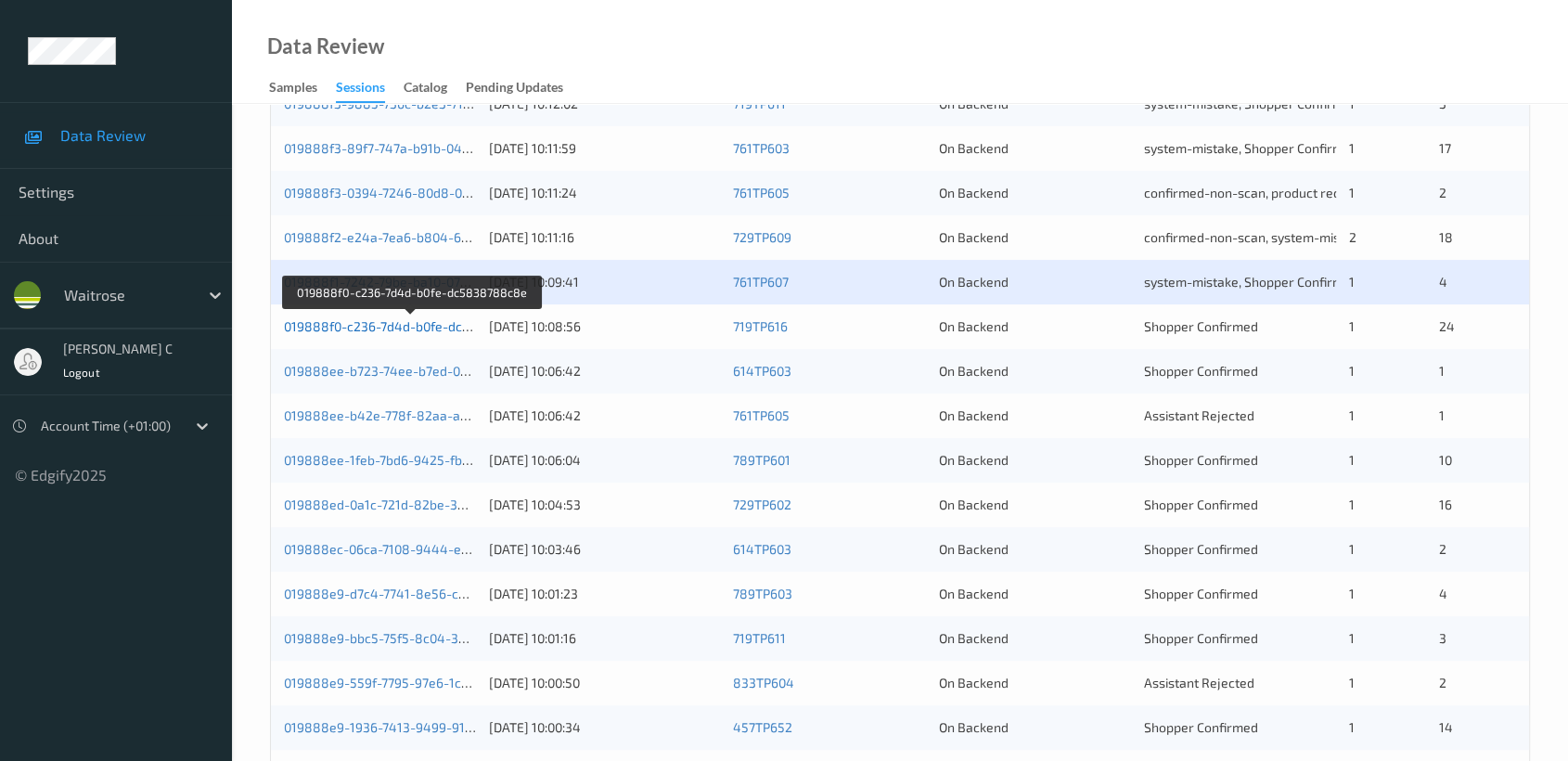
click at [370, 330] on link "019888f0-c236-7d4d-b0fe-dc5838788c8e" at bounding box center [411, 326] width 255 height 16
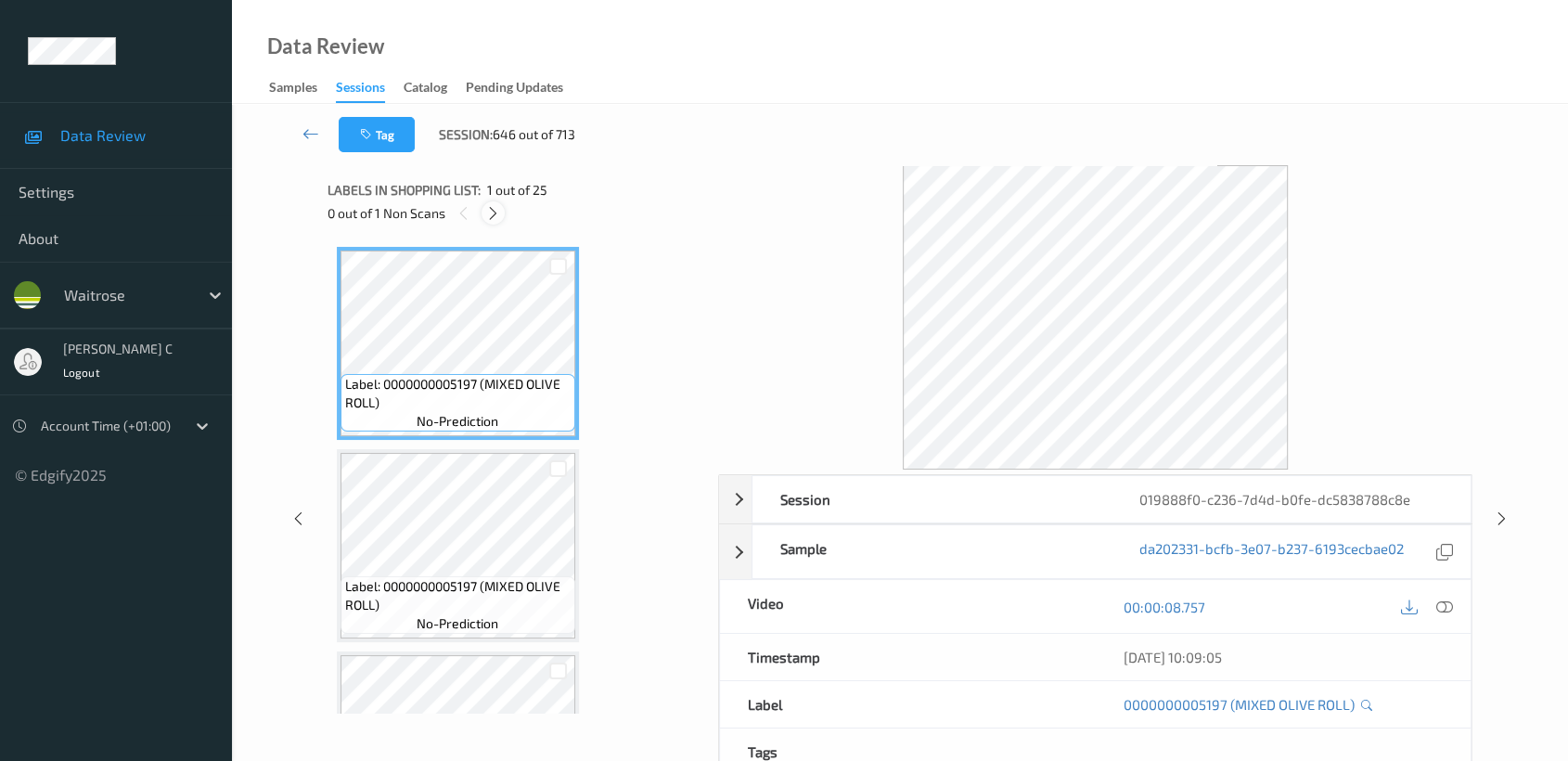
click at [497, 215] on icon at bounding box center [494, 213] width 16 height 17
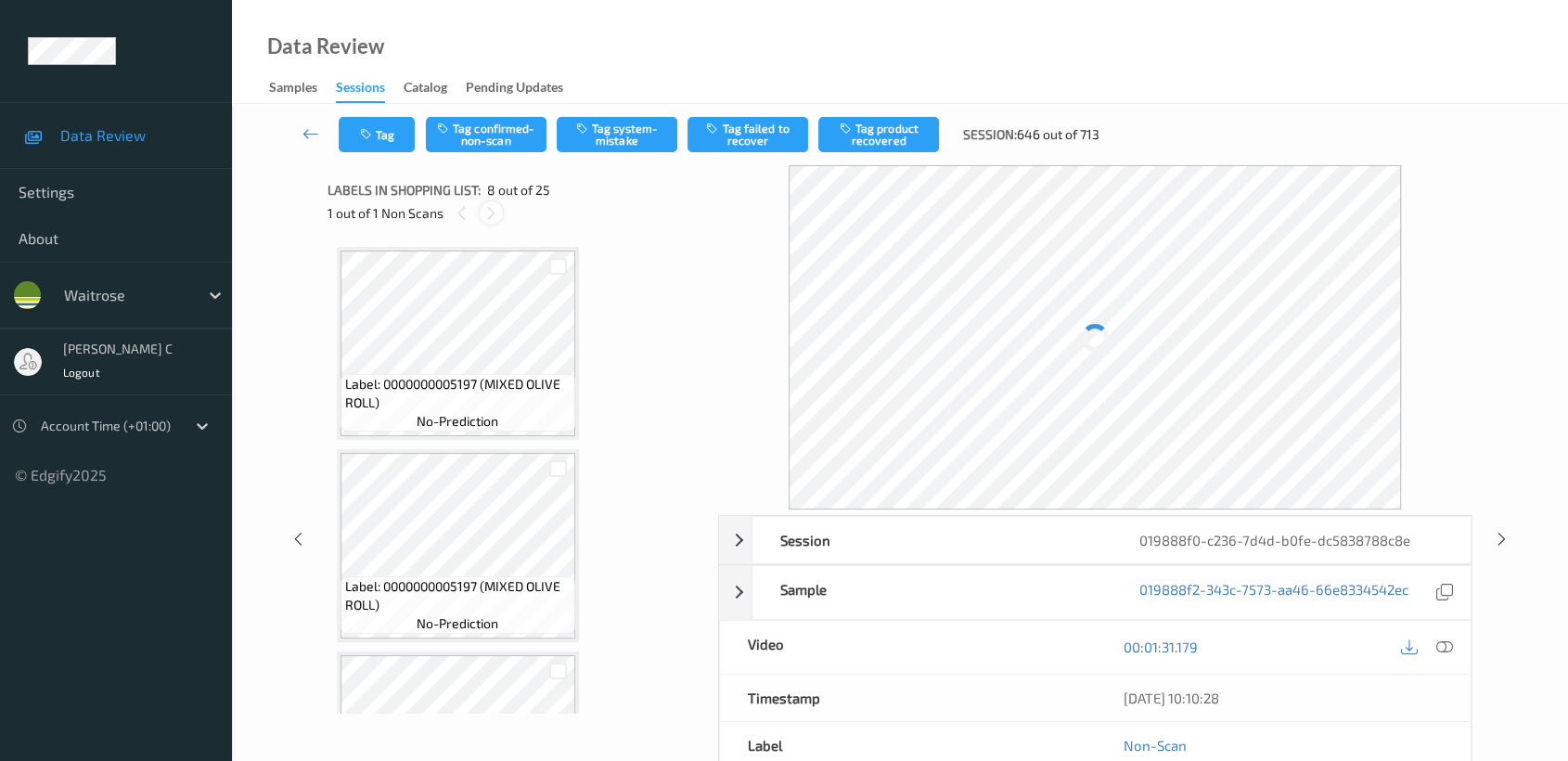
scroll to position [1218, 0]
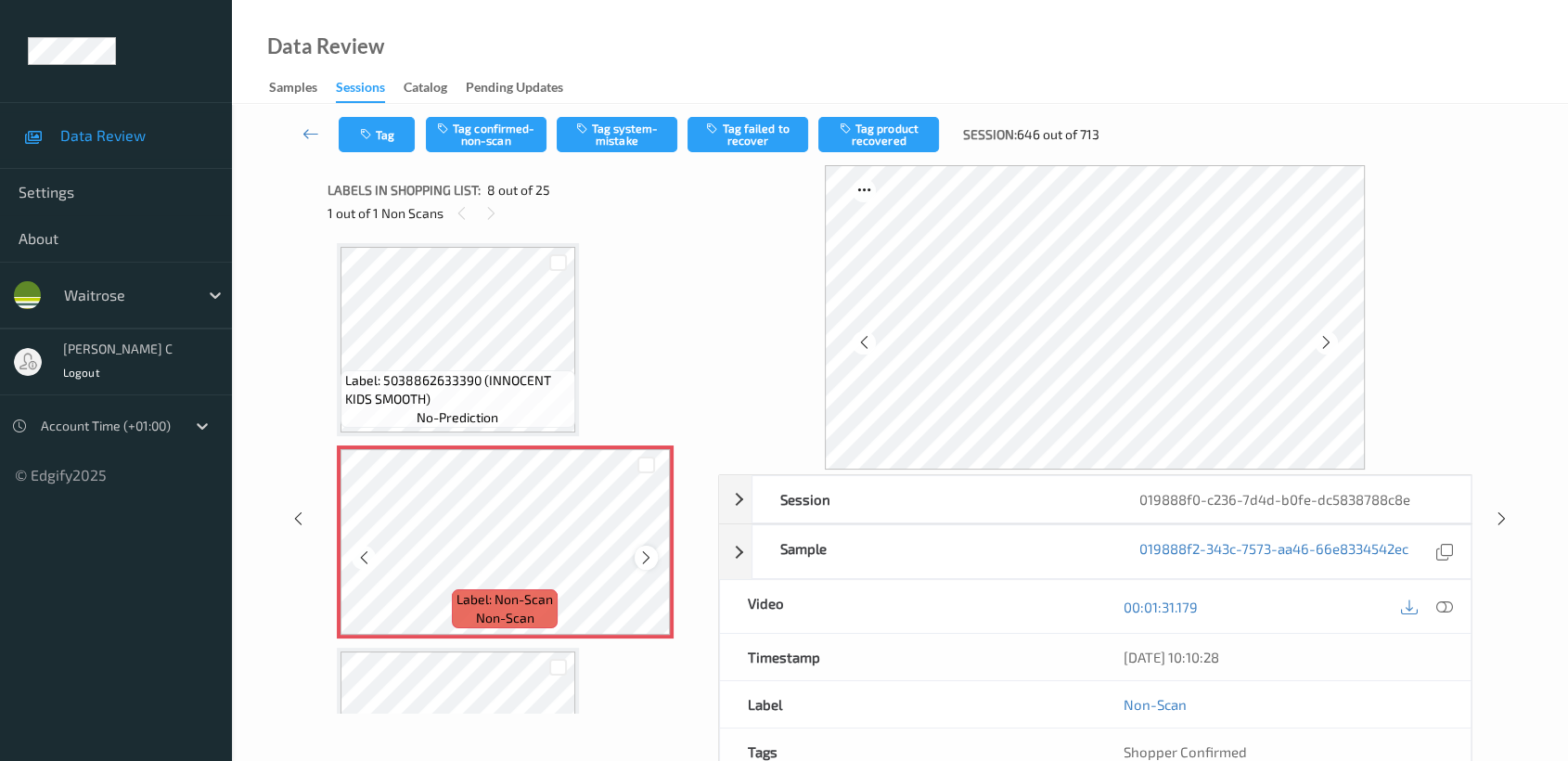
click at [647, 551] on icon at bounding box center [647, 558] width 16 height 17
click at [502, 371] on span "Label: 5038862633390 (INNOCENT KIDS SMOOTH)" at bounding box center [458, 389] width 226 height 37
click at [650, 551] on icon at bounding box center [647, 558] width 16 height 17
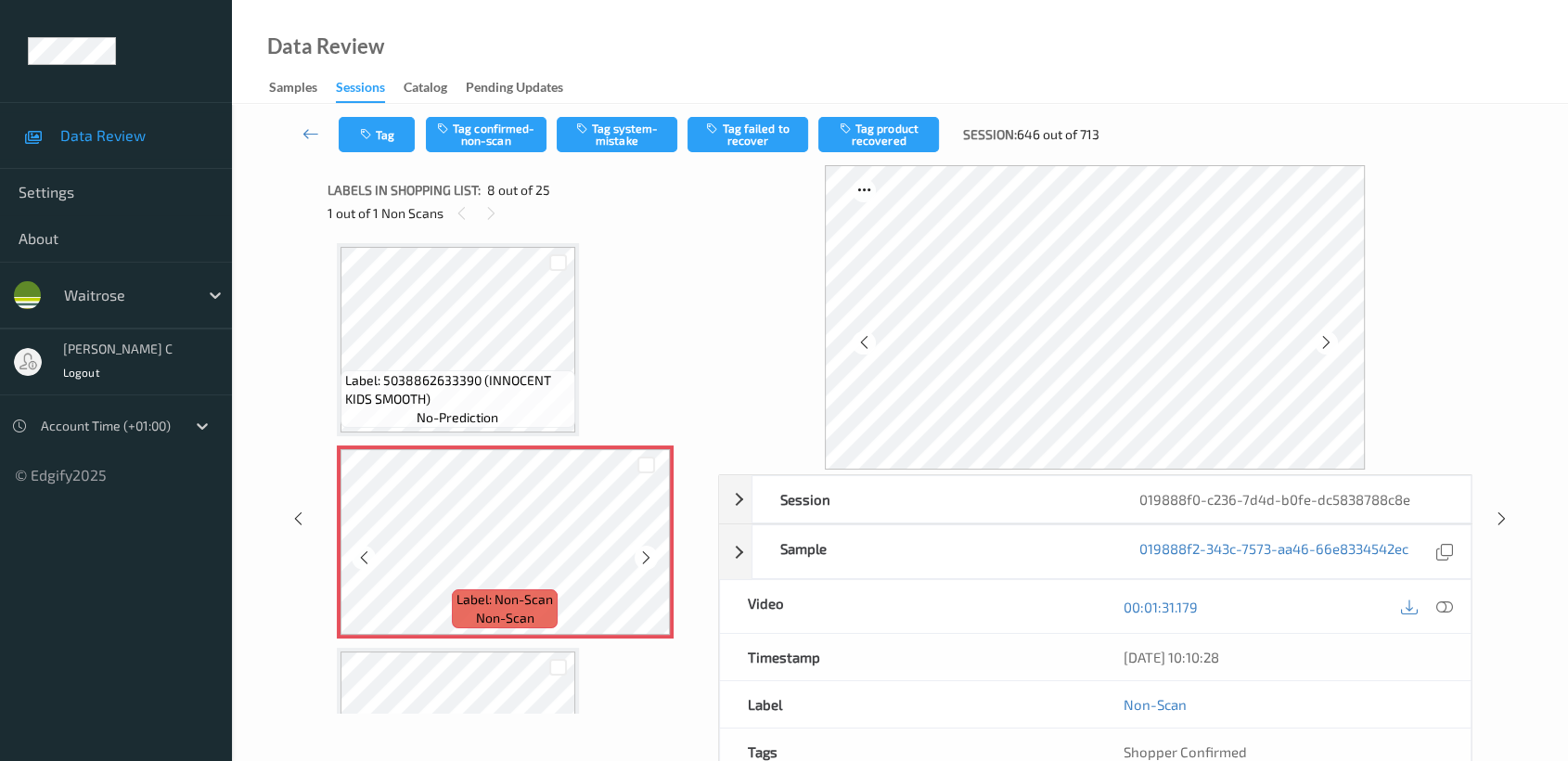
click at [650, 551] on icon at bounding box center [647, 558] width 16 height 17
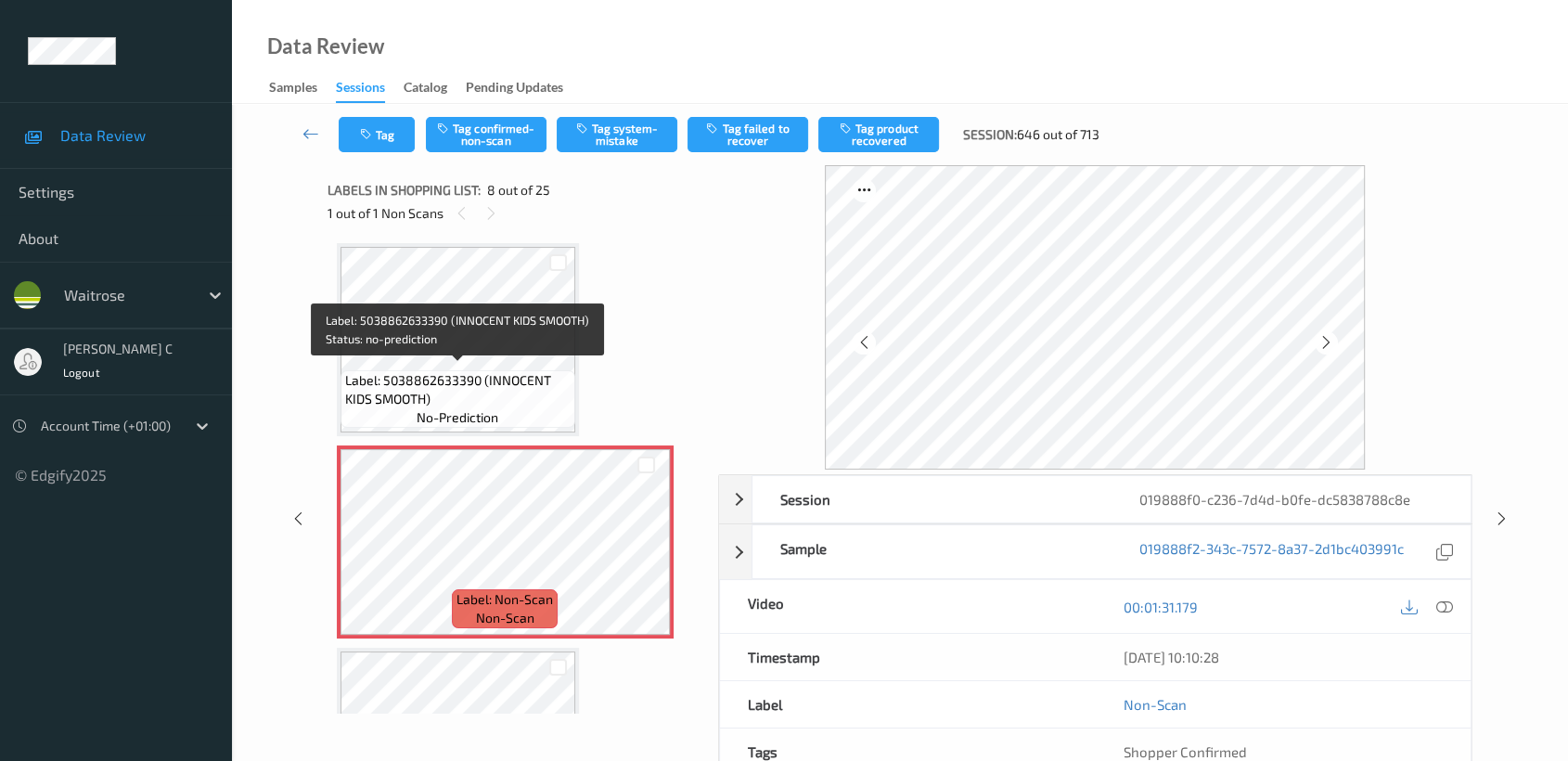
click at [478, 371] on span "Label: 5038862633390 (INNOCENT KIDS SMOOTH)" at bounding box center [458, 389] width 226 height 37
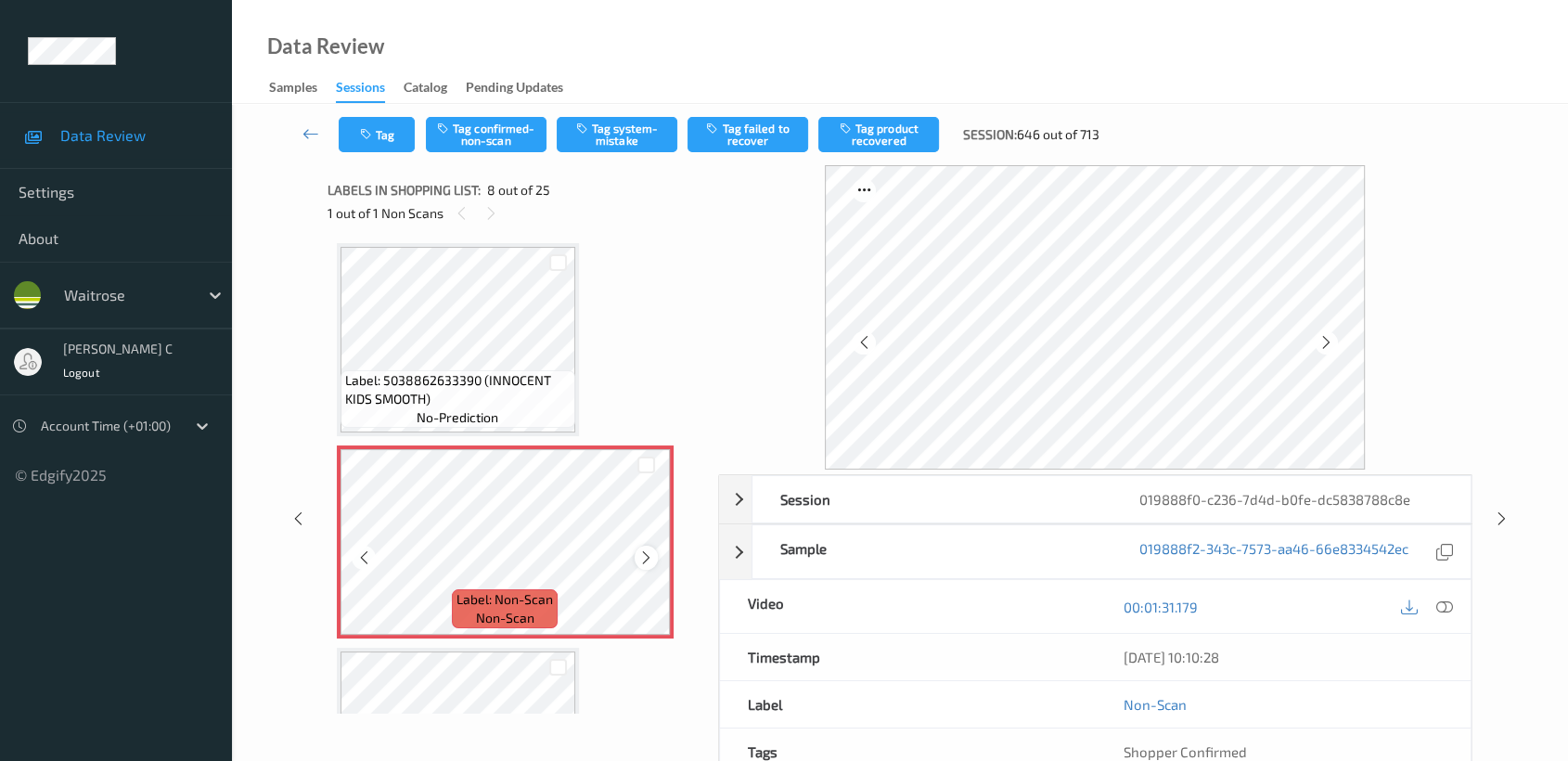
click at [642, 550] on icon at bounding box center [647, 558] width 16 height 17
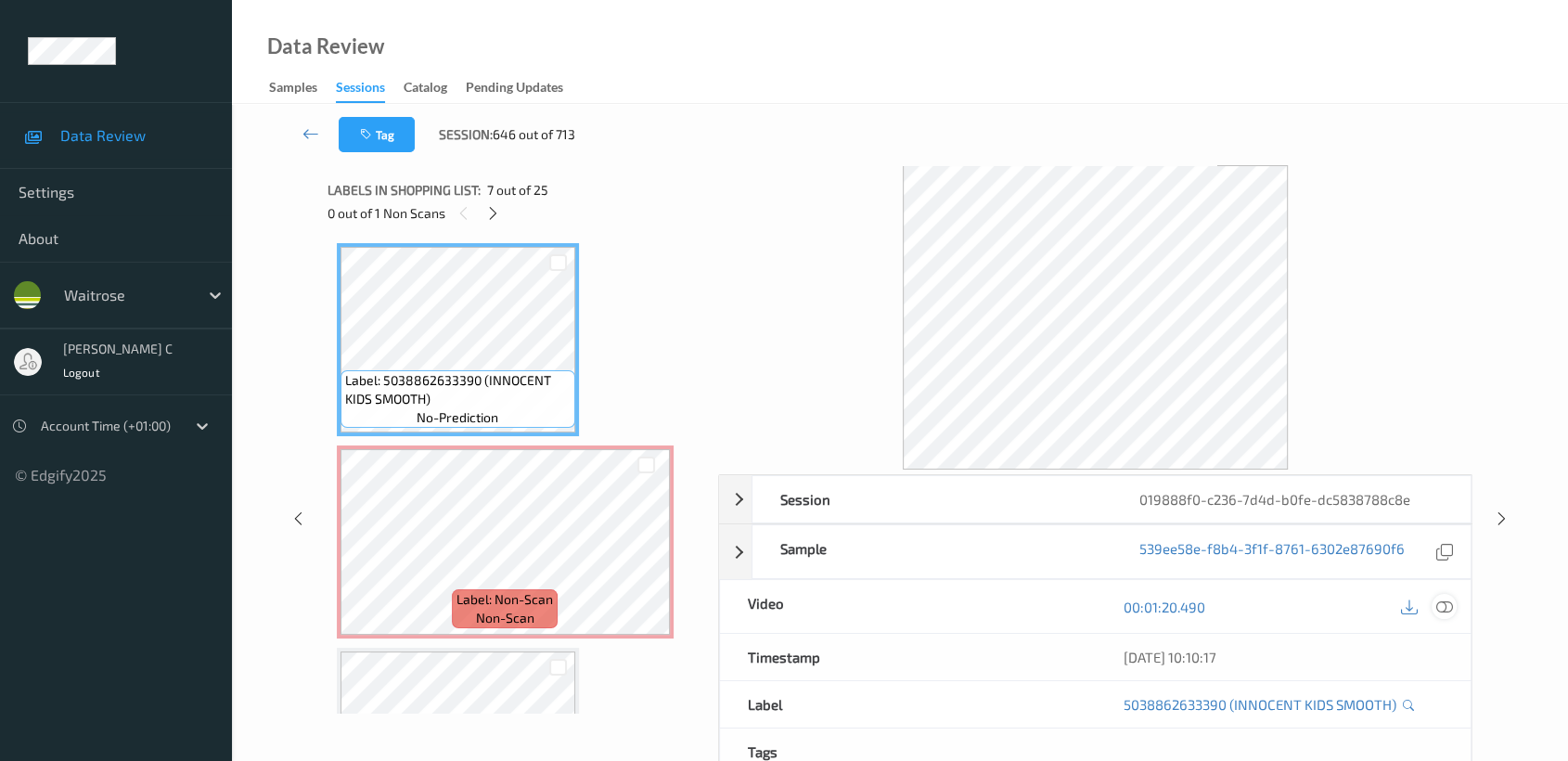
click at [1444, 611] on icon at bounding box center [1444, 607] width 17 height 17
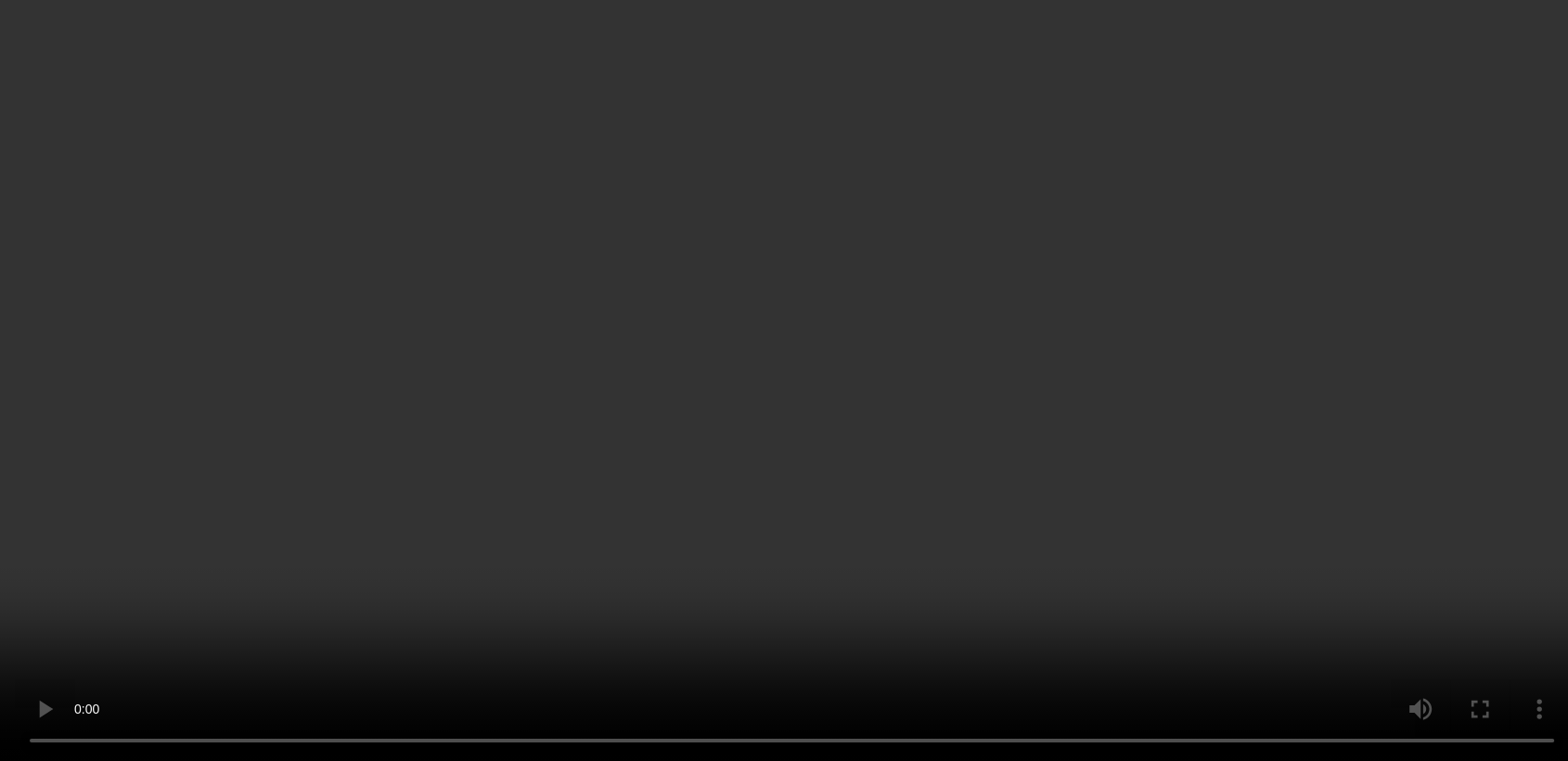
scroll to position [1341, 0]
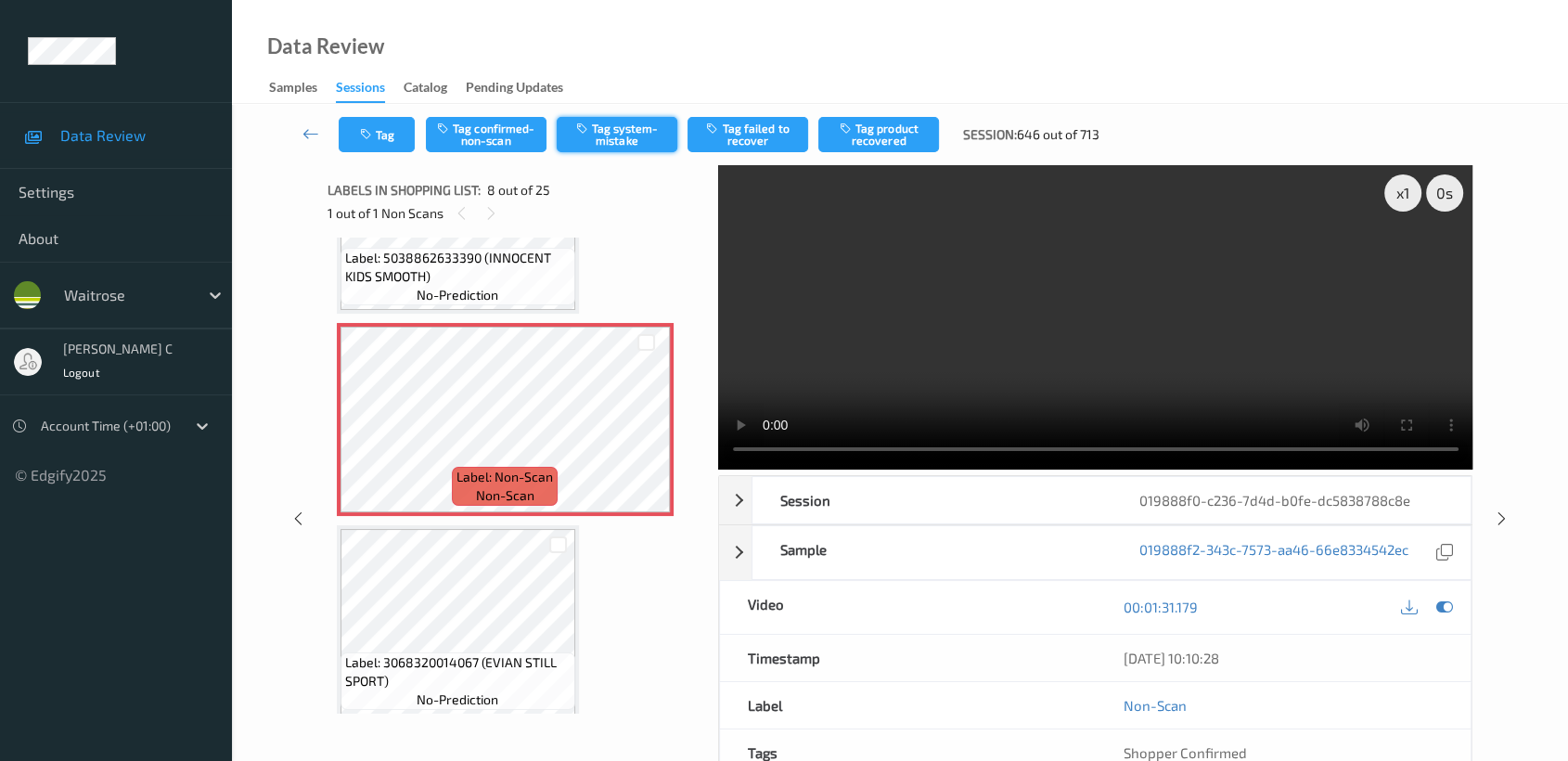
click at [614, 137] on button "Tag system-mistake" at bounding box center [617, 134] width 121 height 35
click at [319, 141] on icon at bounding box center [311, 133] width 17 height 19
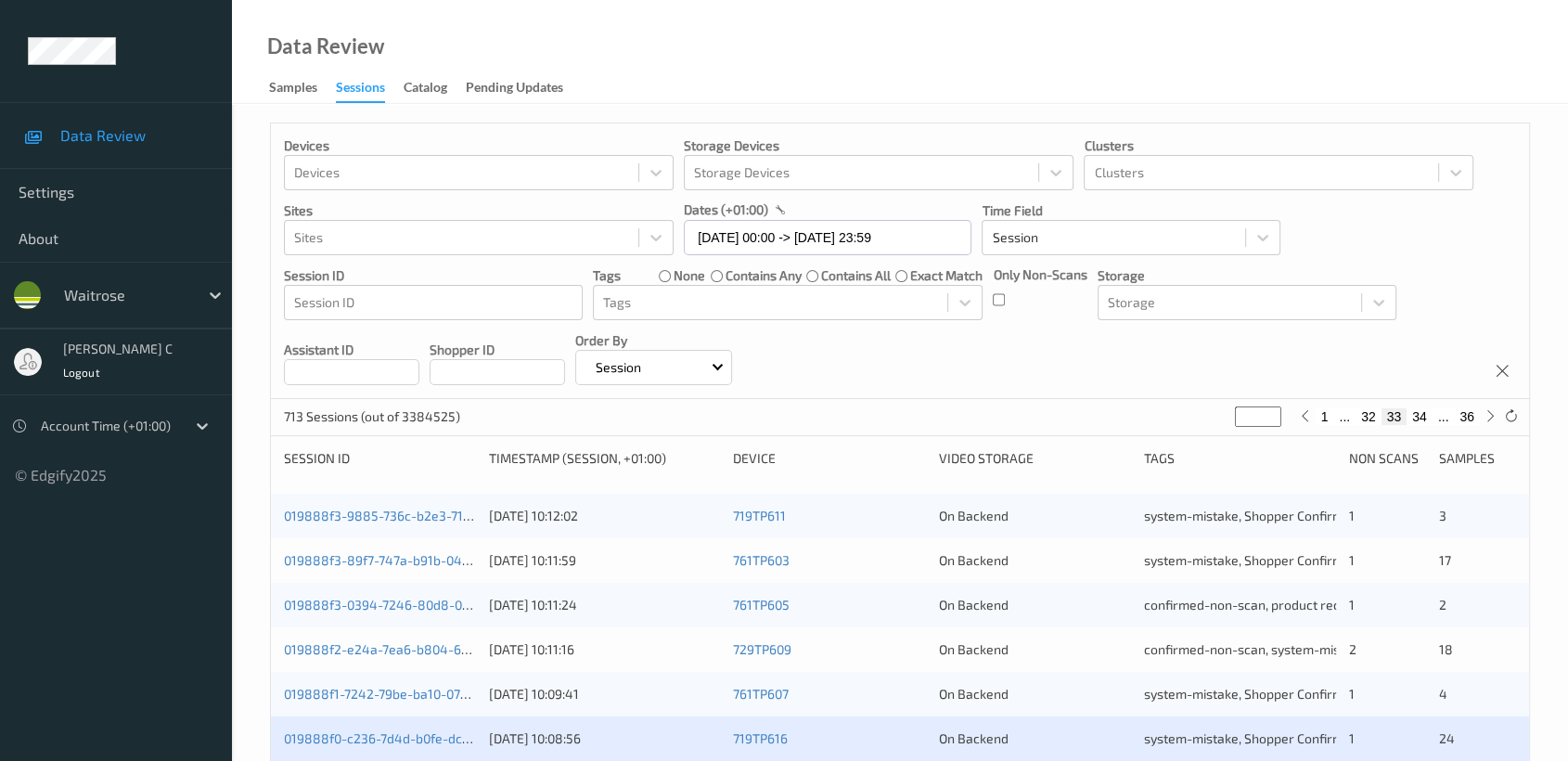
scroll to position [412, 0]
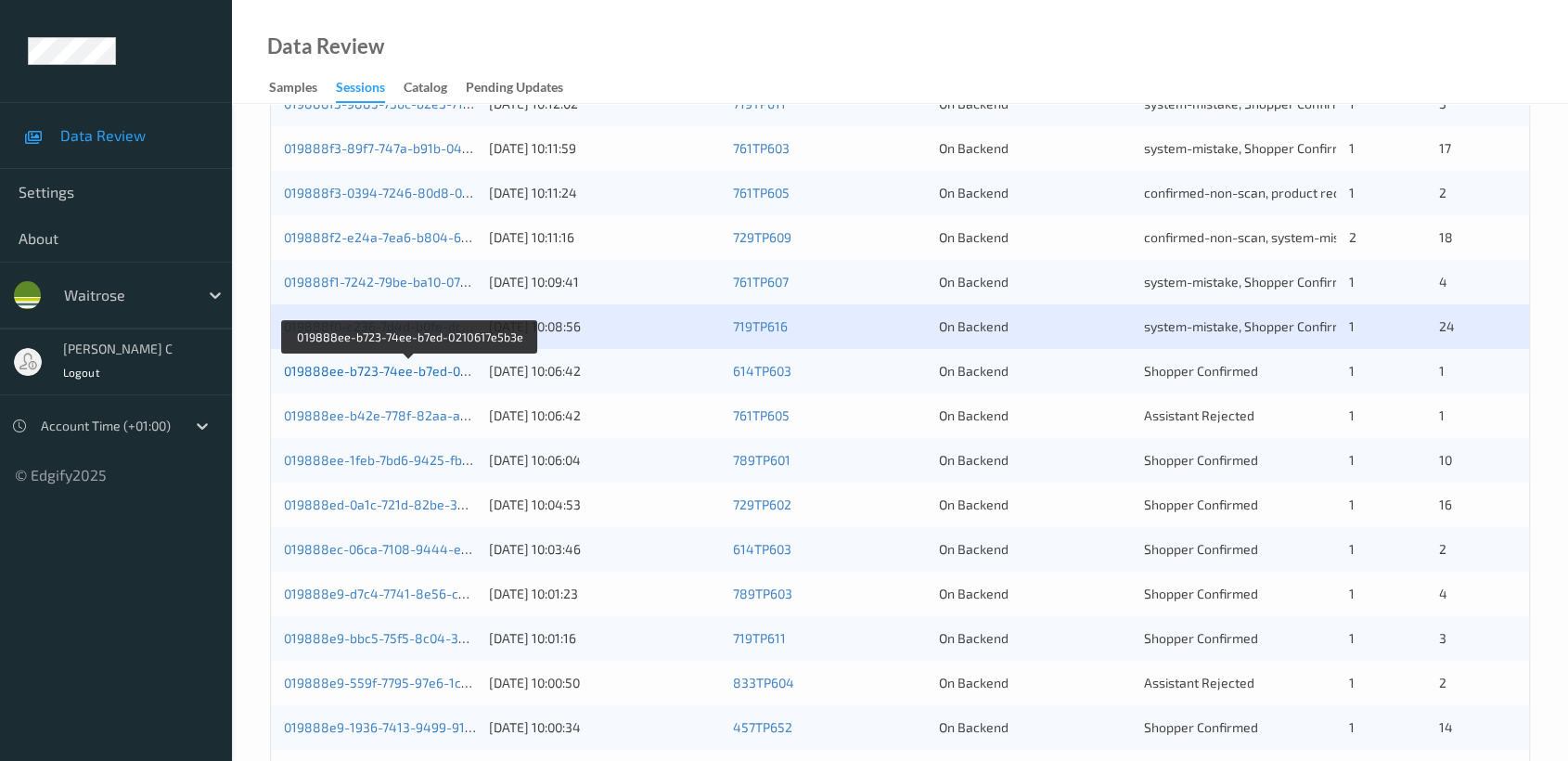
click at [410, 374] on link "019888ee-b723-74ee-b7ed-0210617e5b3e" at bounding box center [410, 371] width 253 height 16
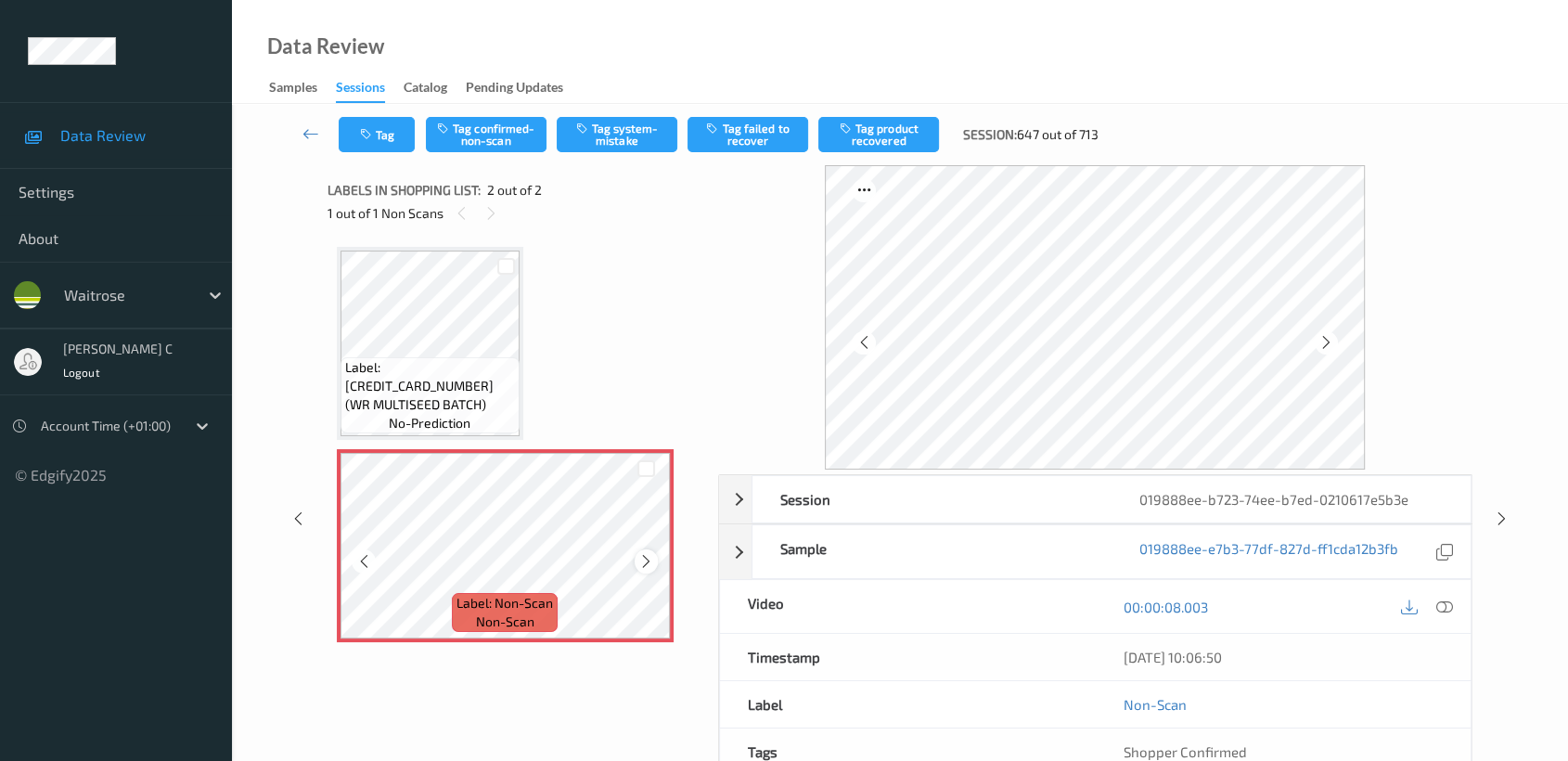
click at [639, 566] on icon at bounding box center [647, 561] width 16 height 17
click at [641, 565] on icon at bounding box center [647, 561] width 16 height 17
click at [624, 134] on button "Tag system-mistake" at bounding box center [617, 134] width 121 height 35
click at [381, 136] on button "Tag" at bounding box center [377, 134] width 76 height 35
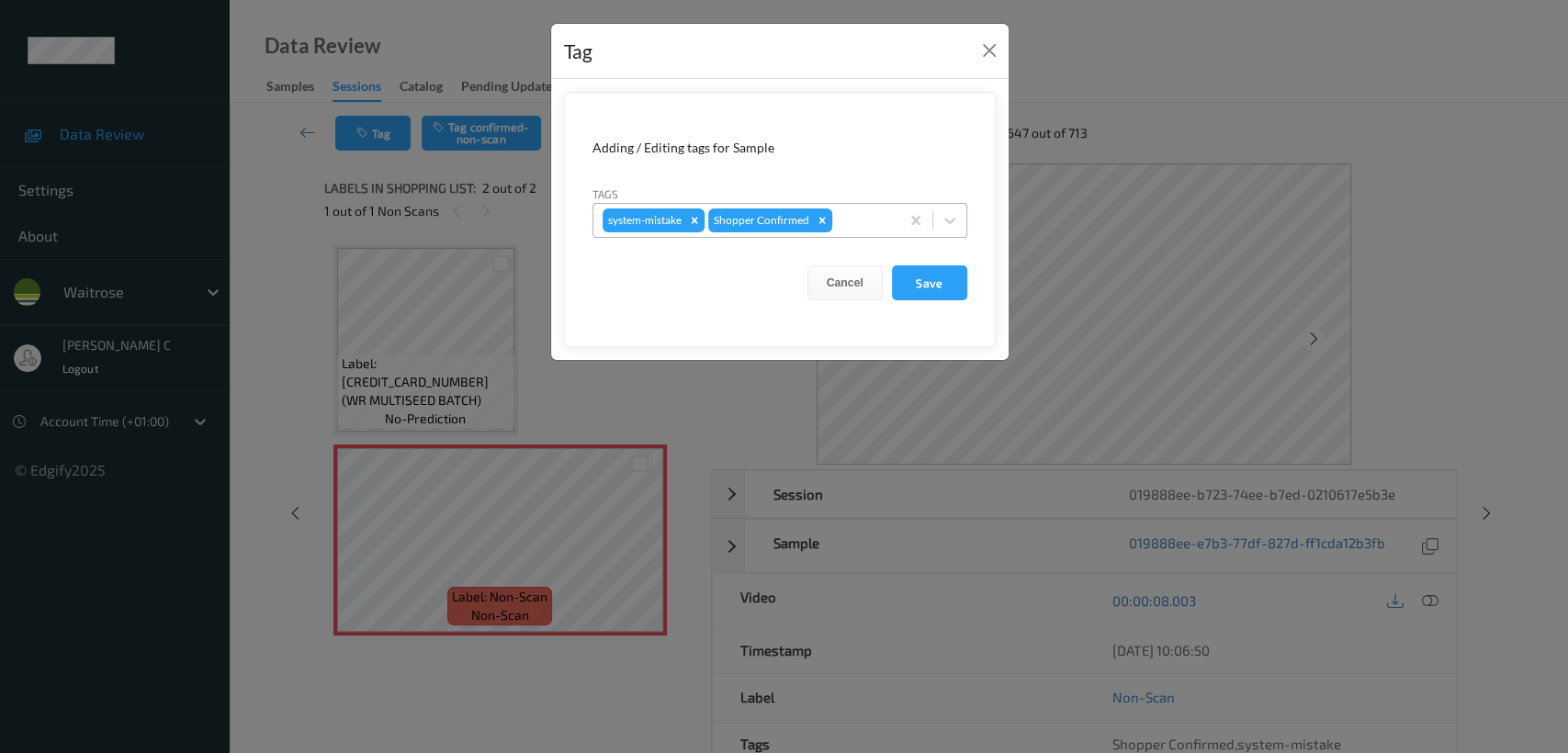
click at [852, 207] on div "system-mistake Shopper Confirmed" at bounding box center [746, 221] width 306 height 32
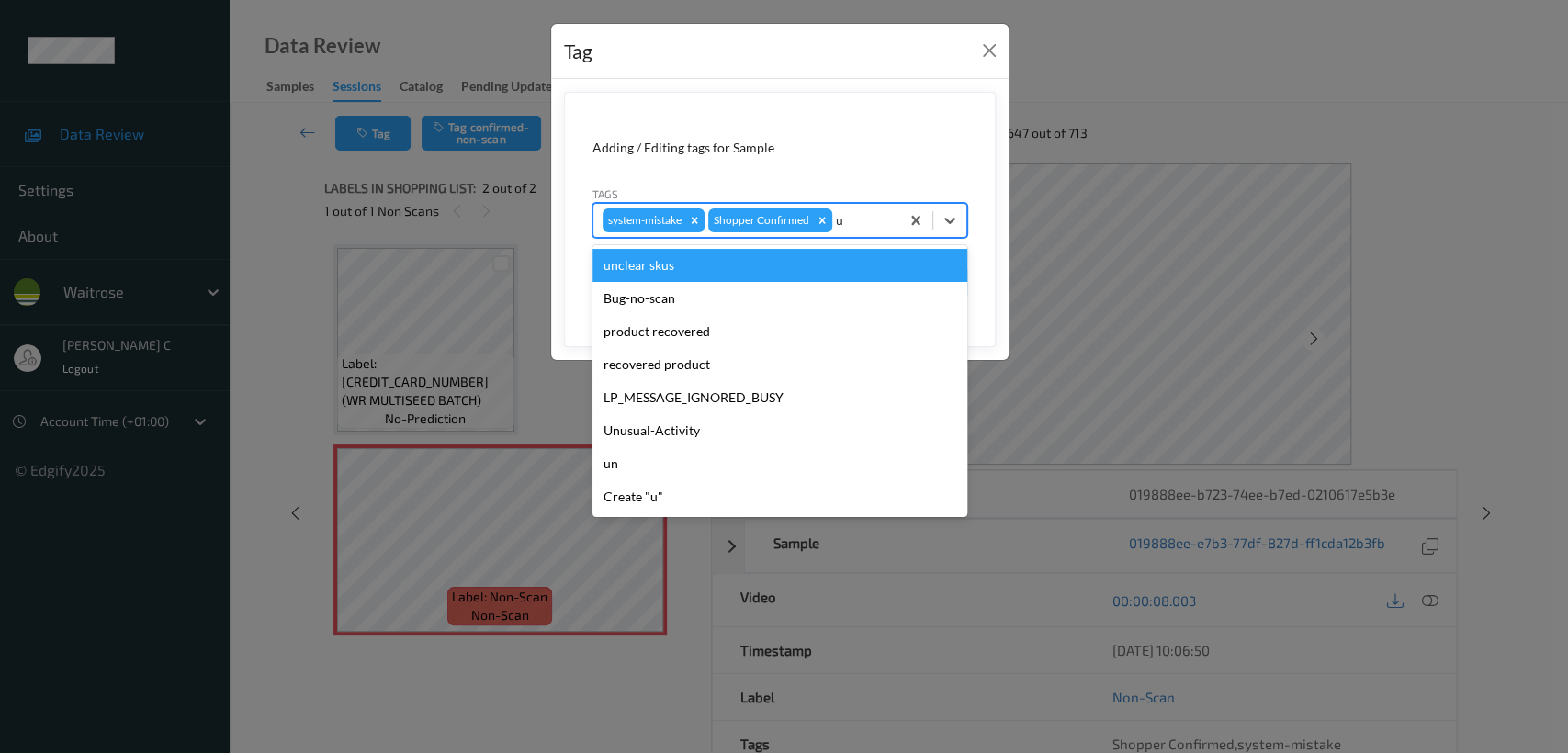
type input "un"
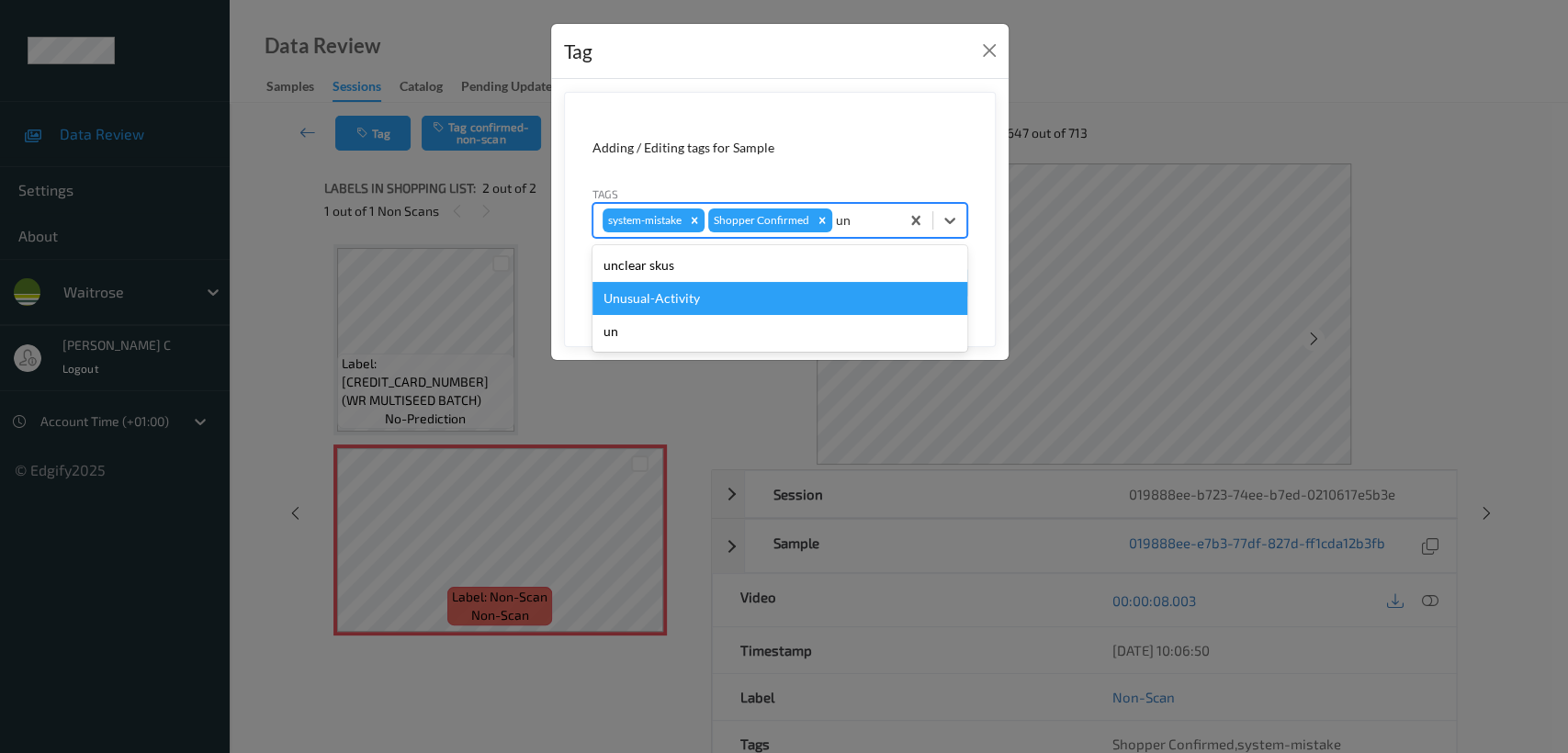
click at [684, 298] on div "Unusual-Activity" at bounding box center [780, 298] width 375 height 33
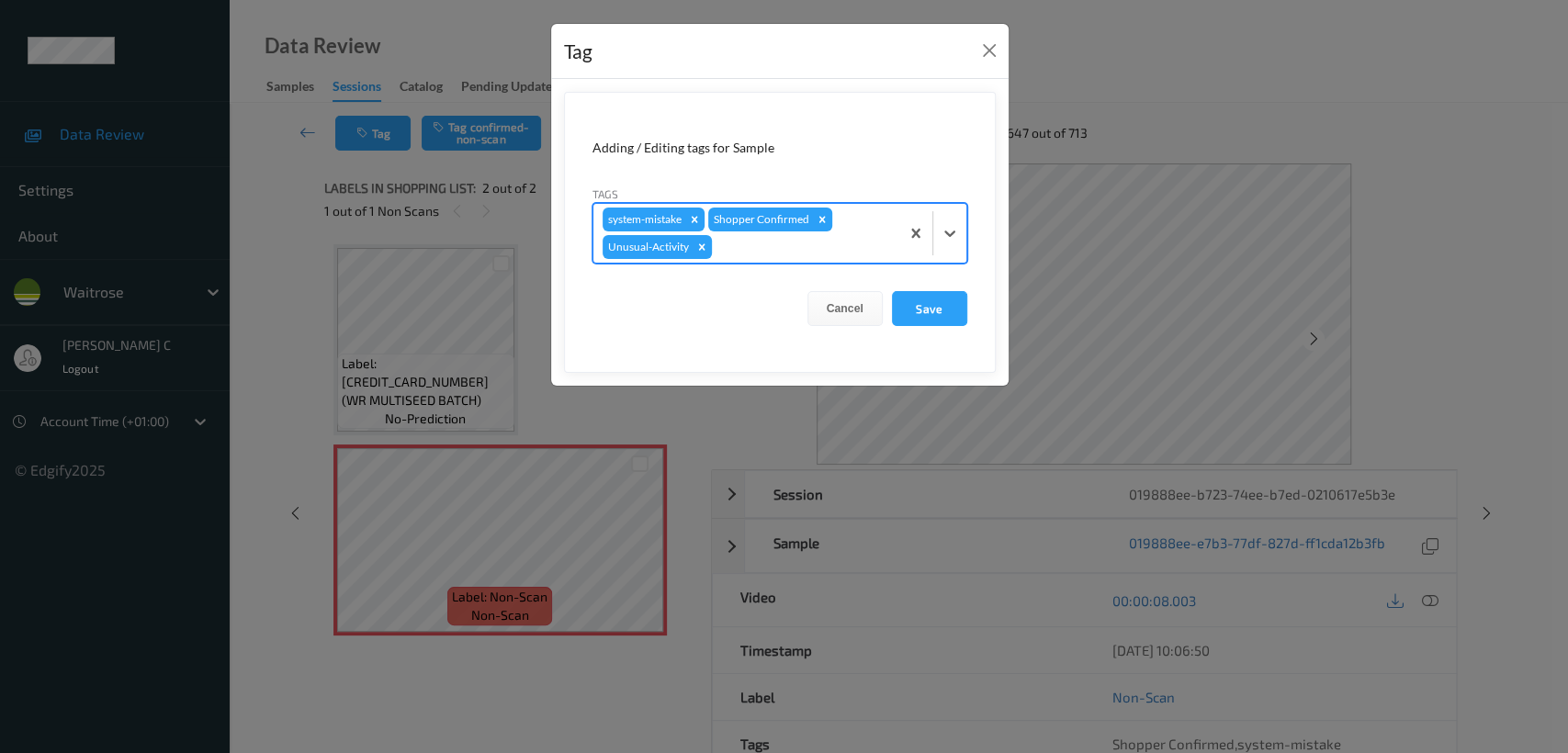
click at [968, 301] on form "Adding / Editing tags for Sample Tags option Unusual-Activity, selected. Select…" at bounding box center [780, 233] width 431 height 281
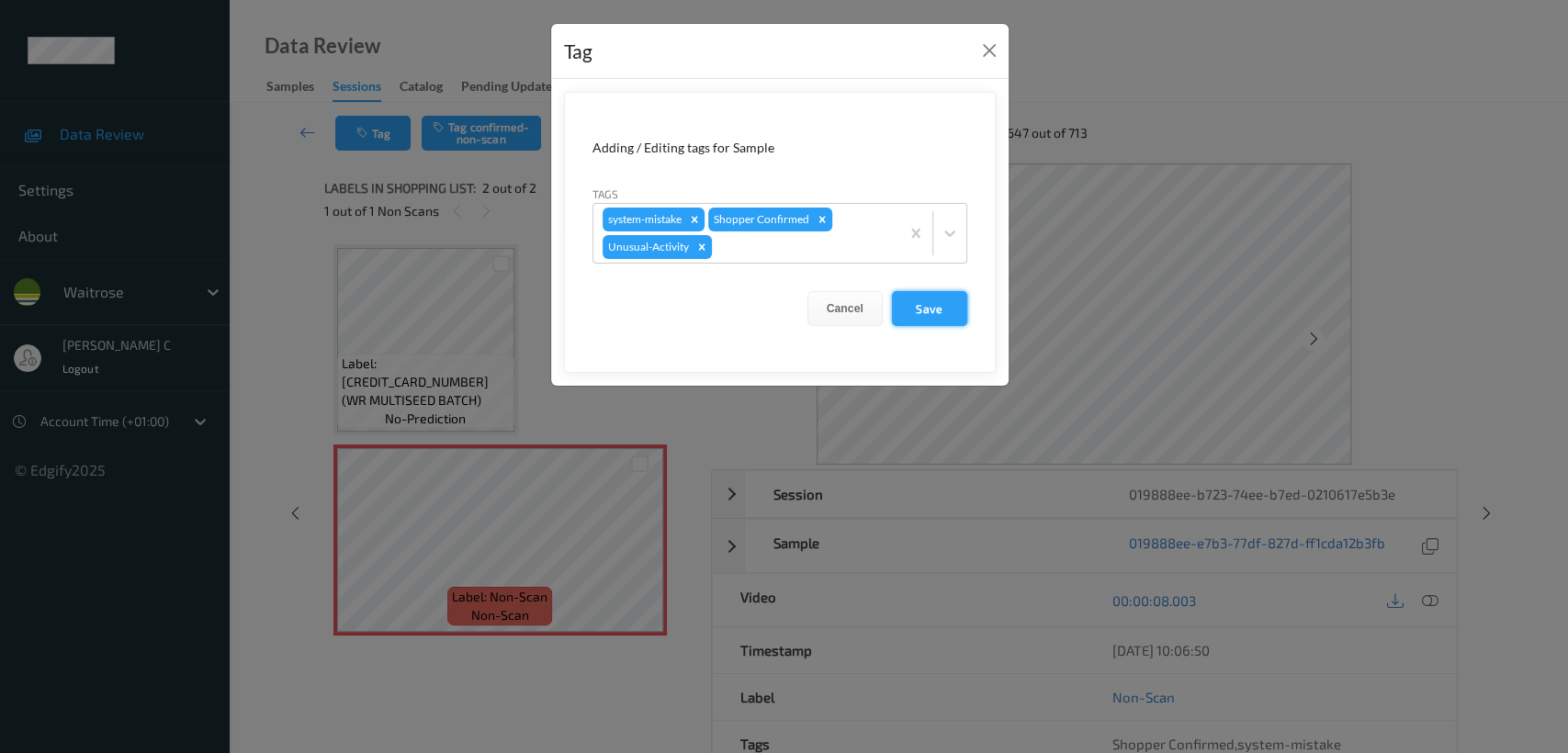
click at [936, 313] on button "Save" at bounding box center [929, 308] width 75 height 35
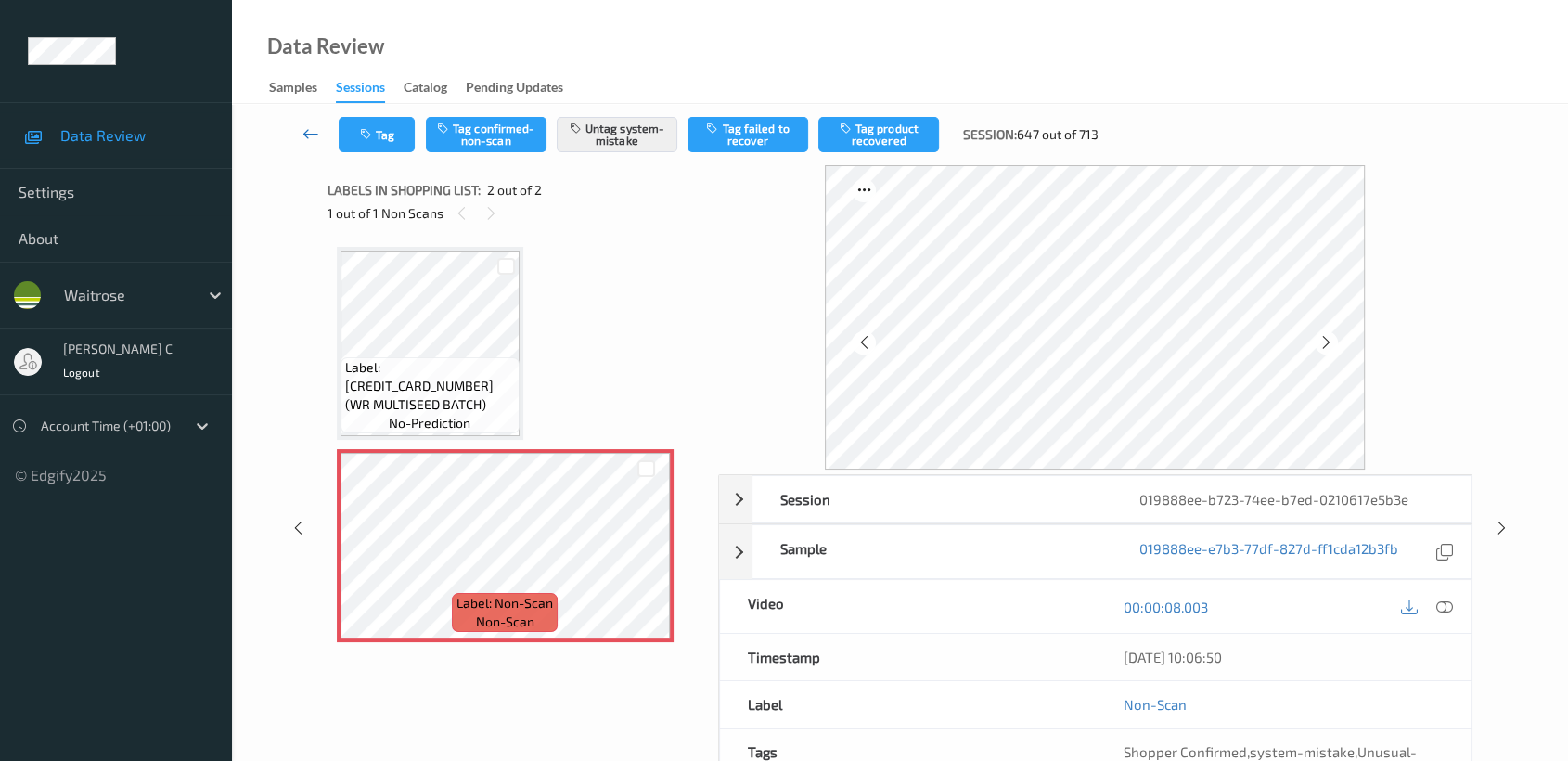
click at [319, 124] on icon at bounding box center [311, 133] width 17 height 19
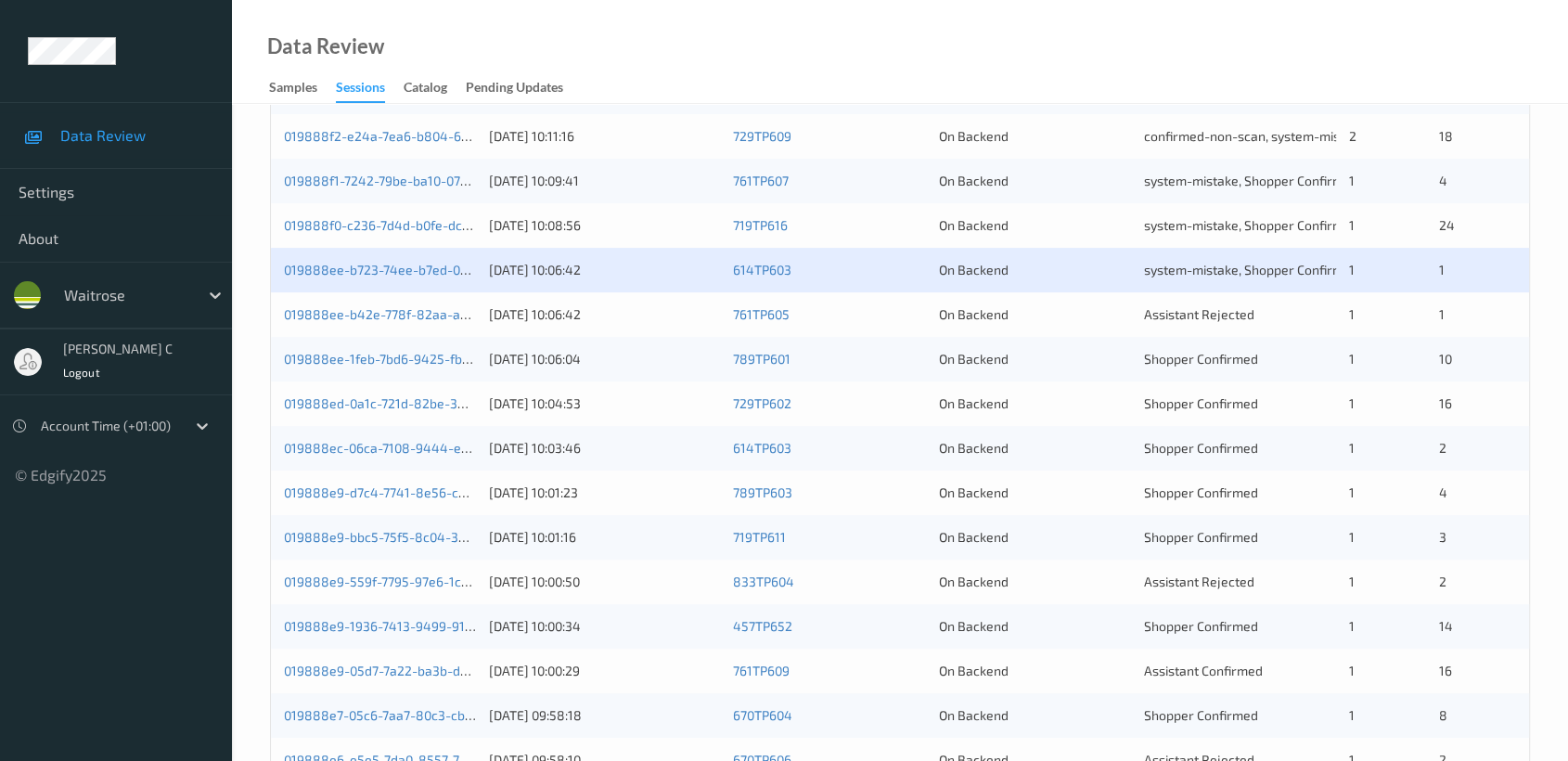
scroll to position [493, 0]
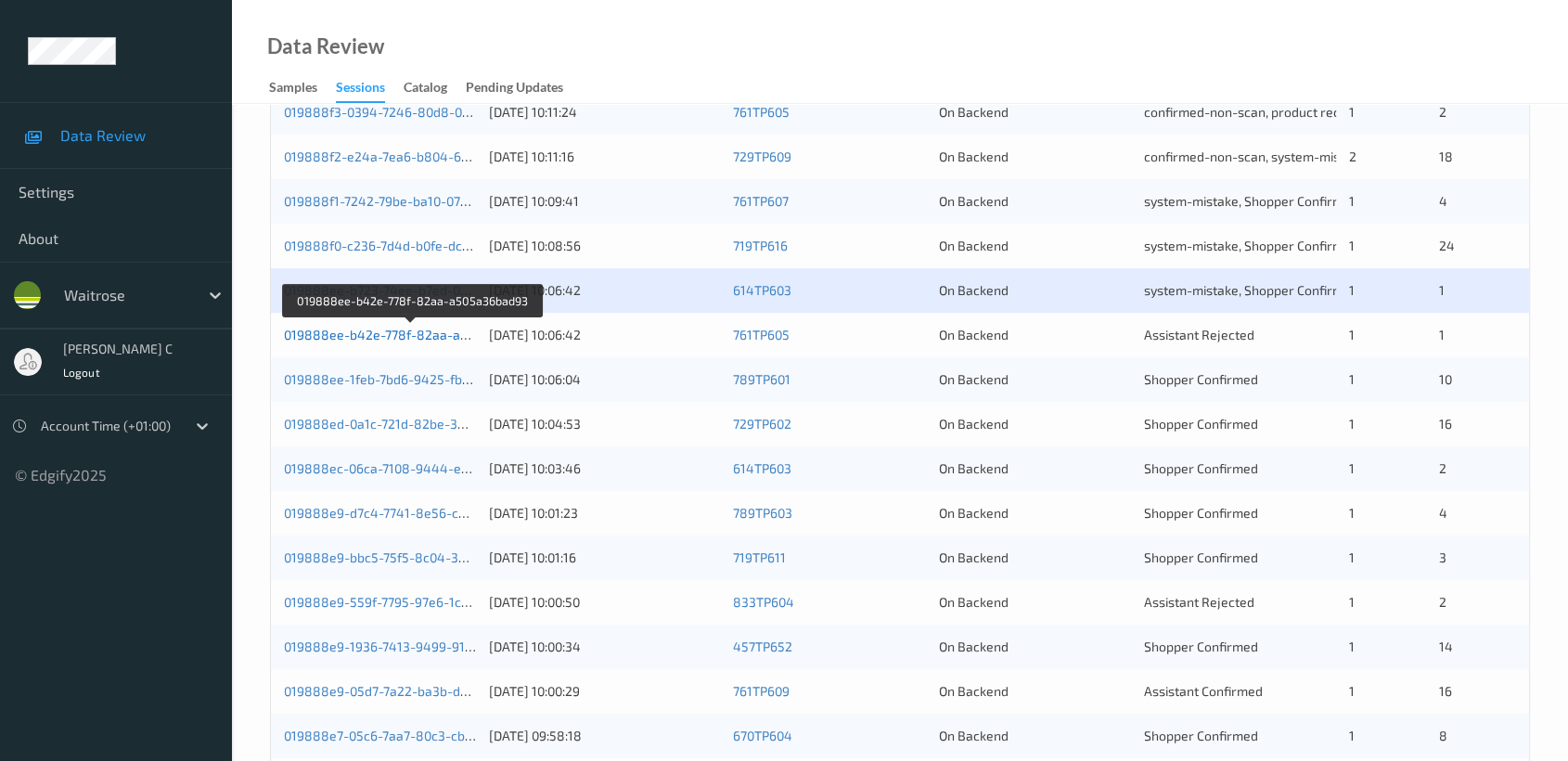
click at [438, 332] on link "019888ee-b42e-778f-82aa-a505a36bad93" at bounding box center [413, 335] width 258 height 16
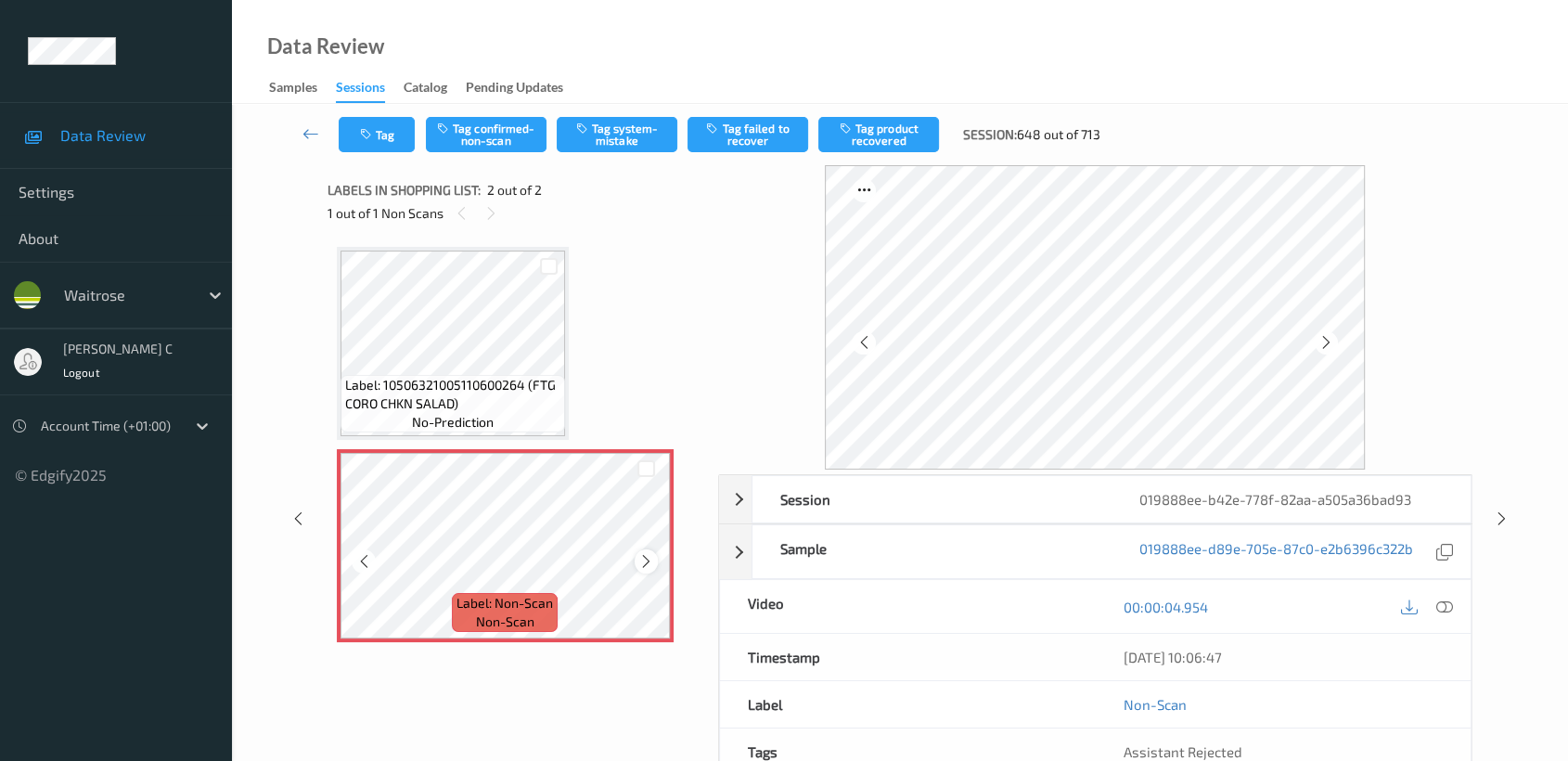
click at [647, 558] on icon at bounding box center [647, 561] width 16 height 17
click at [631, 121] on button "Tag system-mistake" at bounding box center [617, 134] width 121 height 35
click at [384, 150] on button "Tag" at bounding box center [377, 134] width 76 height 35
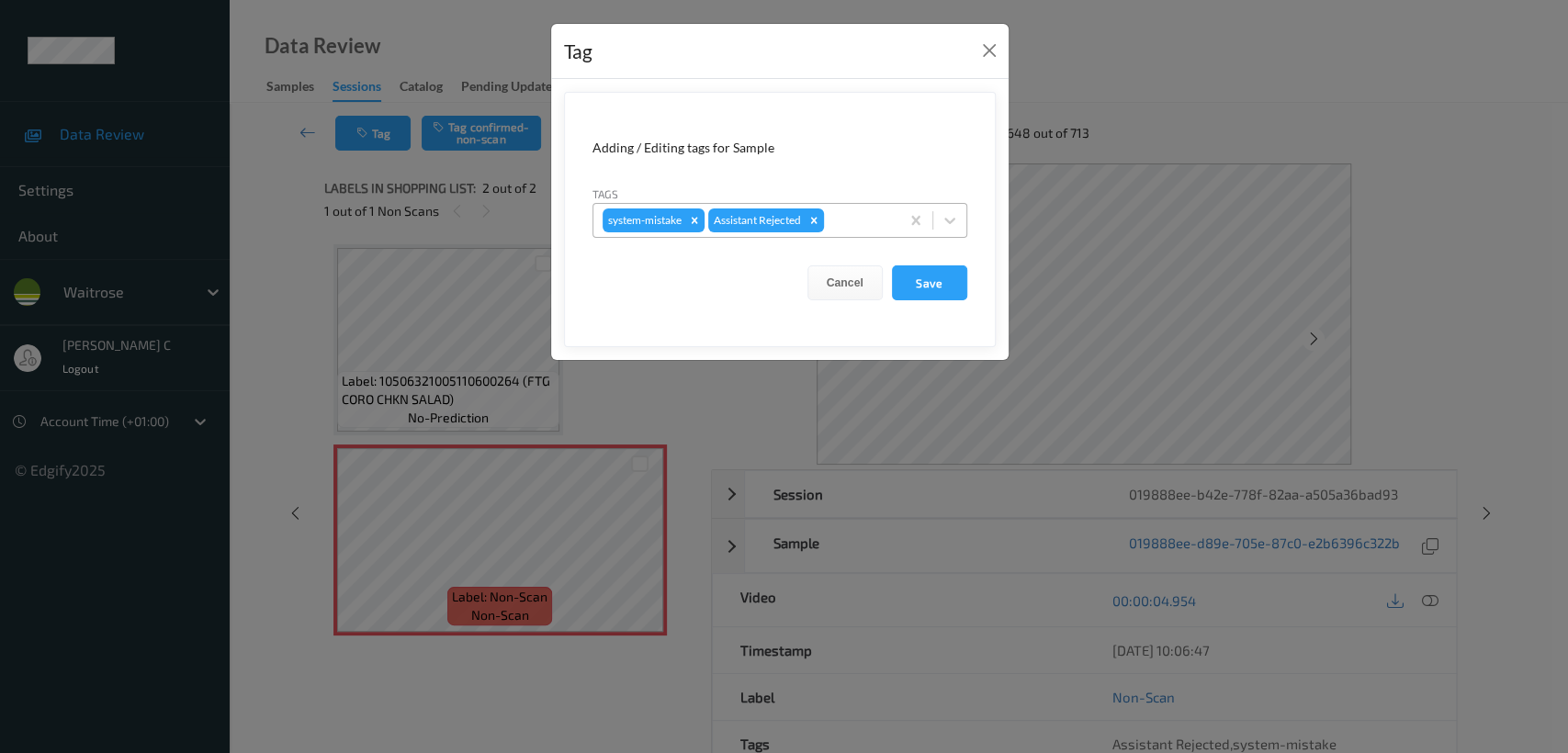
click at [862, 220] on div at bounding box center [858, 221] width 62 height 22
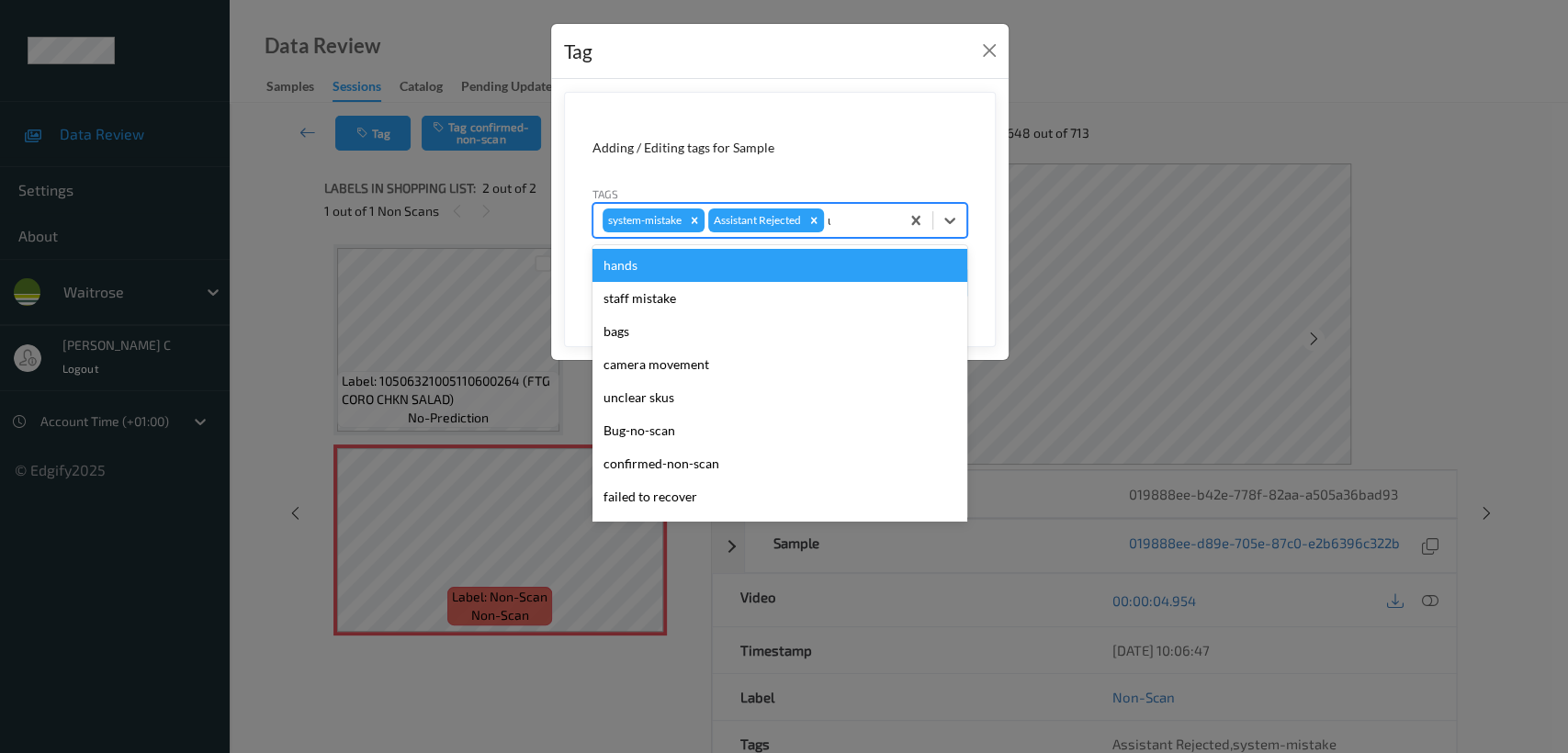
type input "un"
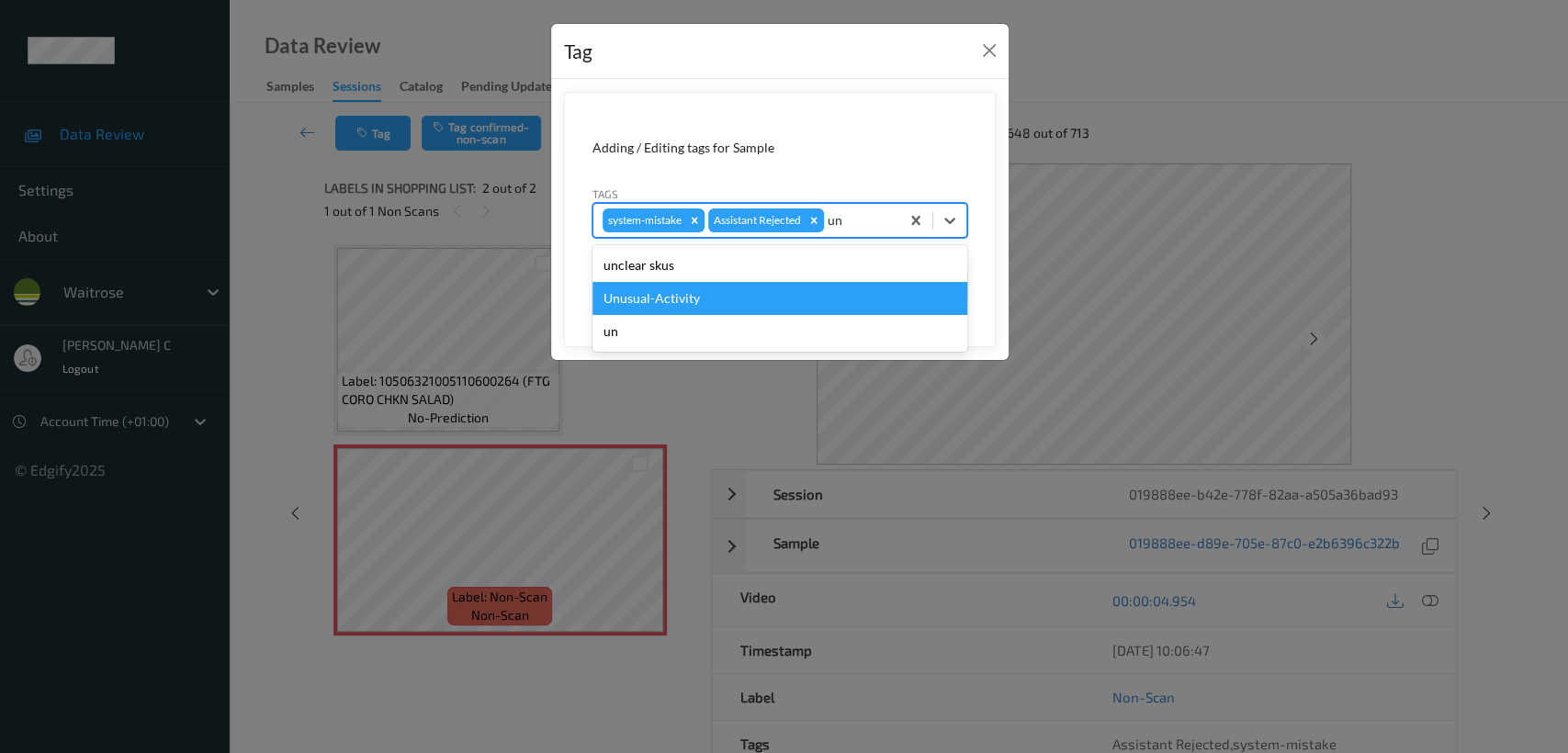
click at [725, 299] on div "Unusual-Activity" at bounding box center [780, 298] width 375 height 33
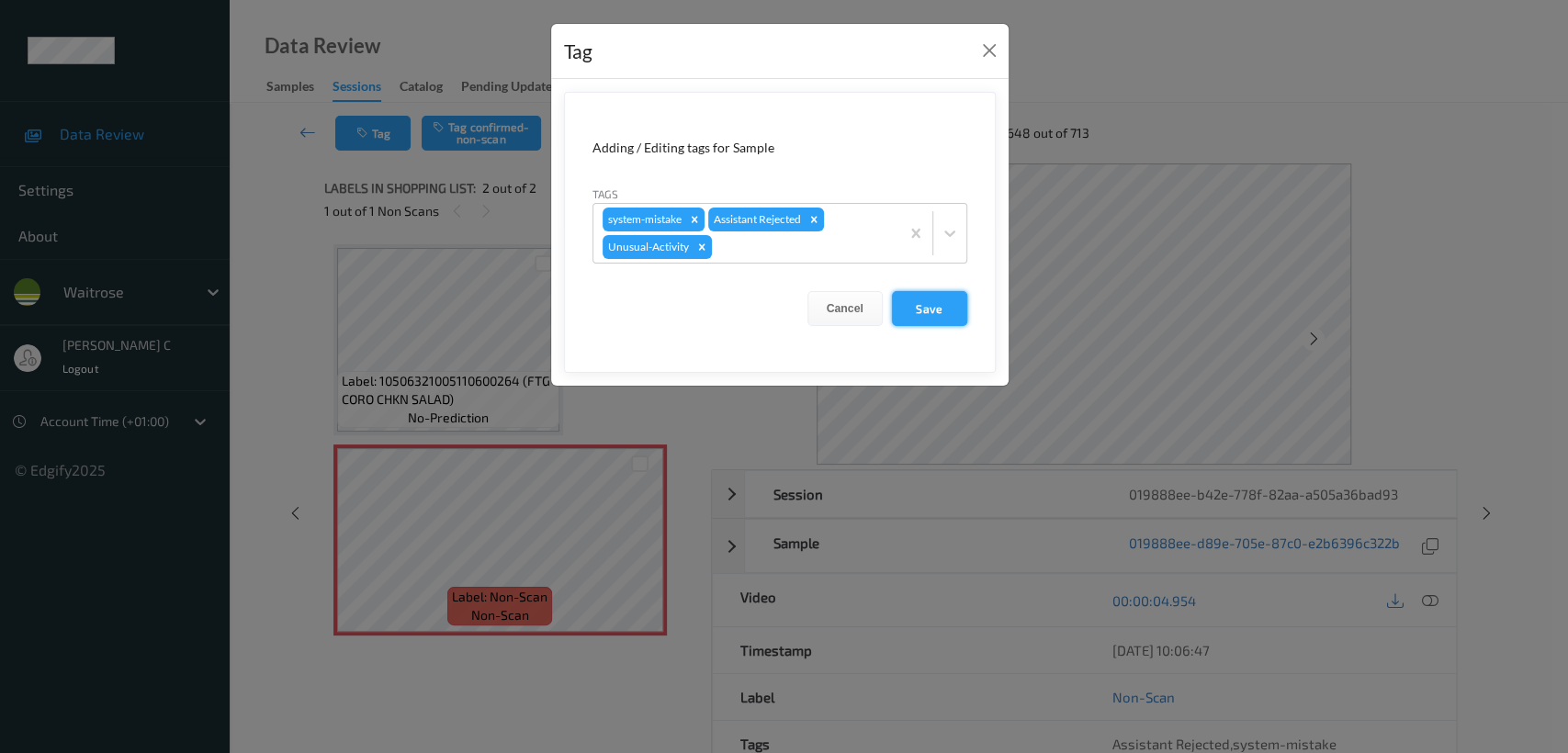
click at [911, 318] on button "Save" at bounding box center [929, 308] width 75 height 35
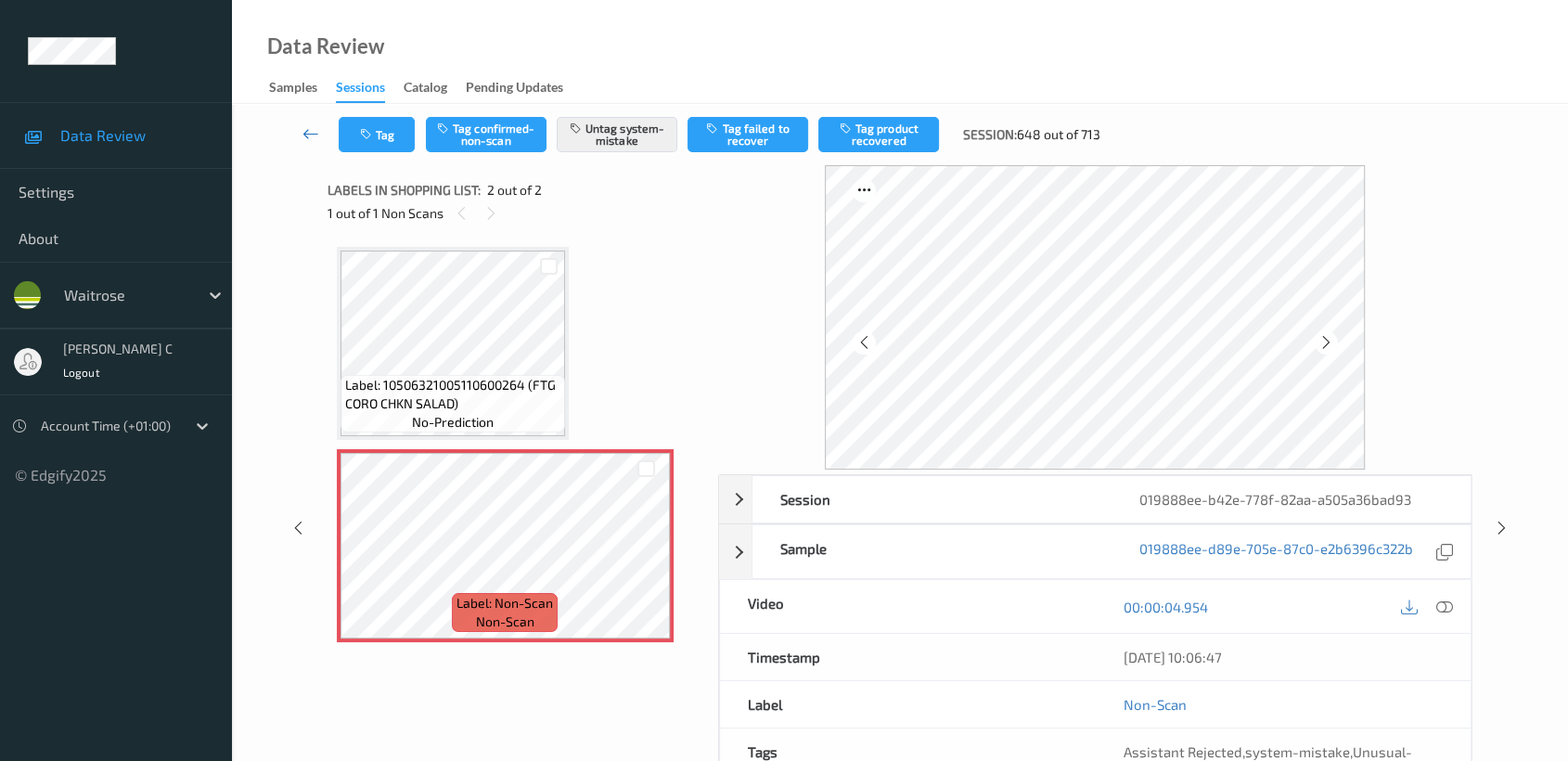
click at [307, 149] on link at bounding box center [311, 134] width 56 height 35
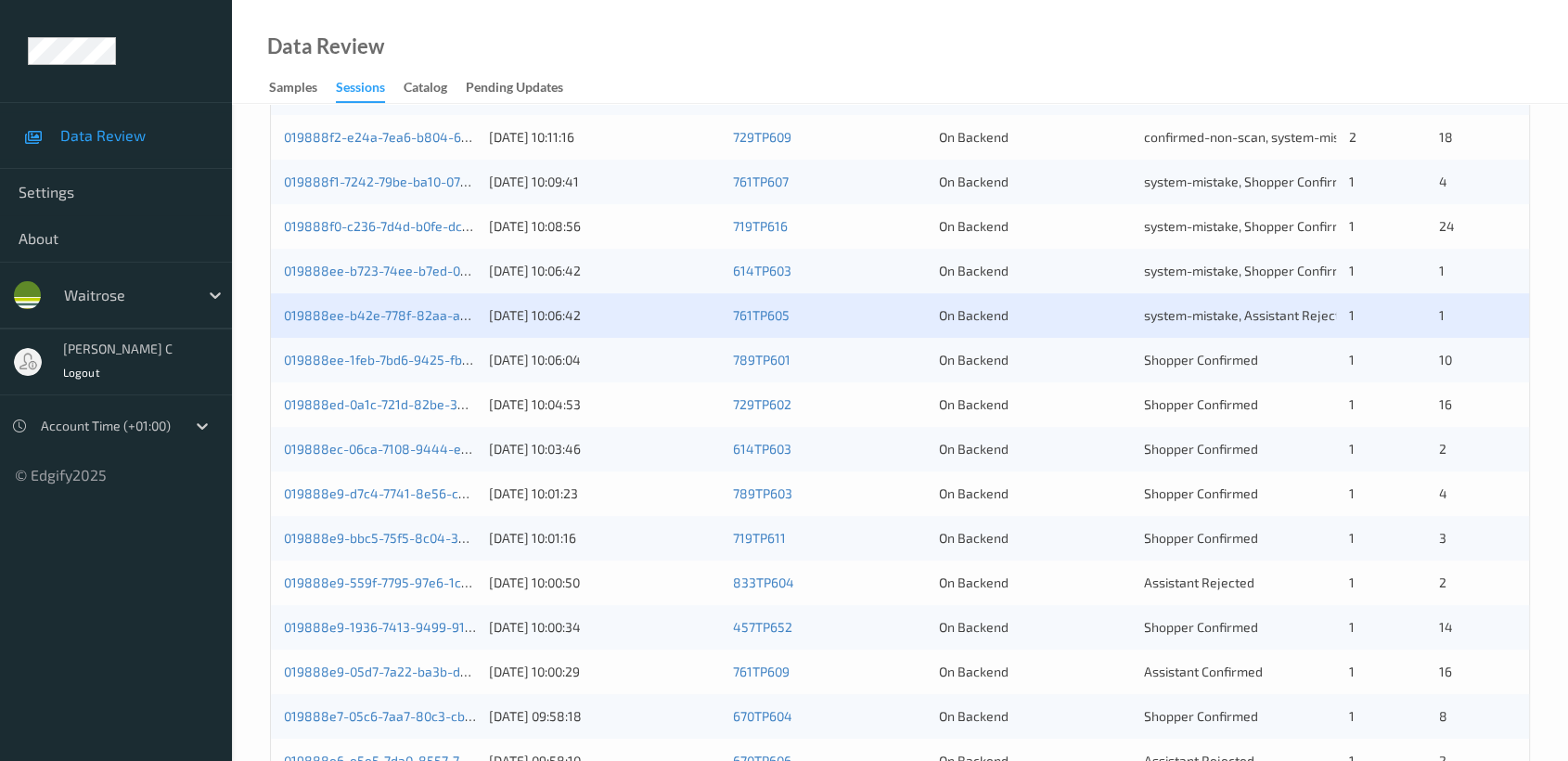
scroll to position [618, 0]
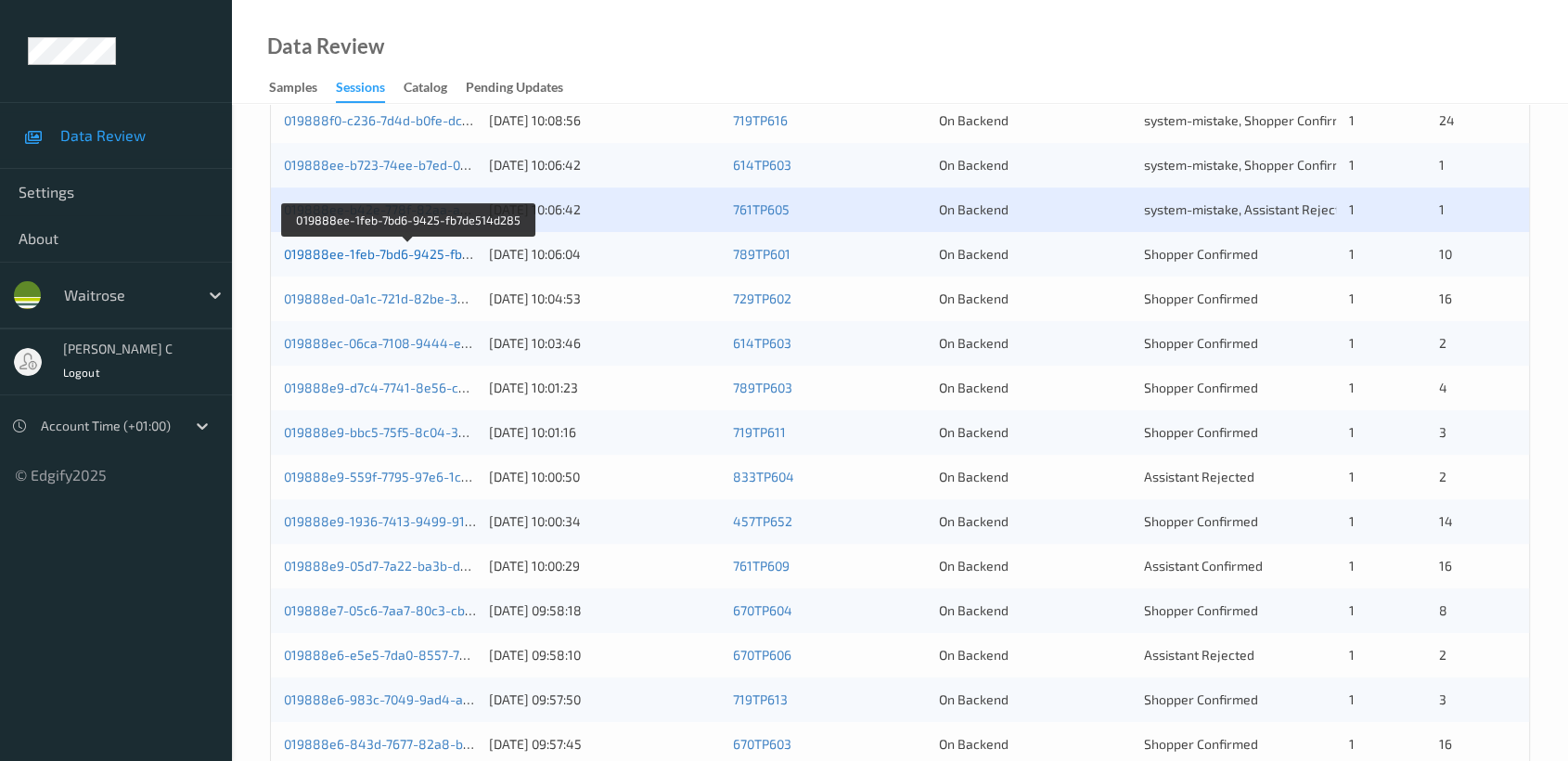
click at [345, 255] on link "019888ee-1feb-7bd6-9425-fb7de514d285" at bounding box center [410, 254] width 252 height 16
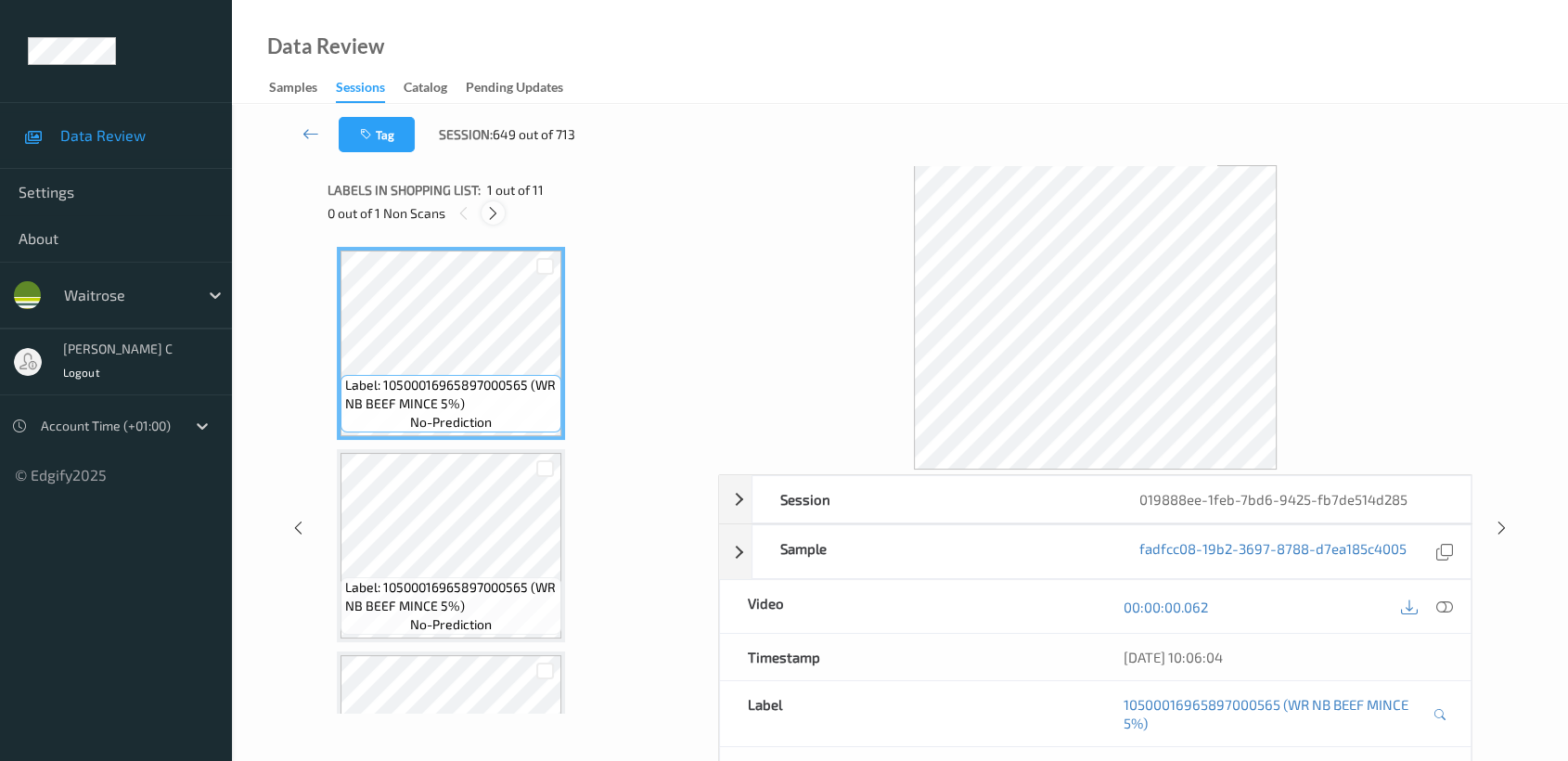
click at [497, 214] on icon at bounding box center [494, 213] width 16 height 17
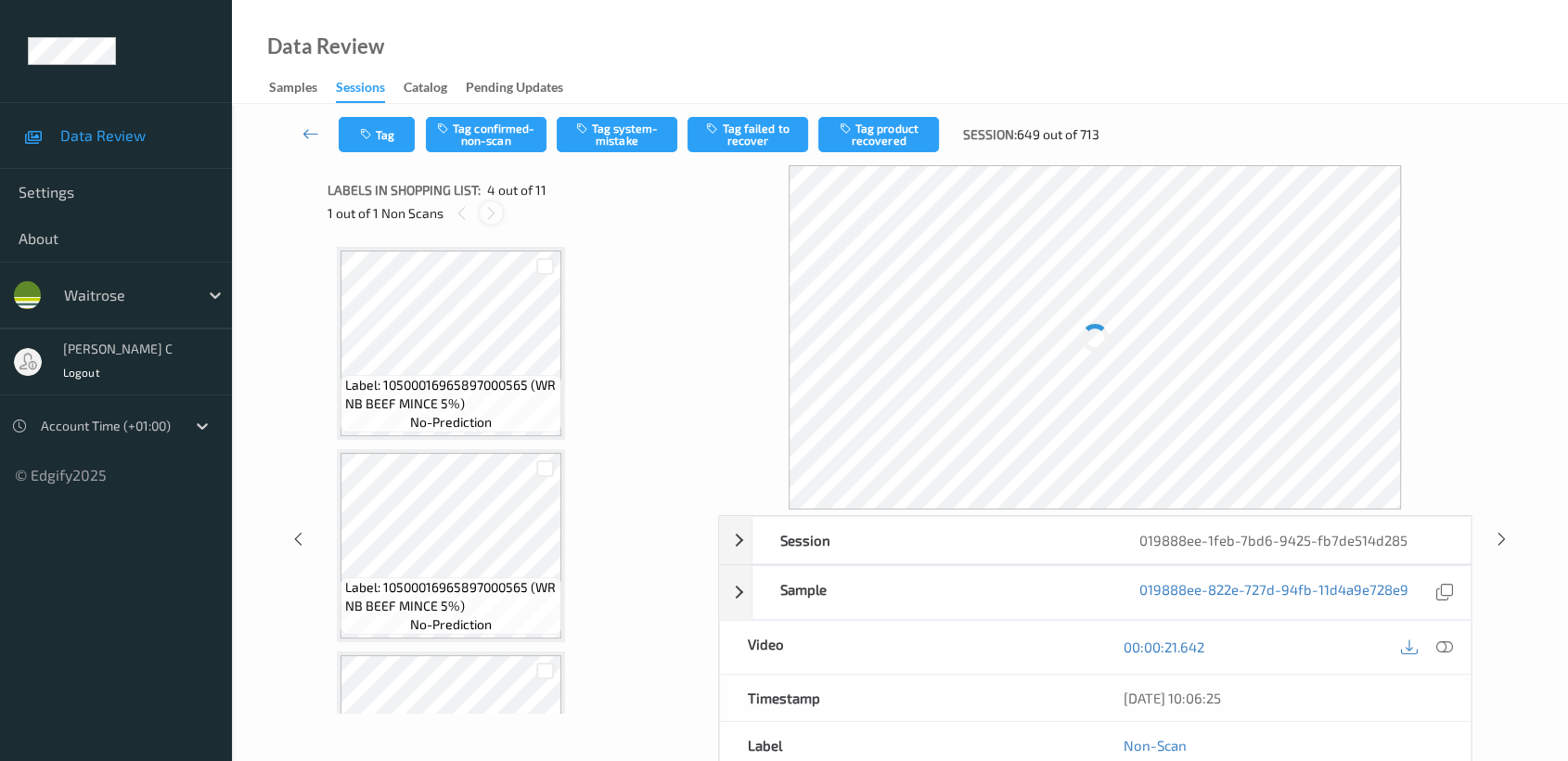
scroll to position [412, 0]
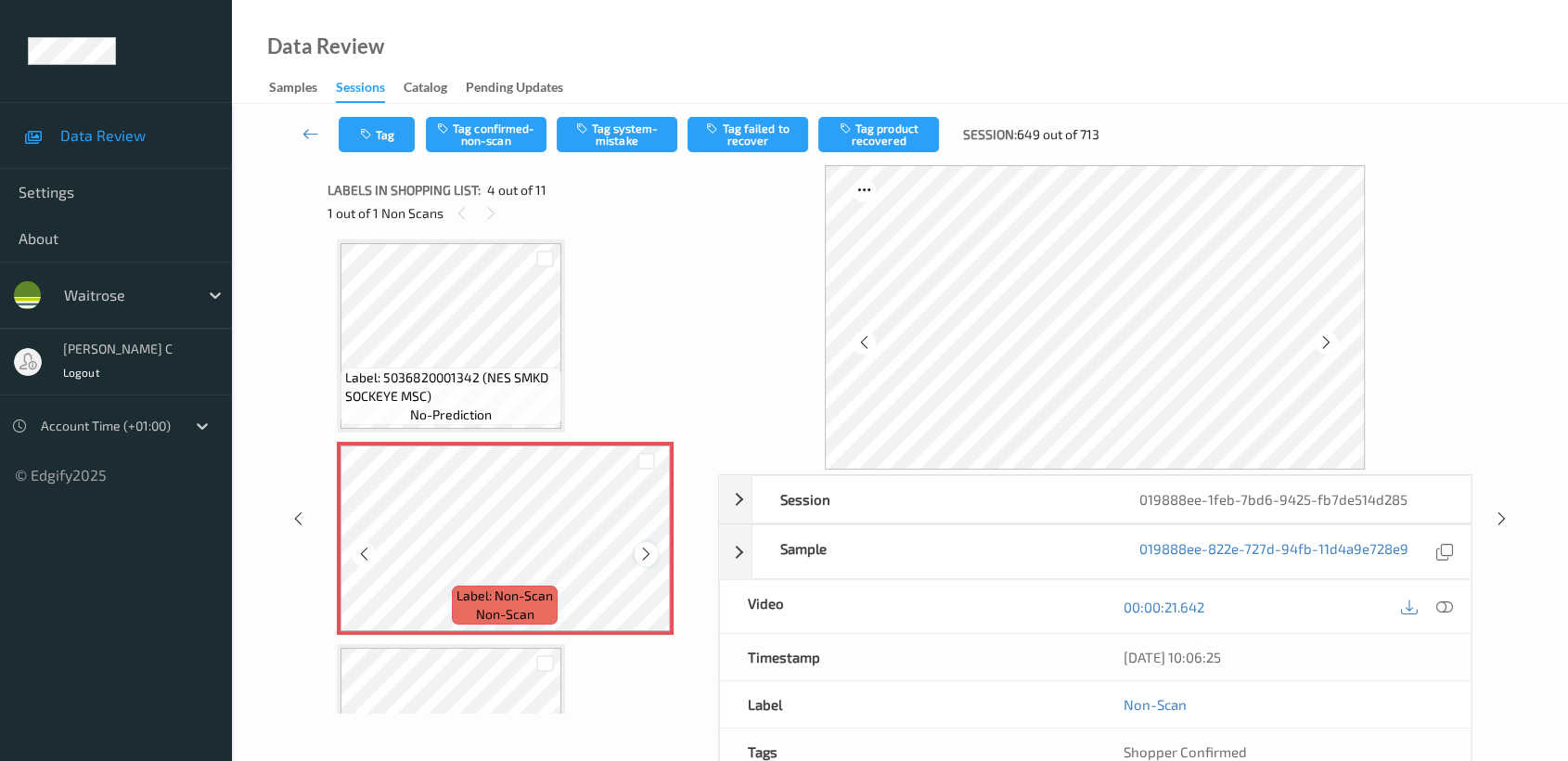
click at [644, 549] on icon at bounding box center [647, 554] width 16 height 17
click at [290, 316] on div "Session 019888ee-1feb-7bd6-9425-fb7de514d285 Session ID 019888ee-1feb-7bd6-9425…" at bounding box center [899, 518] width 1260 height 706
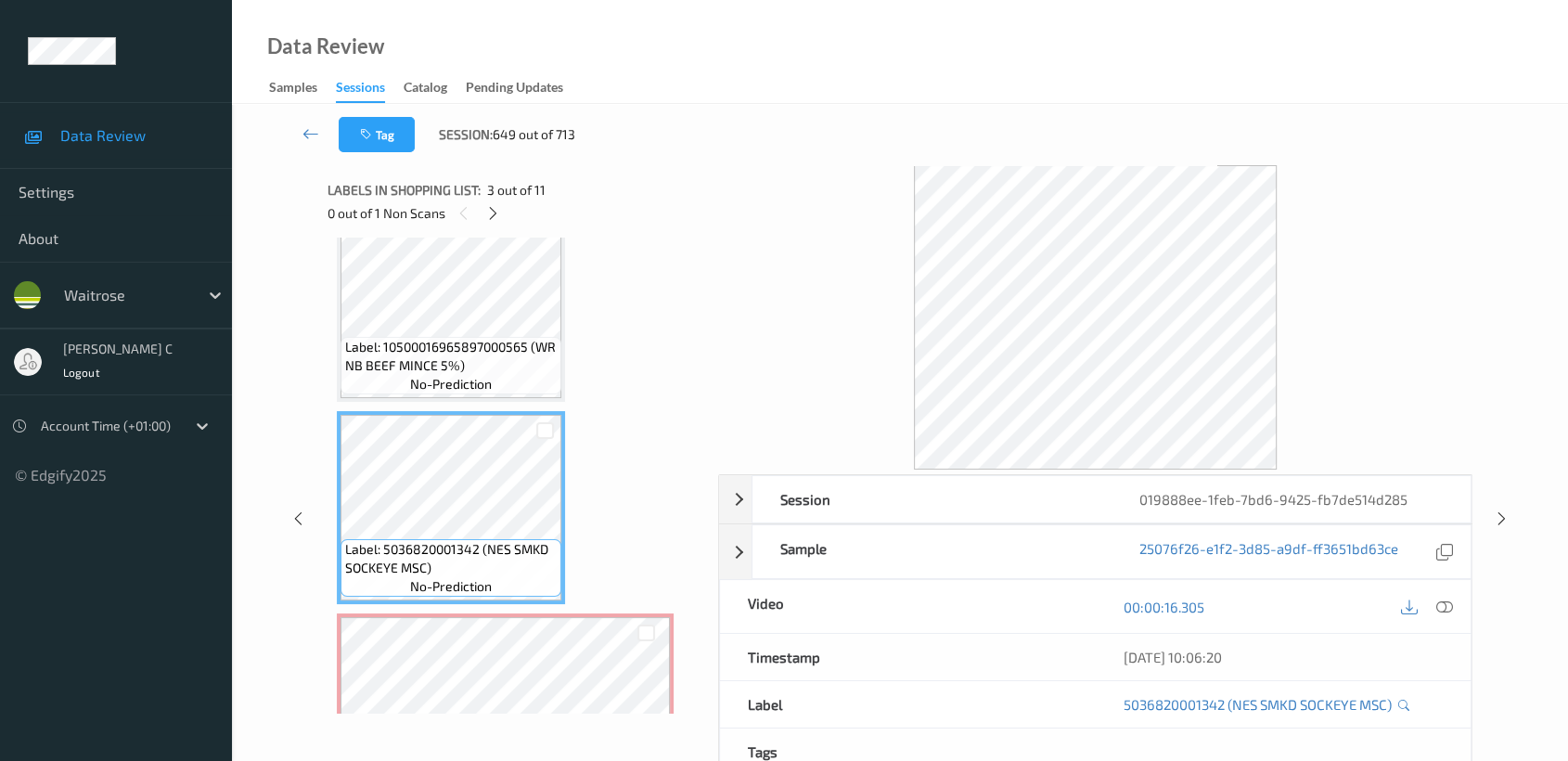
scroll to position [206, 0]
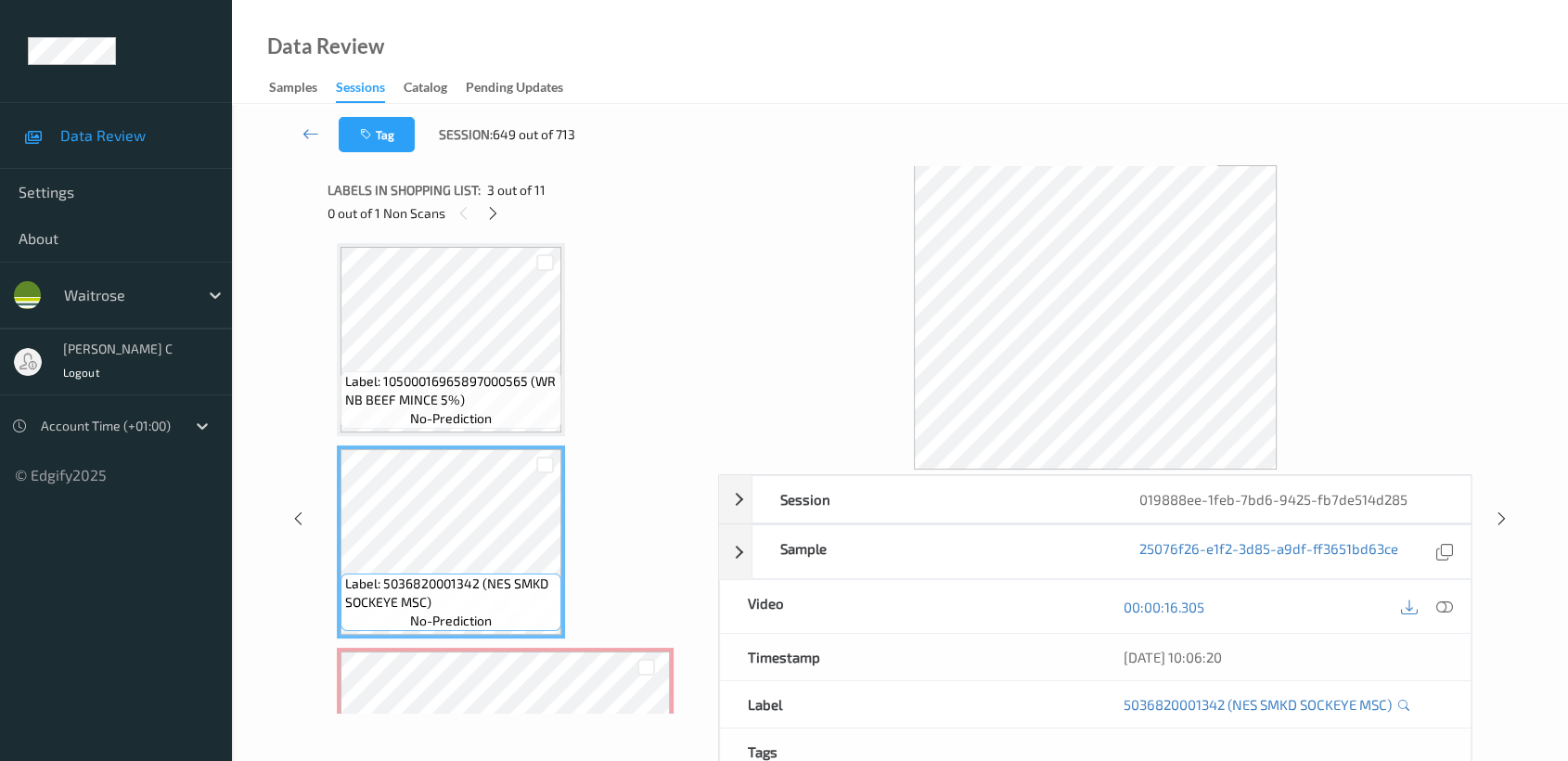
click at [439, 372] on span "Label: 10500016965897000565 (WR NB BEEF MINCE 5%)" at bounding box center [451, 390] width 212 height 37
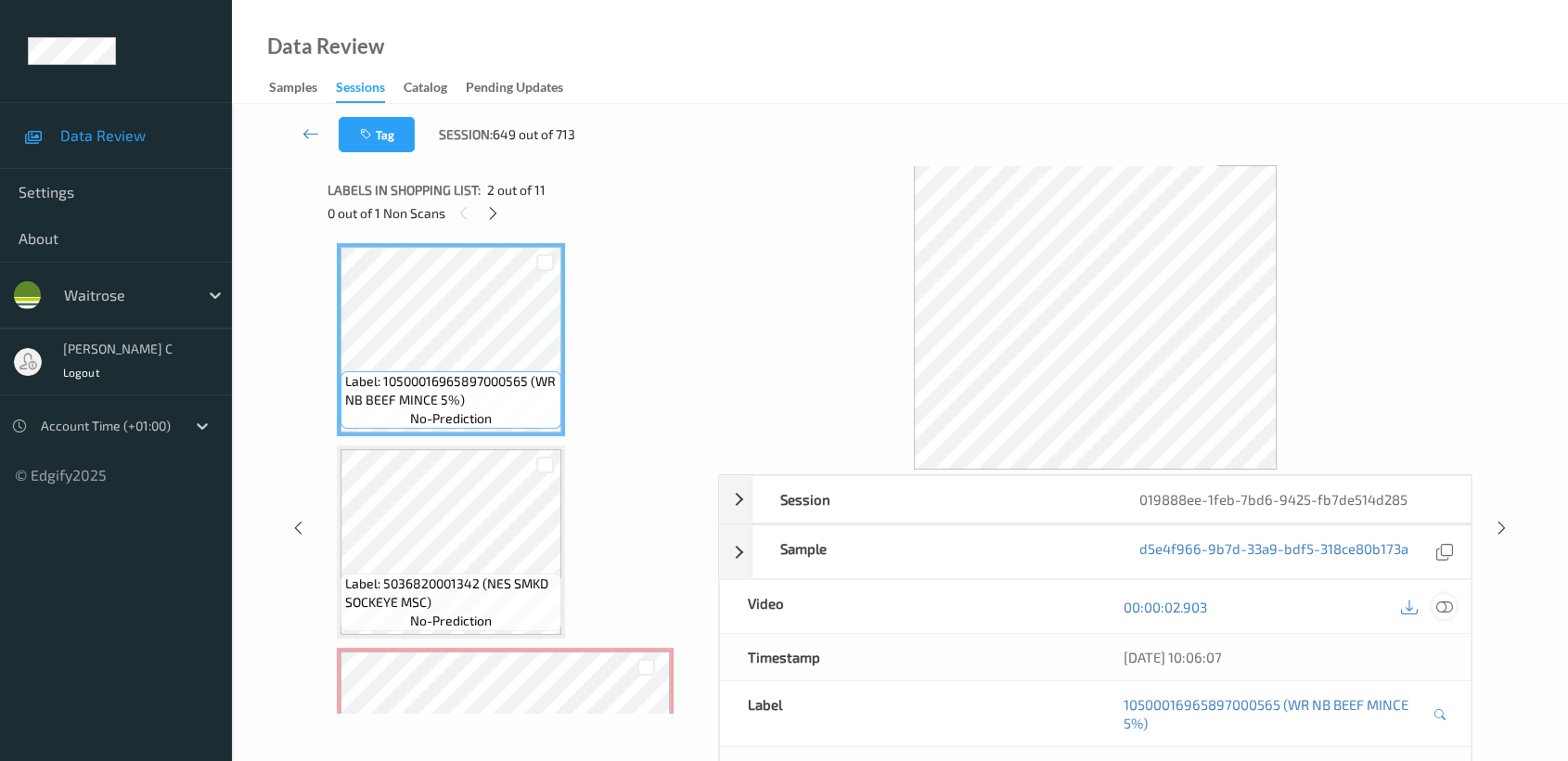
click at [1448, 603] on icon at bounding box center [1444, 607] width 17 height 17
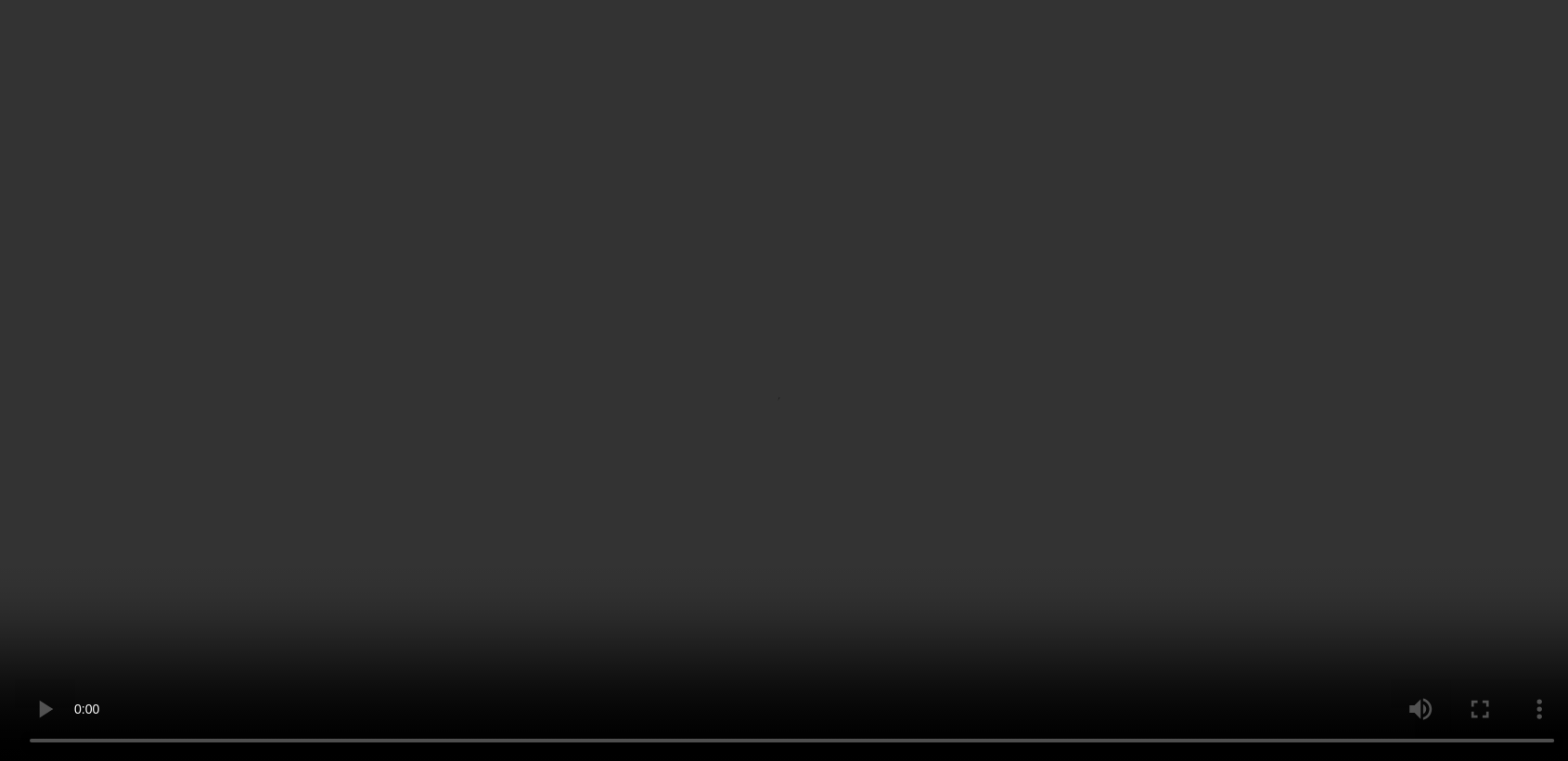
scroll to position [824, 0]
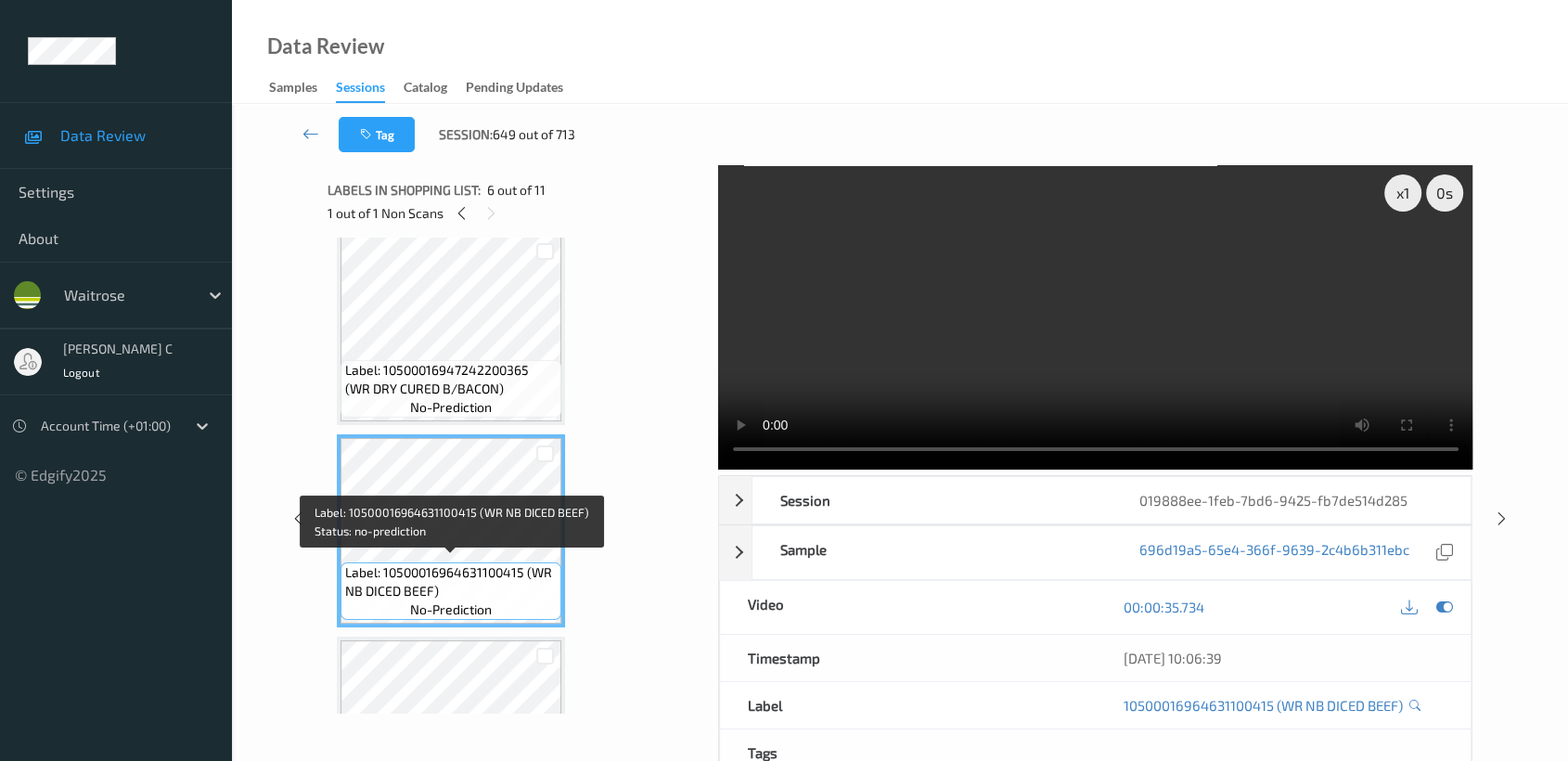
click at [472, 602] on span "no-prediction" at bounding box center [451, 610] width 82 height 19
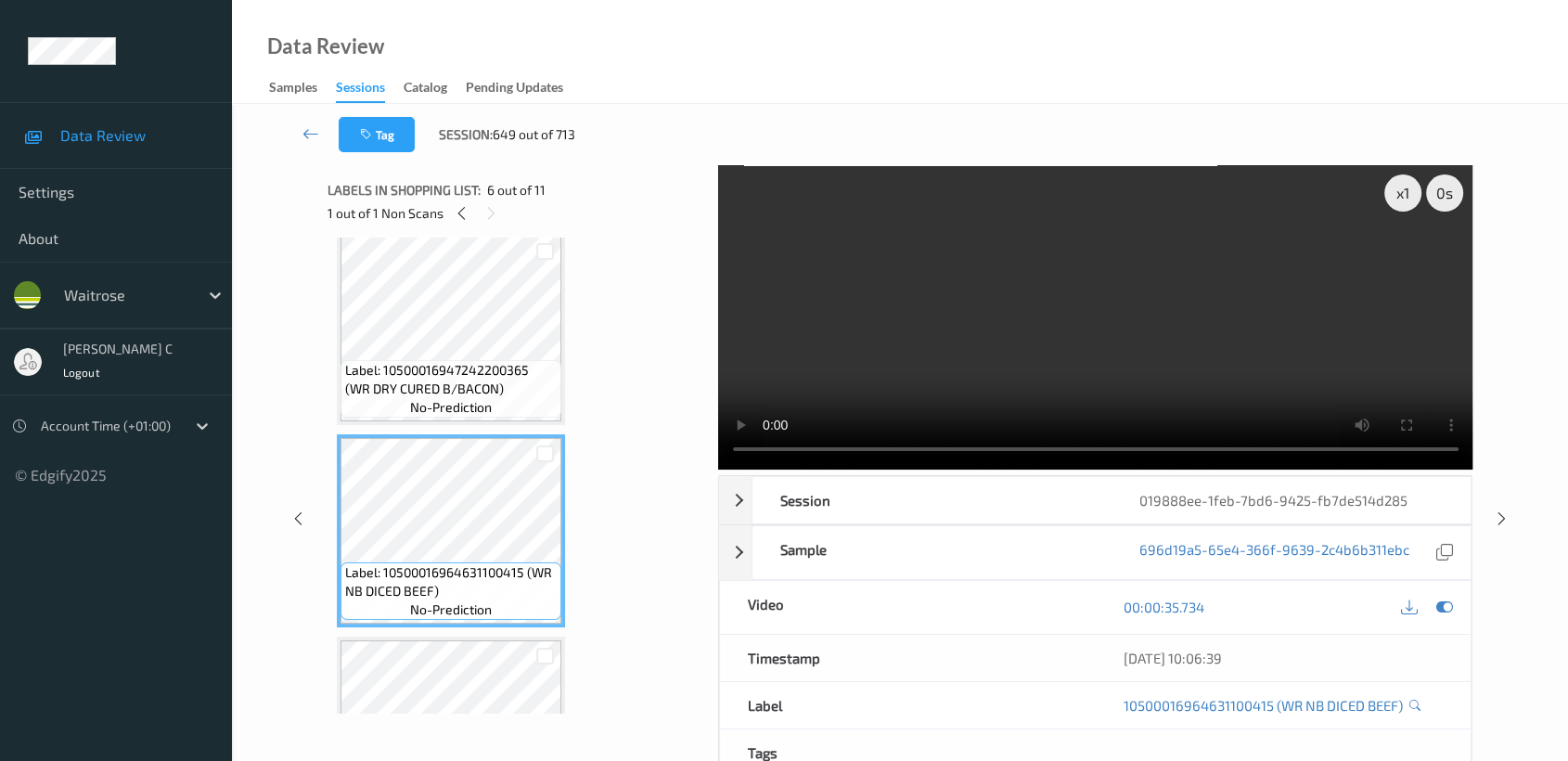
click at [446, 398] on span "no-prediction" at bounding box center [451, 407] width 82 height 19
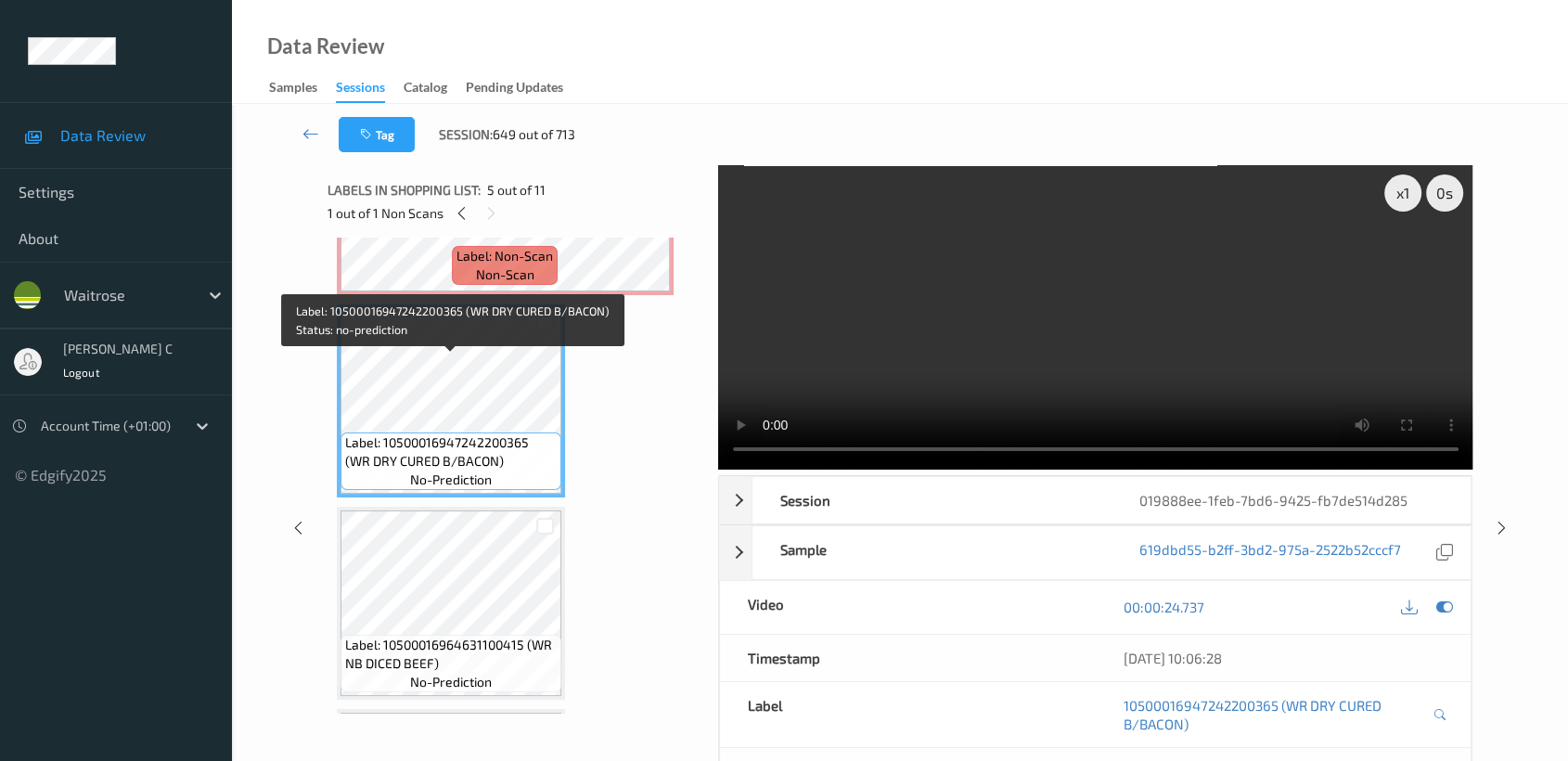
scroll to position [721, 0]
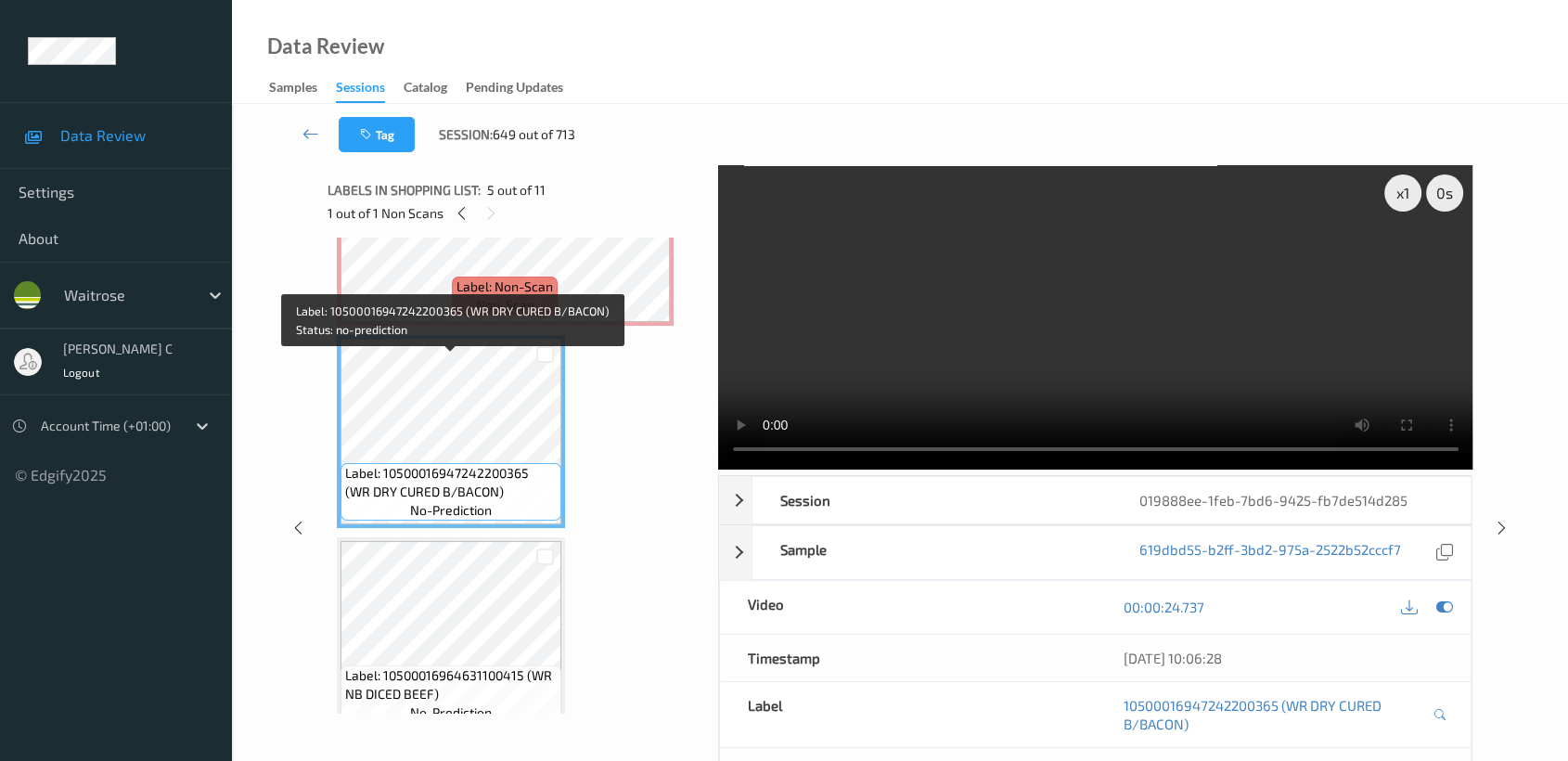
click at [425, 478] on span "Label: 10500016947242200365 (WR DRY CURED B/BACON)" at bounding box center [451, 482] width 212 height 37
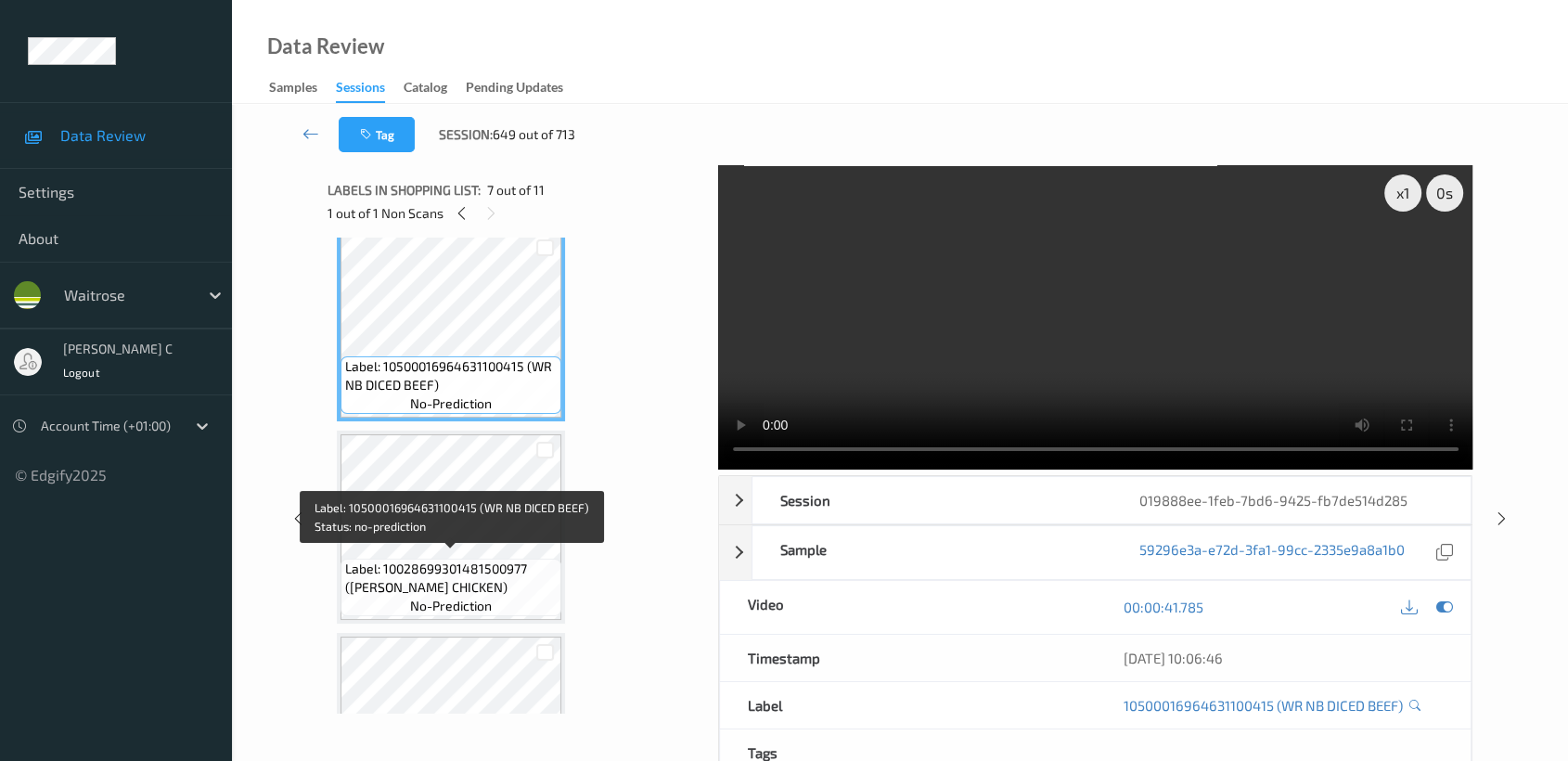
scroll to position [1237, 0]
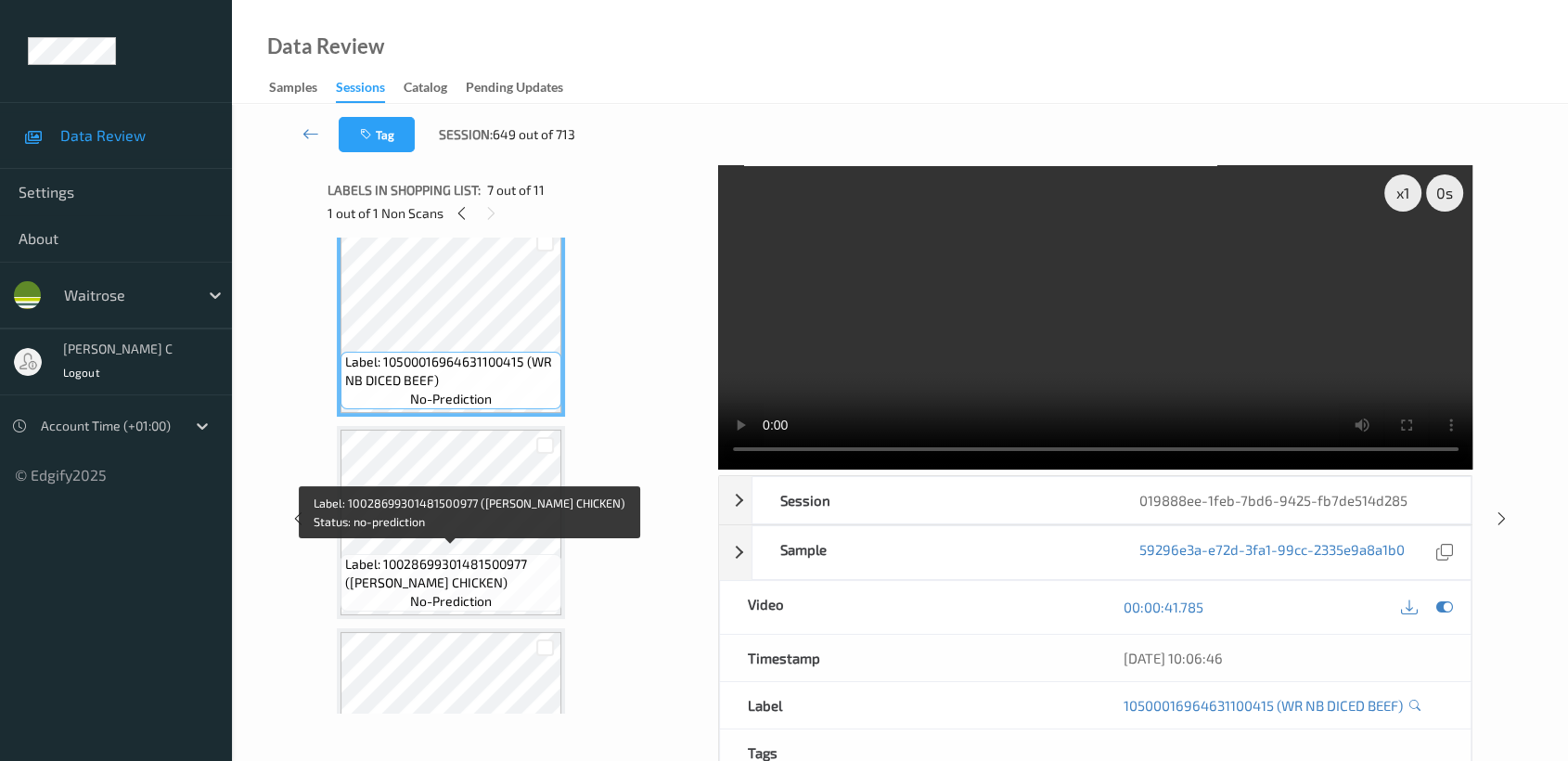
click at [448, 569] on span "Label: 10028699301481500977 (WR DORG CHICKEN)" at bounding box center [451, 573] width 212 height 37
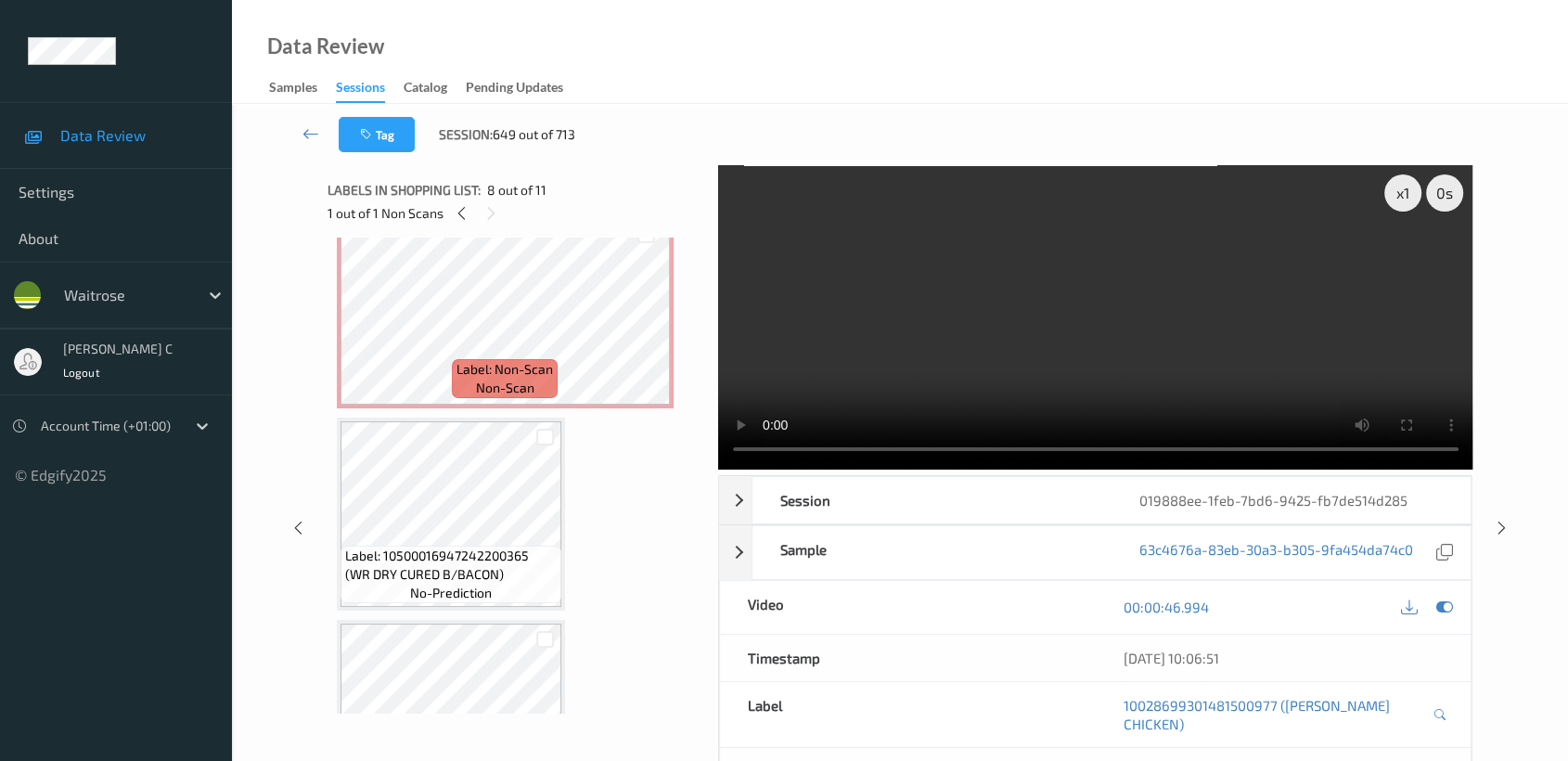
scroll to position [618, 0]
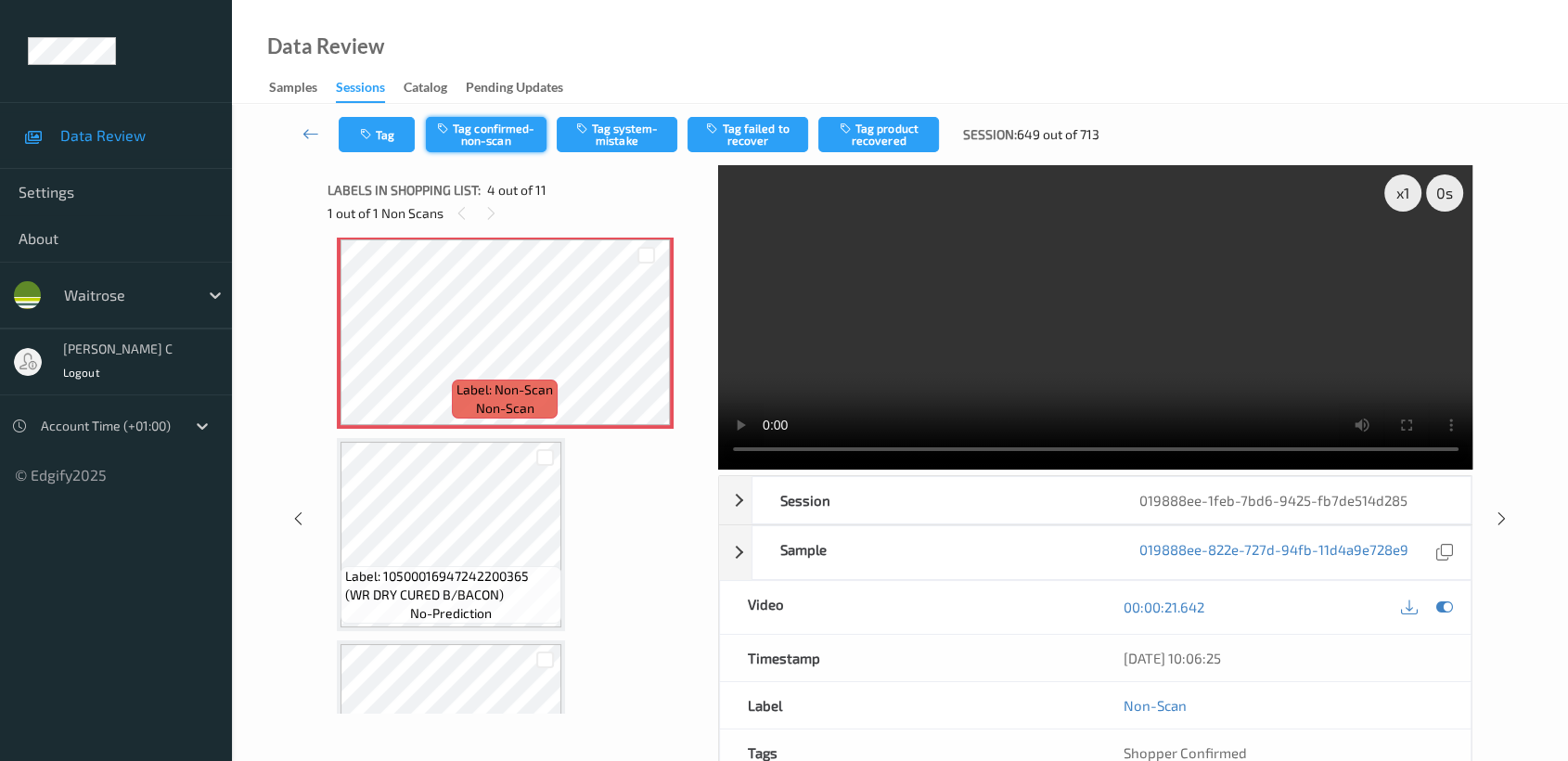
click at [477, 135] on button "Tag confirmed-non-scan" at bounding box center [486, 134] width 121 height 35
click at [771, 143] on button "Tag failed to recover" at bounding box center [748, 134] width 121 height 35
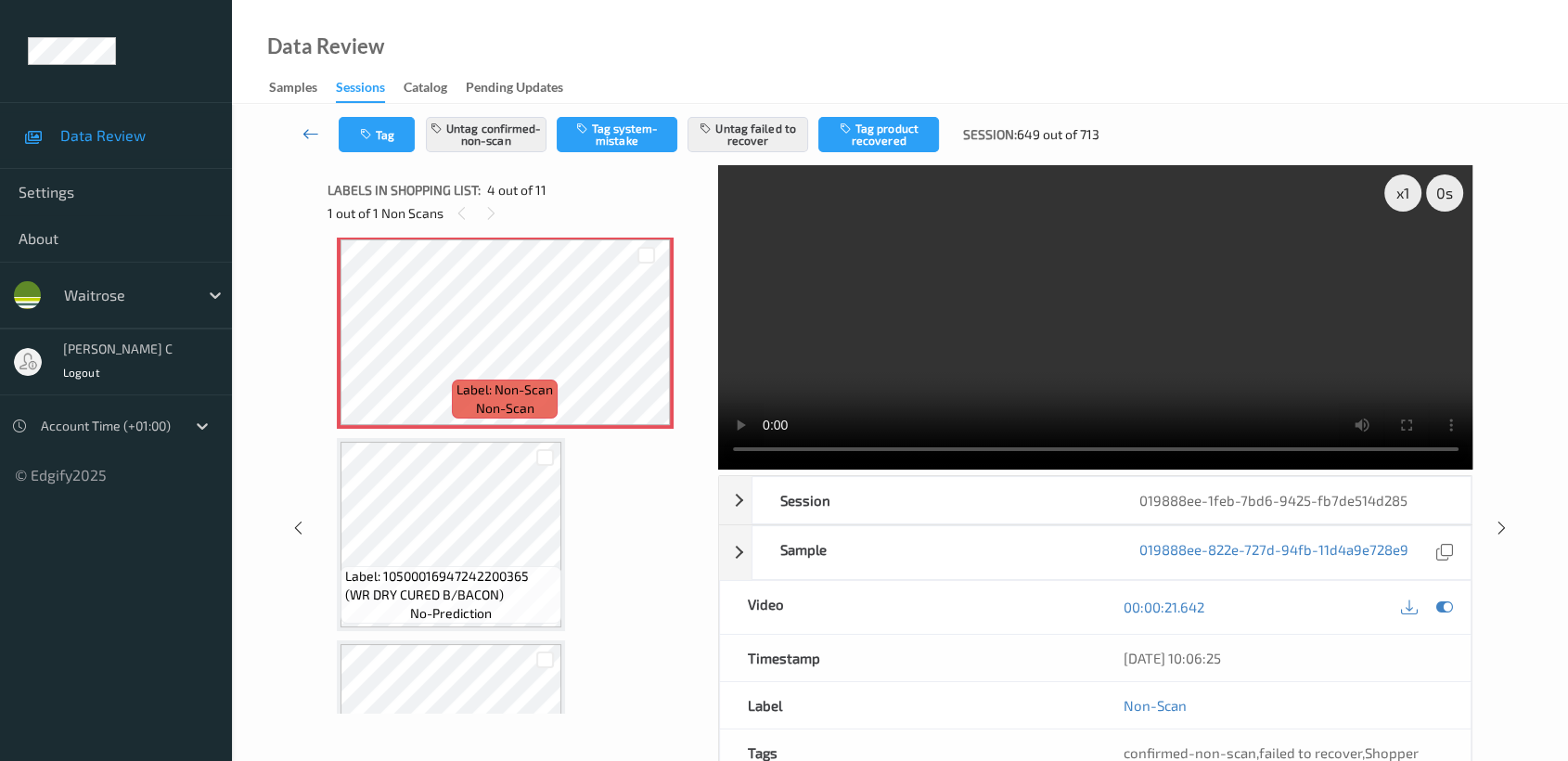
click at [309, 123] on link at bounding box center [311, 134] width 56 height 35
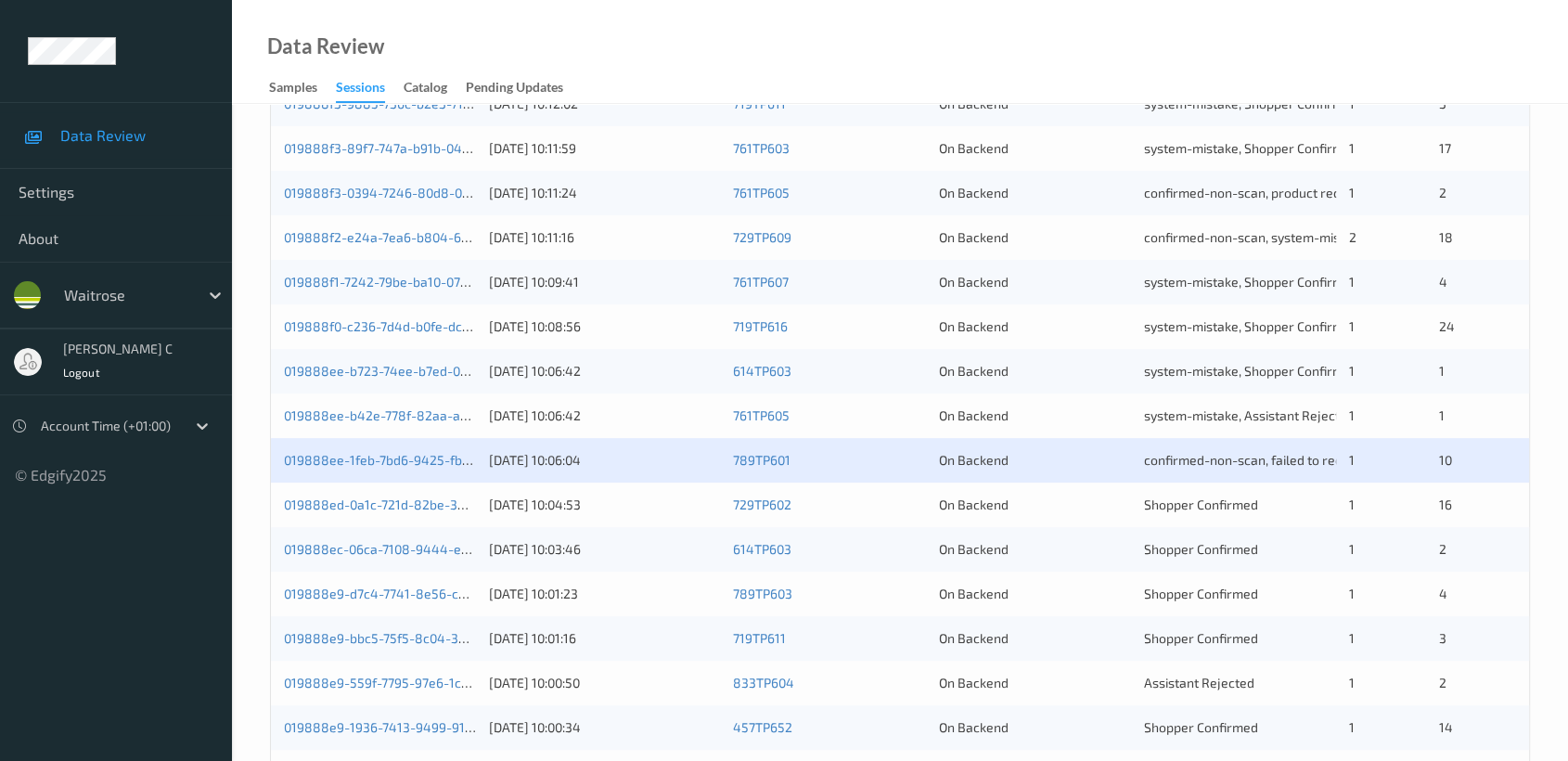
scroll to position [699, 0]
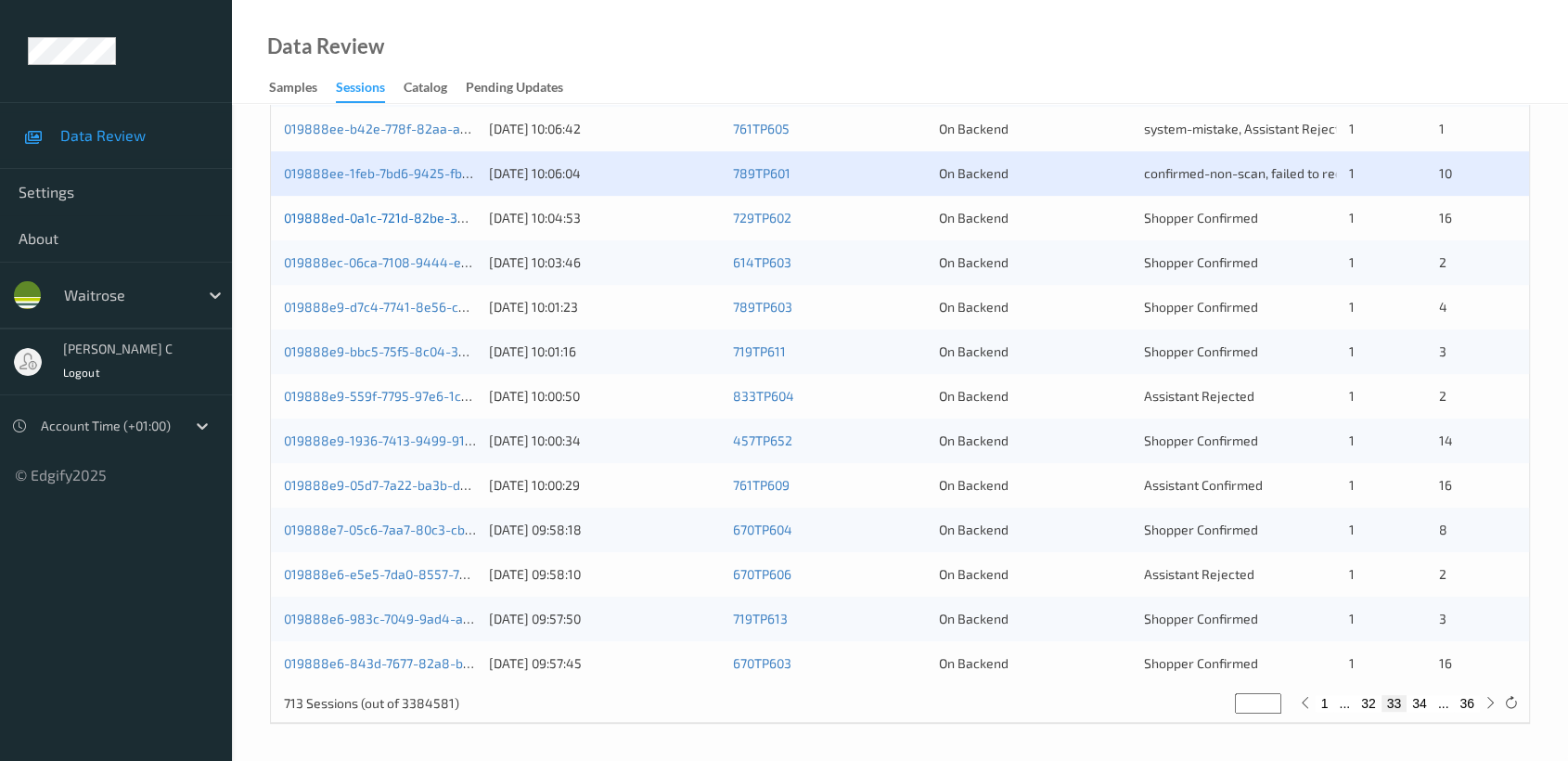
click at [377, 210] on link "019888ed-0a1c-721d-82be-34b9ef5343b8" at bounding box center [411, 218] width 255 height 16
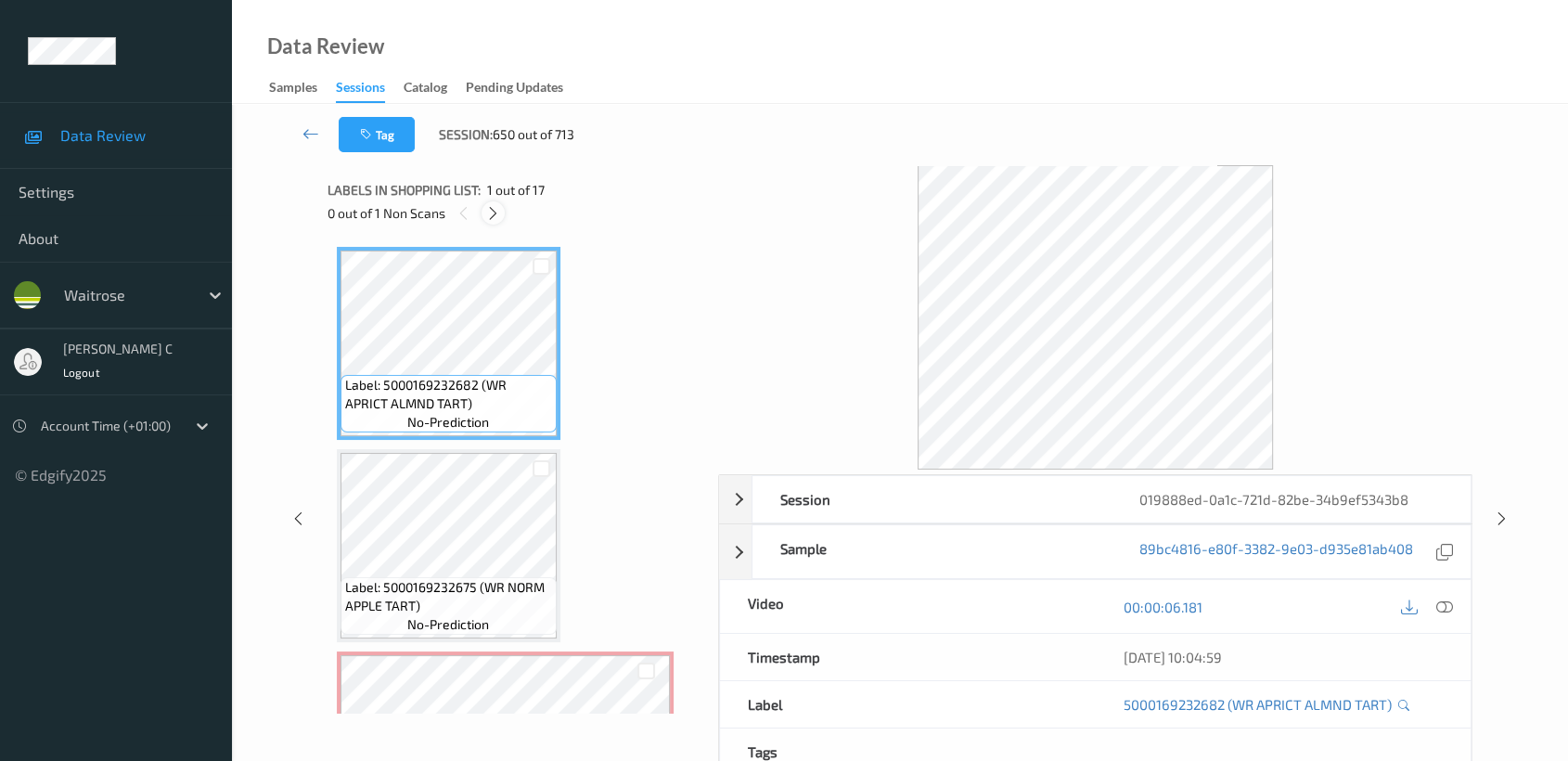
click at [485, 212] on div at bounding box center [493, 212] width 23 height 23
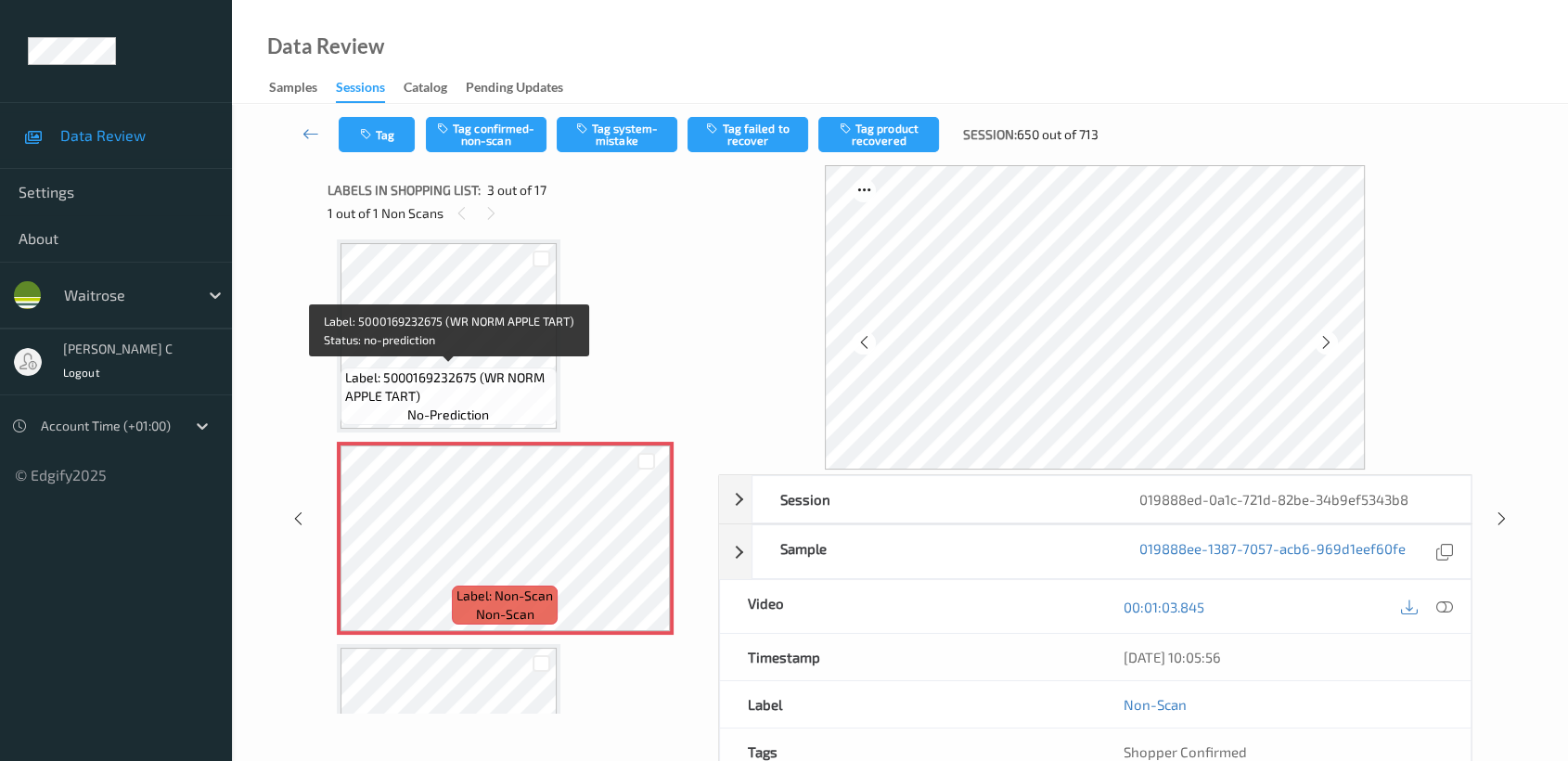
click at [438, 381] on span "Label: 5000169232675 (WR NORM APPLE TART)" at bounding box center [448, 387] width 207 height 37
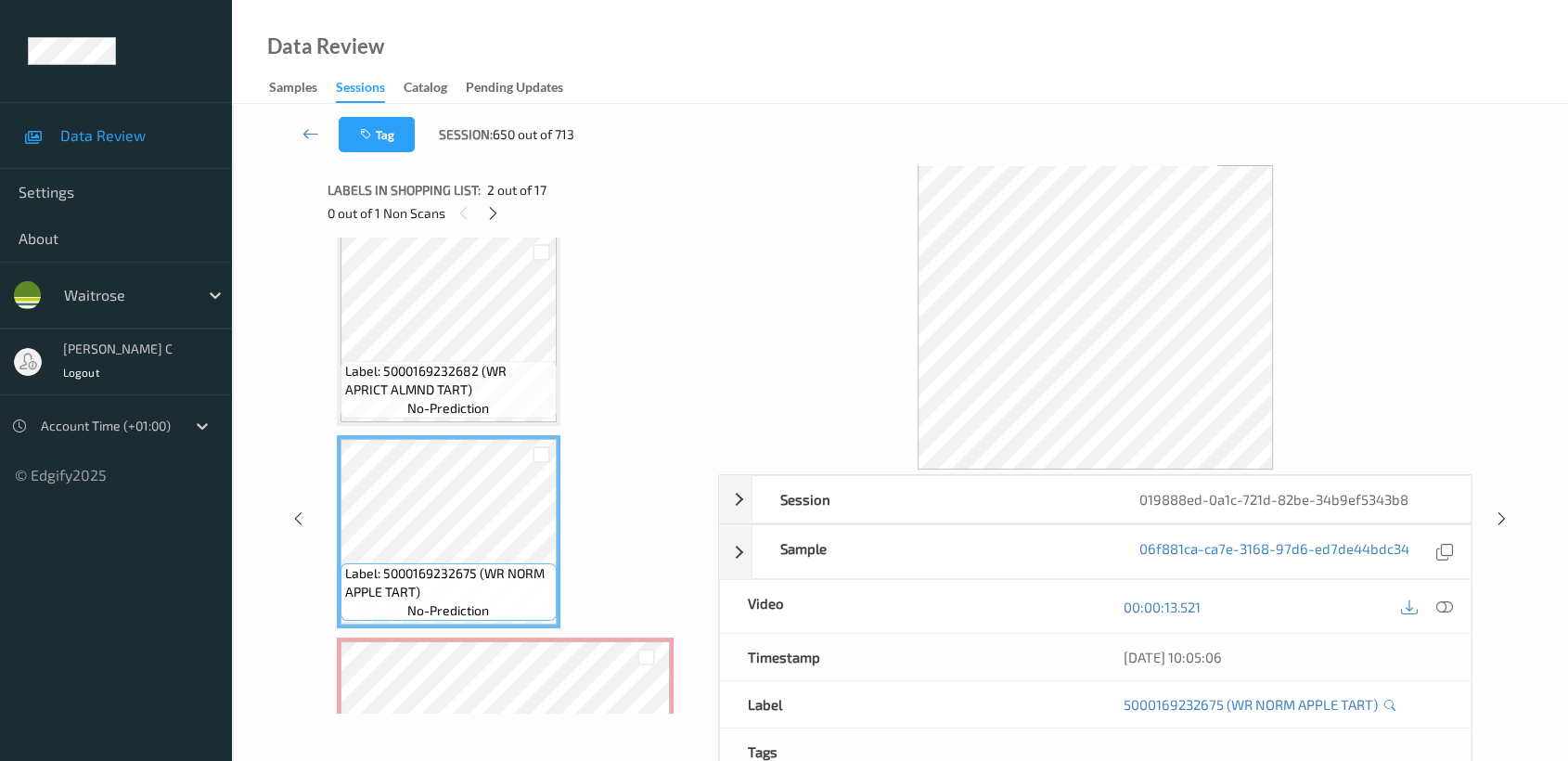
scroll to position [4, 0]
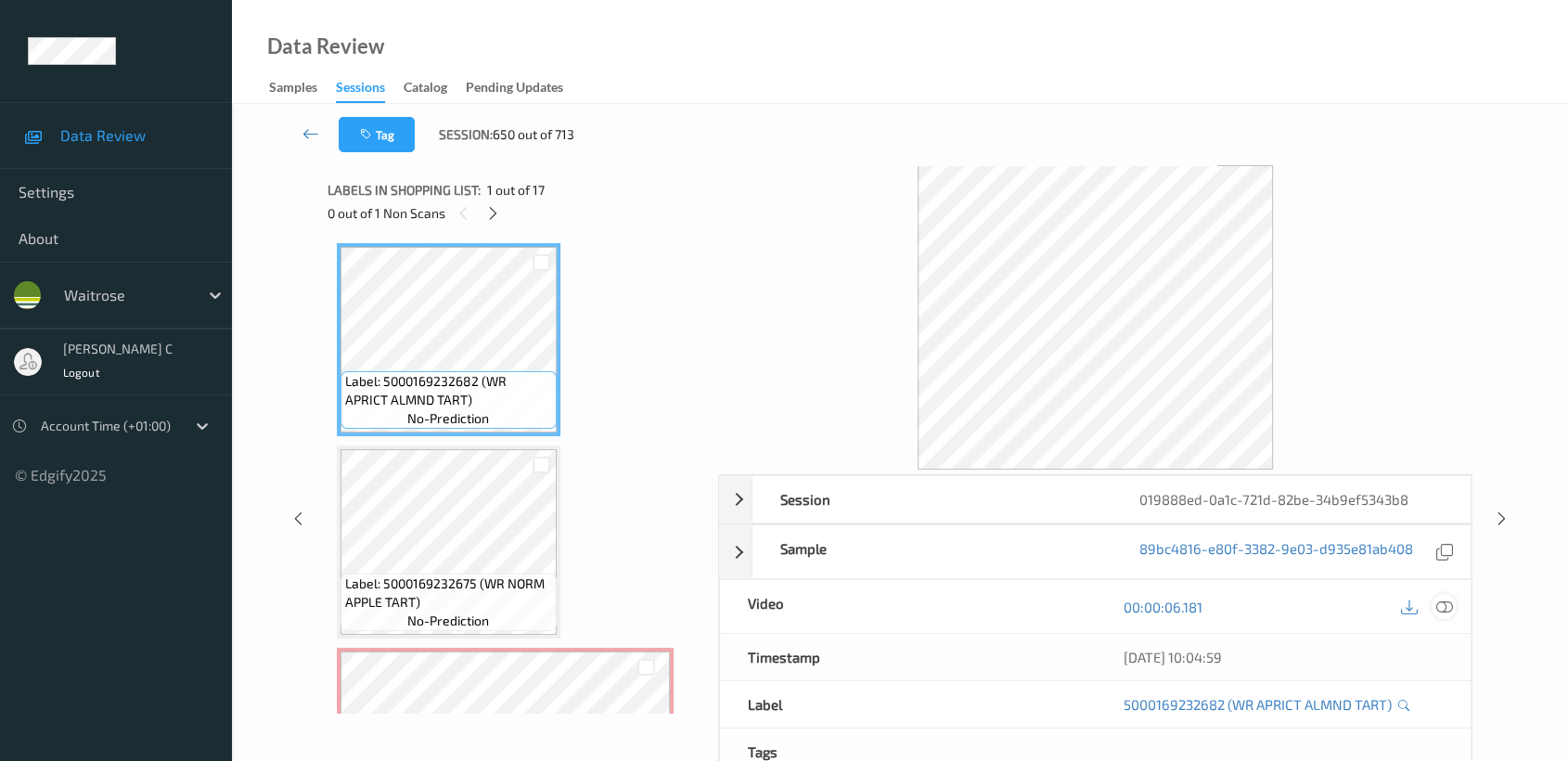
click at [1448, 610] on icon at bounding box center [1444, 607] width 17 height 17
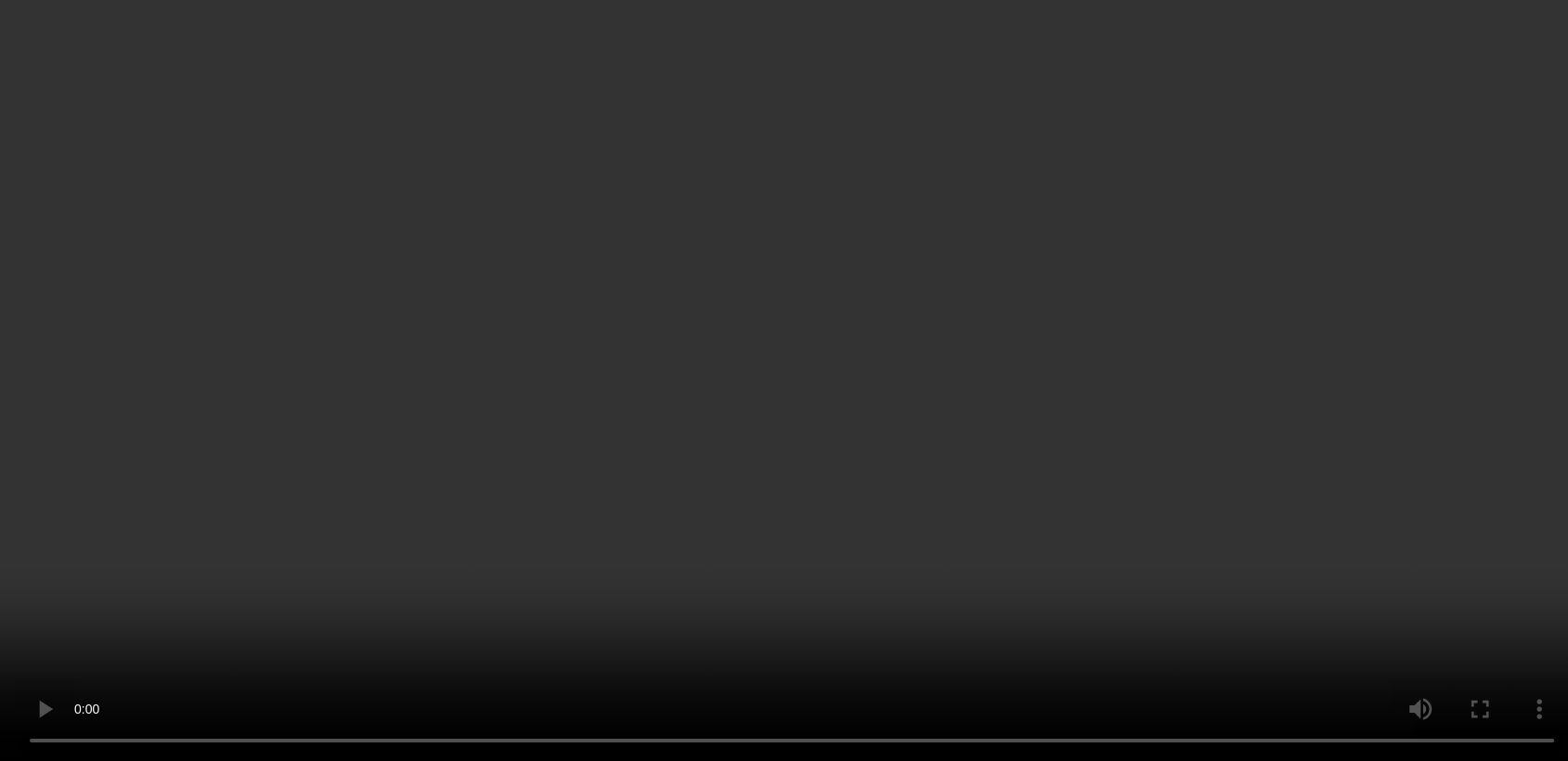
scroll to position [206, 0]
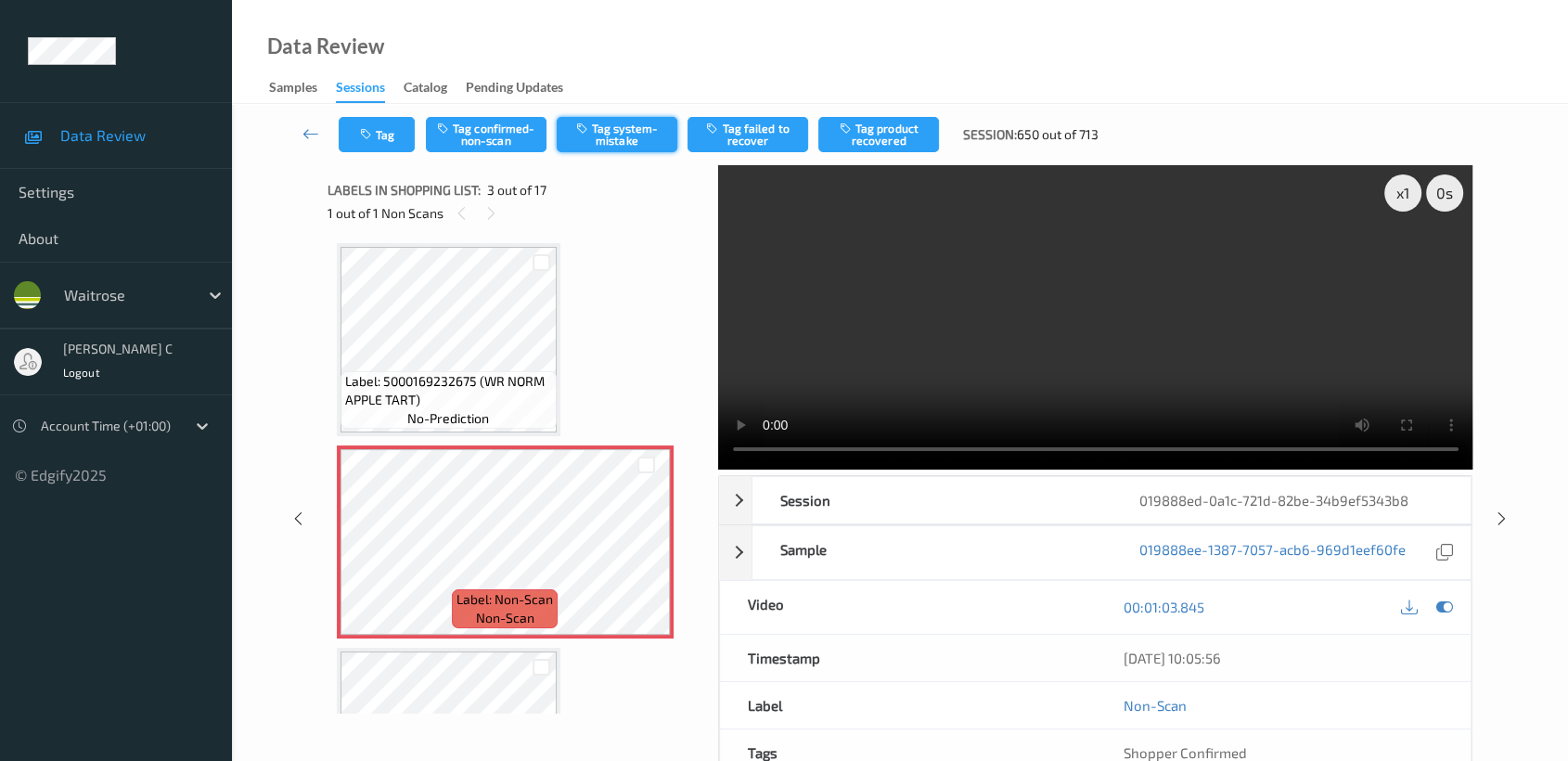
click at [609, 144] on button "Tag system-mistake" at bounding box center [617, 134] width 121 height 35
click at [356, 149] on button "Tag" at bounding box center [377, 134] width 76 height 35
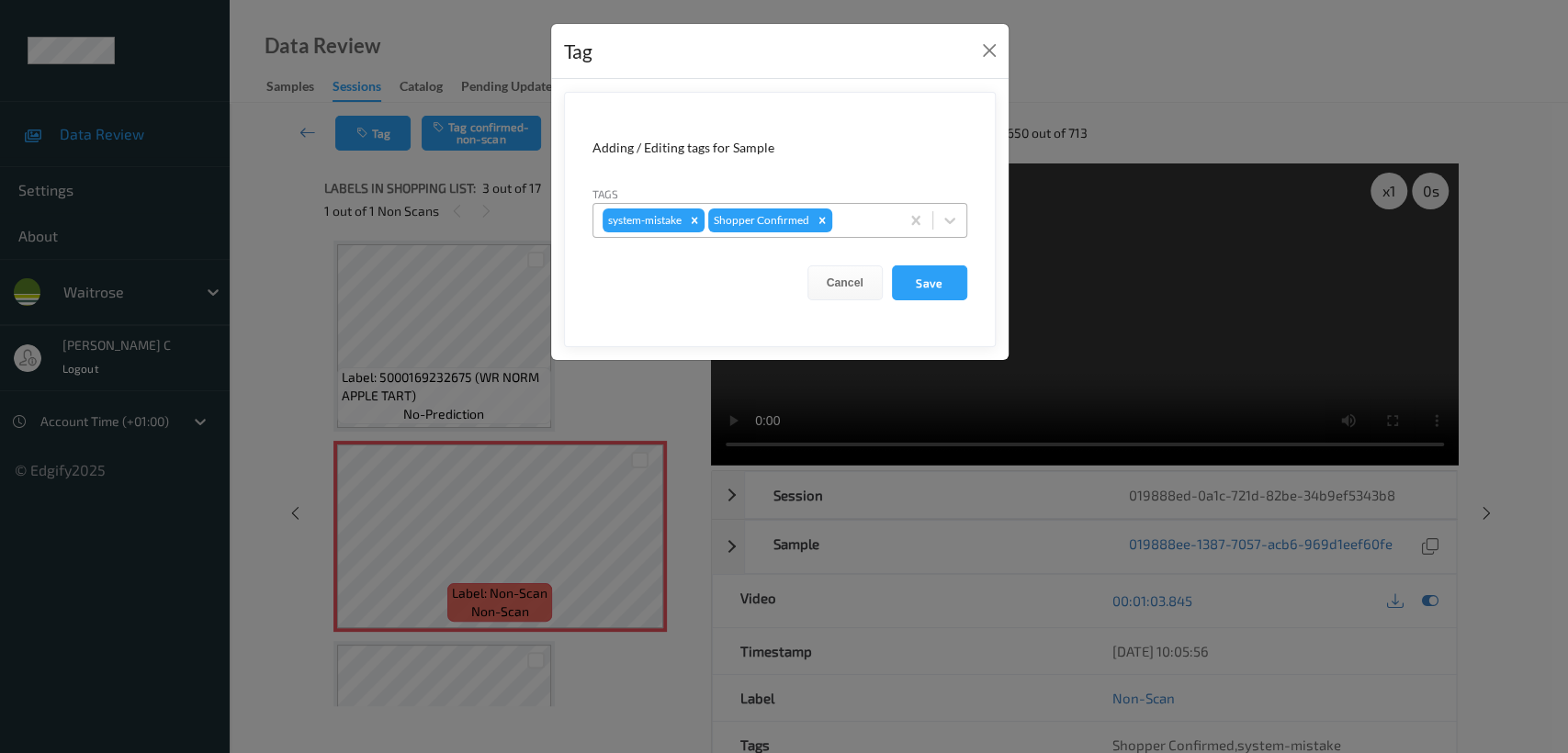
click at [878, 225] on div at bounding box center [863, 221] width 54 height 22
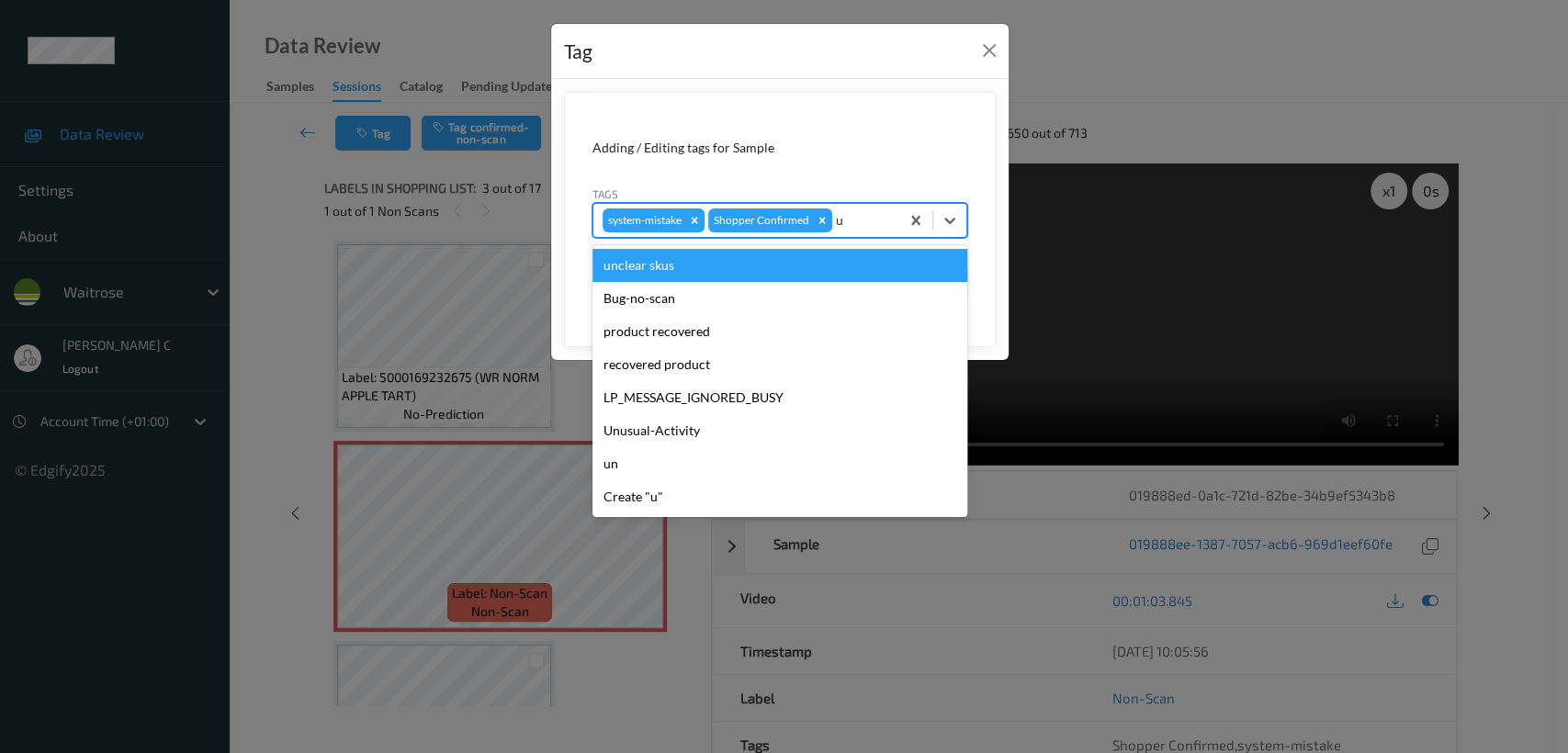
type input "un"
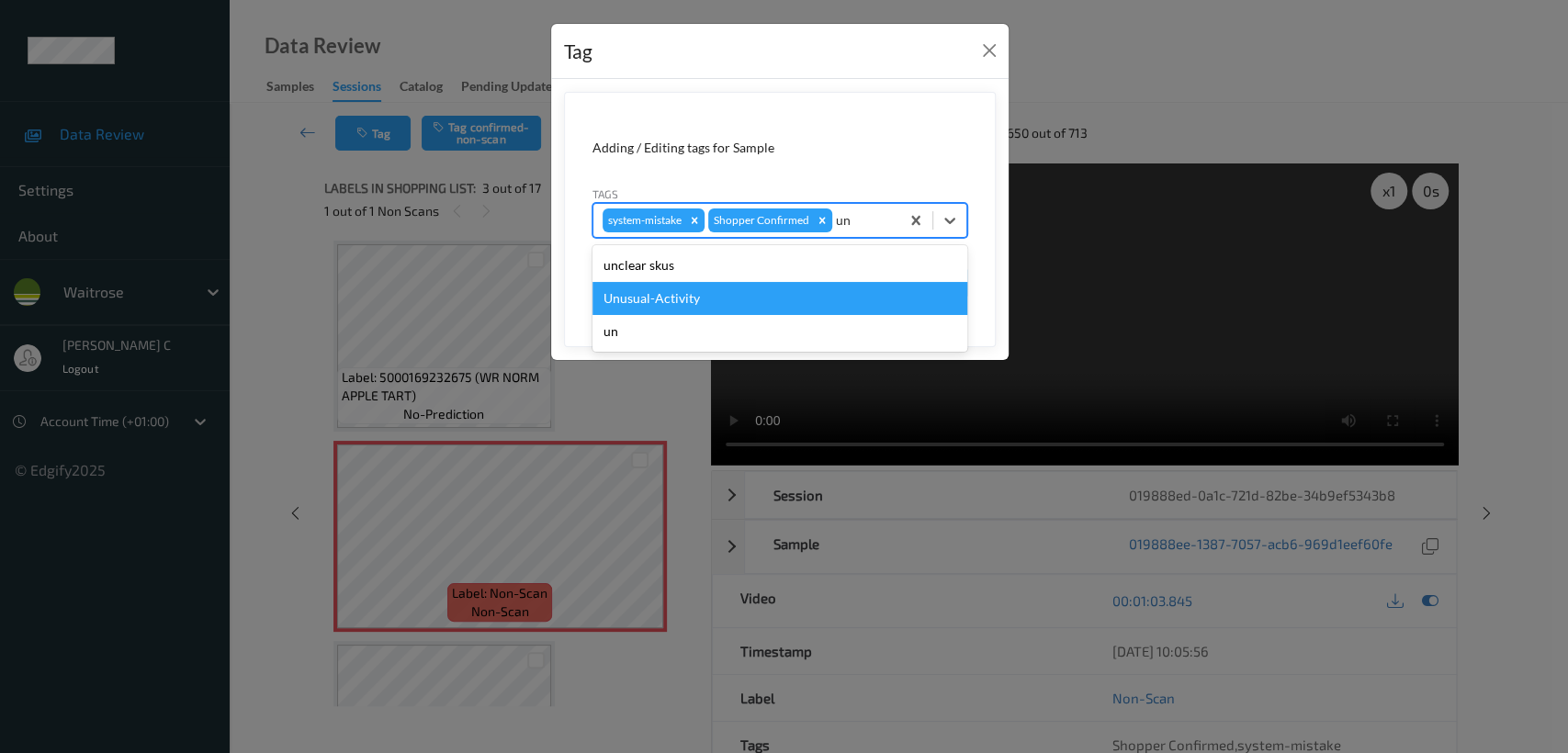
click at [660, 282] on div "Unusual-Activity" at bounding box center [780, 298] width 375 height 33
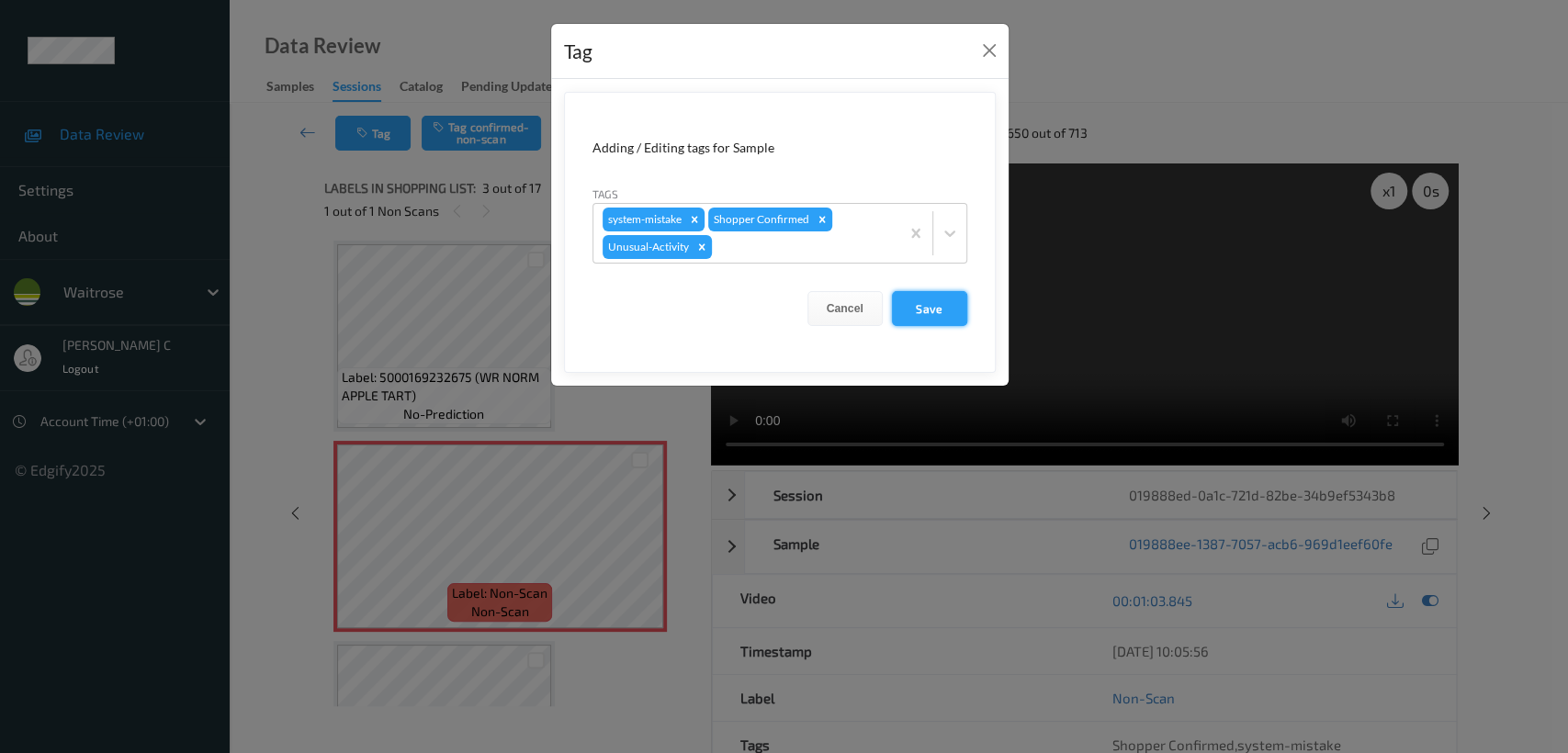
click at [937, 323] on button "Save" at bounding box center [929, 308] width 75 height 35
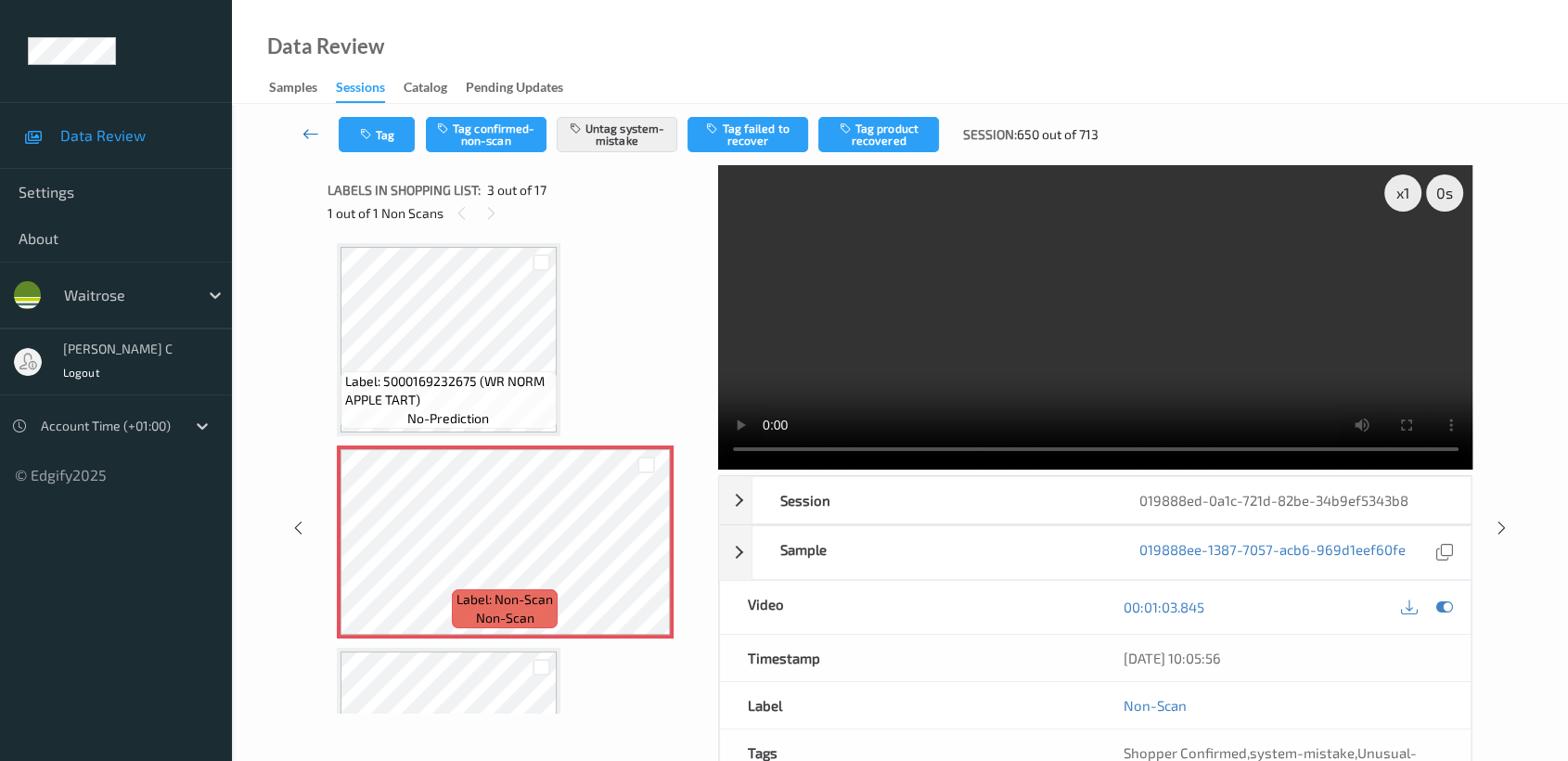
click at [303, 139] on icon at bounding box center [311, 133] width 17 height 19
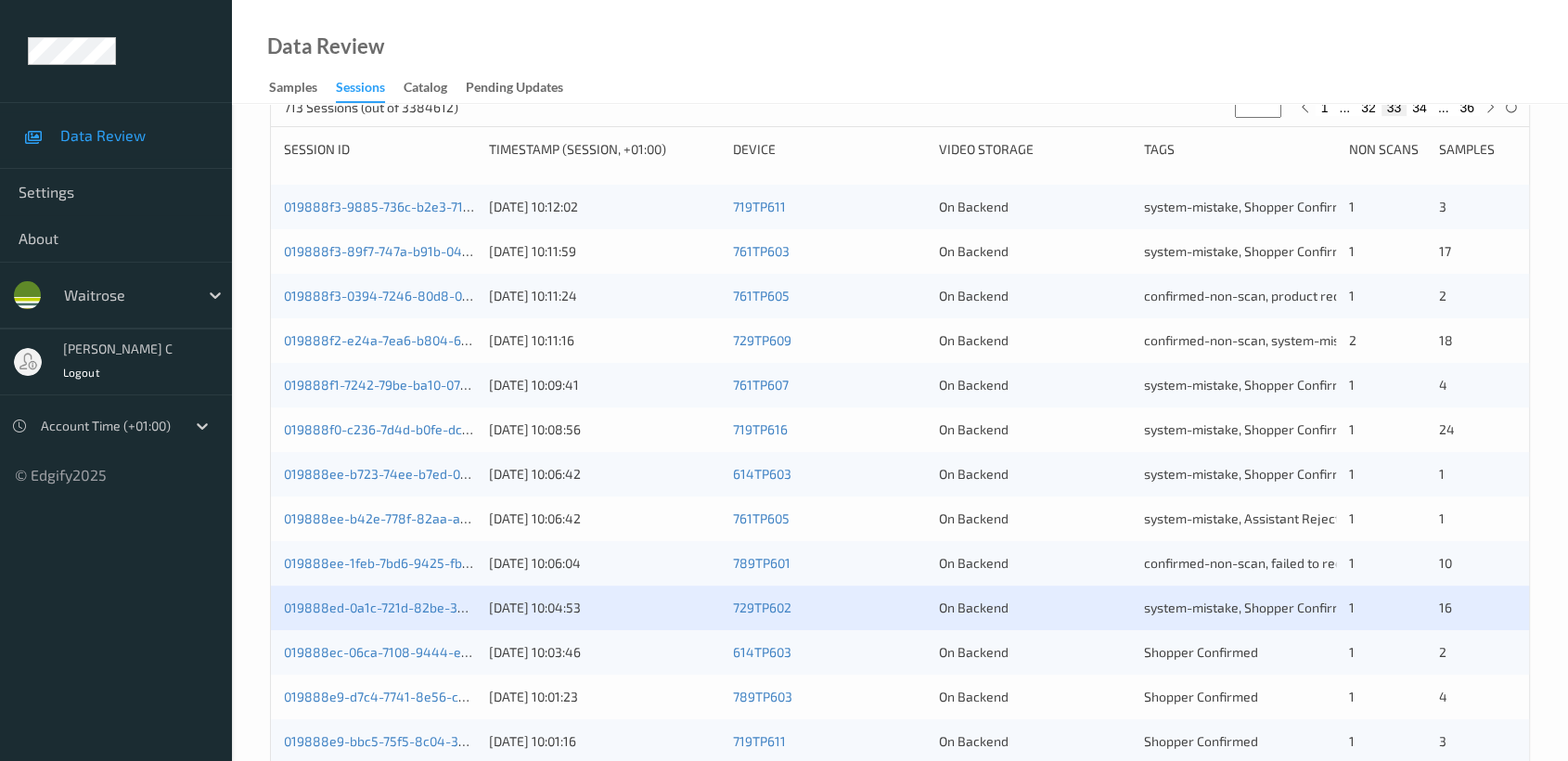
scroll to position [699, 0]
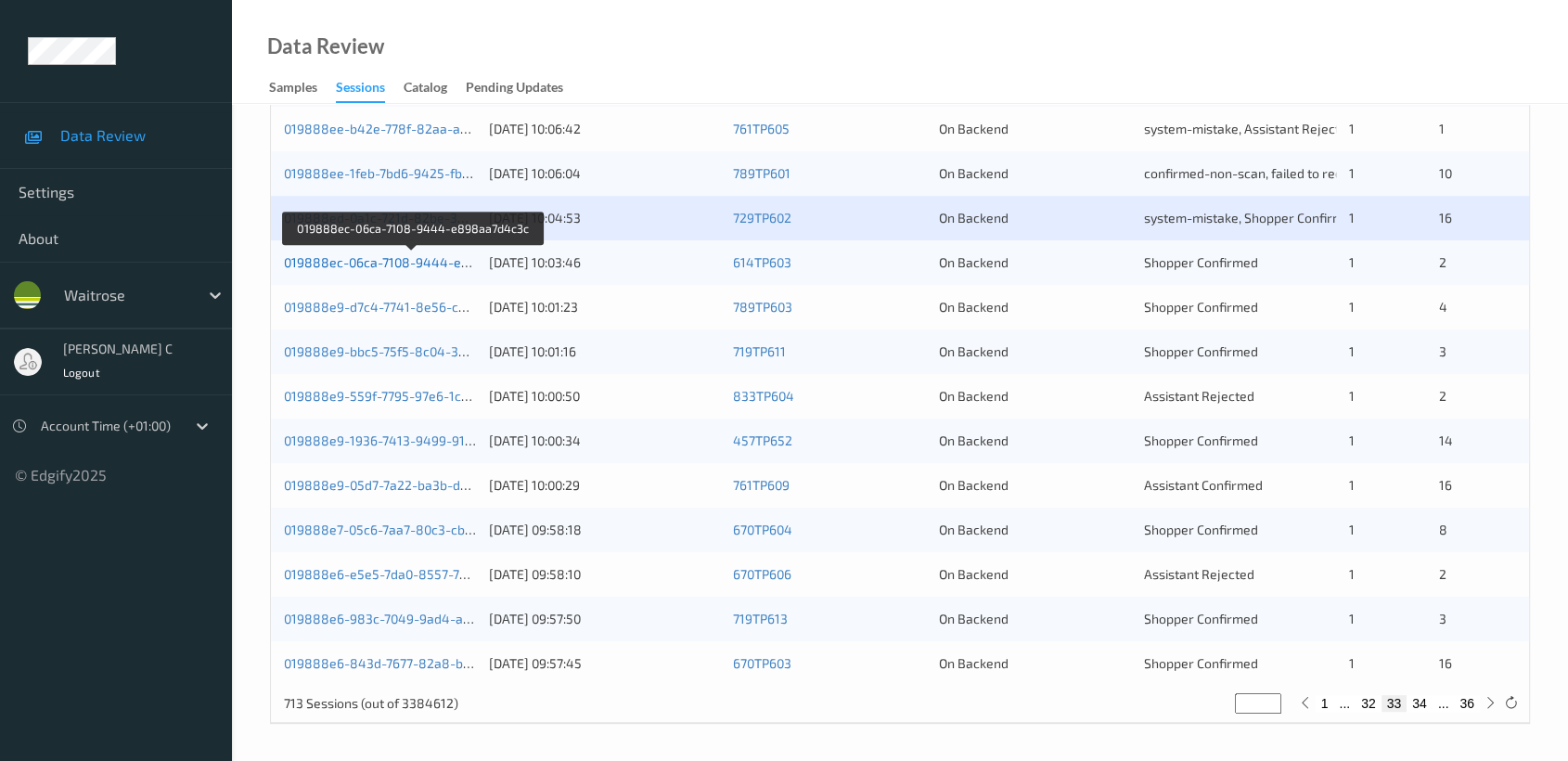
click at [397, 259] on link "019888ec-06ca-7108-9444-e898aa7d4c3c" at bounding box center [413, 262] width 259 height 16
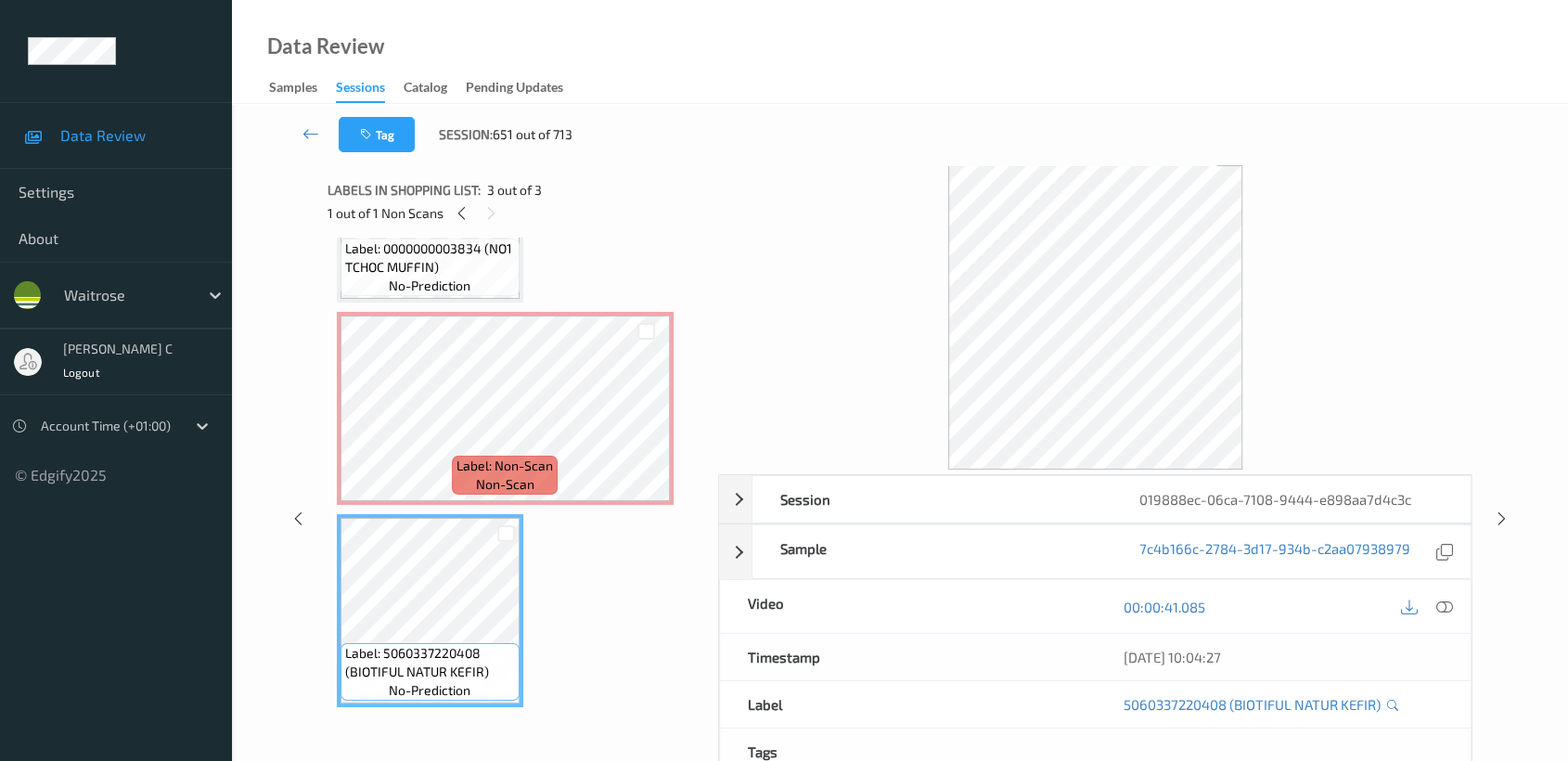
scroll to position [34, 0]
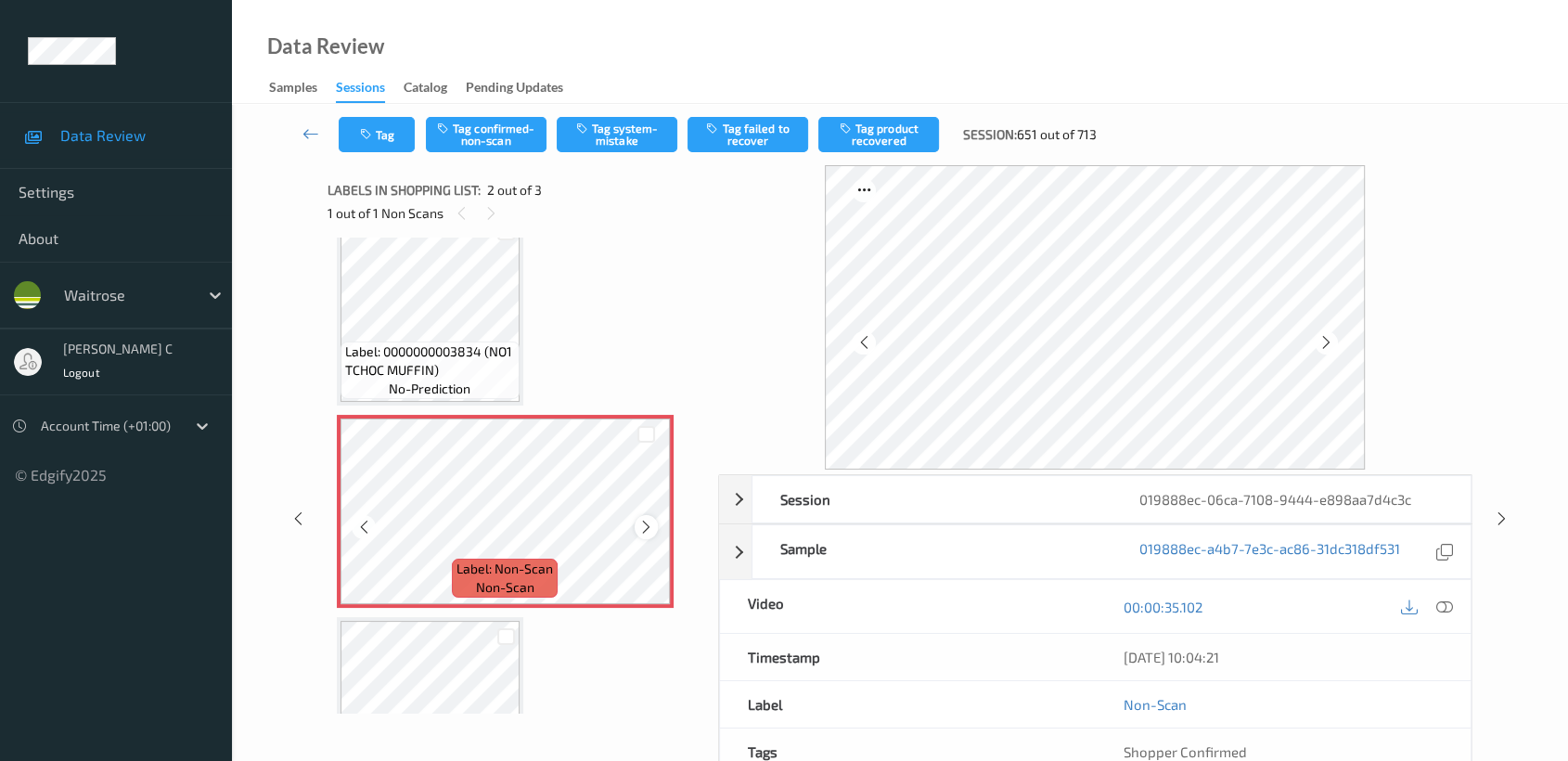
click at [654, 525] on div at bounding box center [646, 526] width 23 height 23
click at [654, 525] on icon at bounding box center [647, 527] width 16 height 17
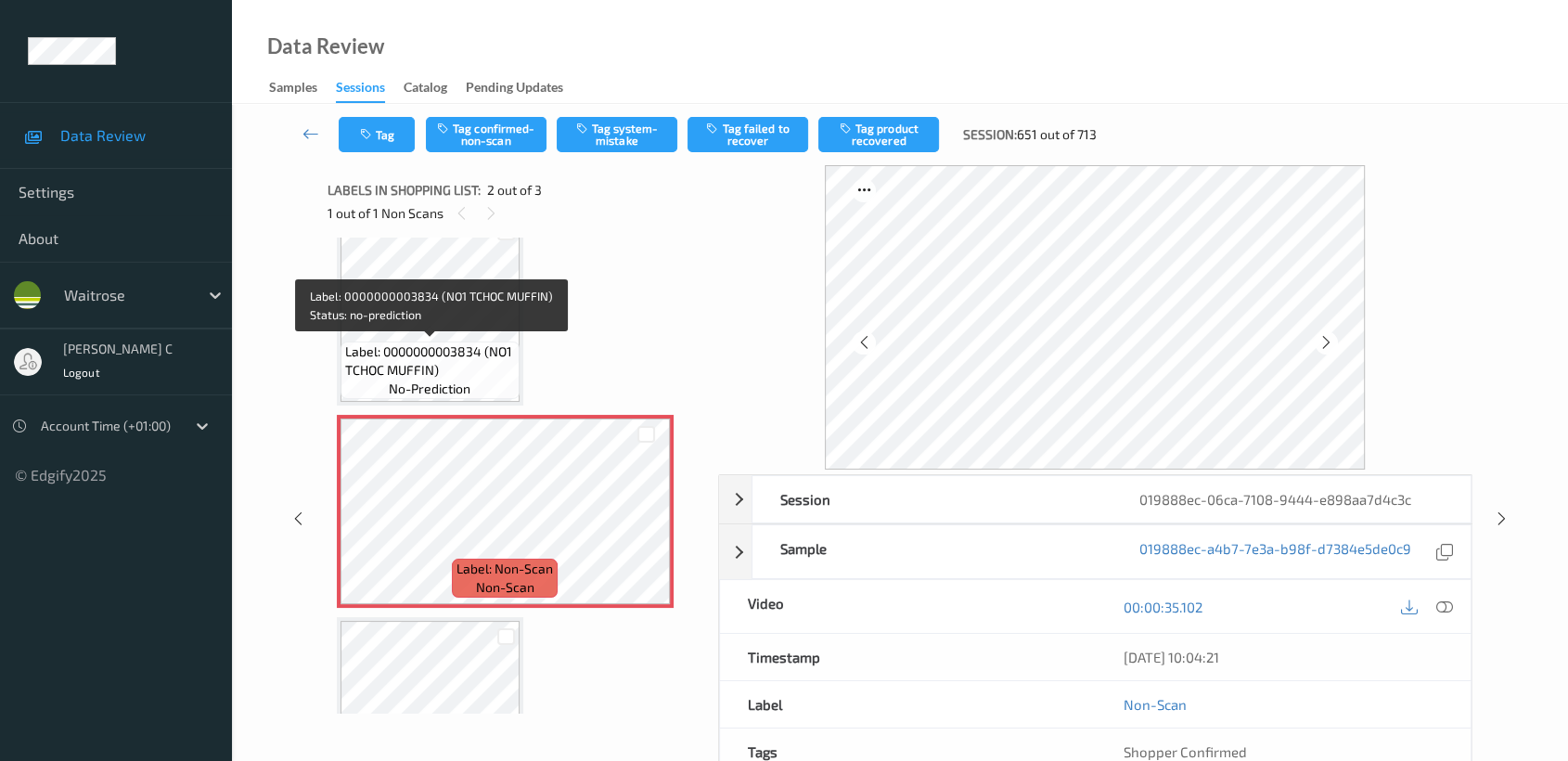
click at [440, 372] on span "Label: 0000000003834 (NO1 TCHOC MUFFIN)" at bounding box center [430, 361] width 170 height 37
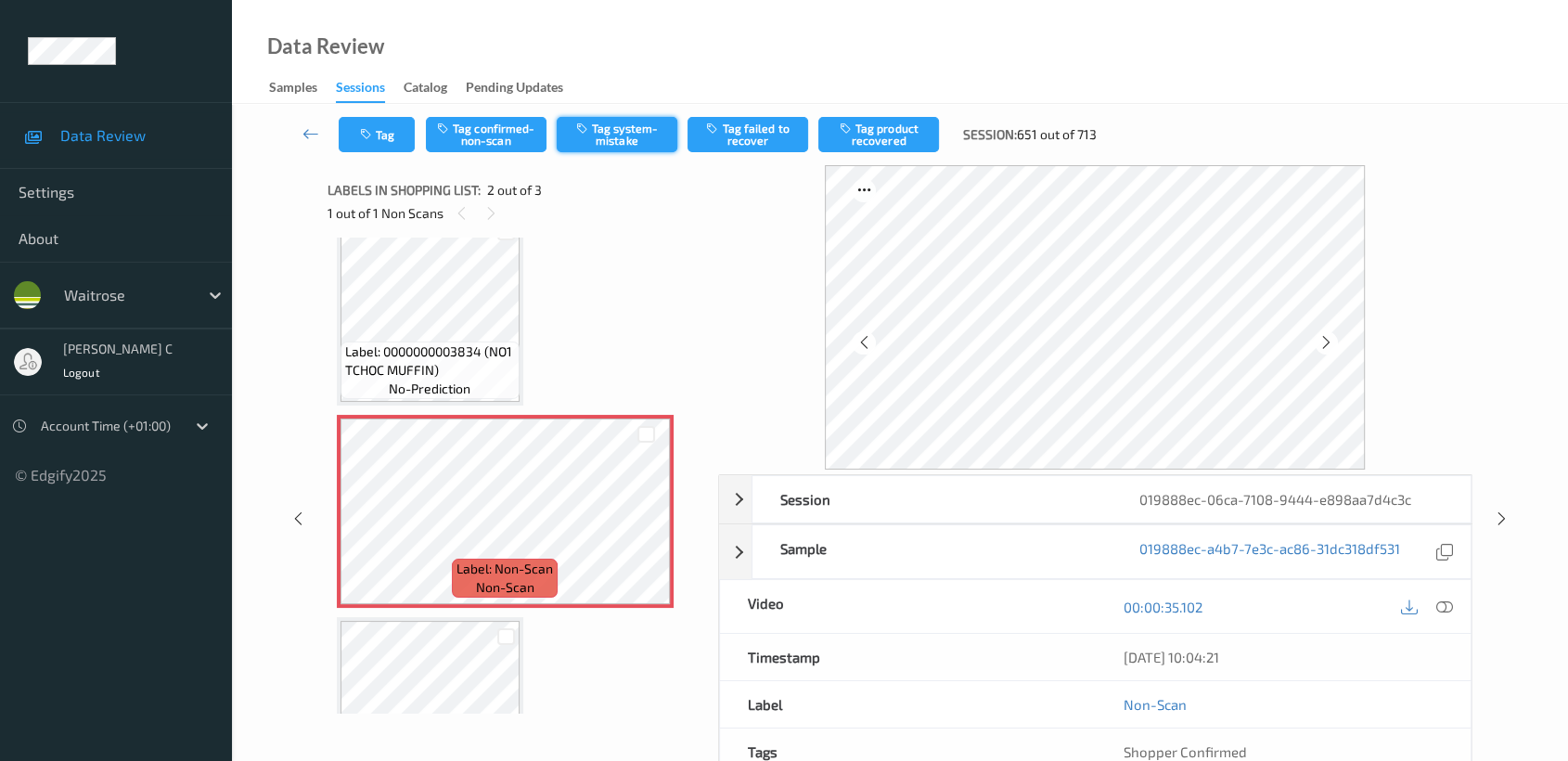
click at [638, 130] on button "Tag system-mistake" at bounding box center [617, 134] width 121 height 35
click at [374, 134] on icon "button" at bounding box center [368, 134] width 16 height 13
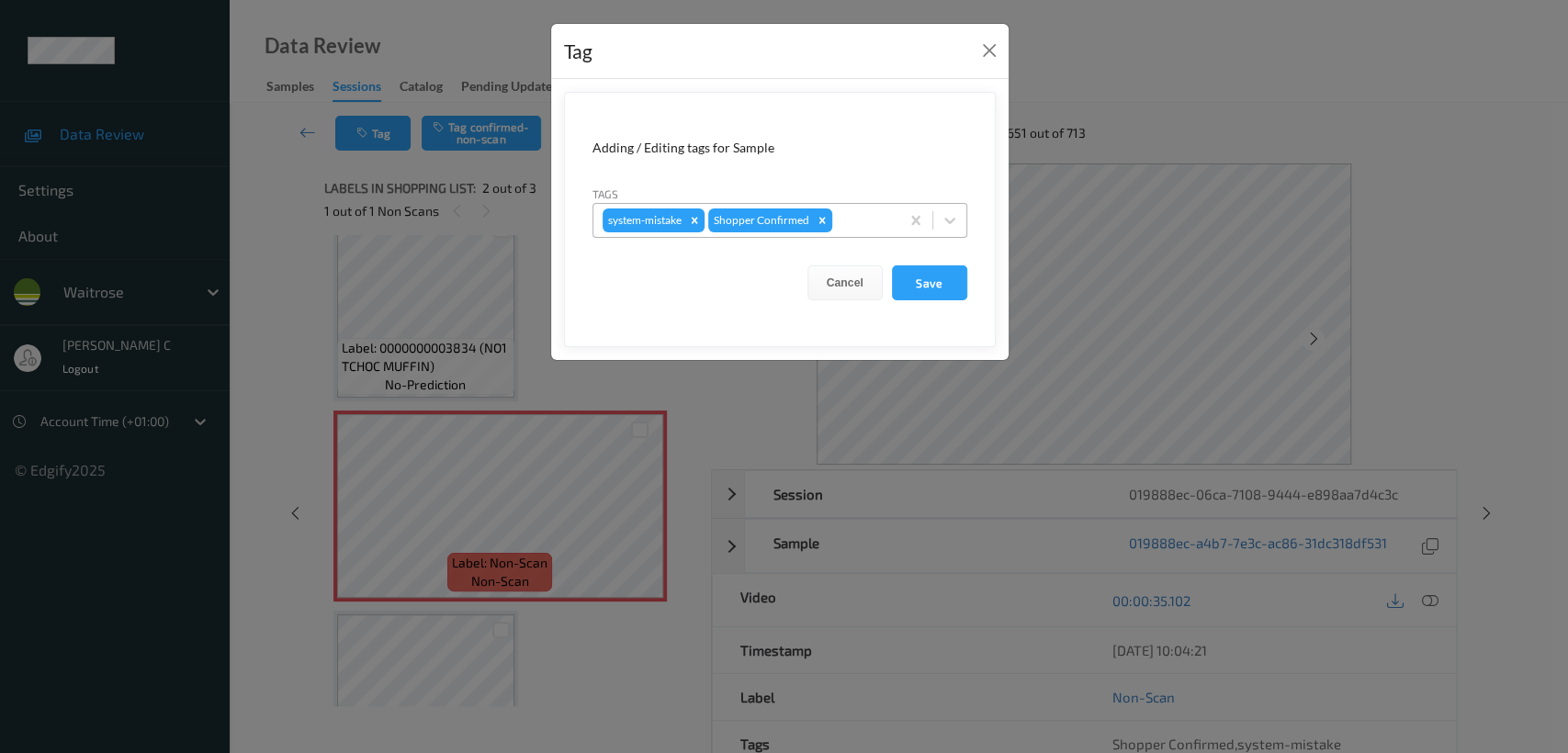
click at [848, 218] on div at bounding box center [863, 221] width 54 height 22
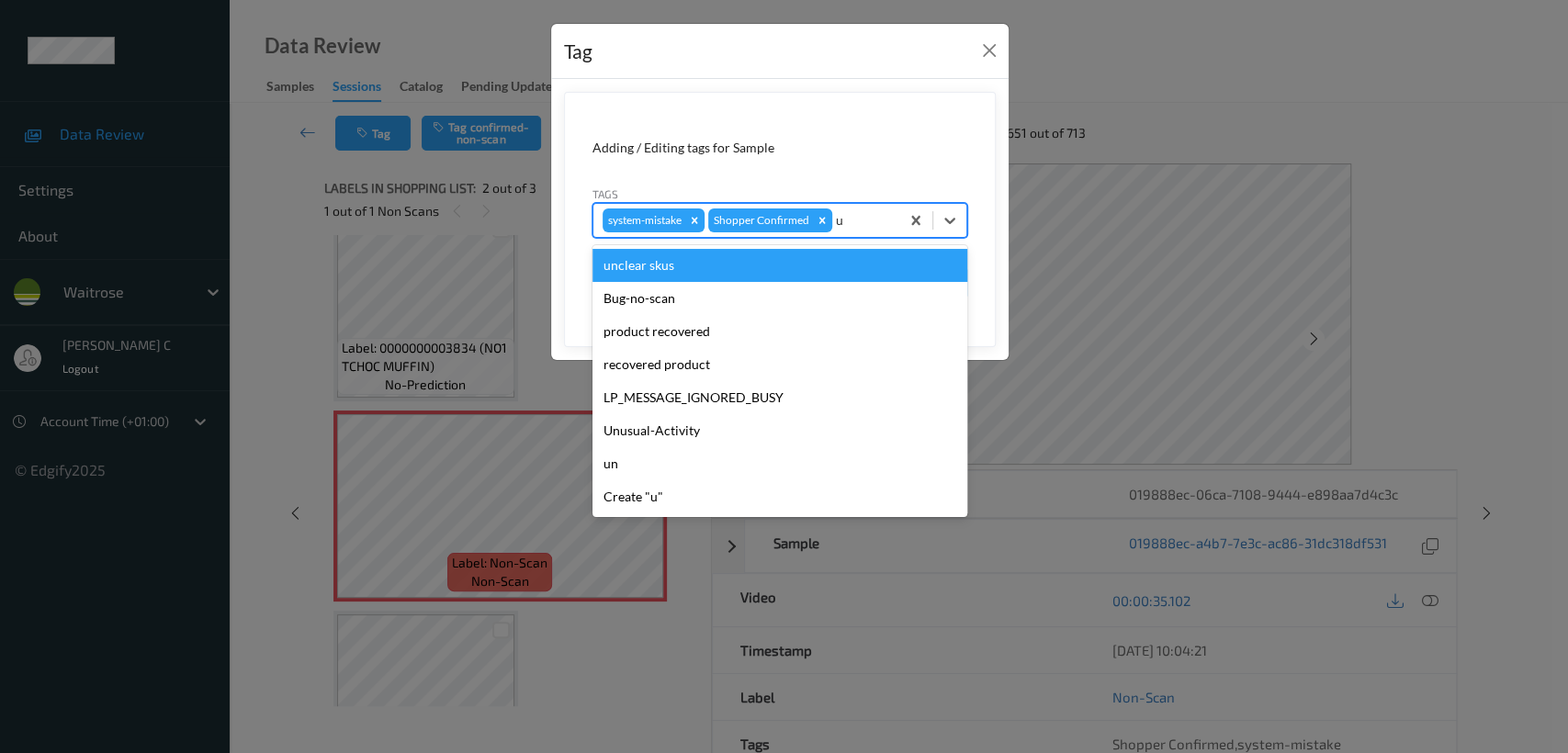
type input "un"
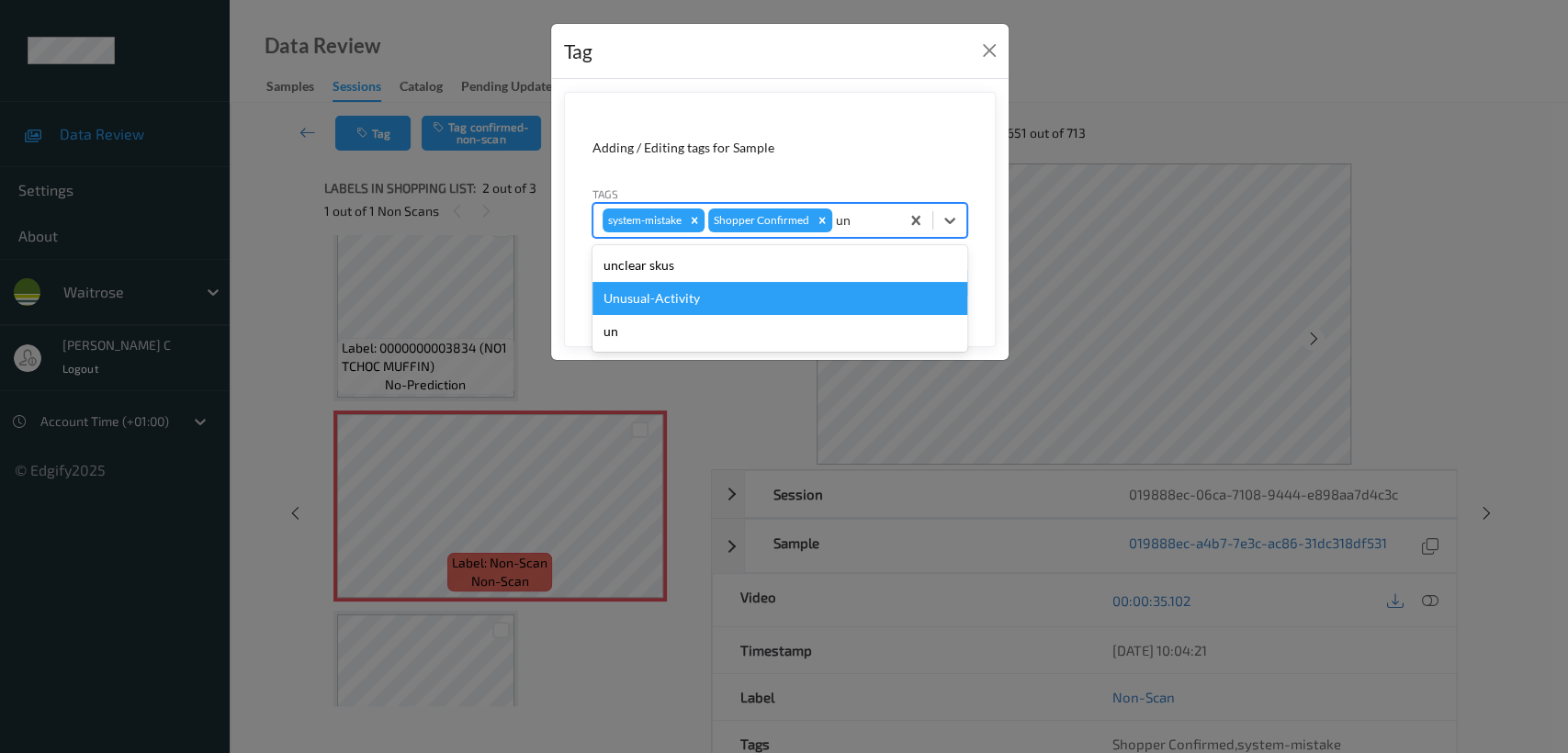
click at [719, 290] on div "Unusual-Activity" at bounding box center [780, 298] width 375 height 33
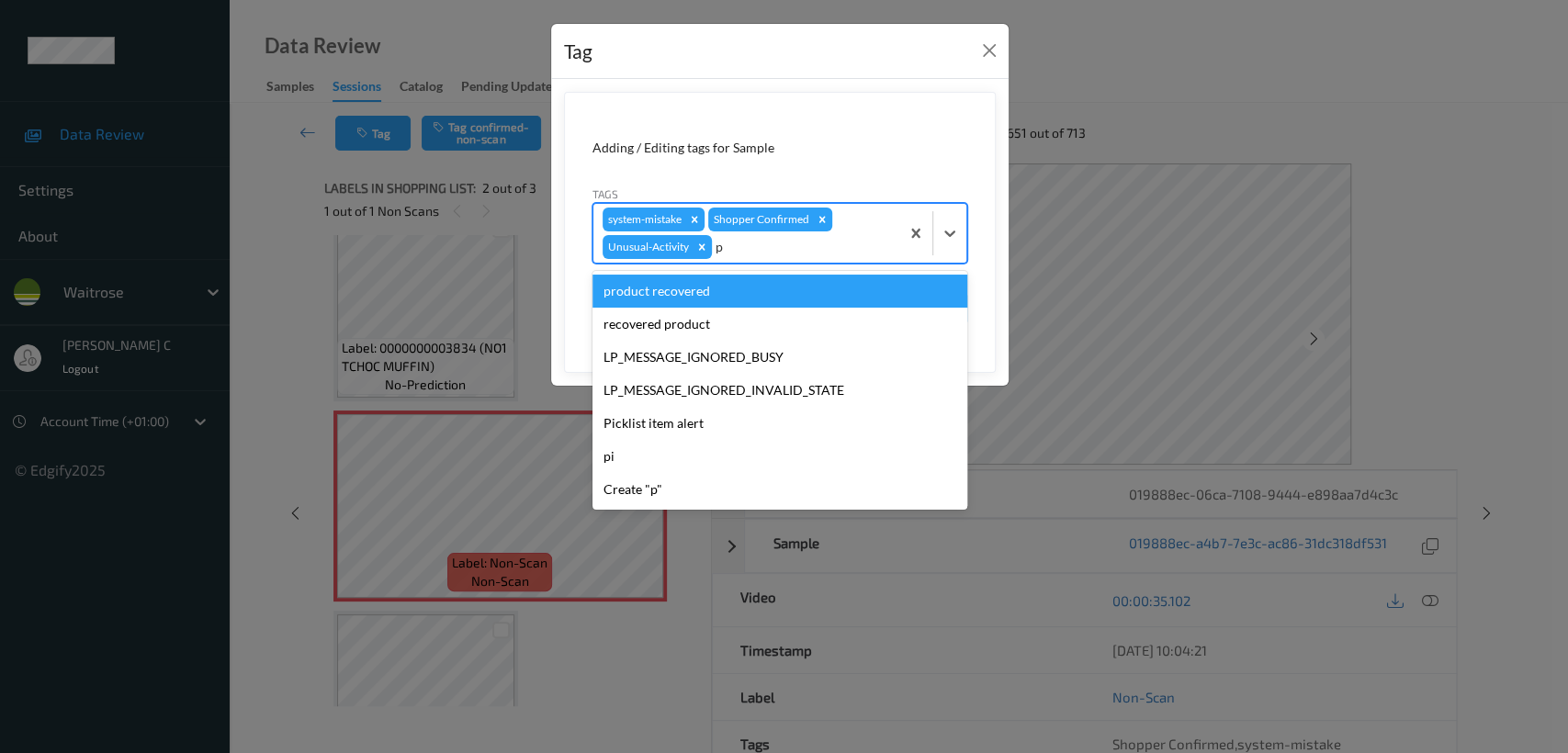
type input "pi"
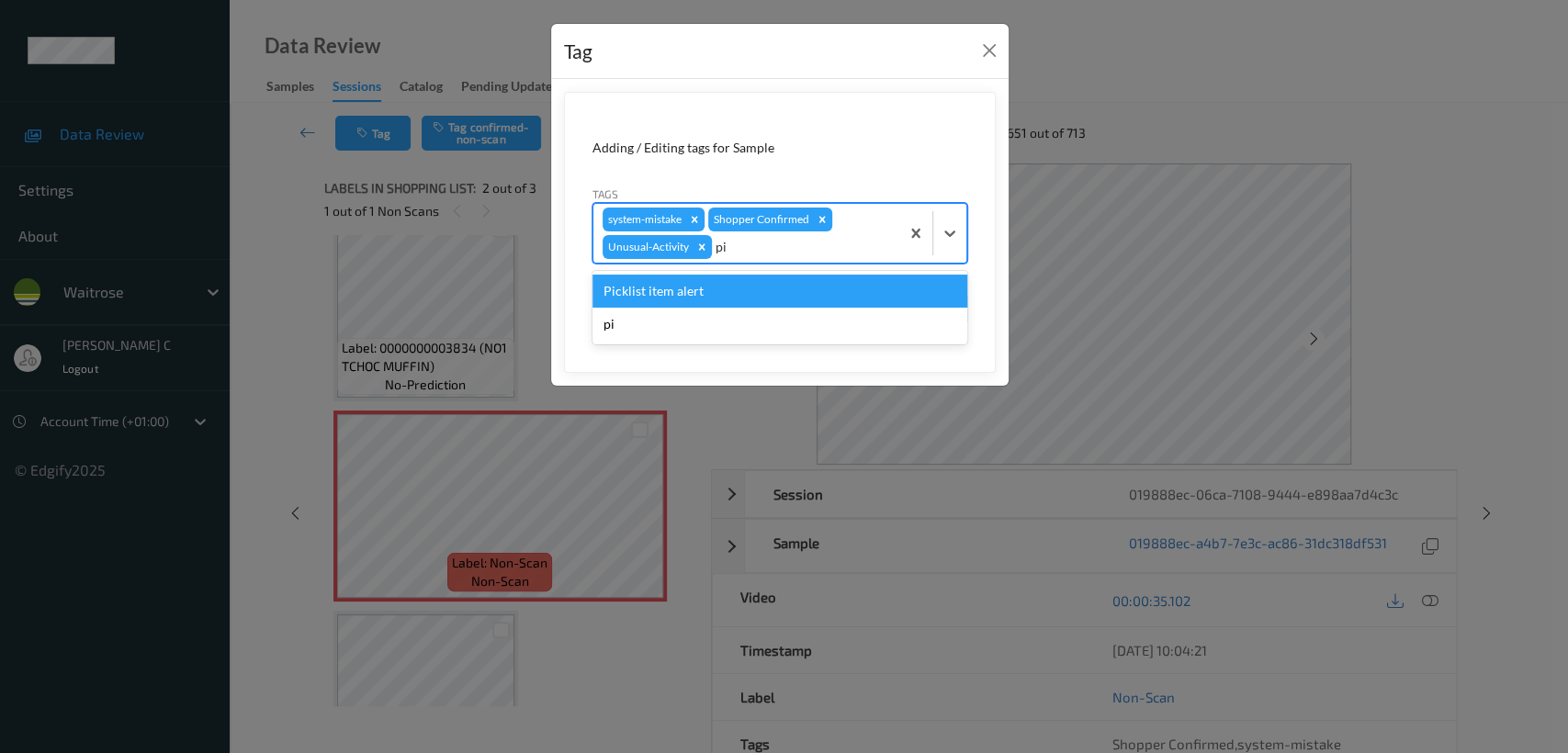
click at [737, 283] on div "Picklist item alert" at bounding box center [780, 291] width 375 height 33
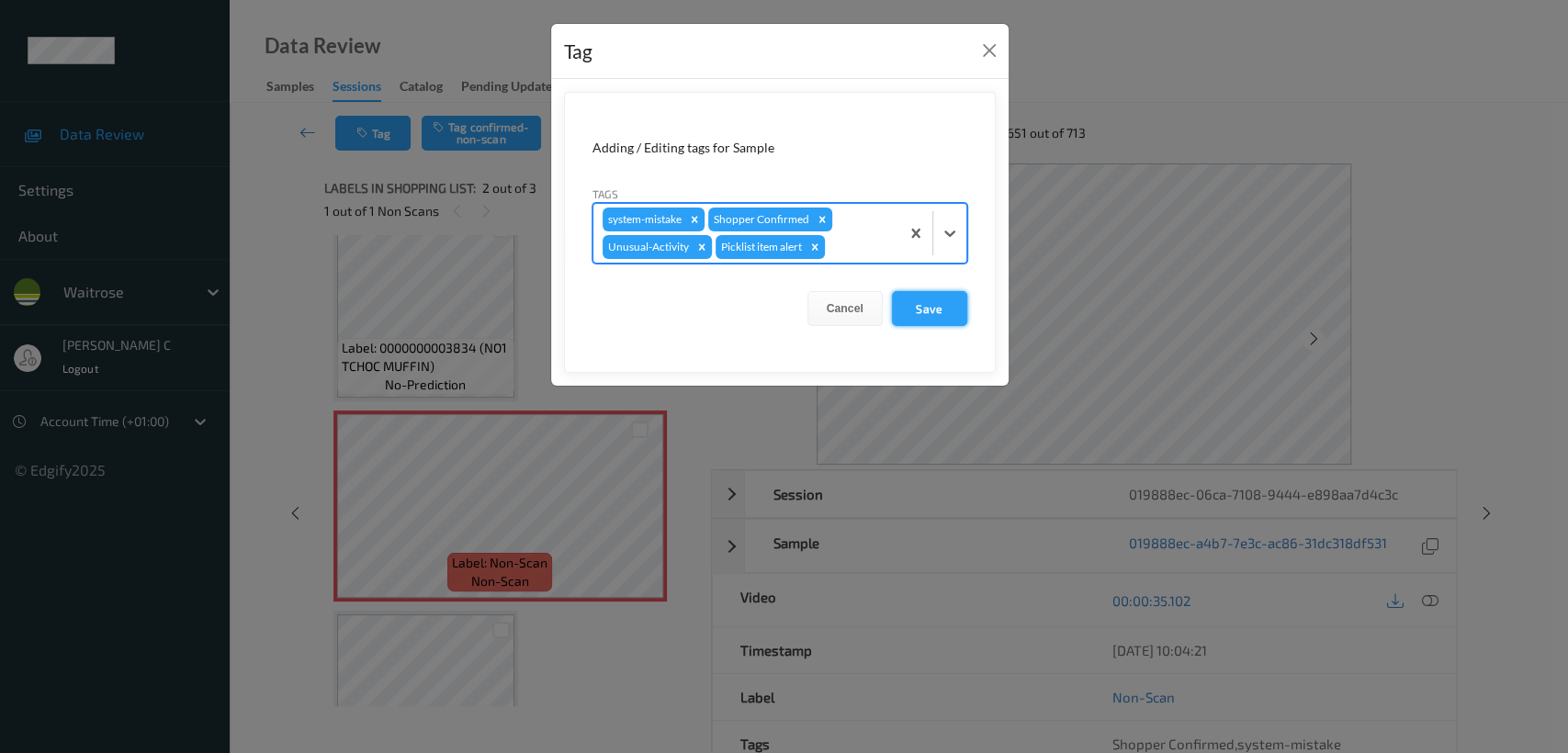
click at [915, 319] on button "Save" at bounding box center [929, 308] width 75 height 35
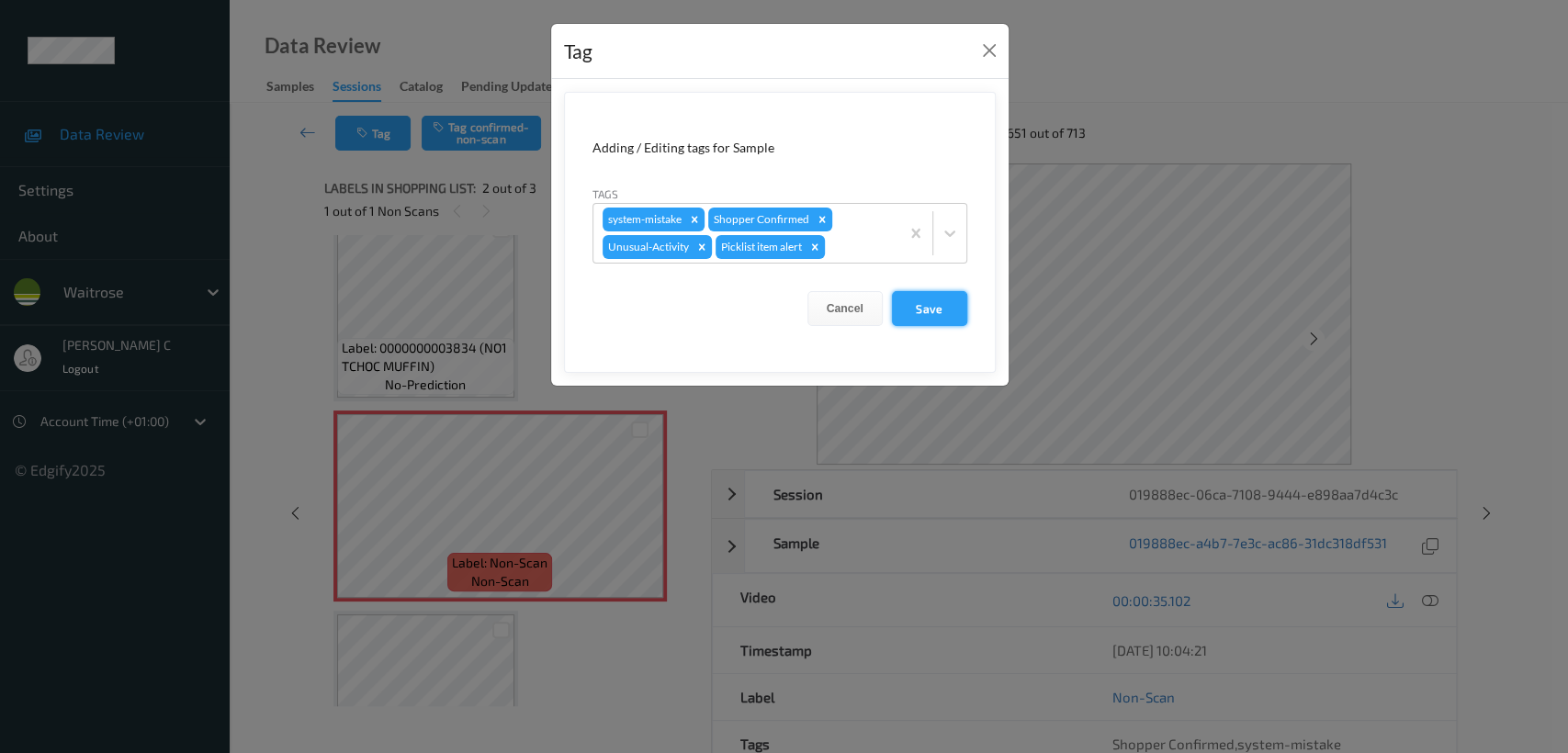
click at [918, 318] on button "Save" at bounding box center [929, 308] width 75 height 35
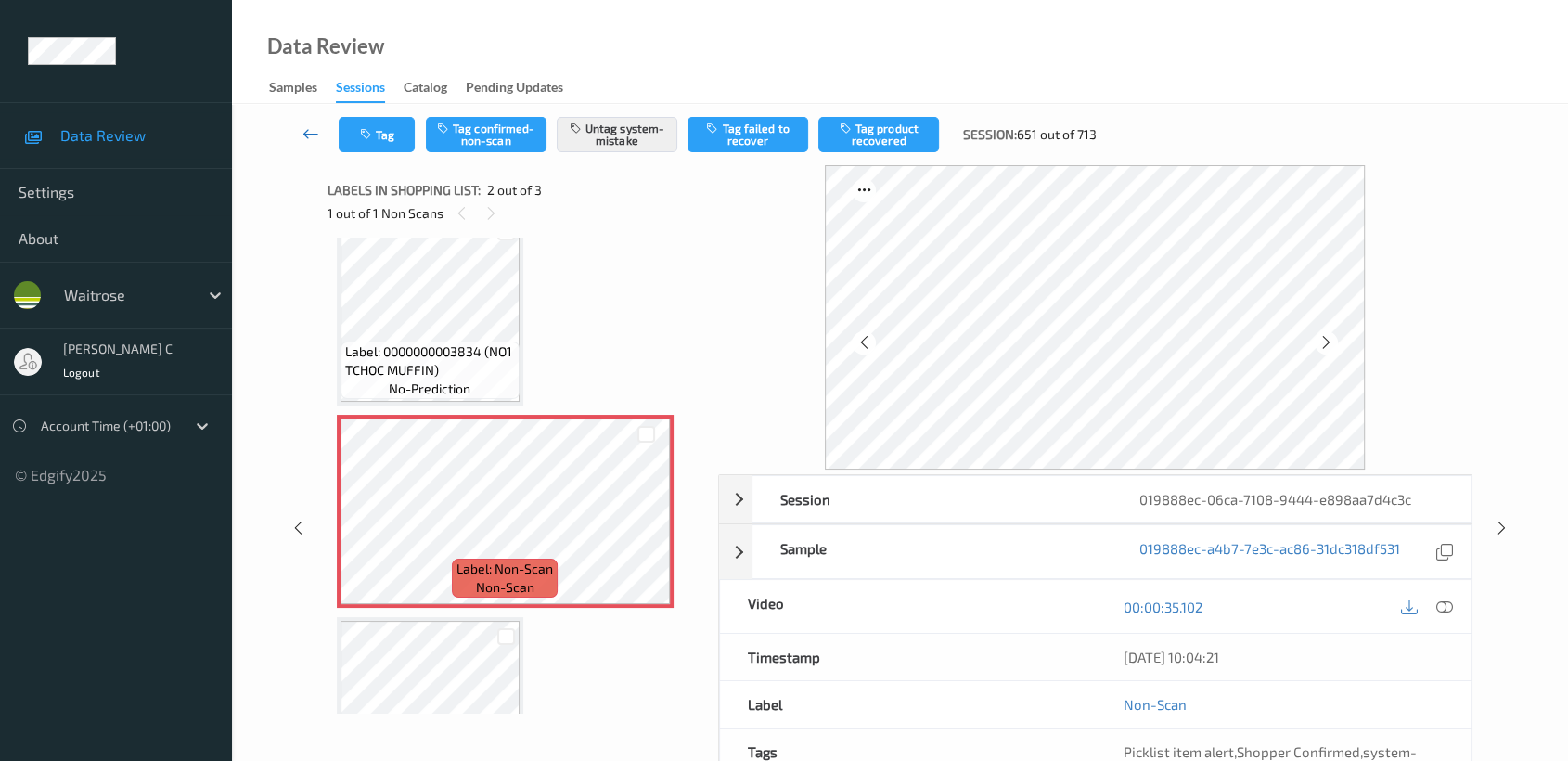
click at [309, 128] on icon at bounding box center [311, 133] width 17 height 19
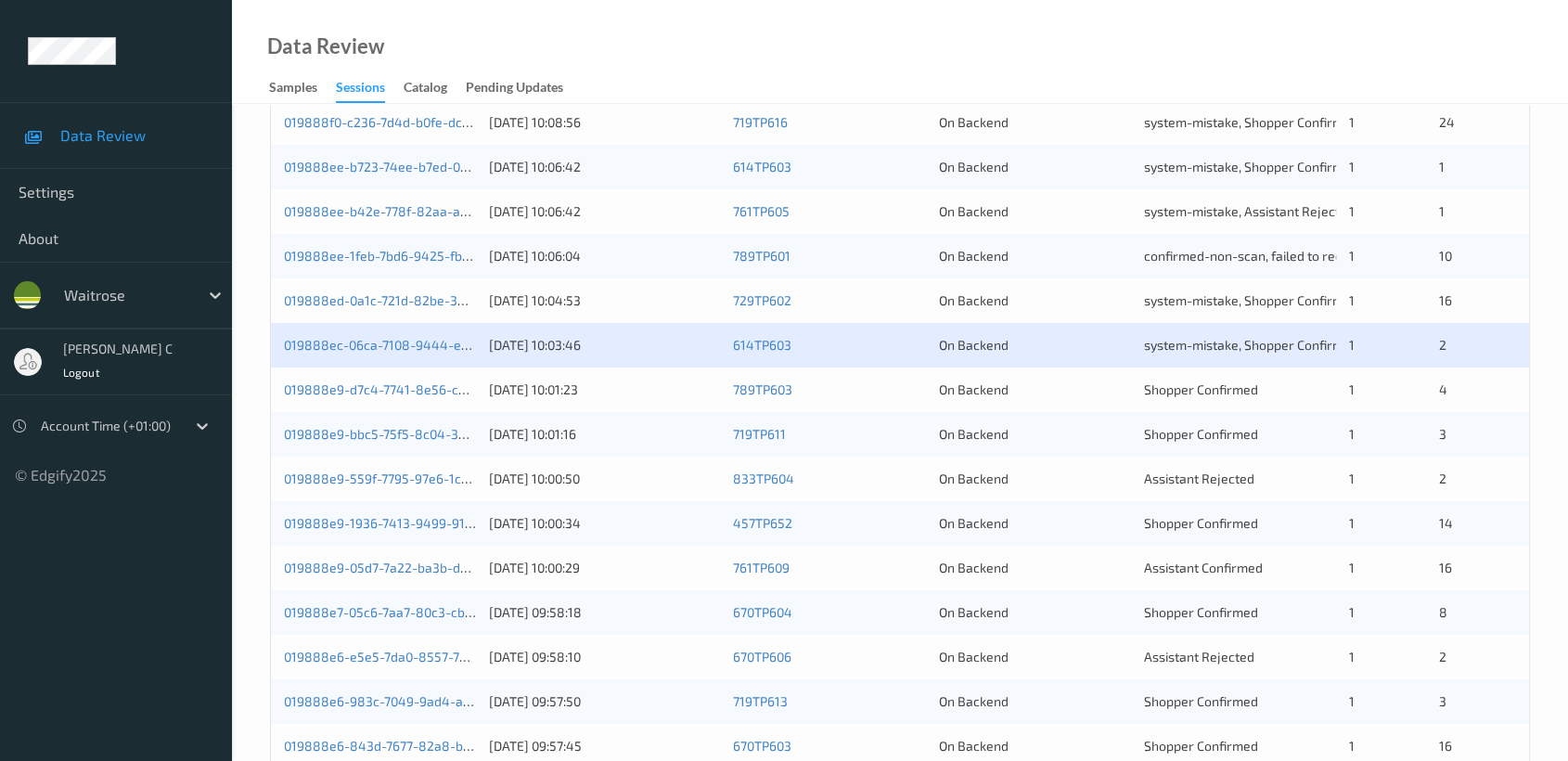
scroll to position [699, 0]
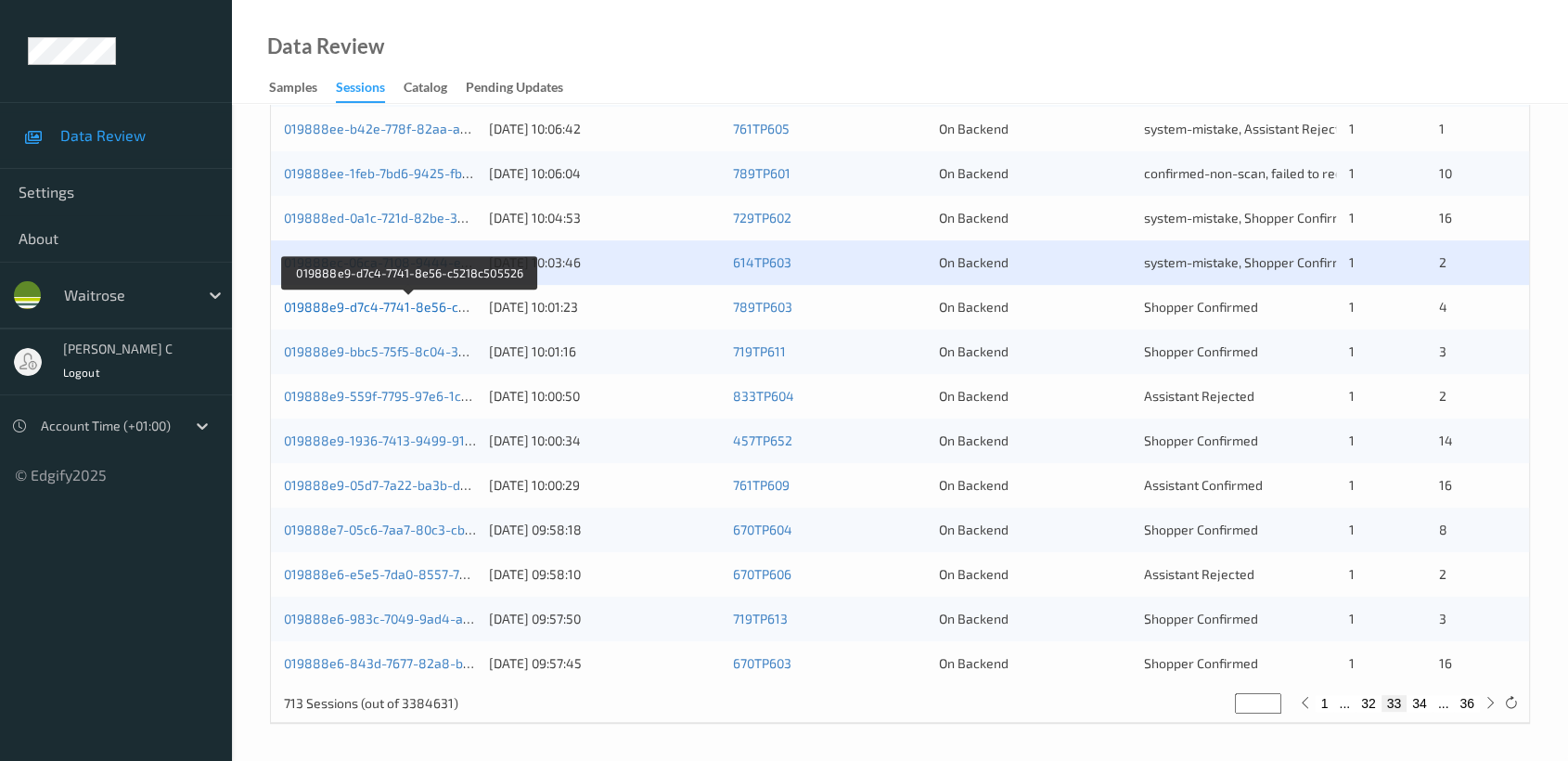
click at [335, 302] on link "019888e9-d7c4-7741-8e56-c5218c505526" at bounding box center [411, 307] width 254 height 16
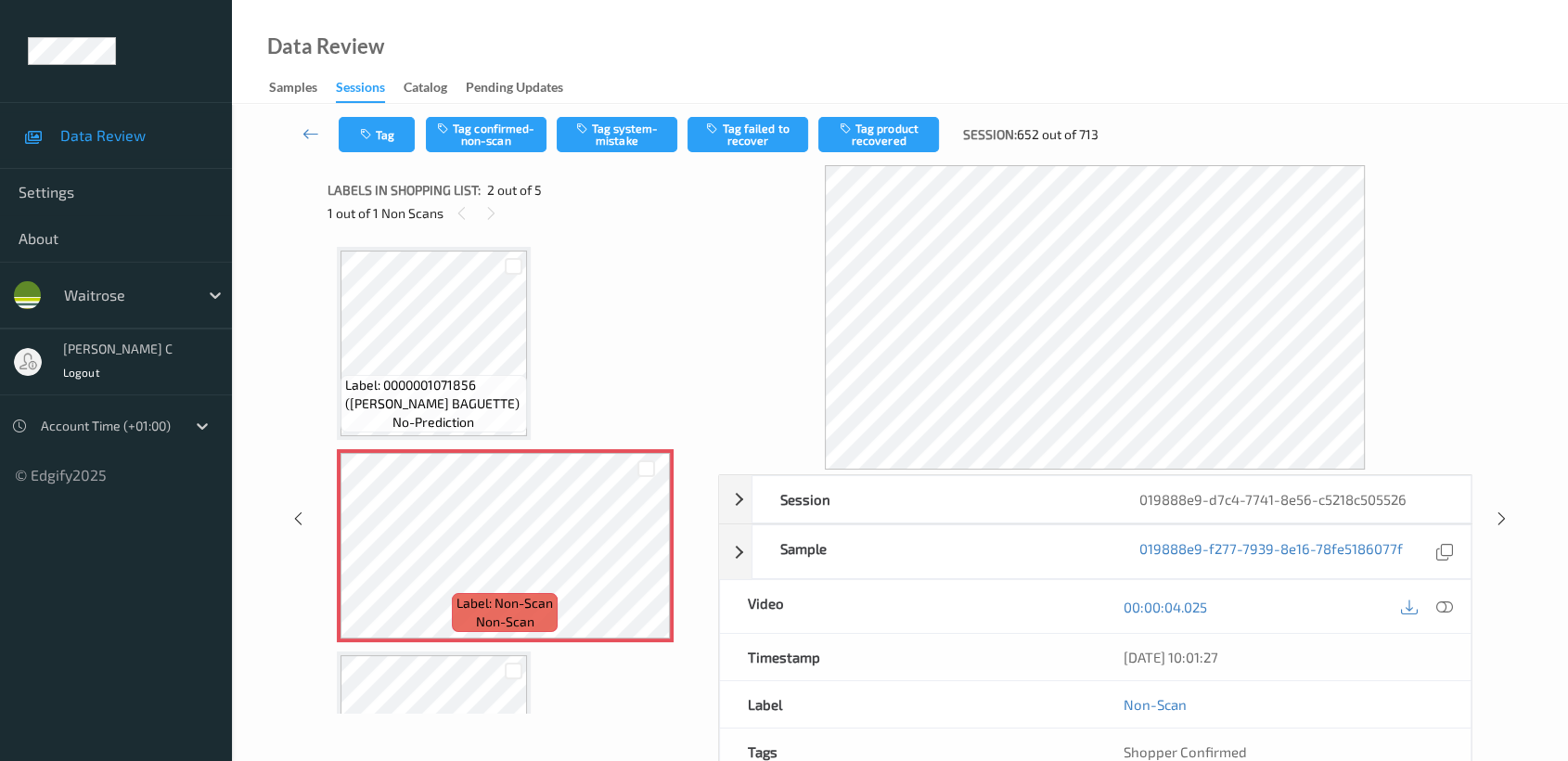
click at [453, 439] on div "Label: 0000001071856 (WR WHITE BAGUETTE) no-prediction" at bounding box center [434, 343] width 194 height 193
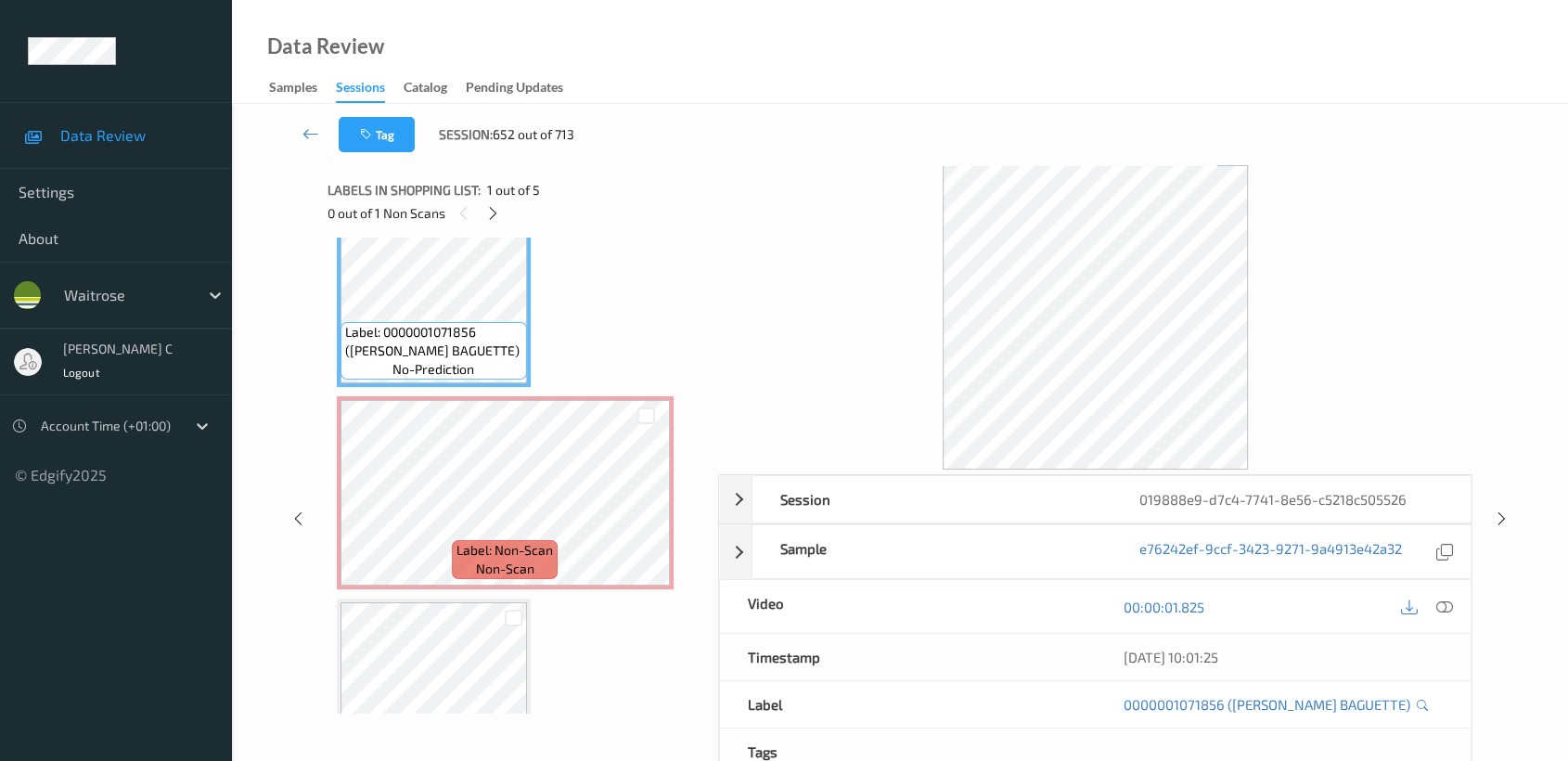
scroll to position [103, 0]
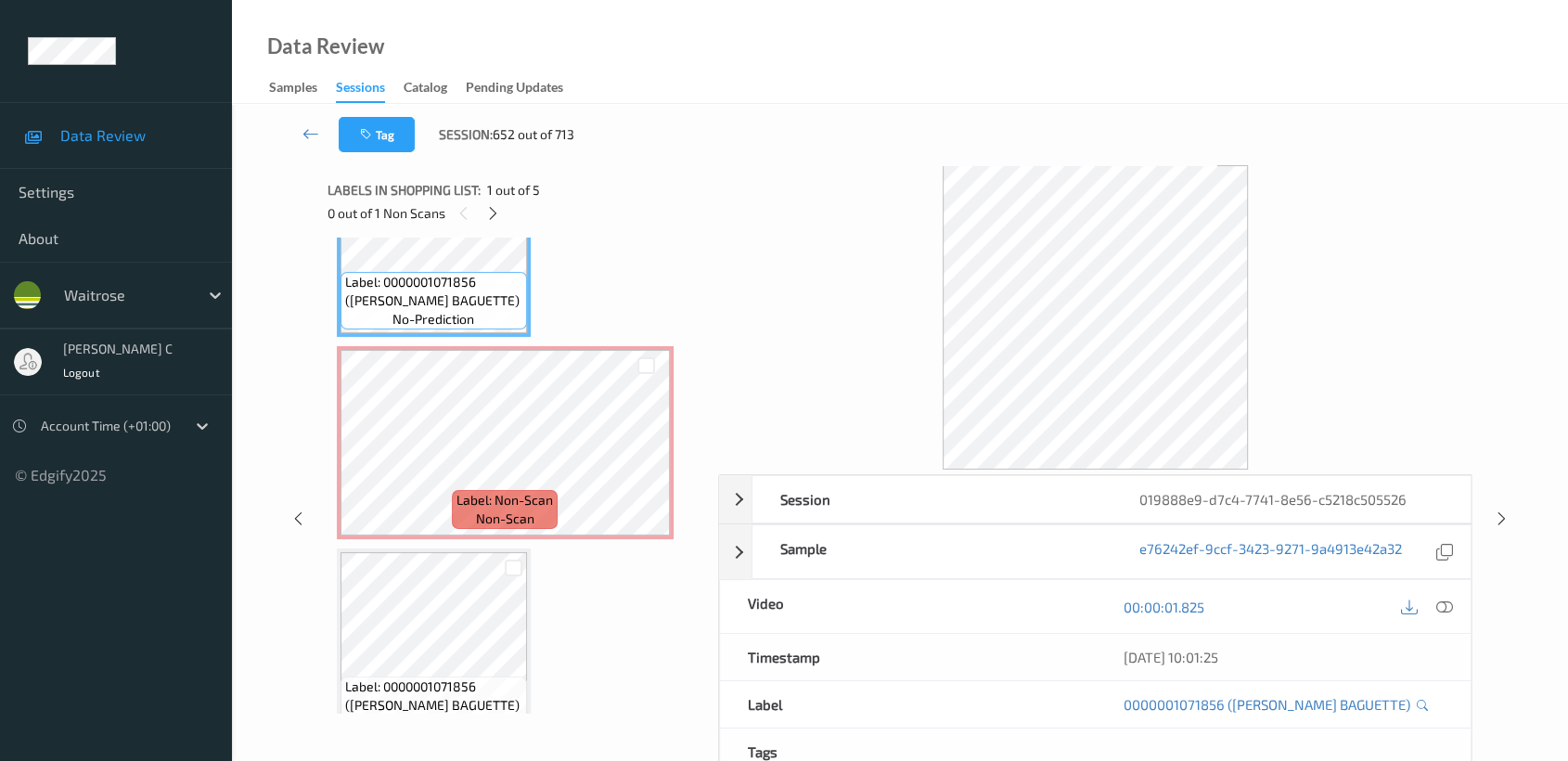
click at [490, 540] on div "Label: 0000001071856 (WR WHITE BAGUETTE) no-prediction Label: Non-Scan non-scan…" at bounding box center [516, 645] width 359 height 1003
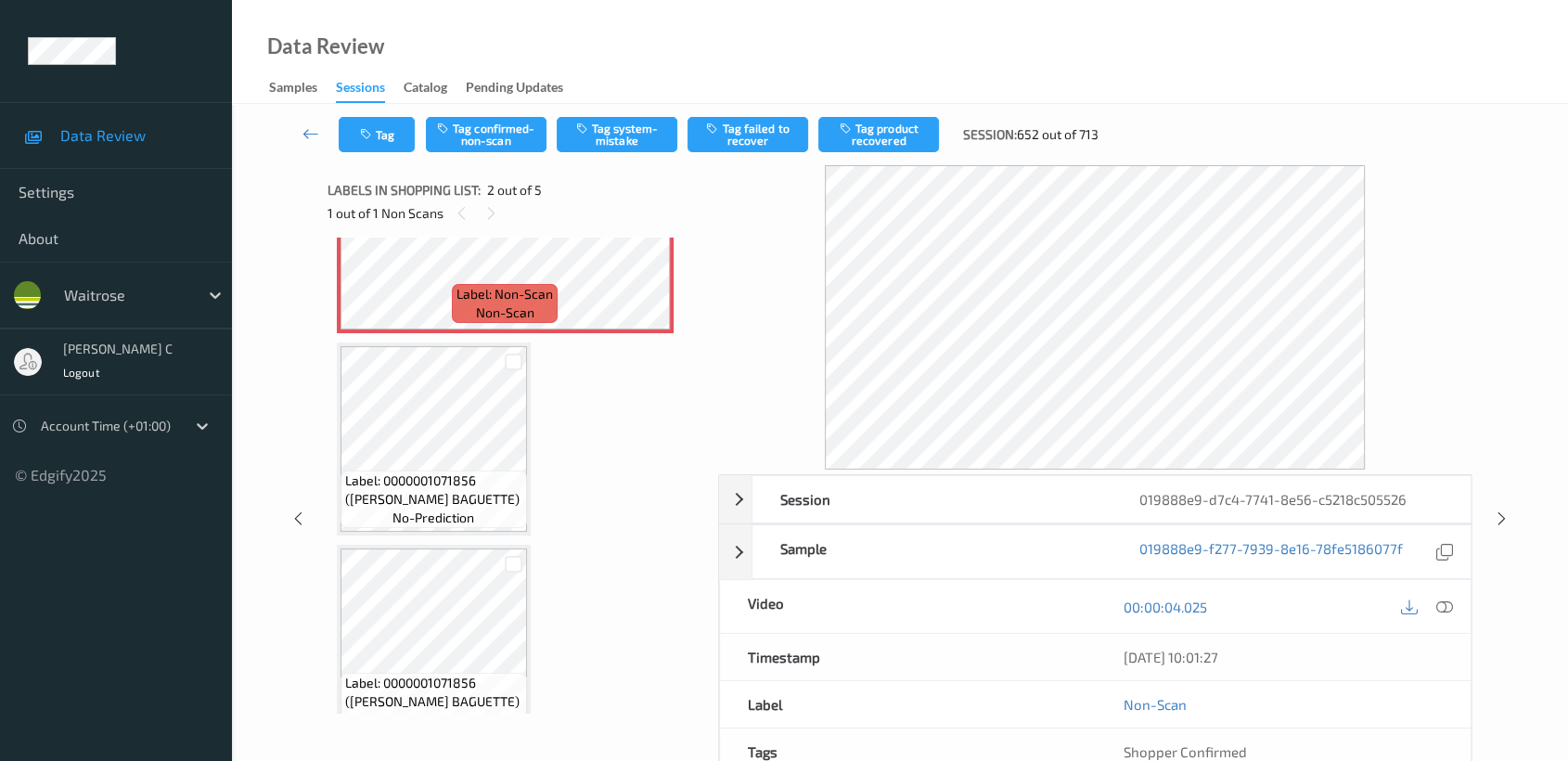
scroll to position [0, 0]
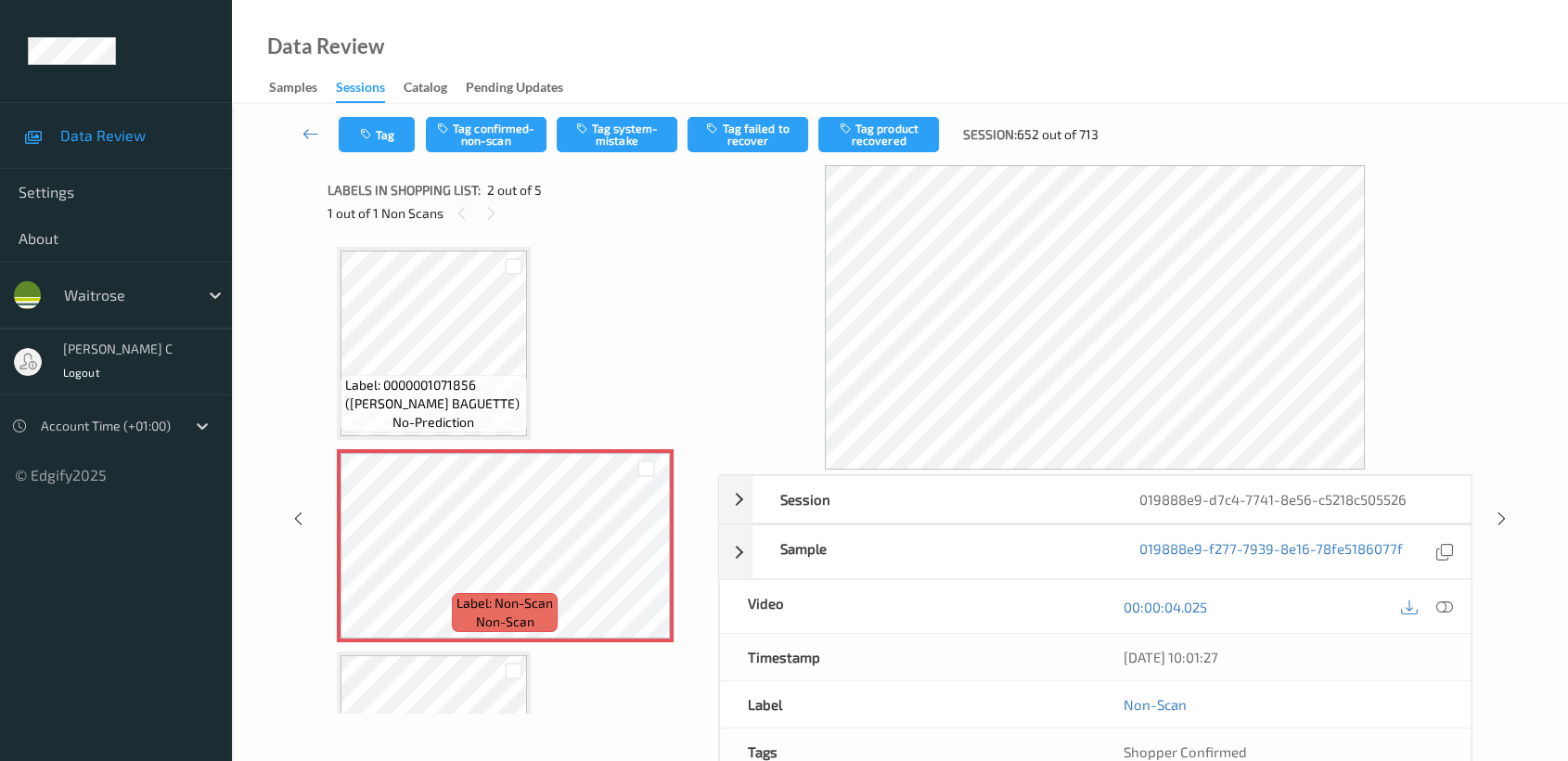
click at [417, 390] on span "Label: 0000001071856 (WR WHITE BAGUETTE)" at bounding box center [433, 394] width 177 height 37
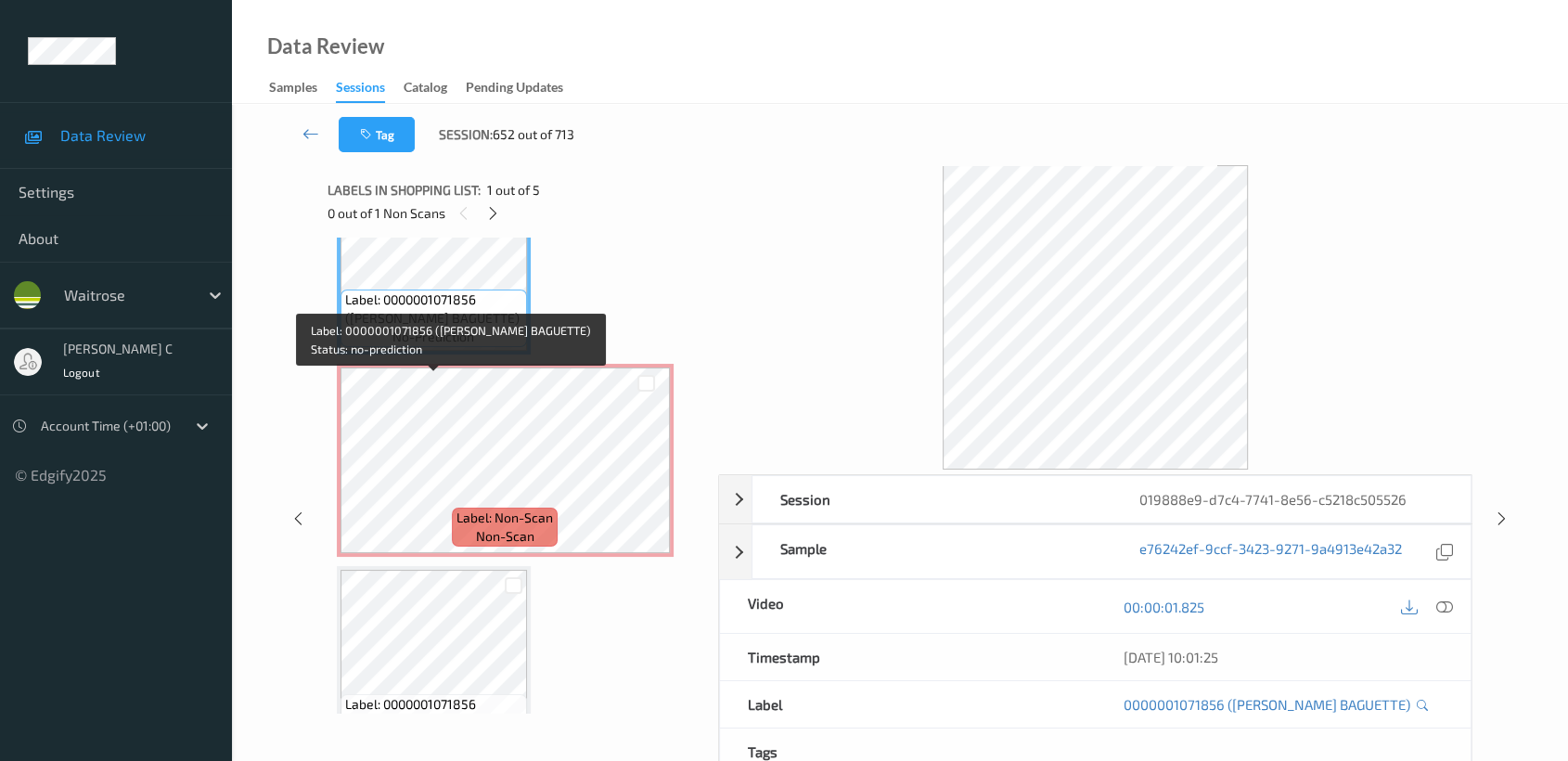
scroll to position [206, 0]
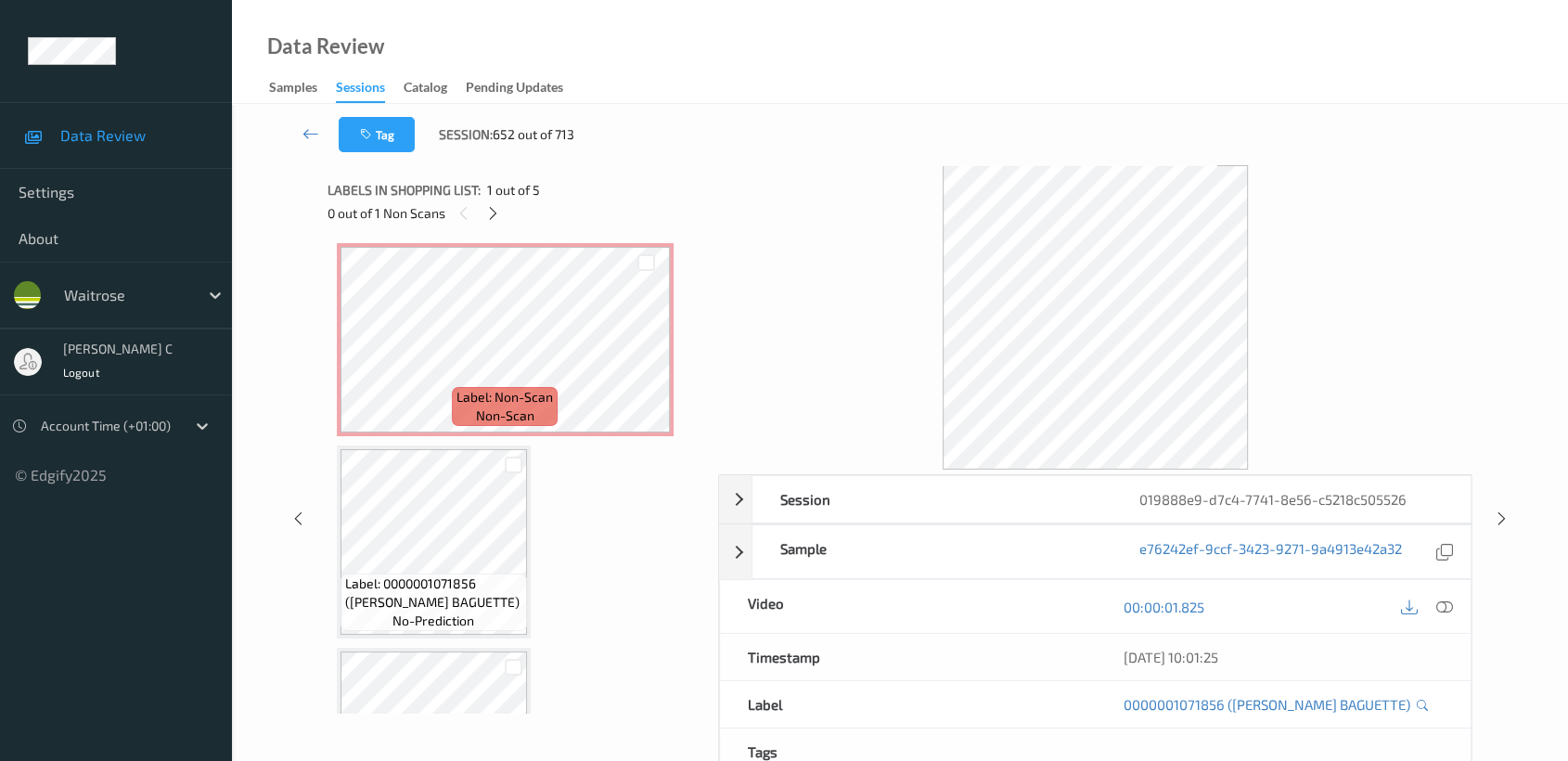
click at [393, 578] on span "Label: 0000001071856 (WR WHITE BAGUETTE)" at bounding box center [433, 593] width 177 height 37
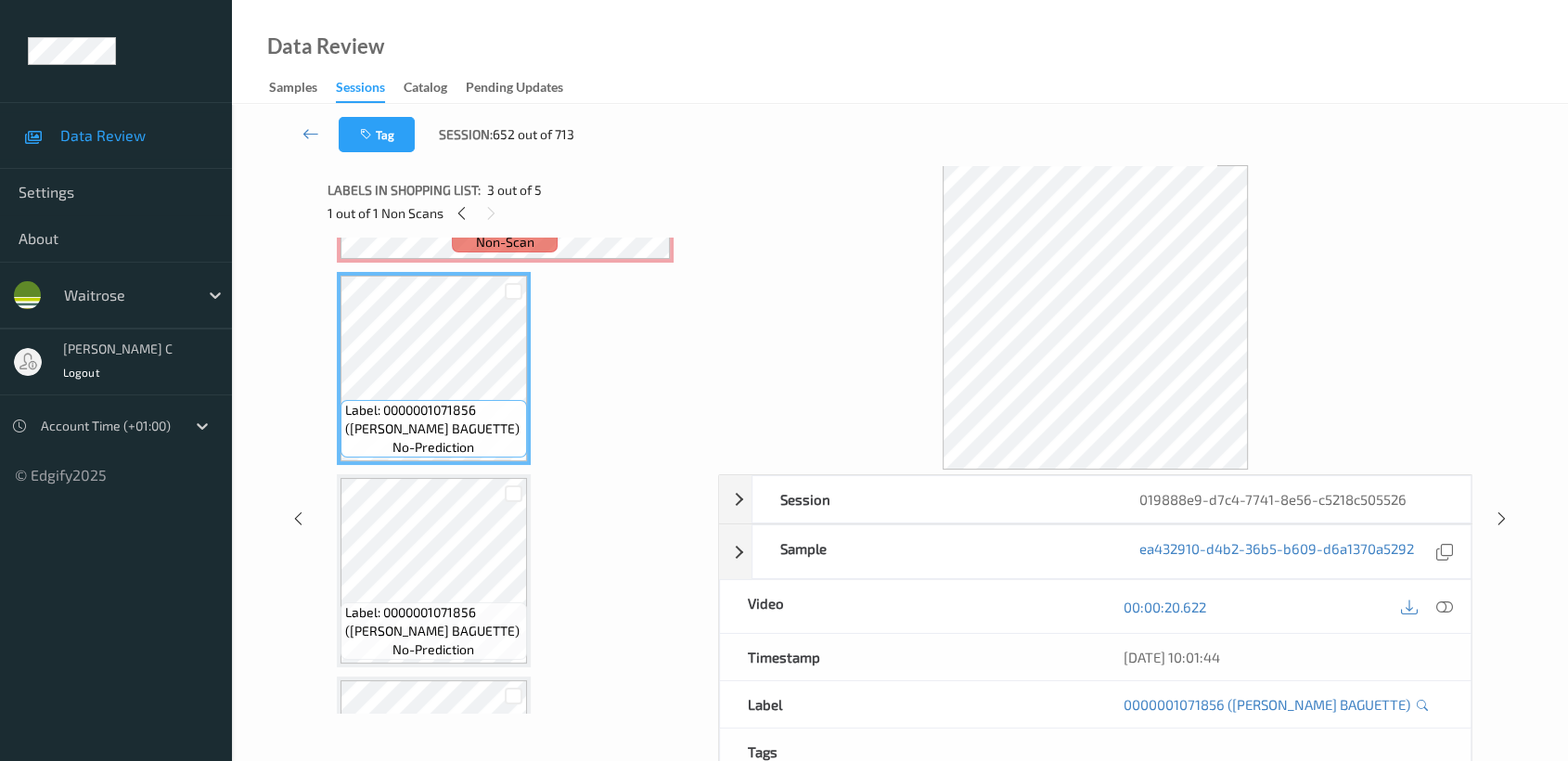
scroll to position [0, 0]
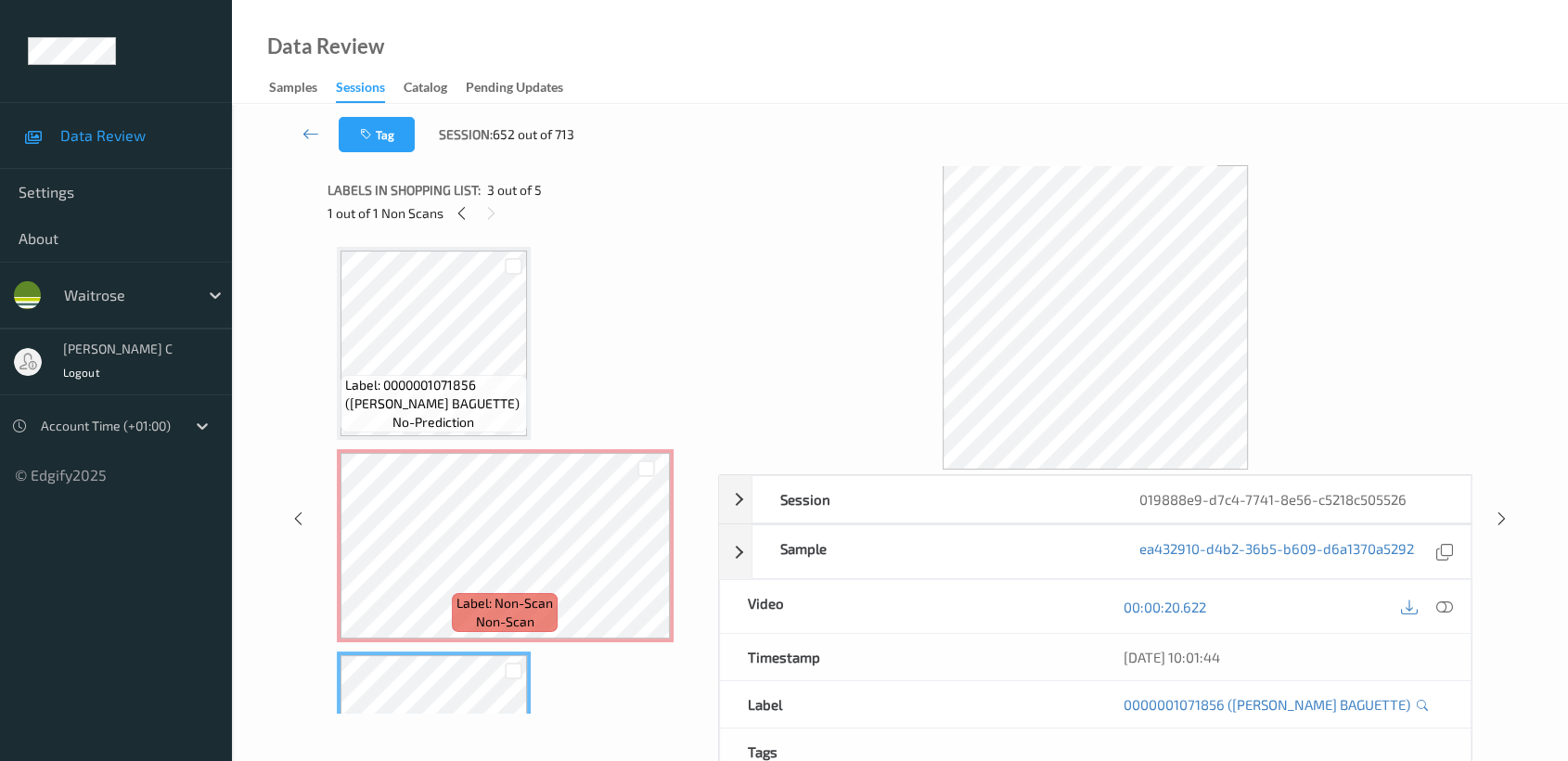
click at [401, 445] on div "Label: 0000001071856 (WR WHITE BAGUETTE) no-prediction Label: Non-Scan non-scan…" at bounding box center [516, 748] width 359 height 1003
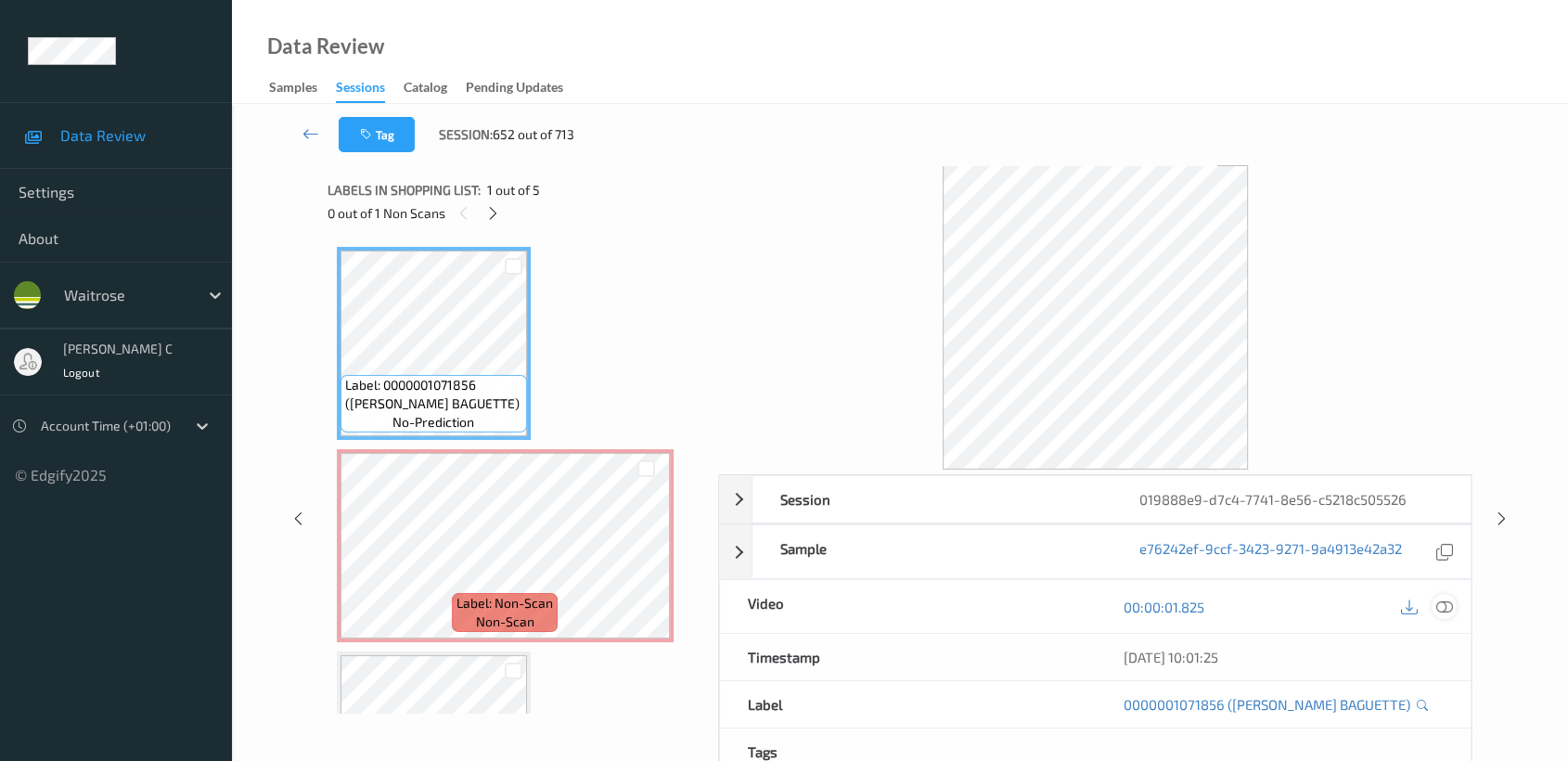
click at [1454, 607] on div at bounding box center [1443, 606] width 25 height 25
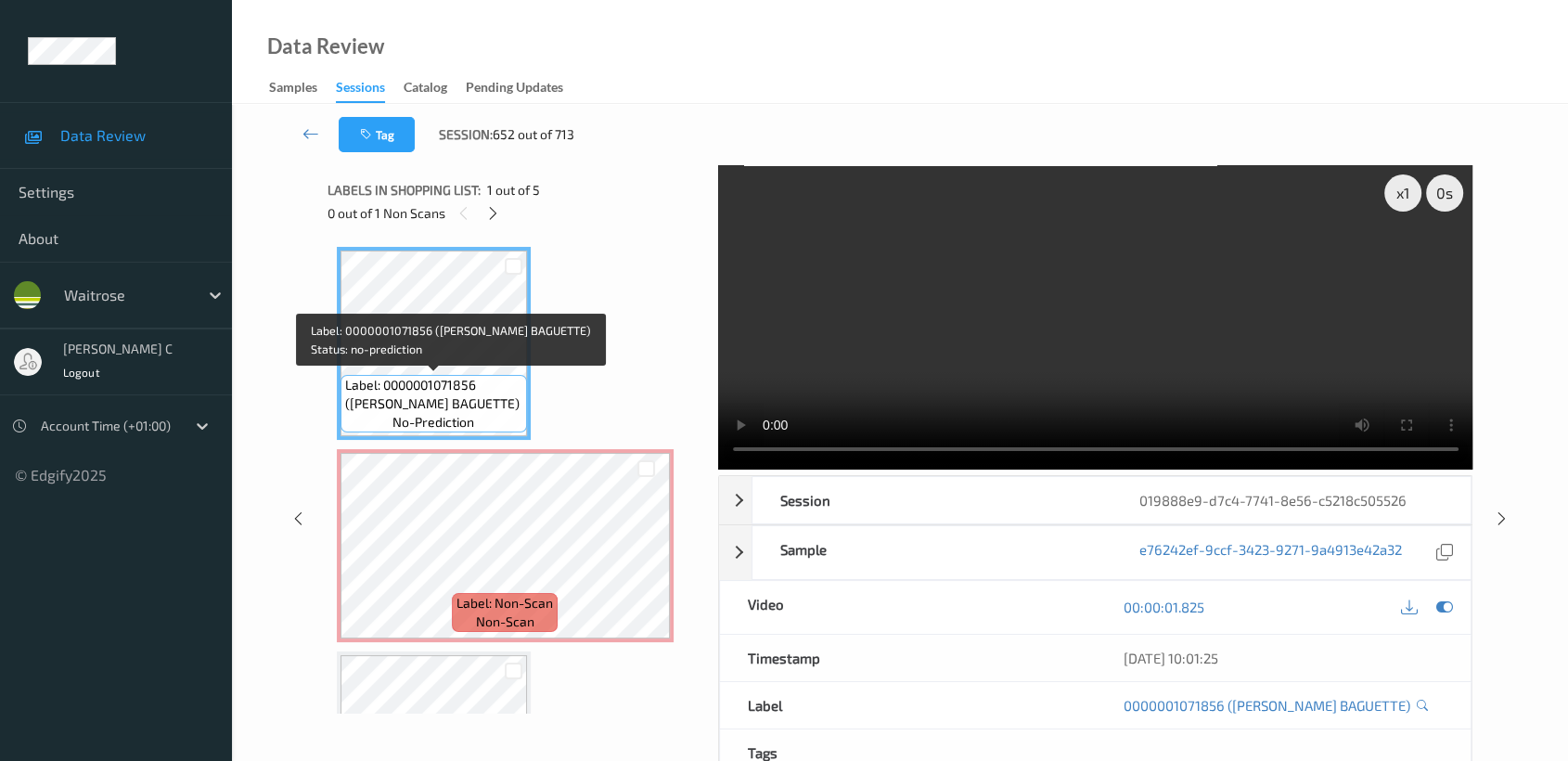
drag, startPoint x: 435, startPoint y: 383, endPoint x: 456, endPoint y: 410, distance: 34.2
click at [435, 382] on span "Label: 0000001071856 (WR WHITE BAGUETTE)" at bounding box center [433, 394] width 177 height 37
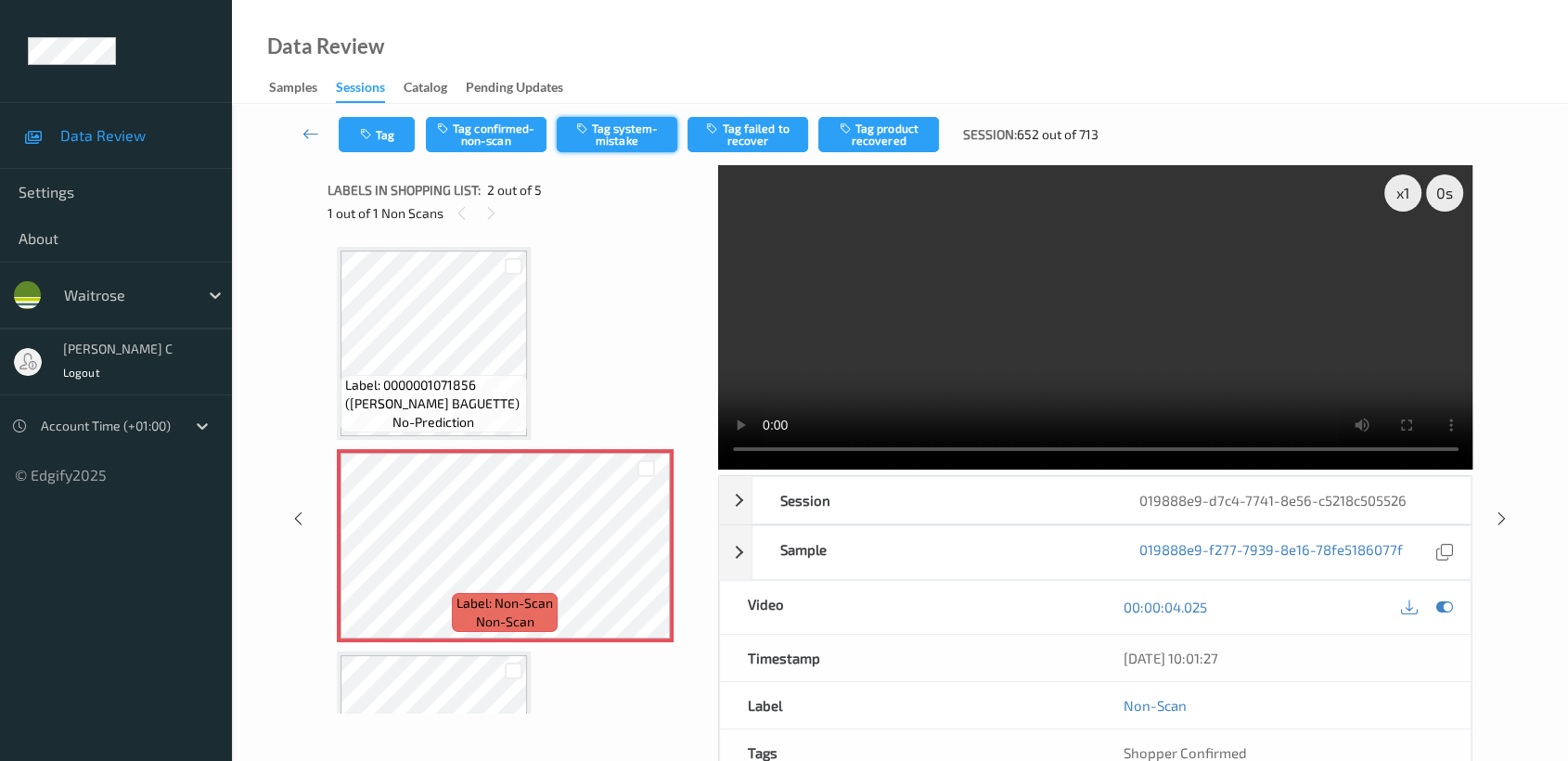
click at [636, 136] on button "Tag system-mistake" at bounding box center [617, 134] width 121 height 35
click at [376, 151] on button "Tag" at bounding box center [377, 134] width 76 height 35
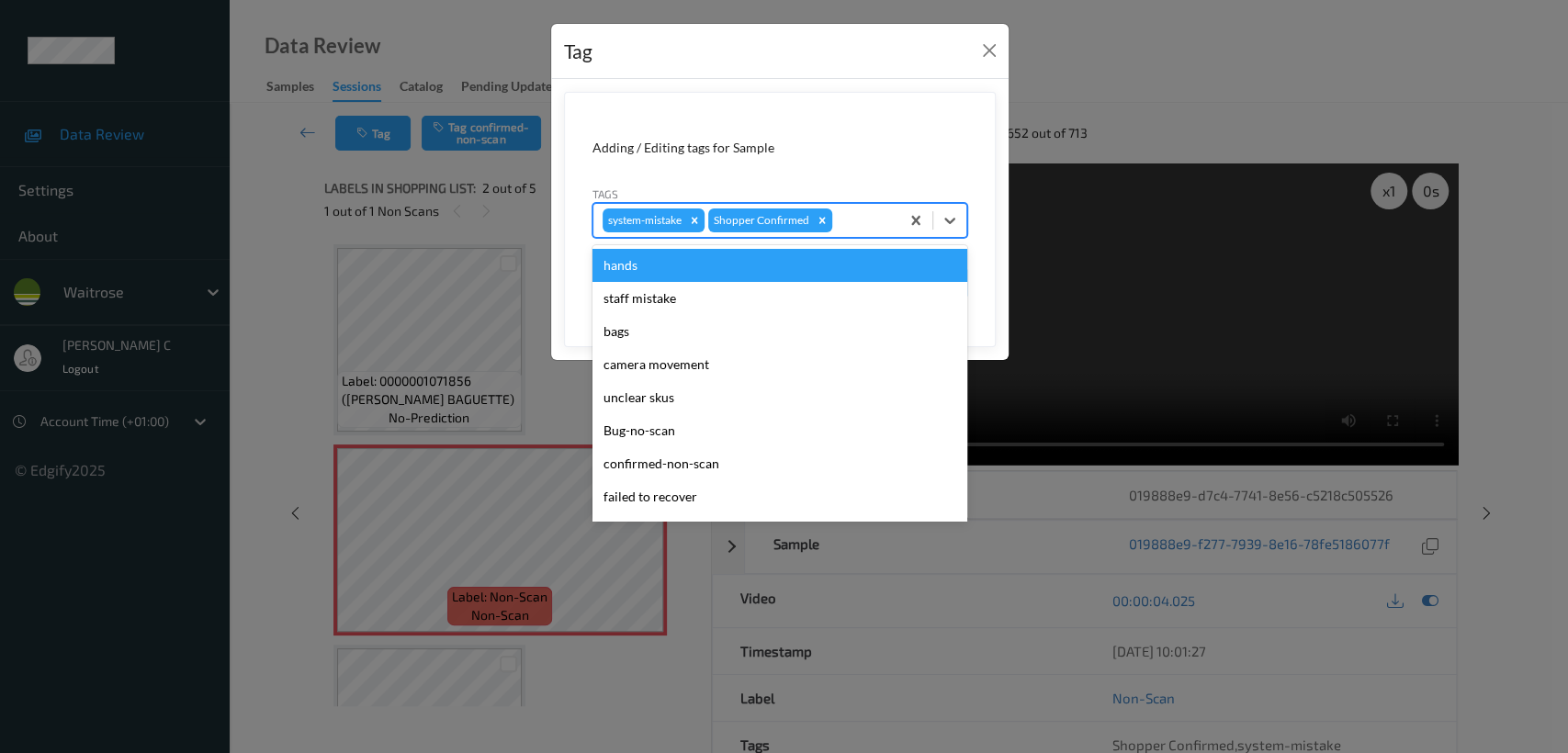
click at [854, 230] on div at bounding box center [863, 221] width 54 height 22
type input "un"
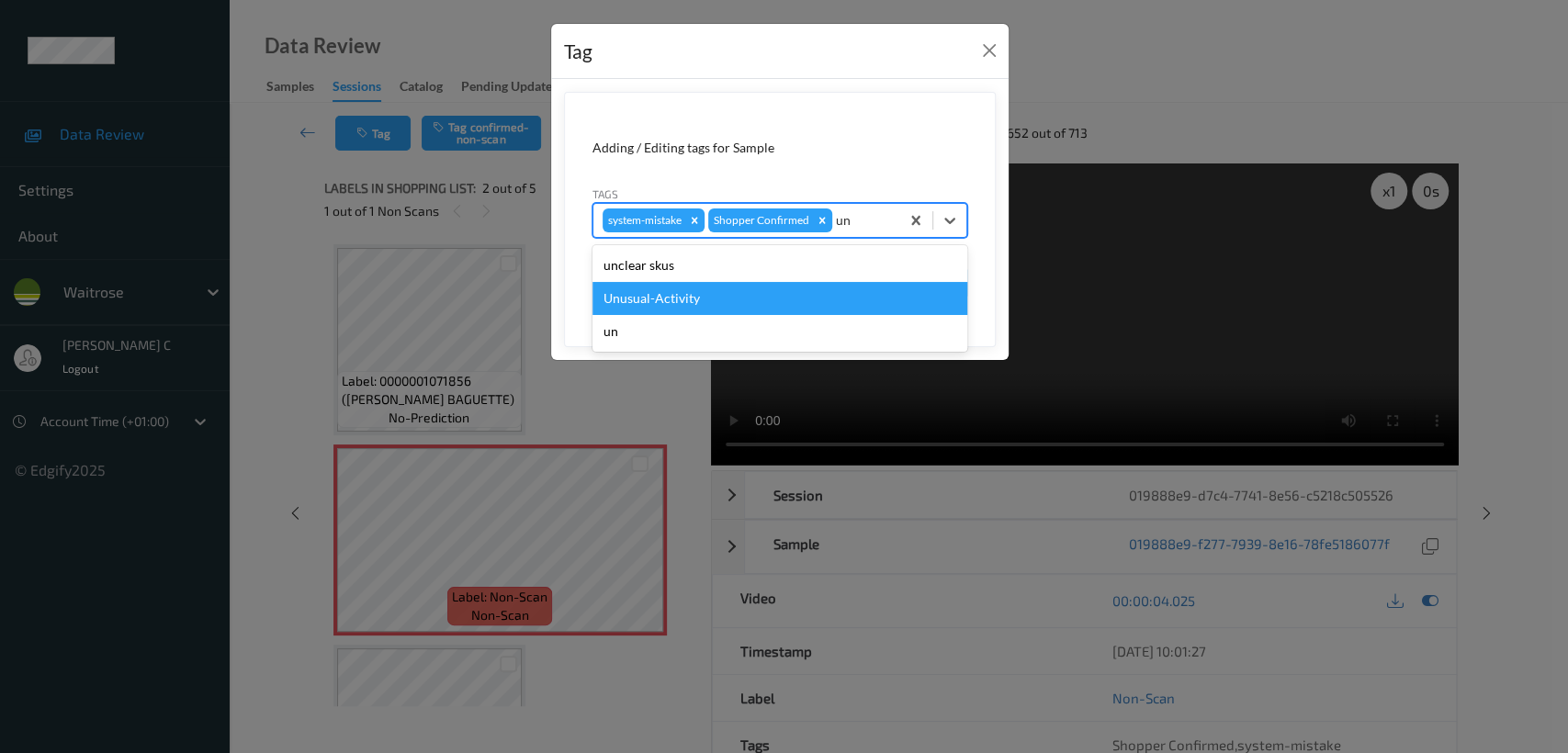
click at [763, 290] on div "Unusual-Activity" at bounding box center [780, 298] width 375 height 33
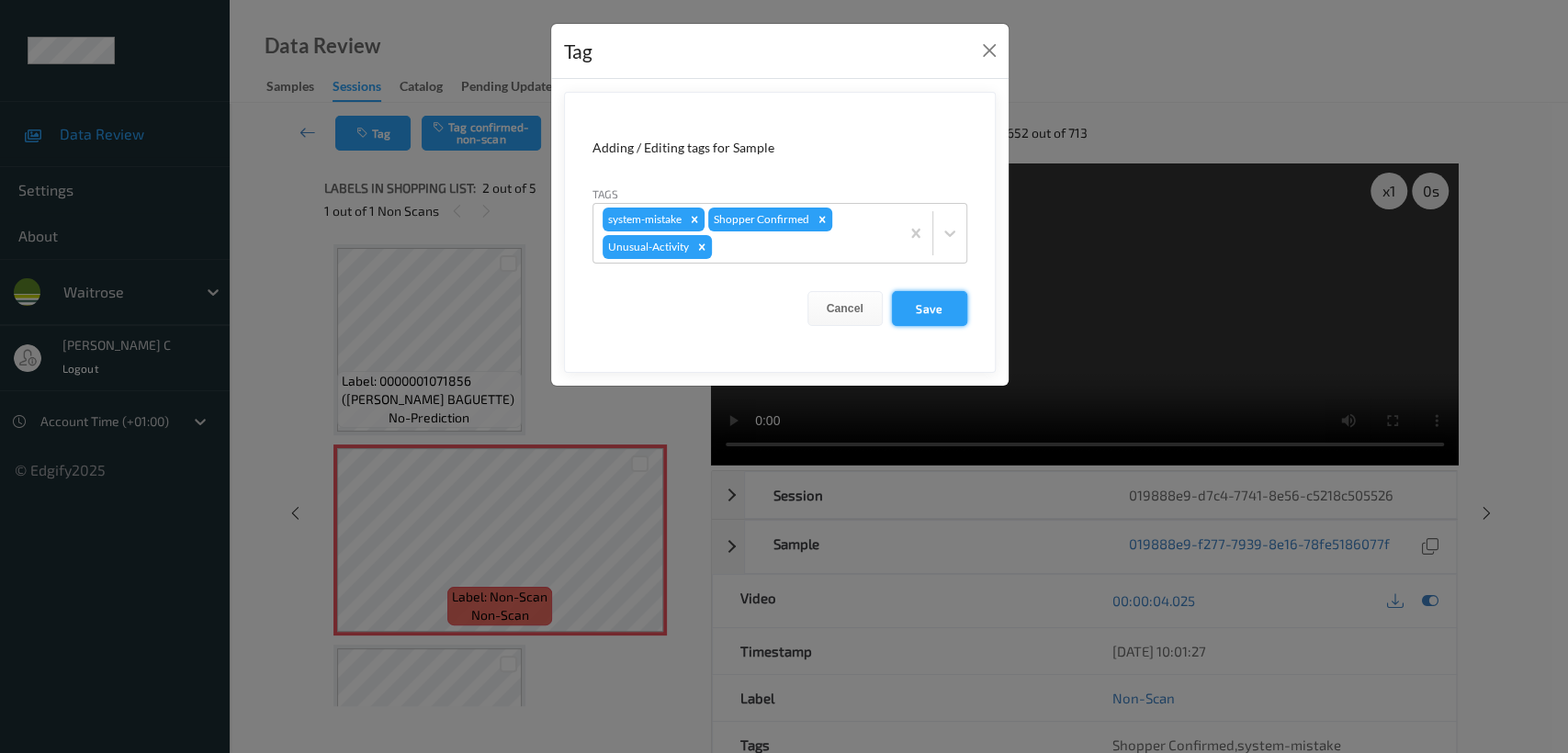
click at [953, 308] on button "Save" at bounding box center [929, 308] width 75 height 35
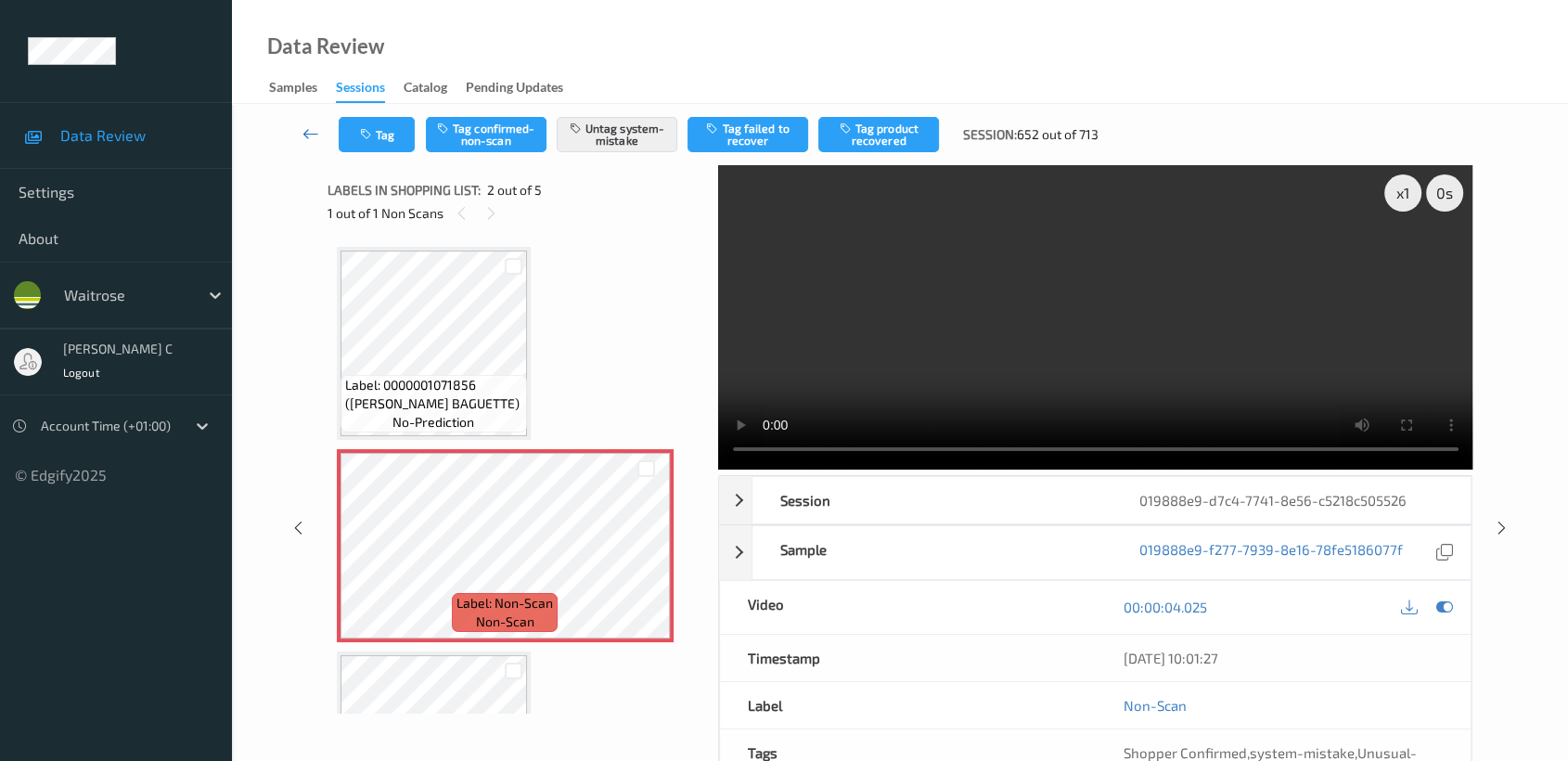
click at [304, 130] on icon at bounding box center [311, 133] width 17 height 19
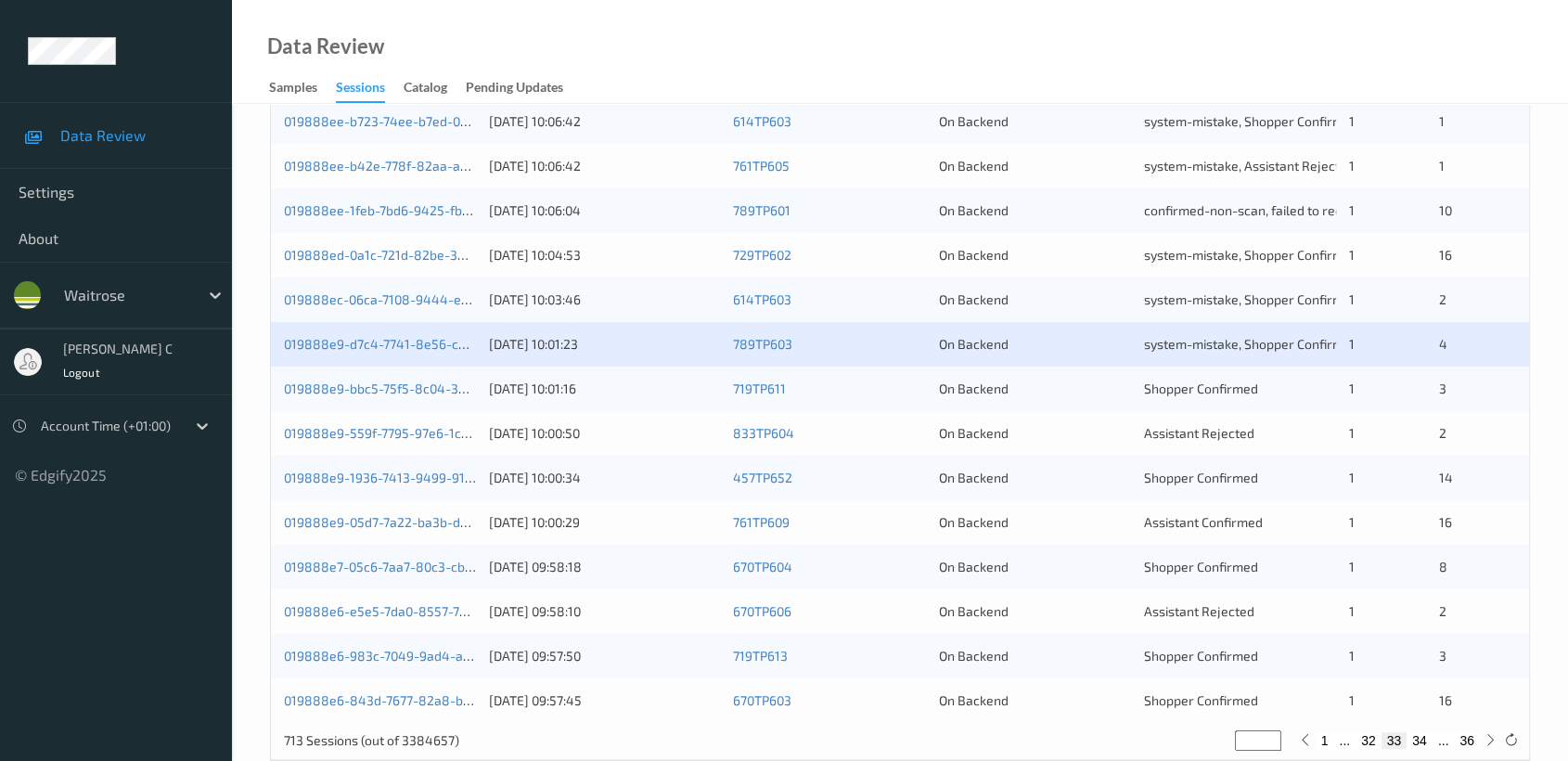
scroll to position [699, 0]
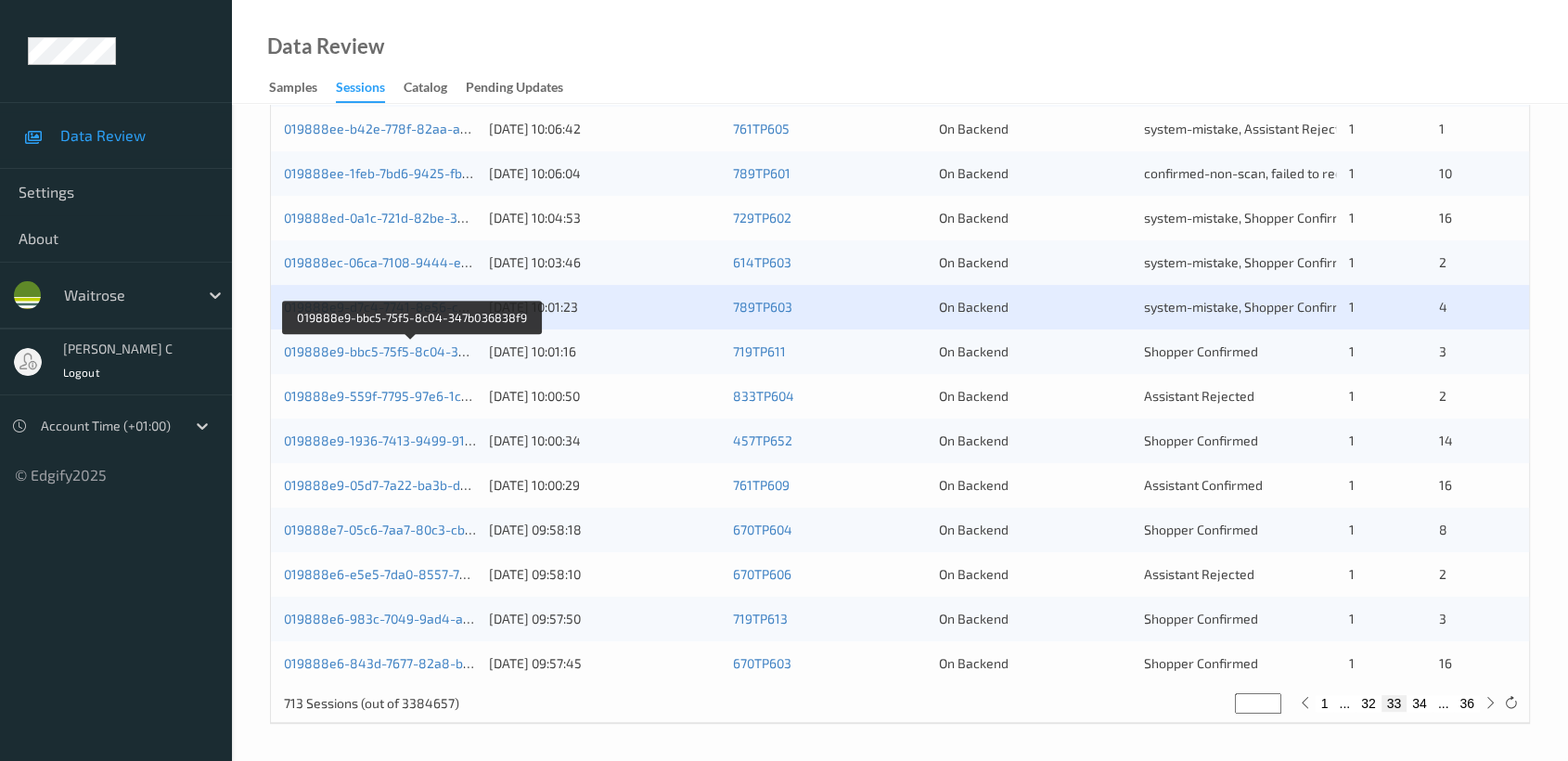
click at [338, 350] on link "019888e9-bbc5-75f5-8c04-347b036838f9" at bounding box center [411, 351] width 255 height 16
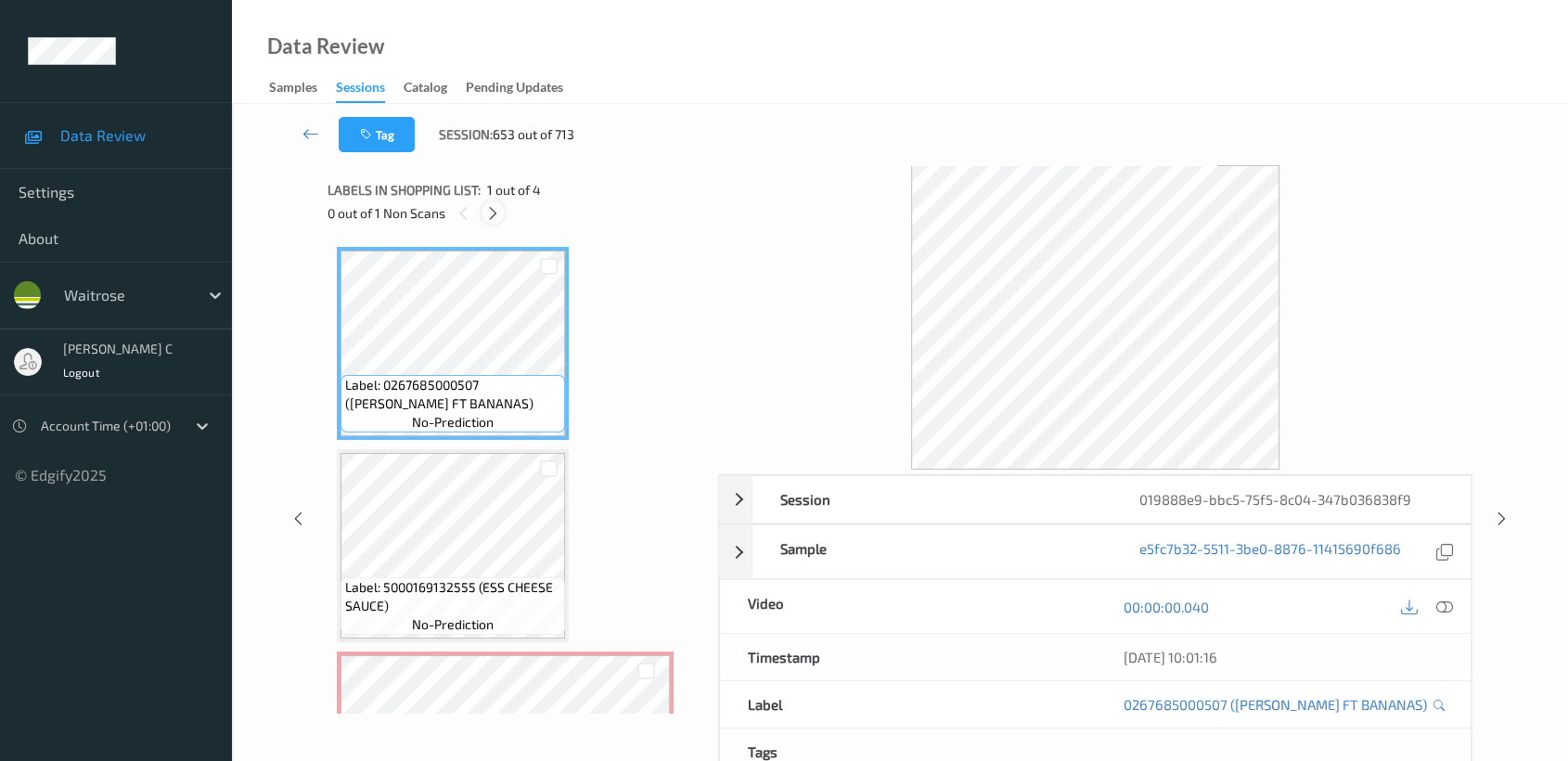
click at [500, 209] on icon at bounding box center [494, 213] width 16 height 17
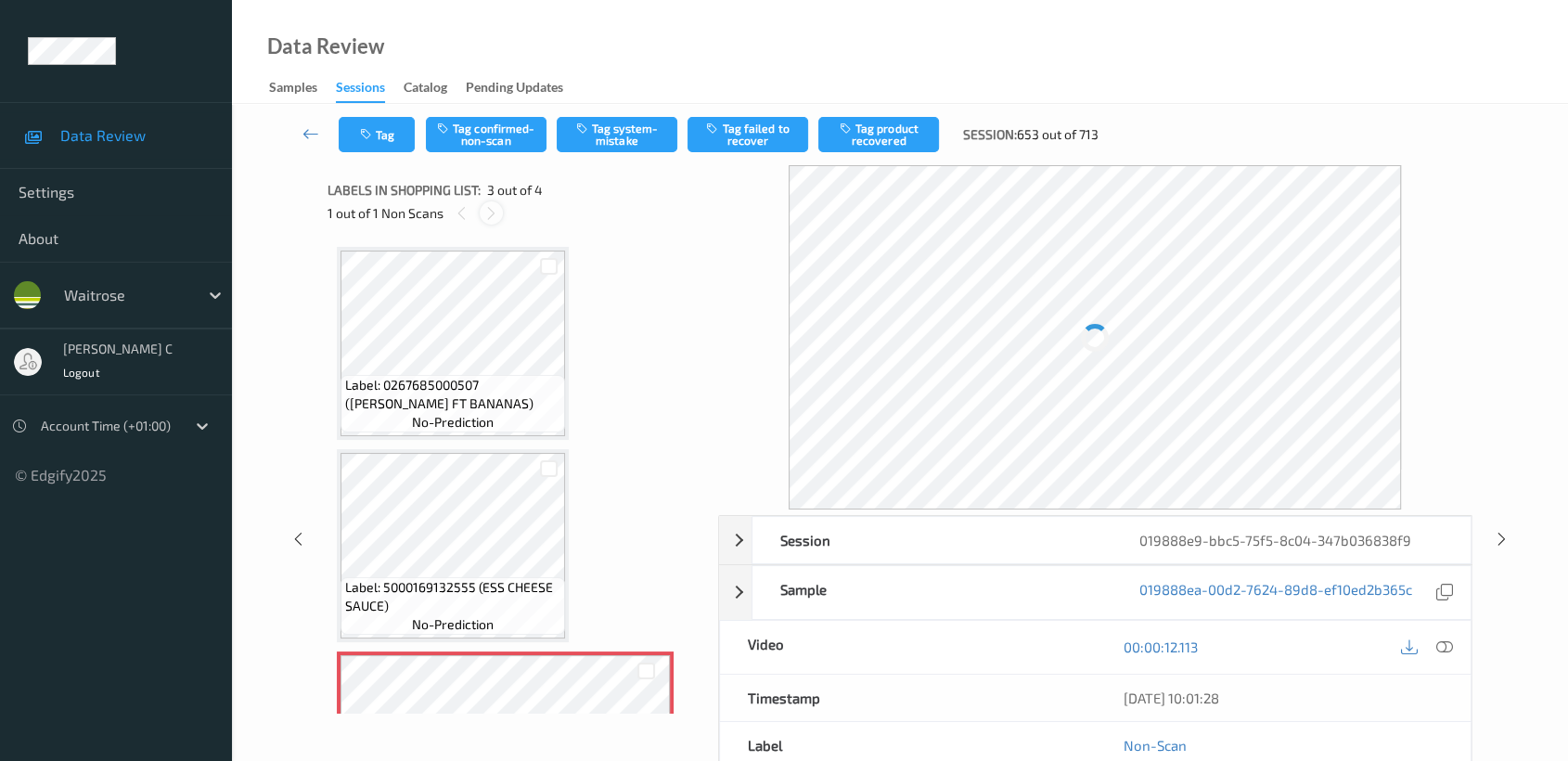
scroll to position [210, 0]
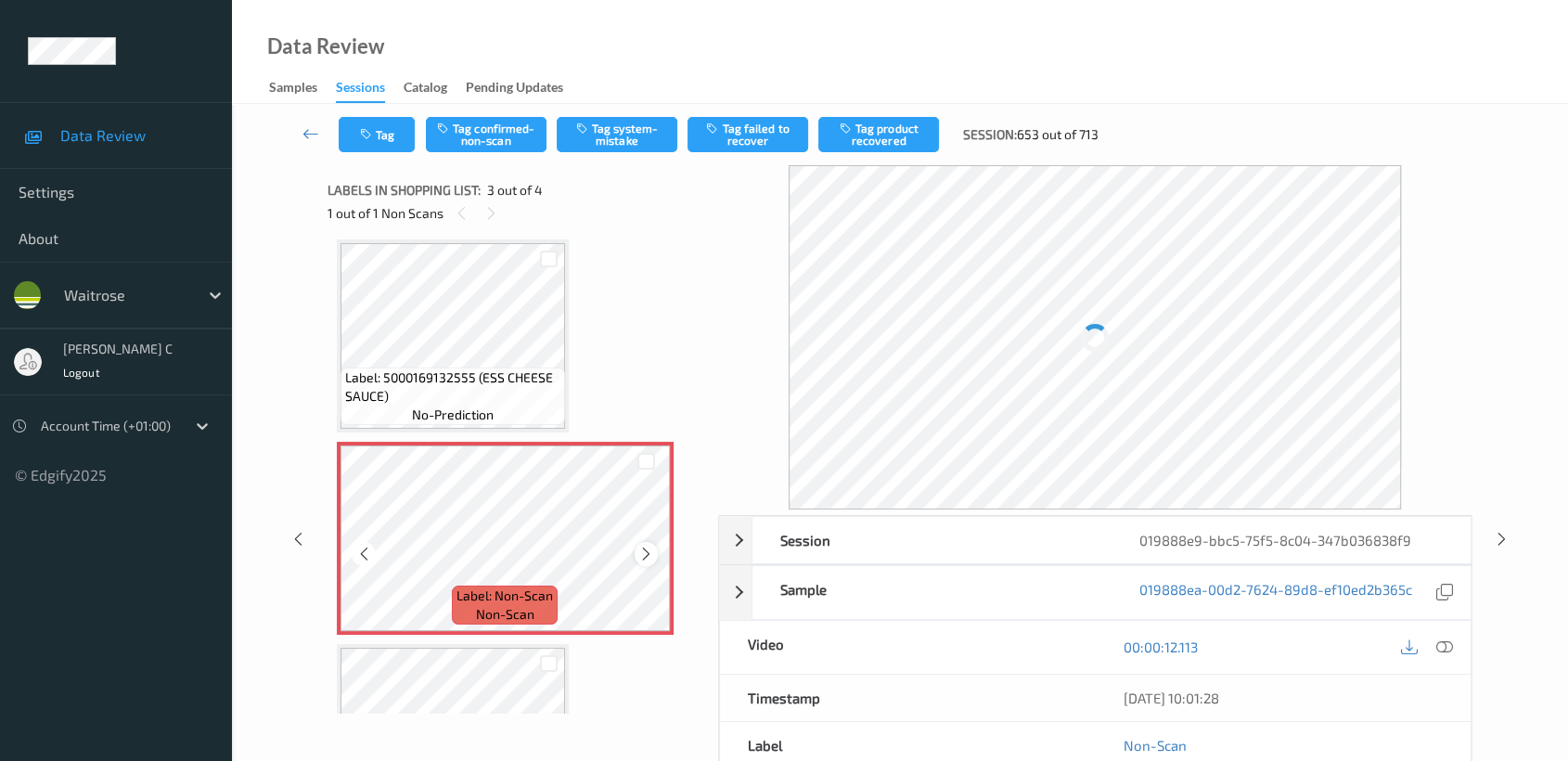
click at [640, 551] on icon at bounding box center [647, 554] width 16 height 17
click at [505, 375] on span "Label: 5000169132555 (ESS CHEESE SAUCE)" at bounding box center [452, 387] width 215 height 37
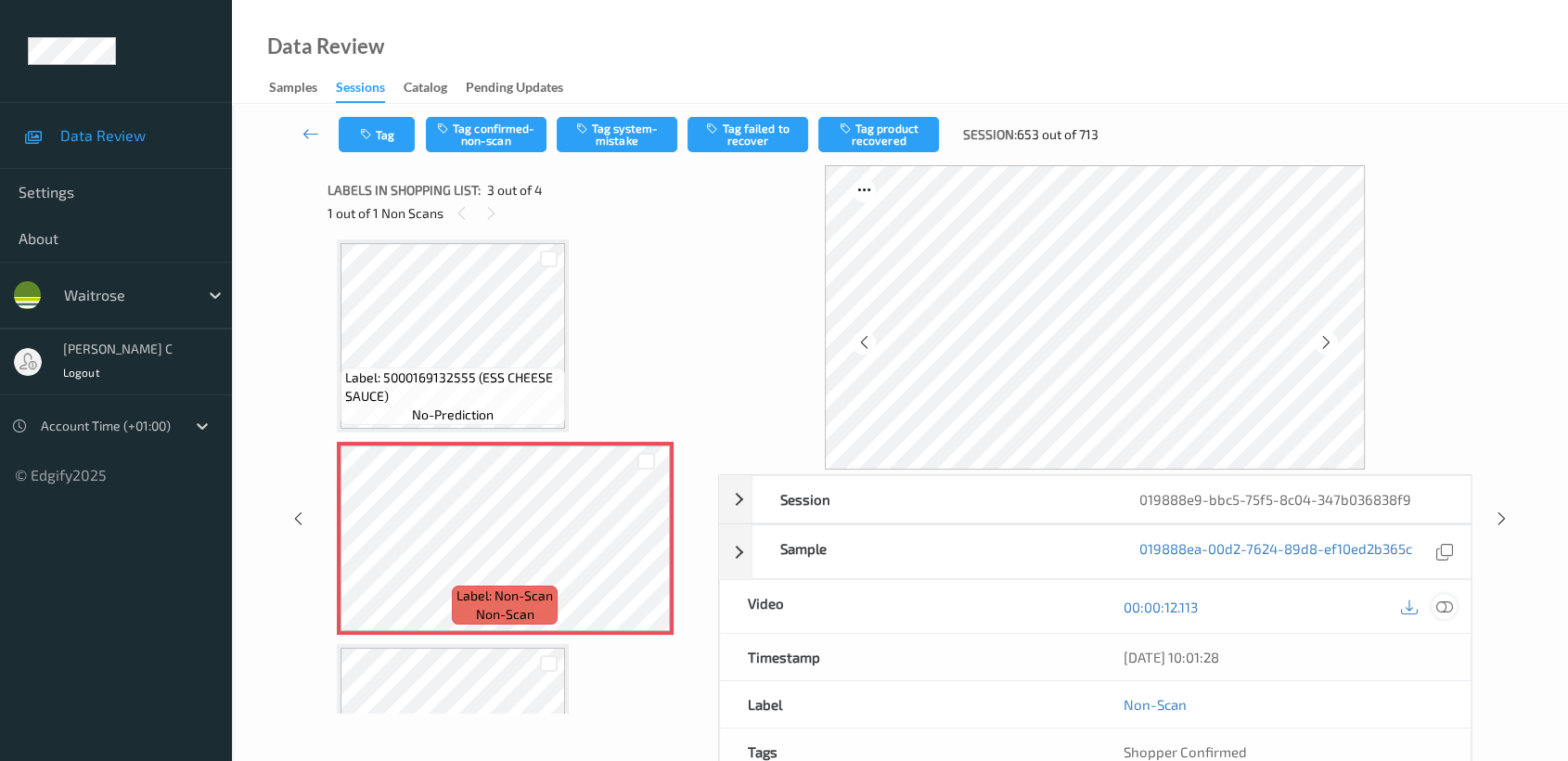
click at [1440, 607] on icon at bounding box center [1444, 607] width 17 height 17
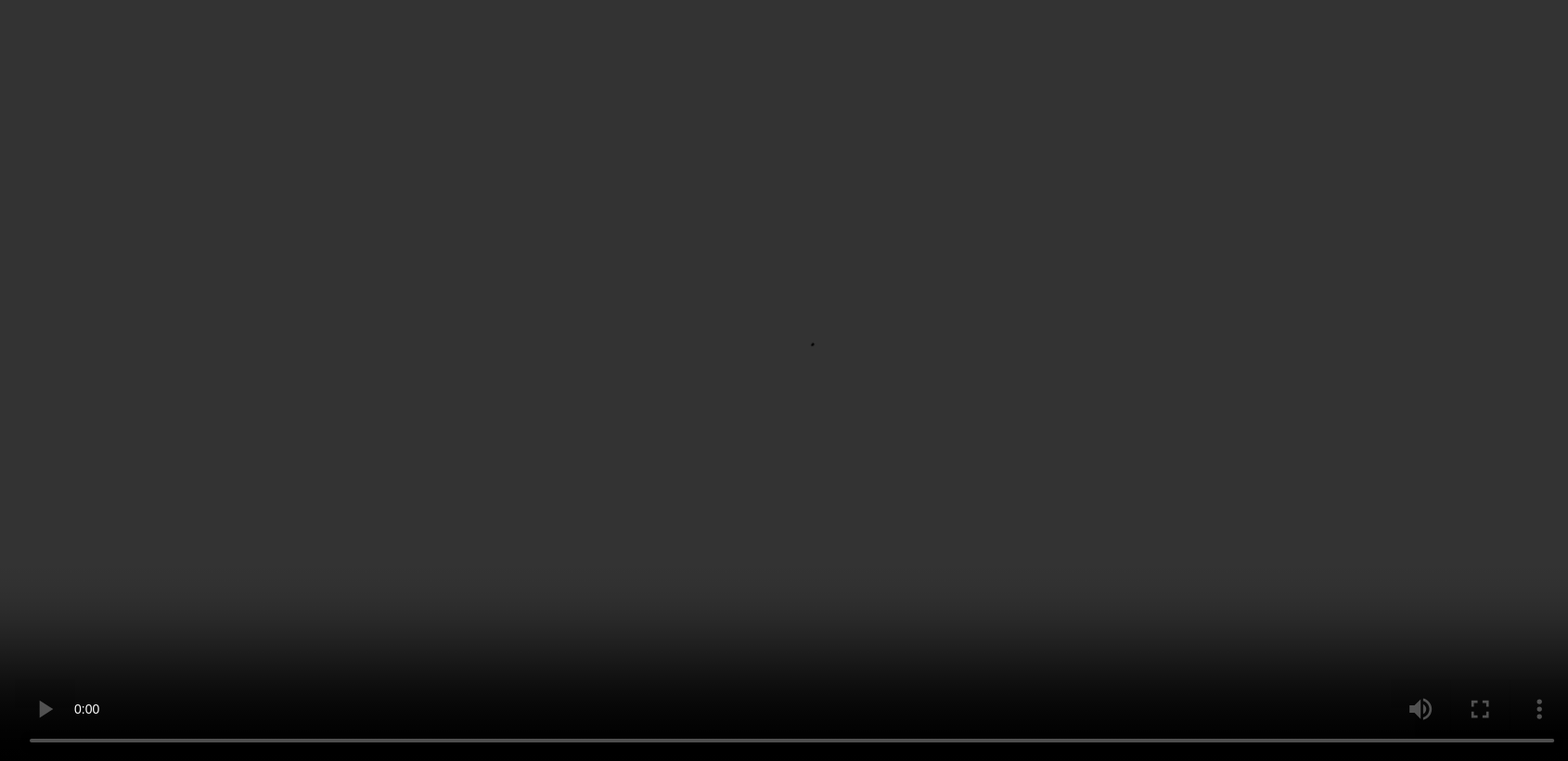
scroll to position [339, 0]
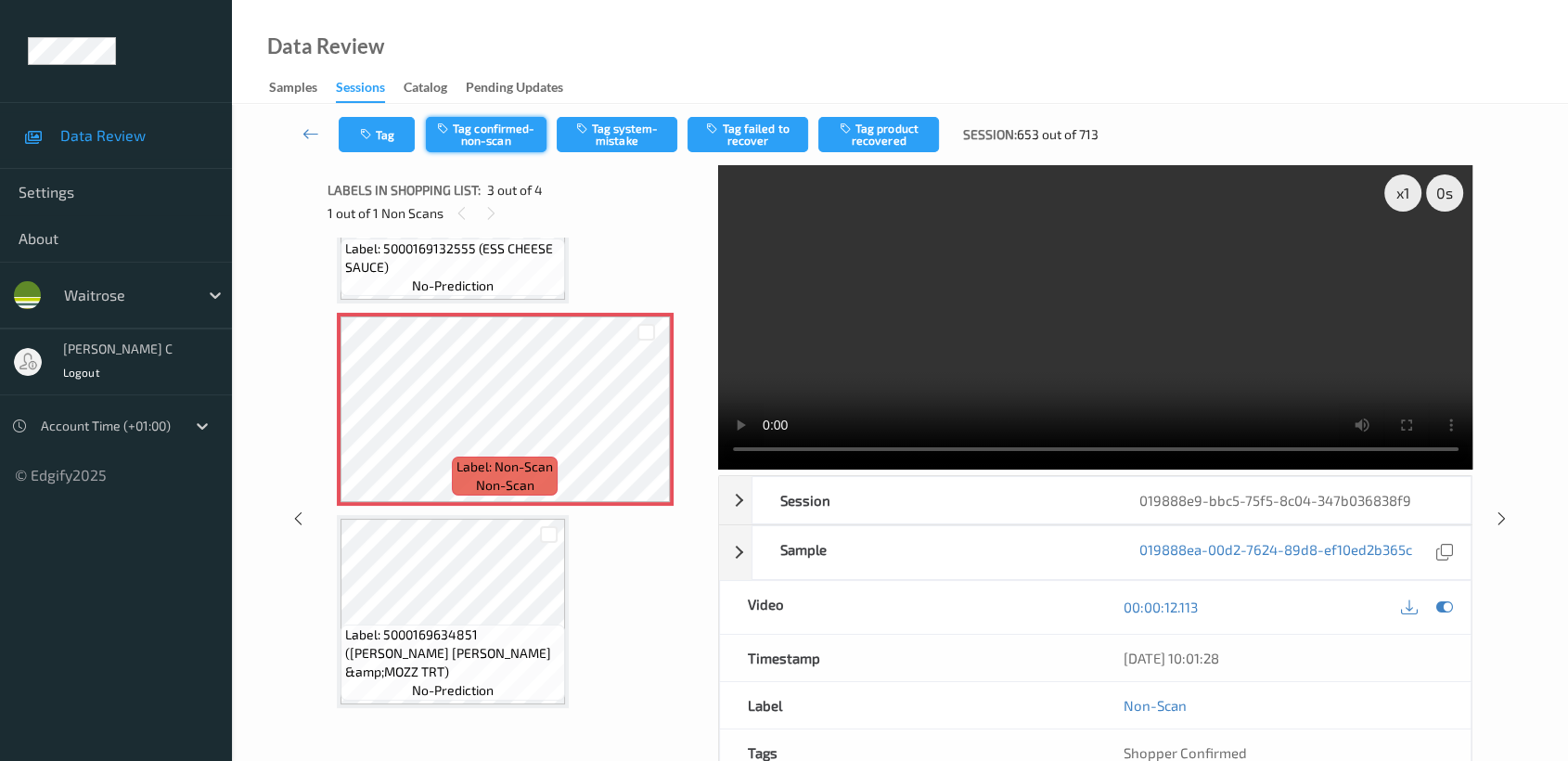
click at [506, 125] on button "Tag confirmed-non-scan" at bounding box center [486, 134] width 121 height 35
click at [910, 141] on button "Tag product recovered" at bounding box center [878, 134] width 121 height 35
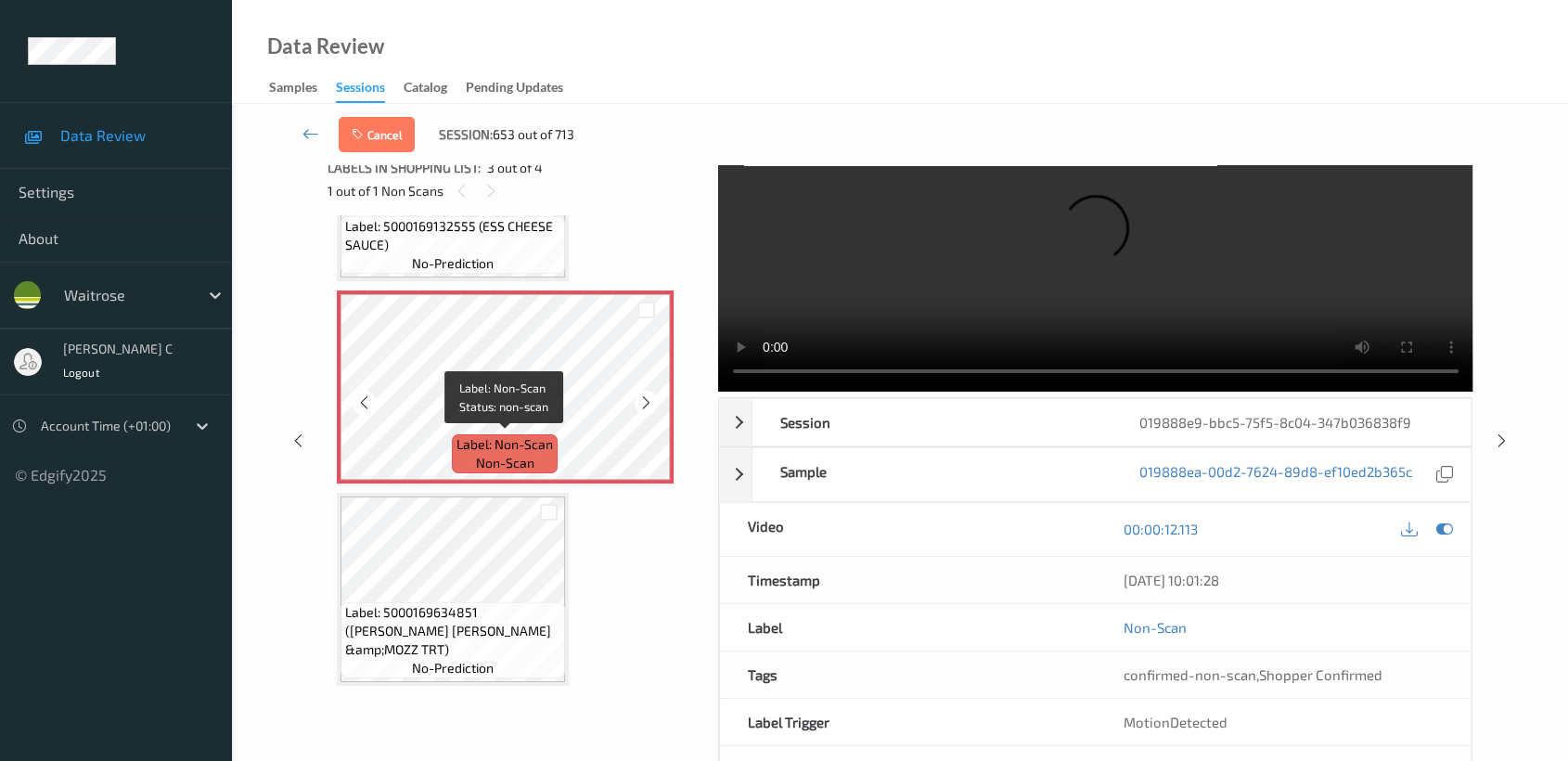
scroll to position [148, 0]
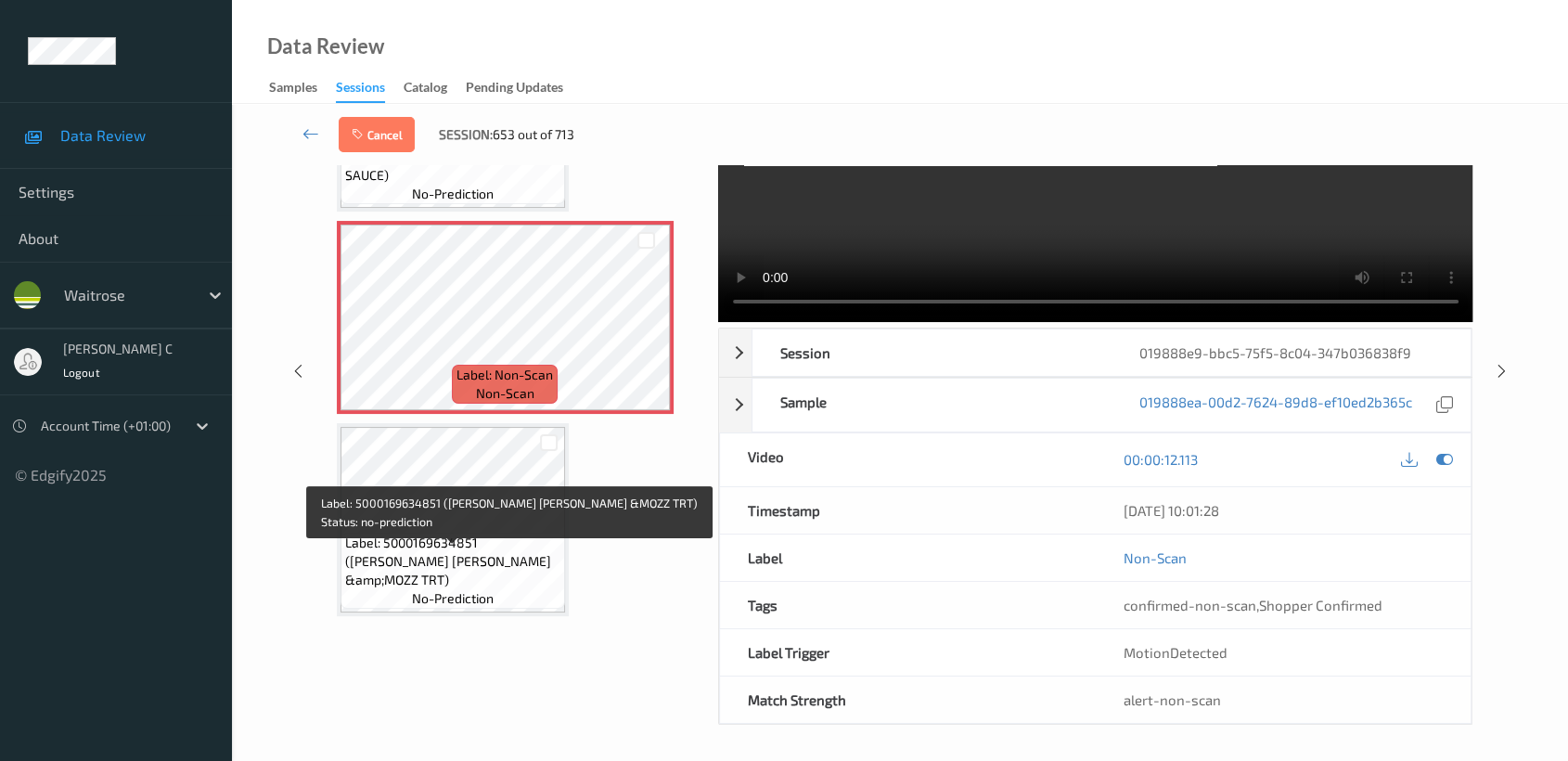
click at [460, 567] on span "Label: 5000169634851 (WR ESS TOM &amp;MOZZ TRT)" at bounding box center [452, 562] width 215 height 56
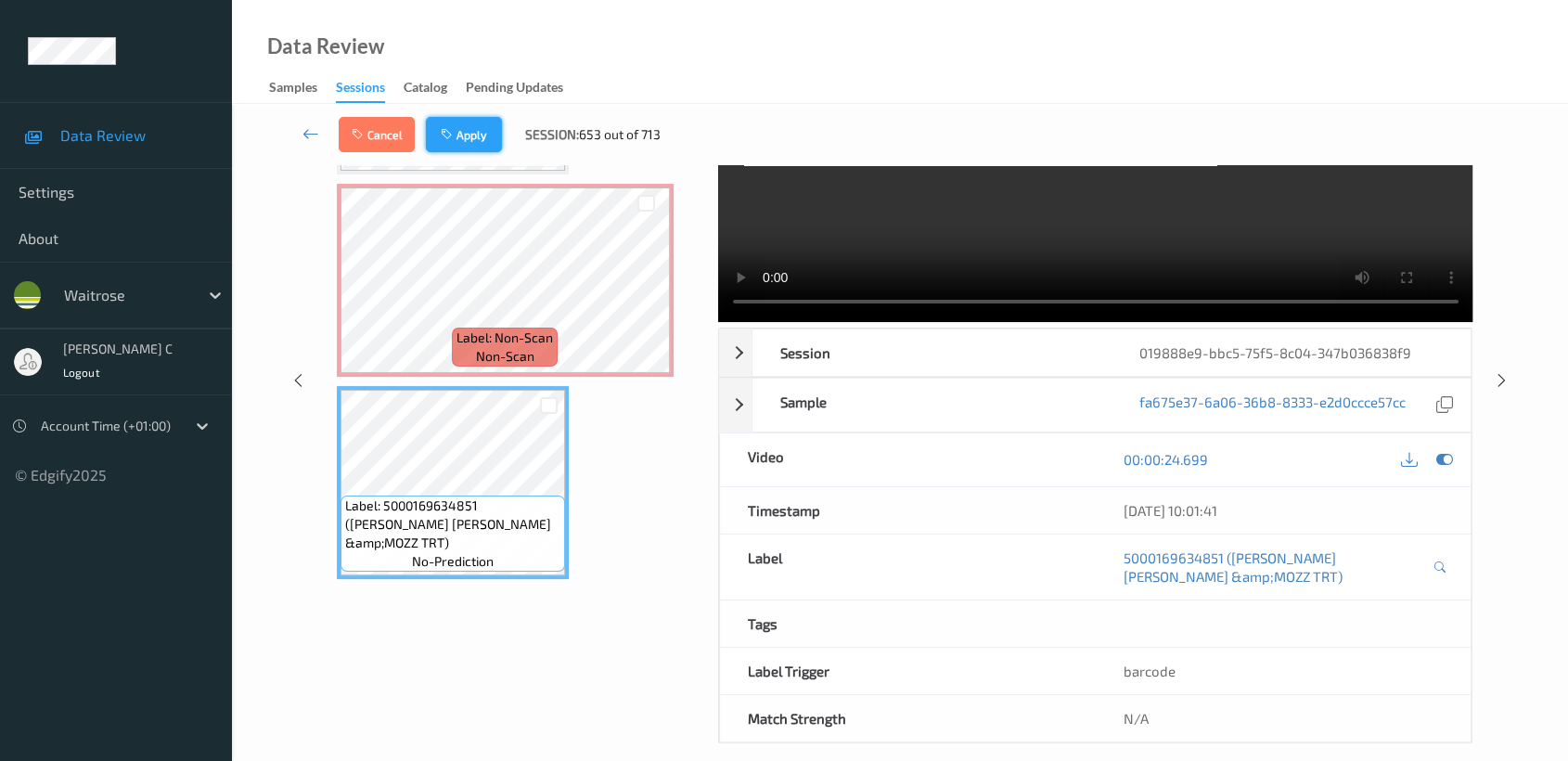
click at [468, 139] on button "Apply" at bounding box center [464, 134] width 76 height 35
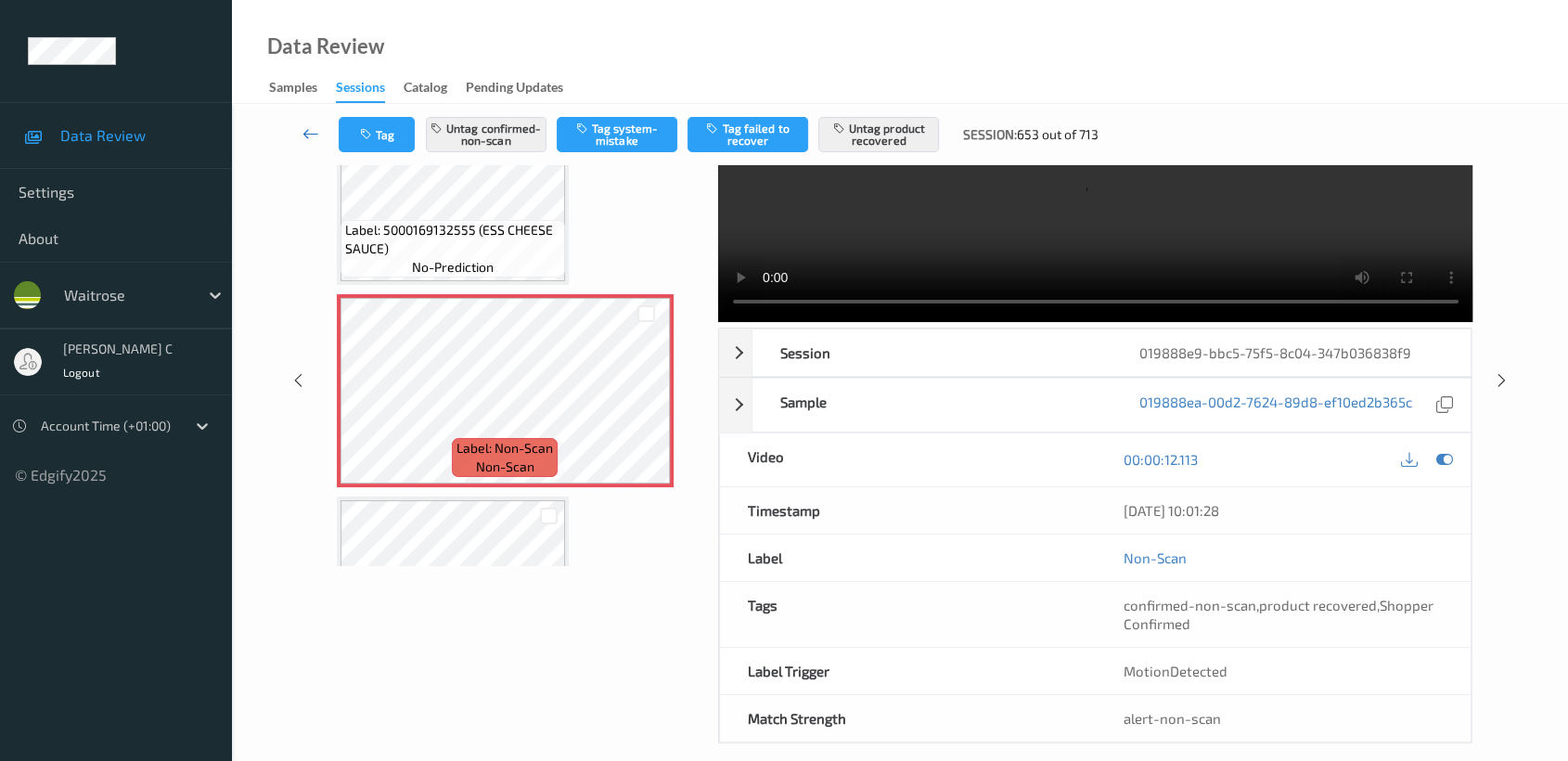
click at [304, 130] on icon at bounding box center [311, 133] width 17 height 19
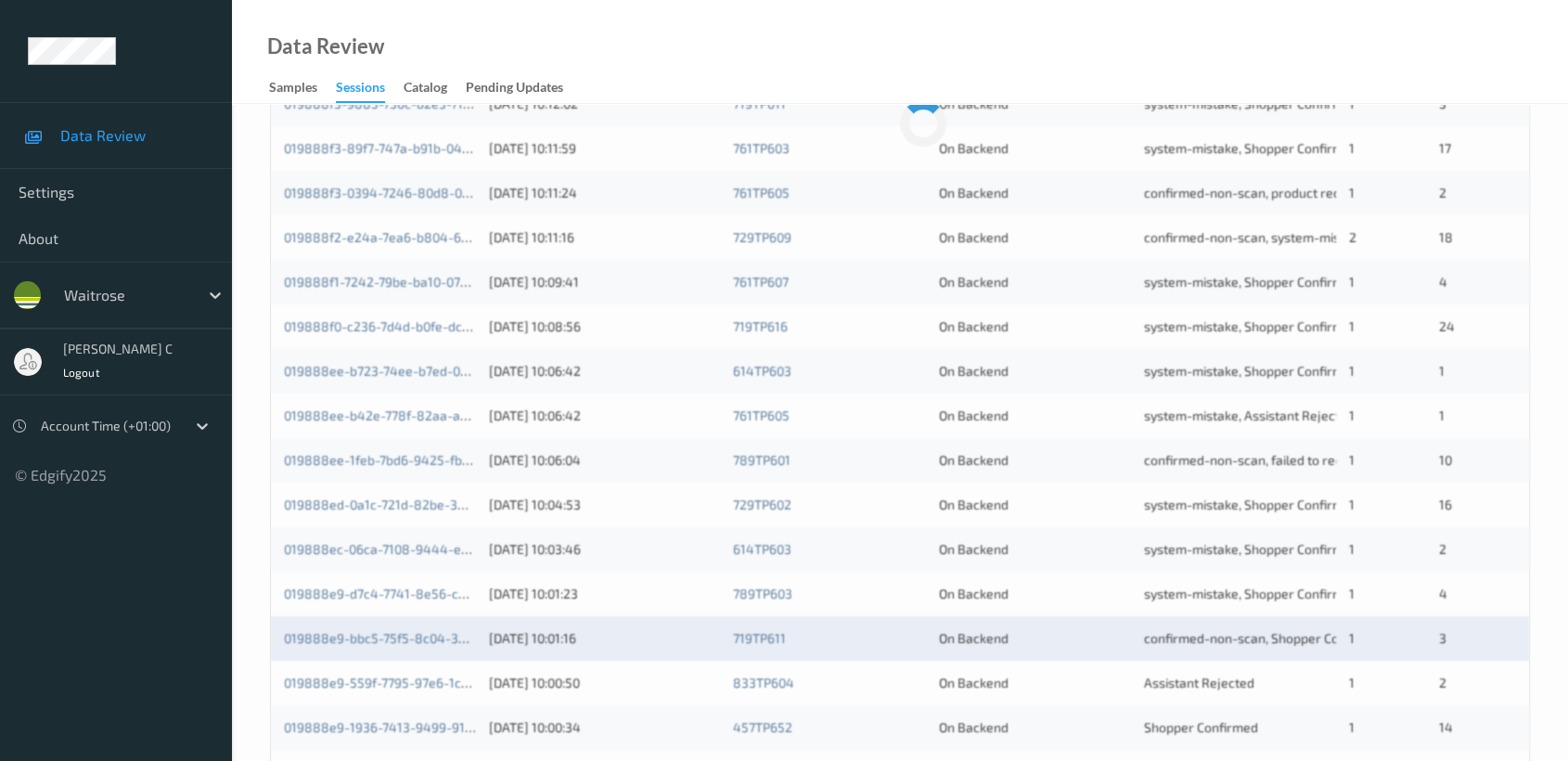
scroll to position [699, 0]
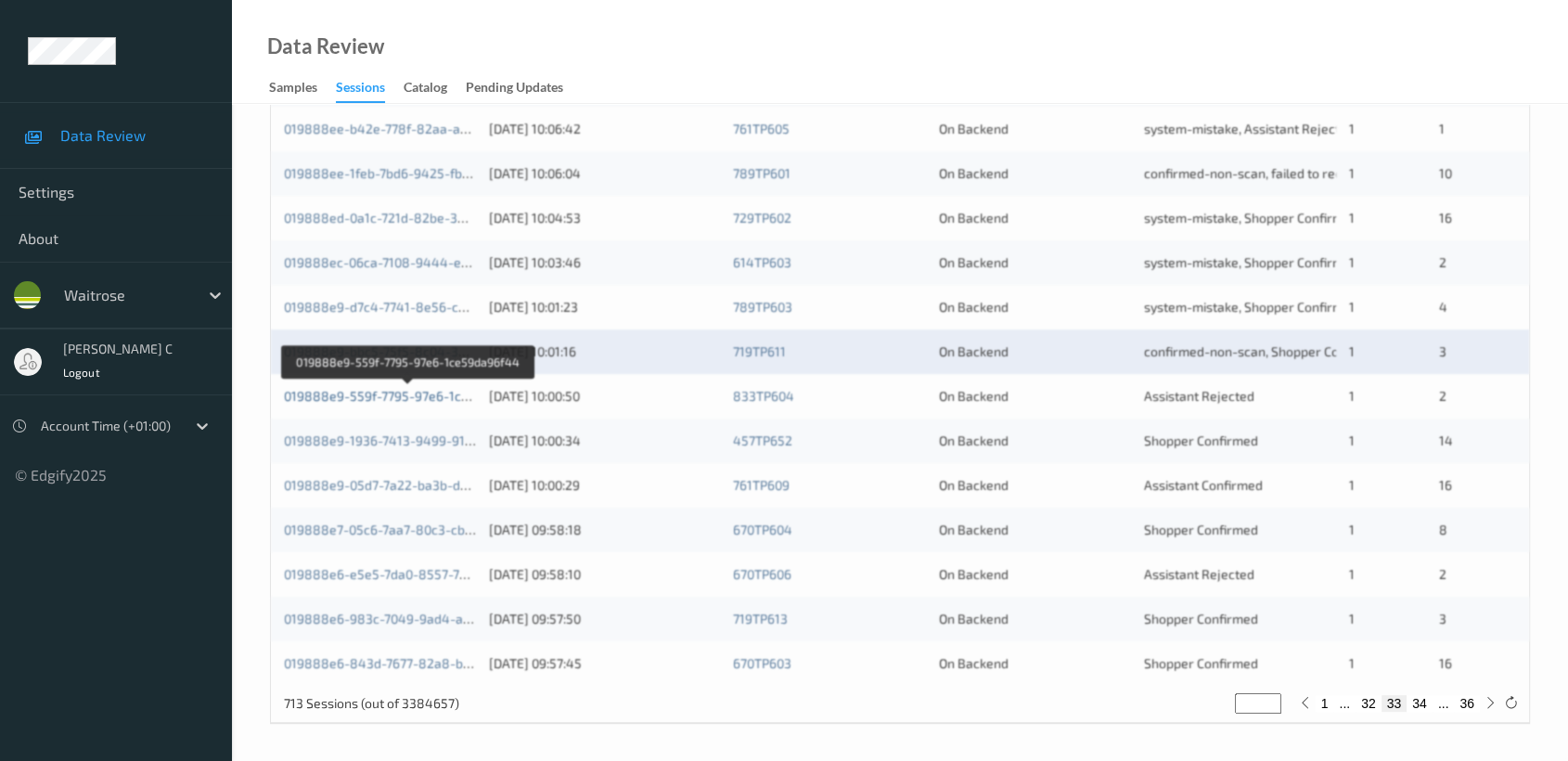
click at [379, 395] on link "019888e9-559f-7795-97e6-1ce59da96f44" at bounding box center [409, 396] width 251 height 16
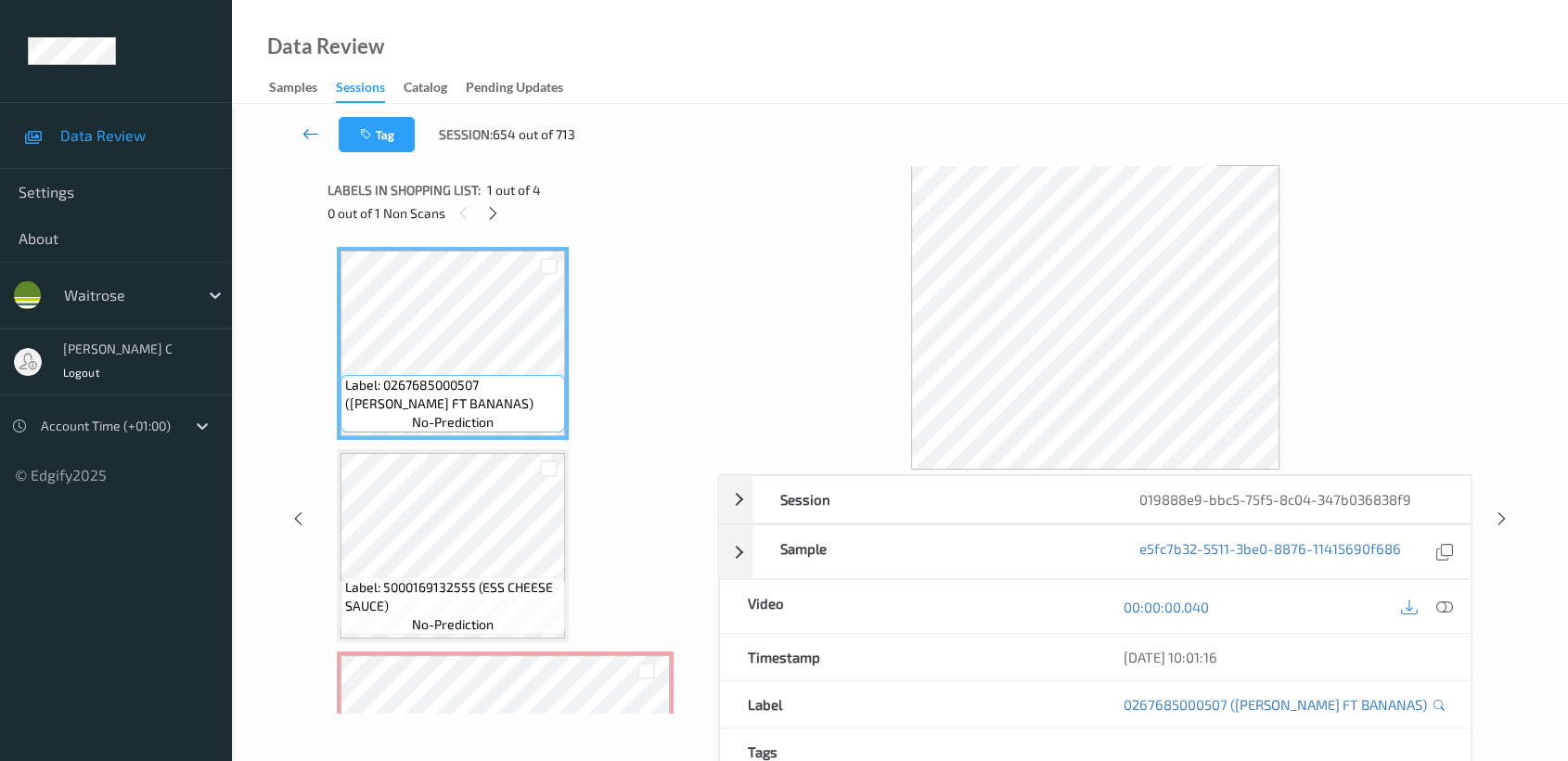
click at [315, 139] on icon at bounding box center [311, 133] width 17 height 19
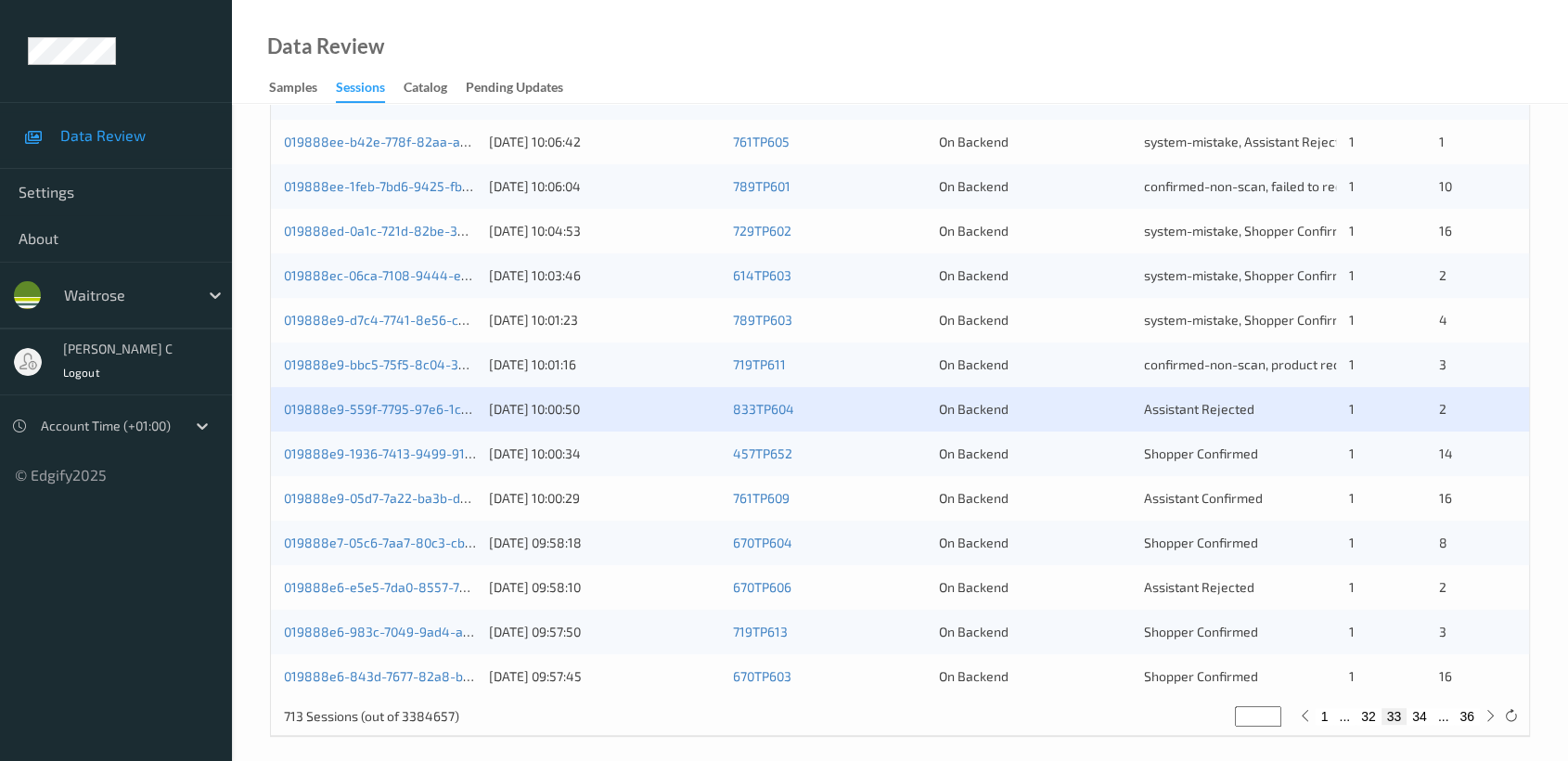
scroll to position [699, 0]
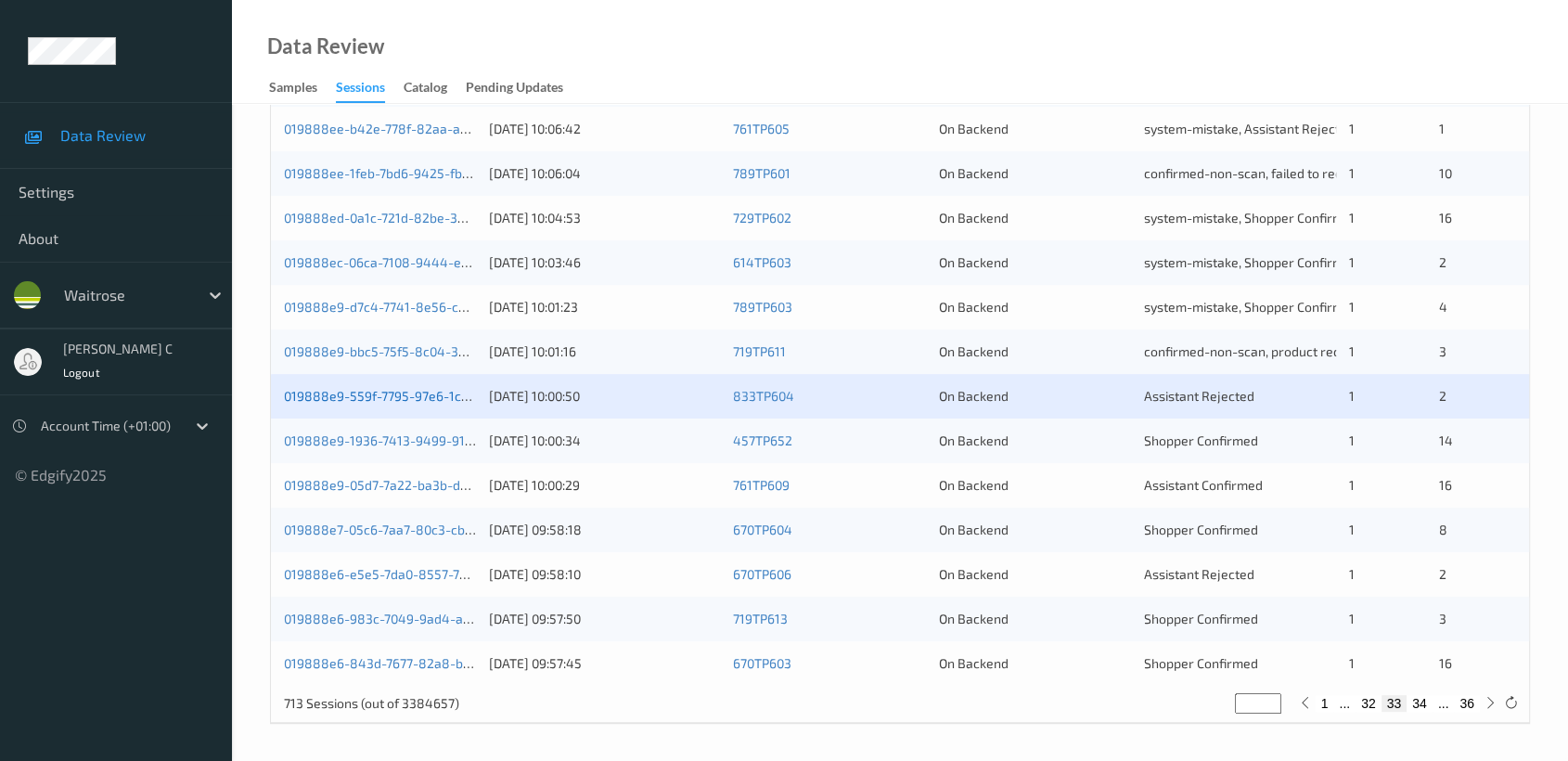
click at [354, 393] on link "019888e9-559f-7795-97e6-1ce59da96f44" at bounding box center [409, 396] width 251 height 16
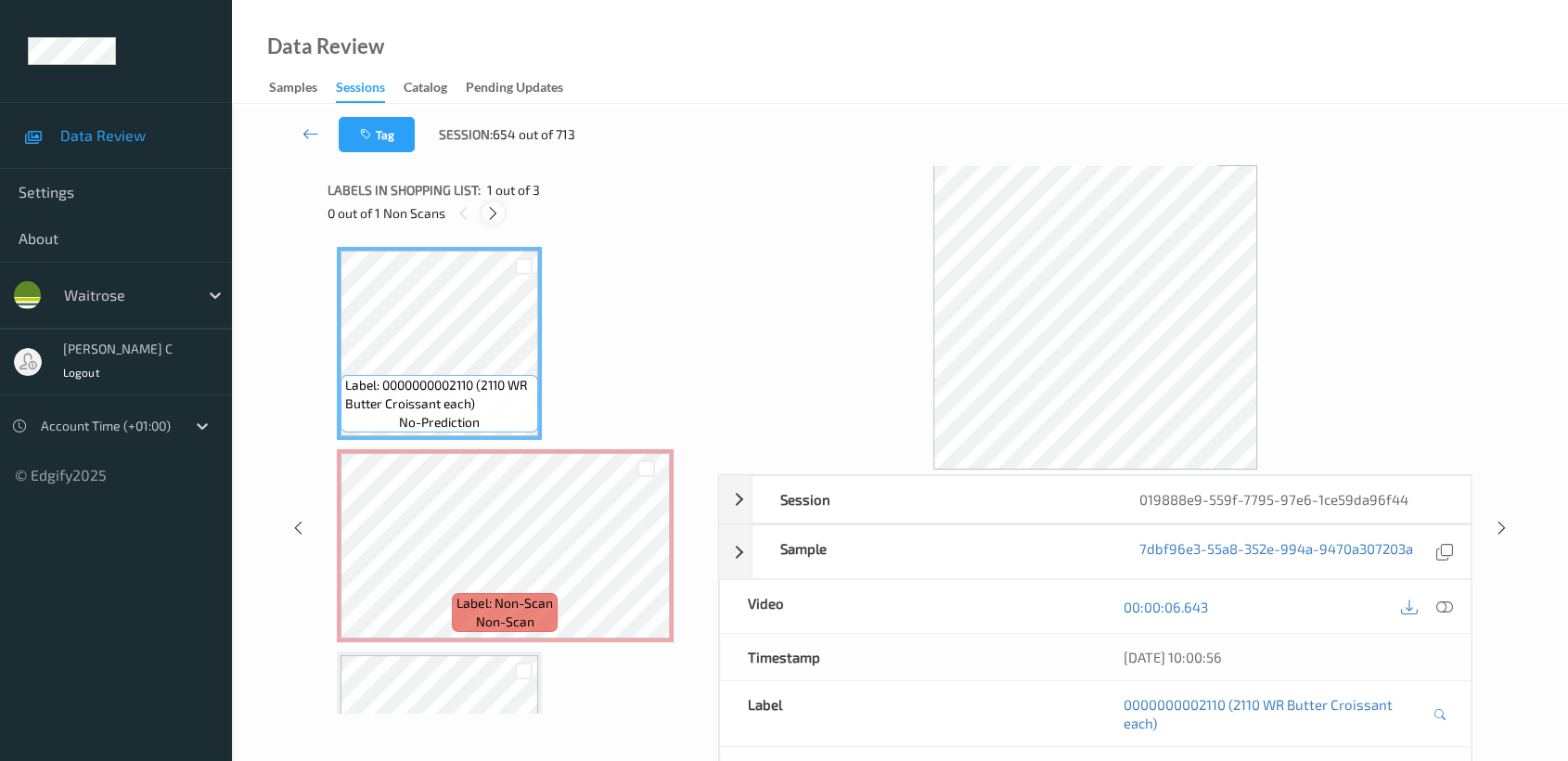
click at [495, 215] on icon at bounding box center [494, 213] width 16 height 17
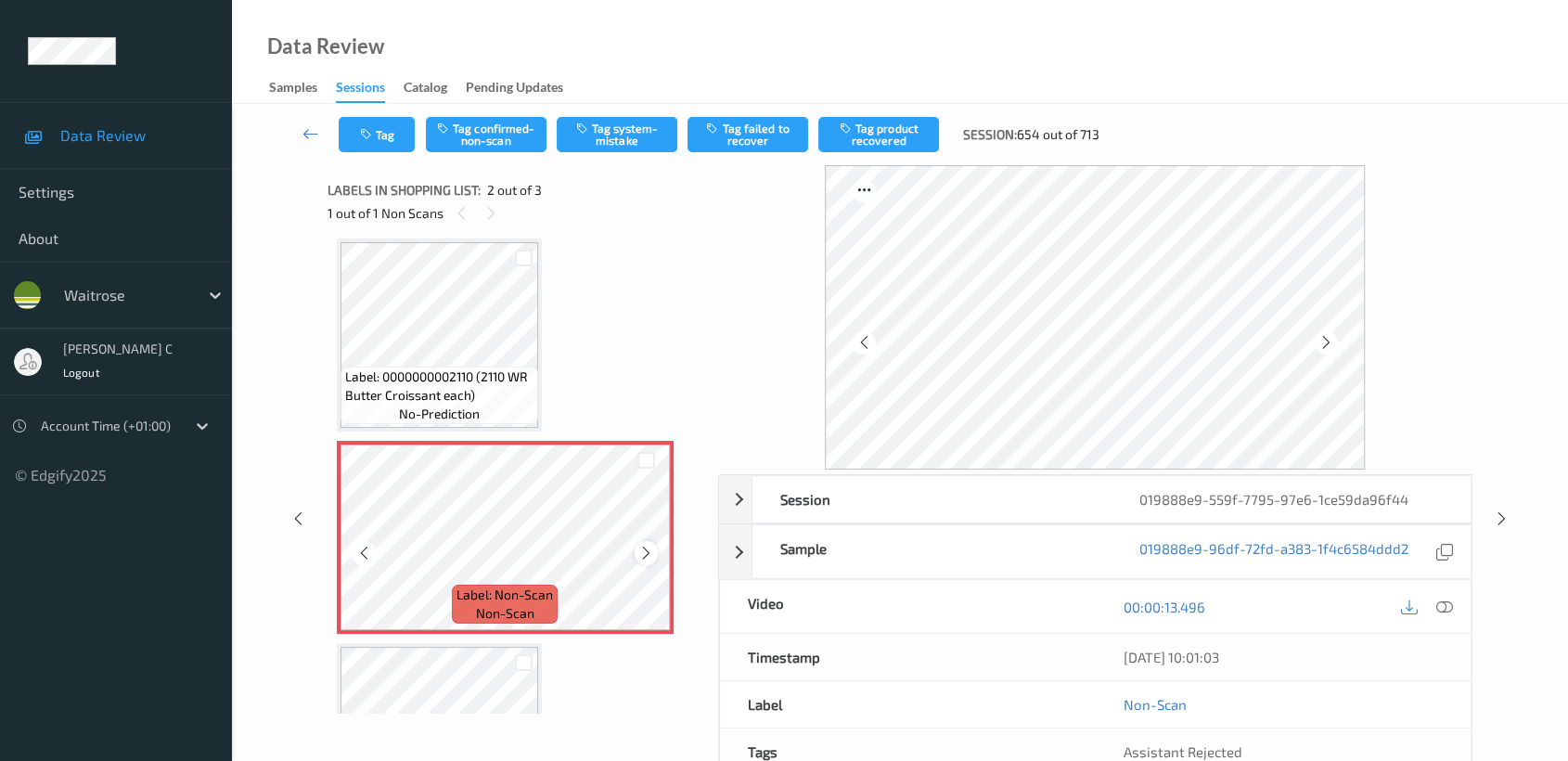
click at [641, 546] on icon at bounding box center [647, 553] width 16 height 17
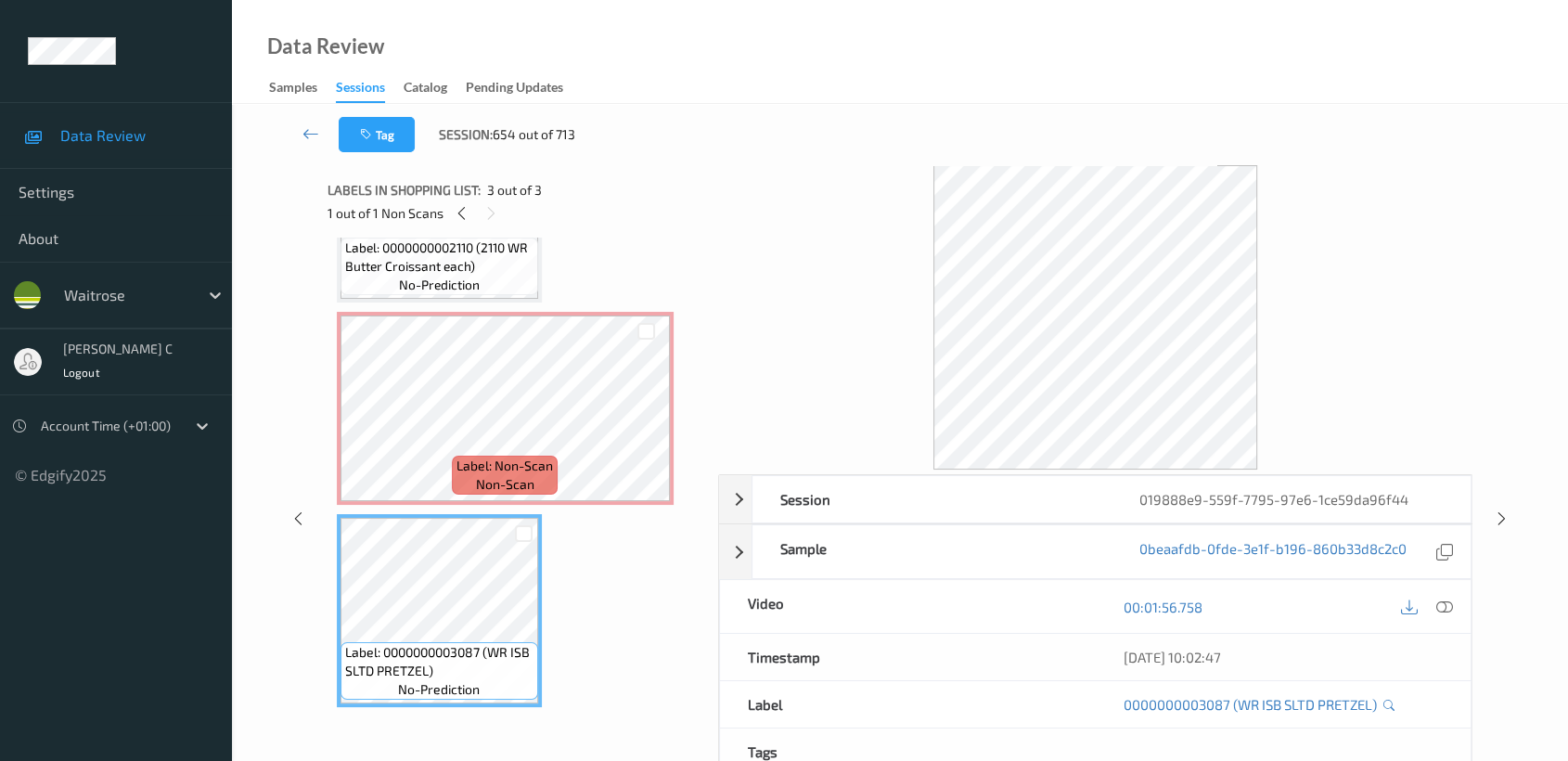
scroll to position [34, 0]
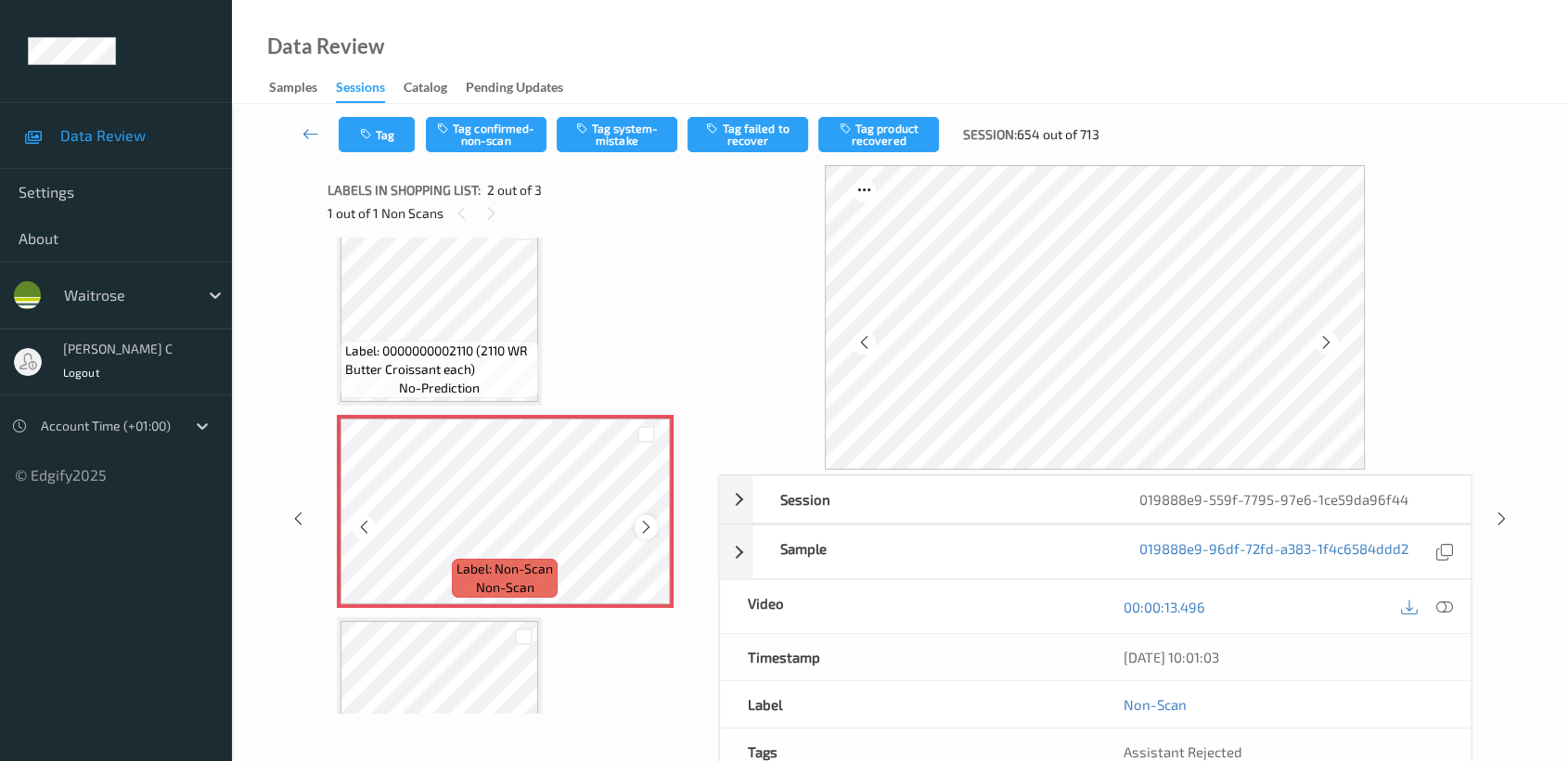
click at [643, 523] on icon at bounding box center [647, 527] width 16 height 17
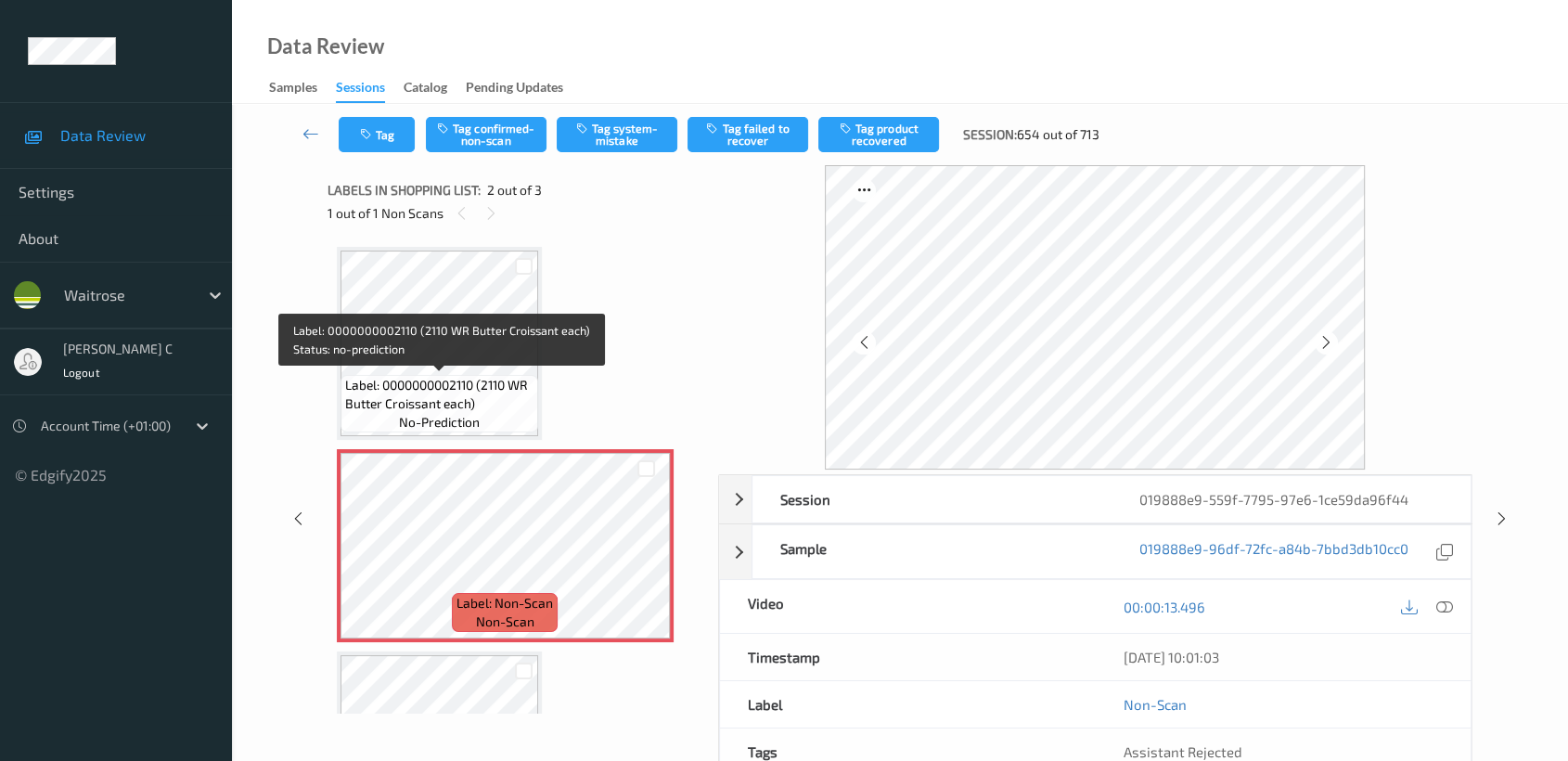
click at [458, 397] on span "Label: 0000000002110 (2110 WR Butter Croissant each)" at bounding box center [439, 394] width 188 height 37
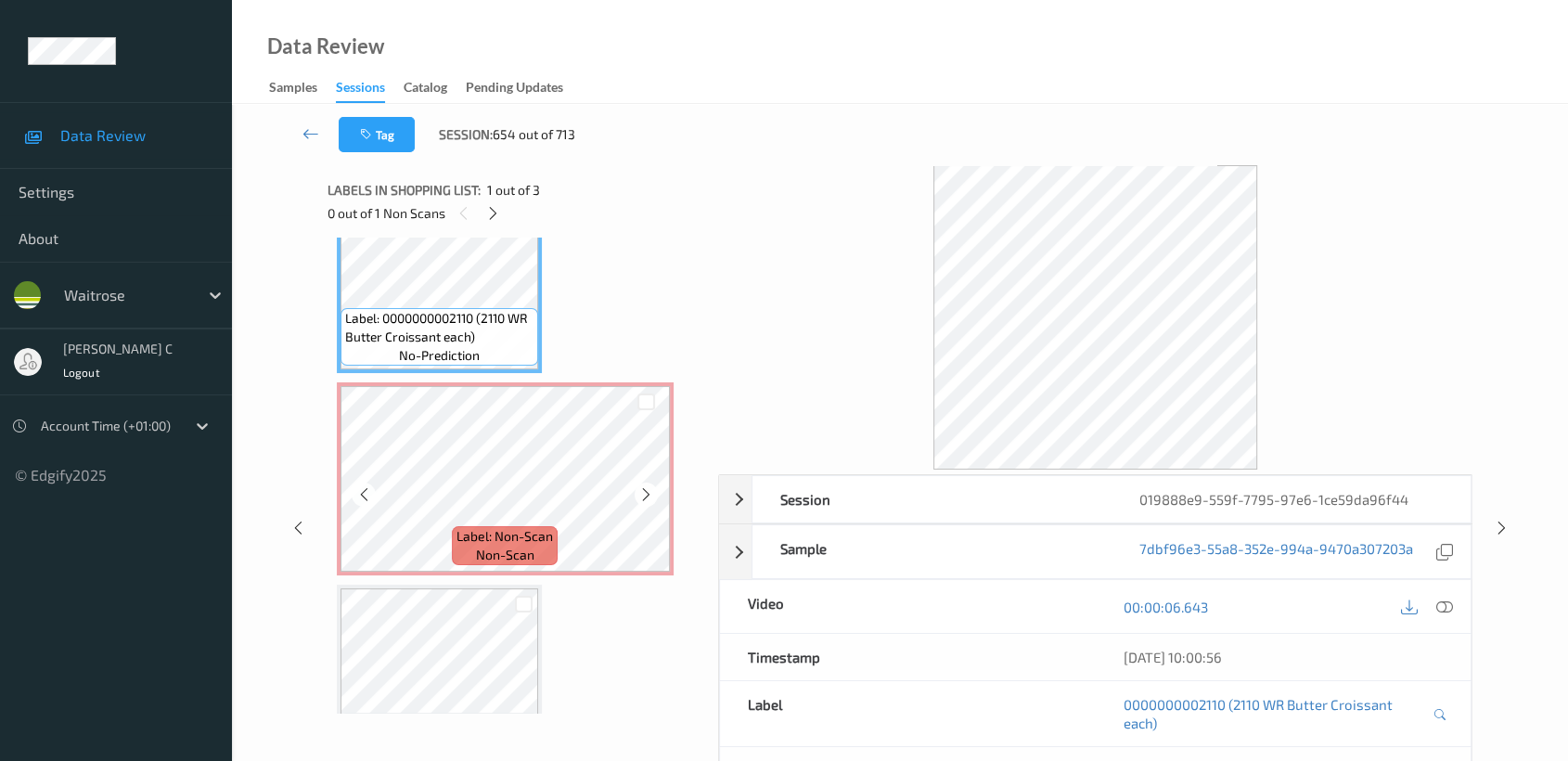
scroll to position [103, 0]
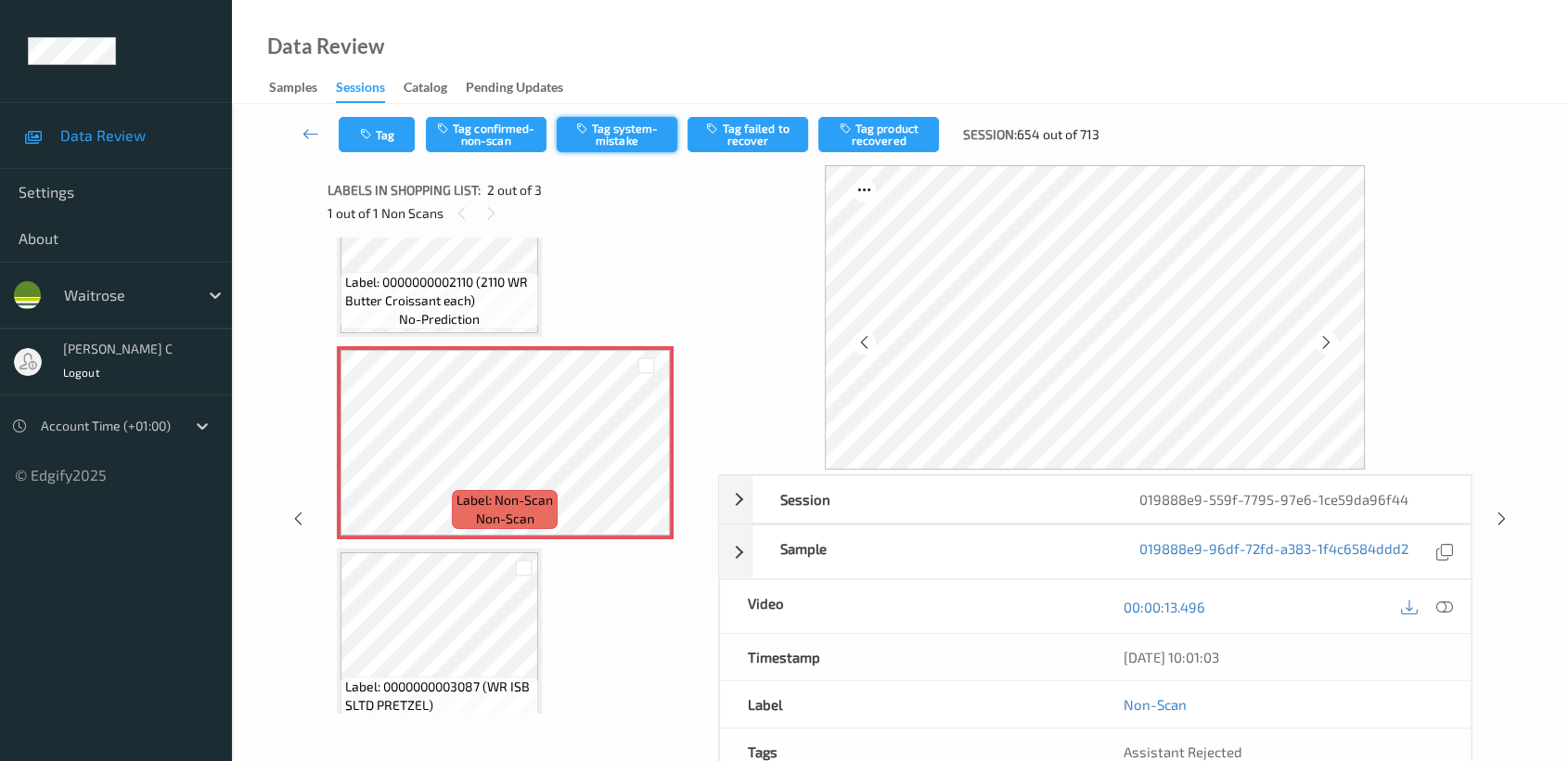
click at [628, 149] on button "Tag system-mistake" at bounding box center [617, 134] width 121 height 35
click at [383, 126] on button "Tag" at bounding box center [377, 134] width 76 height 35
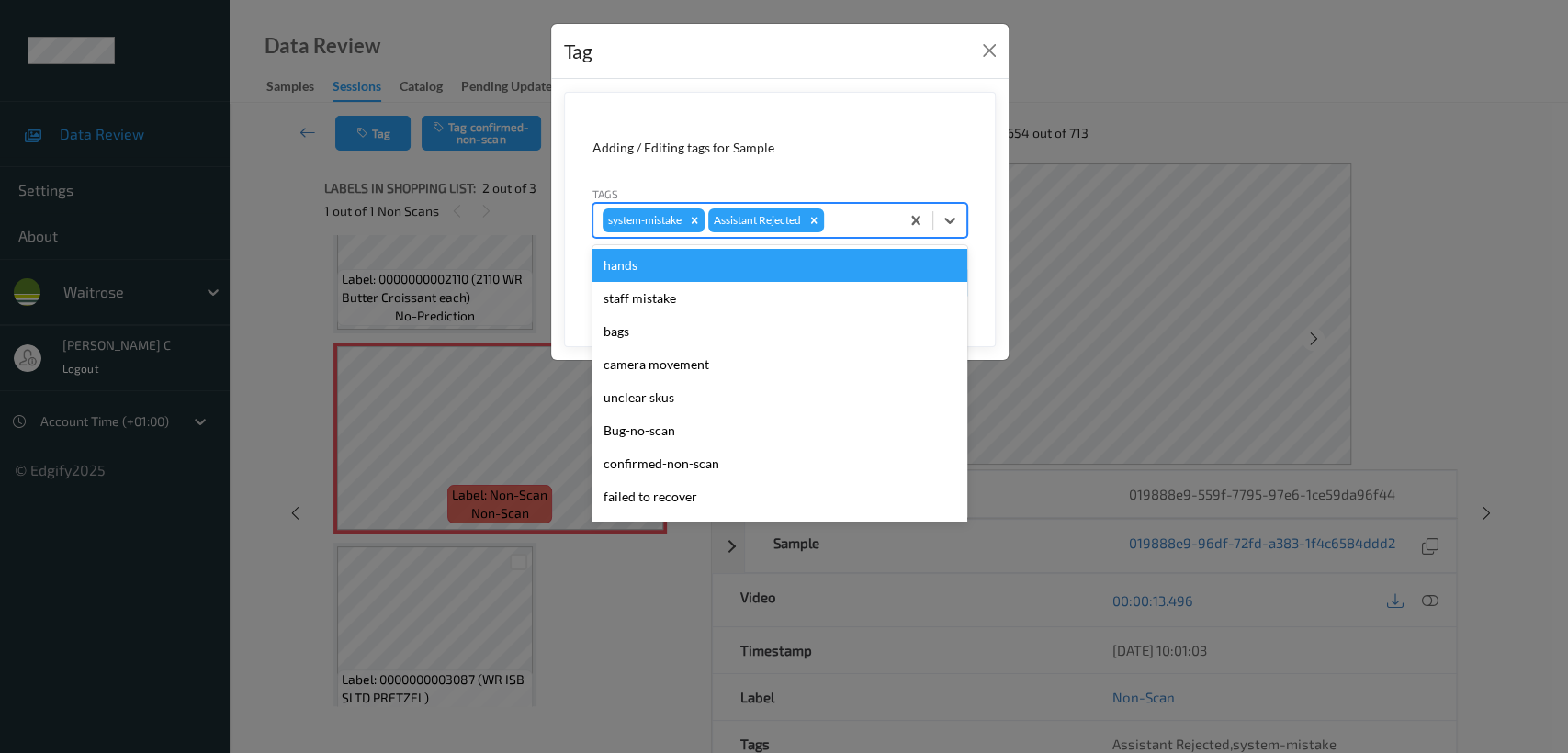
click at [853, 218] on div at bounding box center [858, 221] width 62 height 22
type input "un"
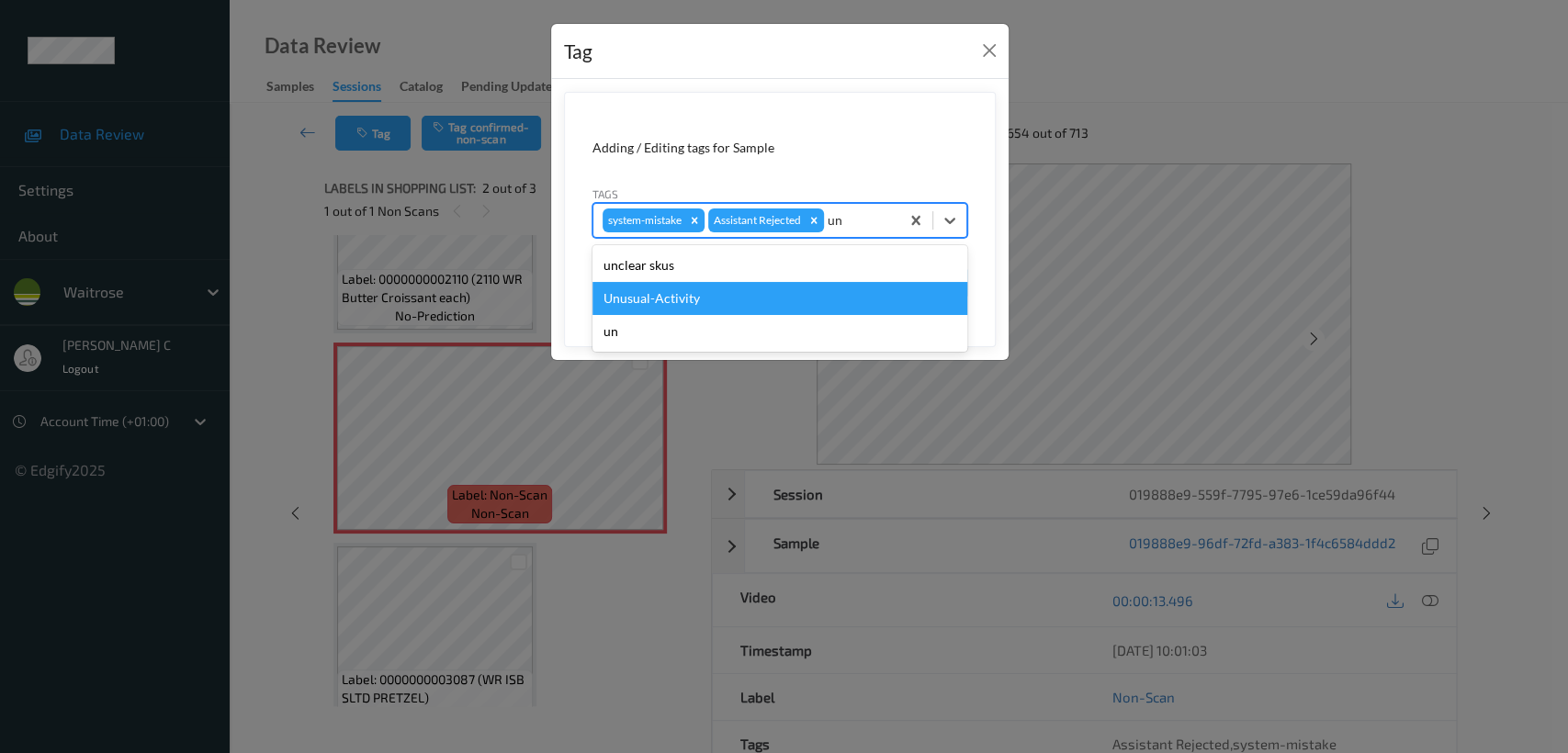
click at [720, 305] on div "Unusual-Activity" at bounding box center [780, 298] width 375 height 33
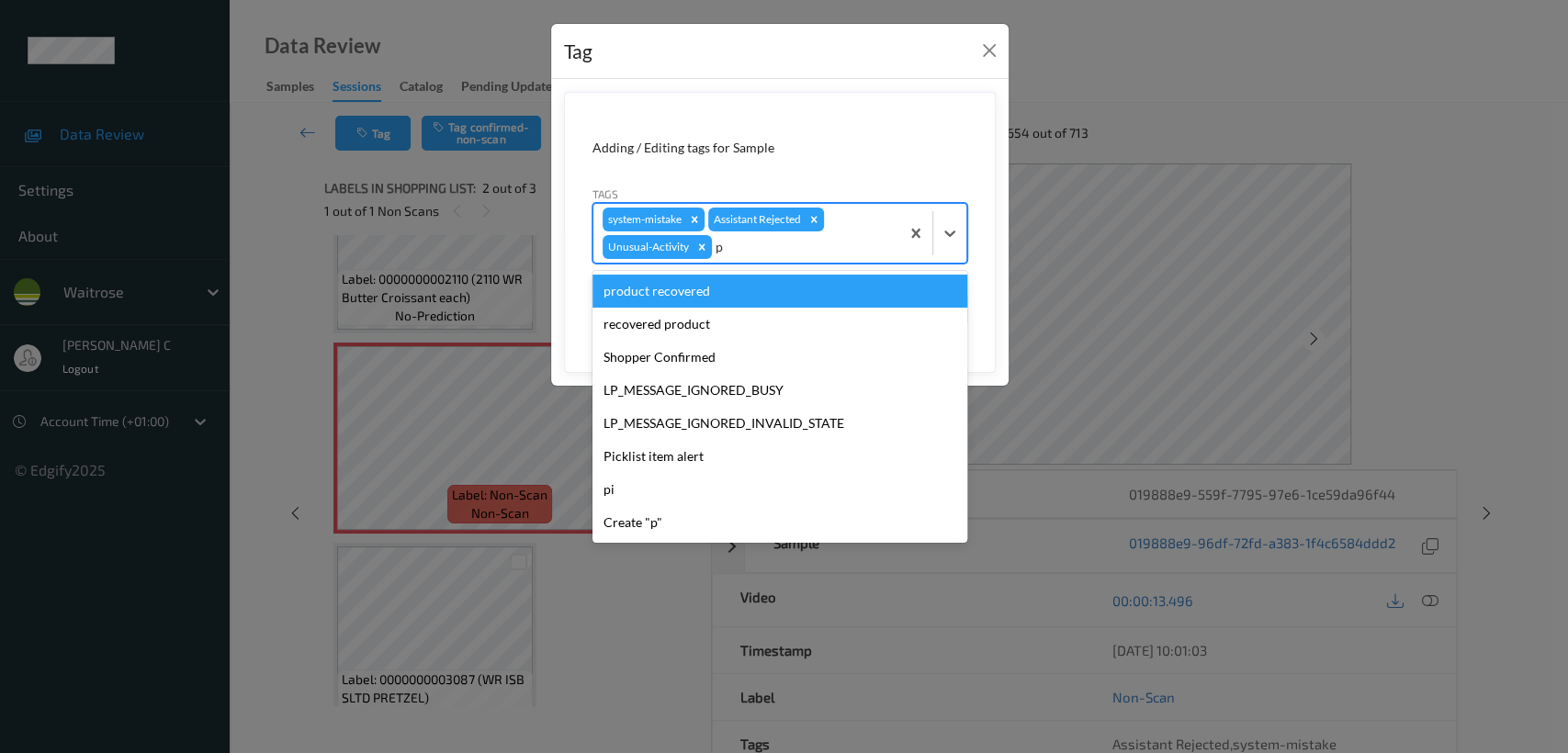
type input "pi"
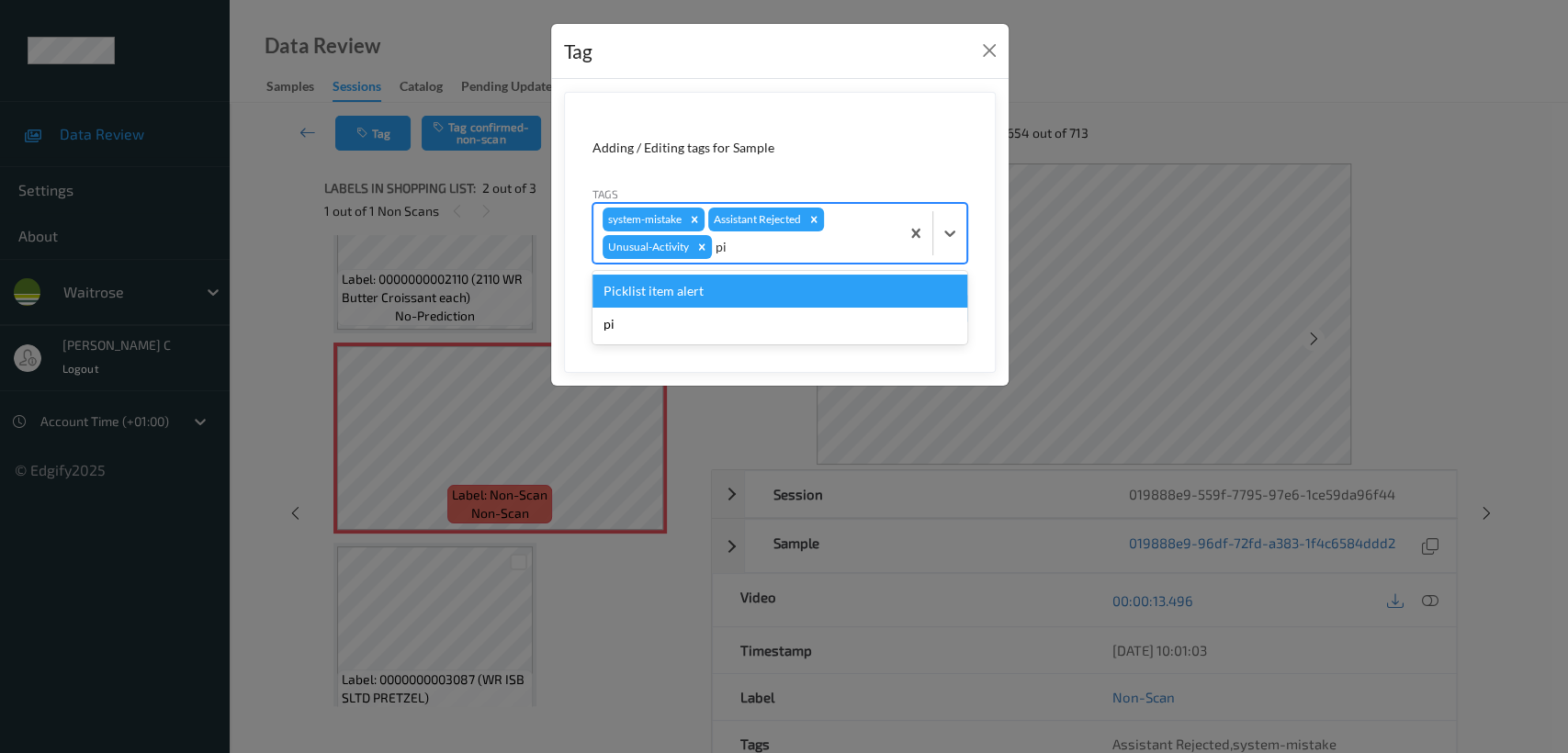
click at [703, 280] on div "Picklist item alert" at bounding box center [780, 291] width 375 height 33
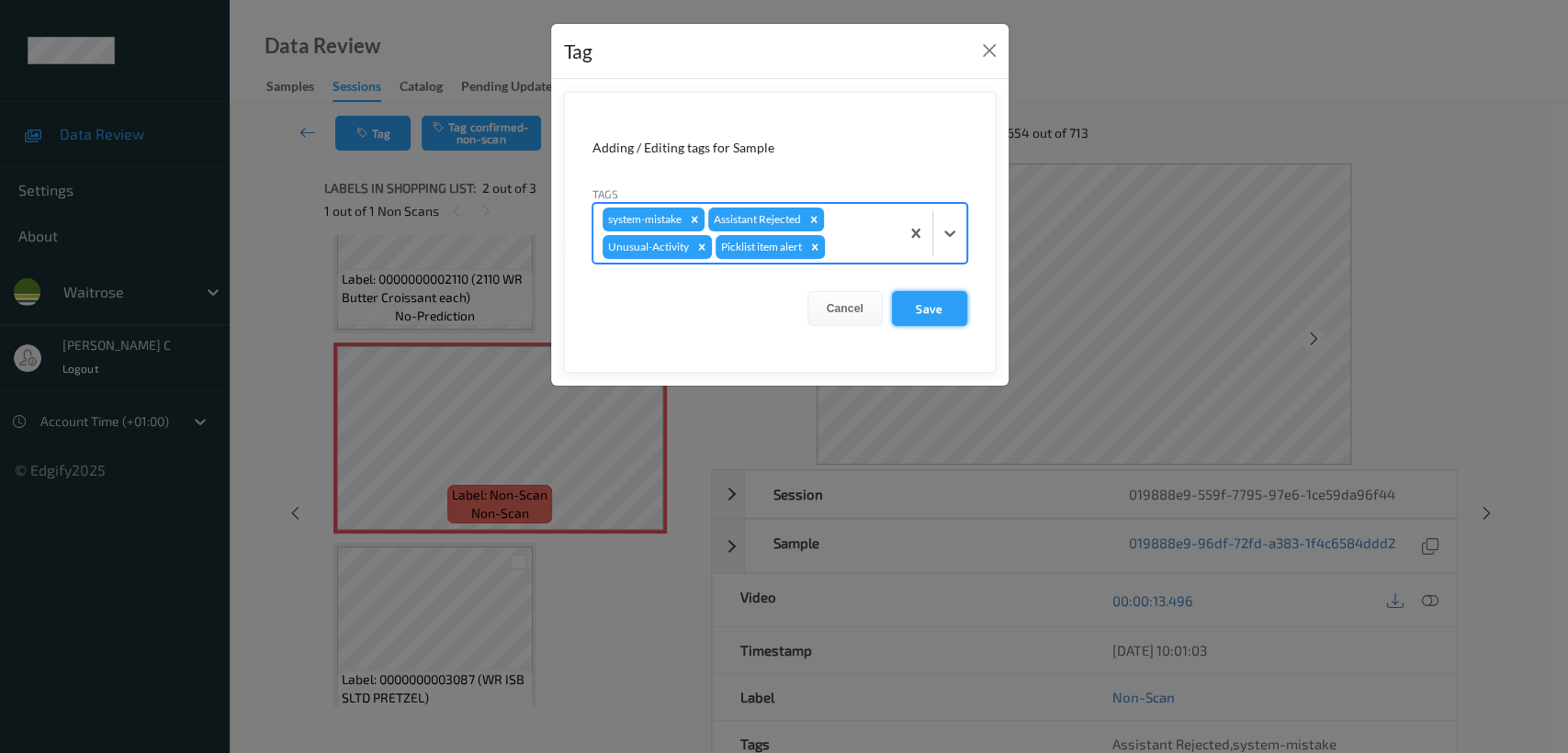
click at [933, 310] on button "Save" at bounding box center [929, 308] width 75 height 35
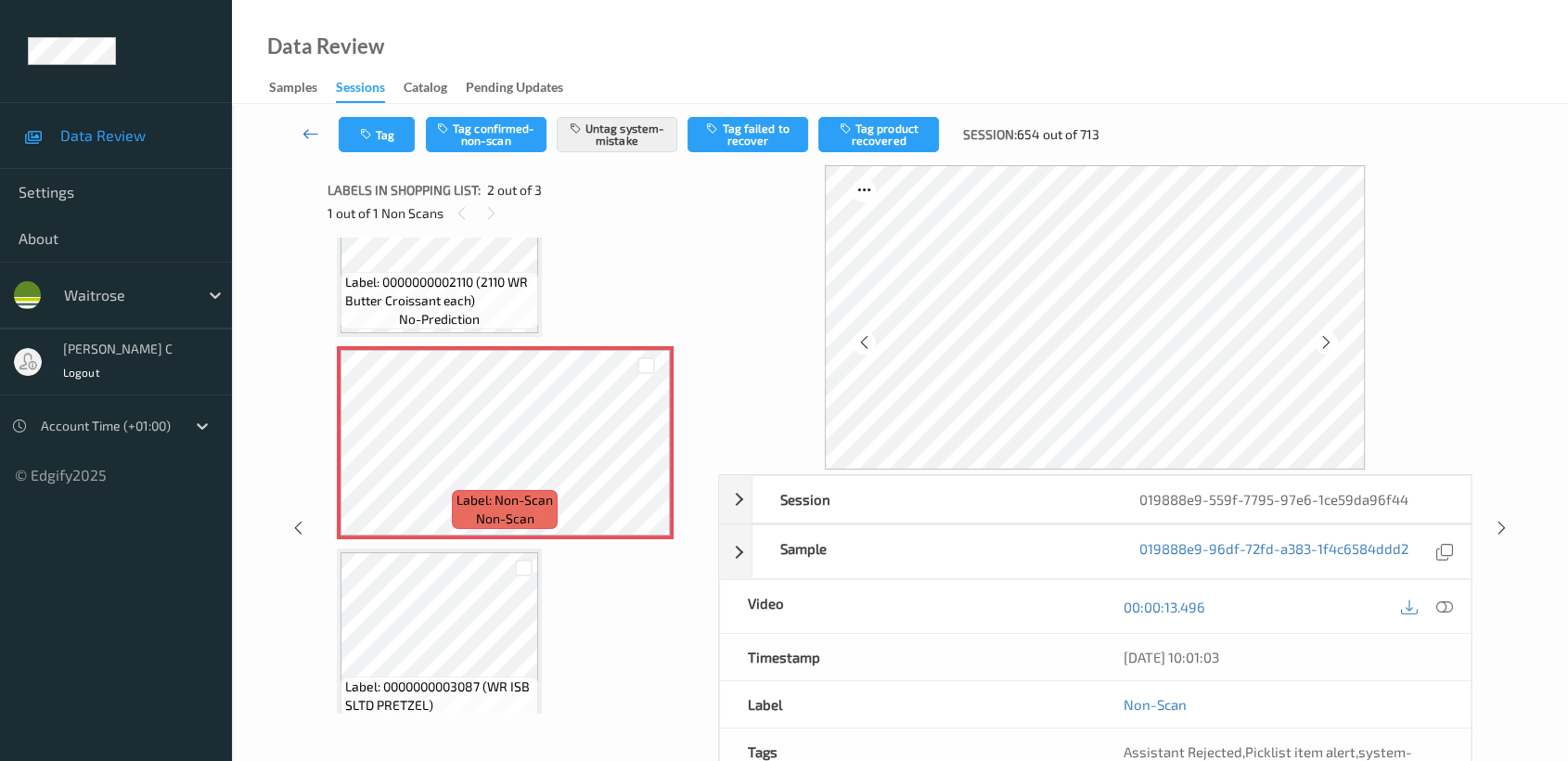
click at [305, 126] on icon at bounding box center [311, 133] width 17 height 19
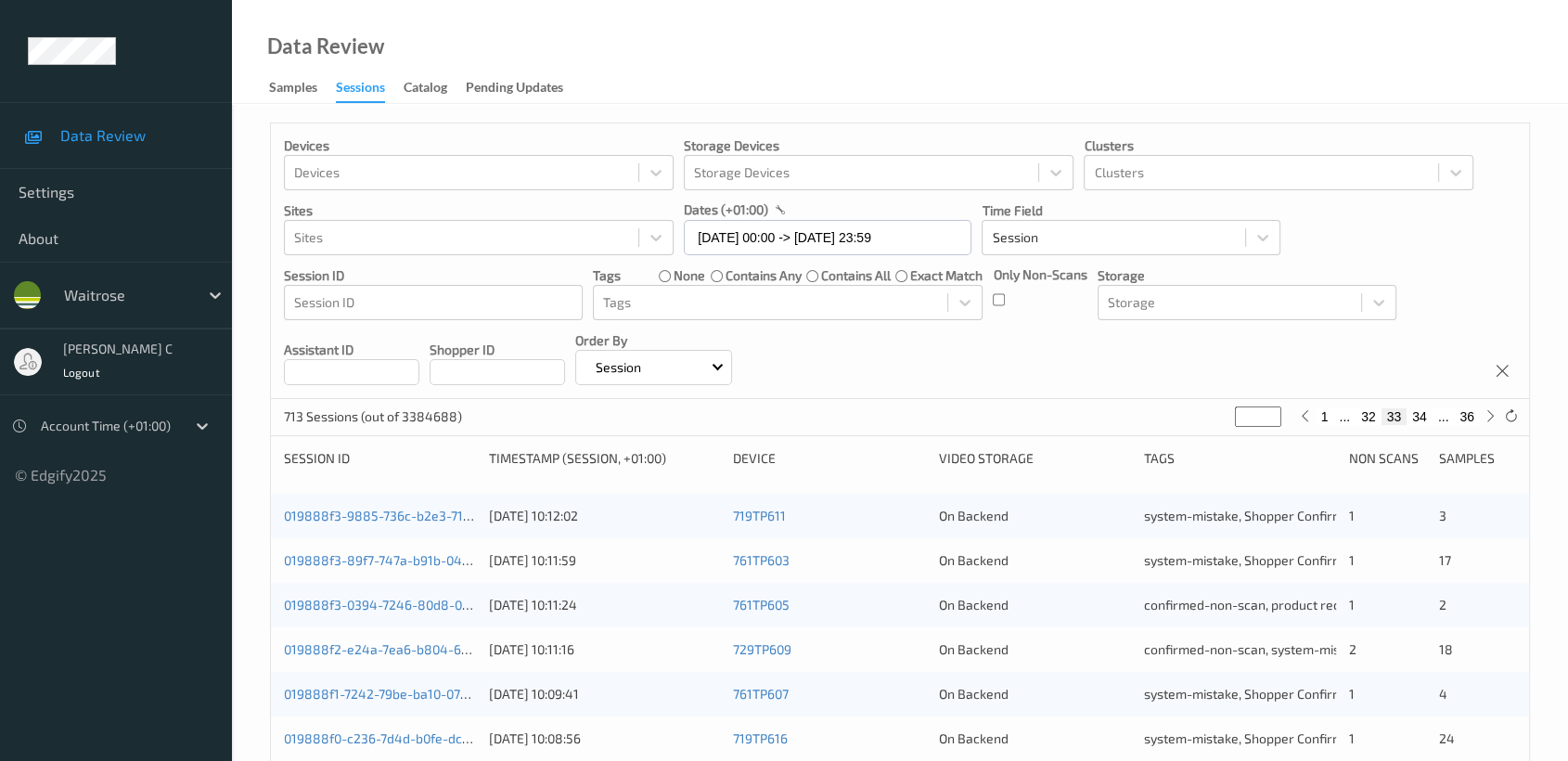
scroll to position [699, 0]
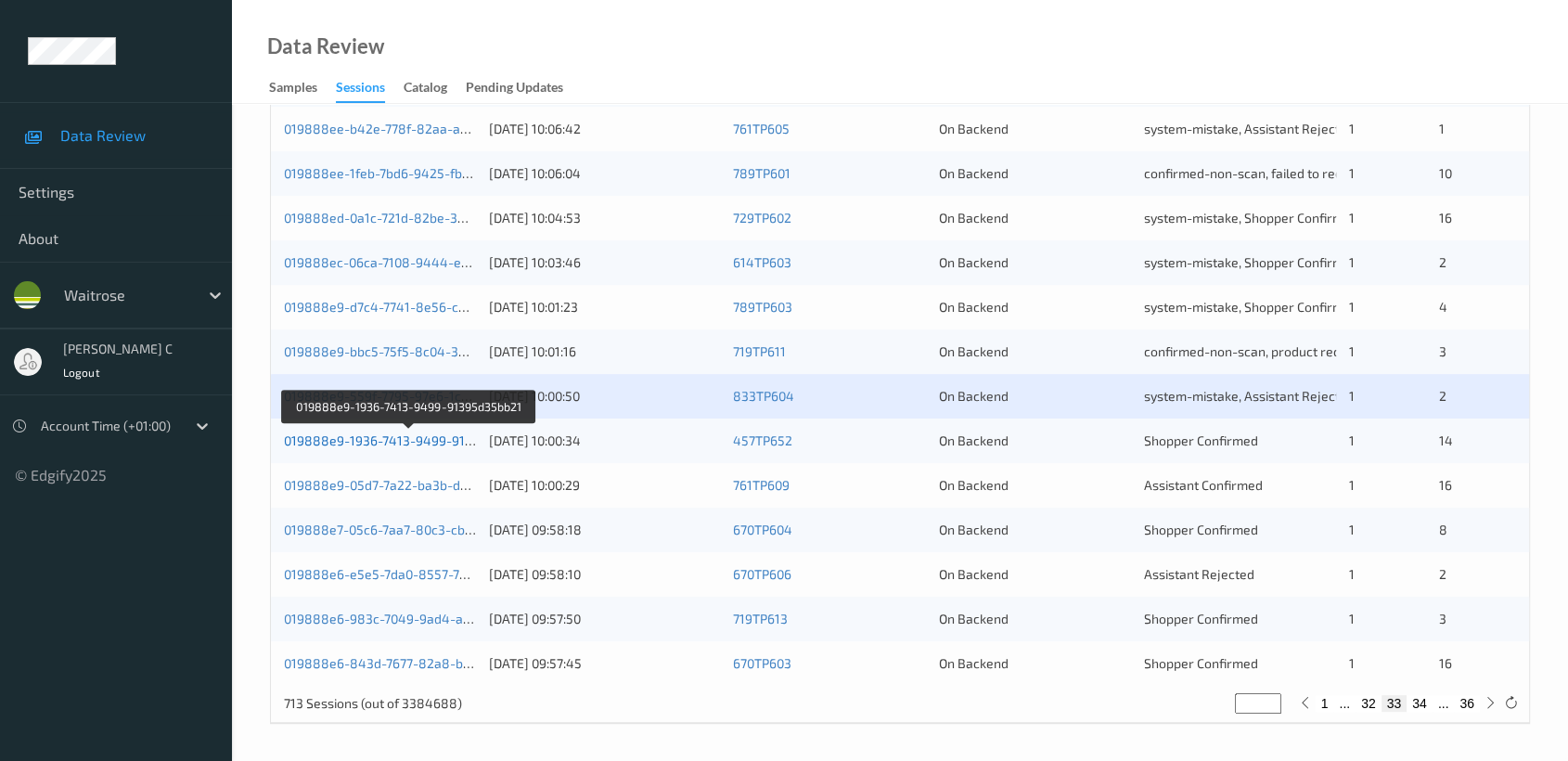
click at [378, 435] on link "019888e9-1936-7413-9499-91395d35bb21" at bounding box center [410, 441] width 253 height 16
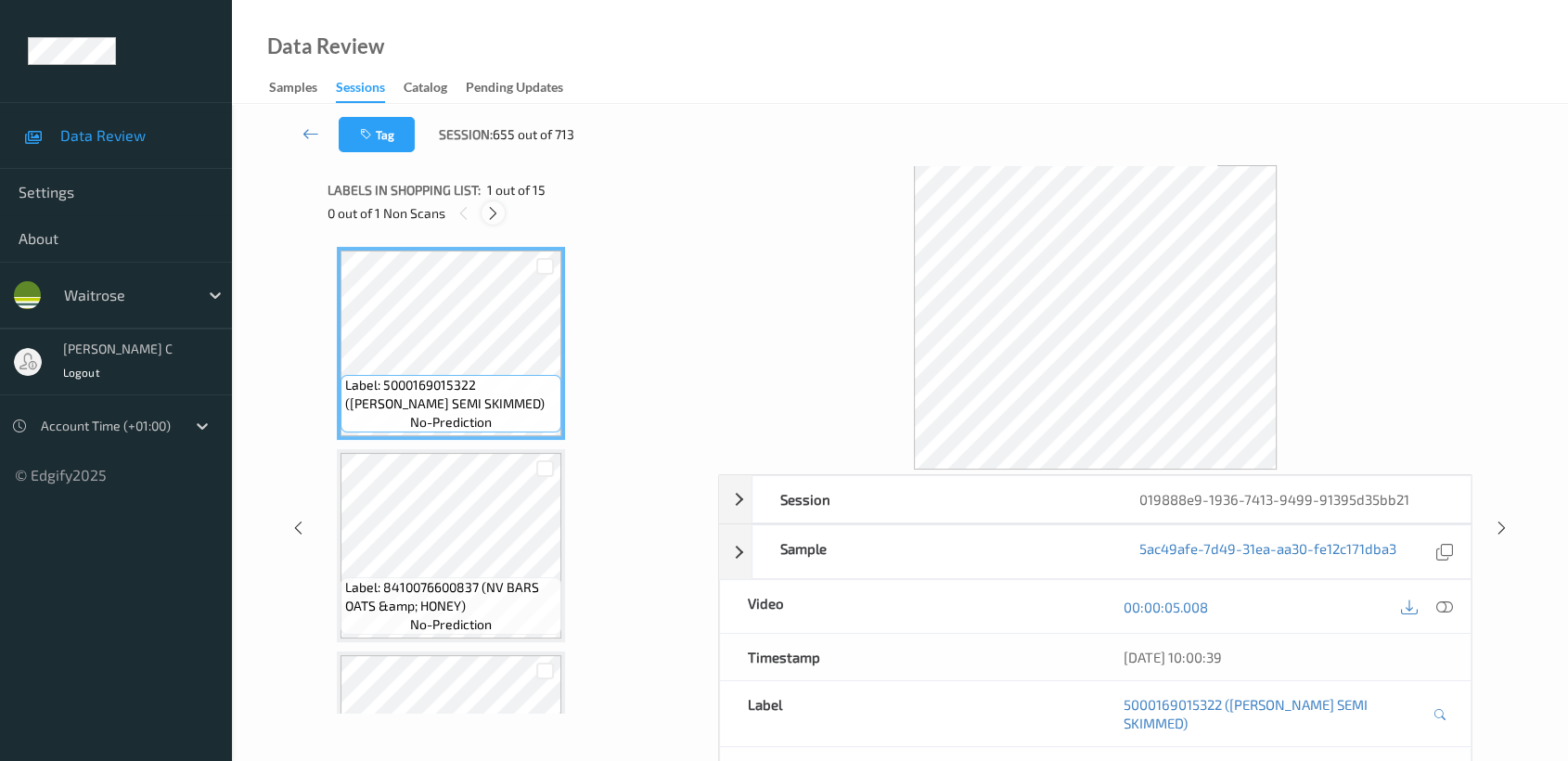
click at [498, 214] on icon at bounding box center [494, 213] width 16 height 17
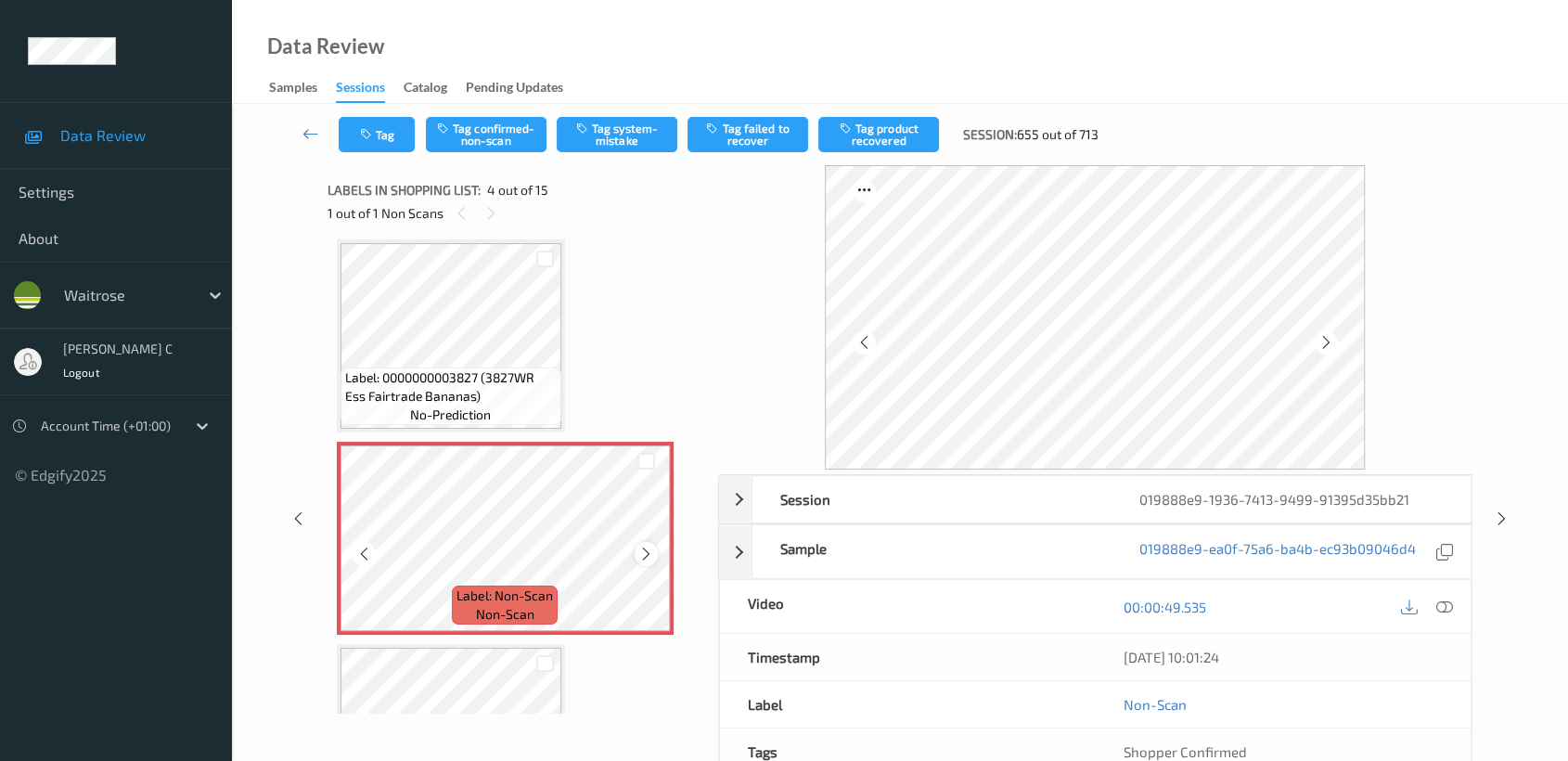
click at [646, 547] on icon at bounding box center [647, 554] width 16 height 17
click at [619, 143] on button "Tag system-mistake" at bounding box center [617, 134] width 121 height 35
click at [377, 150] on button "Tag" at bounding box center [377, 134] width 76 height 35
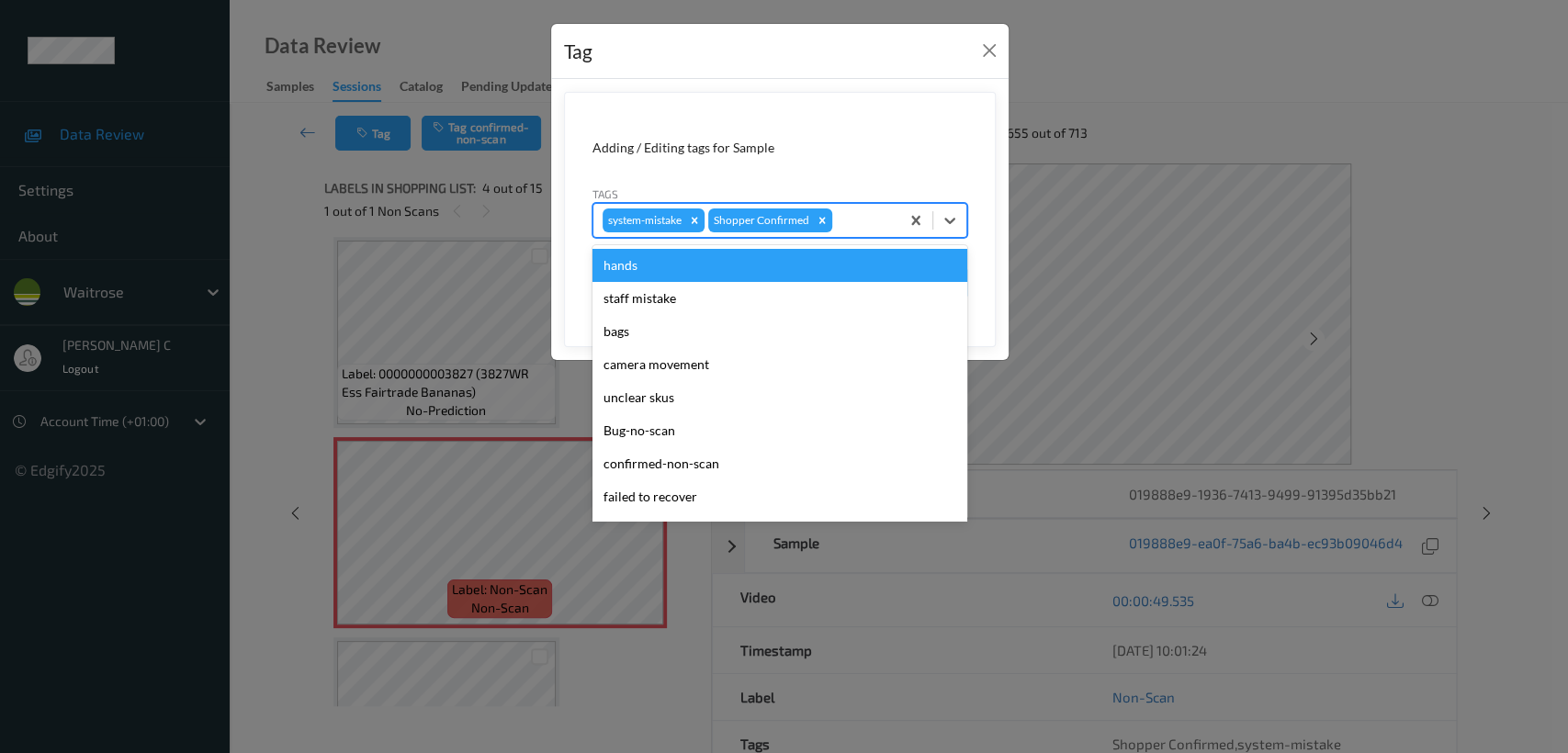
click at [843, 214] on div at bounding box center [863, 221] width 54 height 22
type input "un"
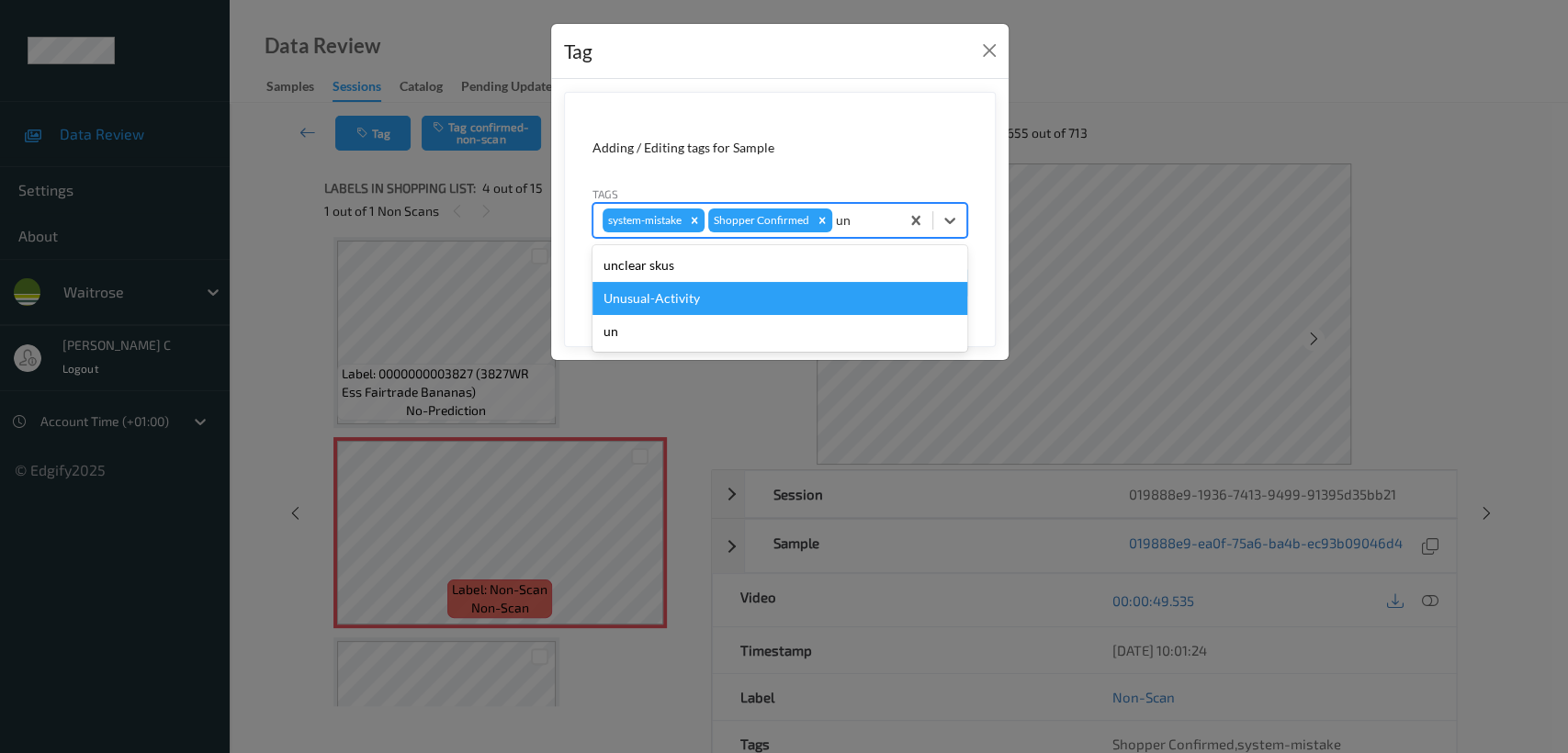
click at [747, 292] on div "Unusual-Activity" at bounding box center [780, 298] width 375 height 33
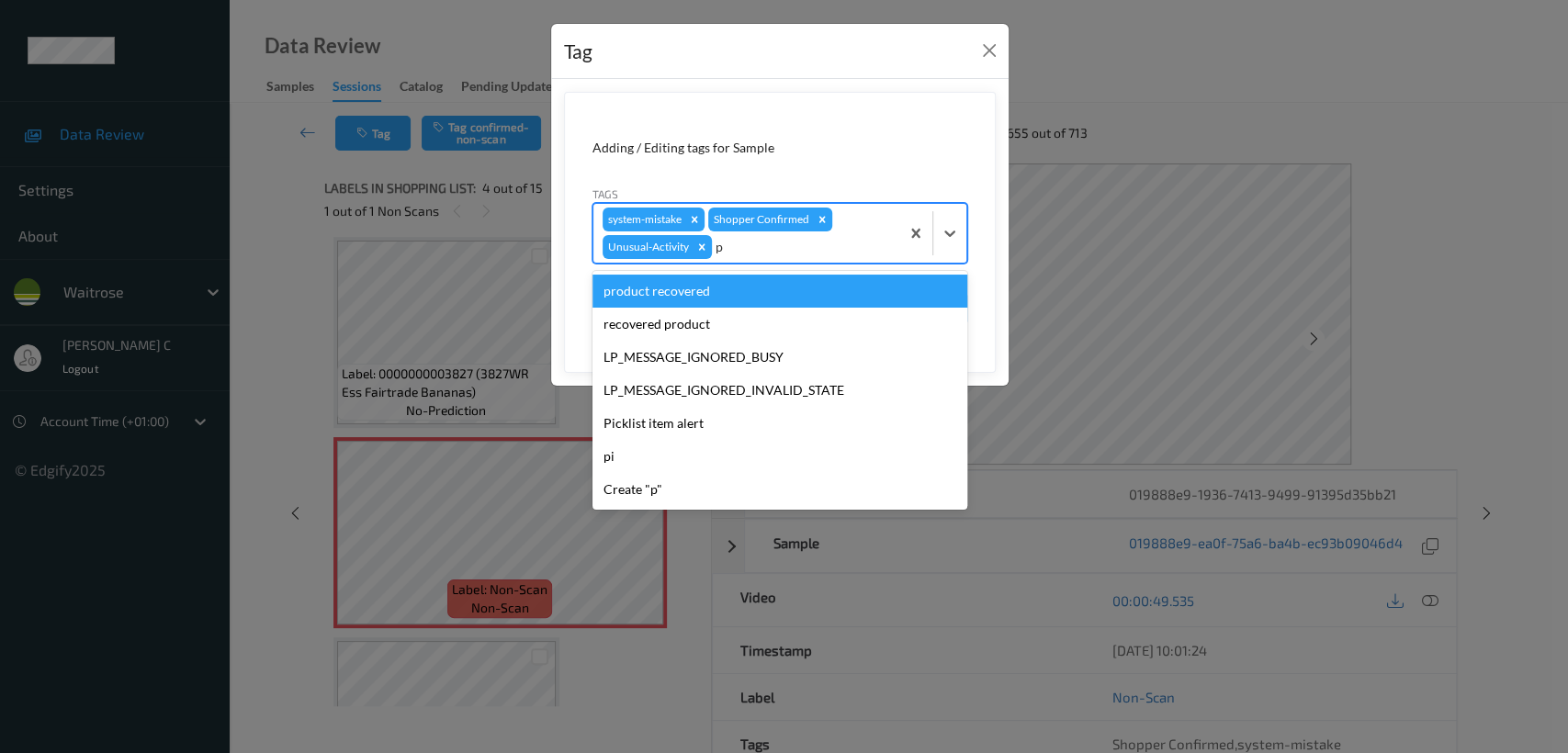
type input "pi"
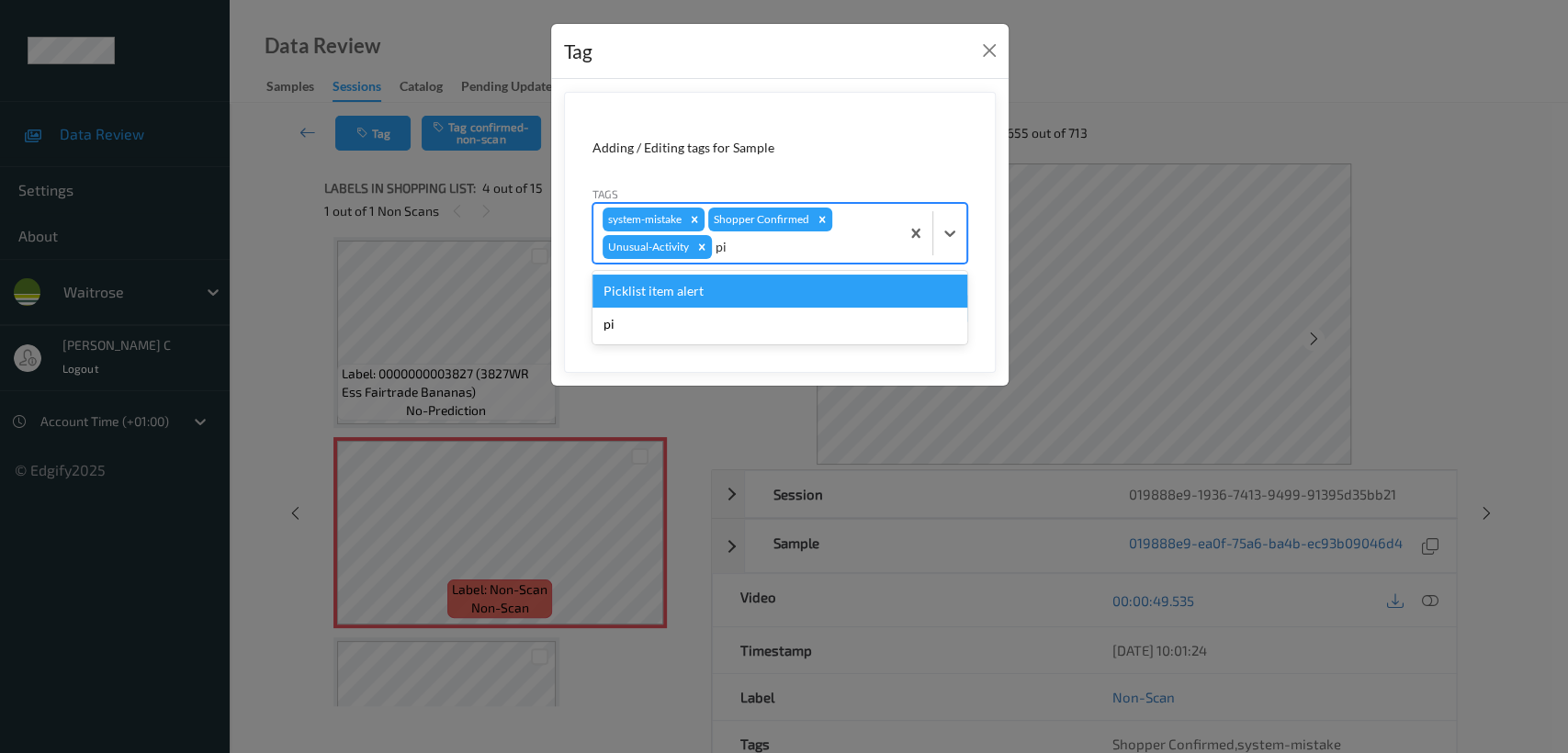
click at [747, 292] on div "Picklist item alert" at bounding box center [780, 291] width 375 height 33
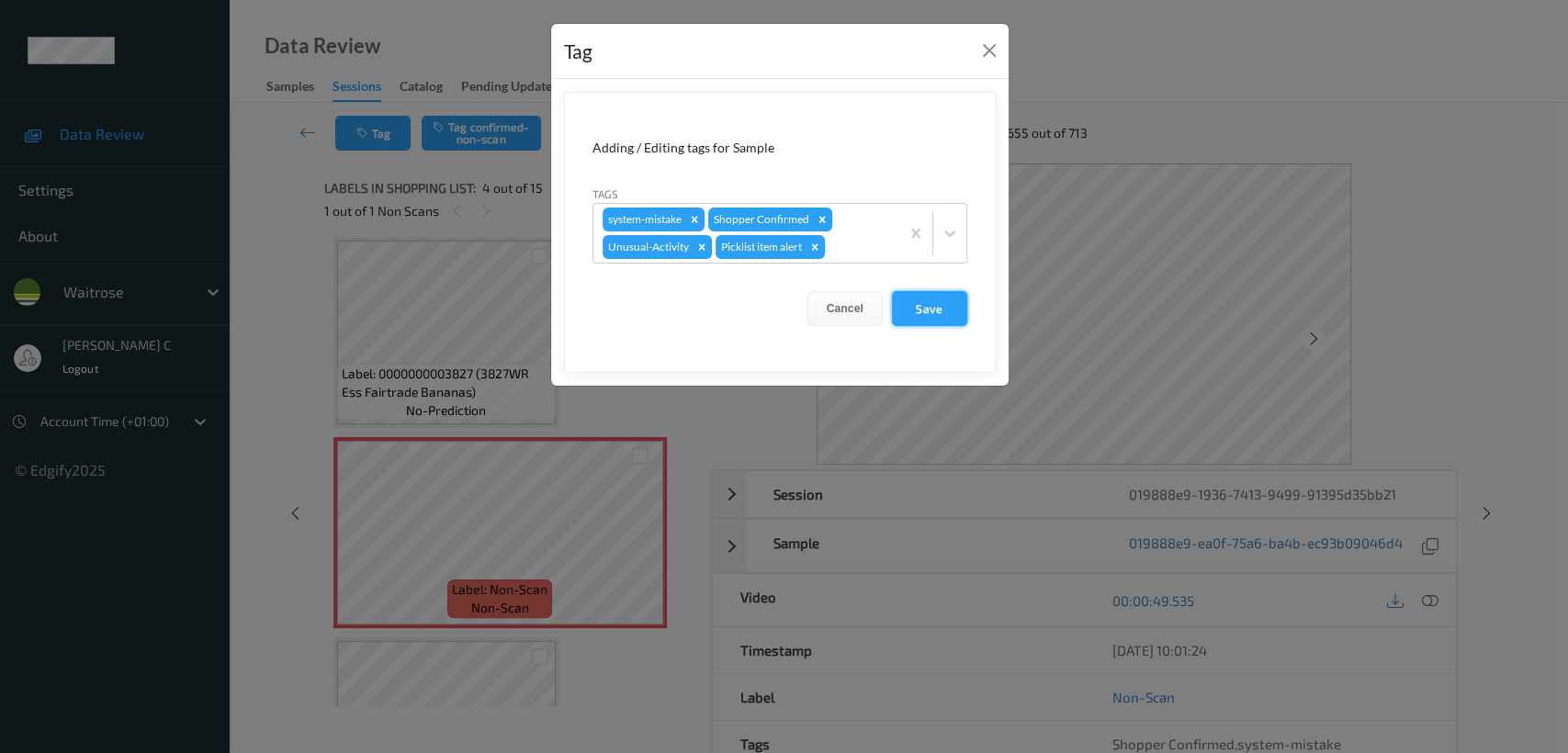
click at [921, 310] on button "Save" at bounding box center [929, 308] width 75 height 35
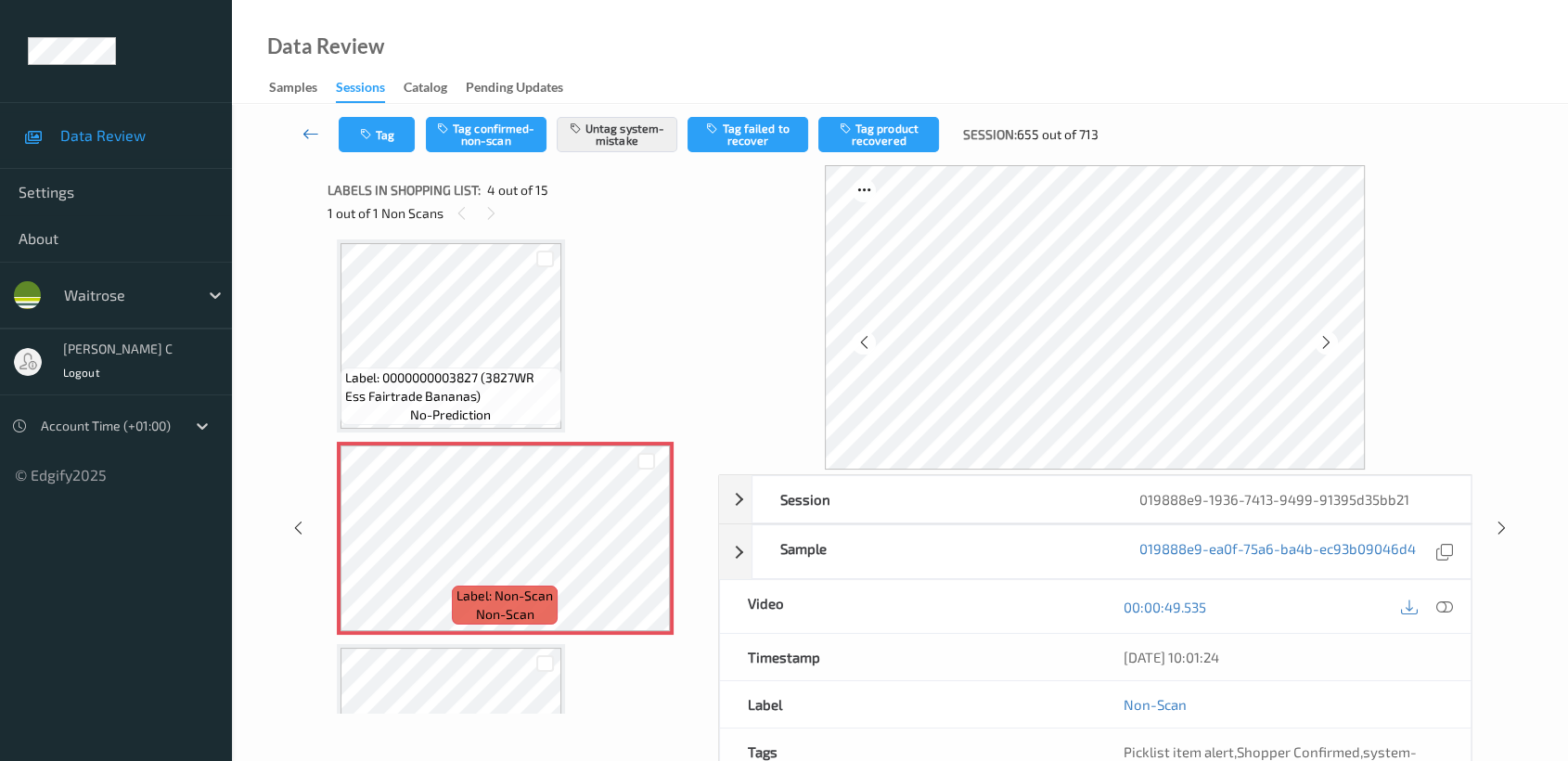
click at [315, 136] on icon at bounding box center [311, 133] width 17 height 19
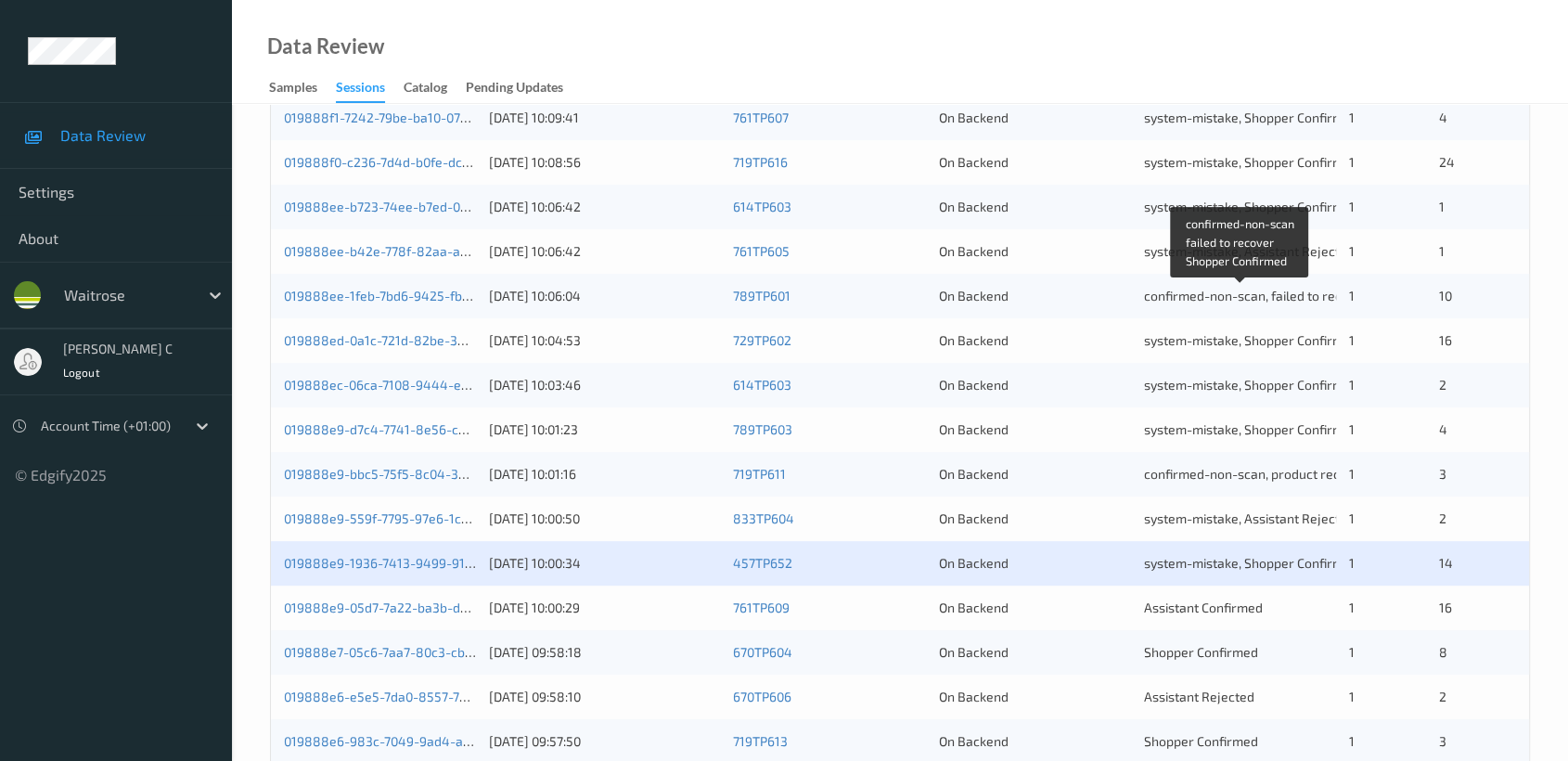
scroll to position [699, 0]
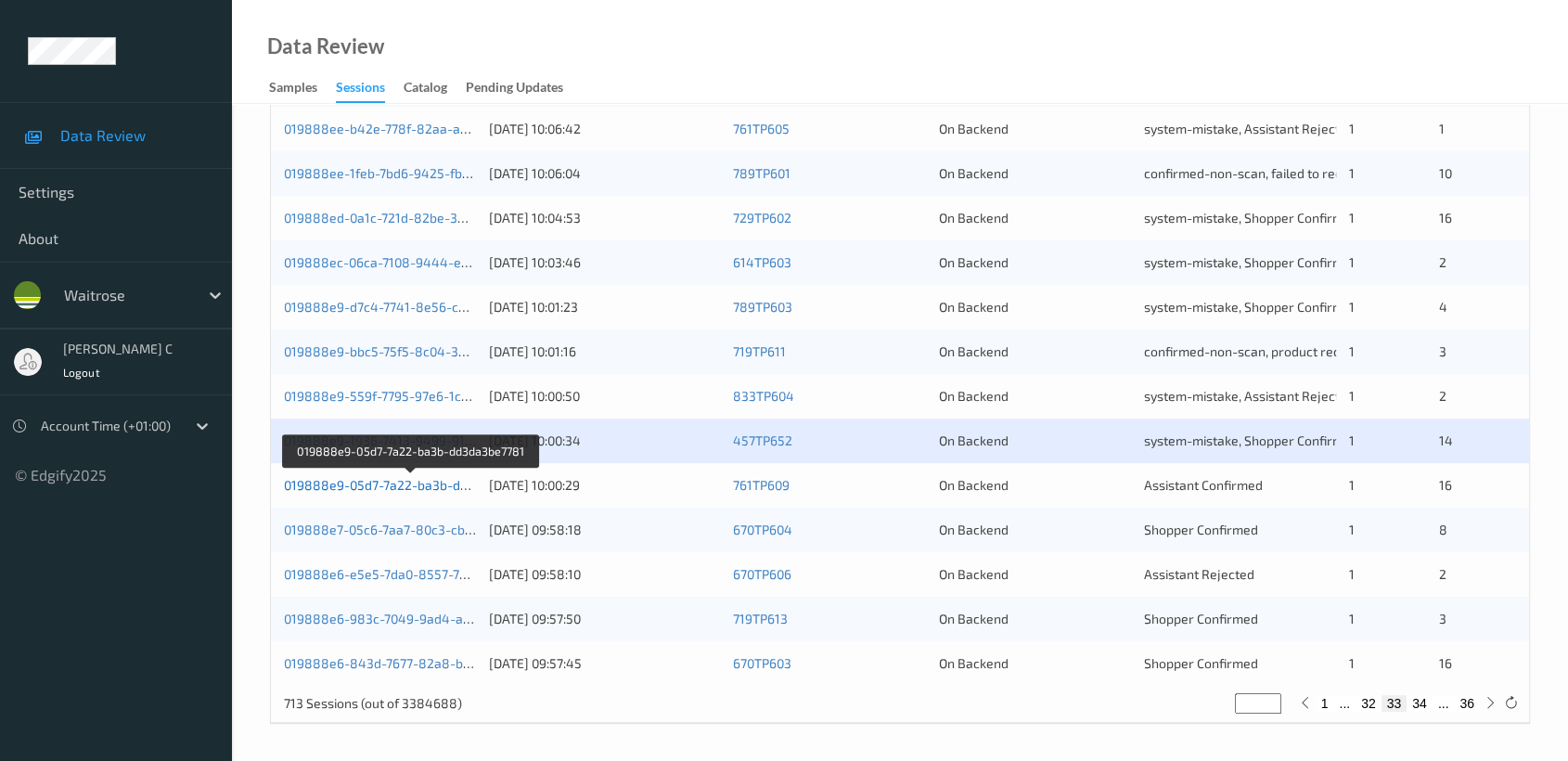
click at [369, 484] on link "019888e9-05d7-7a22-ba3b-dd3da3be7781" at bounding box center [411, 485] width 255 height 16
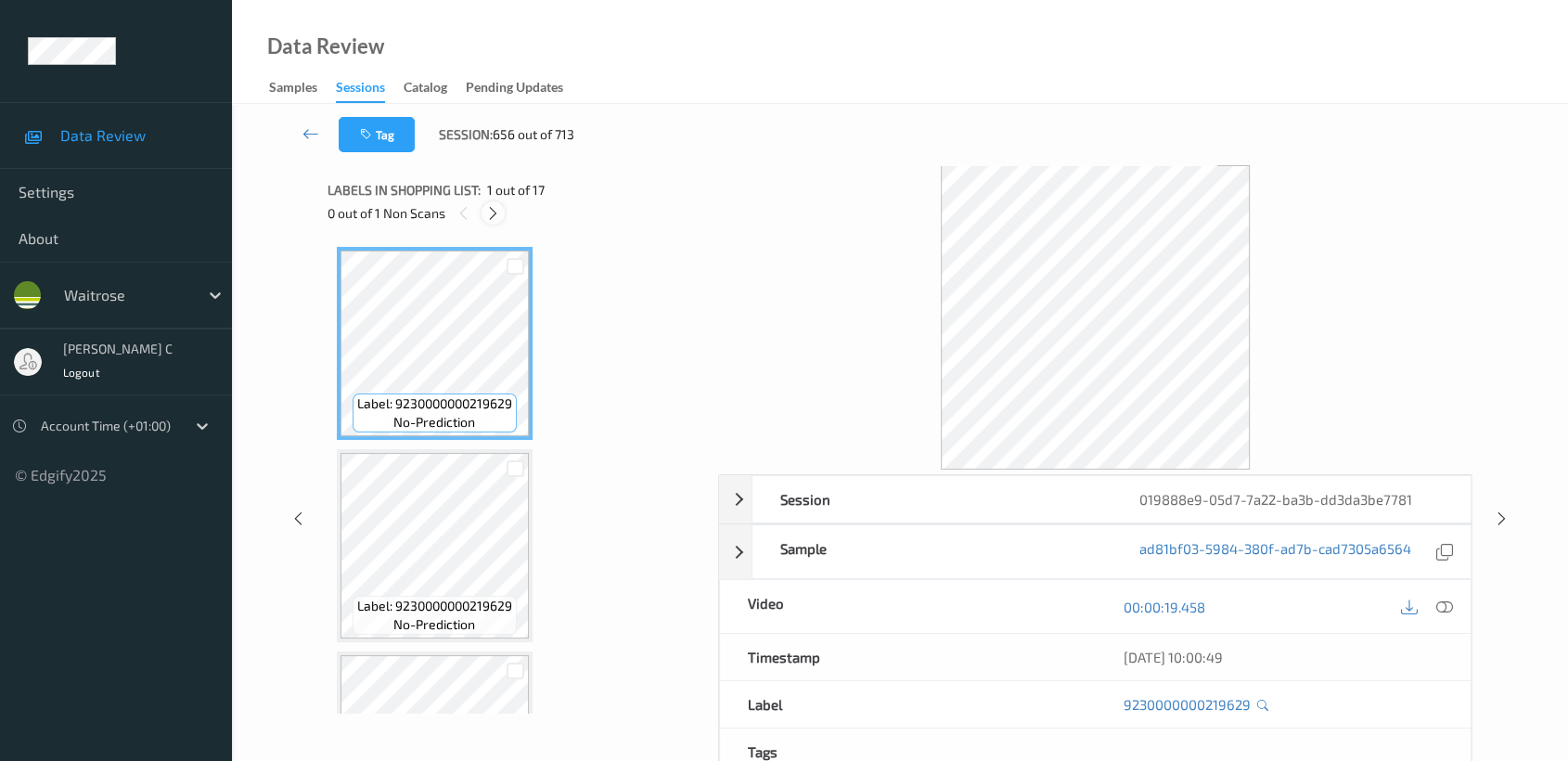
click at [486, 209] on icon at bounding box center [494, 213] width 16 height 17
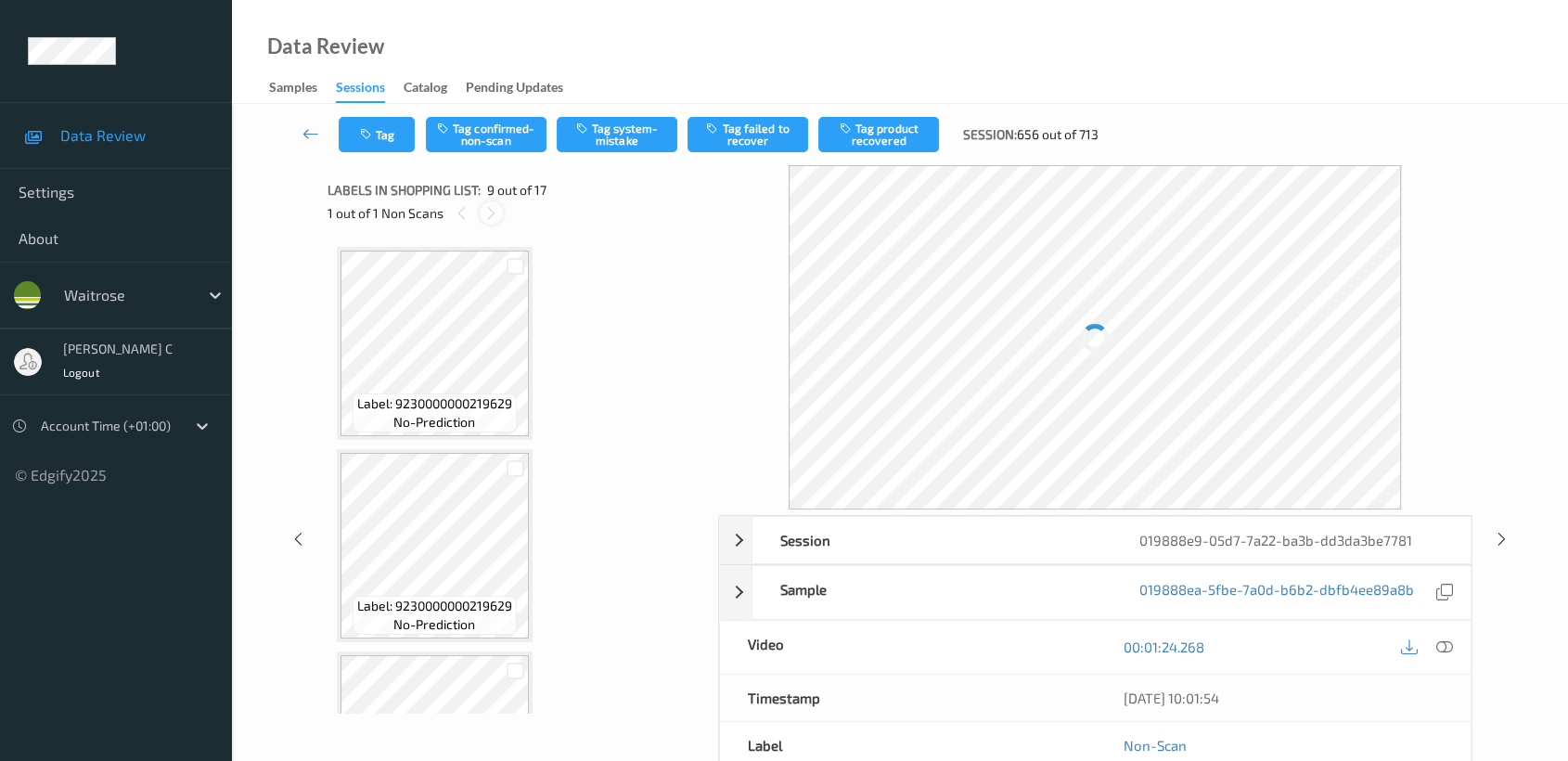
scroll to position [1419, 0]
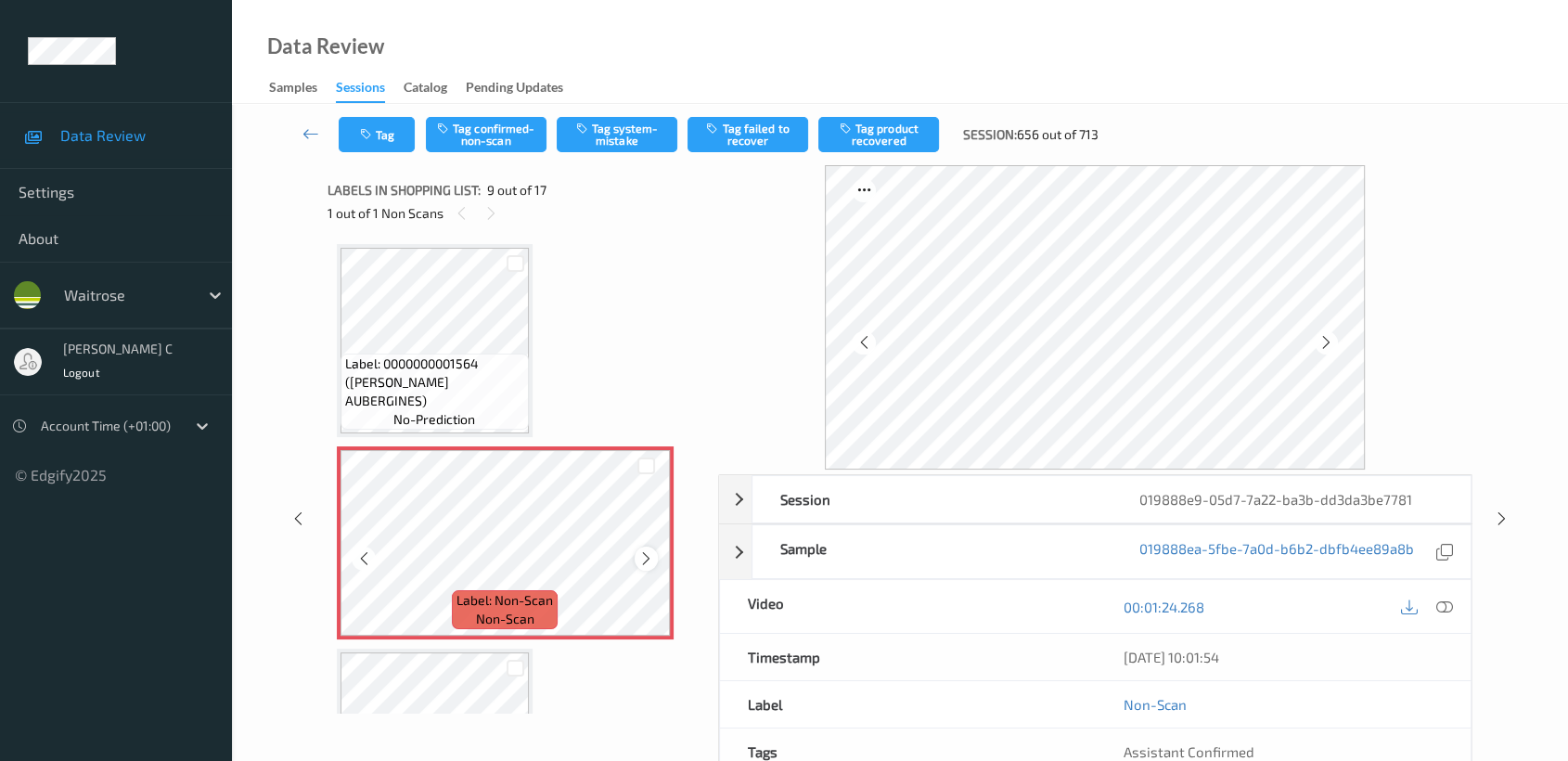
click at [644, 551] on icon at bounding box center [647, 559] width 16 height 17
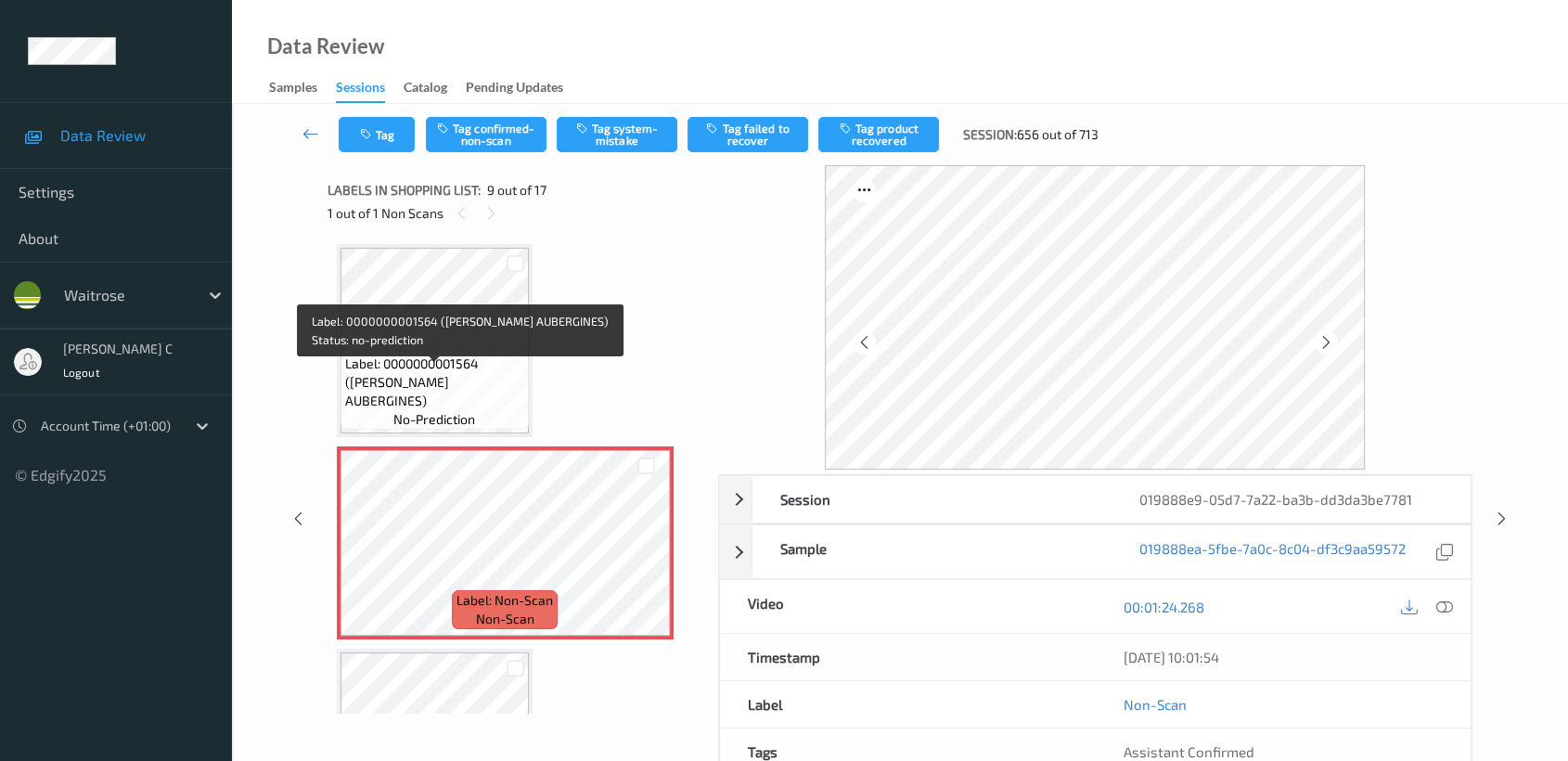
click at [456, 380] on span "Label: 0000000001564 (WR ESS AUBERGINES)" at bounding box center [434, 383] width 179 height 56
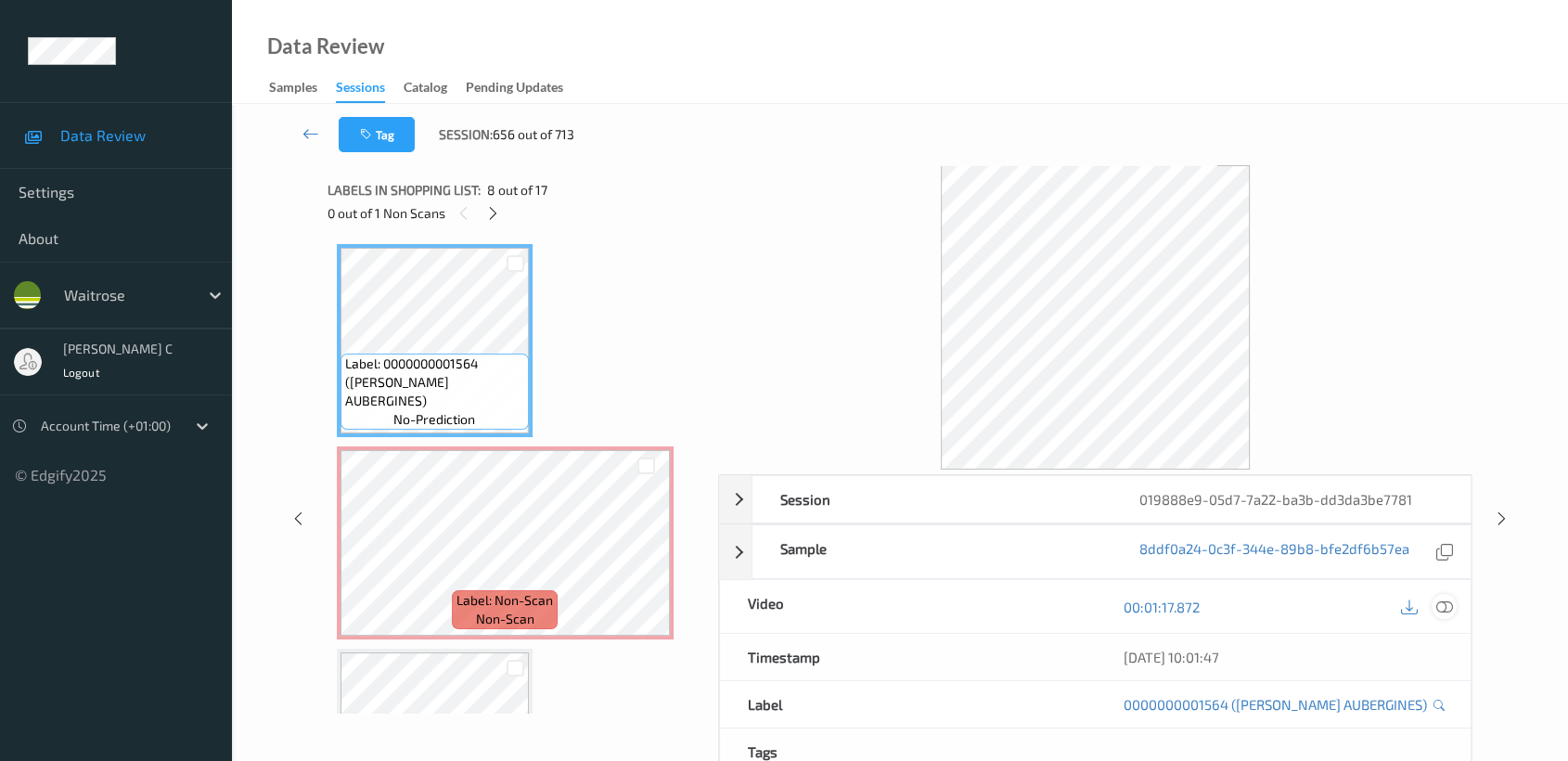
click at [1450, 607] on icon at bounding box center [1444, 607] width 17 height 17
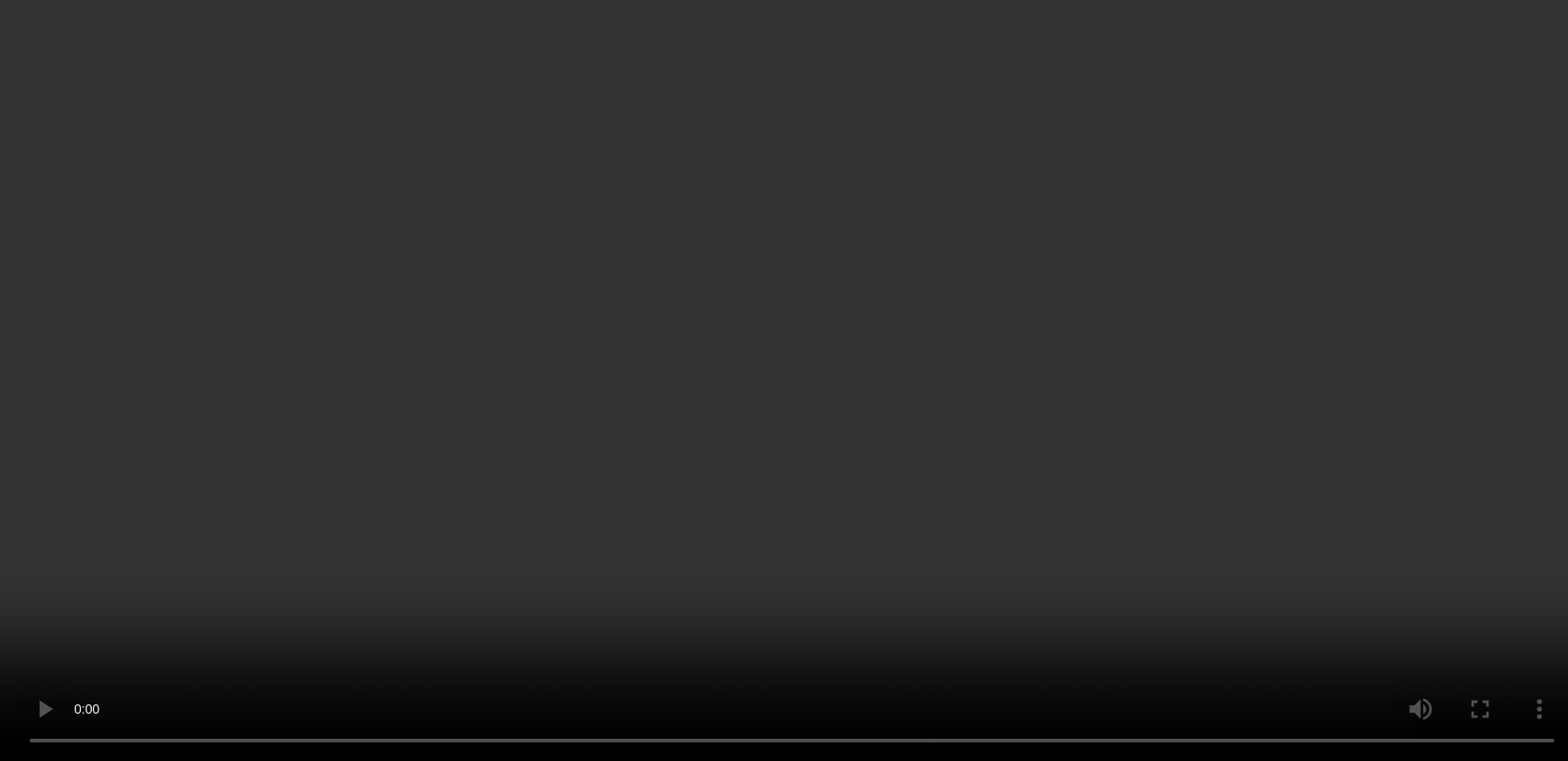
scroll to position [0, 0]
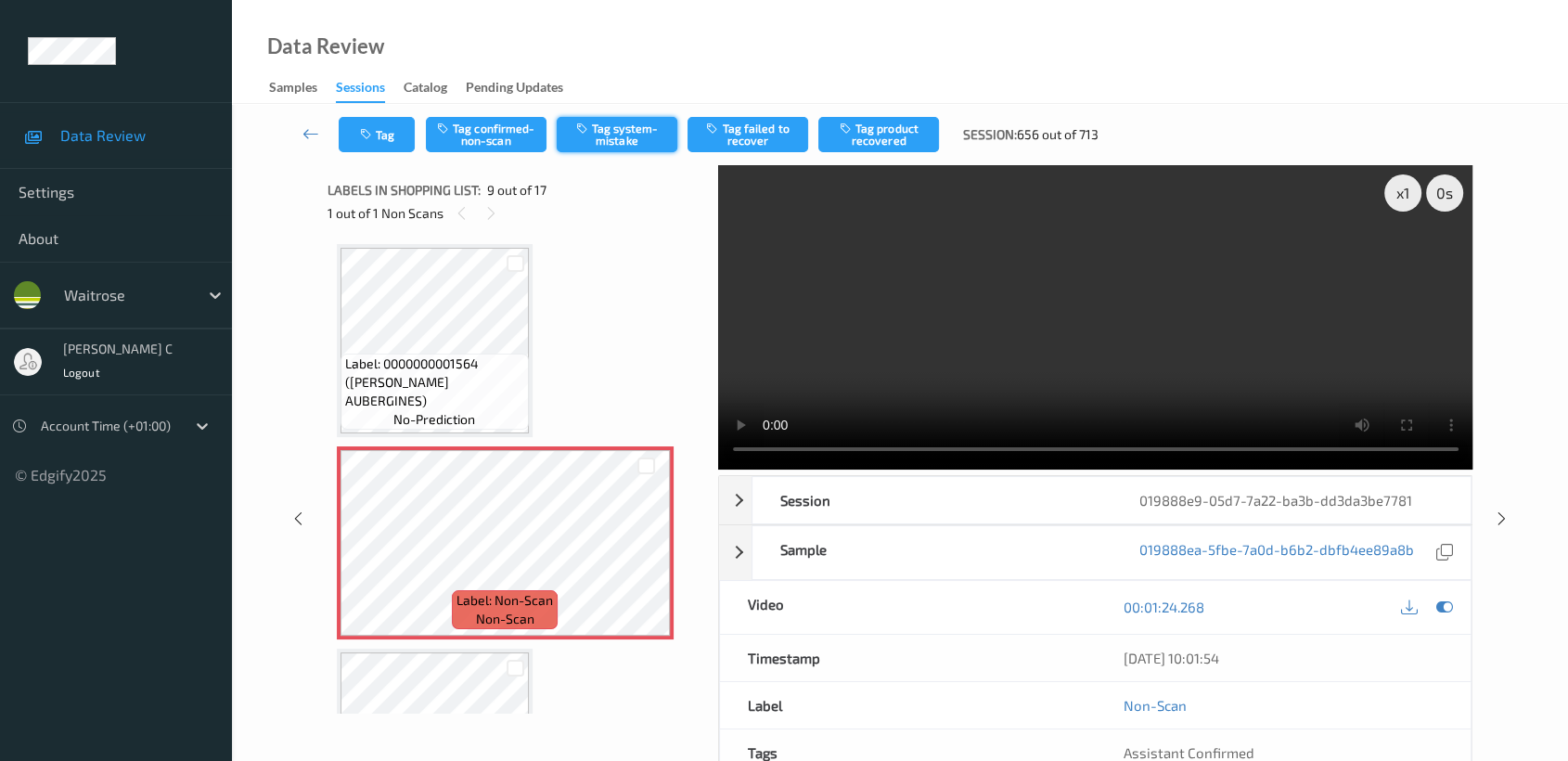
click at [618, 148] on button "Tag system-mistake" at bounding box center [617, 134] width 121 height 35
click at [376, 138] on button "Tag" at bounding box center [377, 134] width 76 height 35
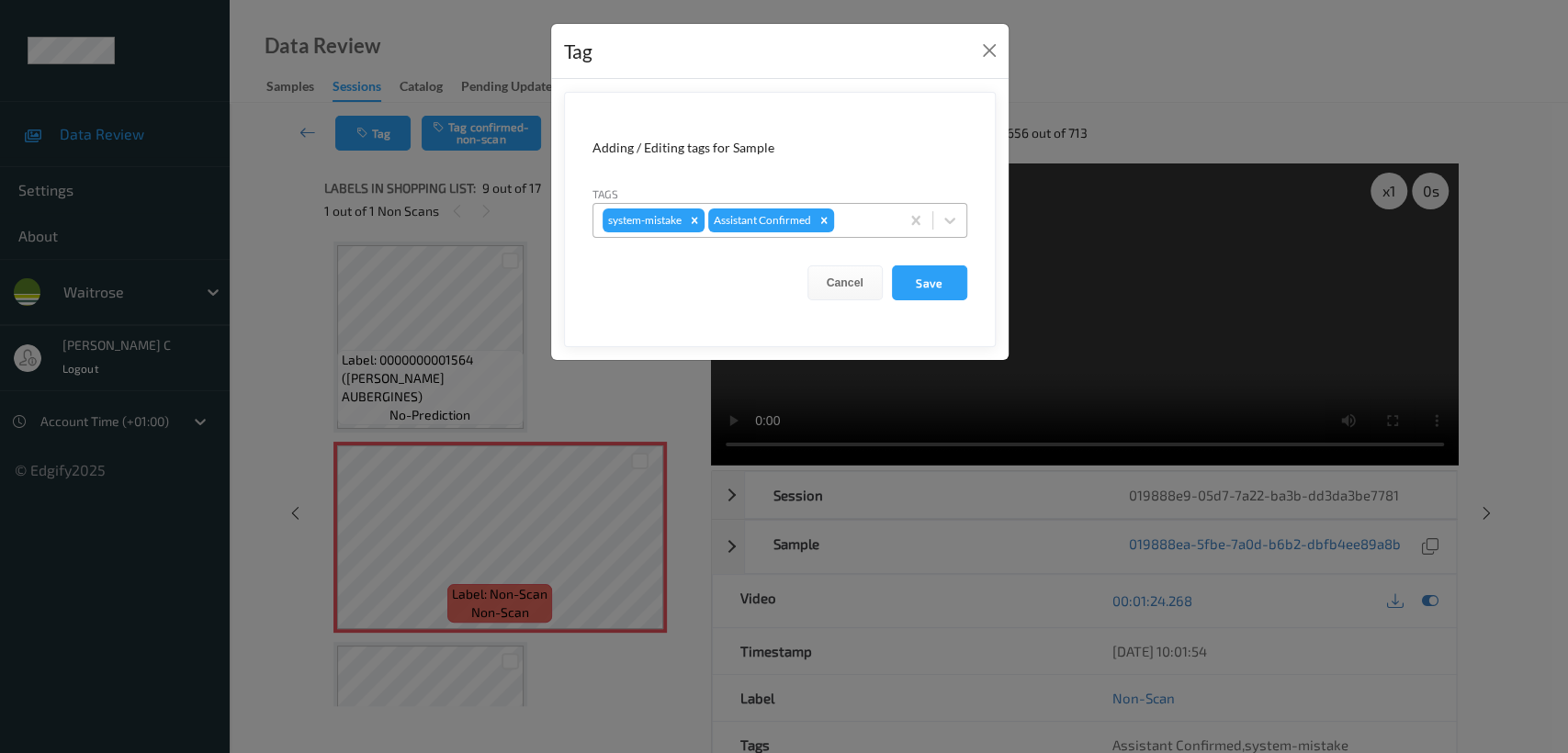
click at [875, 219] on div at bounding box center [864, 221] width 52 height 22
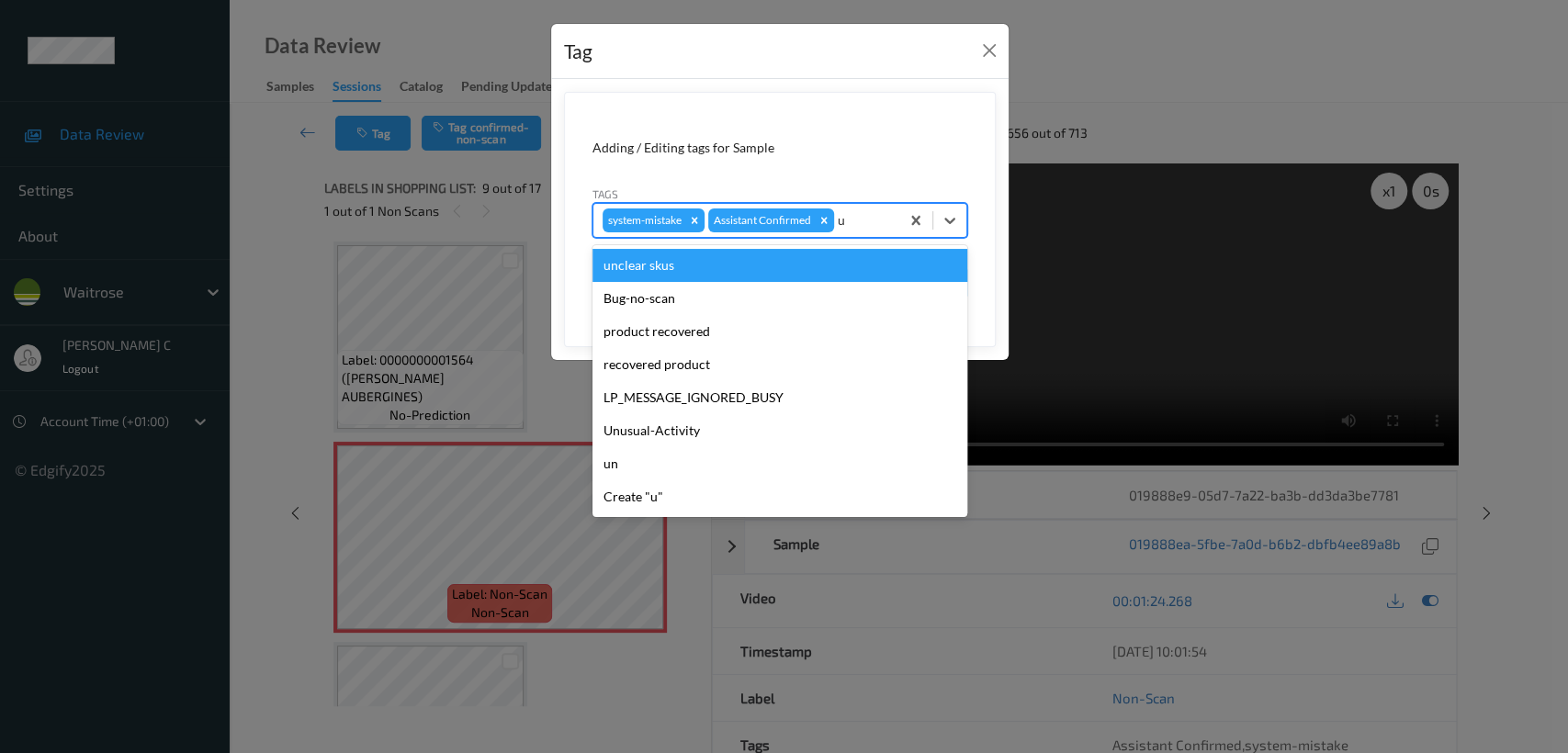
type input "un"
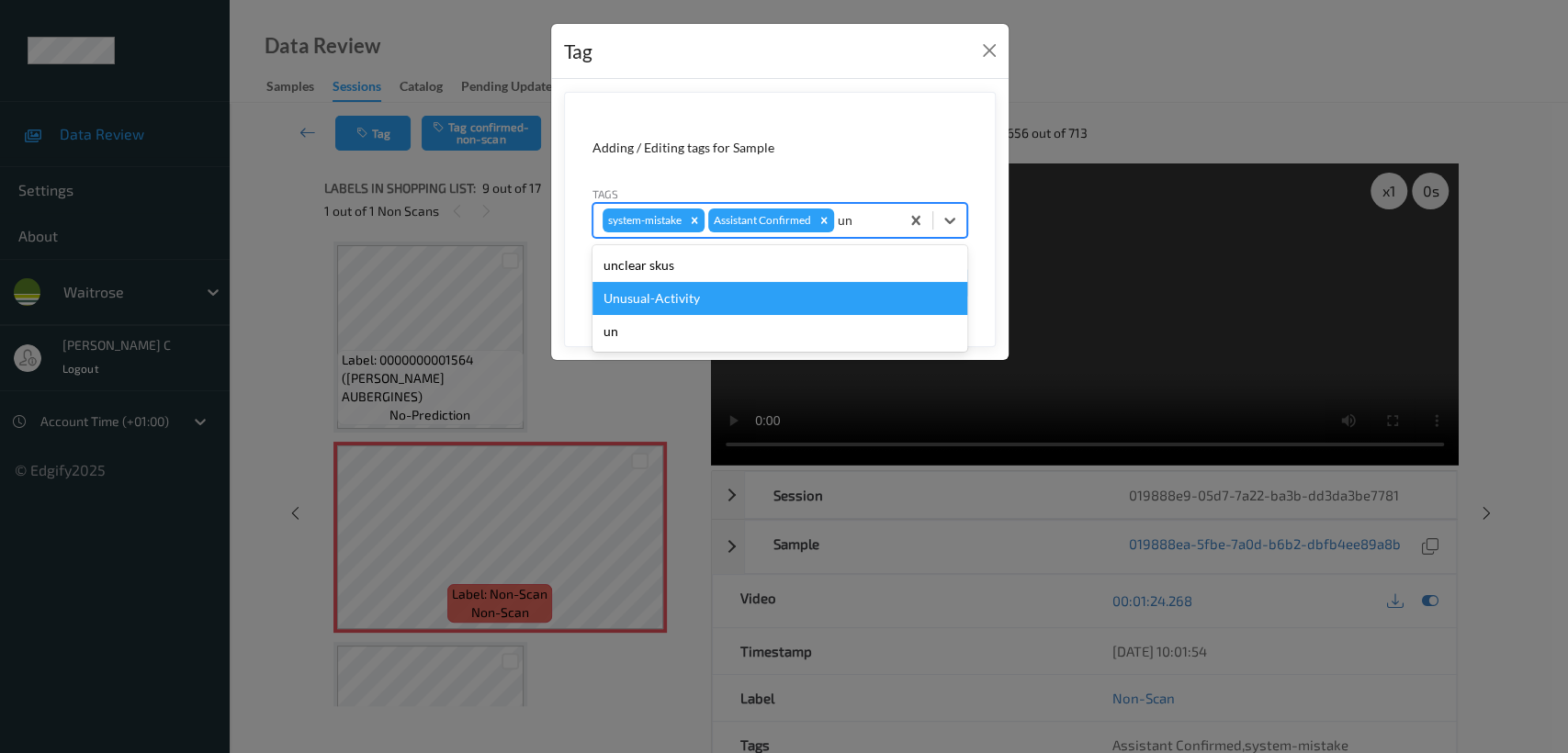
click at [698, 301] on div "Unusual-Activity" at bounding box center [780, 298] width 375 height 33
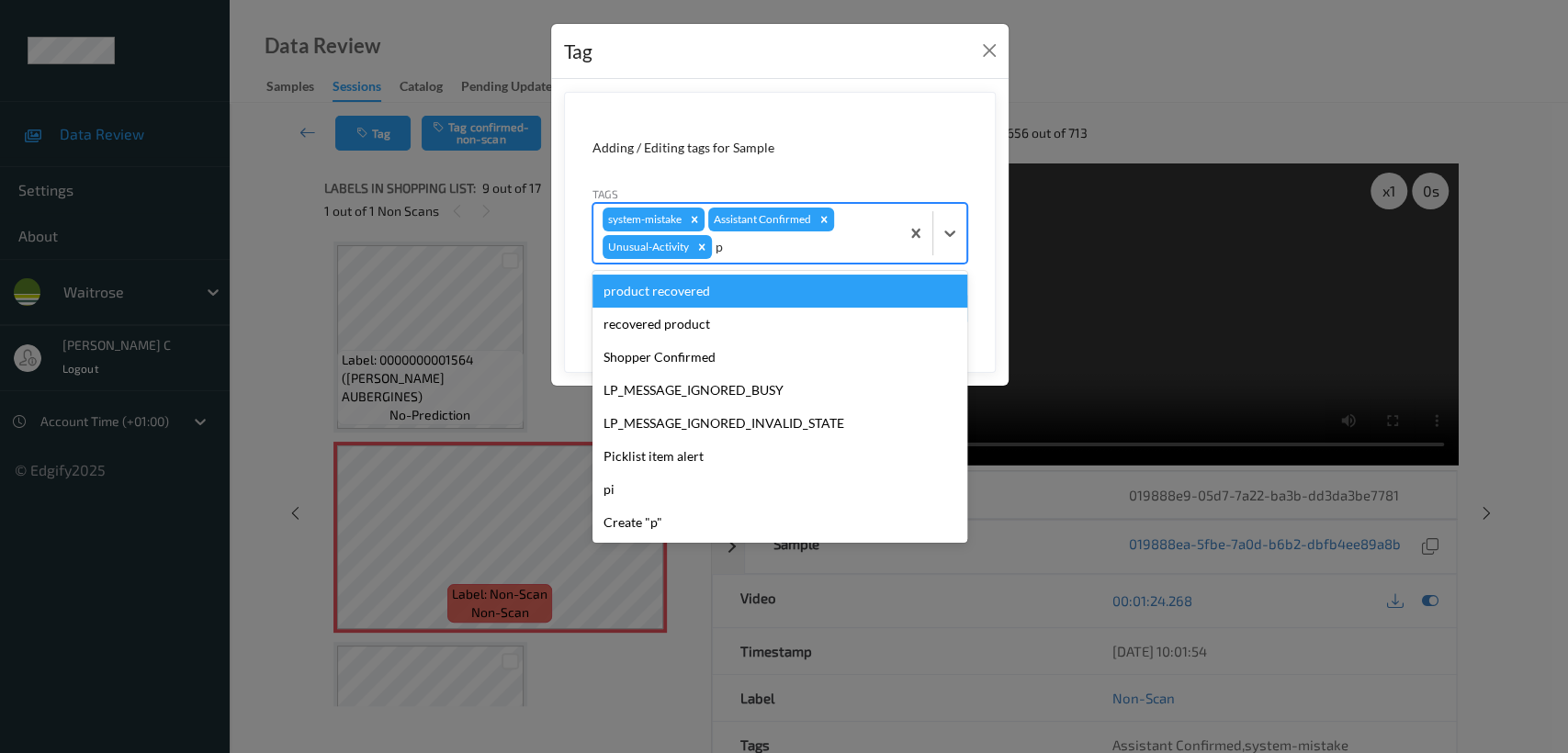
type input "pi"
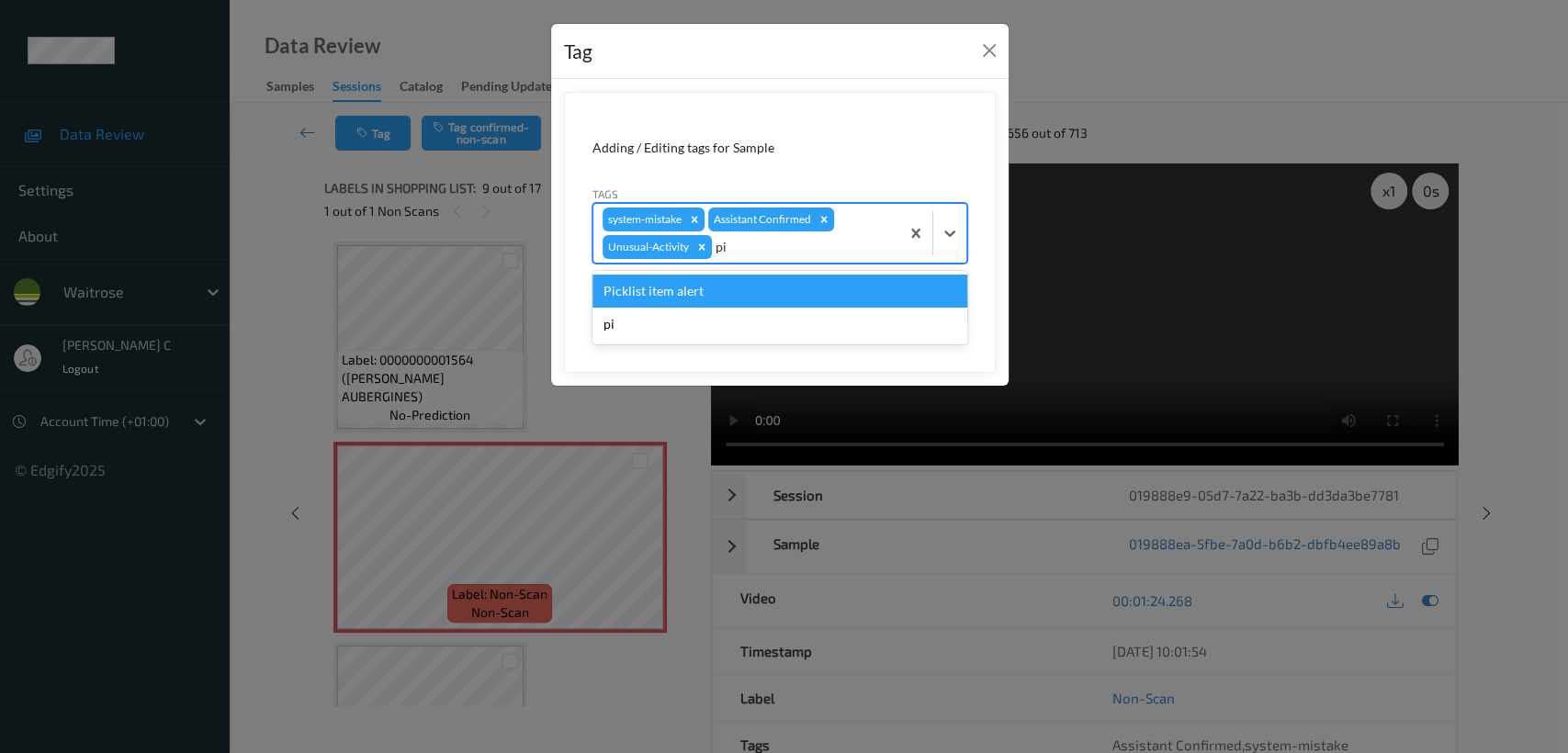
click at [698, 301] on div "Picklist item alert" at bounding box center [780, 291] width 375 height 33
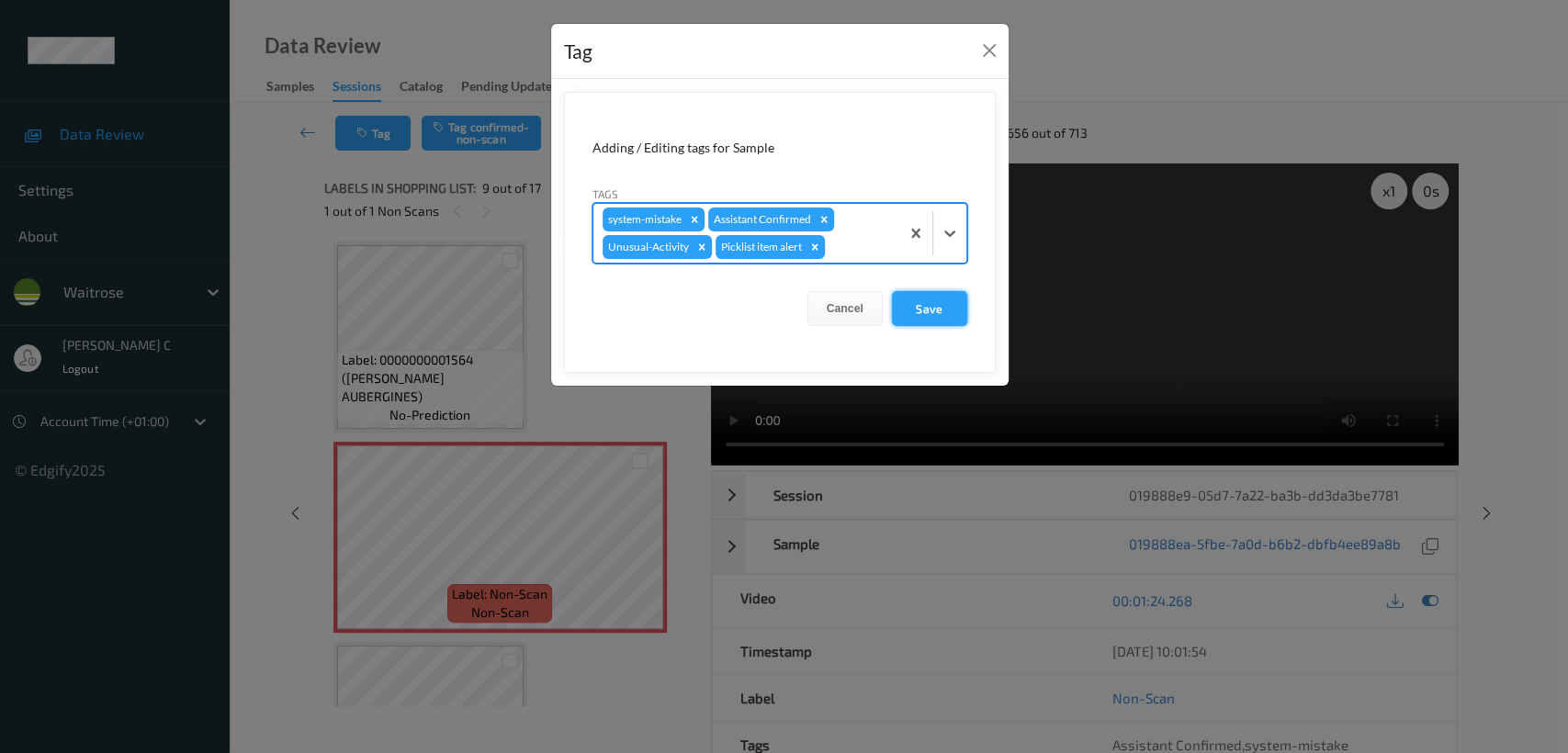
click at [928, 300] on button "Save" at bounding box center [929, 308] width 75 height 35
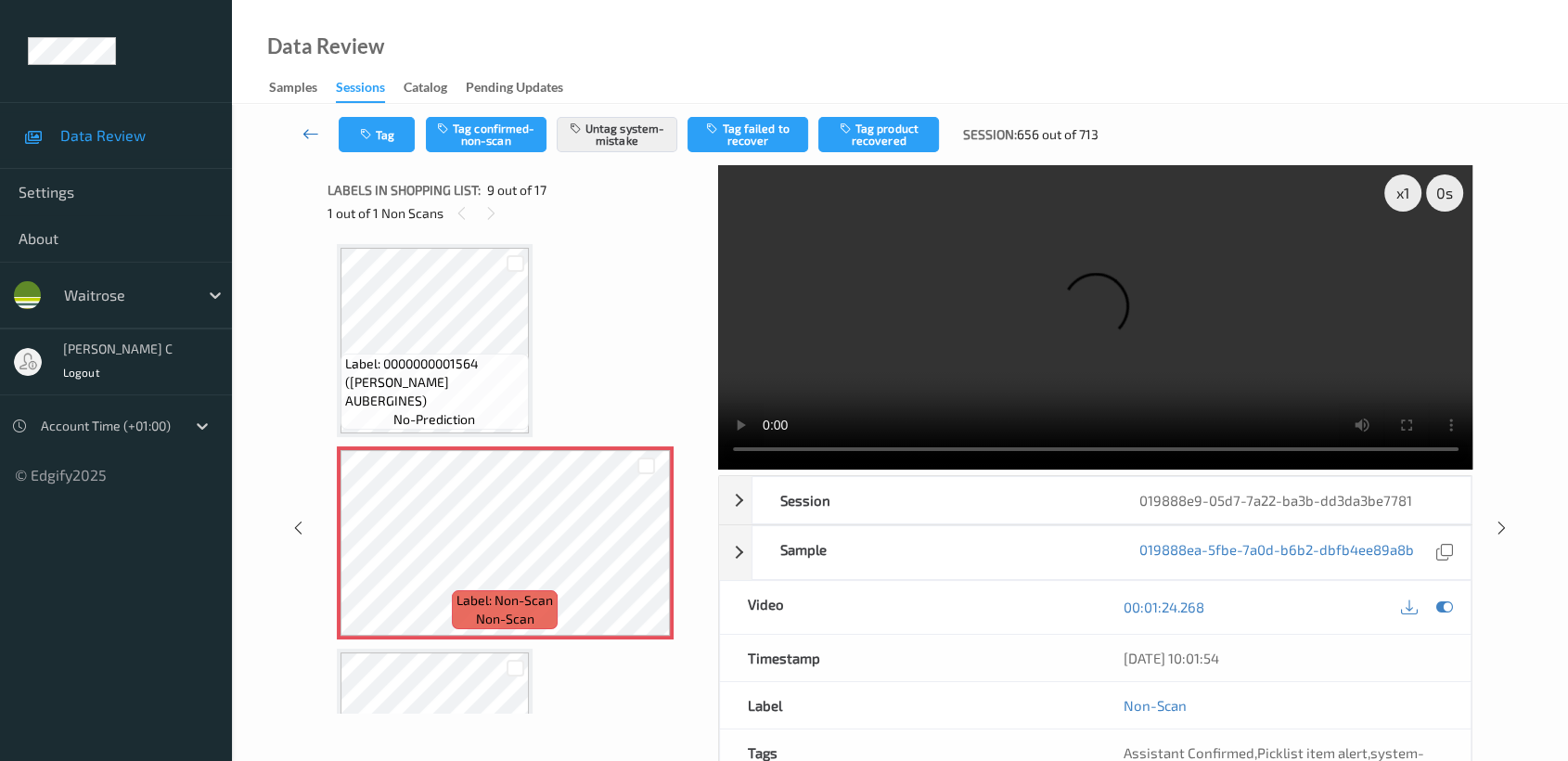
click at [304, 133] on icon at bounding box center [311, 133] width 17 height 19
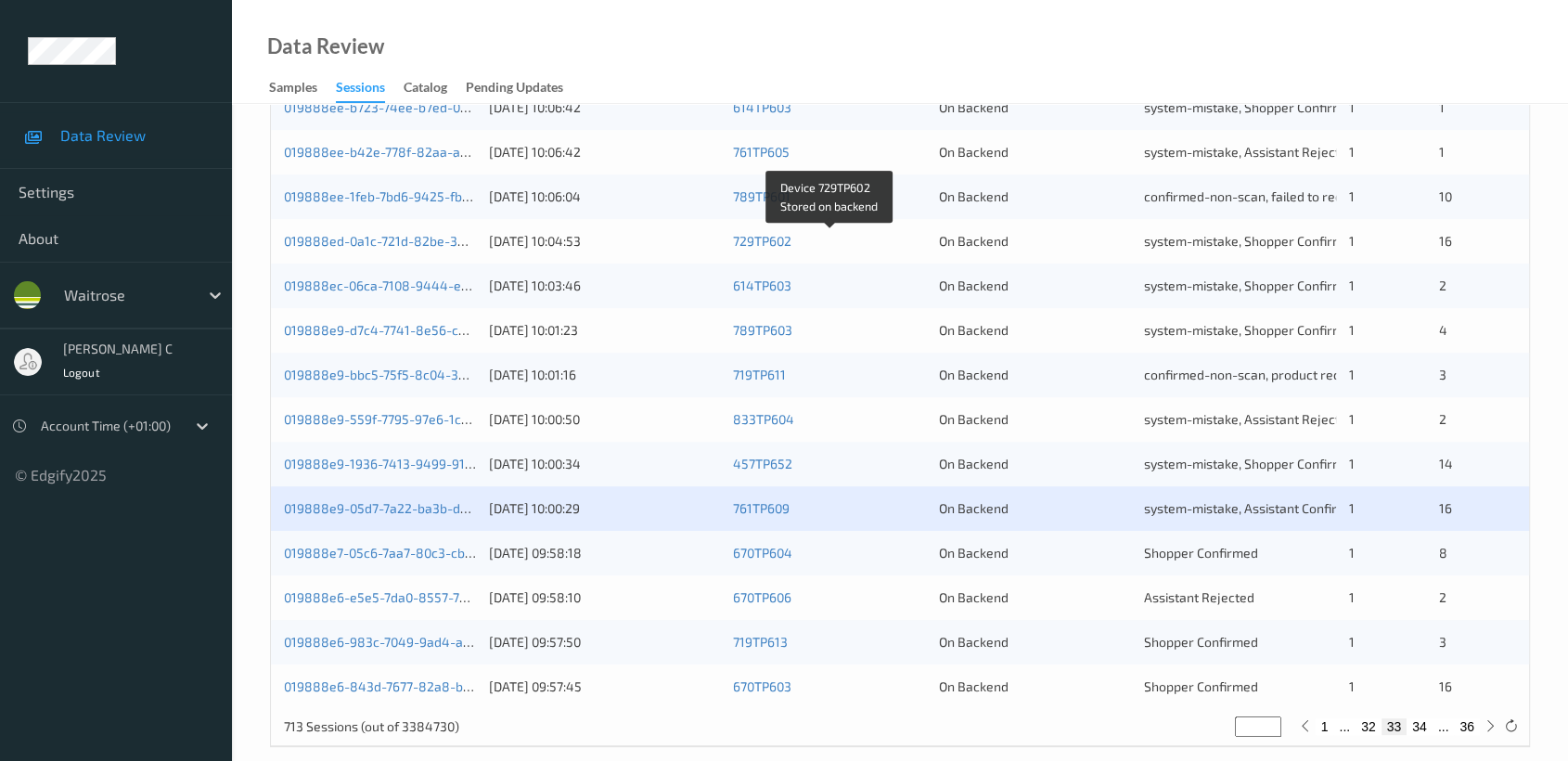
scroll to position [699, 0]
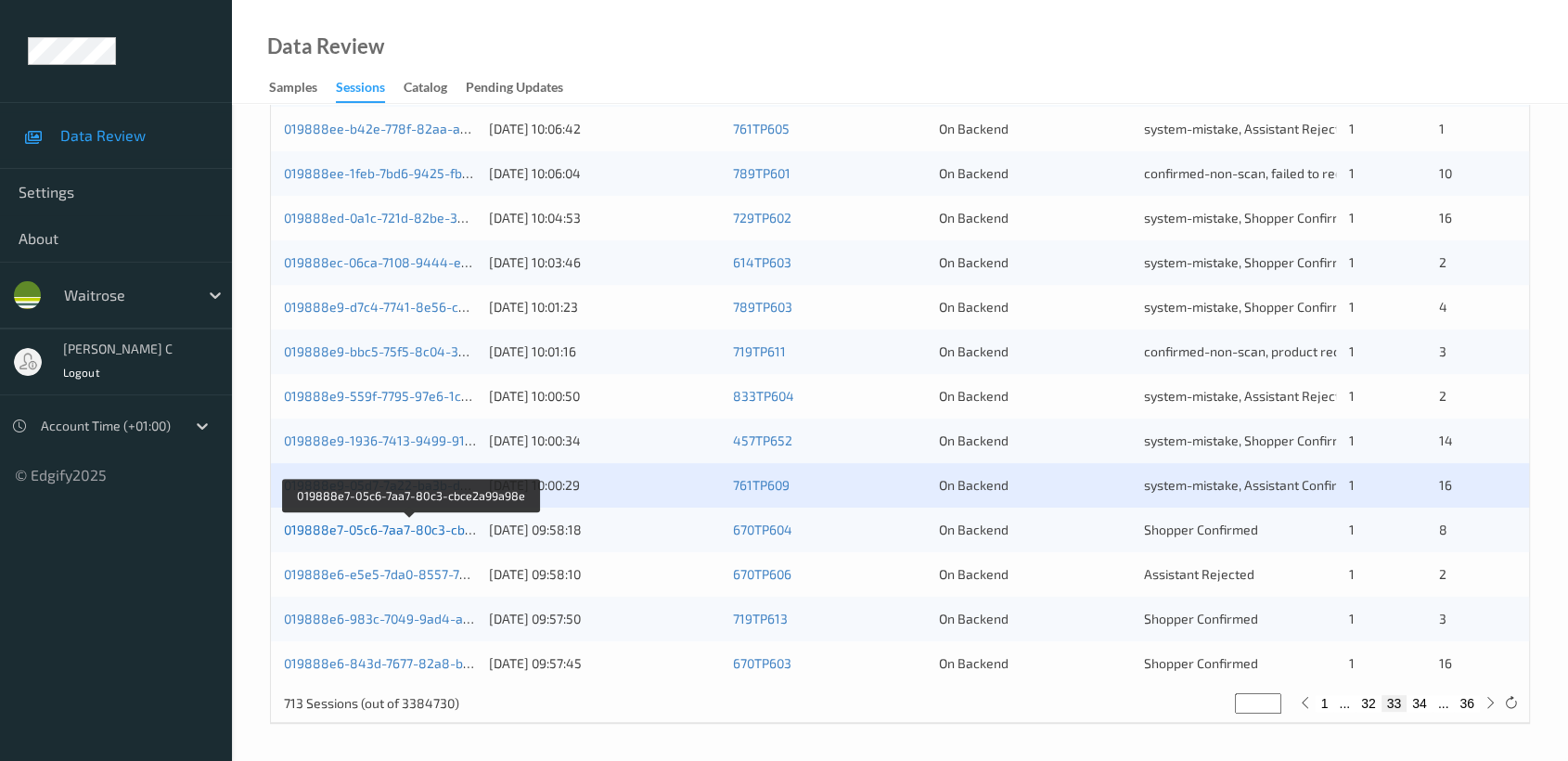
click at [404, 526] on link "019888e7-05c6-7aa7-80c3-cbce2a99a98e" at bounding box center [411, 530] width 255 height 16
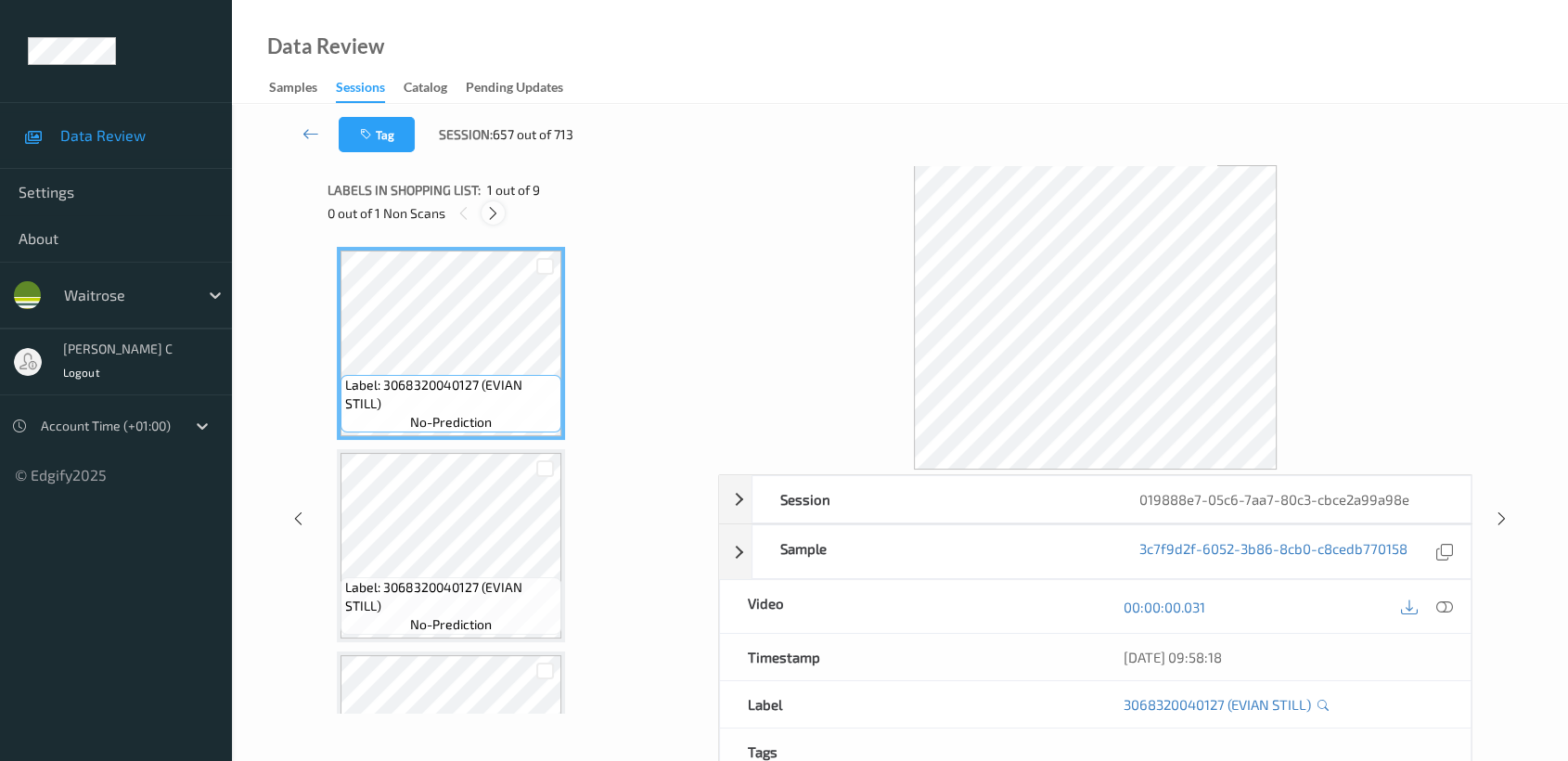
click at [492, 215] on icon at bounding box center [494, 213] width 16 height 17
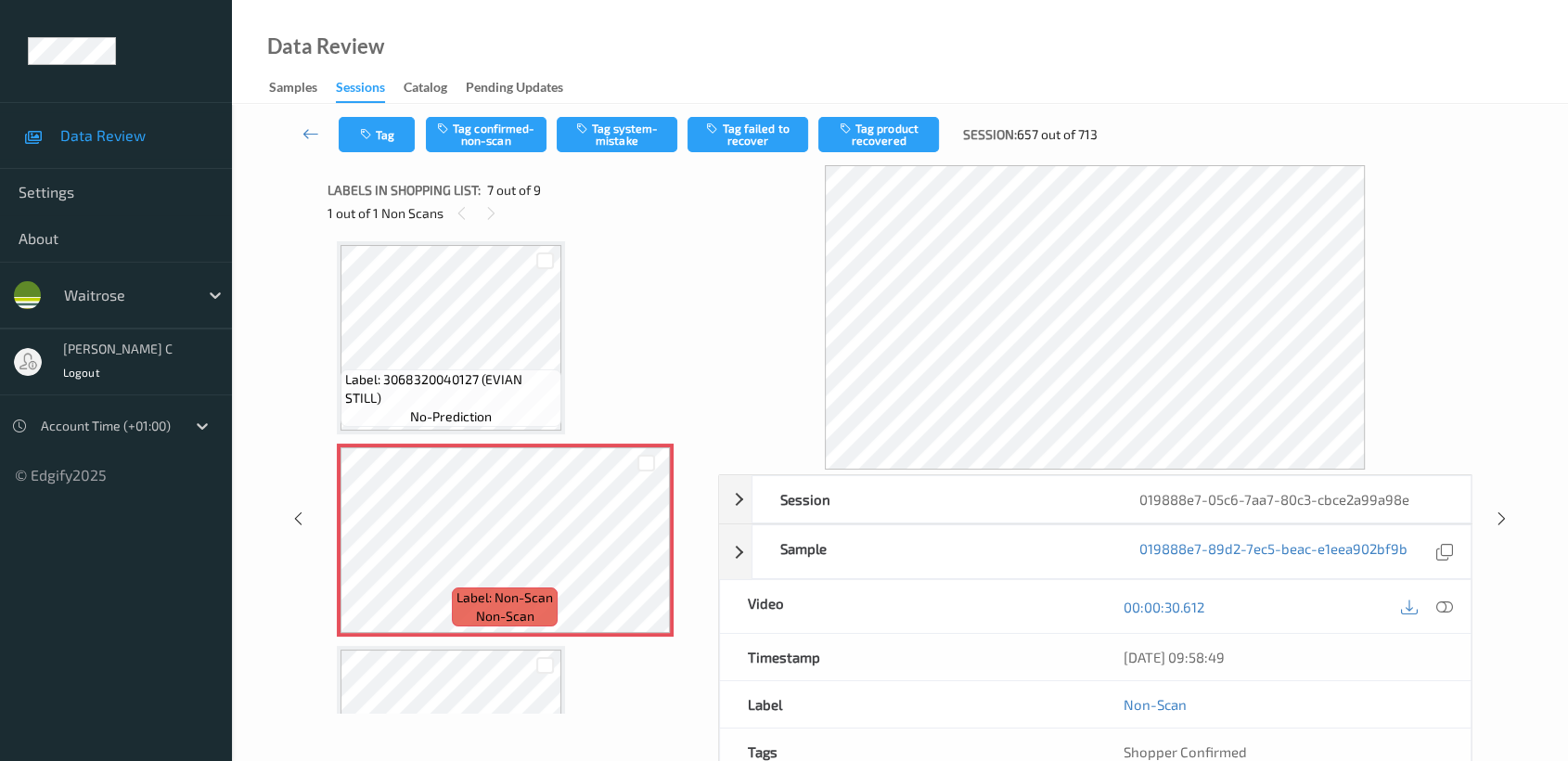
click at [498, 381] on span "Label: 3068320040127 (EVIAN STILL)" at bounding box center [451, 388] width 212 height 37
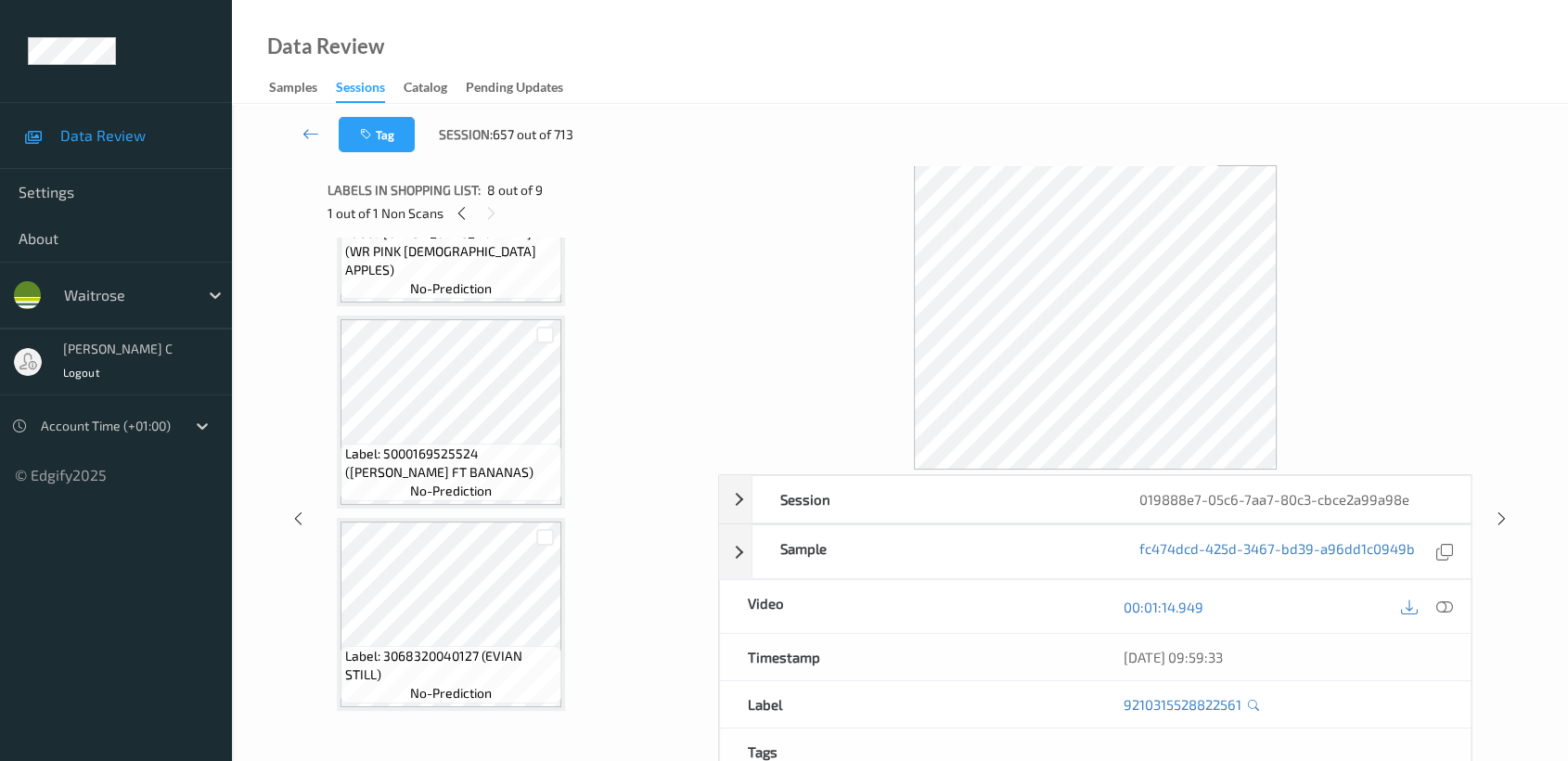
scroll to position [728, 0]
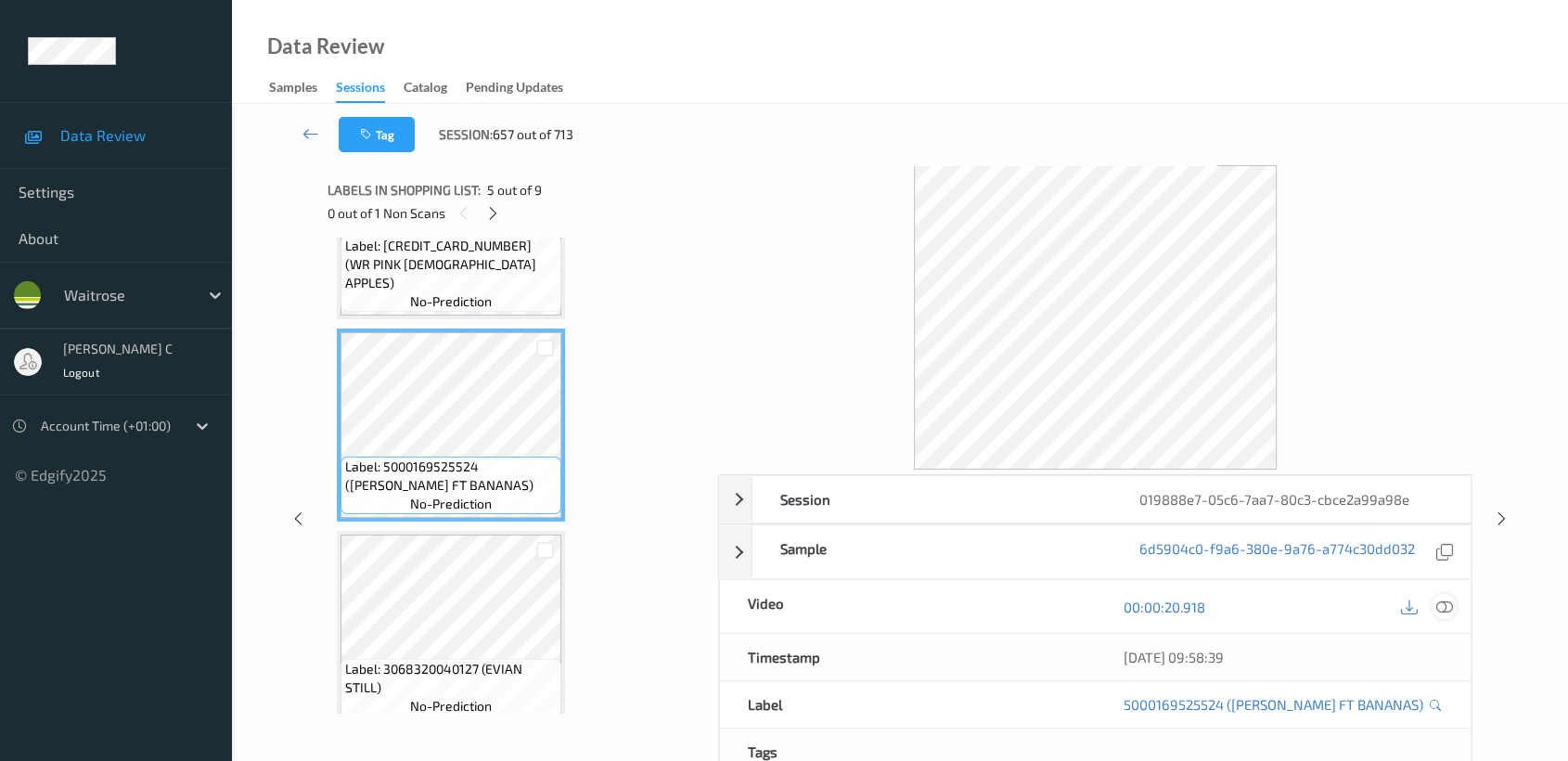
click at [1451, 606] on icon at bounding box center [1444, 607] width 17 height 17
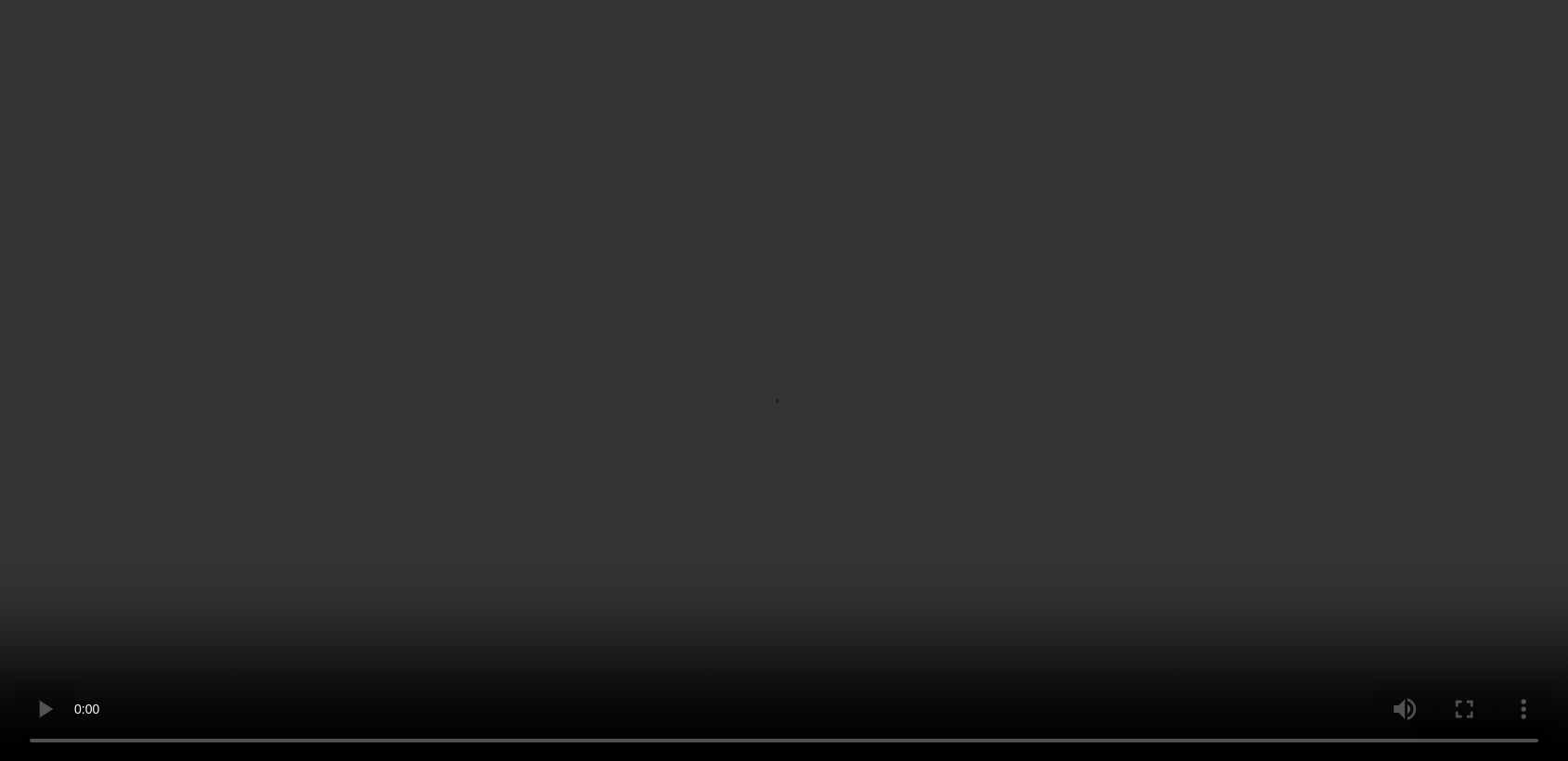
scroll to position [935, 0]
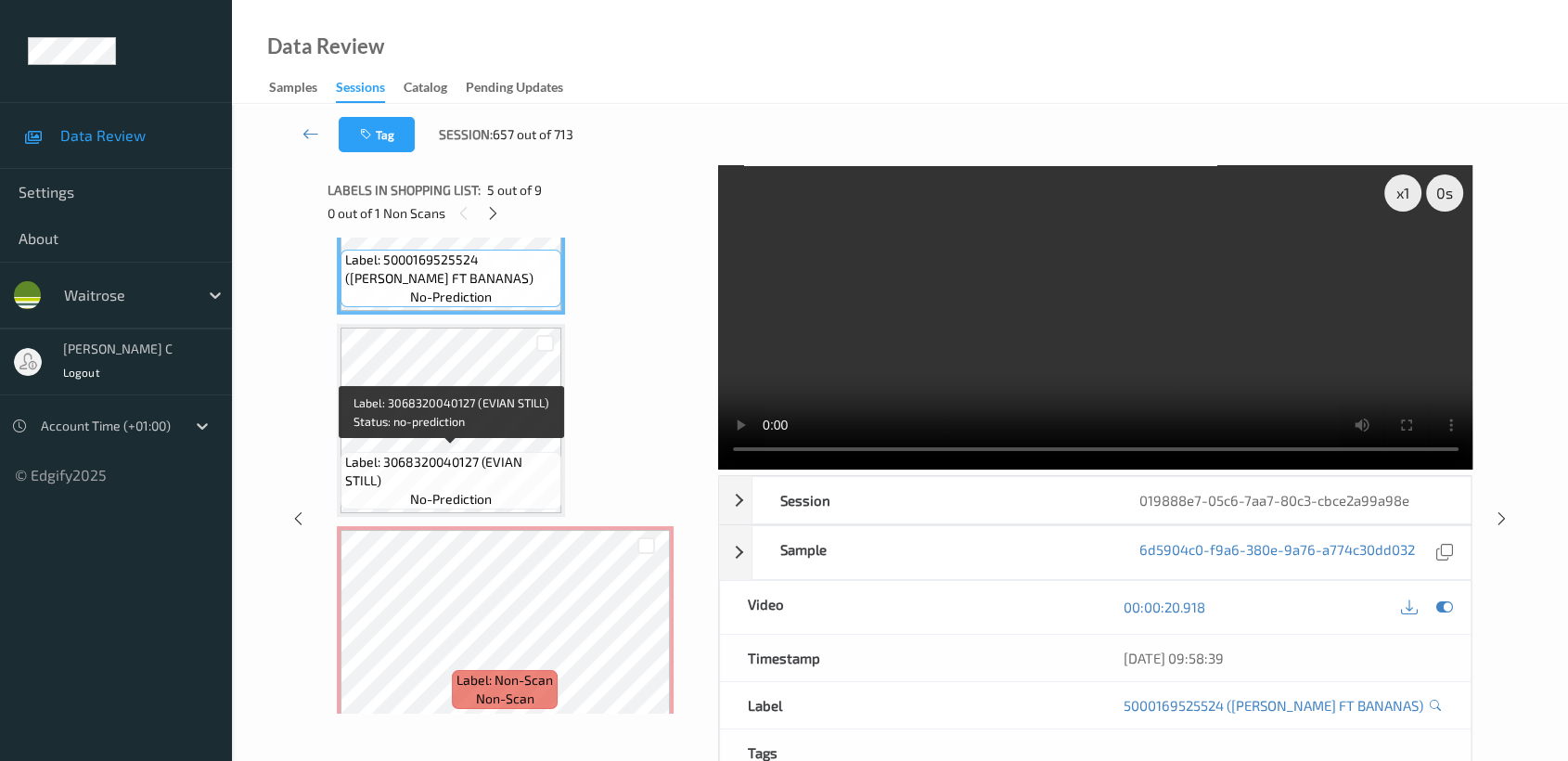
click at [520, 526] on div "Label: Non-Scan non-scan" at bounding box center [505, 622] width 337 height 193
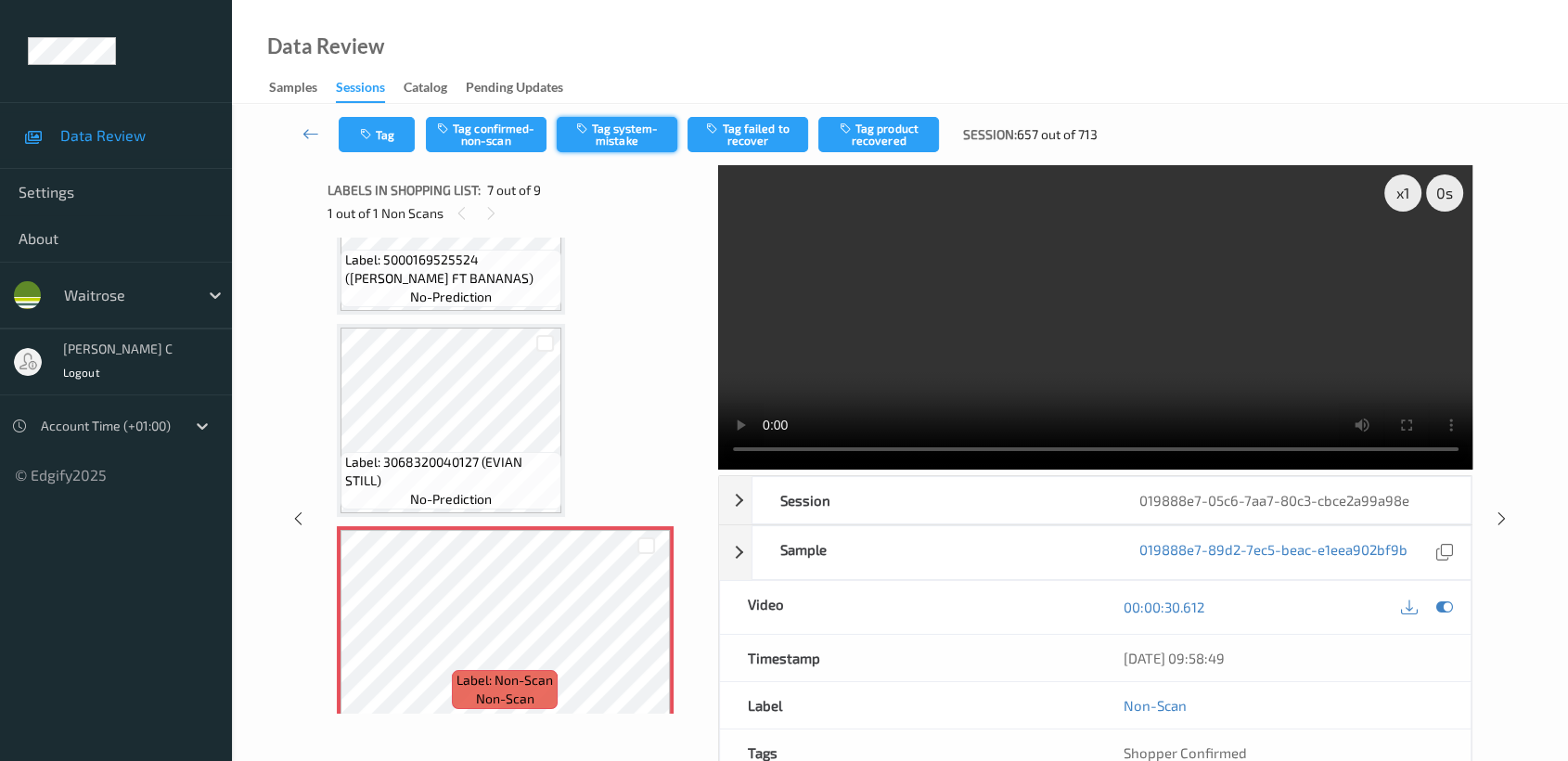
click at [622, 126] on button "Tag system-mistake" at bounding box center [617, 134] width 121 height 35
click at [312, 136] on icon at bounding box center [311, 133] width 17 height 19
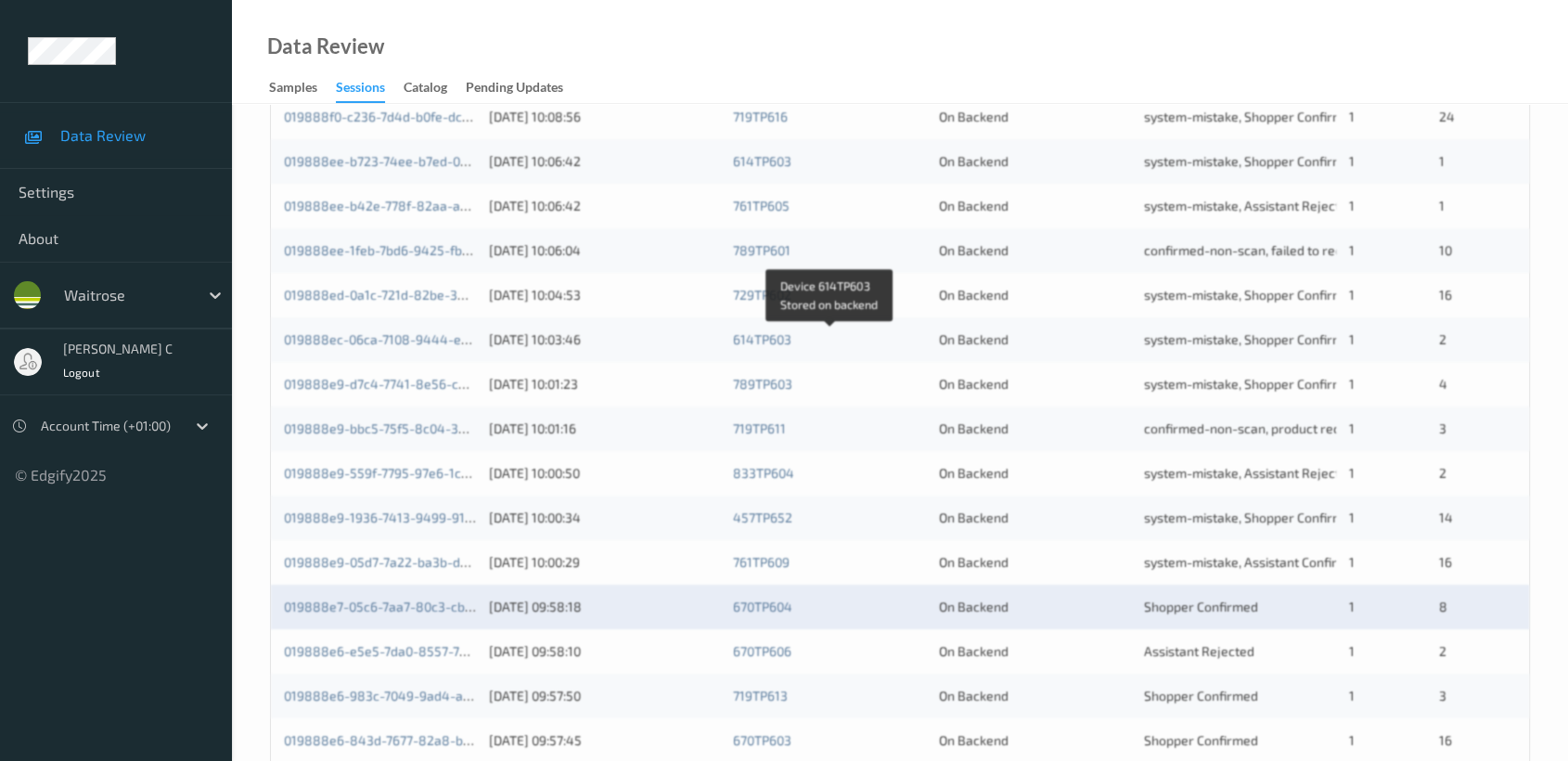
scroll to position [699, 0]
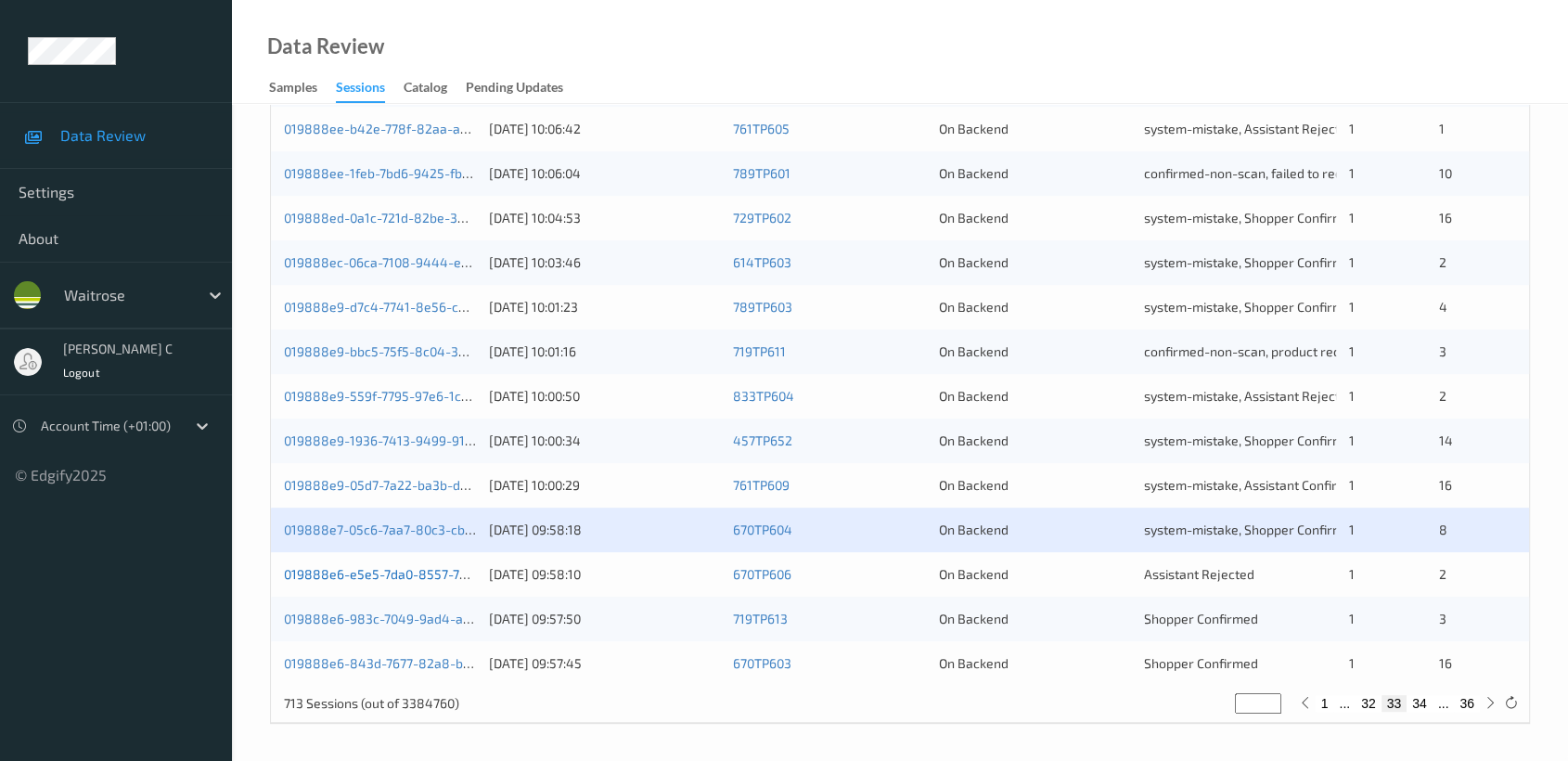
click at [360, 574] on link "019888e6-e5e5-7da0-8557-7364c881e281" at bounding box center [412, 574] width 256 height 16
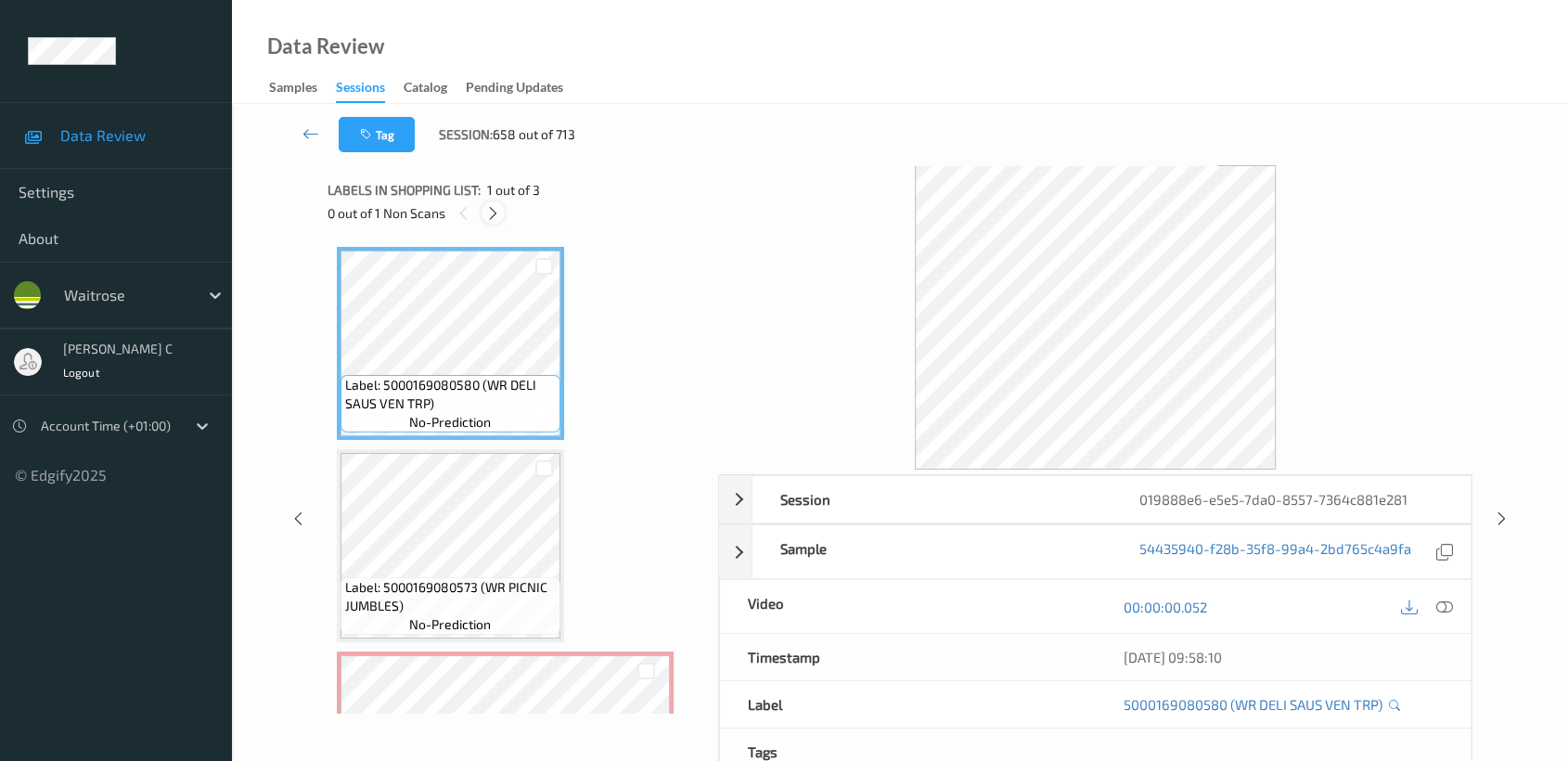
click at [487, 208] on icon at bounding box center [494, 213] width 16 height 17
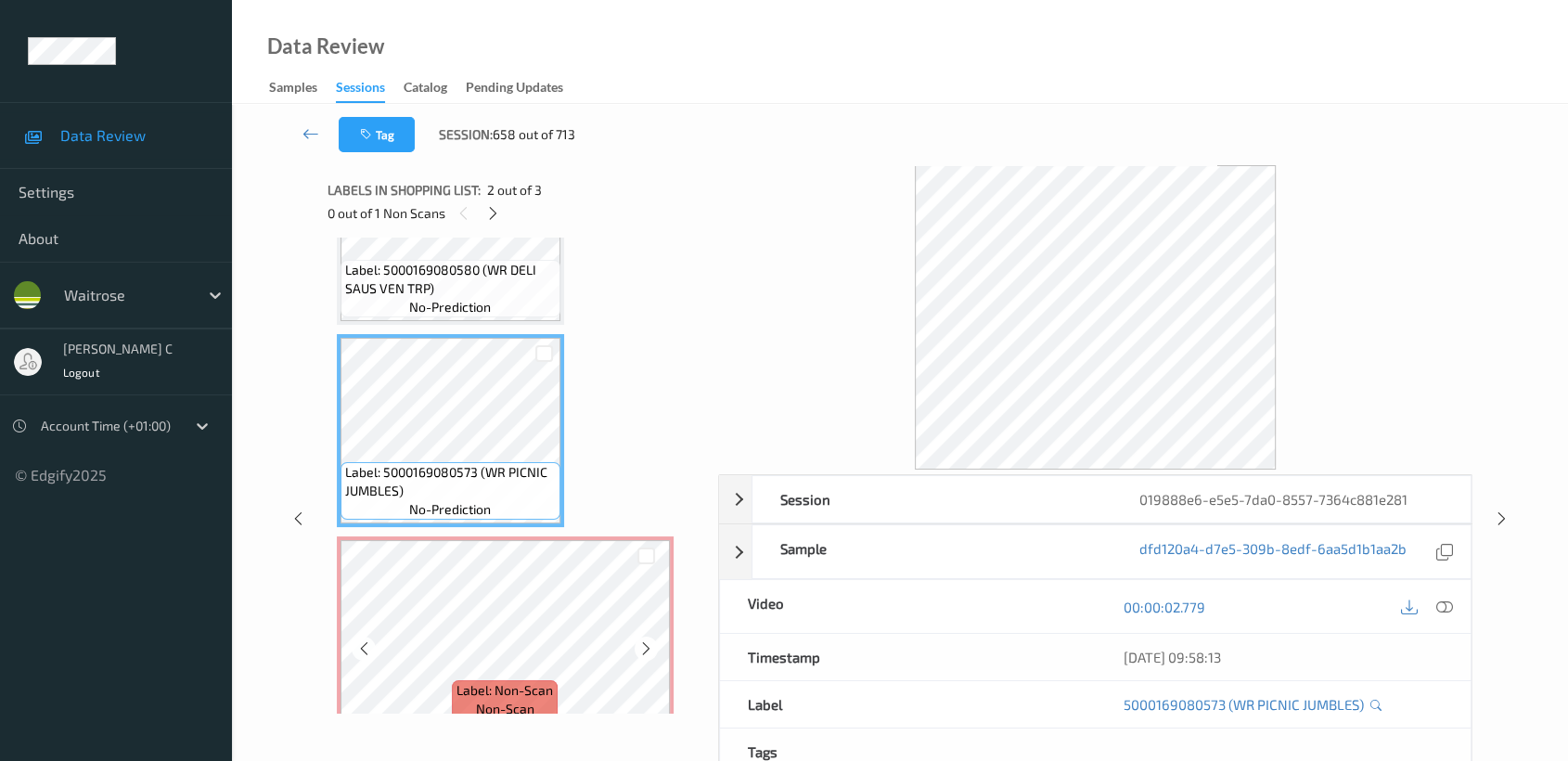
scroll to position [137, 0]
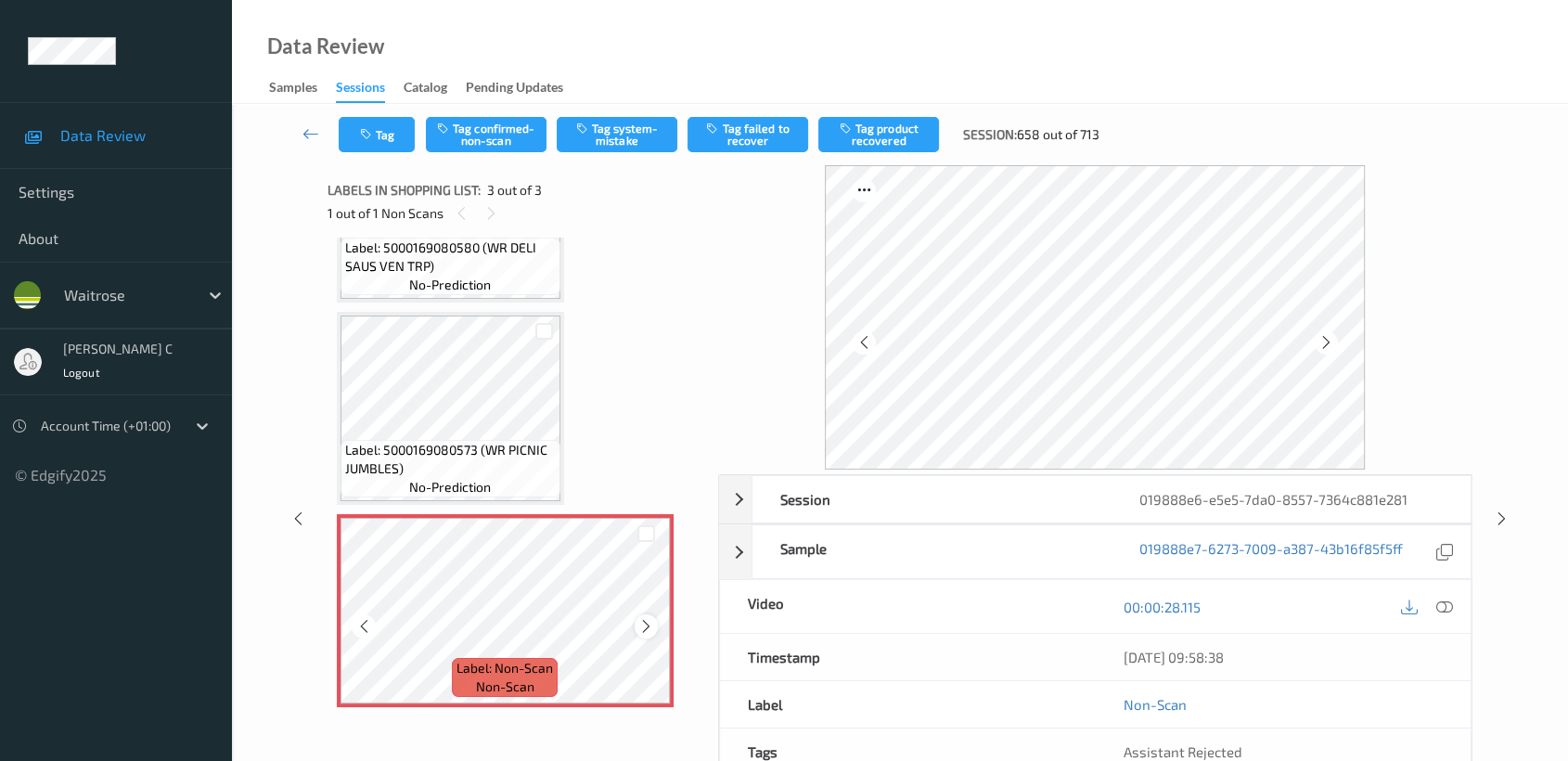
click at [644, 625] on icon at bounding box center [647, 626] width 16 height 17
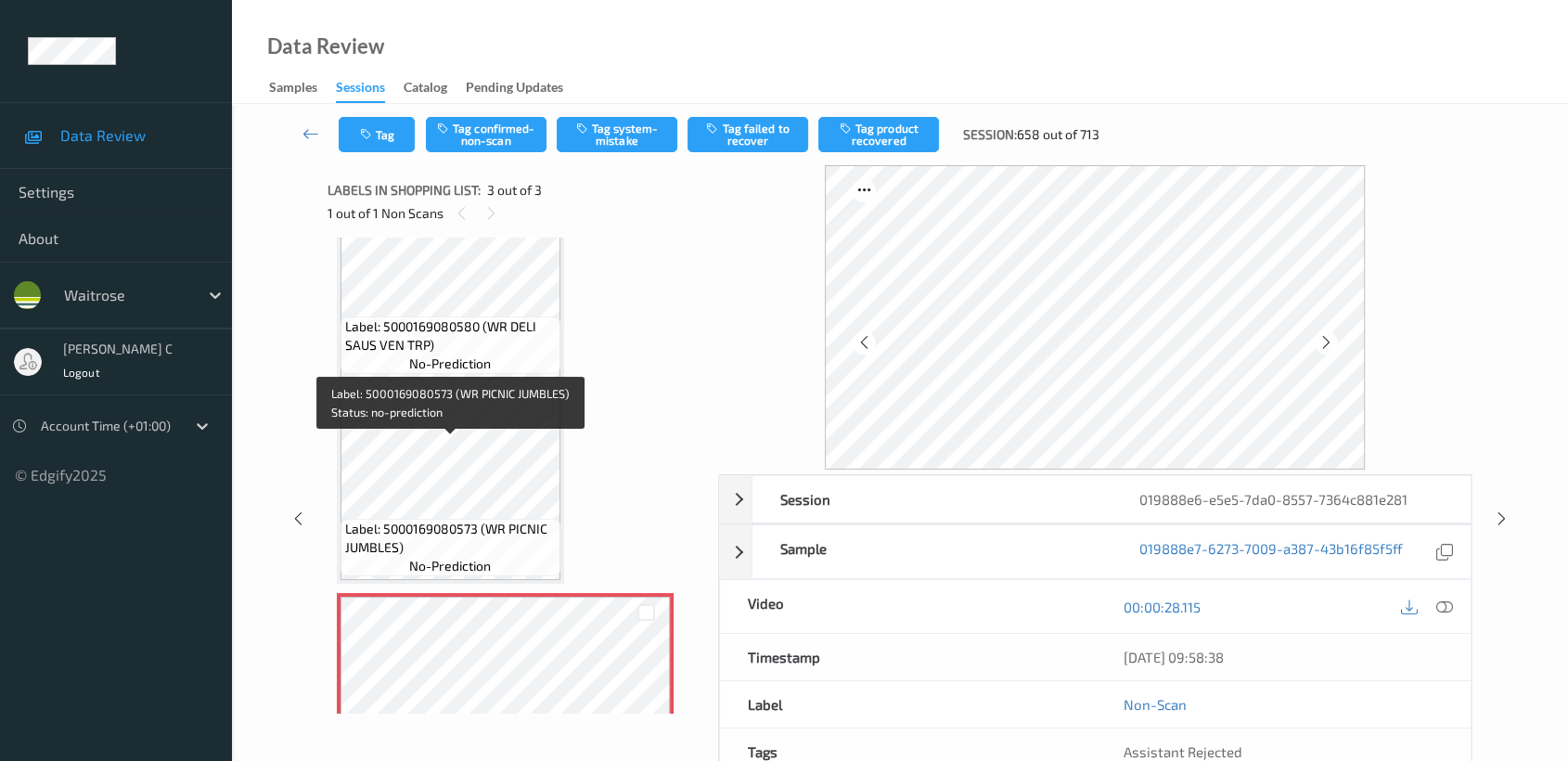
scroll to position [0, 0]
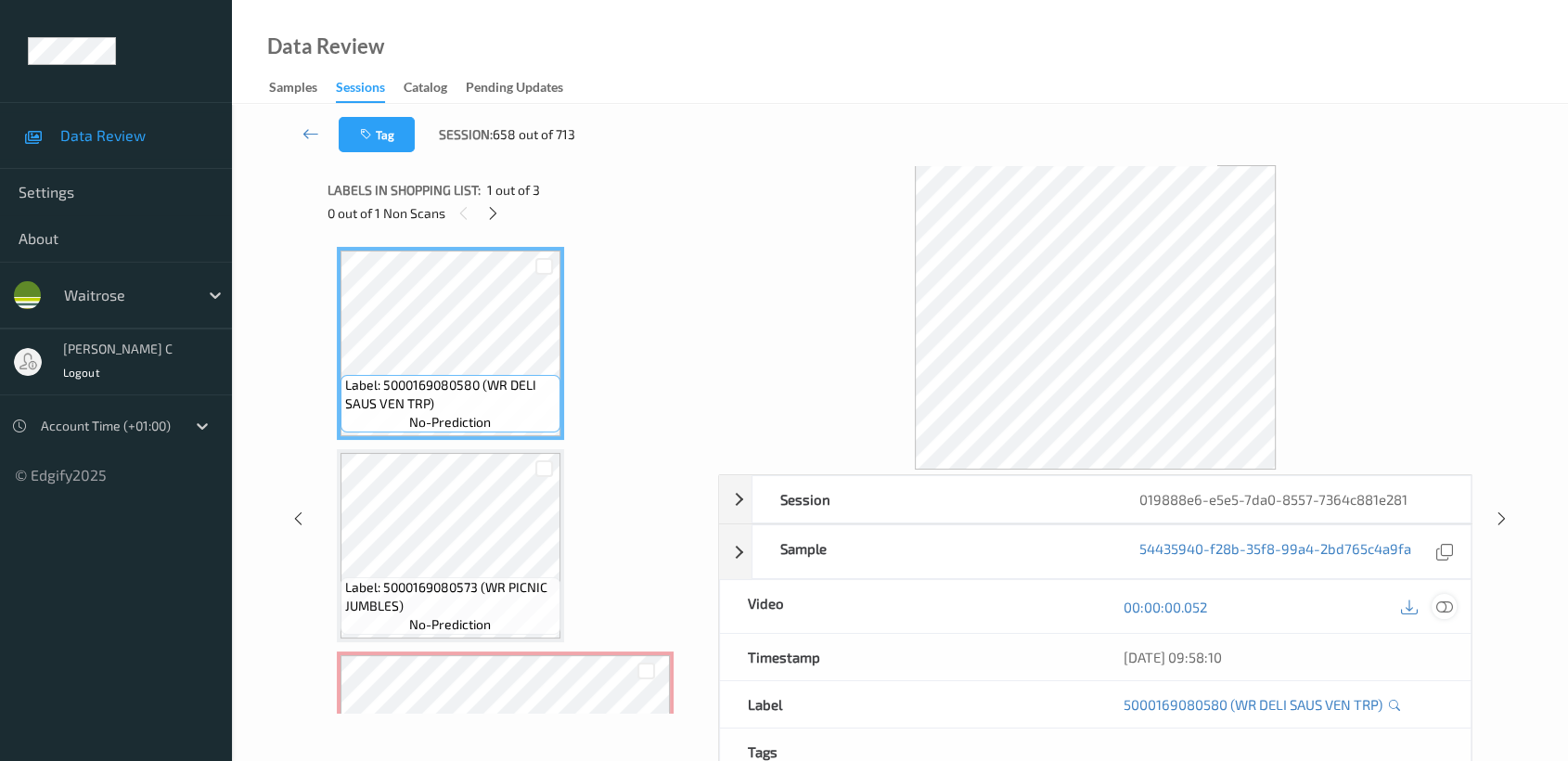
click at [1447, 605] on icon at bounding box center [1444, 607] width 17 height 17
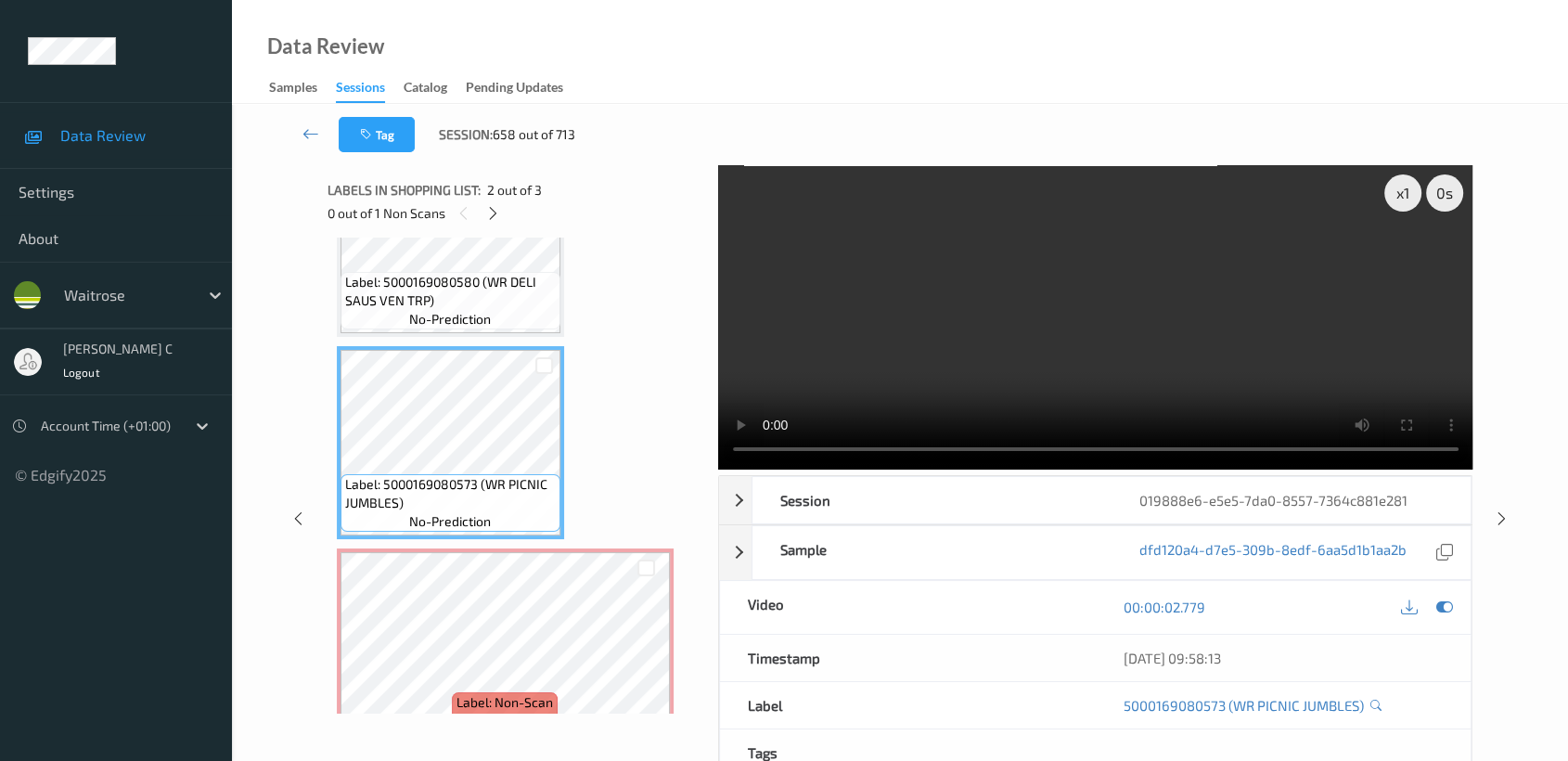
scroll to position [137, 0]
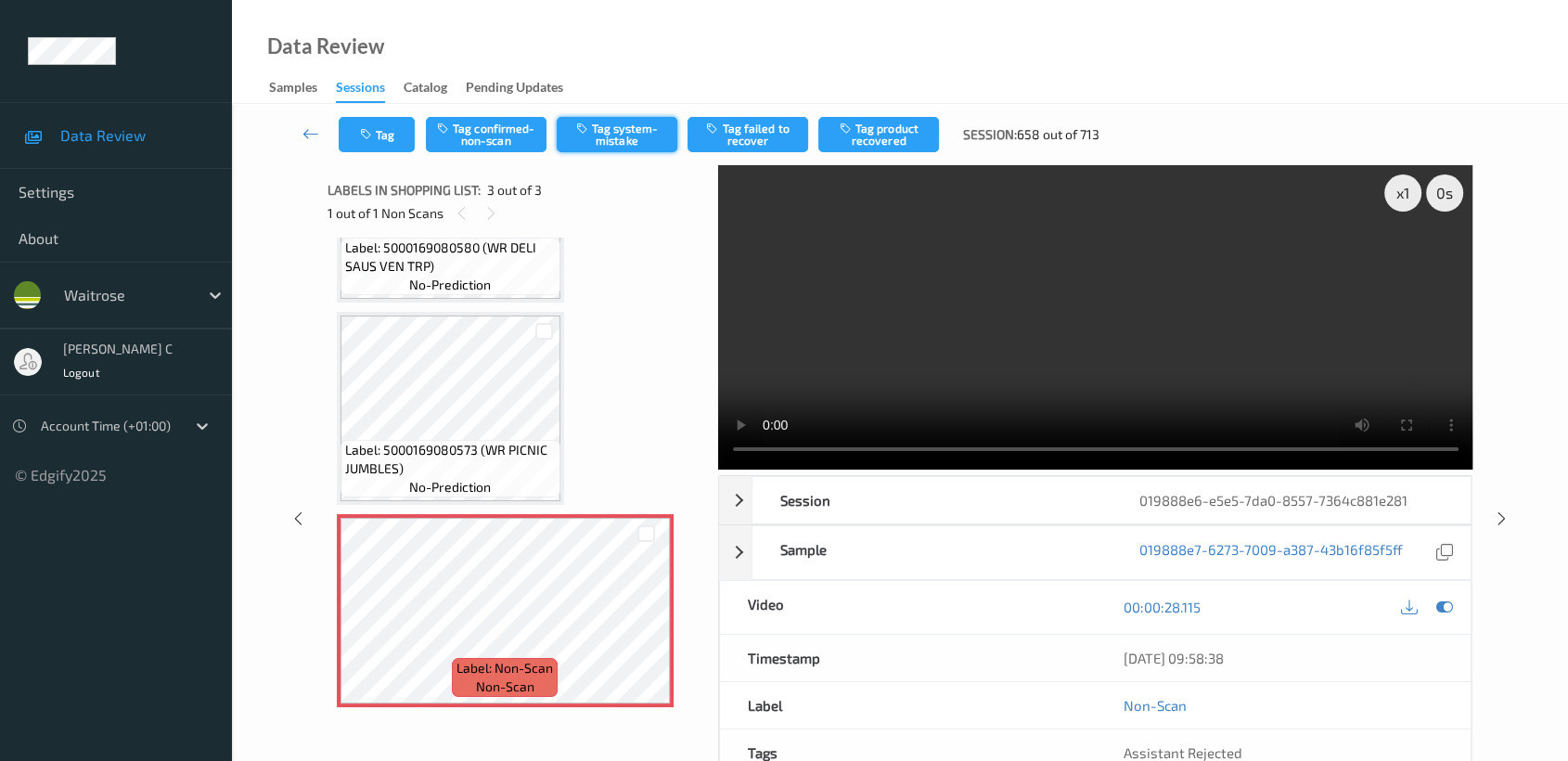
click at [631, 145] on button "Tag system-mistake" at bounding box center [617, 134] width 121 height 35
click at [360, 138] on icon "button" at bounding box center [368, 134] width 16 height 13
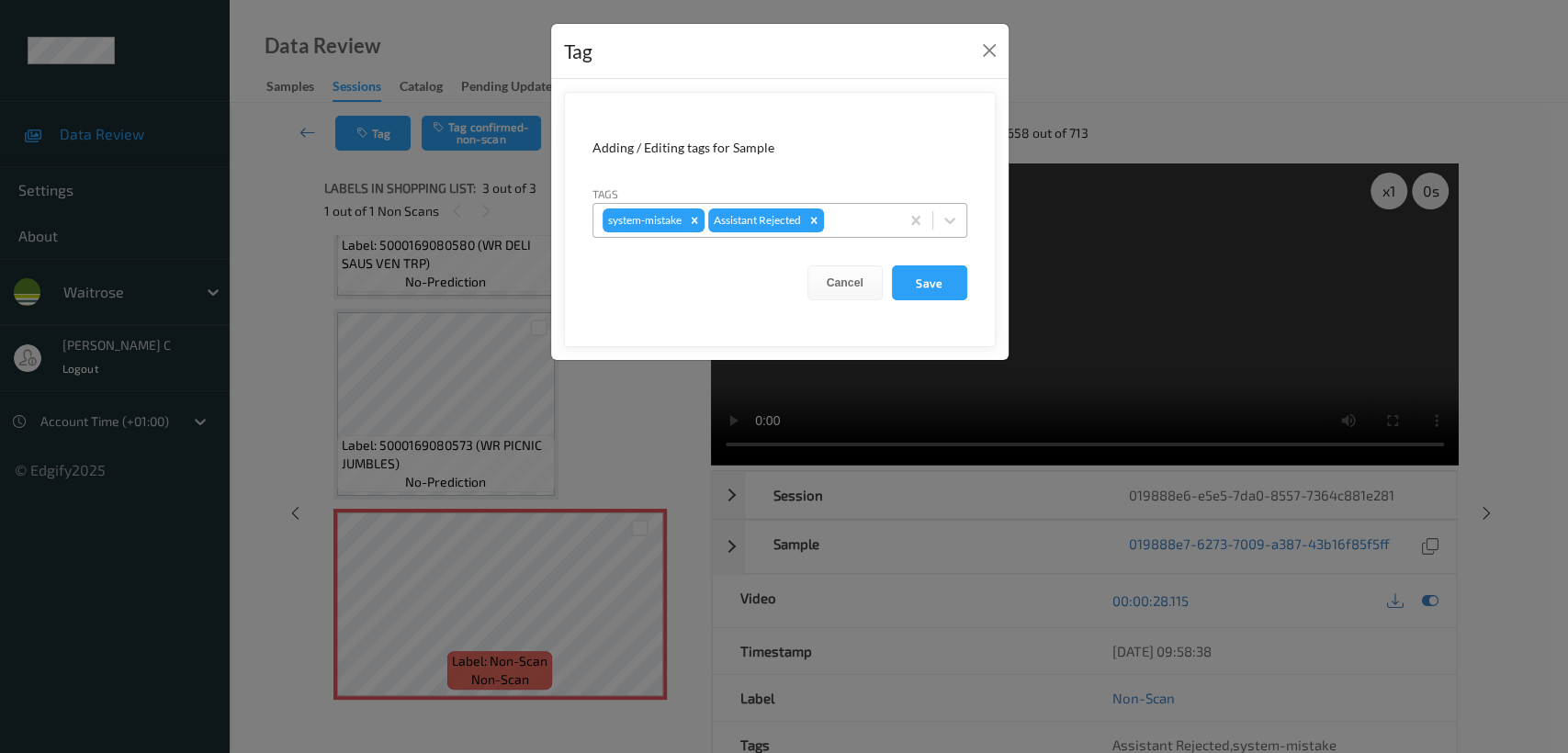
click at [853, 222] on div at bounding box center [858, 221] width 62 height 22
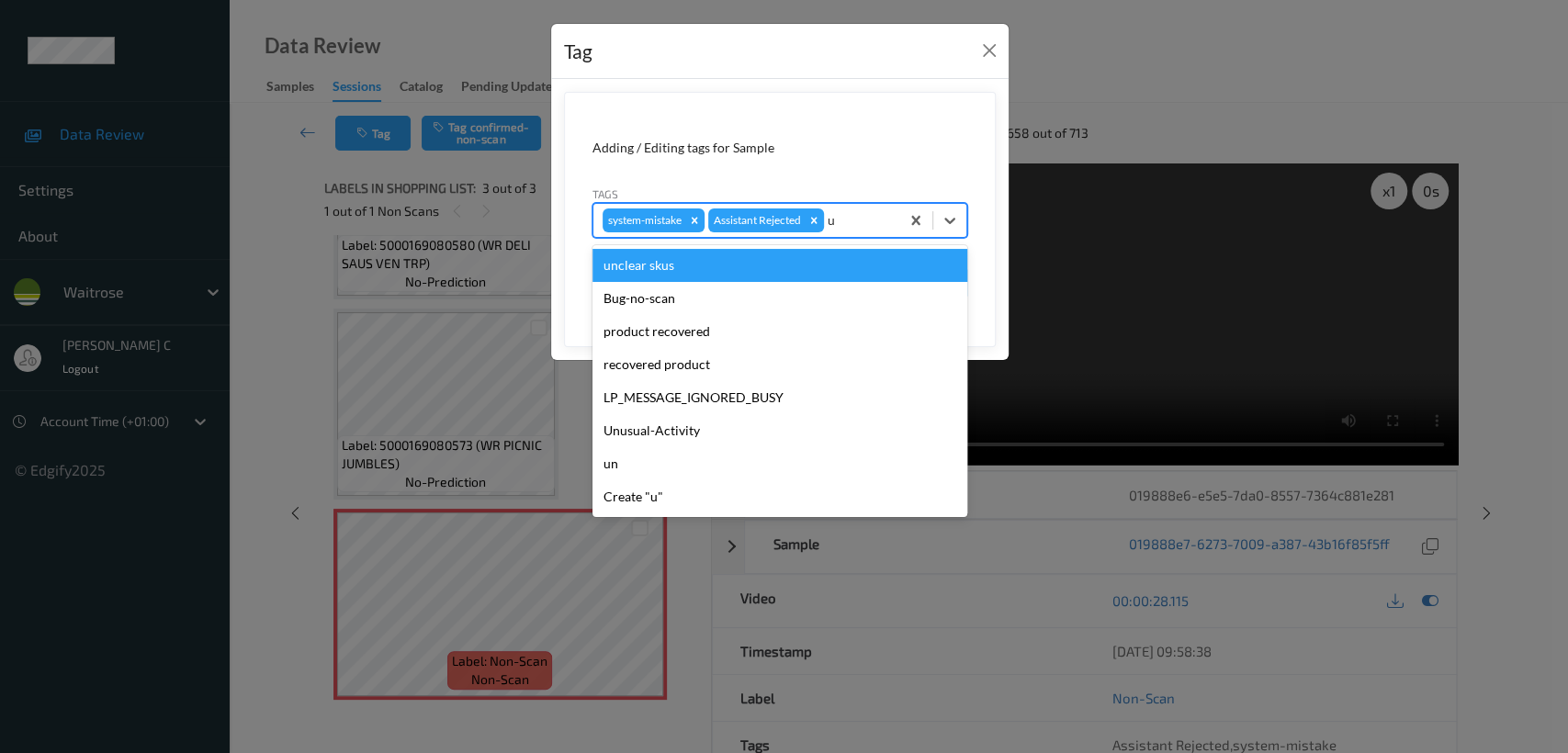
type input "un"
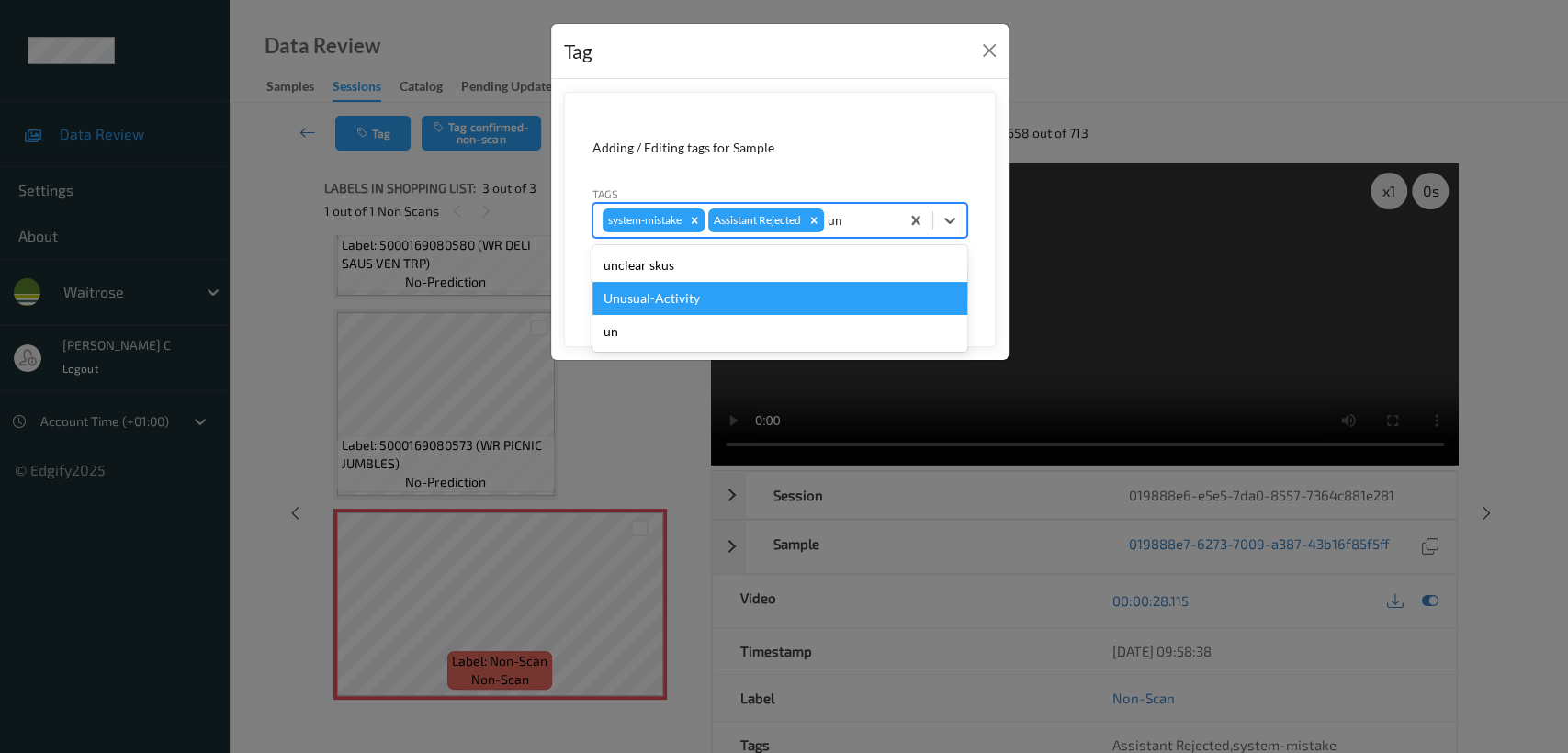
click at [735, 302] on div "Unusual-Activity" at bounding box center [780, 298] width 375 height 33
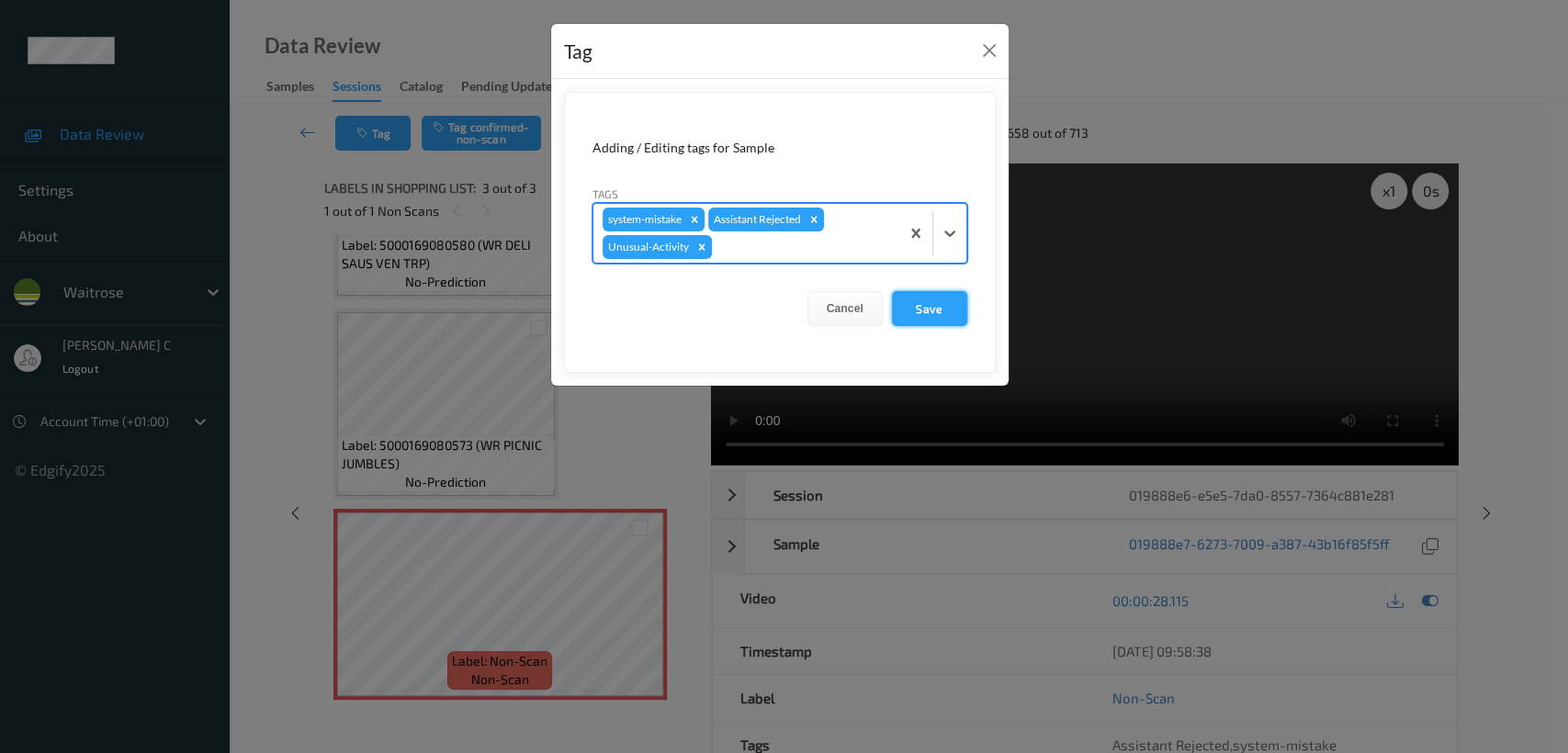
click at [962, 315] on button "Save" at bounding box center [929, 308] width 75 height 35
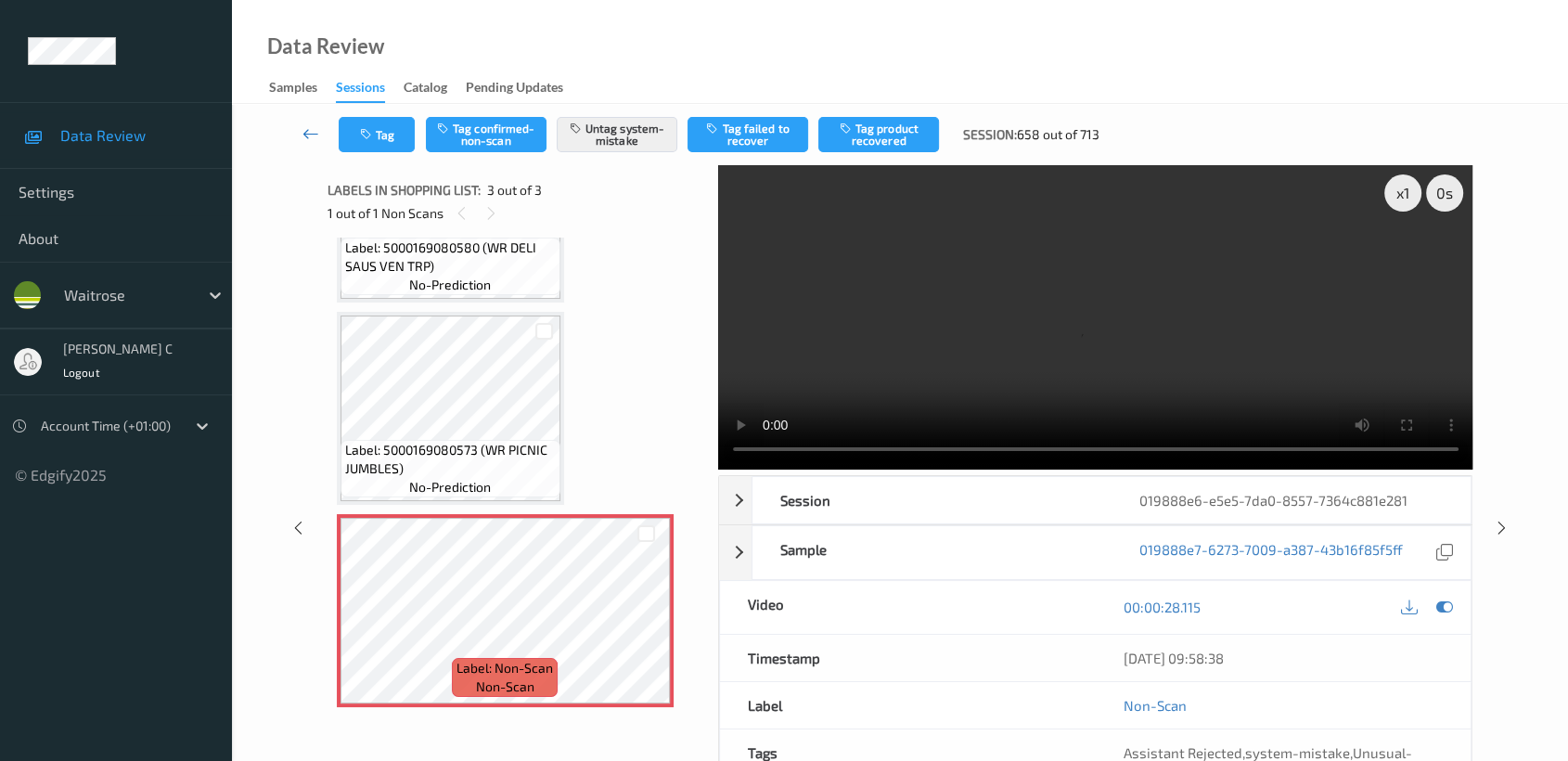
click at [314, 123] on link at bounding box center [311, 134] width 56 height 35
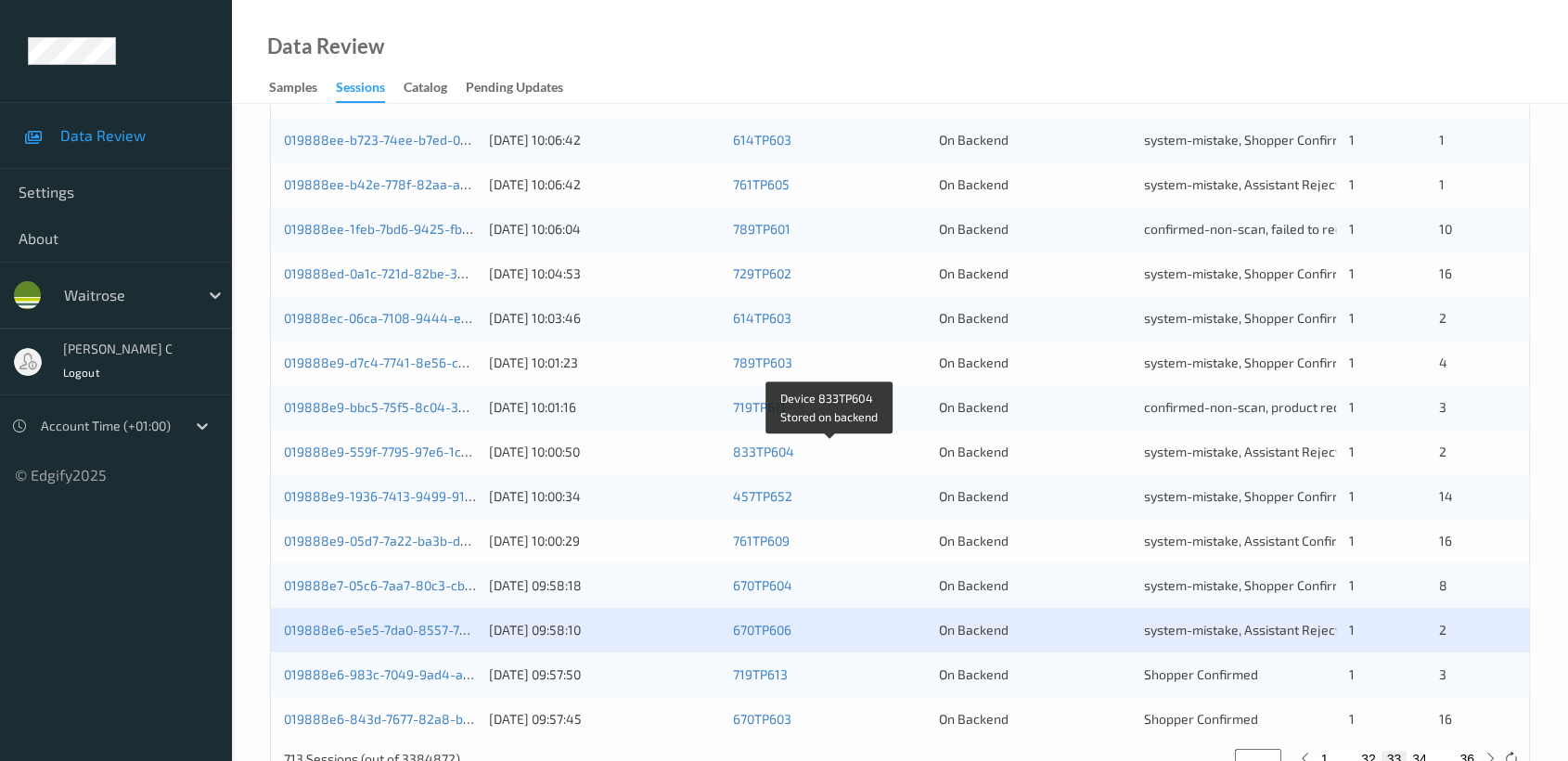
scroll to position [699, 0]
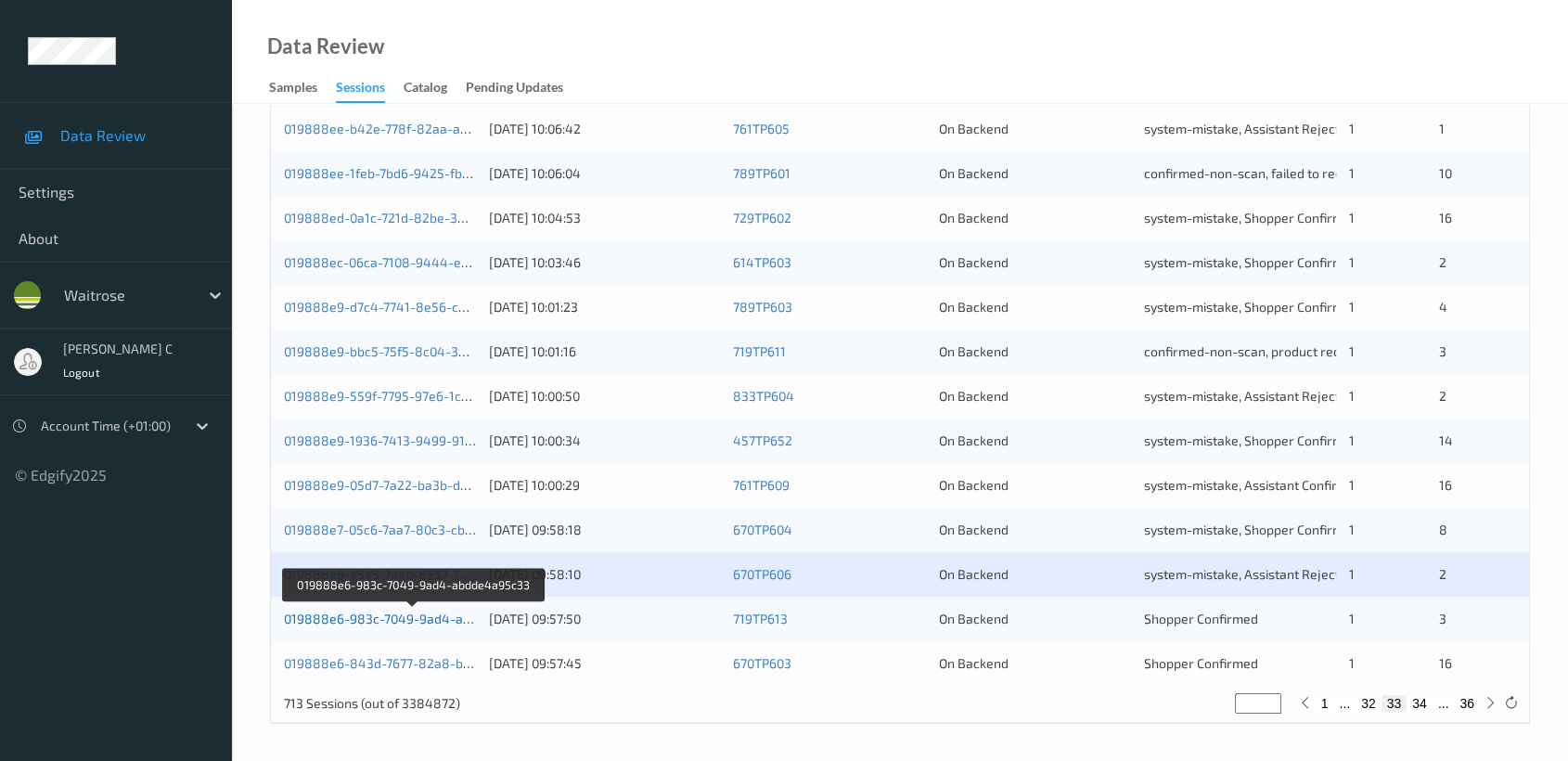
click at [372, 622] on link "019888e6-983c-7049-9ad4-abdde4a95c33" at bounding box center [414, 619] width 261 height 16
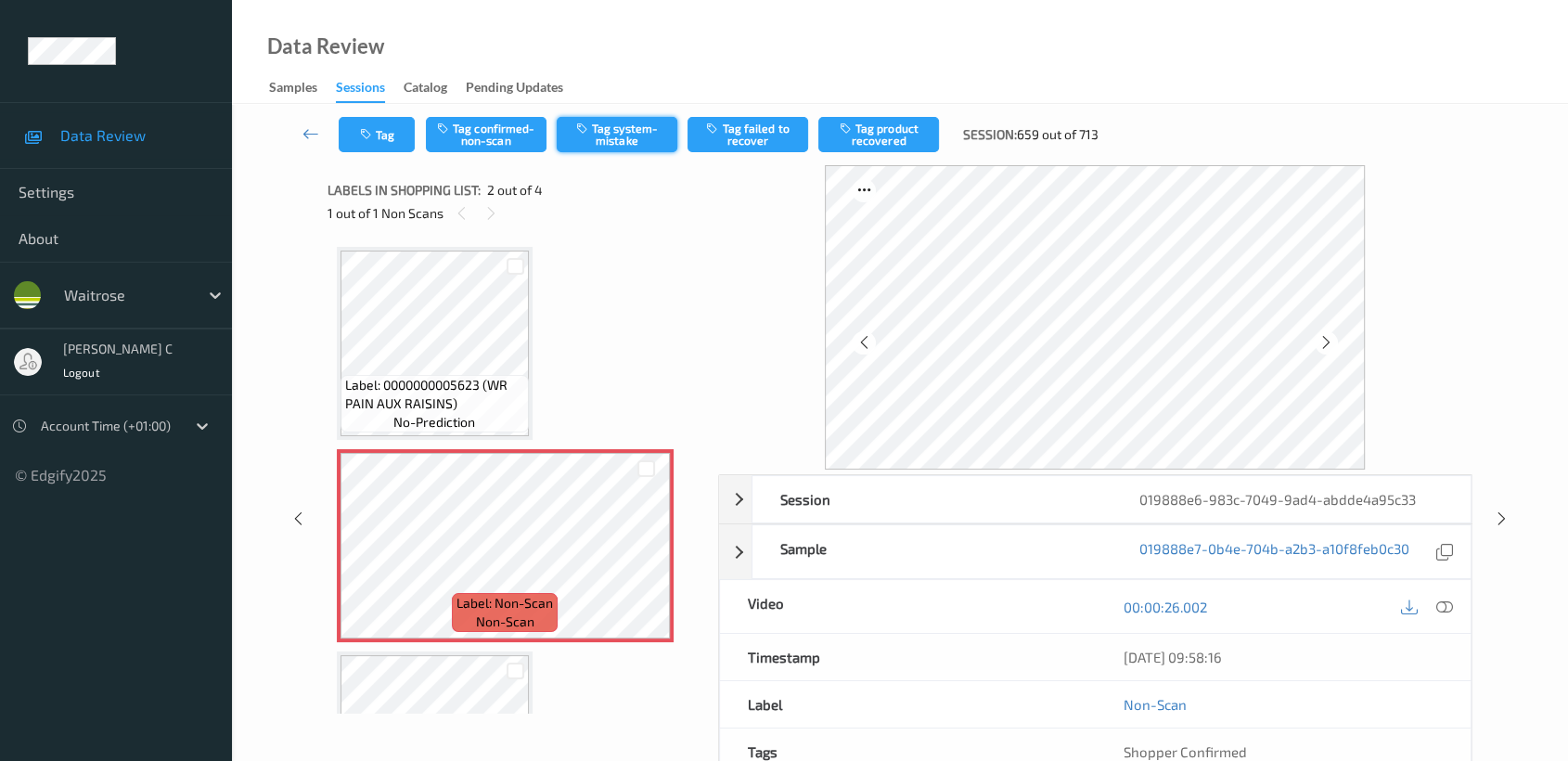
click at [615, 135] on button "Tag system-mistake" at bounding box center [617, 134] width 121 height 35
click at [364, 136] on icon "button" at bounding box center [368, 134] width 16 height 13
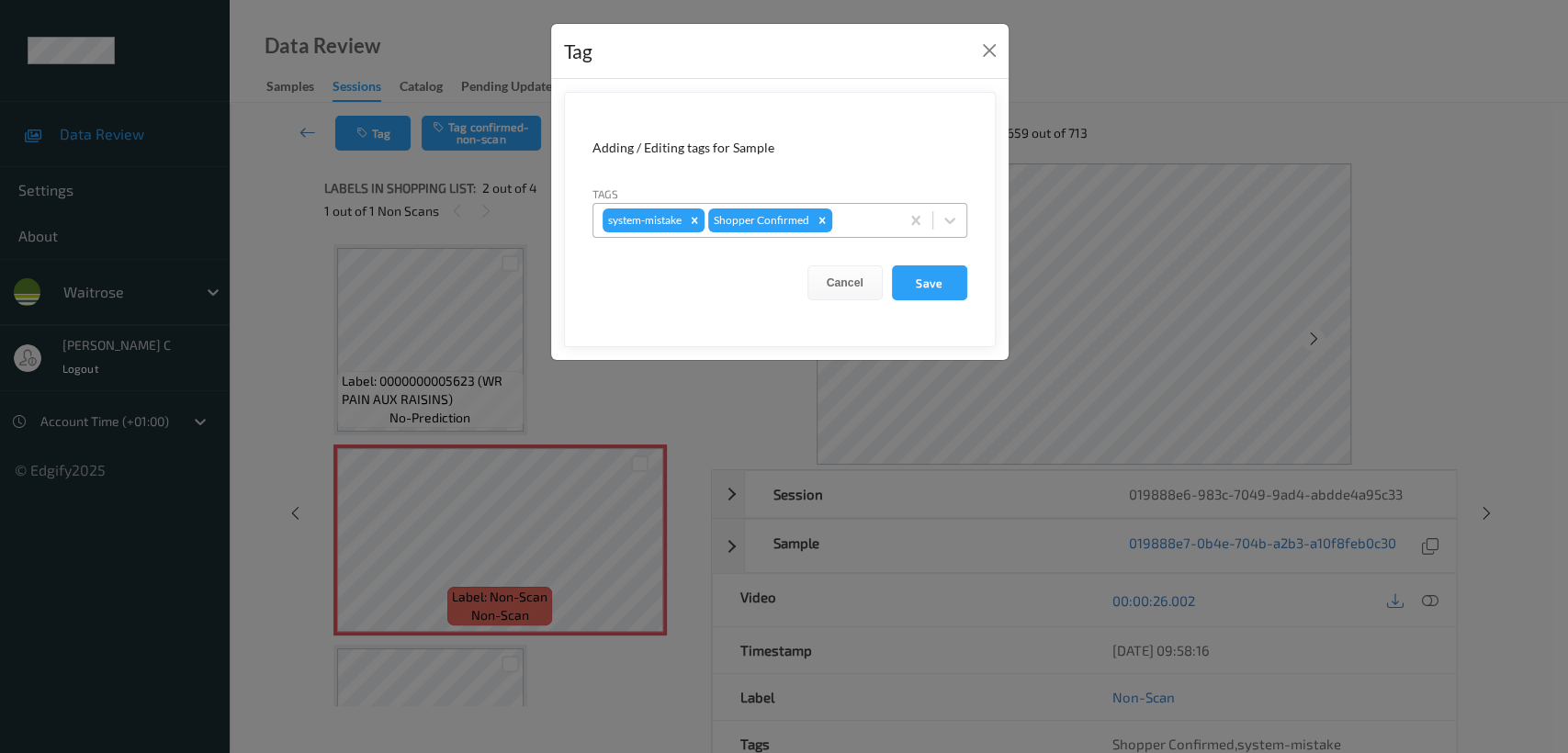
click at [864, 218] on div at bounding box center [863, 221] width 54 height 22
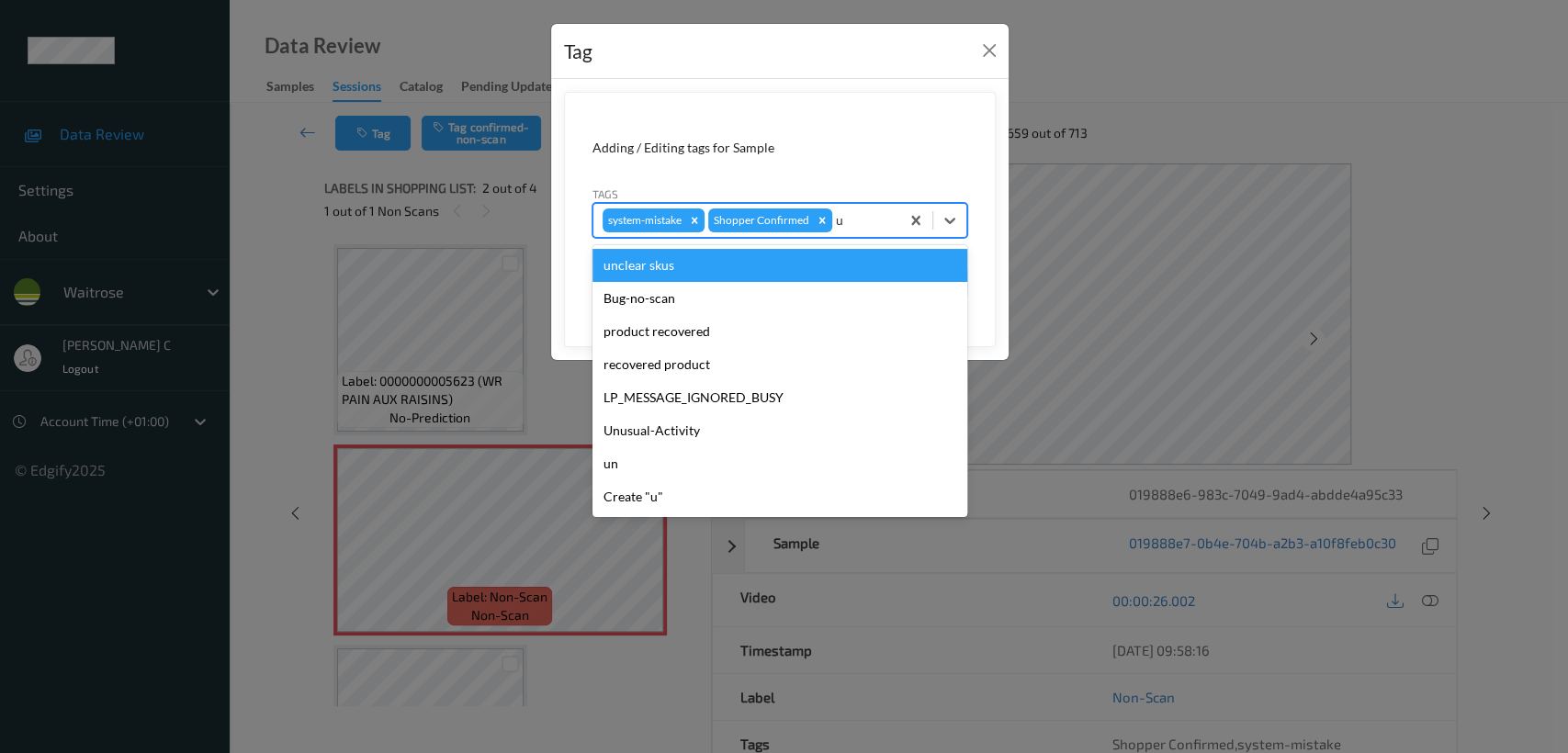
type input "un"
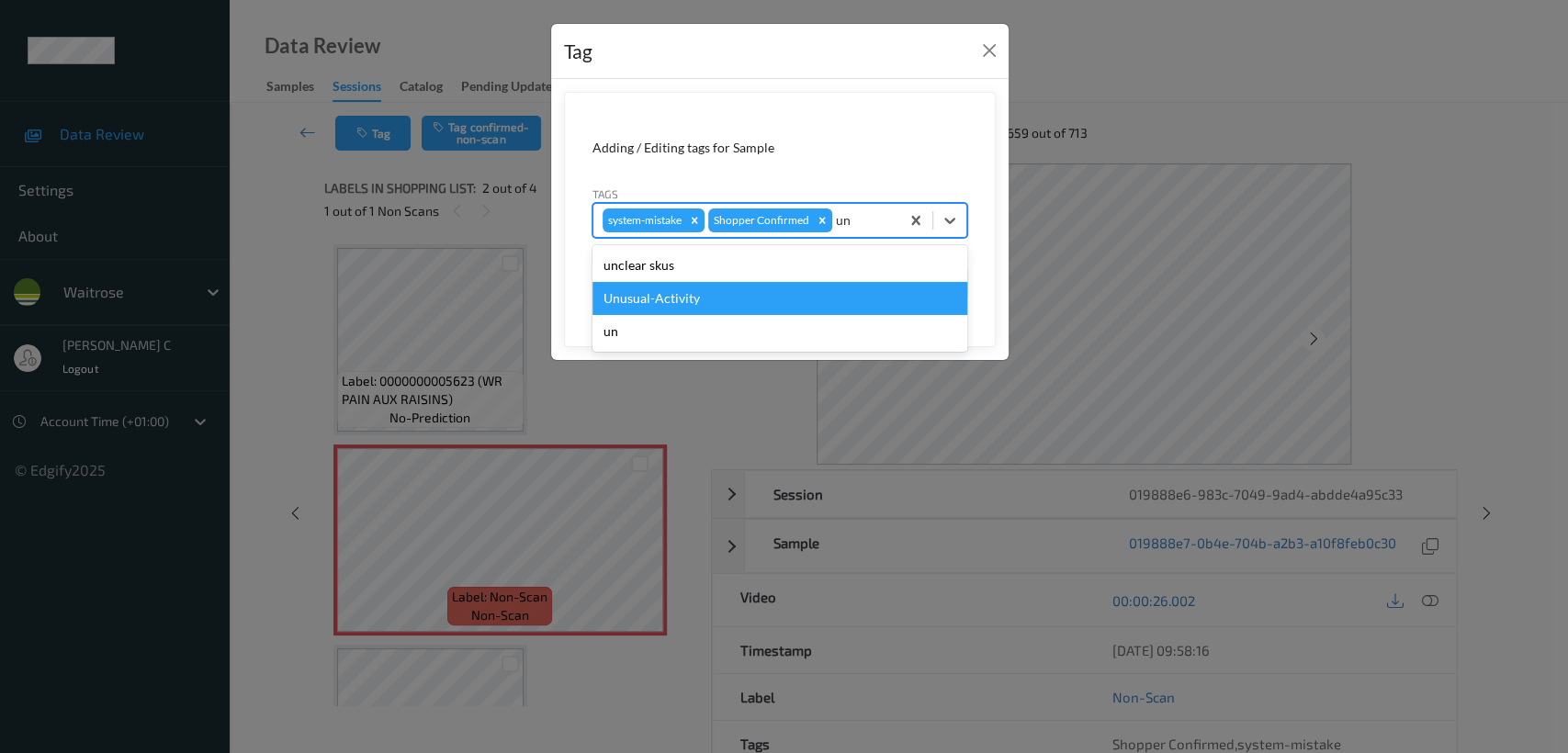
click at [679, 295] on div "Unusual-Activity" at bounding box center [780, 298] width 375 height 33
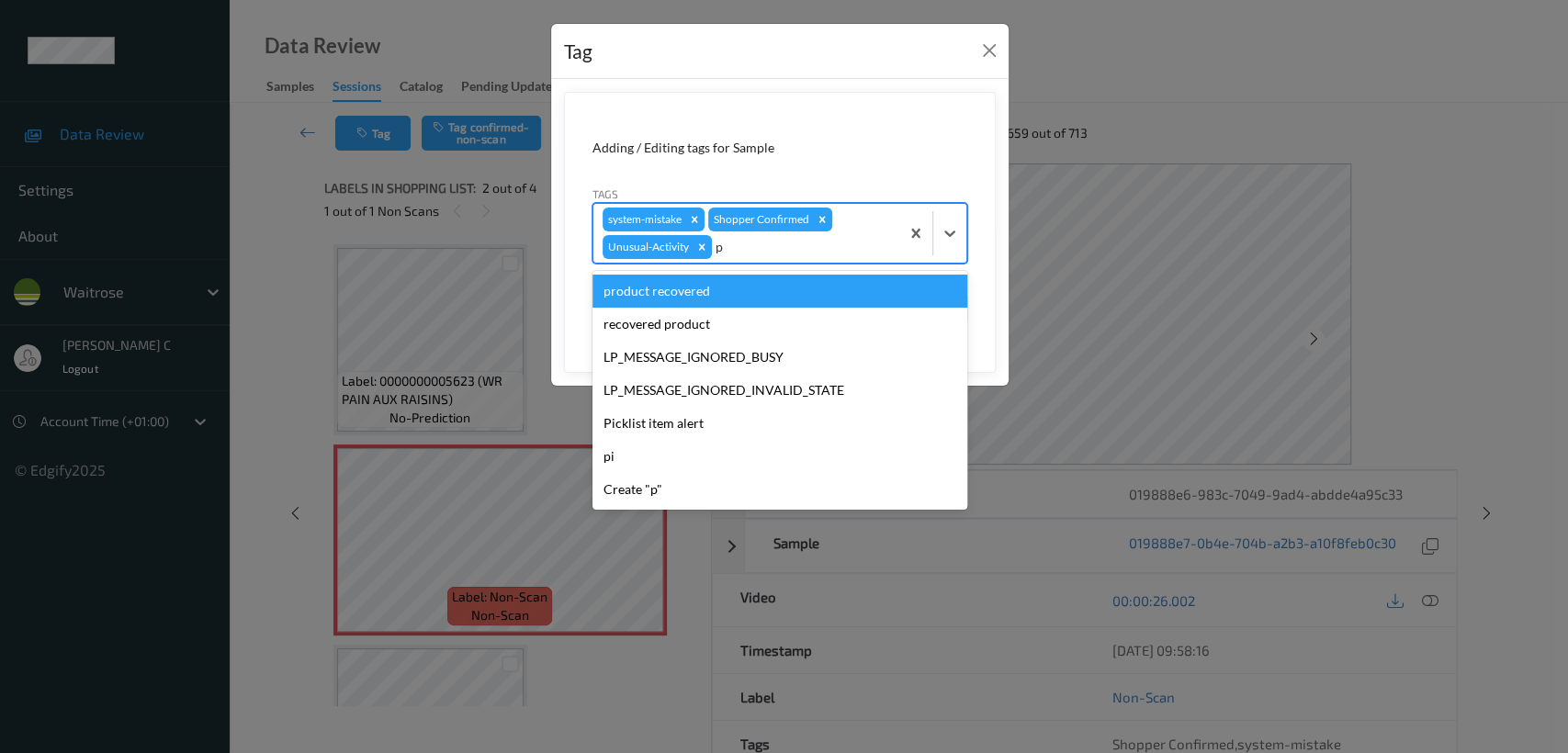
type input "pi"
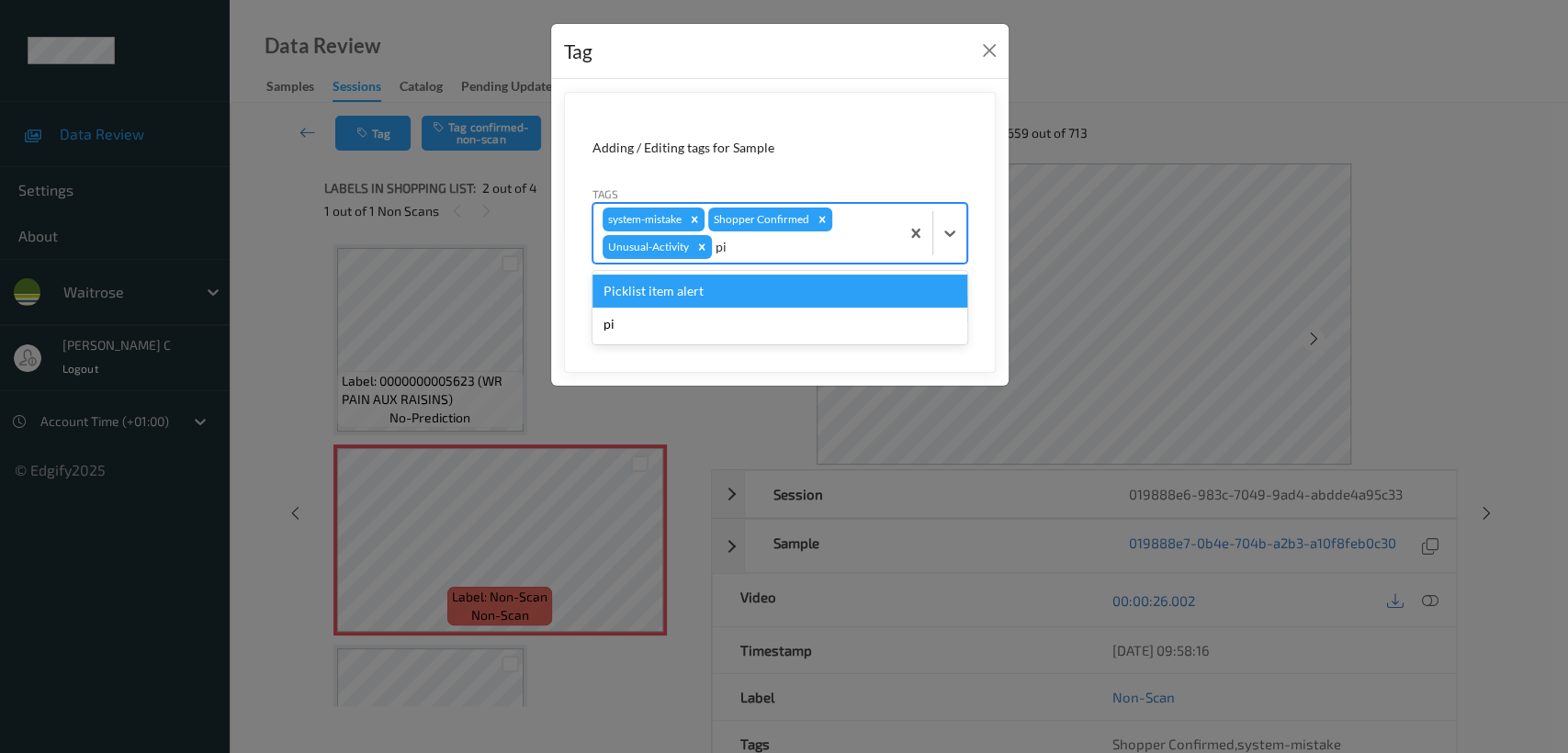
click at [679, 295] on div "Picklist item alert" at bounding box center [780, 291] width 375 height 33
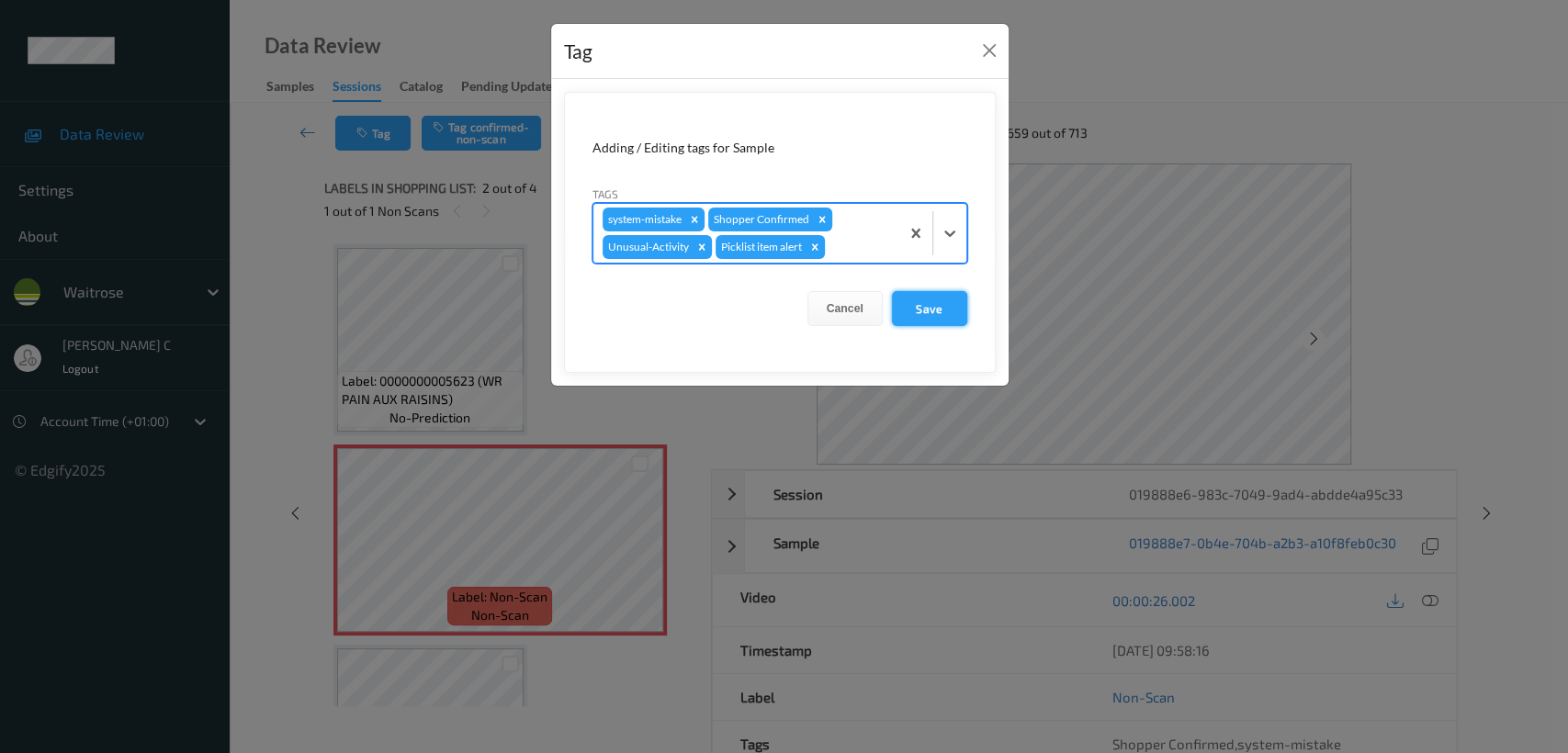
click at [914, 319] on button "Save" at bounding box center [929, 308] width 75 height 35
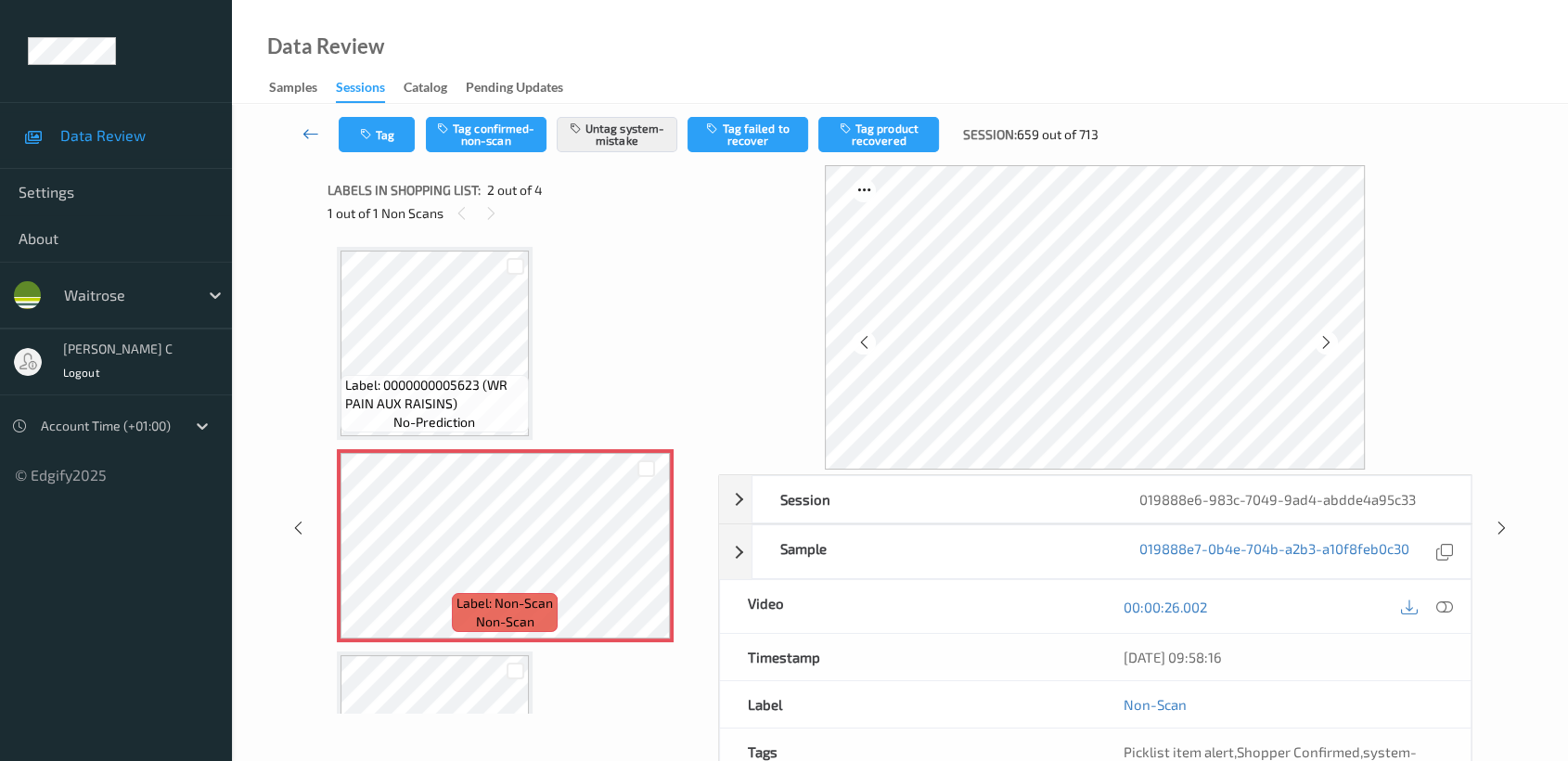
click at [315, 129] on icon at bounding box center [311, 133] width 17 height 19
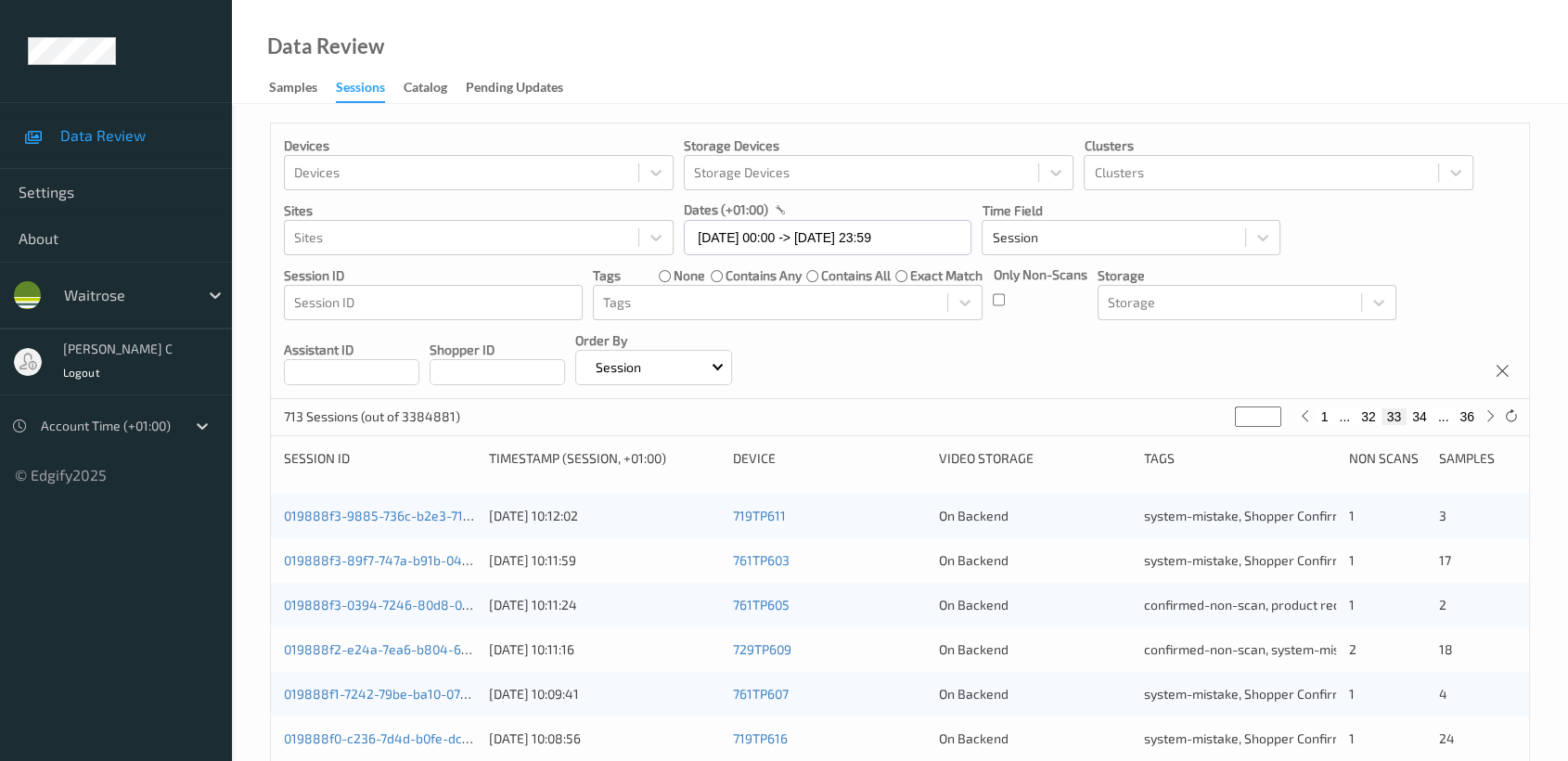
scroll to position [699, 0]
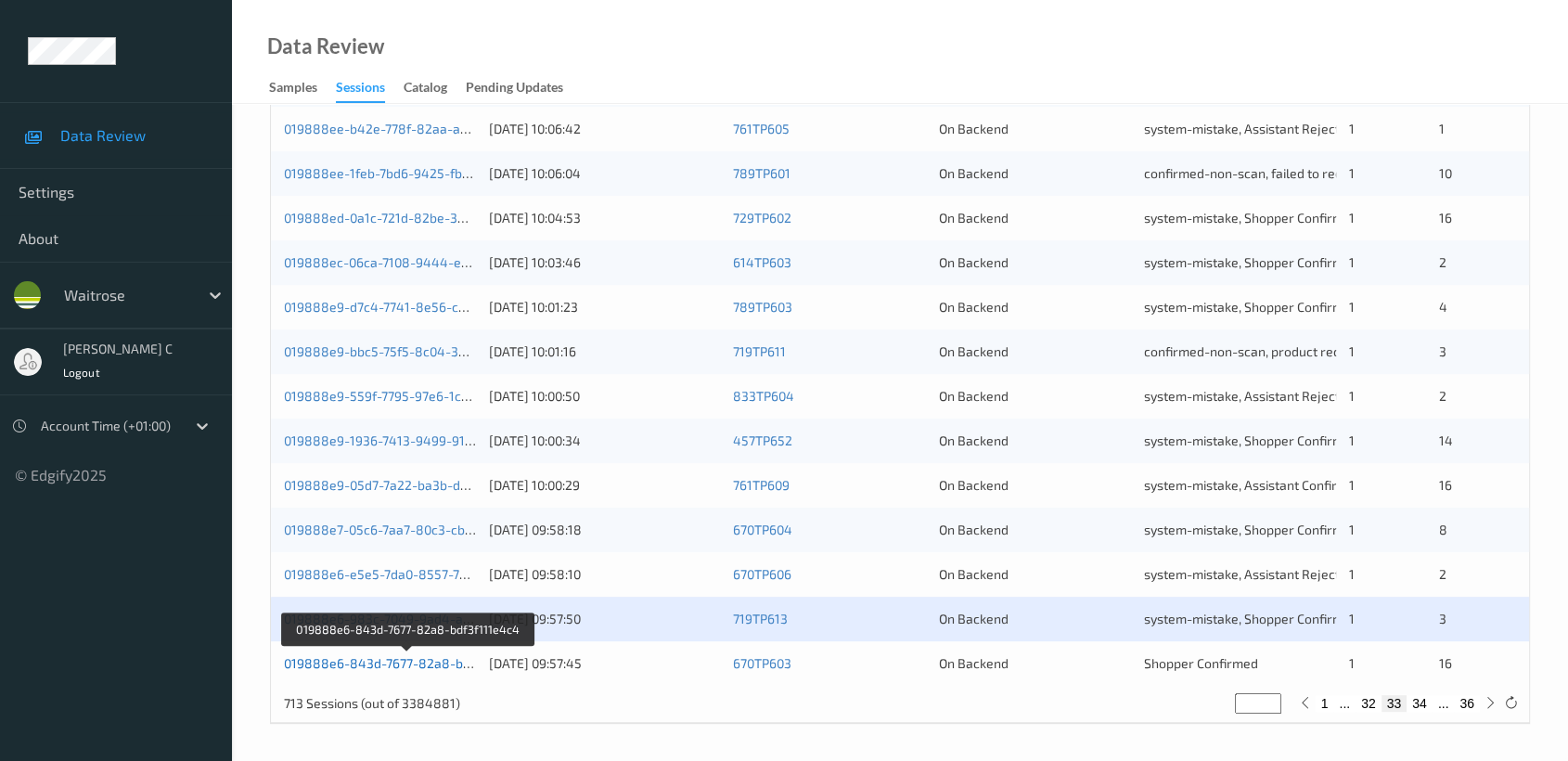
click at [398, 660] on link "019888e6-843d-7677-82a8-bdf3f111e4c4" at bounding box center [409, 663] width 251 height 16
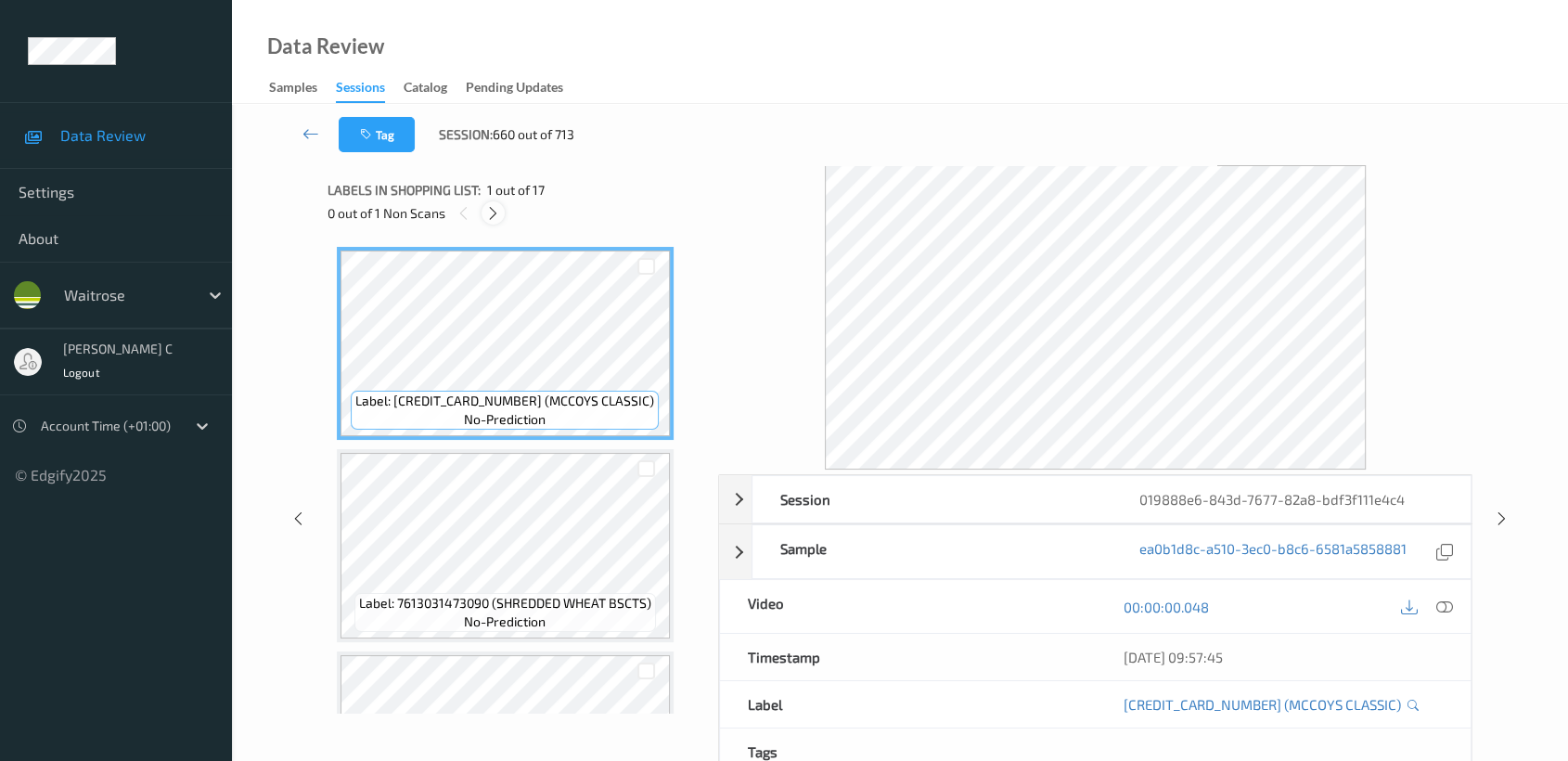
click at [486, 210] on icon at bounding box center [494, 213] width 16 height 17
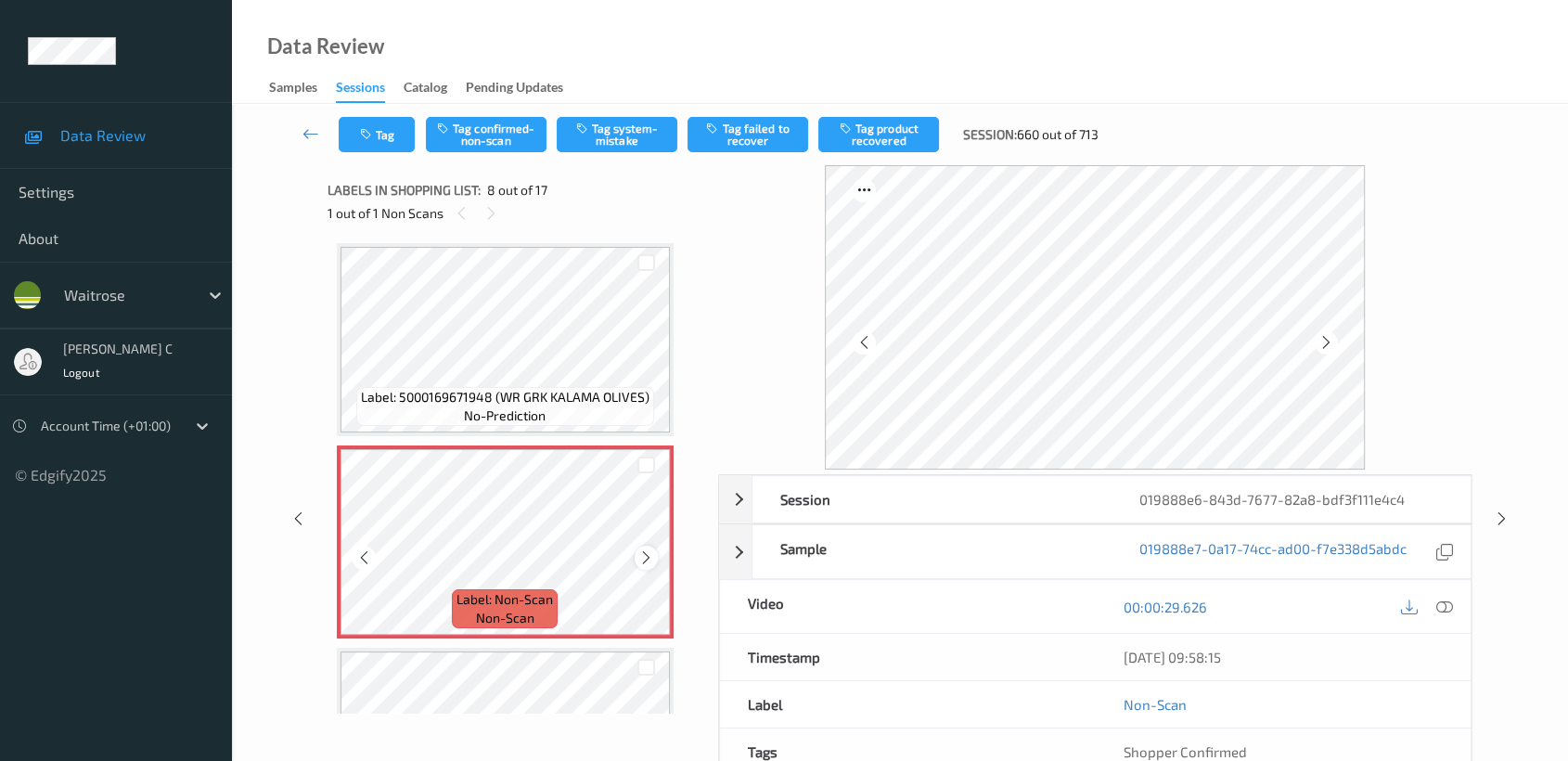
click at [645, 551] on icon at bounding box center [647, 558] width 16 height 17
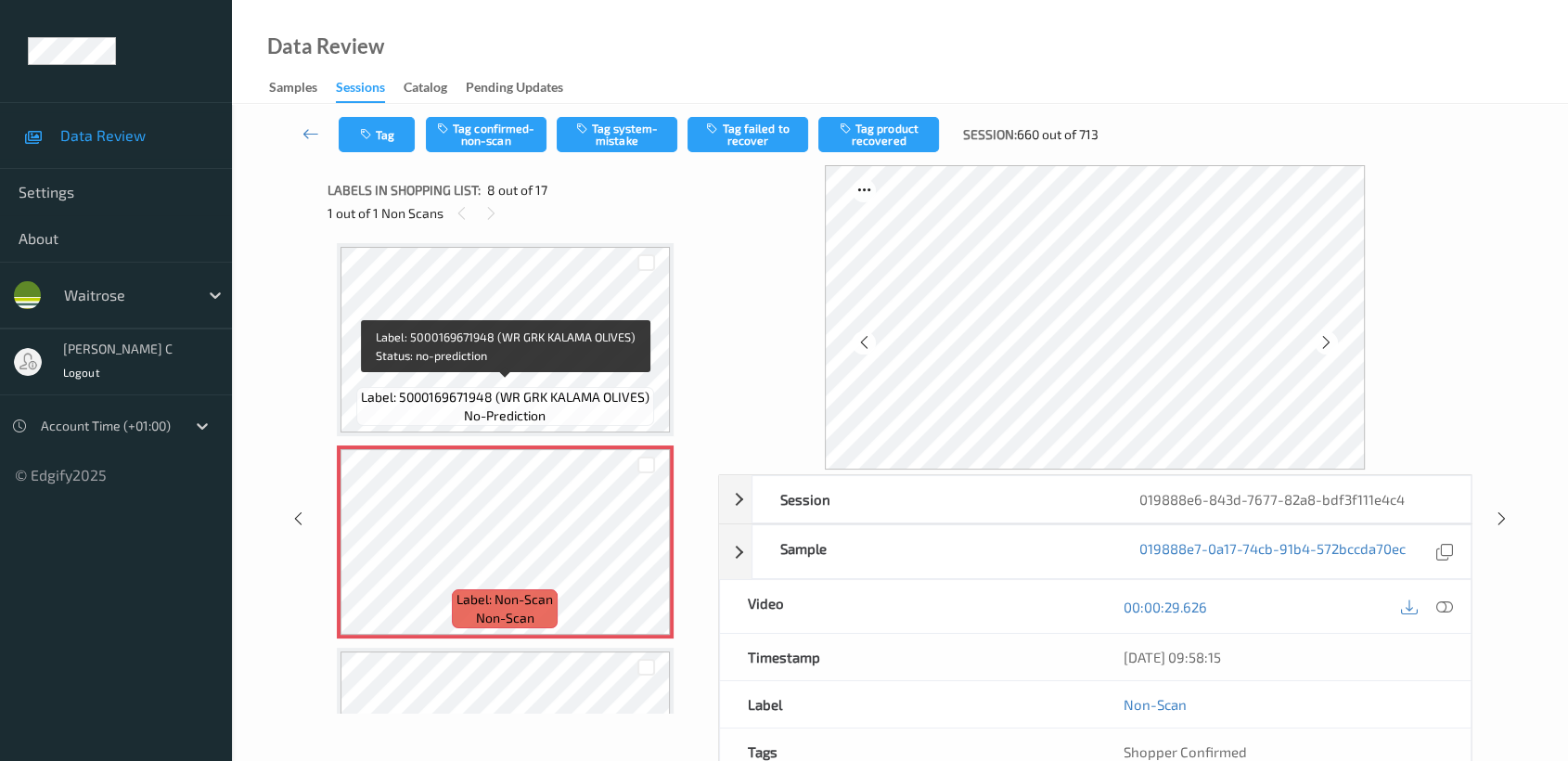
click at [487, 407] on span "no-prediction" at bounding box center [505, 416] width 82 height 19
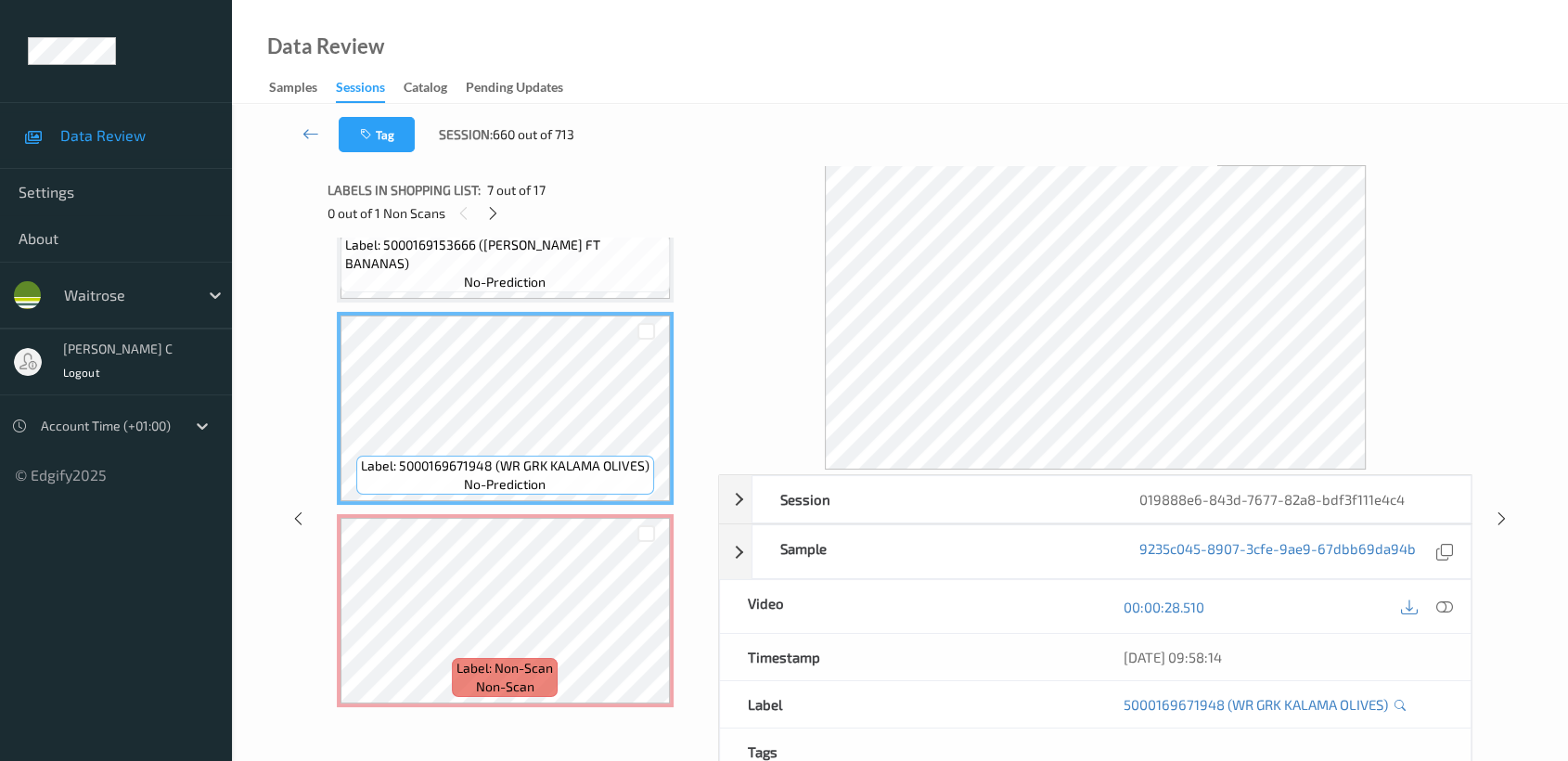
scroll to position [1115, 0]
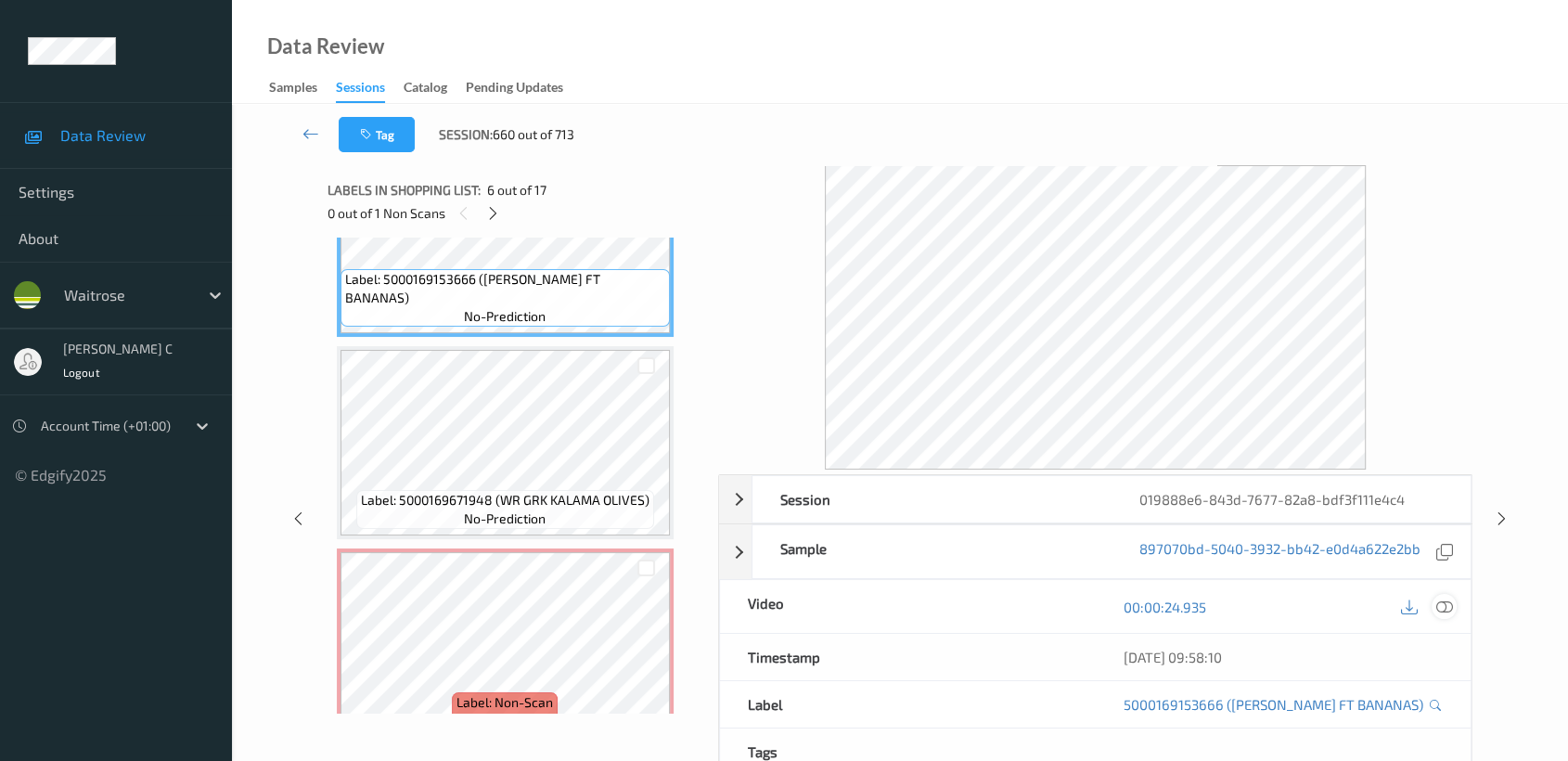
click at [1447, 599] on icon at bounding box center [1444, 607] width 17 height 17
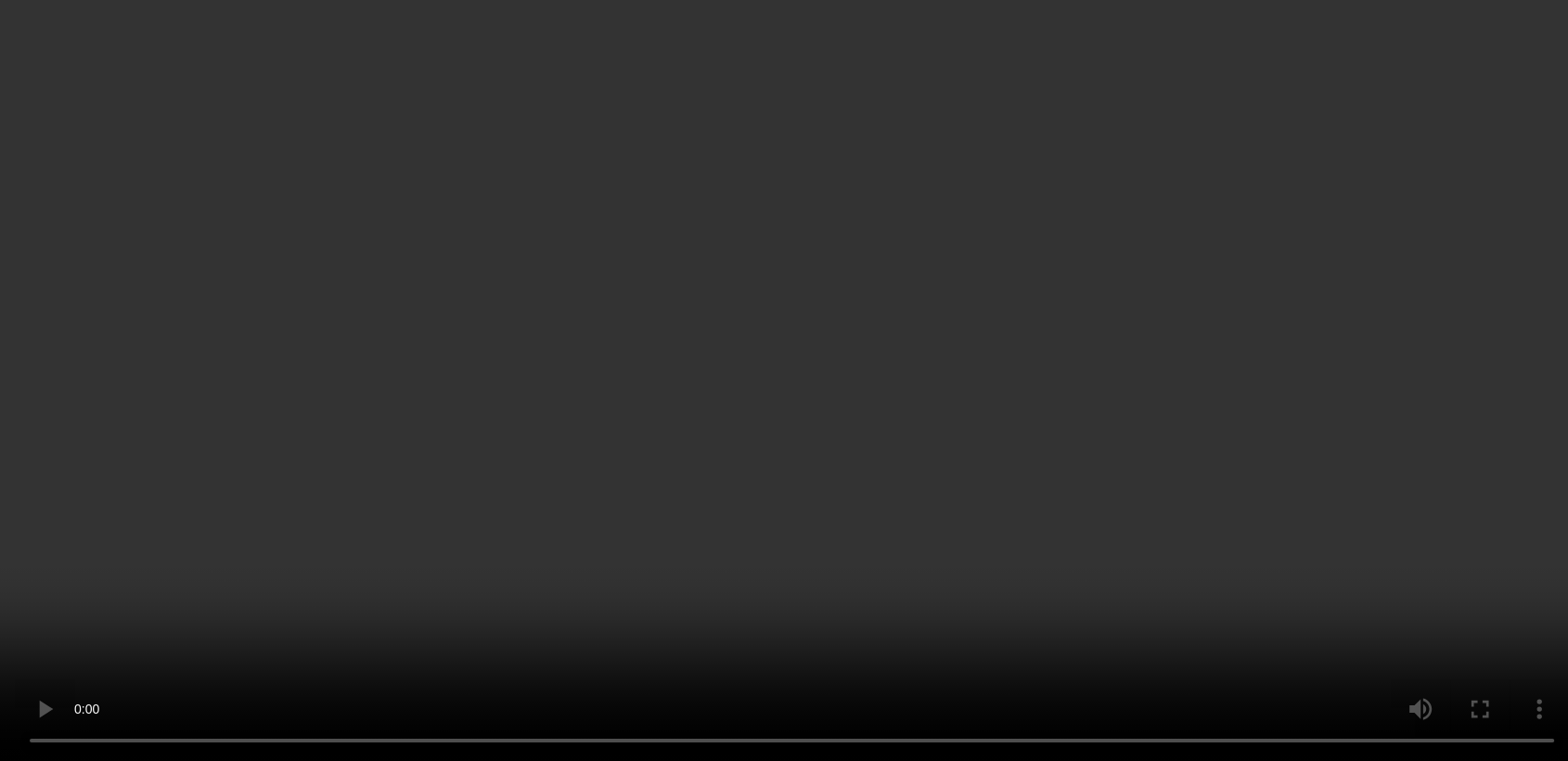
scroll to position [1322, 0]
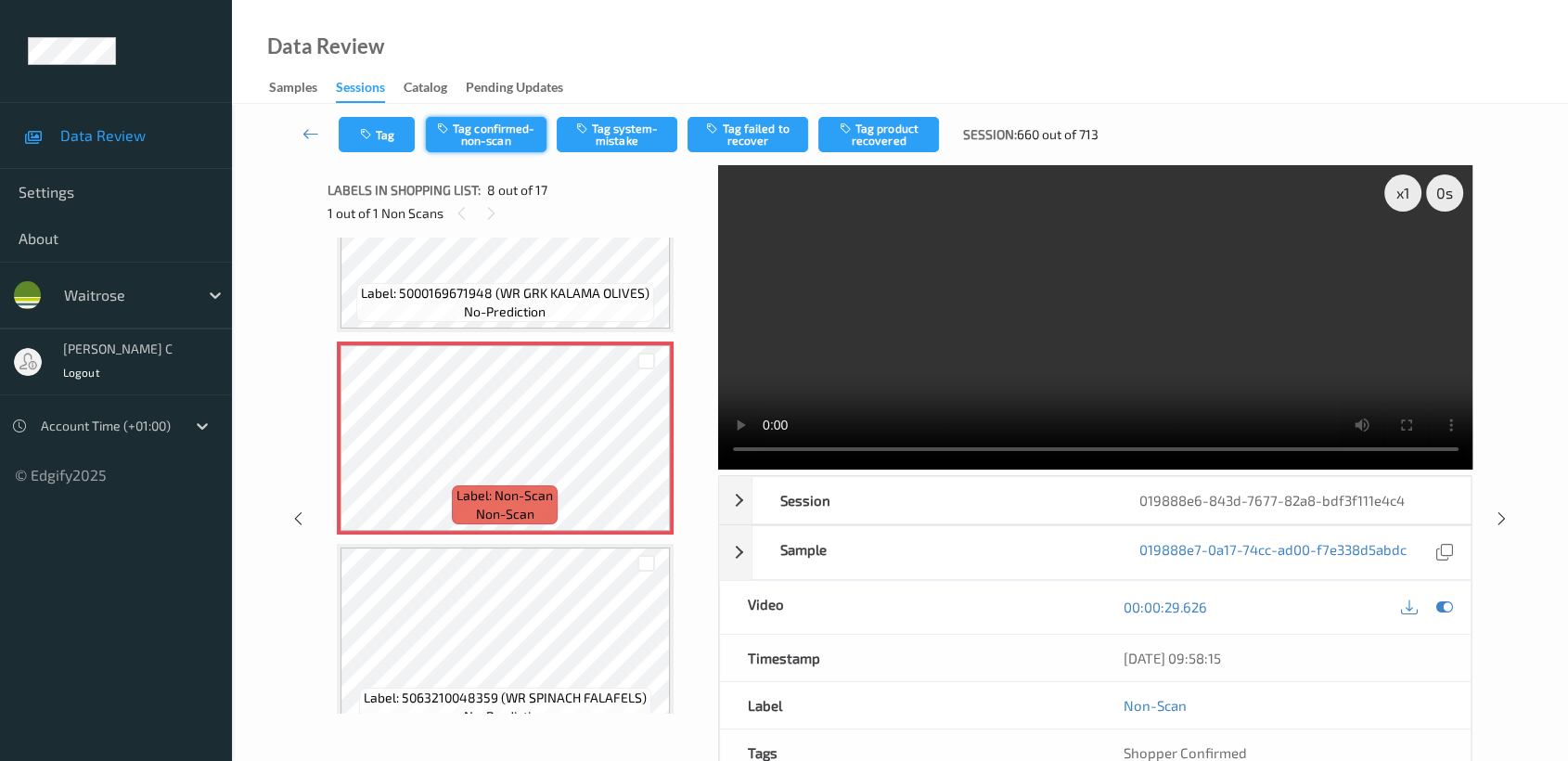
click at [520, 140] on button "Tag confirmed-non-scan" at bounding box center [486, 134] width 121 height 35
click at [898, 142] on button "Tag product recovered" at bounding box center [878, 134] width 121 height 35
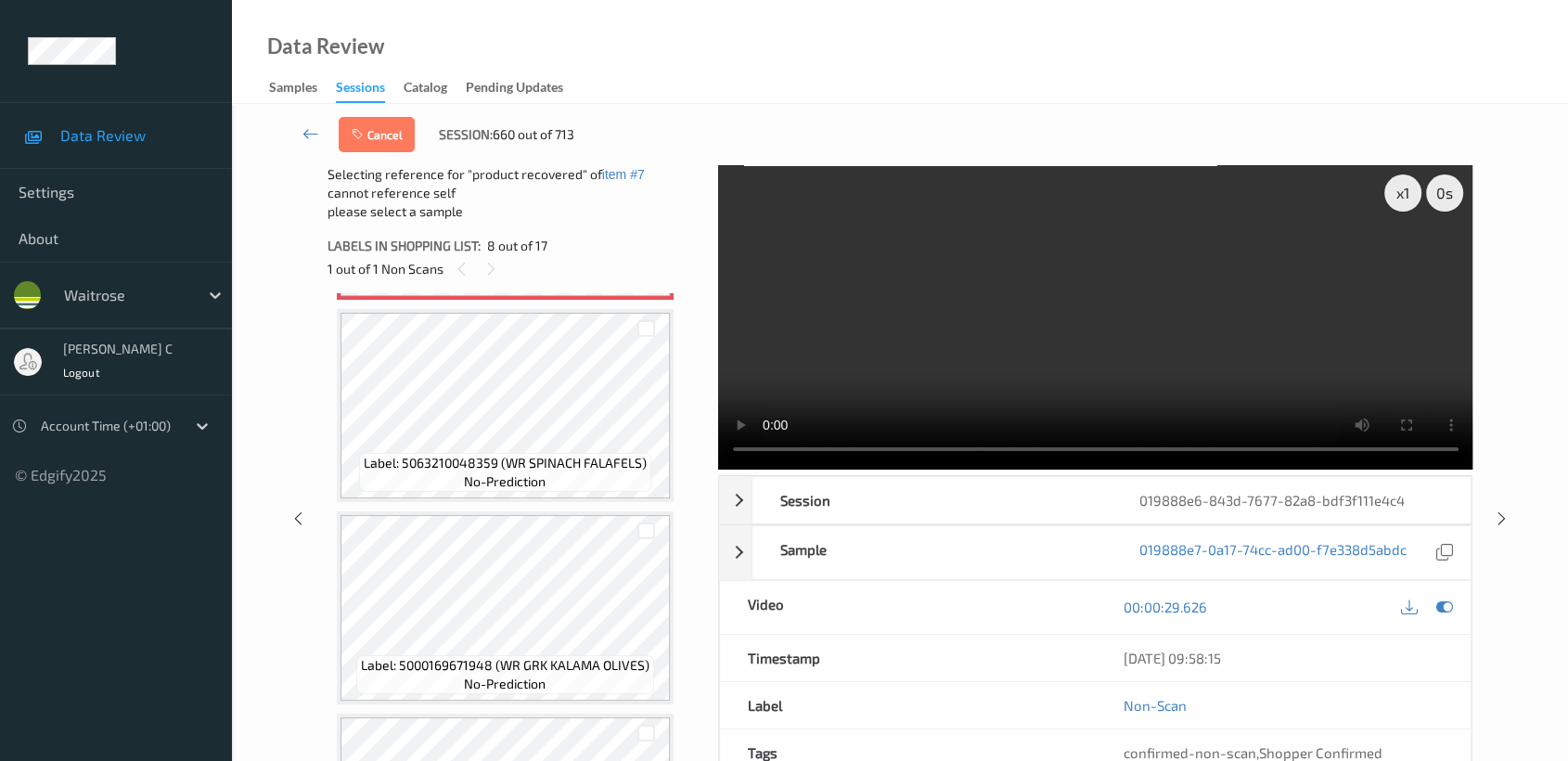
scroll to position [1631, 0]
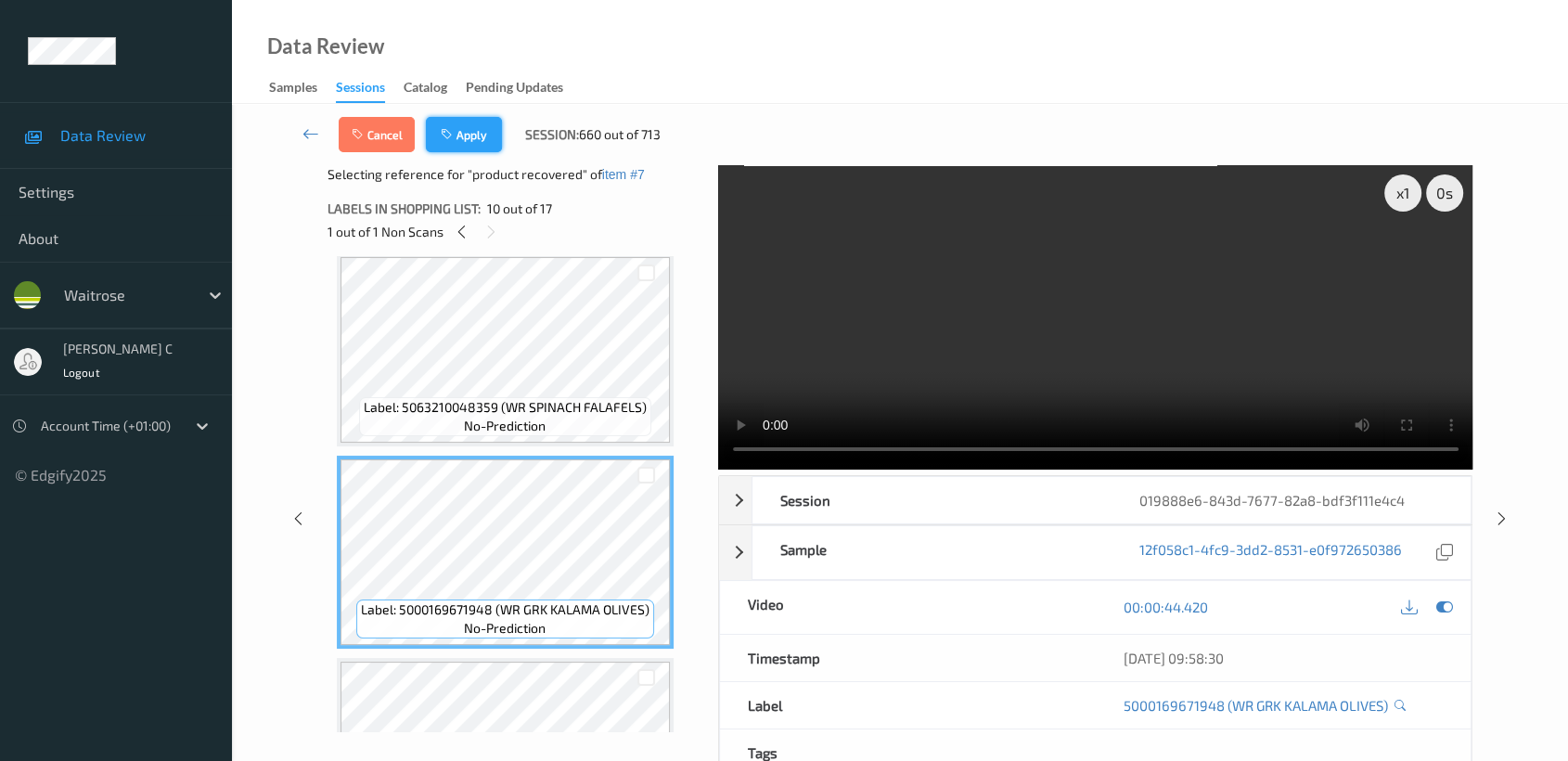
click at [478, 131] on button "Apply" at bounding box center [464, 134] width 76 height 35
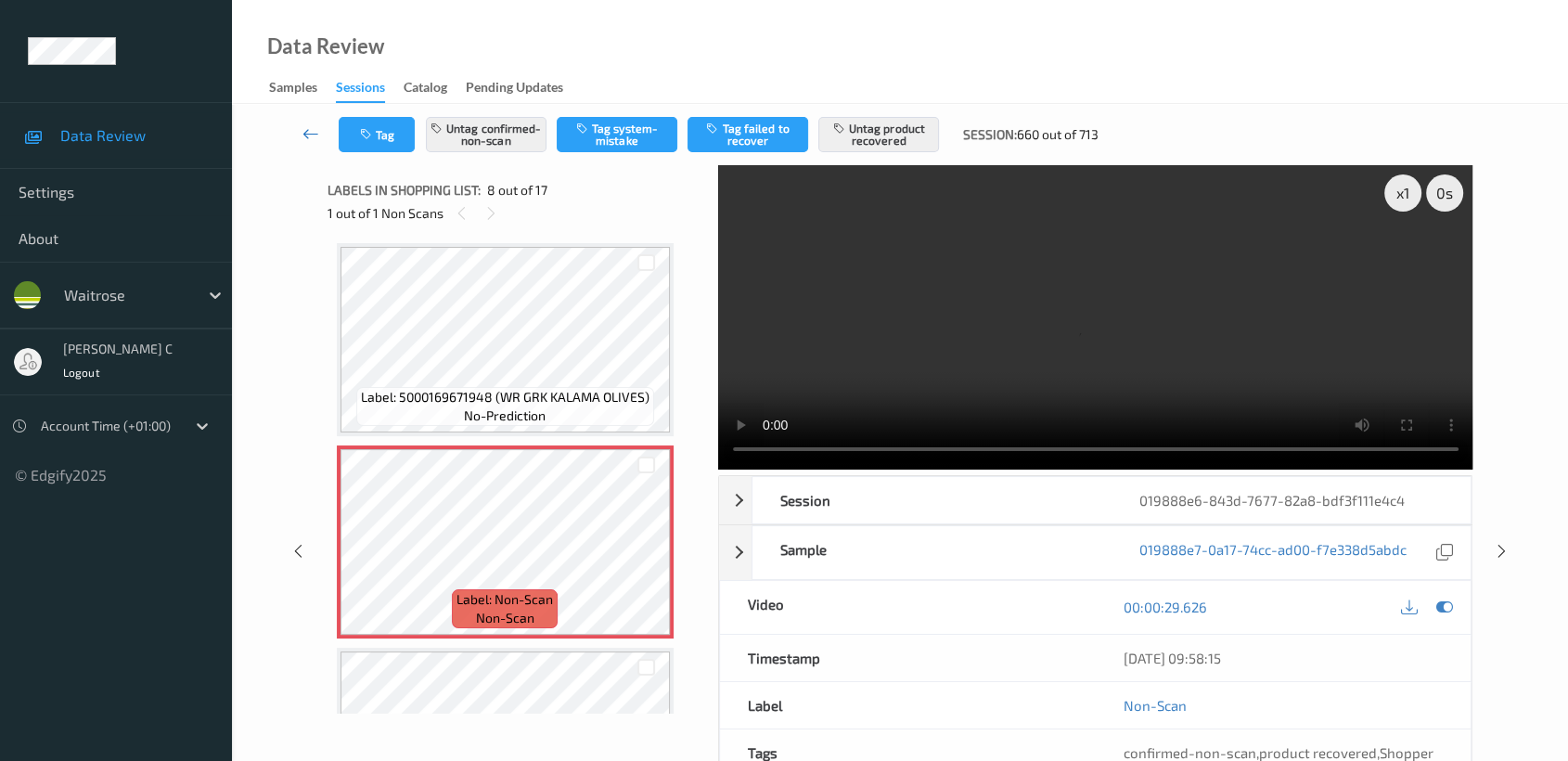
click at [313, 135] on icon at bounding box center [311, 133] width 17 height 19
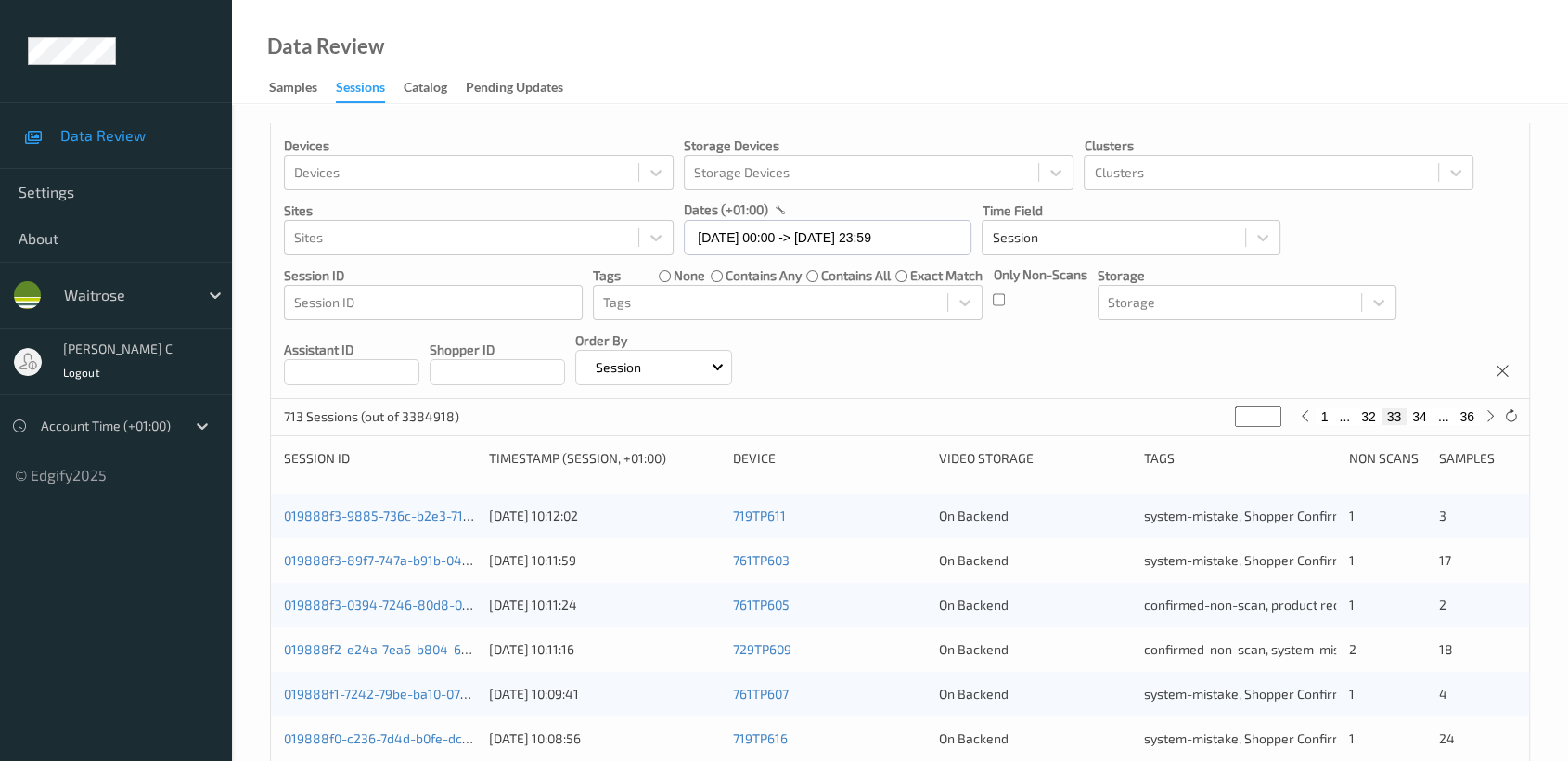
click at [1470, 413] on button "36" at bounding box center [1467, 416] width 26 height 17
type input "**"
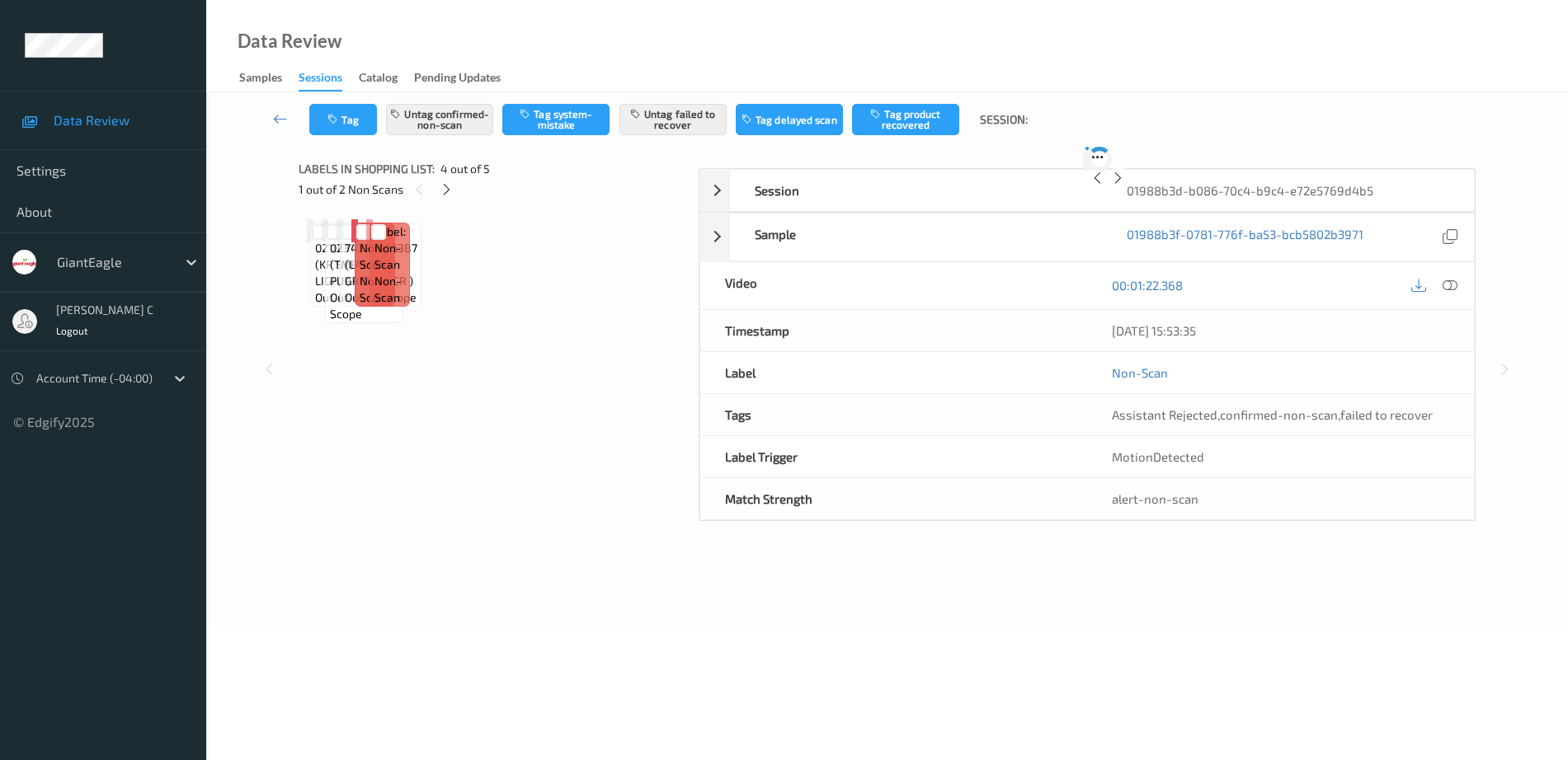
click at [449, 194] on icon at bounding box center [447, 189] width 14 height 15
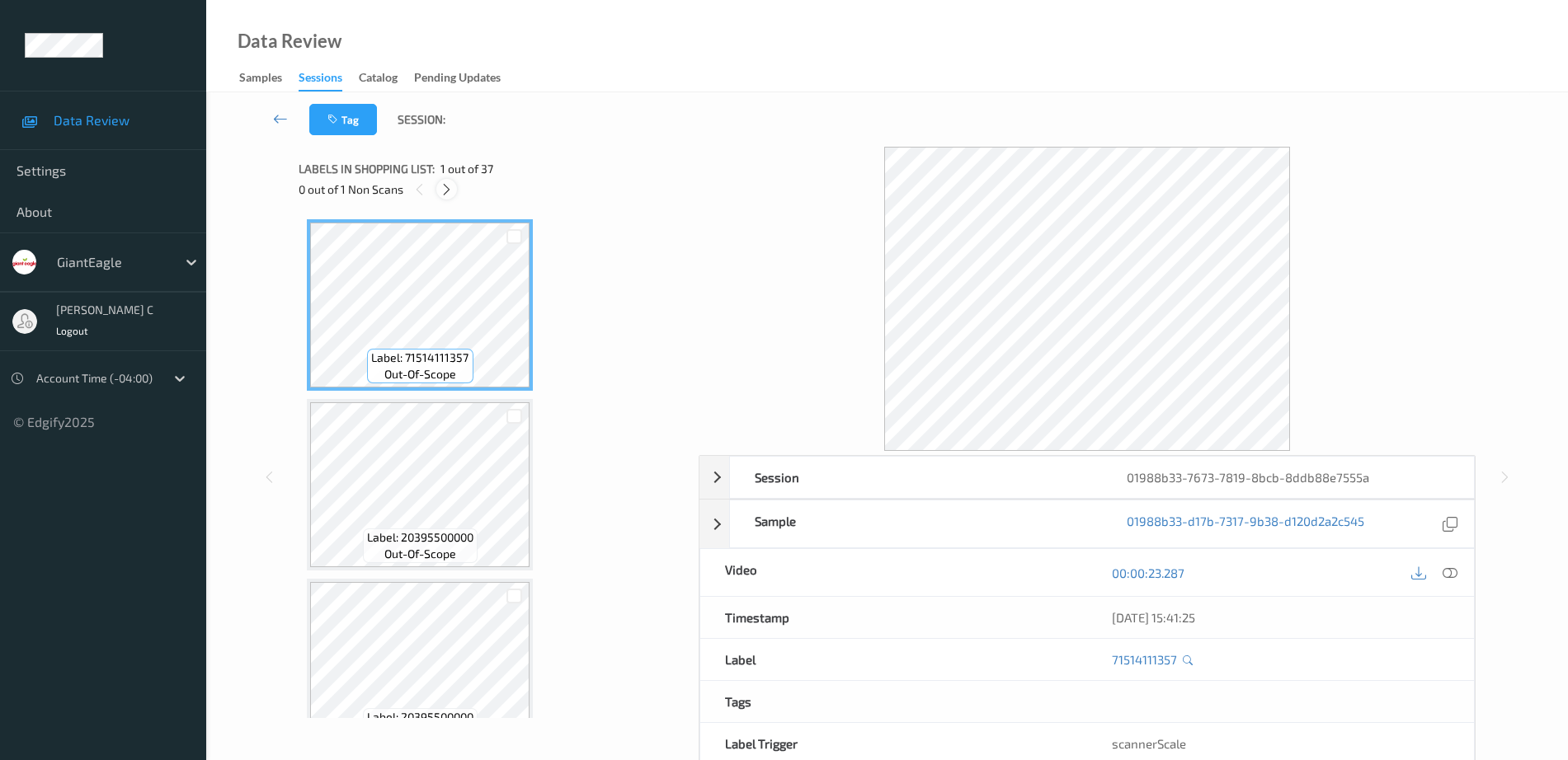
click at [446, 186] on icon at bounding box center [447, 189] width 14 height 15
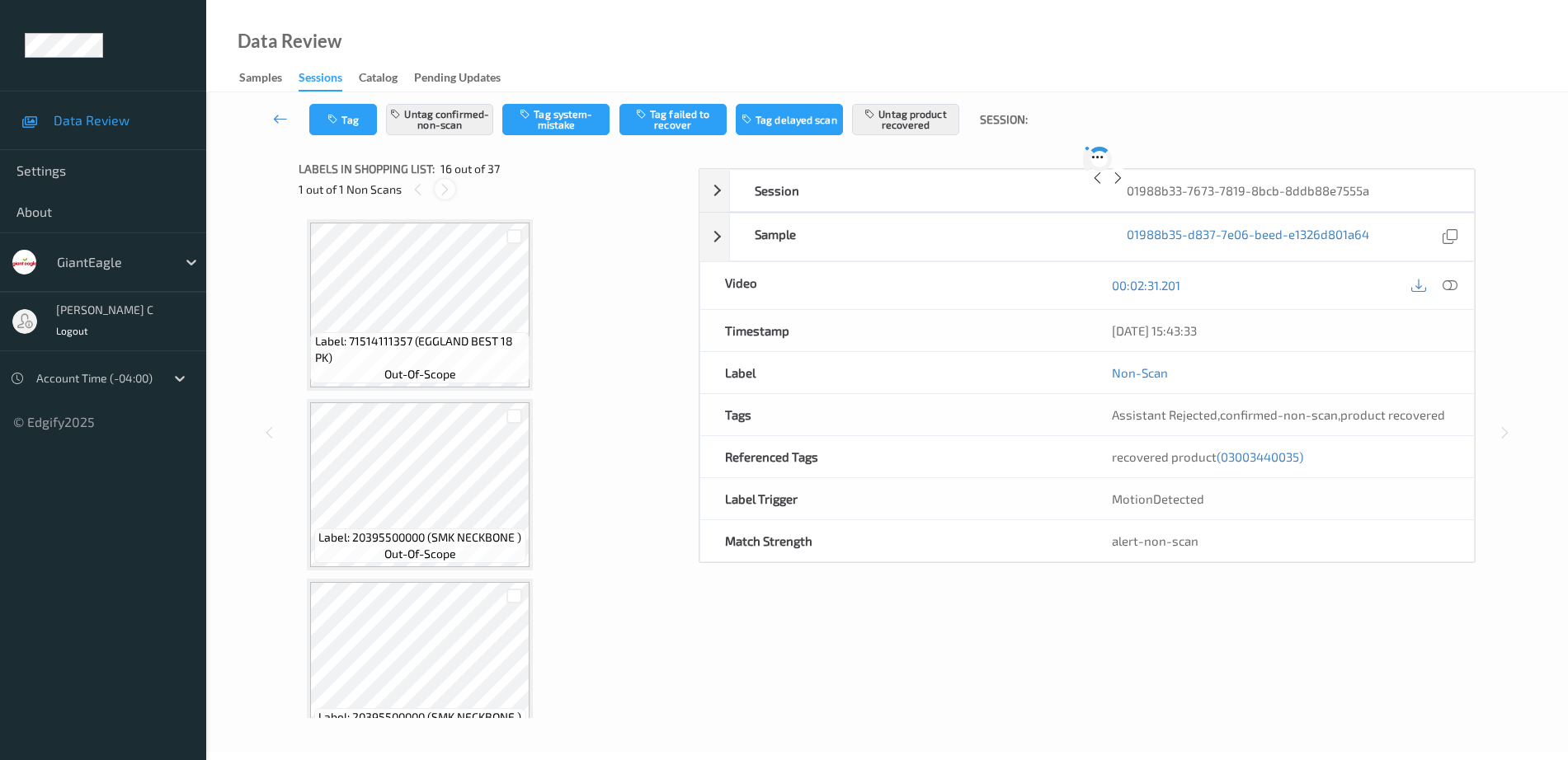
click at [446, 194] on icon at bounding box center [445, 189] width 14 height 15
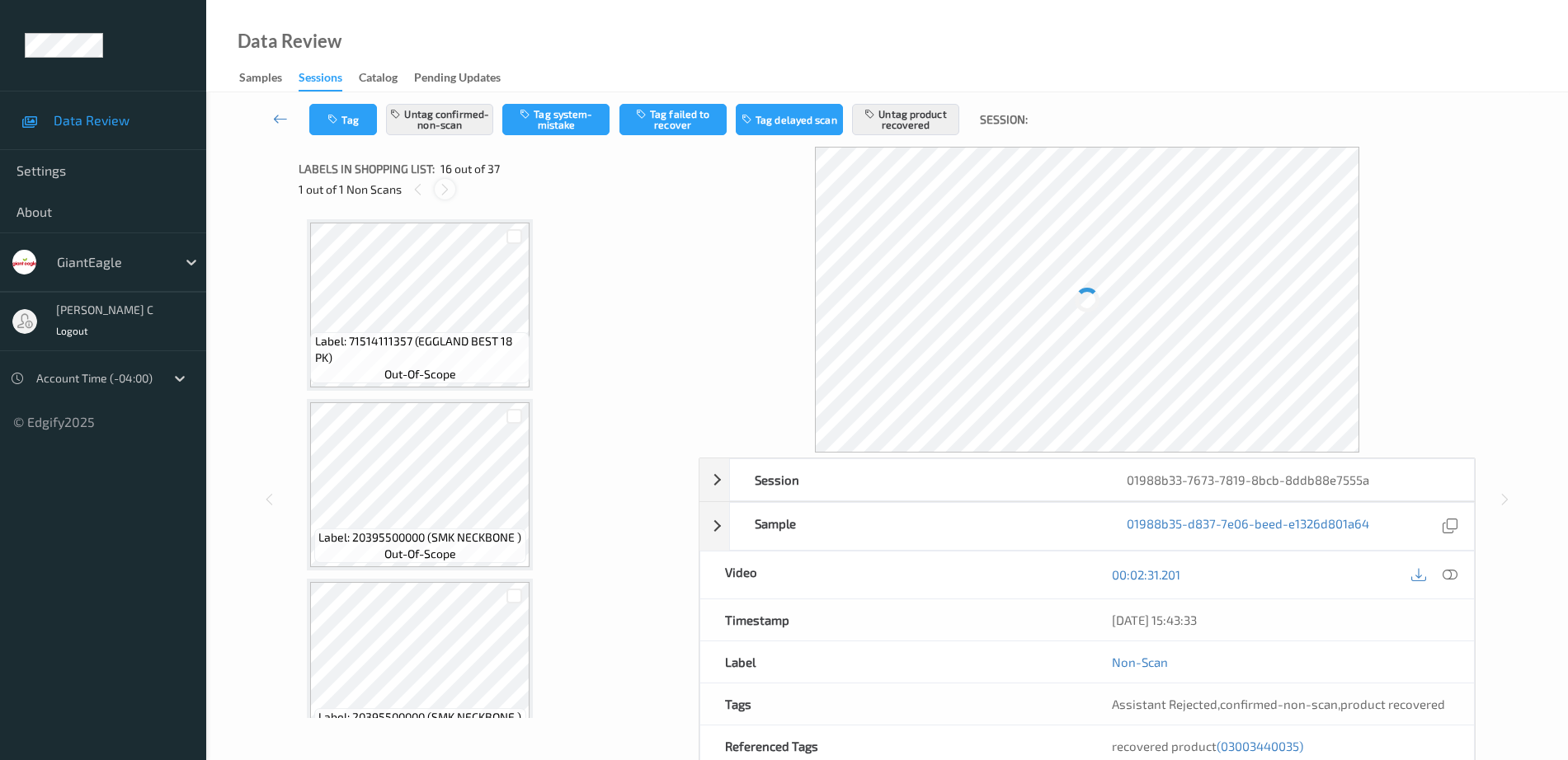
scroll to position [2524, 0]
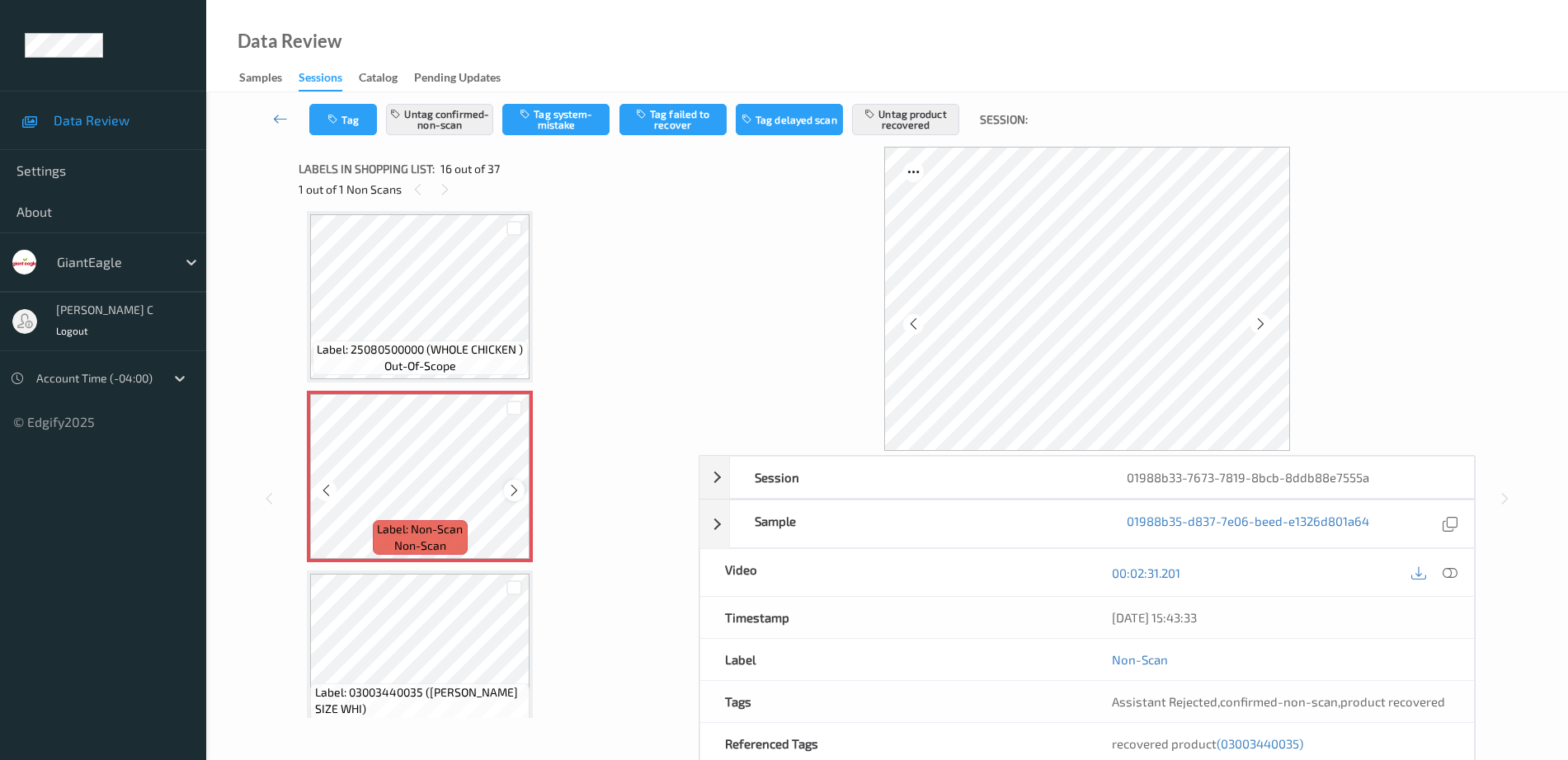
click at [513, 489] on icon at bounding box center [514, 490] width 14 height 15
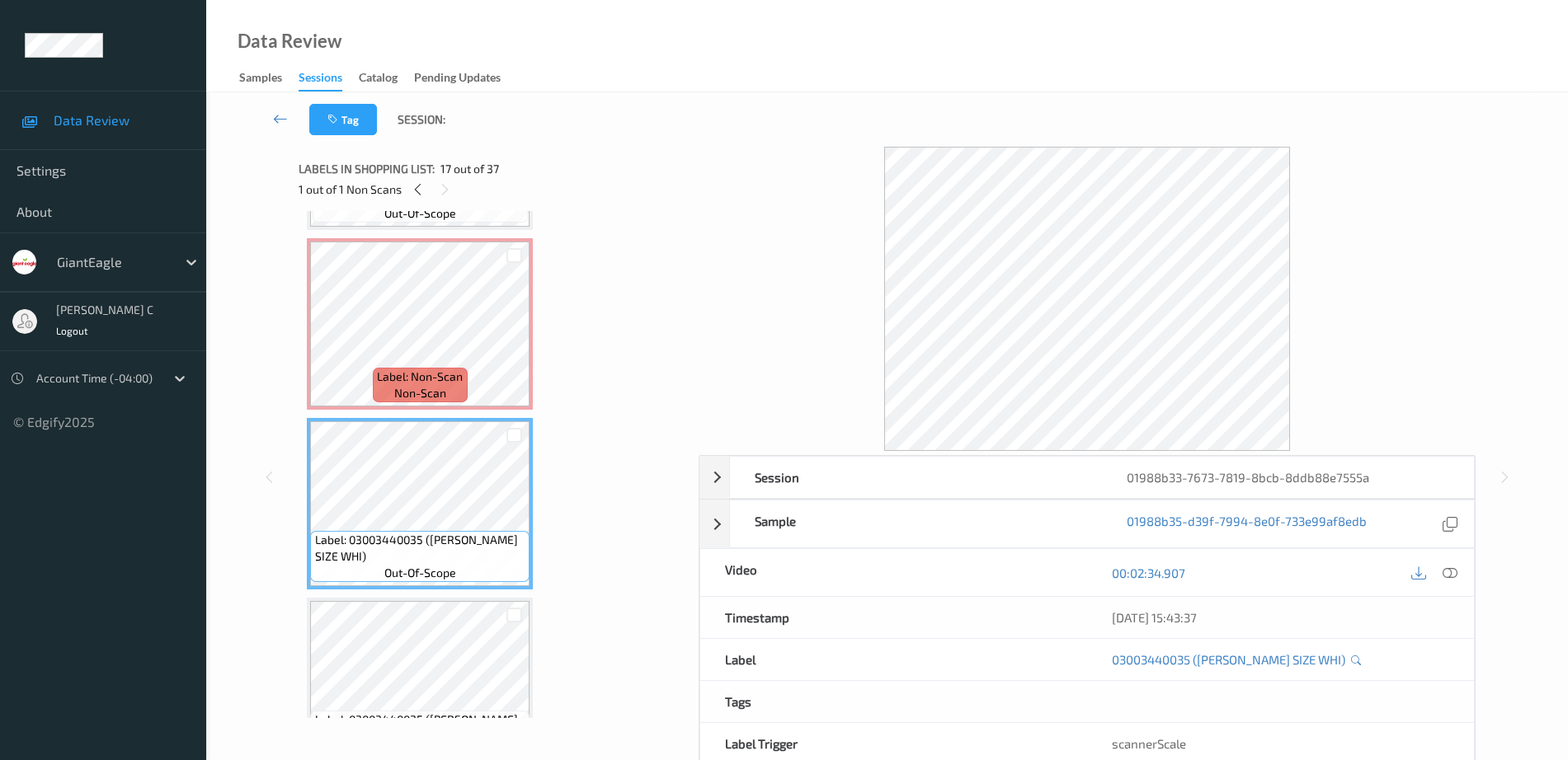
scroll to position [2627, 0]
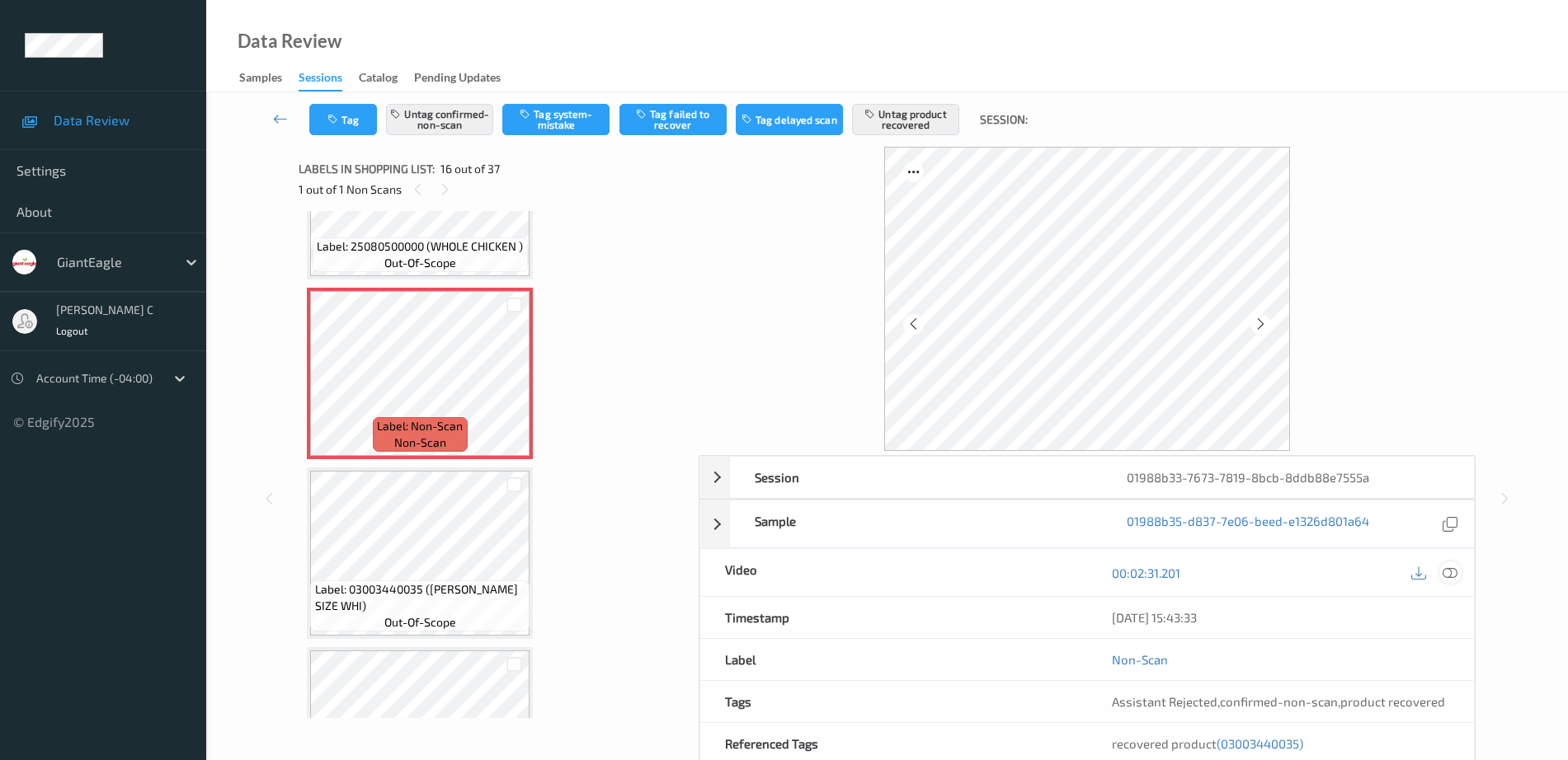
click at [1449, 574] on icon at bounding box center [1450, 573] width 15 height 15
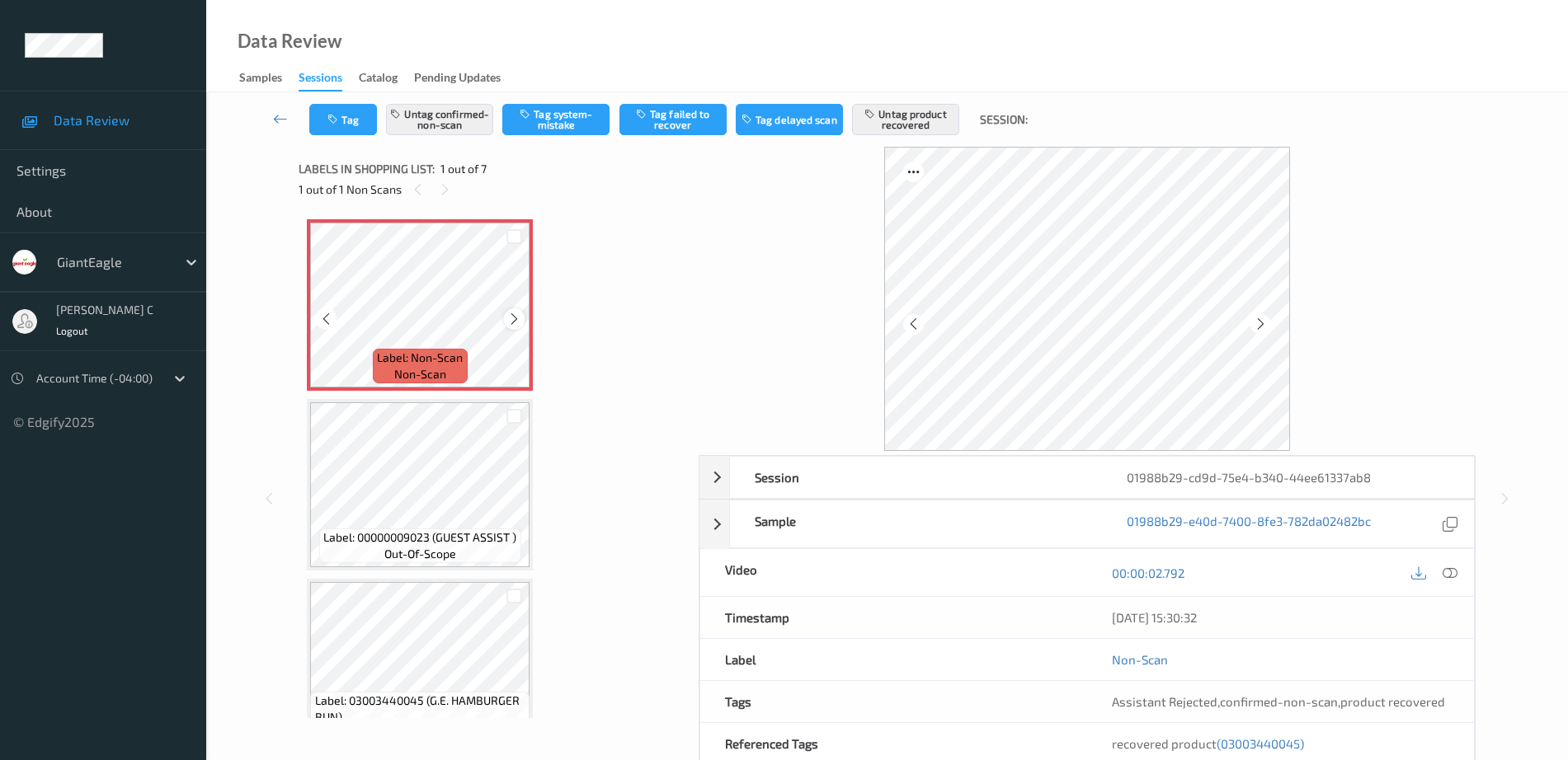
click at [521, 318] on icon at bounding box center [514, 319] width 14 height 15
click at [1457, 569] on icon at bounding box center [1450, 573] width 15 height 15
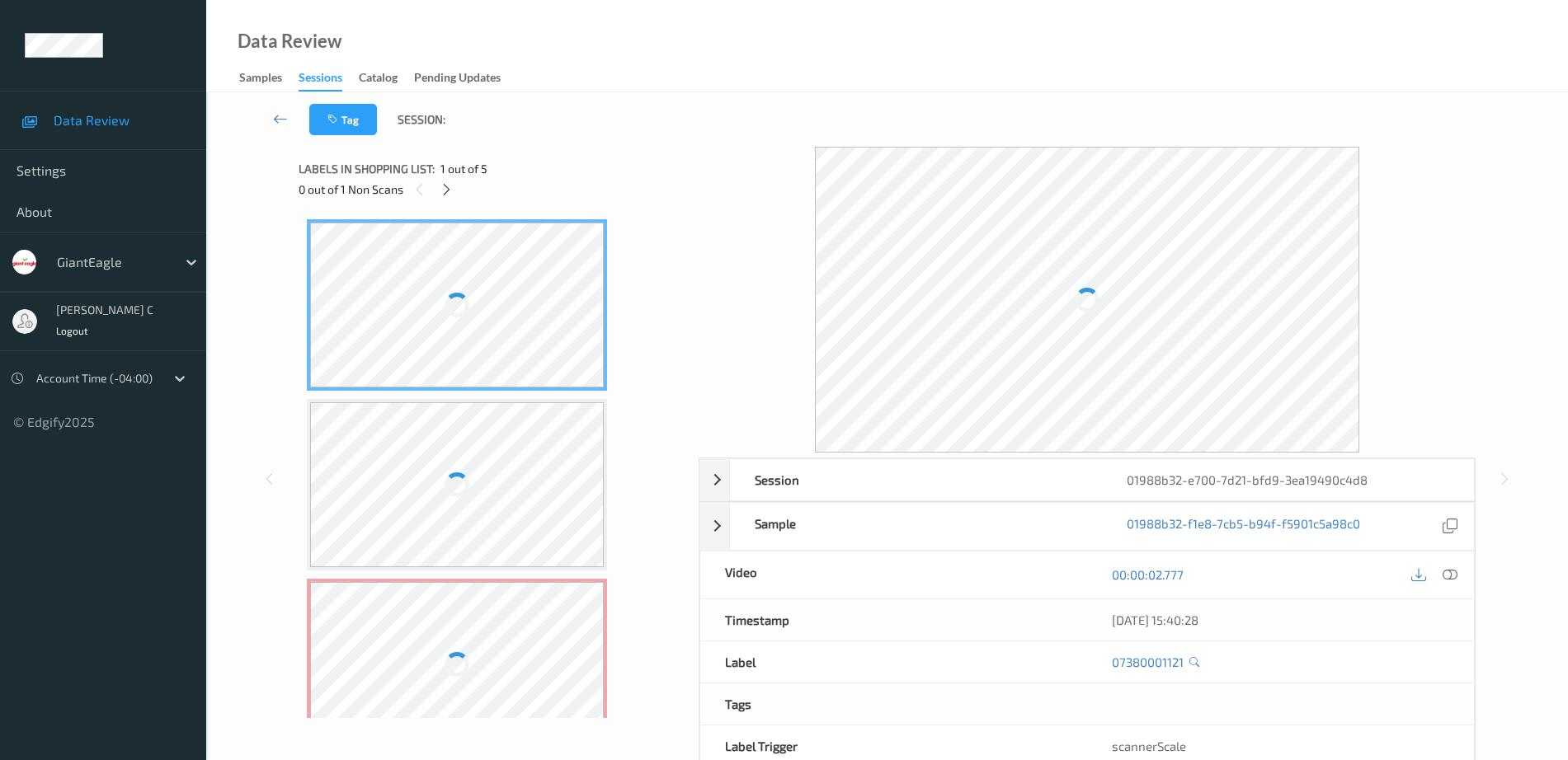
click at [504, 629] on div at bounding box center [457, 664] width 293 height 165
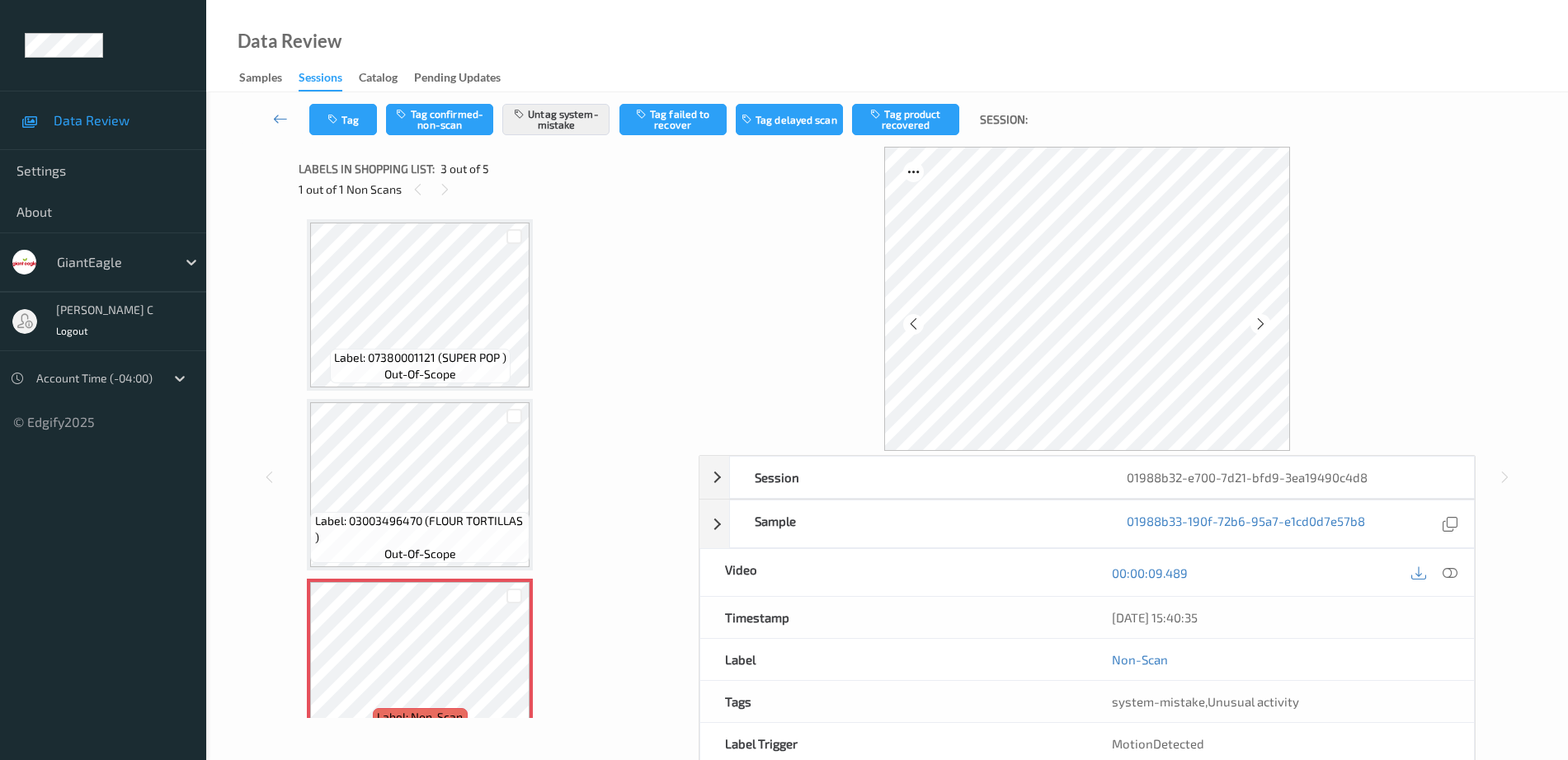
click at [433, 391] on div "Label: 07380001121 (SUPER POP ) out-of-scope" at bounding box center [419, 305] width 226 height 171
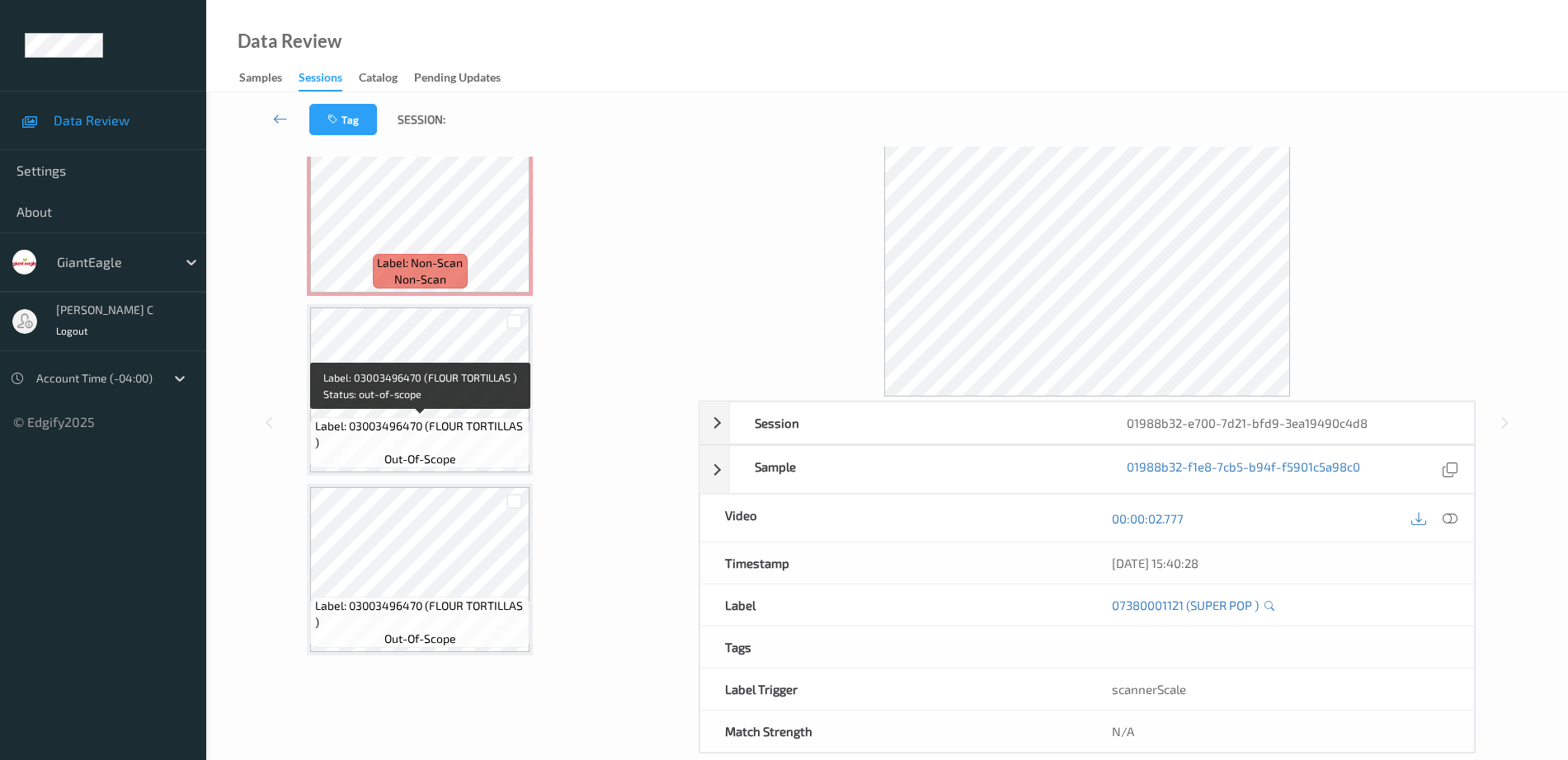
scroll to position [82, 0]
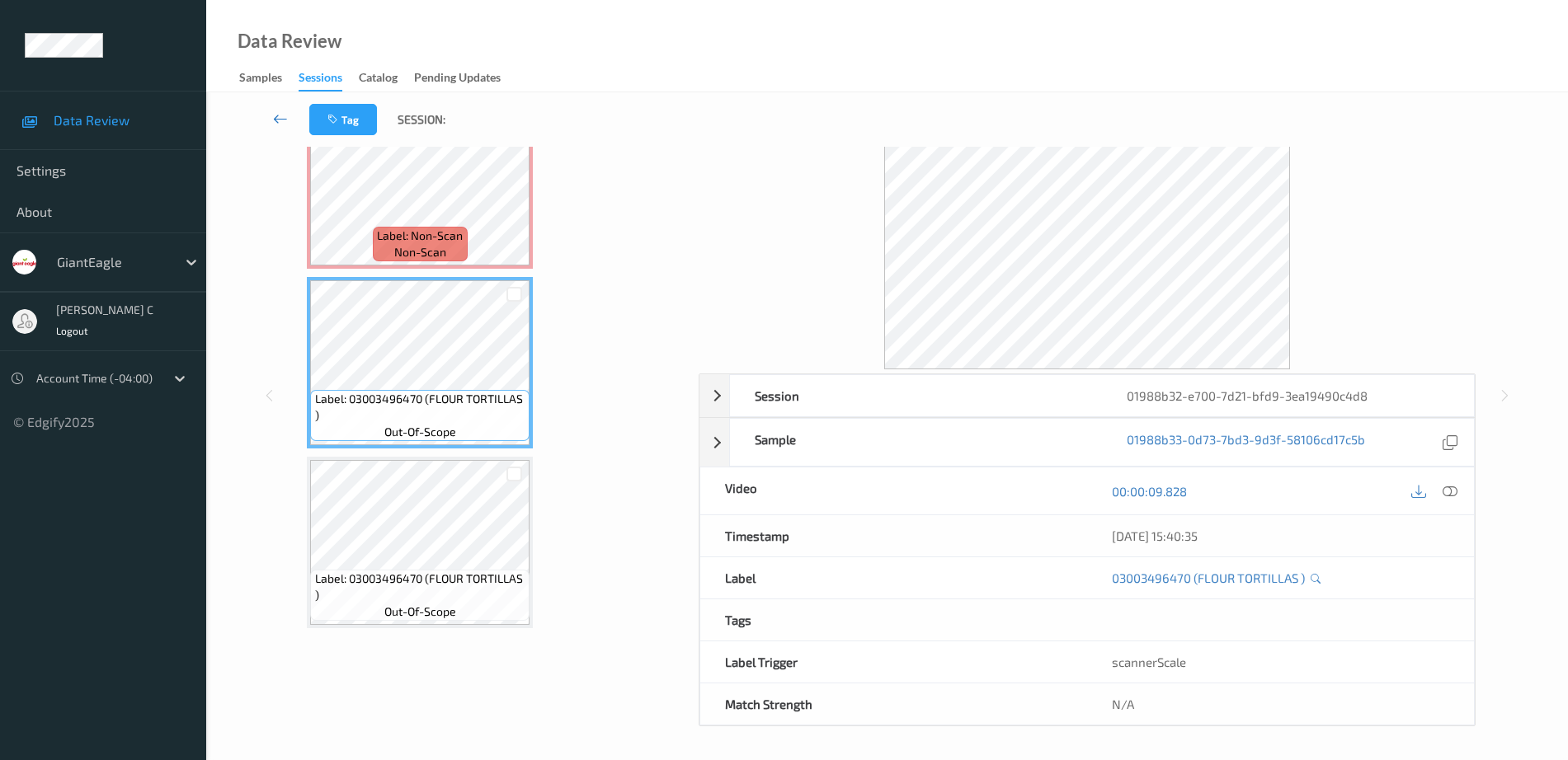
click at [286, 128] on link at bounding box center [280, 119] width 58 height 31
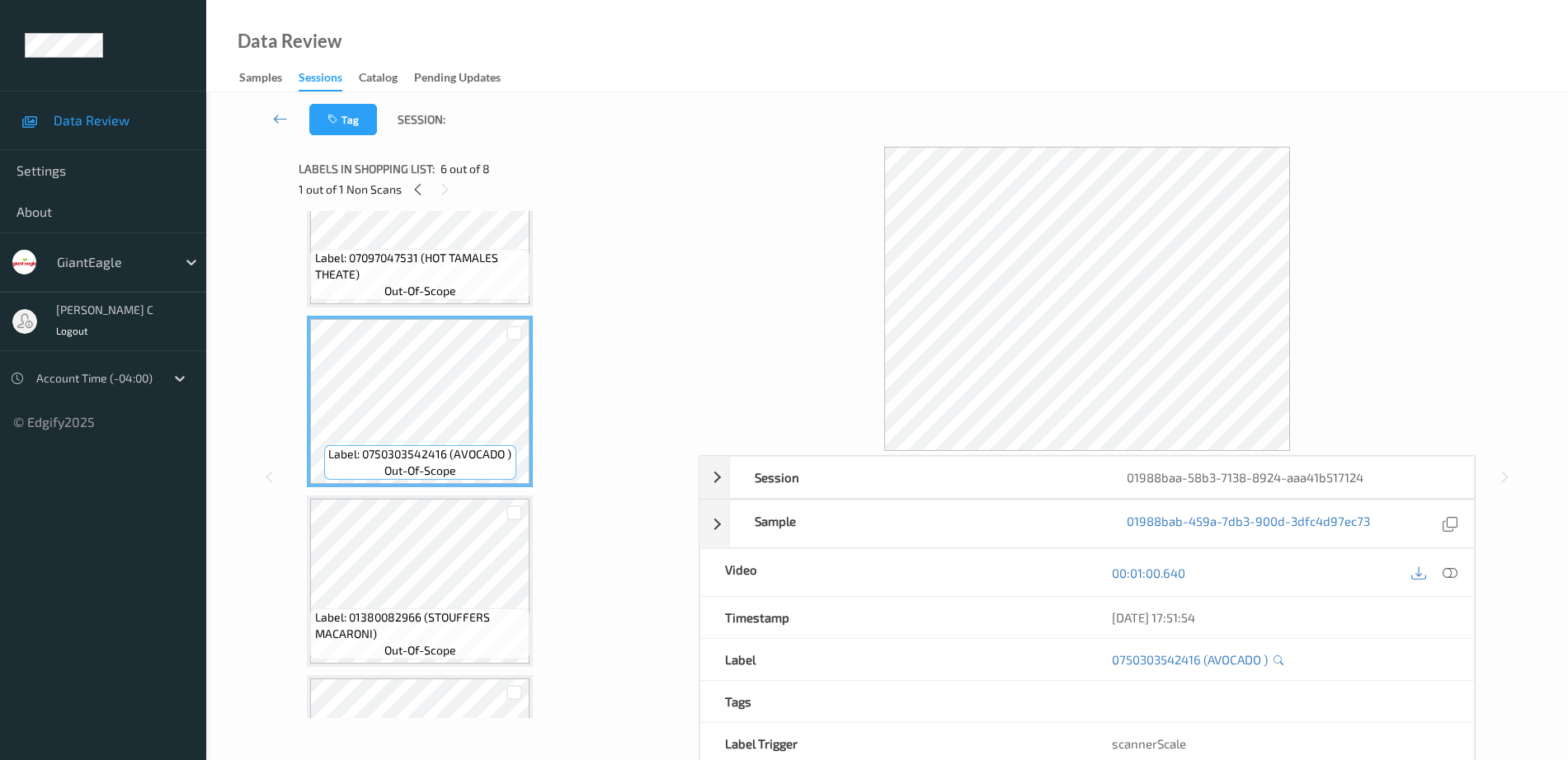
scroll to position [927, 0]
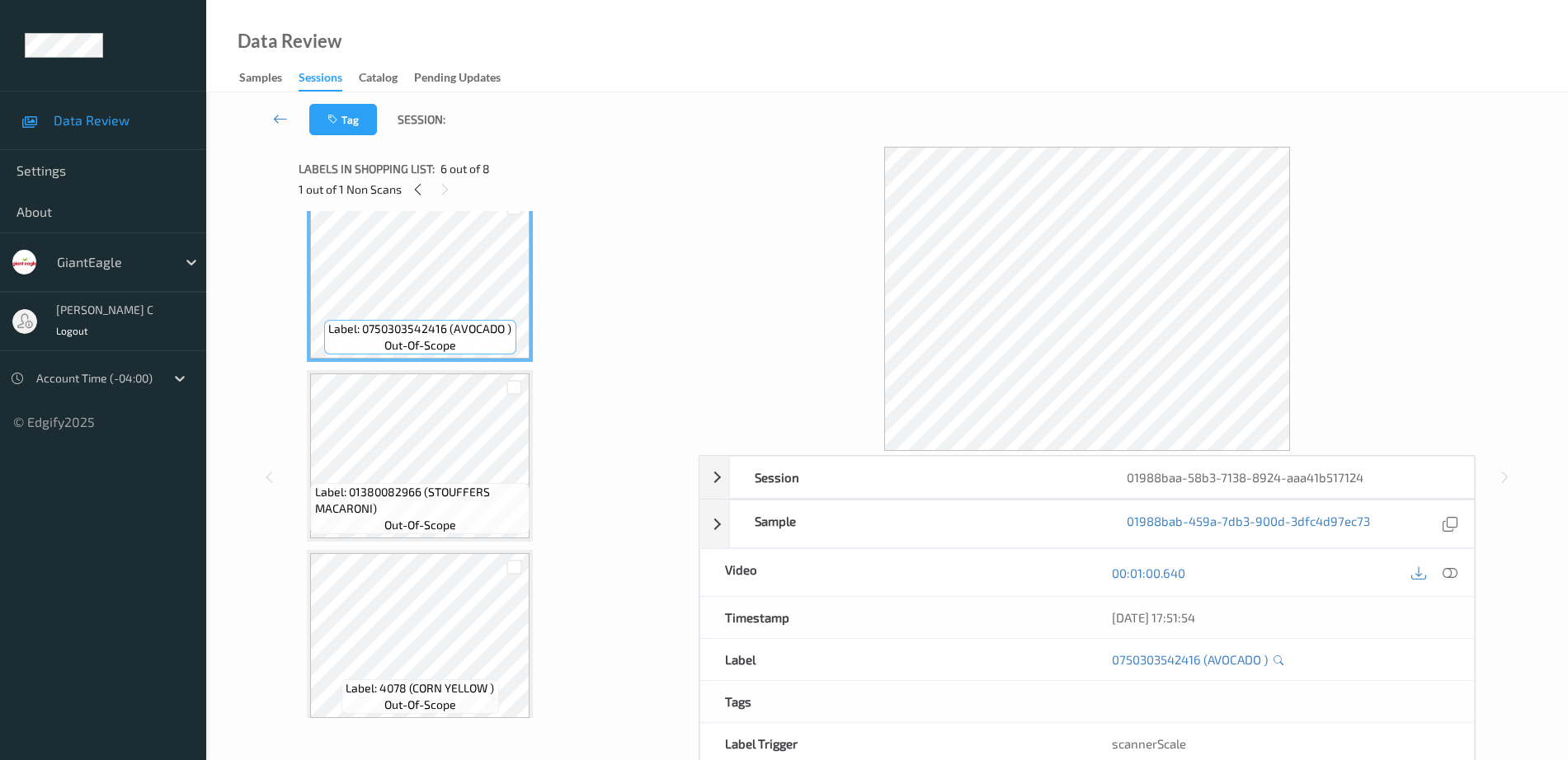
click at [445, 514] on span "Label: 01380082966 (STOUFFERS MACARONI)" at bounding box center [421, 500] width 211 height 33
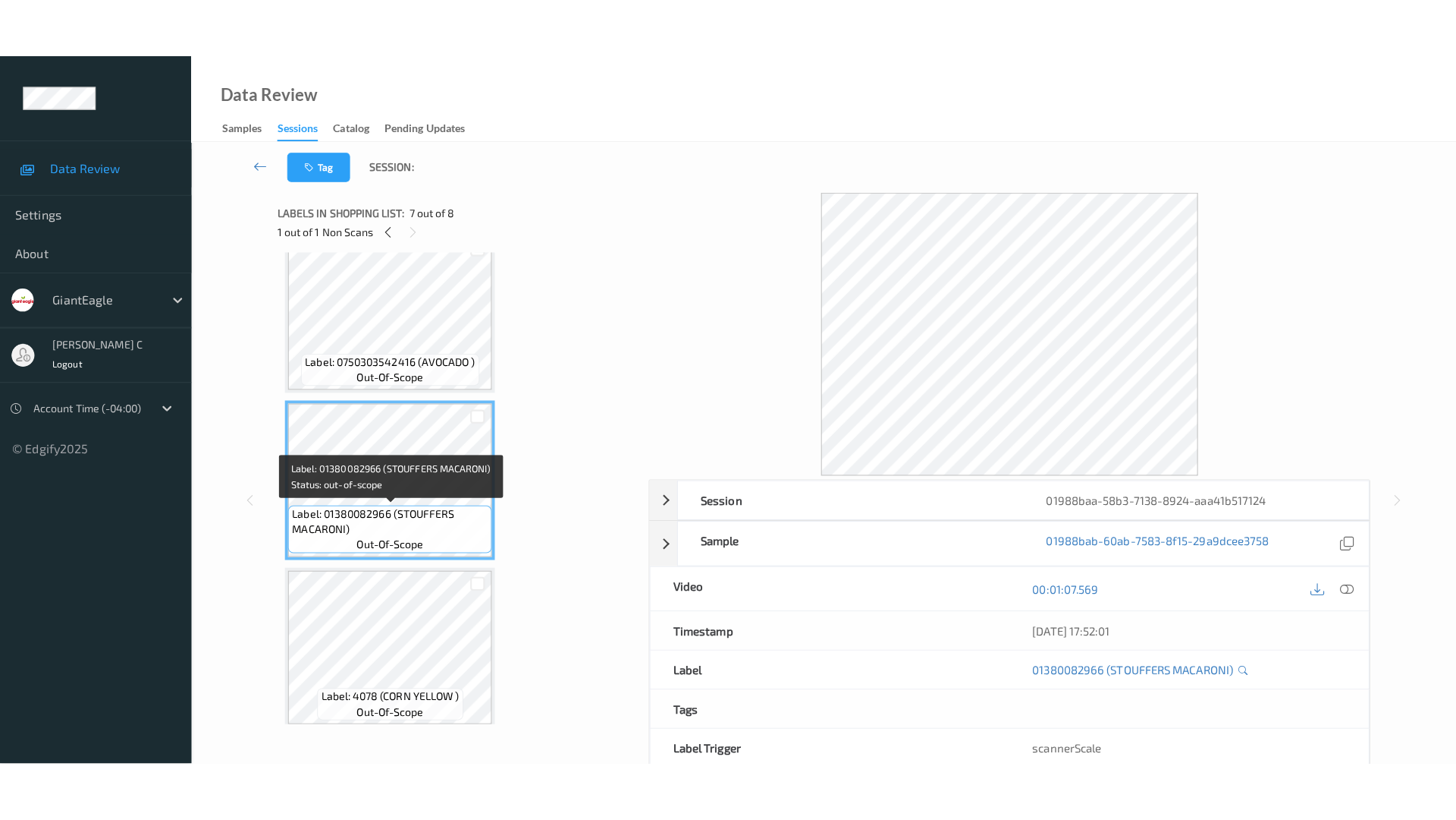
scroll to position [864, 0]
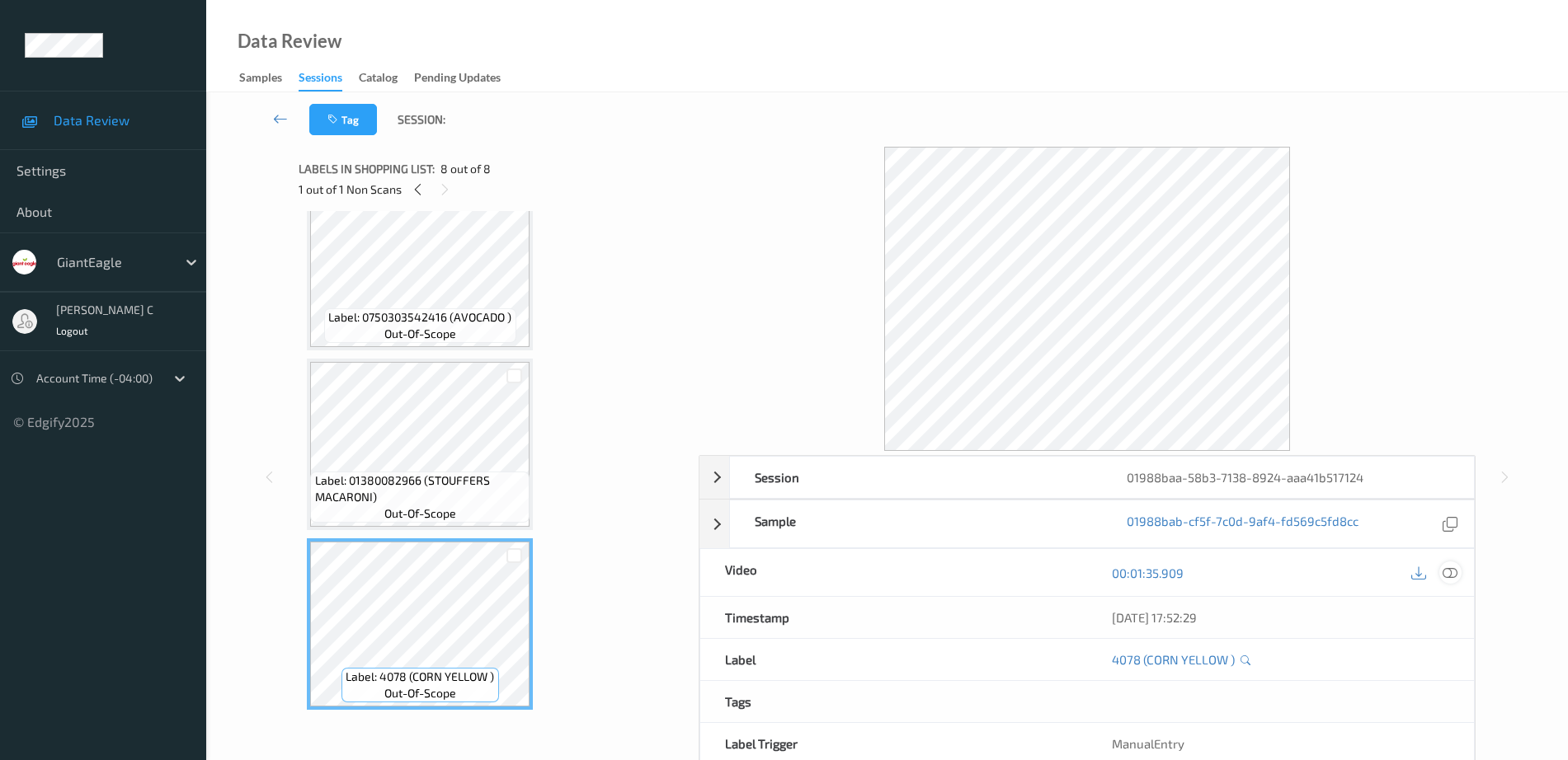
click at [1407, 571] on icon at bounding box center [1450, 573] width 15 height 15
